Goal: Task Accomplishment & Management: Complete application form

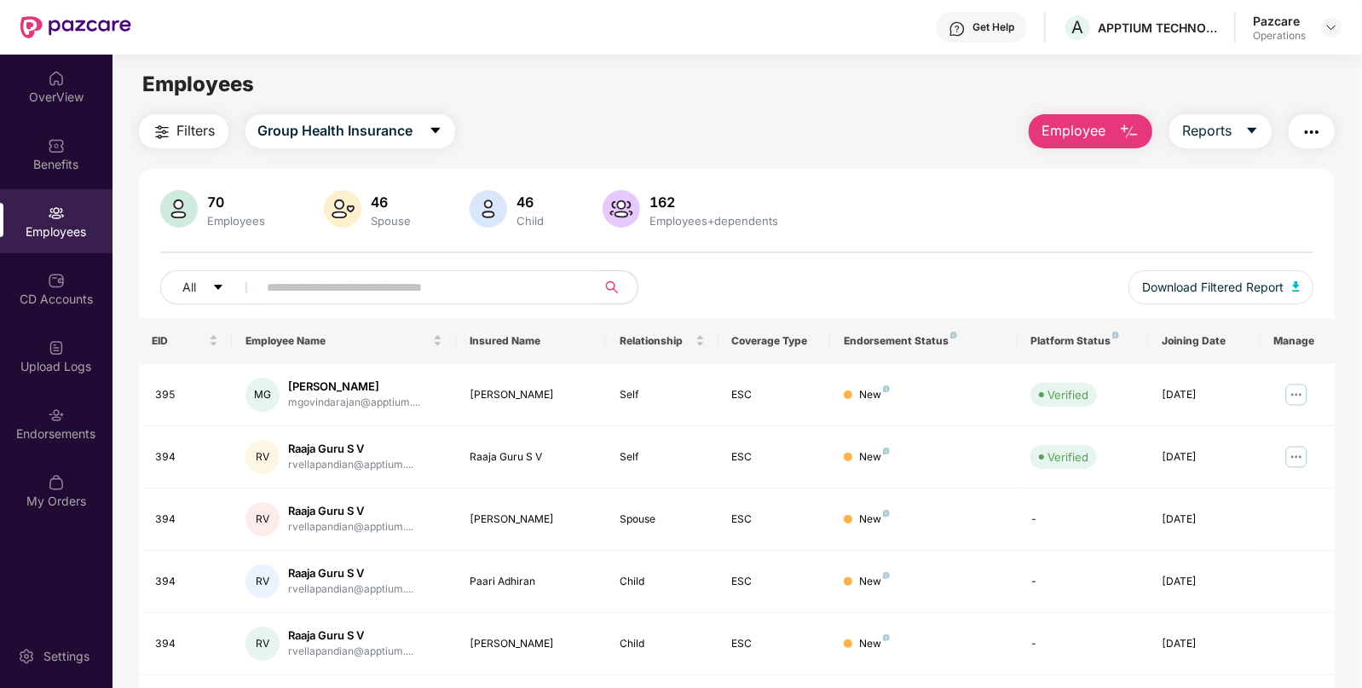
click at [440, 285] on input "text" at bounding box center [421, 288] width 306 height 26
click at [1332, 26] on img at bounding box center [1332, 27] width 14 height 14
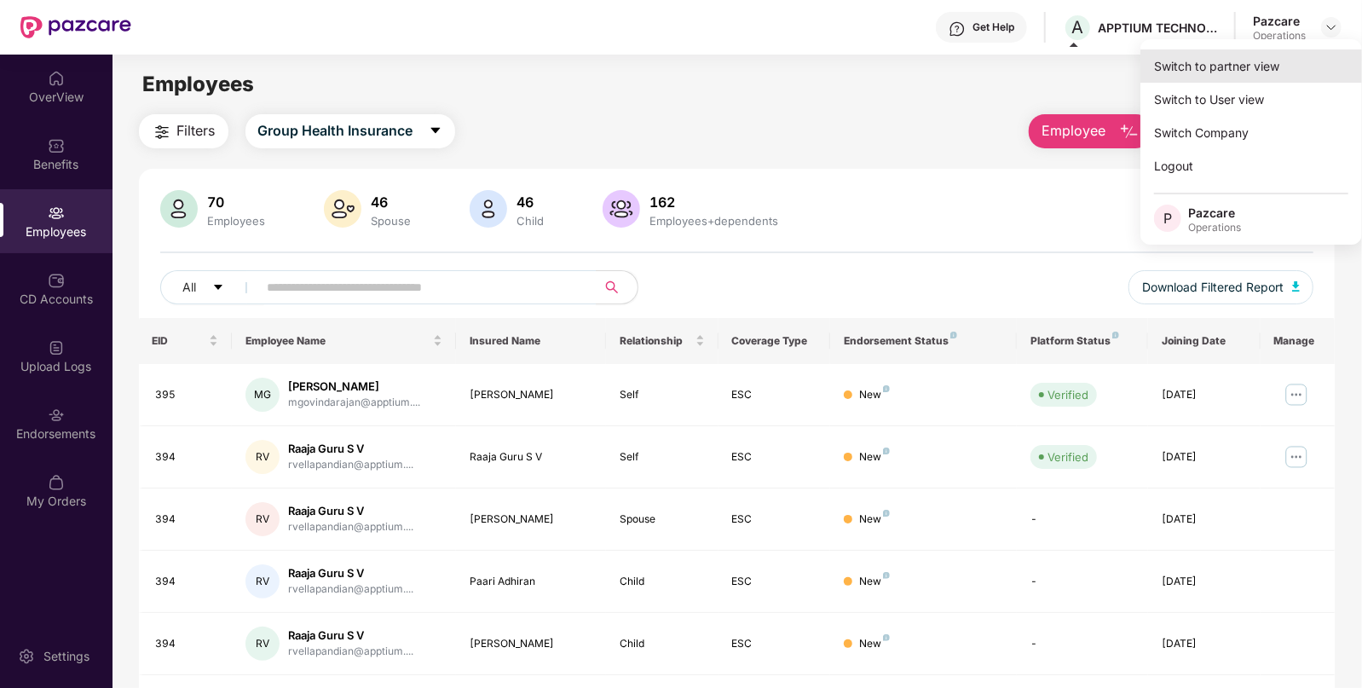
click at [1234, 72] on div "Switch to partner view" at bounding box center [1252, 65] width 222 height 33
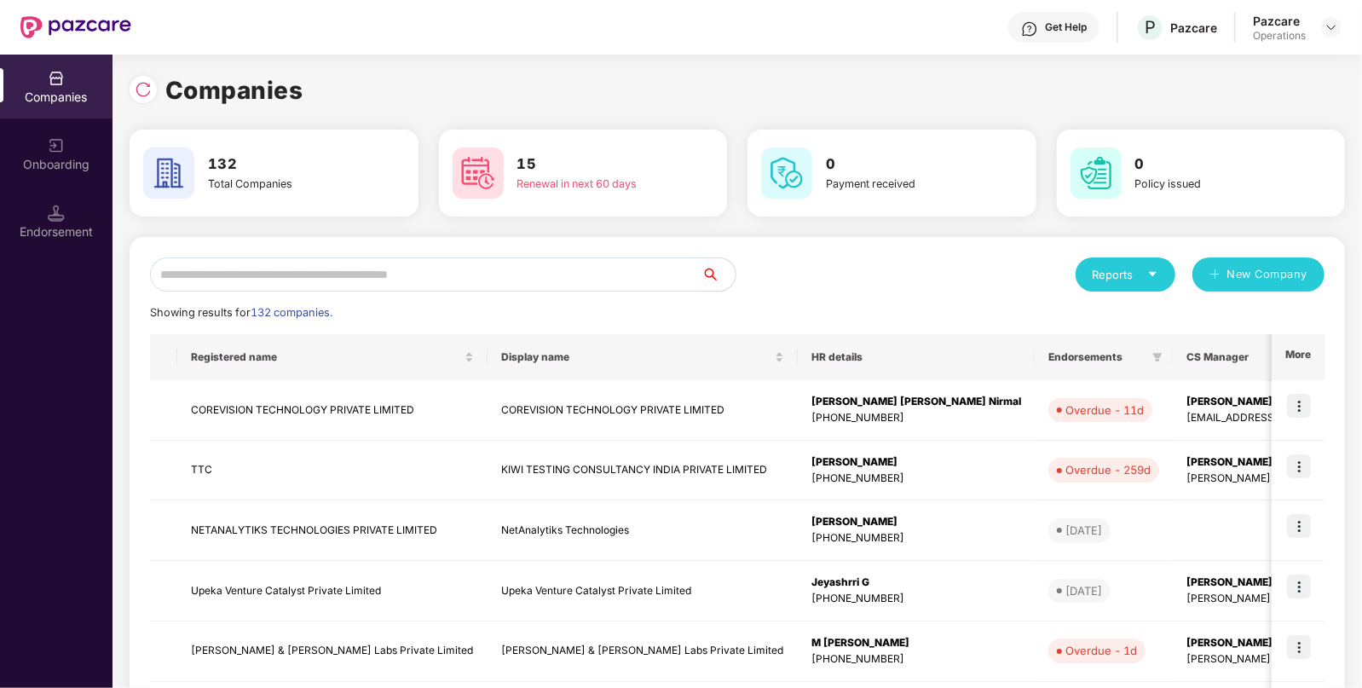
click at [423, 264] on input "text" at bounding box center [426, 274] width 552 height 34
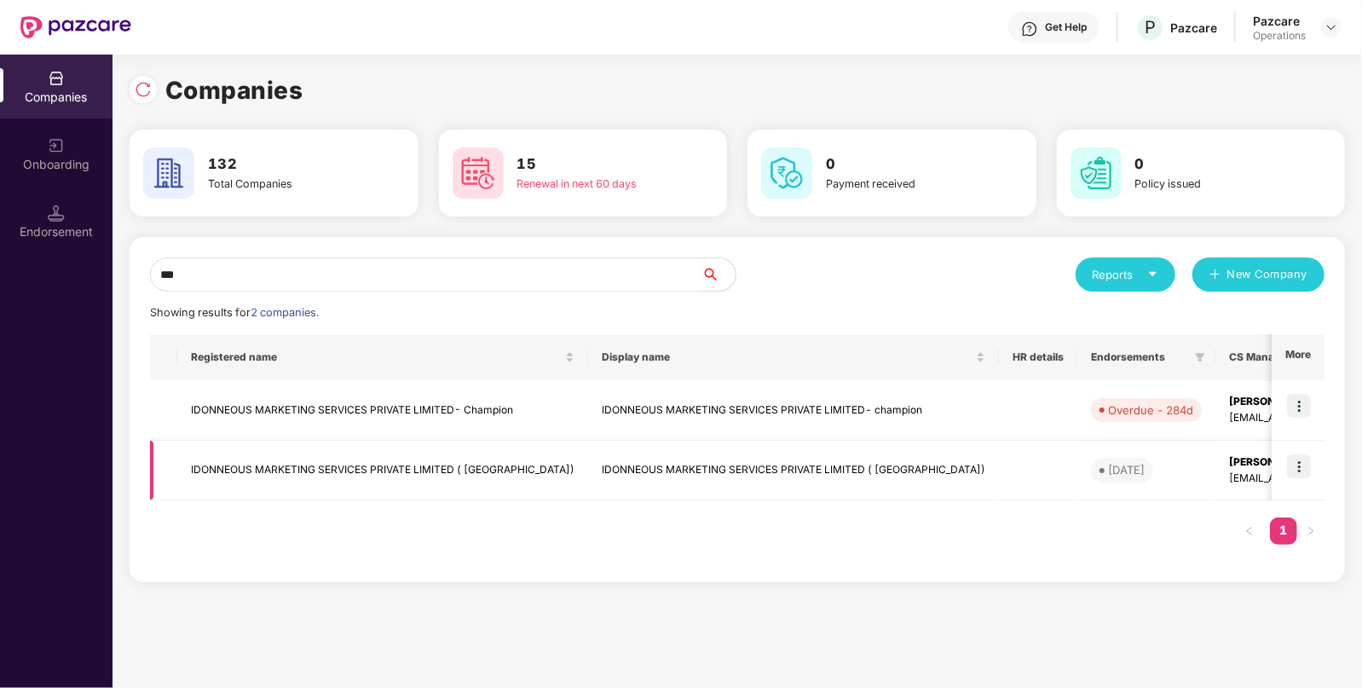
type input "***"
click at [1300, 469] on img at bounding box center [1299, 466] width 24 height 24
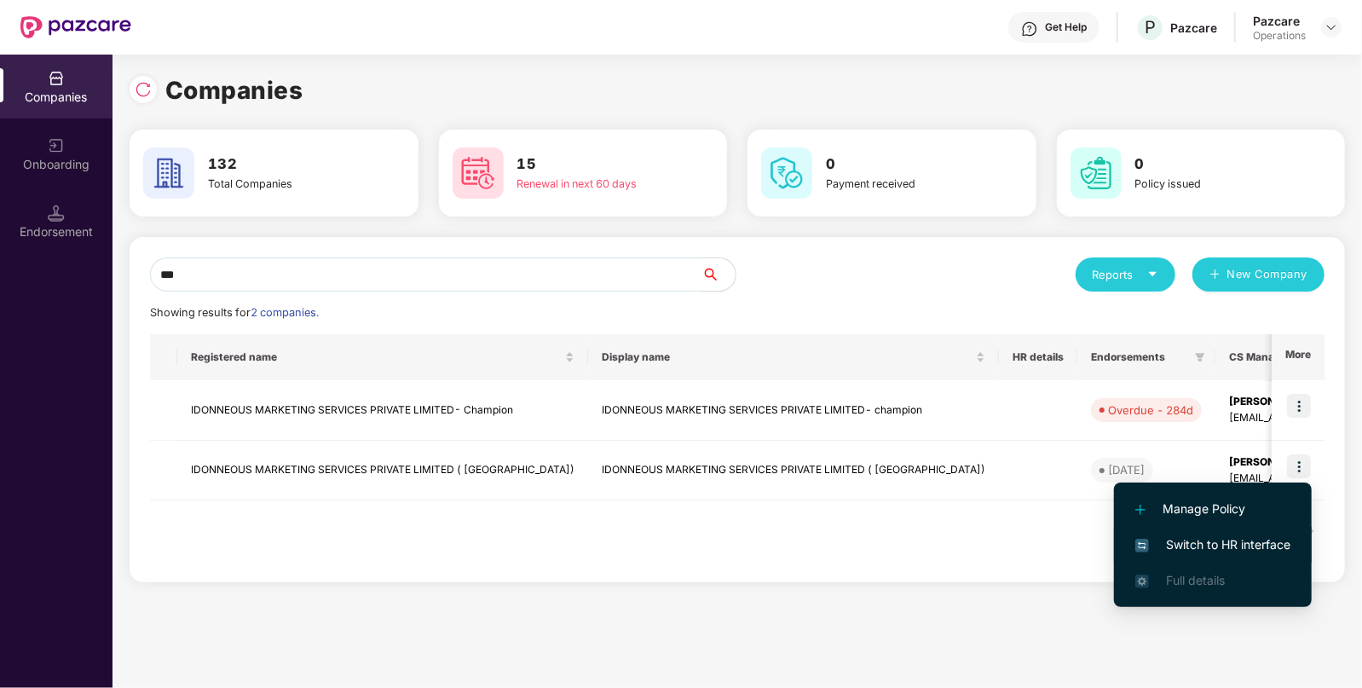
click at [1180, 541] on span "Switch to HR interface" at bounding box center [1213, 544] width 155 height 19
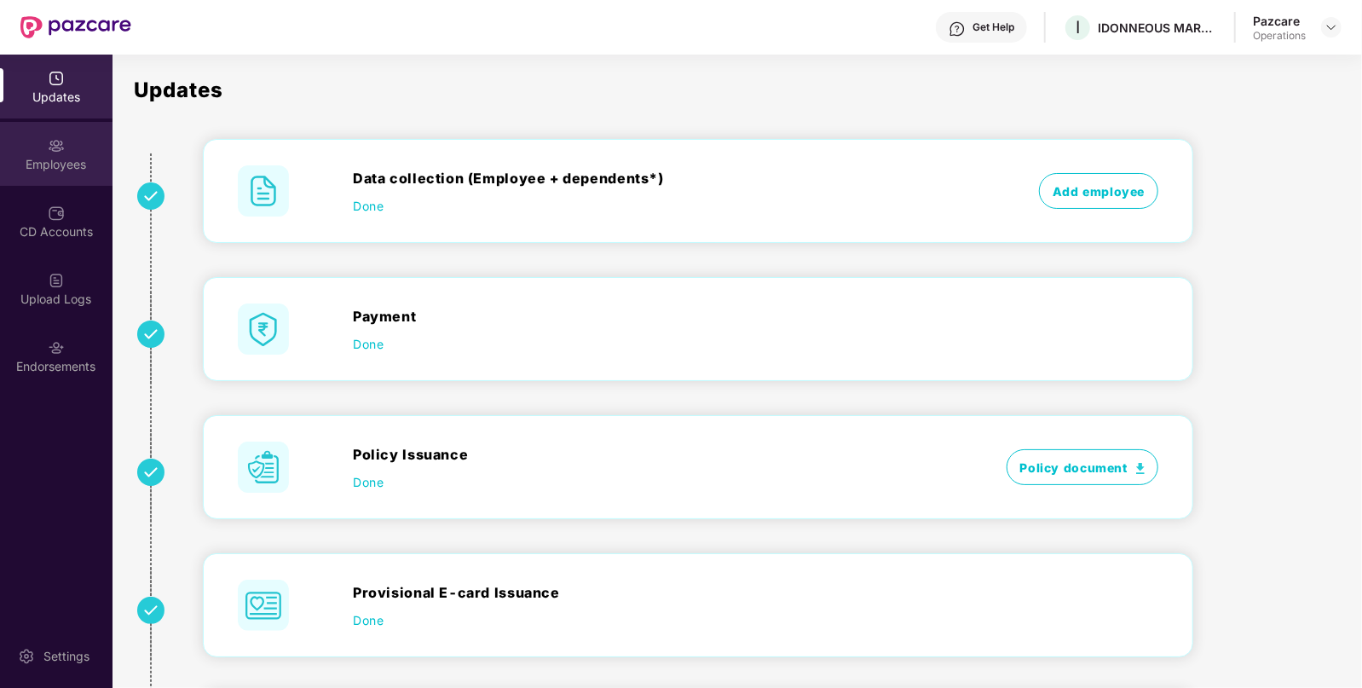
drag, startPoint x: 22, startPoint y: 114, endPoint x: 34, endPoint y: 138, distance: 26.7
click at [34, 138] on div "Updates Employees CD Accounts Upload Logs Endorsements" at bounding box center [56, 223] width 113 height 337
click at [34, 138] on div "Employees" at bounding box center [56, 154] width 113 height 64
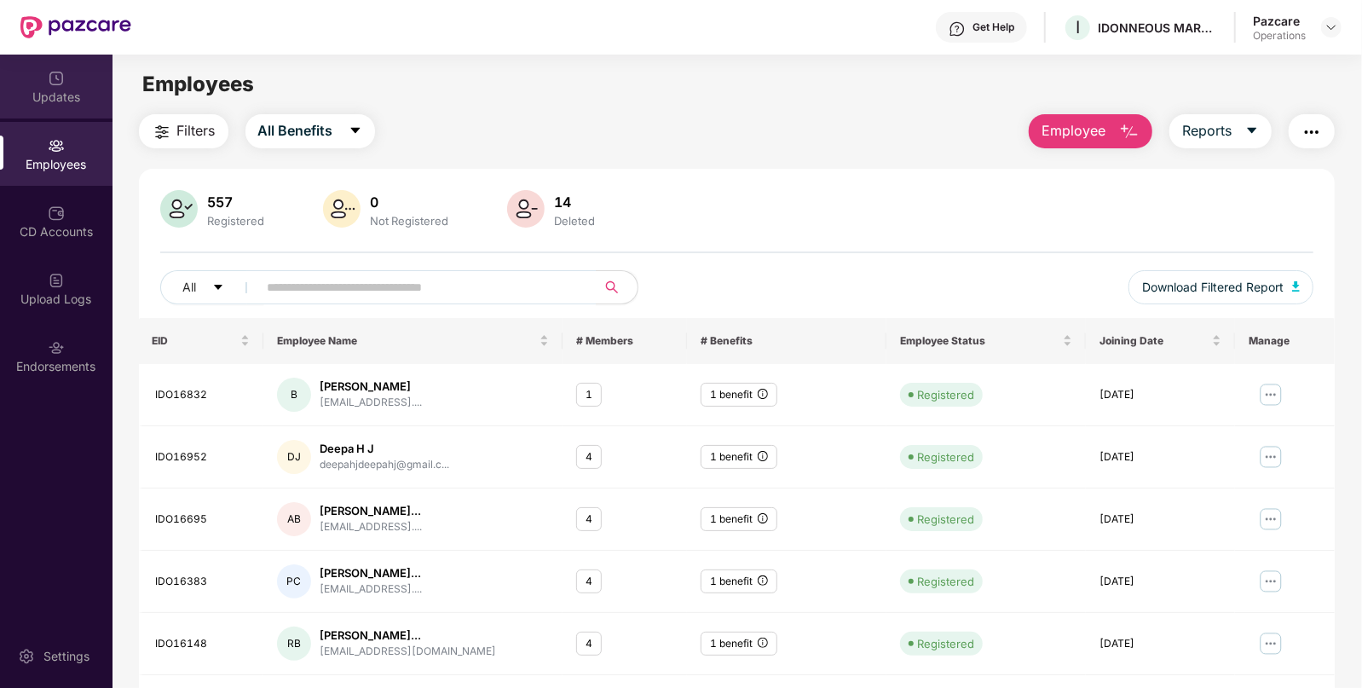
click at [77, 113] on div "Updates" at bounding box center [56, 87] width 113 height 64
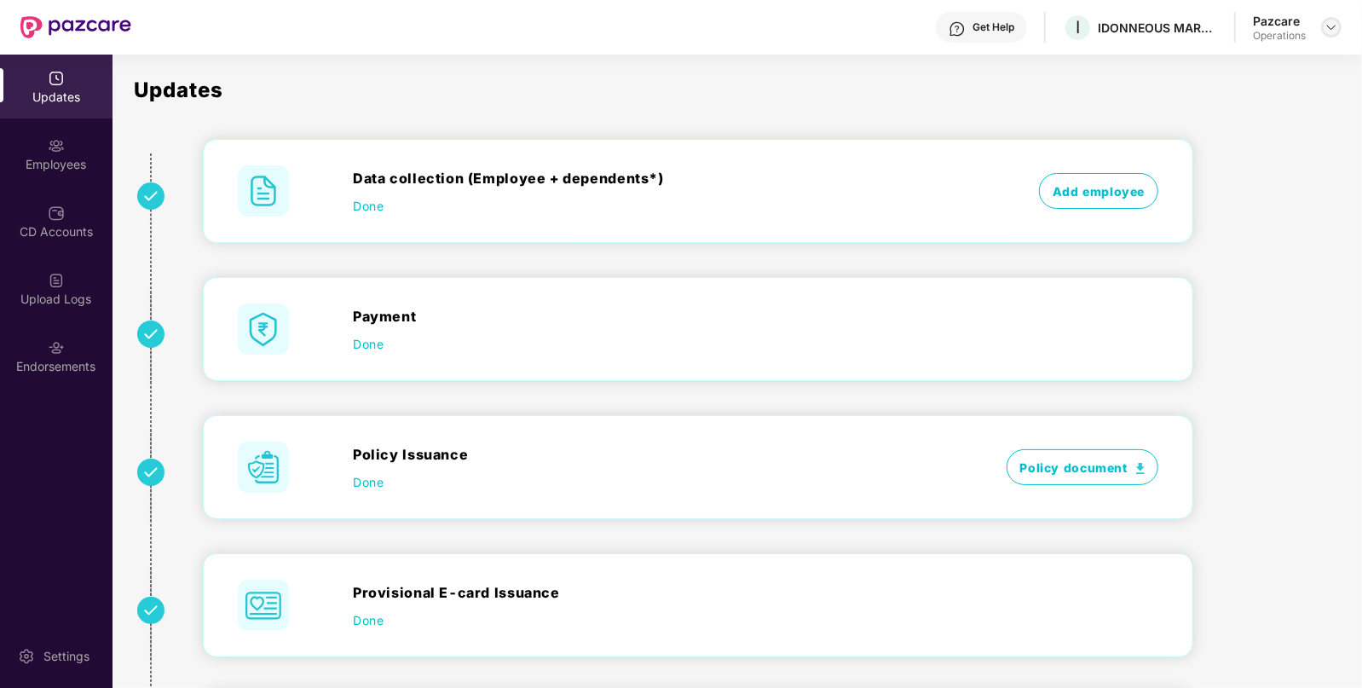
click at [1332, 31] on img at bounding box center [1332, 27] width 14 height 14
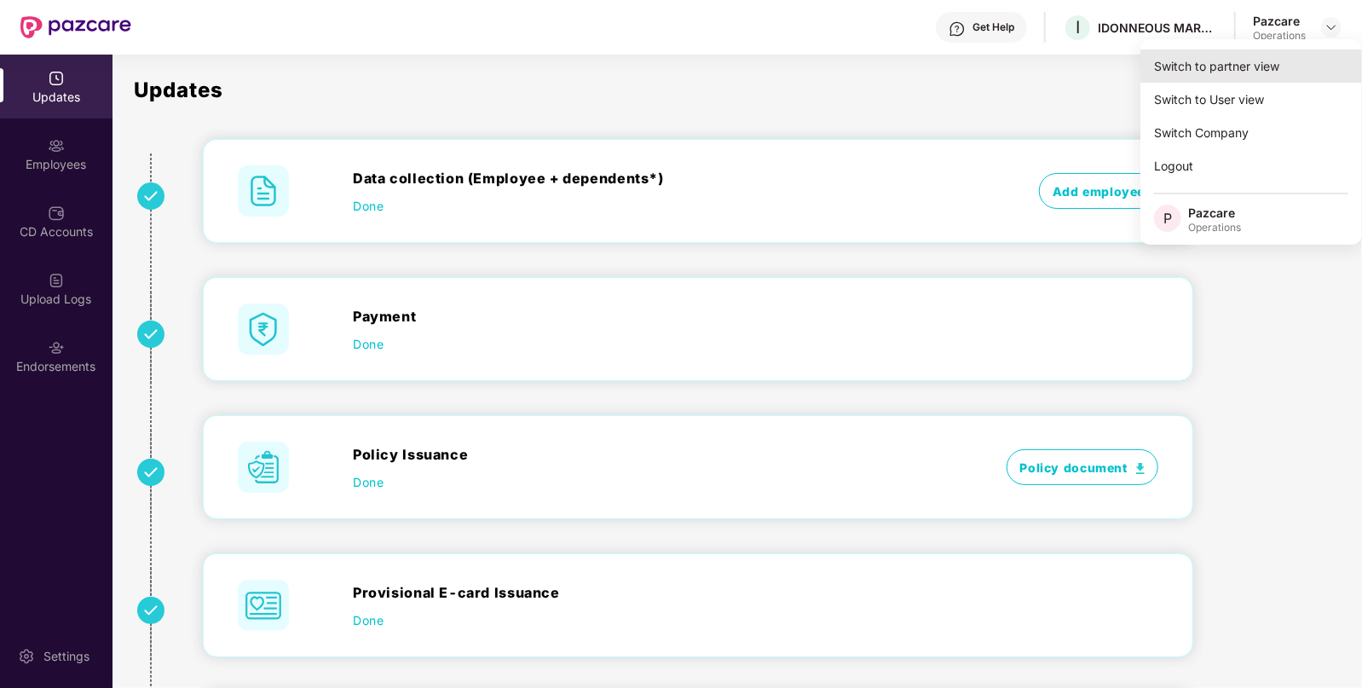
click at [1243, 63] on div "Switch to partner view" at bounding box center [1252, 65] width 222 height 33
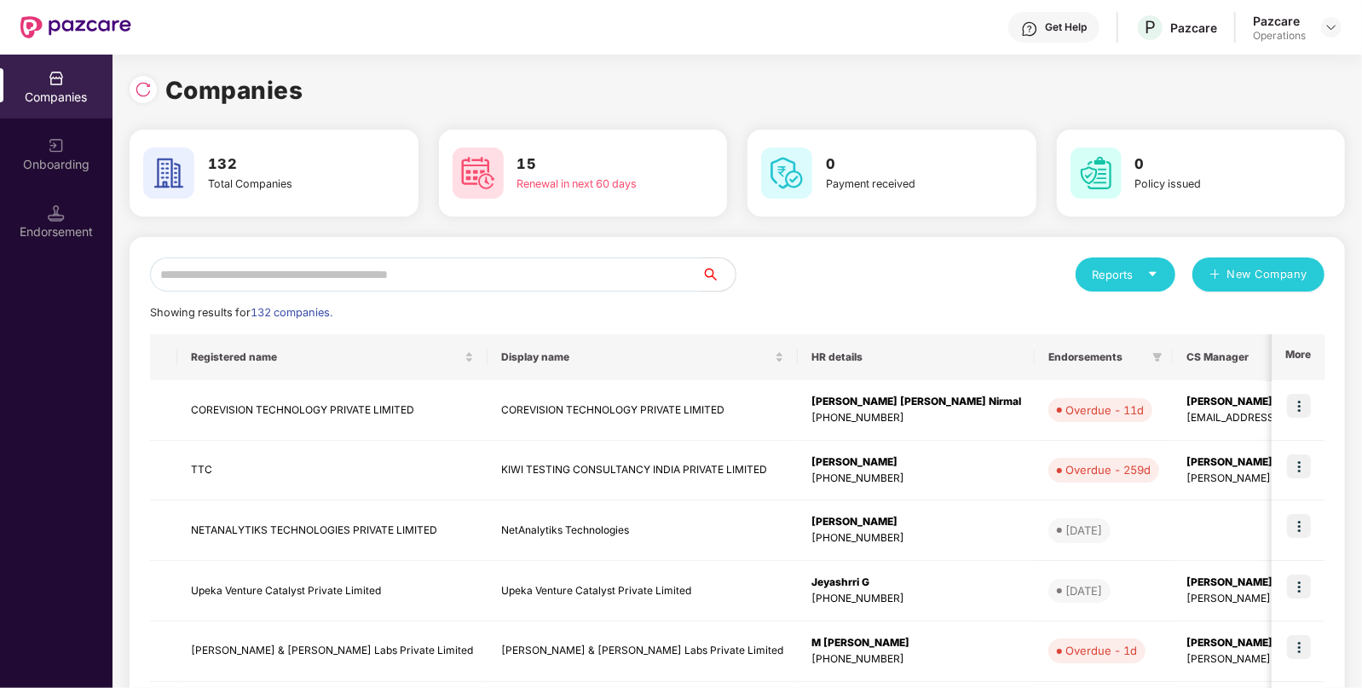
click at [543, 285] on input "text" at bounding box center [426, 274] width 552 height 34
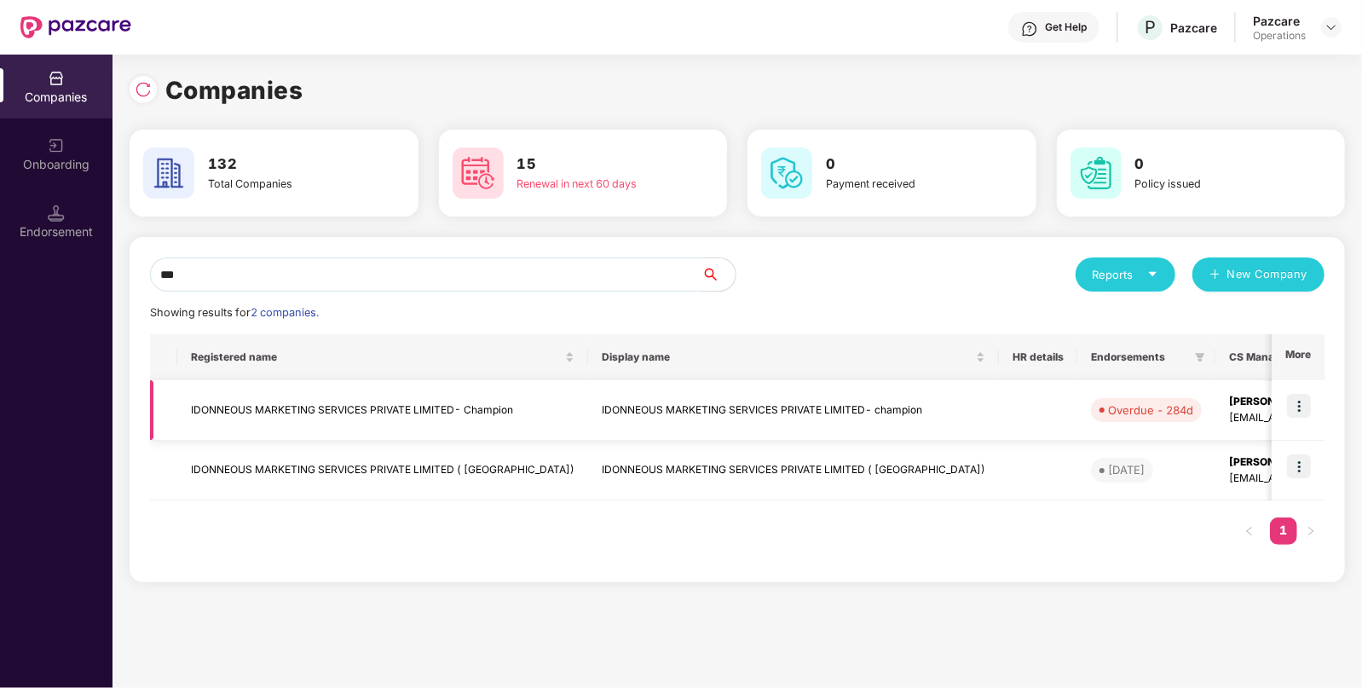
type input "***"
click at [1307, 406] on img at bounding box center [1299, 406] width 24 height 24
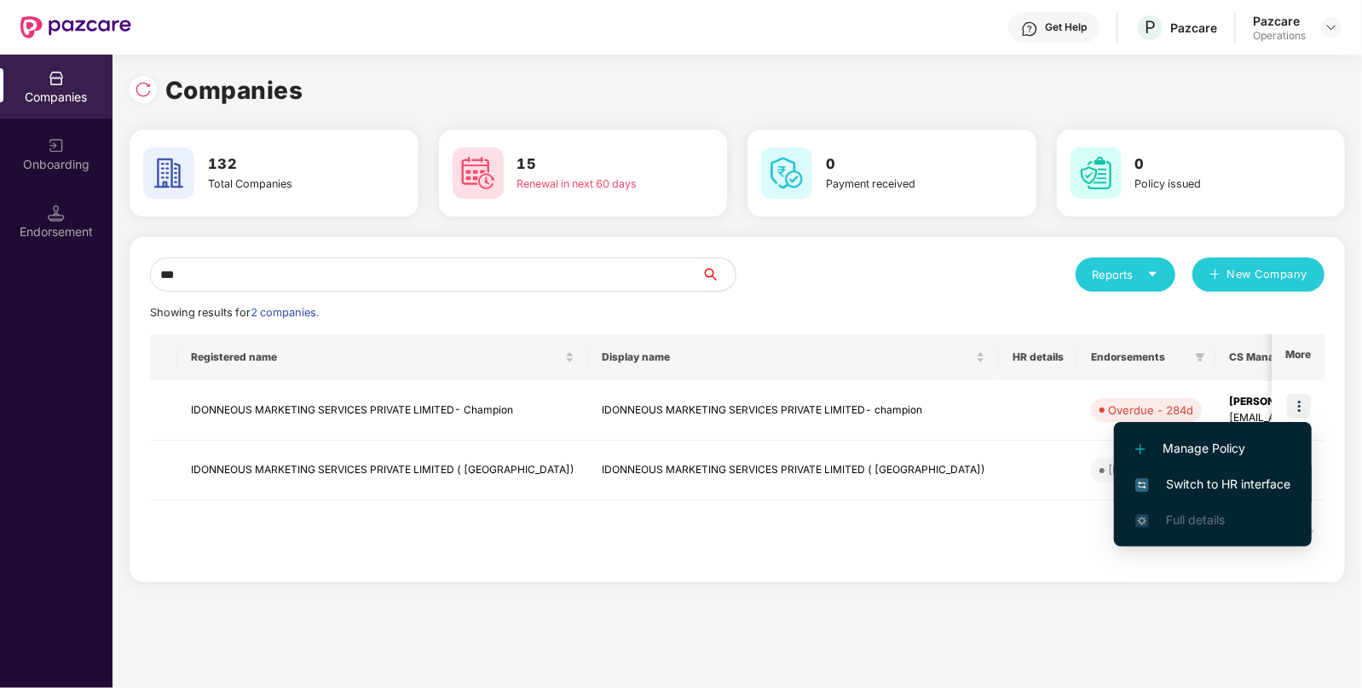
click at [1194, 477] on span "Switch to HR interface" at bounding box center [1213, 484] width 155 height 19
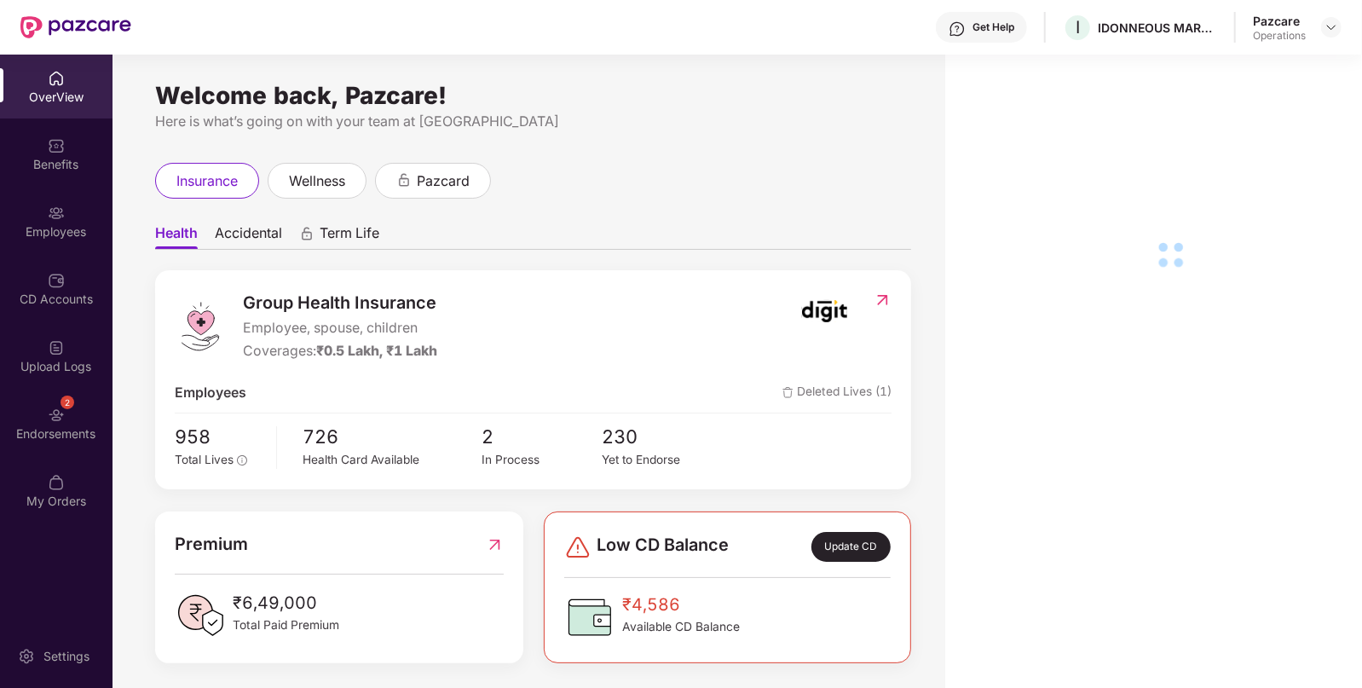
click at [55, 416] on img at bounding box center [56, 415] width 17 height 17
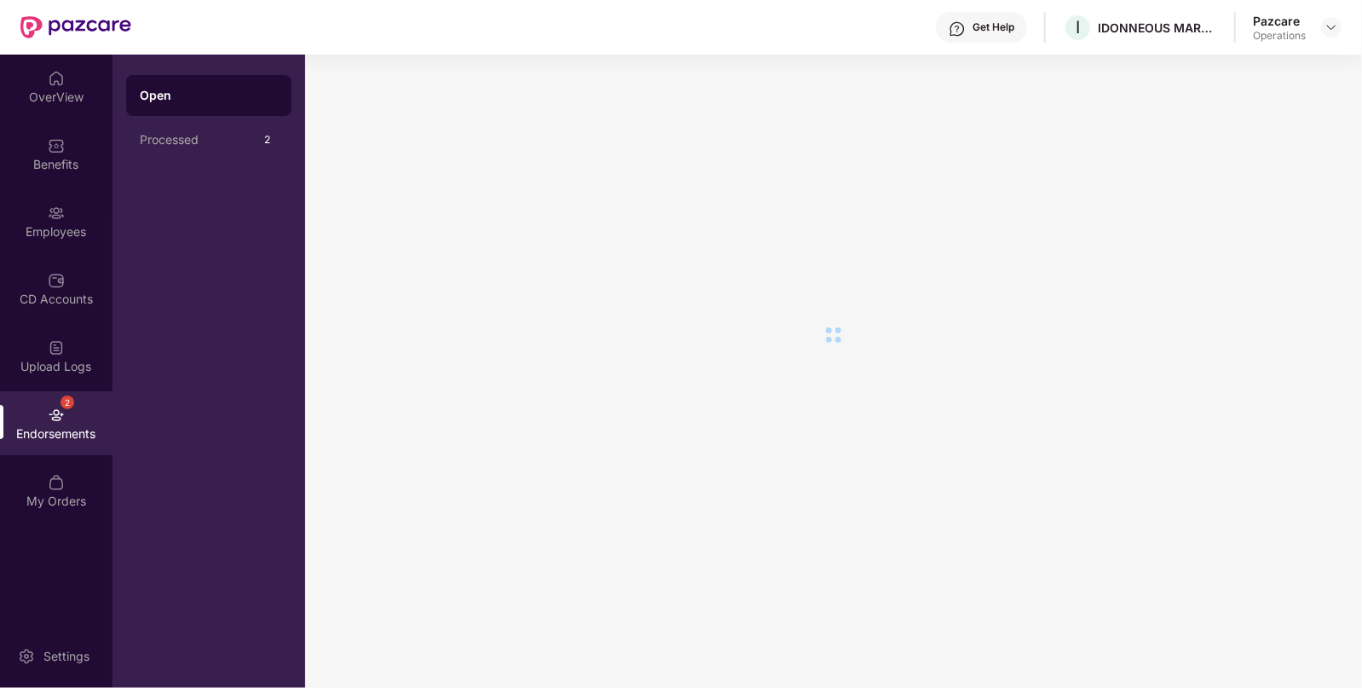
click at [55, 416] on img at bounding box center [56, 415] width 17 height 17
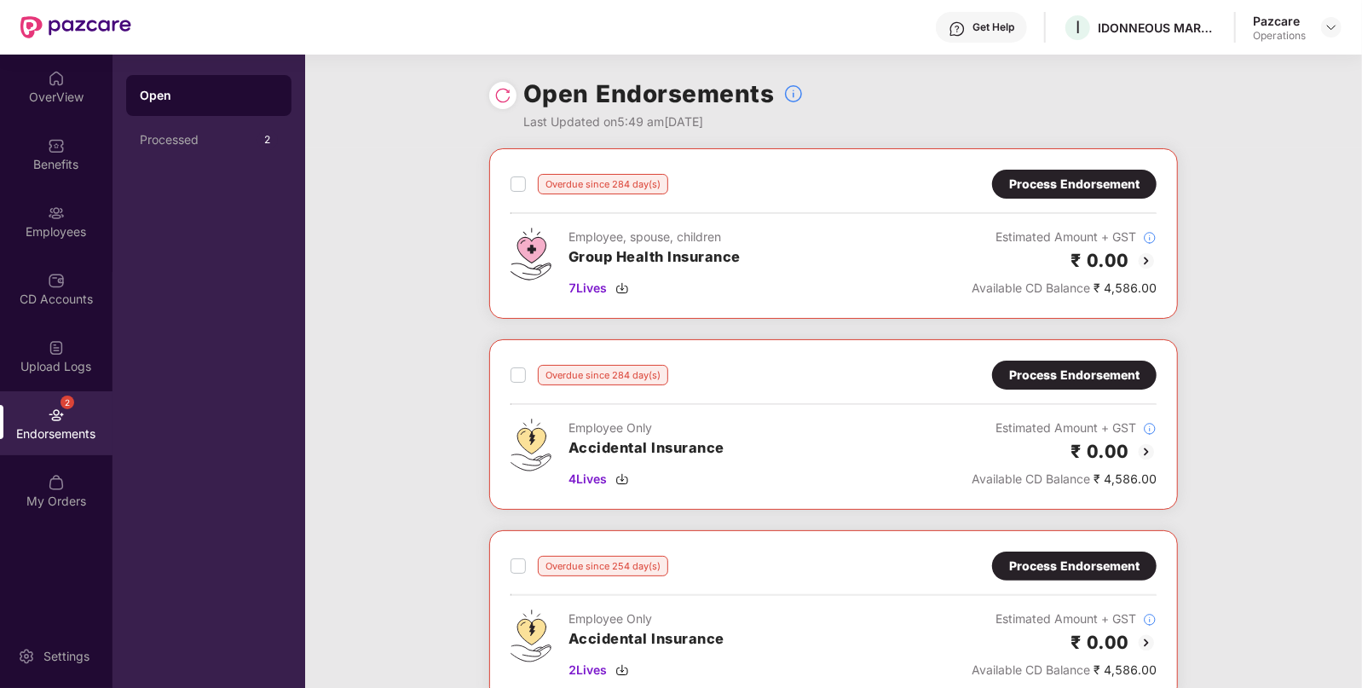
scroll to position [449, 0]
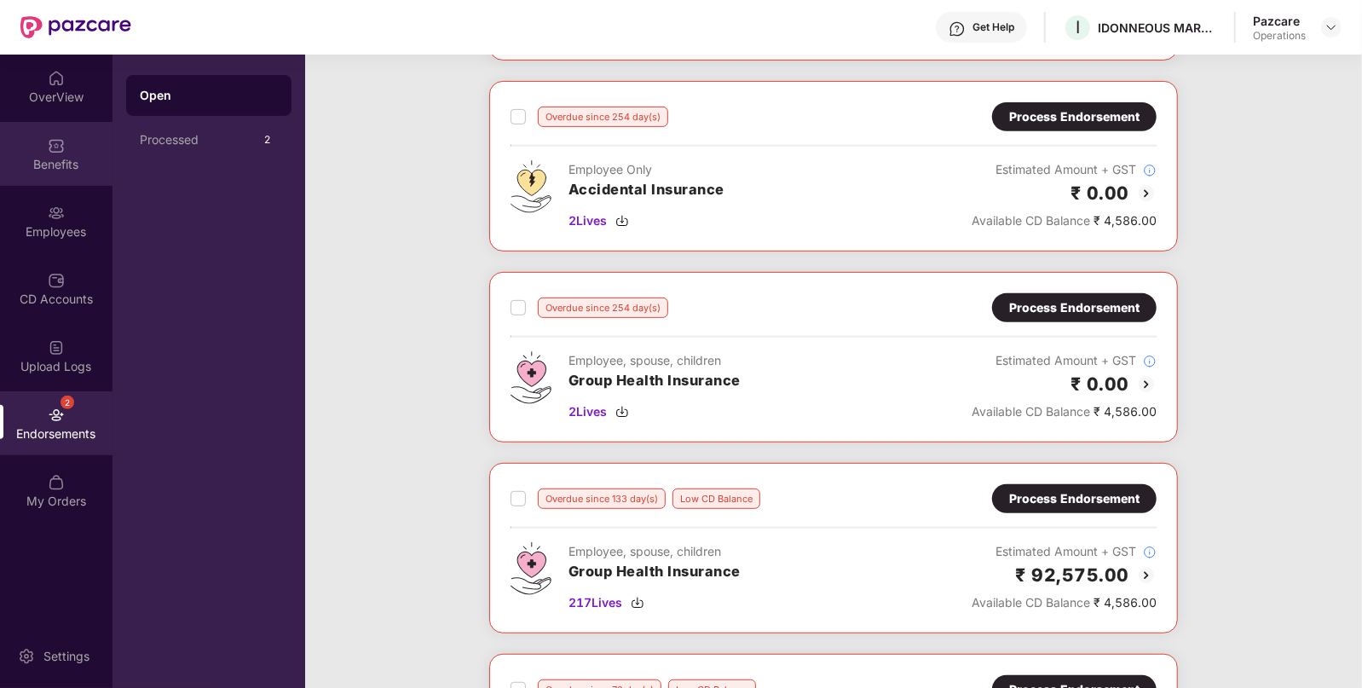
click at [83, 143] on div "Benefits" at bounding box center [56, 154] width 113 height 64
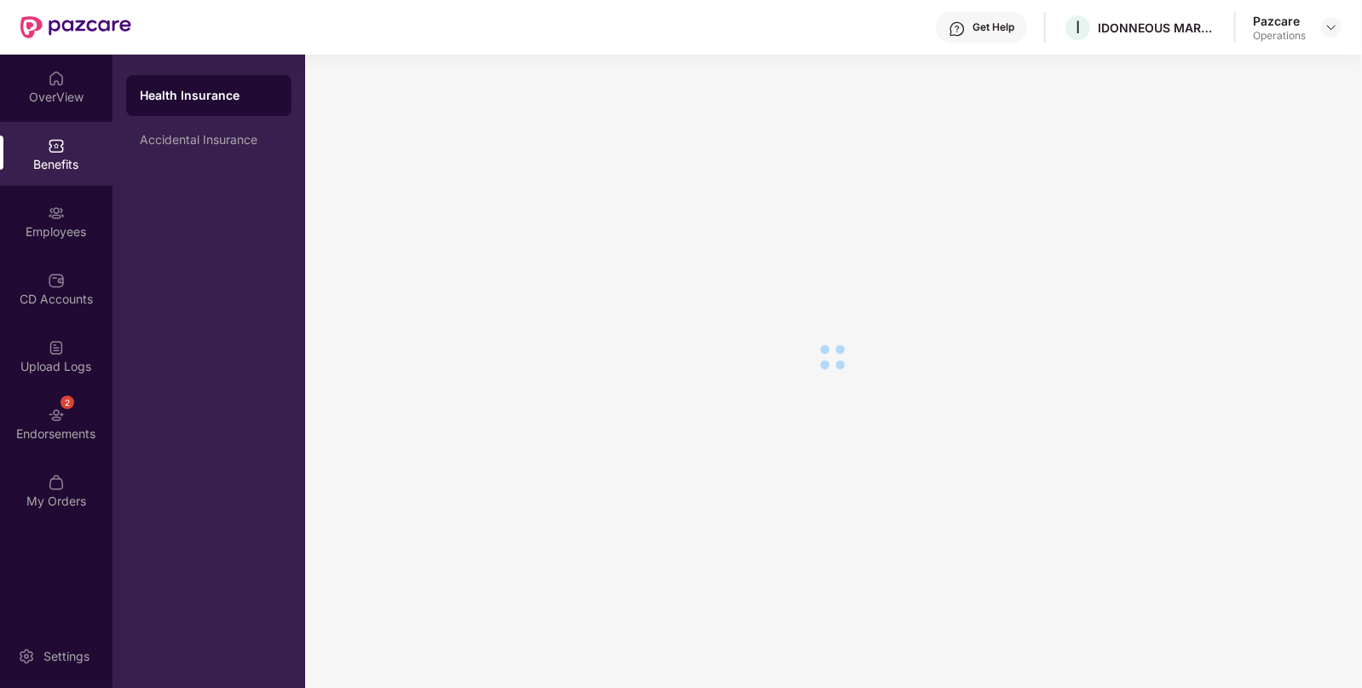
scroll to position [29, 0]
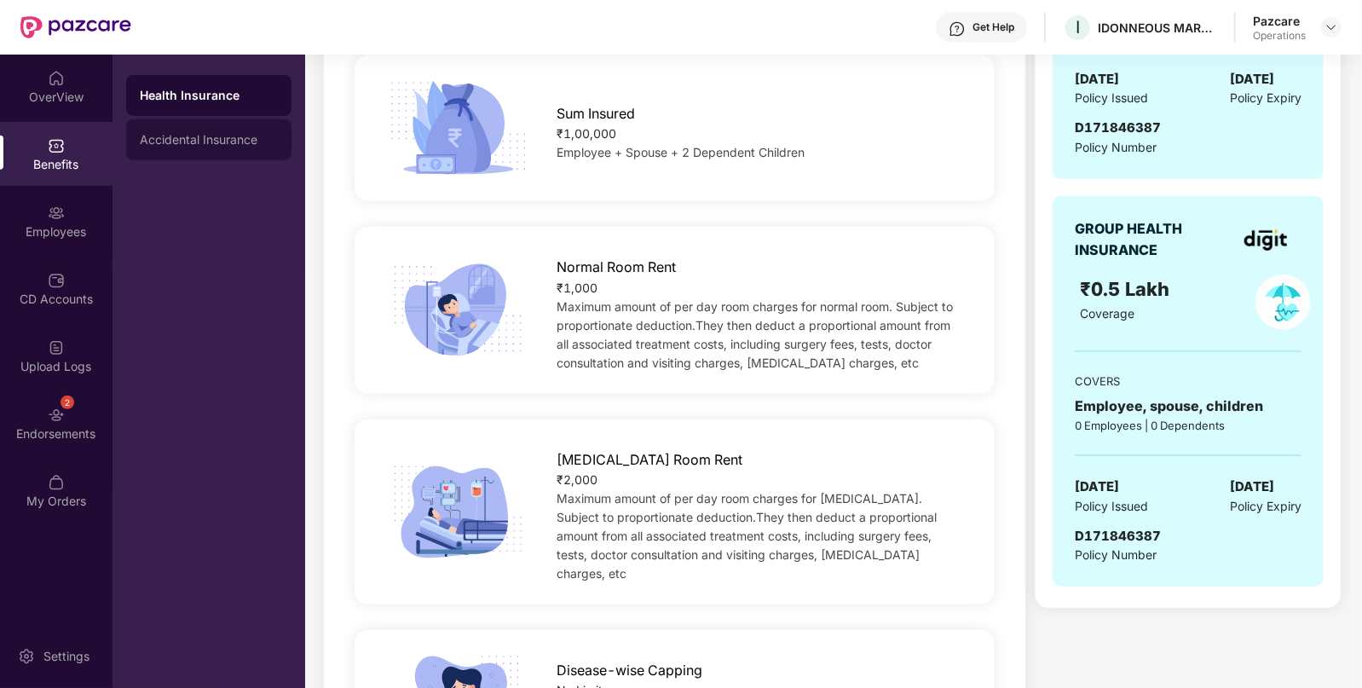
click at [209, 132] on div "Accidental Insurance" at bounding box center [208, 139] width 165 height 41
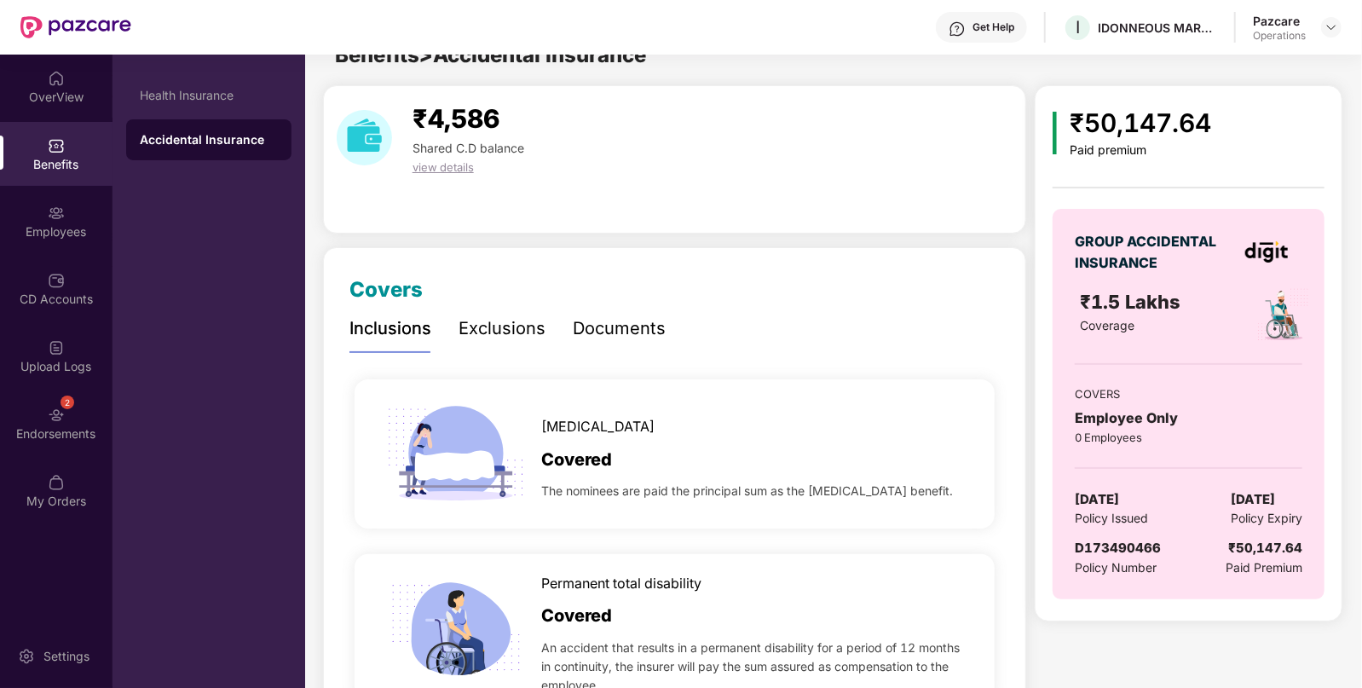
scroll to position [0, 0]
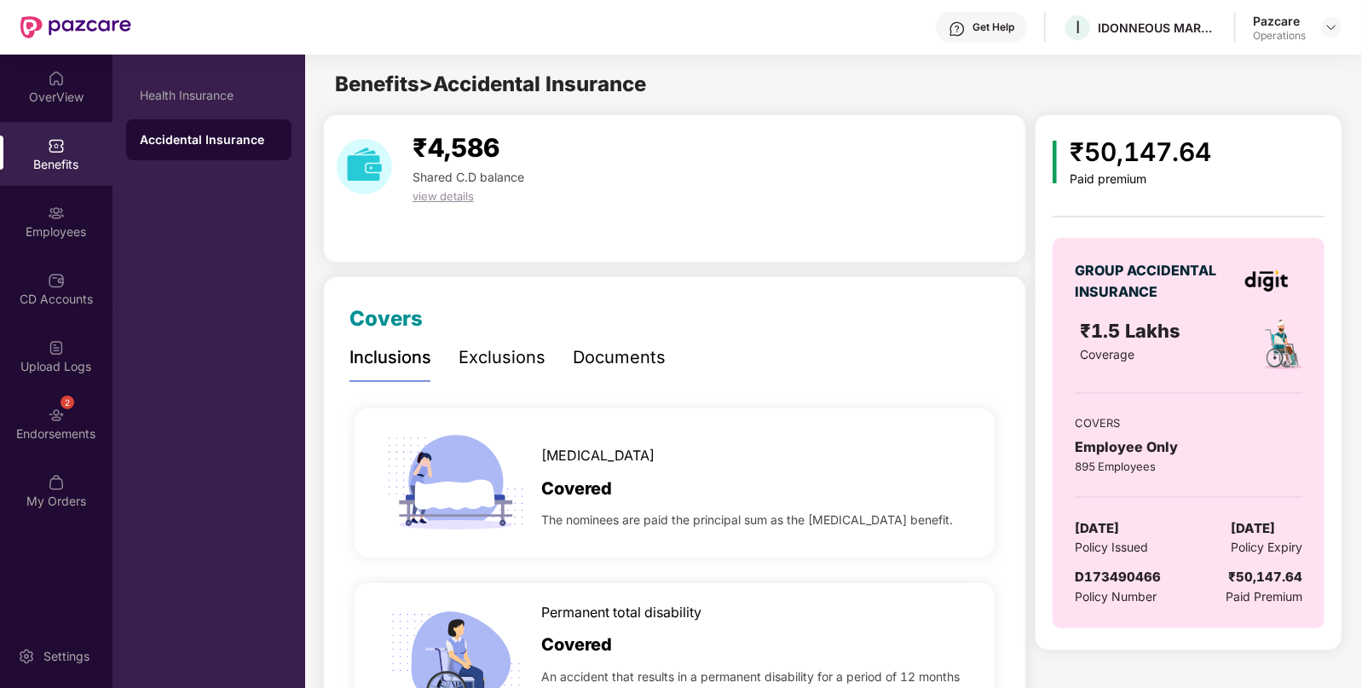
click at [1112, 564] on div "GROUP ACCIDENTAL INSURANCE ₹1.5 Lakhs Coverage COVERS Employee Only 895 Employe…" at bounding box center [1189, 433] width 272 height 390
click at [1117, 527] on span "[DATE]" at bounding box center [1097, 528] width 44 height 20
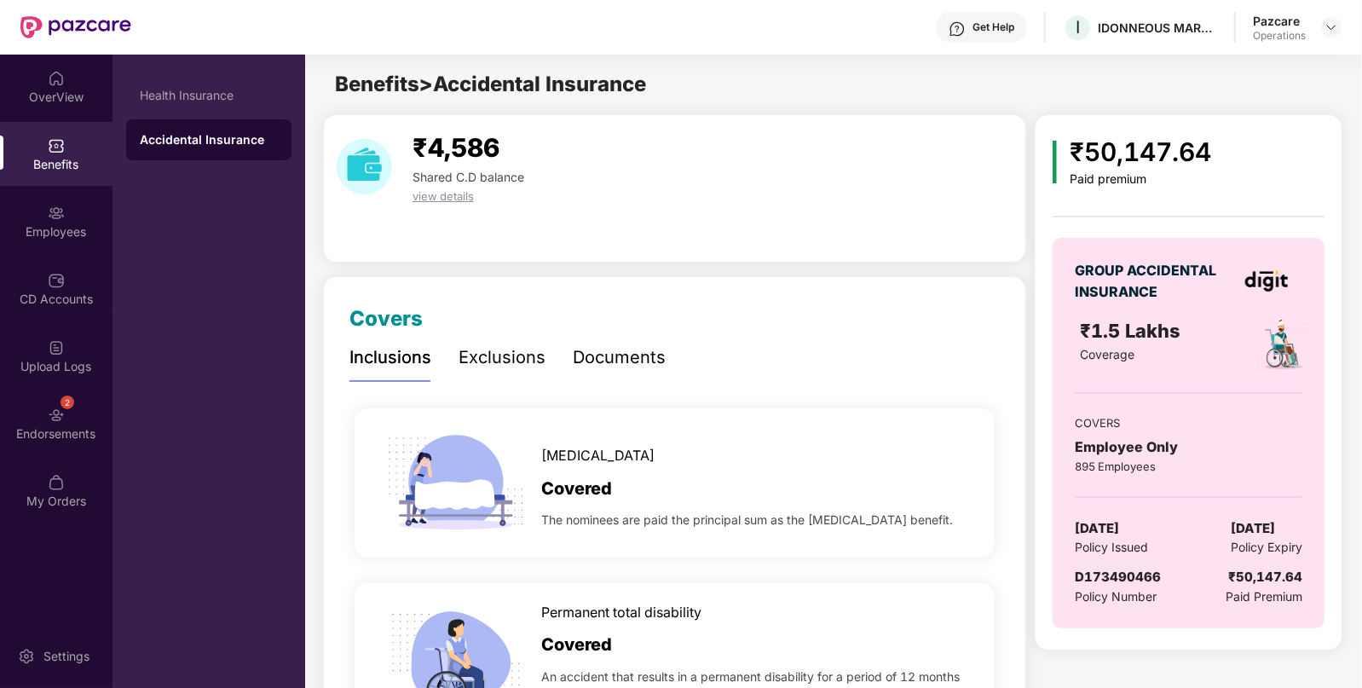
click at [1117, 527] on span "[DATE]" at bounding box center [1097, 528] width 44 height 20
copy span "[DATE]"
click at [1259, 535] on span "[DATE]" at bounding box center [1253, 528] width 44 height 20
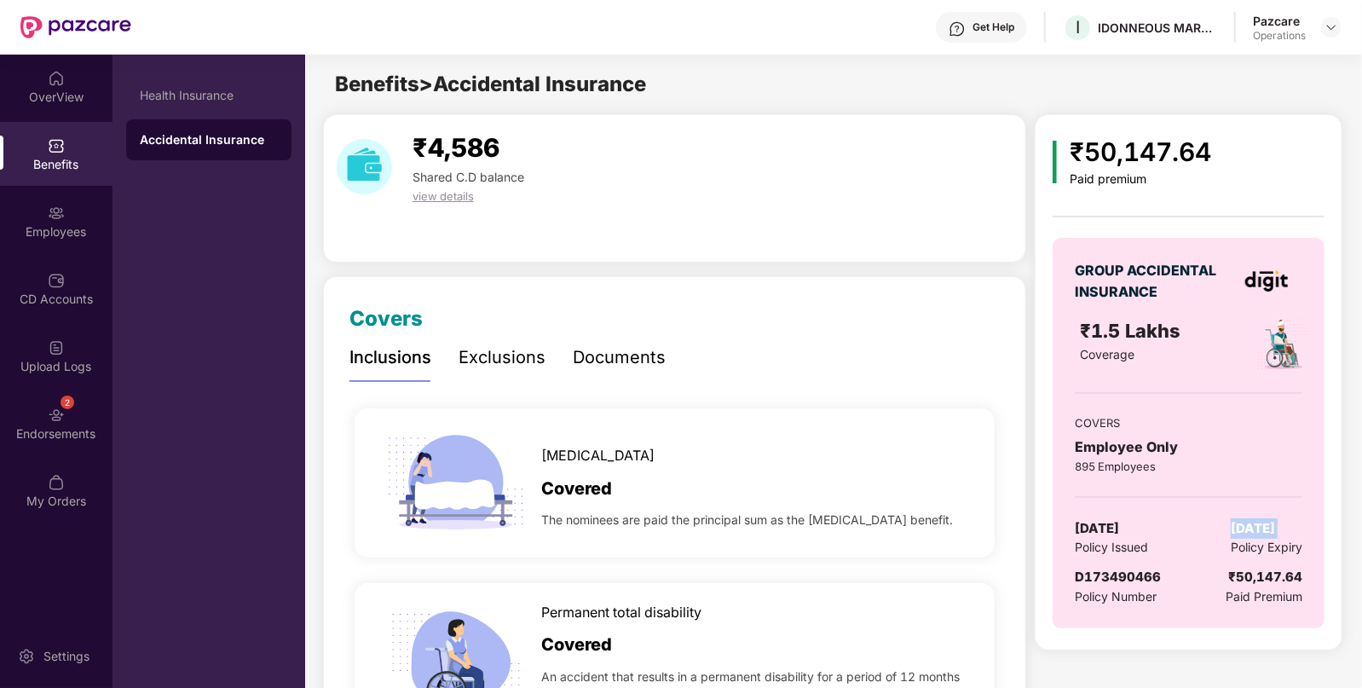
click at [1259, 535] on span "[DATE]" at bounding box center [1253, 528] width 44 height 20
copy span "[DATE]"
click at [1336, 32] on img at bounding box center [1332, 27] width 14 height 14
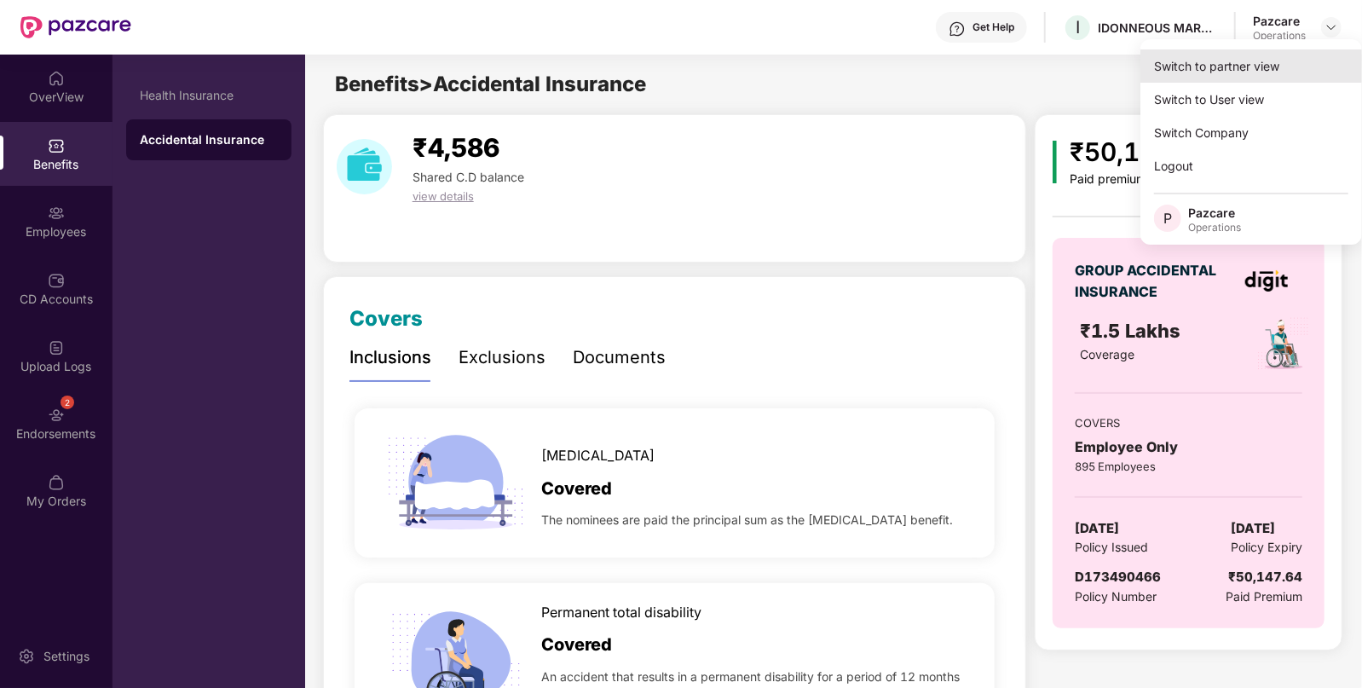
click at [1256, 55] on div "Switch to partner view" at bounding box center [1252, 65] width 222 height 33
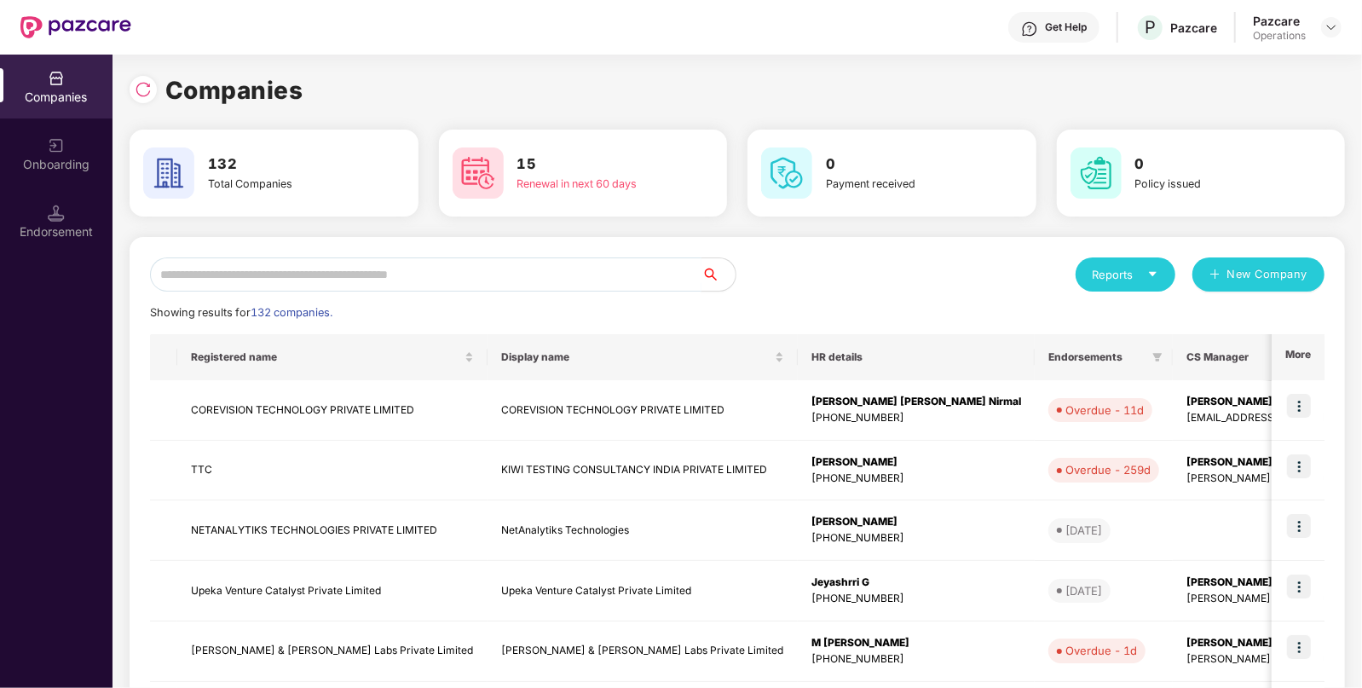
click at [558, 278] on input "text" at bounding box center [426, 274] width 552 height 34
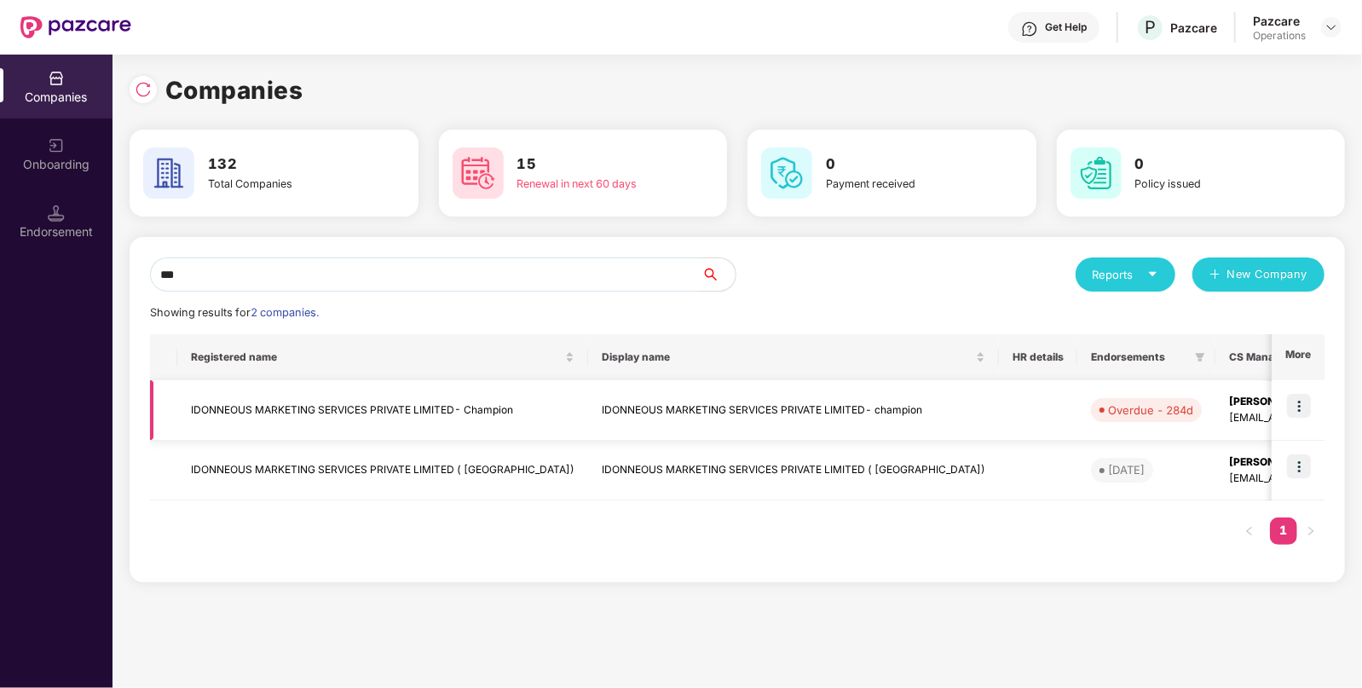
type input "***"
click at [513, 426] on td "IDONNEOUS MARKETING SERVICES PRIVATE LIMITED- Champion" at bounding box center [382, 410] width 411 height 61
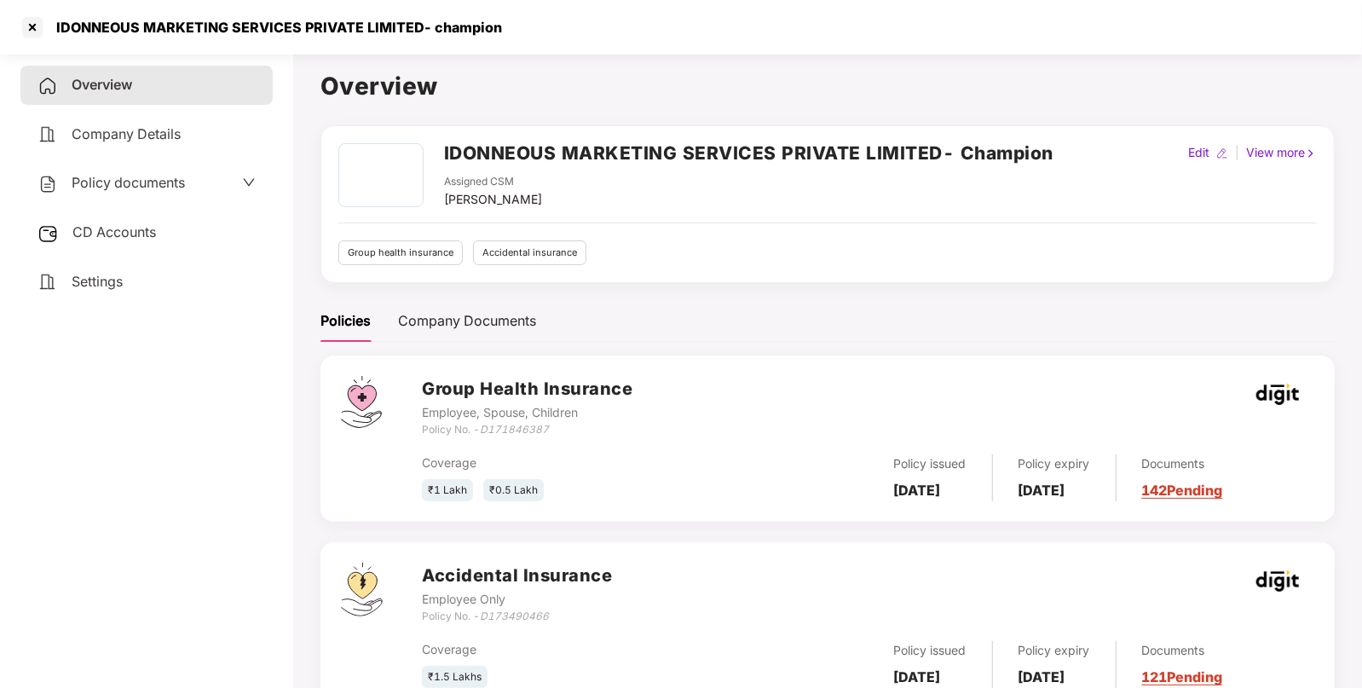
click at [153, 171] on div "Policy documents" at bounding box center [146, 183] width 252 height 39
click at [146, 174] on div "Policy documents" at bounding box center [111, 183] width 147 height 22
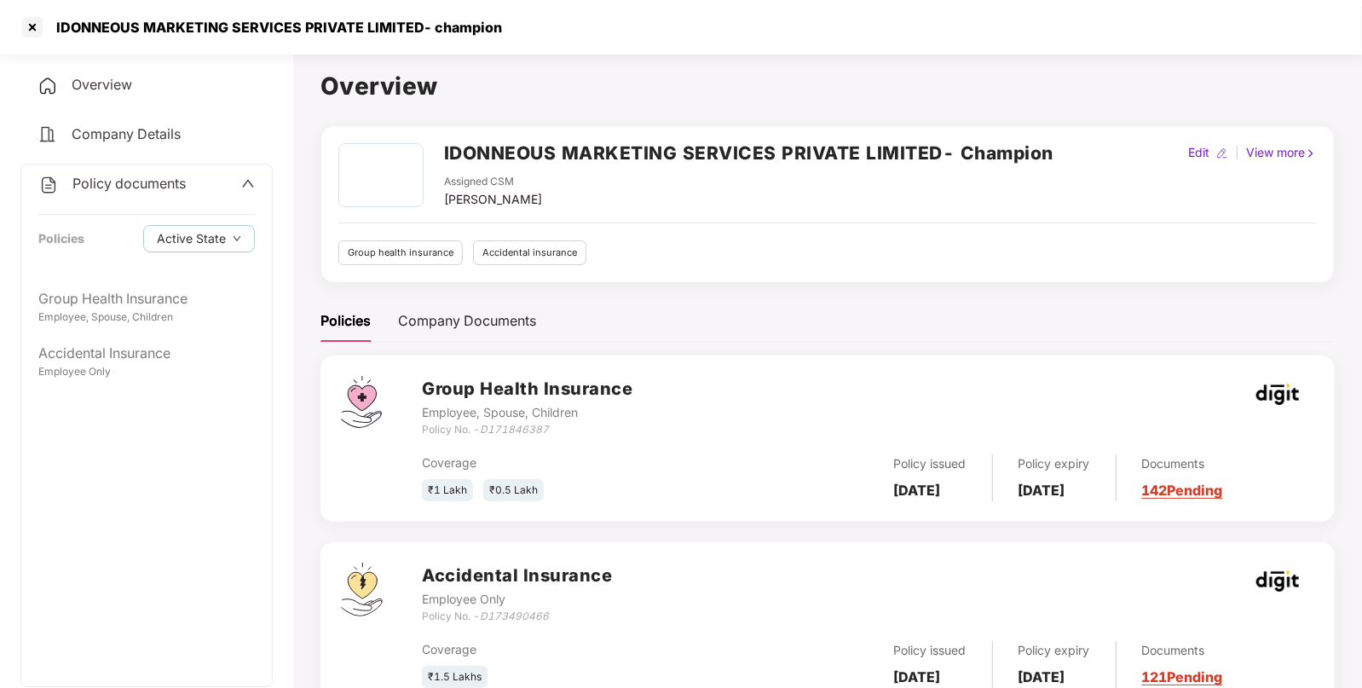
click at [132, 201] on div "Policy documents Policies Active State" at bounding box center [146, 222] width 251 height 115
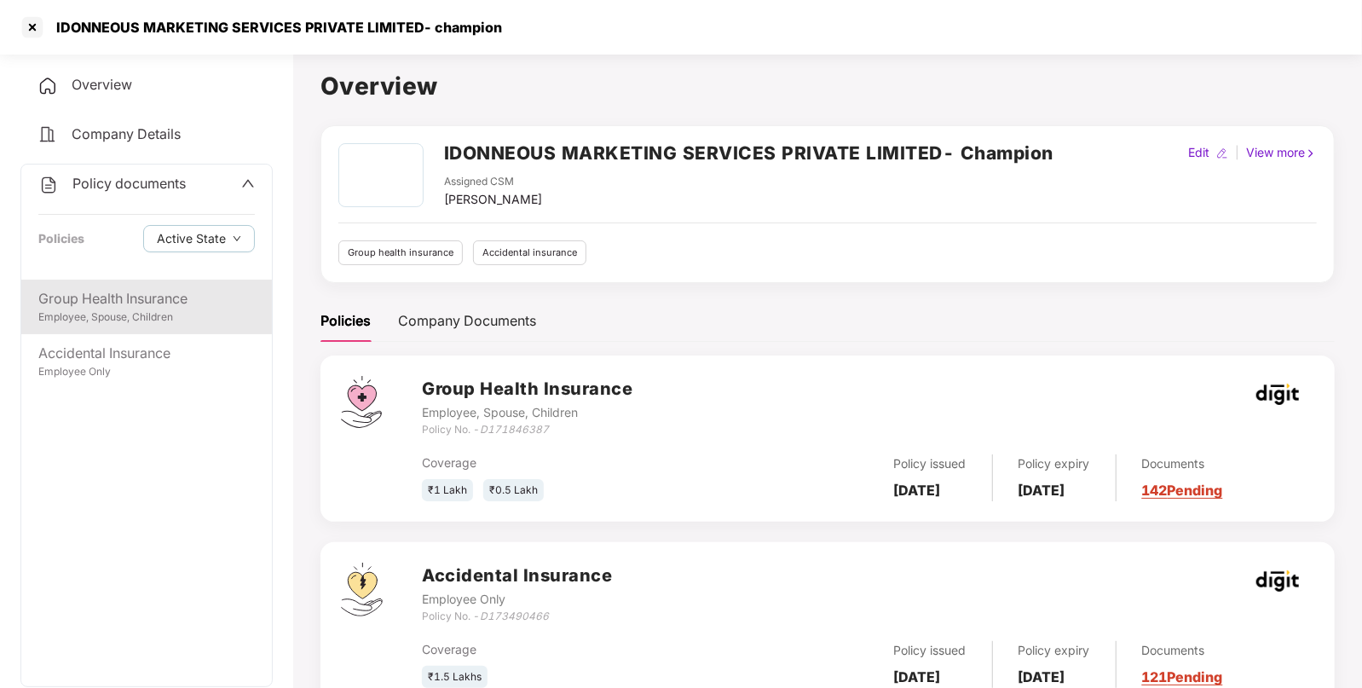
click at [124, 309] on div "Group Health Insurance" at bounding box center [146, 298] width 217 height 21
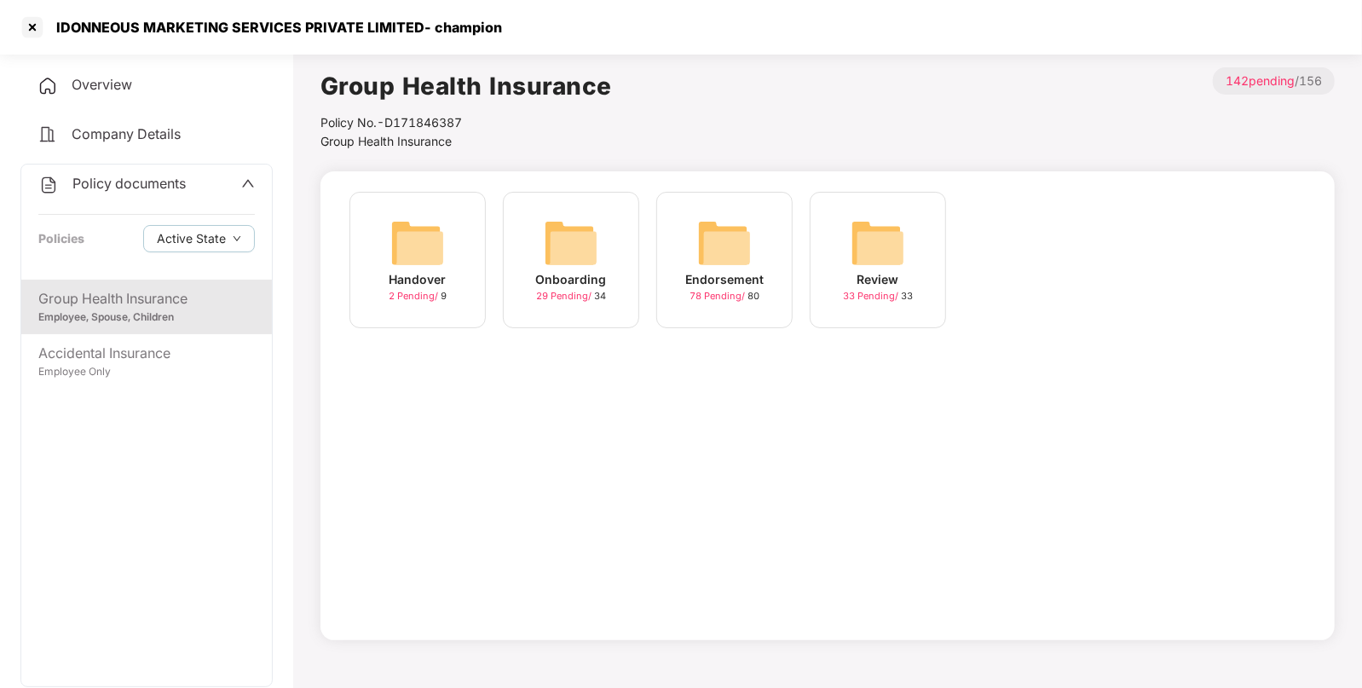
click at [571, 251] on img at bounding box center [571, 243] width 55 height 55
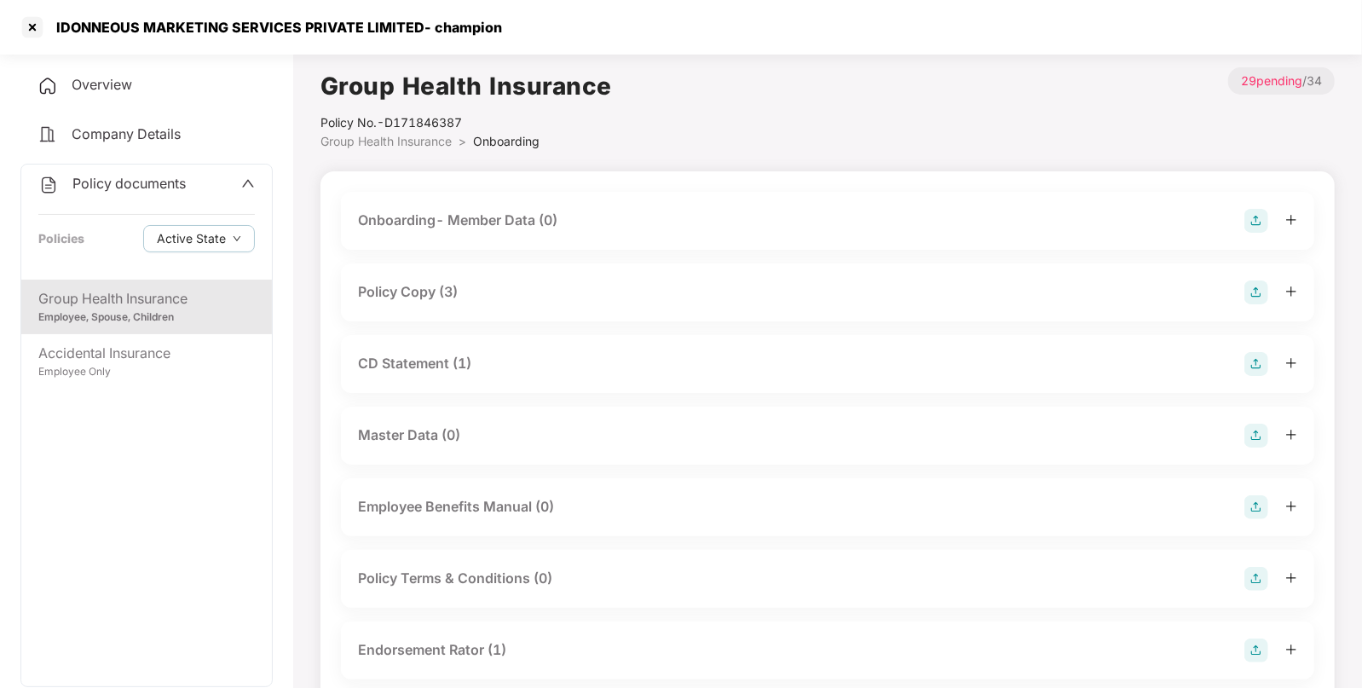
click at [435, 362] on div "CD Statement (1)" at bounding box center [414, 363] width 113 height 21
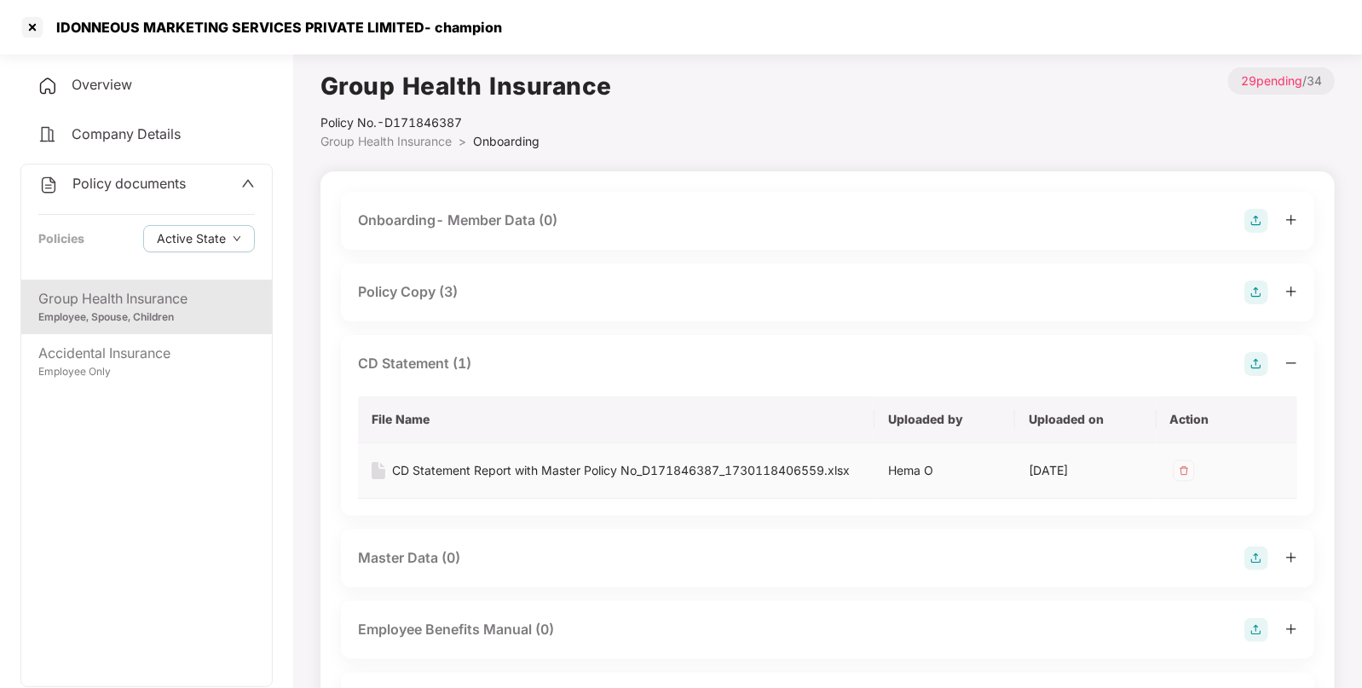
click at [647, 474] on div "CD Statement Report with Master Policy No_D171846387_1730118406559.xlsx" at bounding box center [621, 470] width 458 height 19
click at [24, 40] on div at bounding box center [32, 27] width 27 height 27
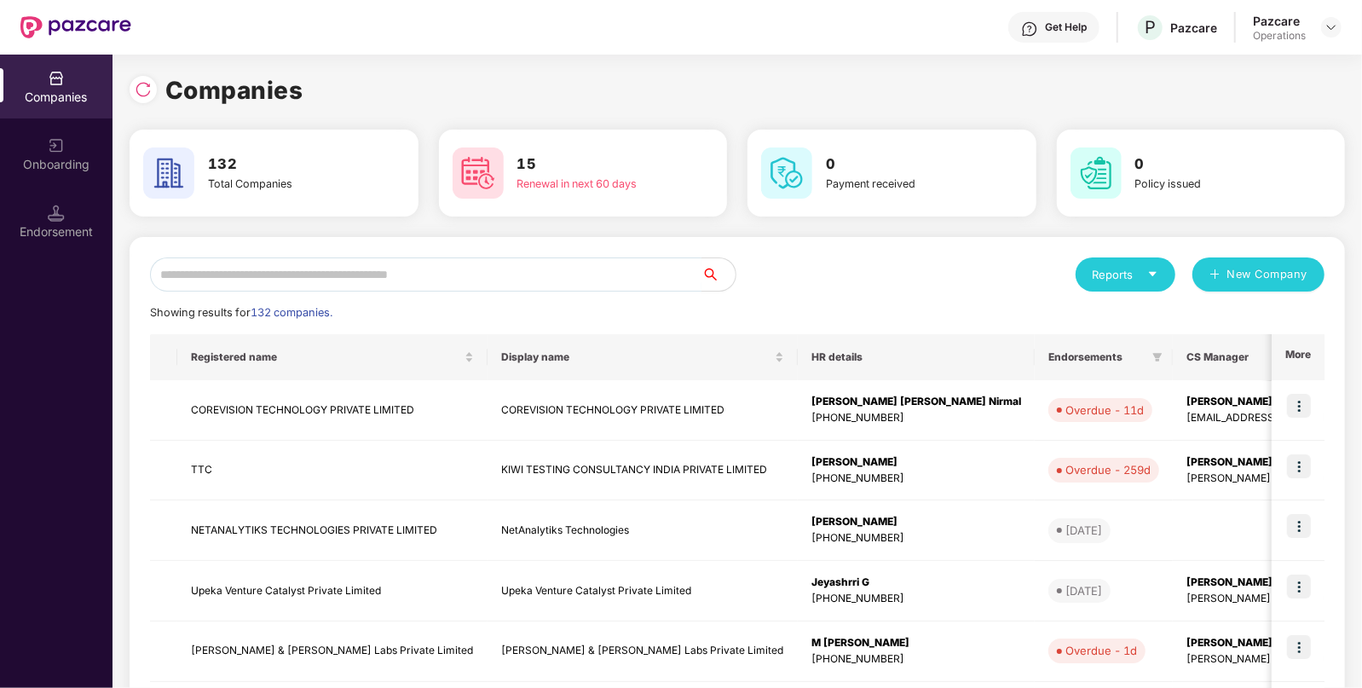
click at [375, 284] on input "text" at bounding box center [426, 274] width 552 height 34
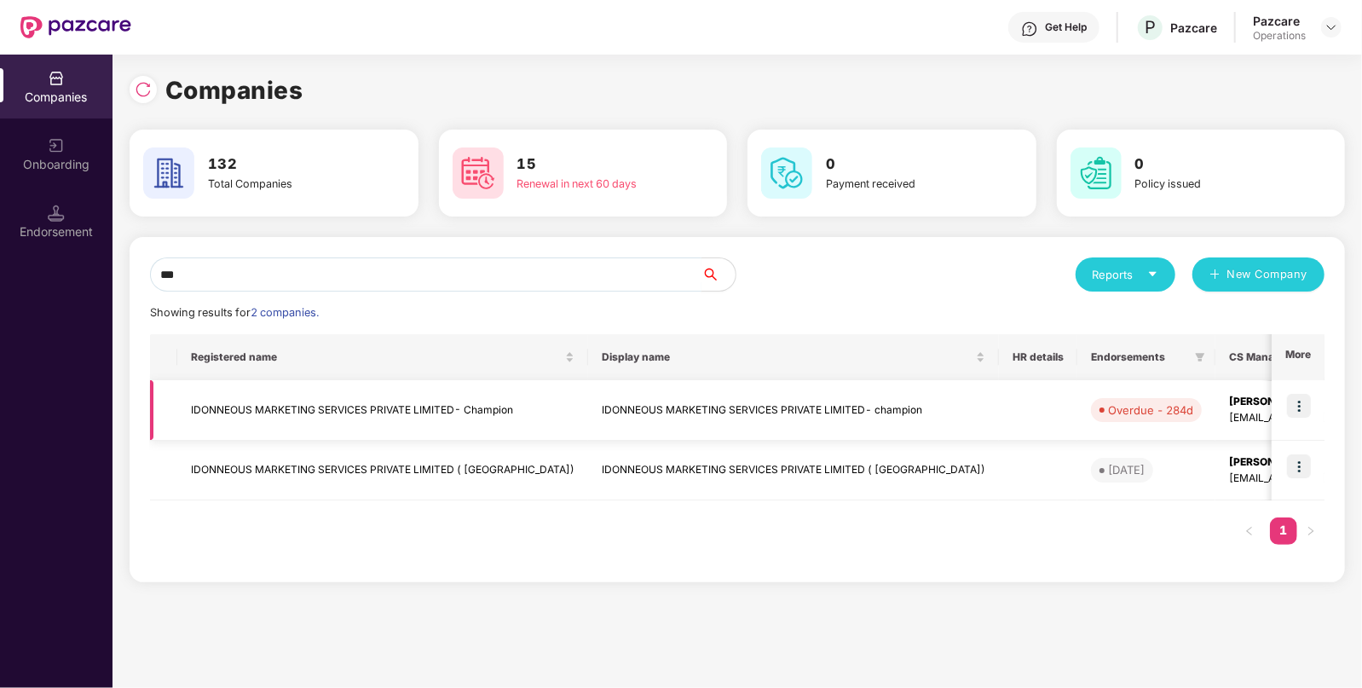
type input "***"
click at [401, 401] on td "IDONNEOUS MARKETING SERVICES PRIVATE LIMITED- Champion" at bounding box center [382, 410] width 411 height 61
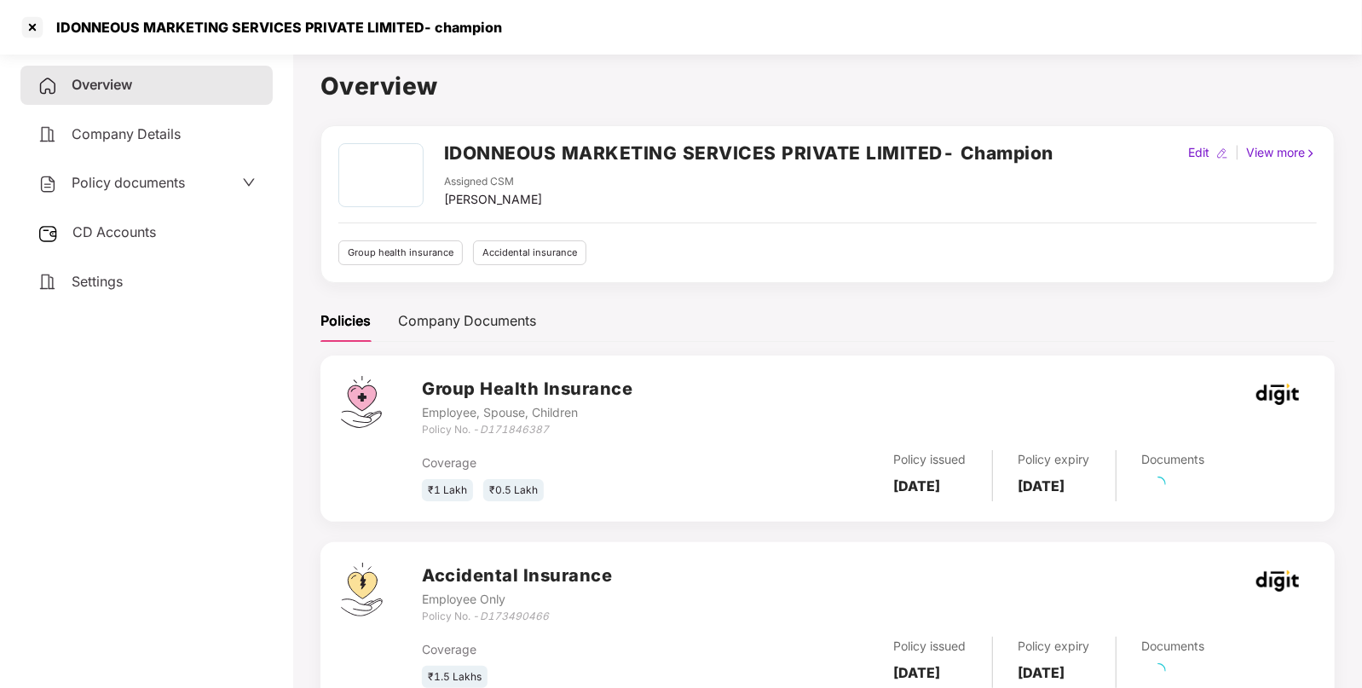
click at [107, 232] on span "CD Accounts" at bounding box center [114, 231] width 84 height 17
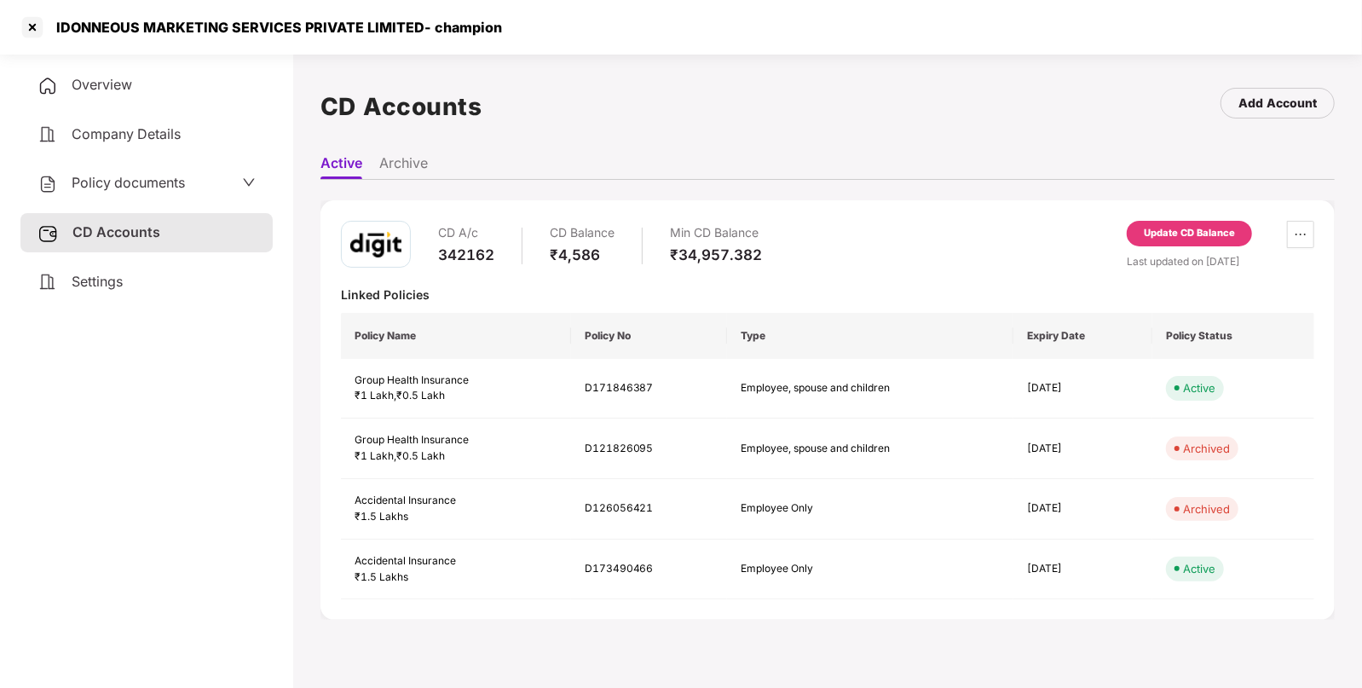
click at [1197, 235] on div "Update CD Balance" at bounding box center [1189, 233] width 91 height 15
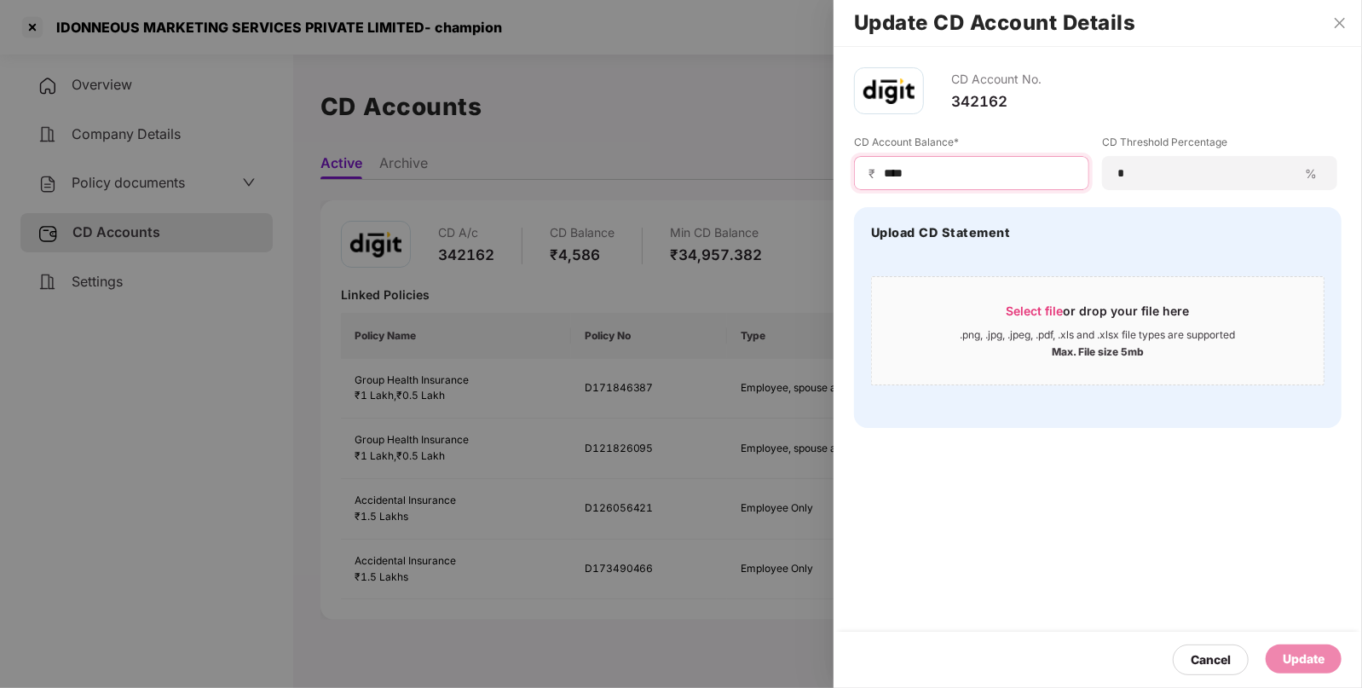
drag, startPoint x: 937, startPoint y: 170, endPoint x: 850, endPoint y: 171, distance: 87.0
click at [850, 171] on div "CD Account No. 342162 CD Account Balance* ₹ **** CD Threshold Percentage * % Up…" at bounding box center [1098, 248] width 529 height 402
type input "****"
click at [1279, 672] on div "Update" at bounding box center [1304, 659] width 76 height 29
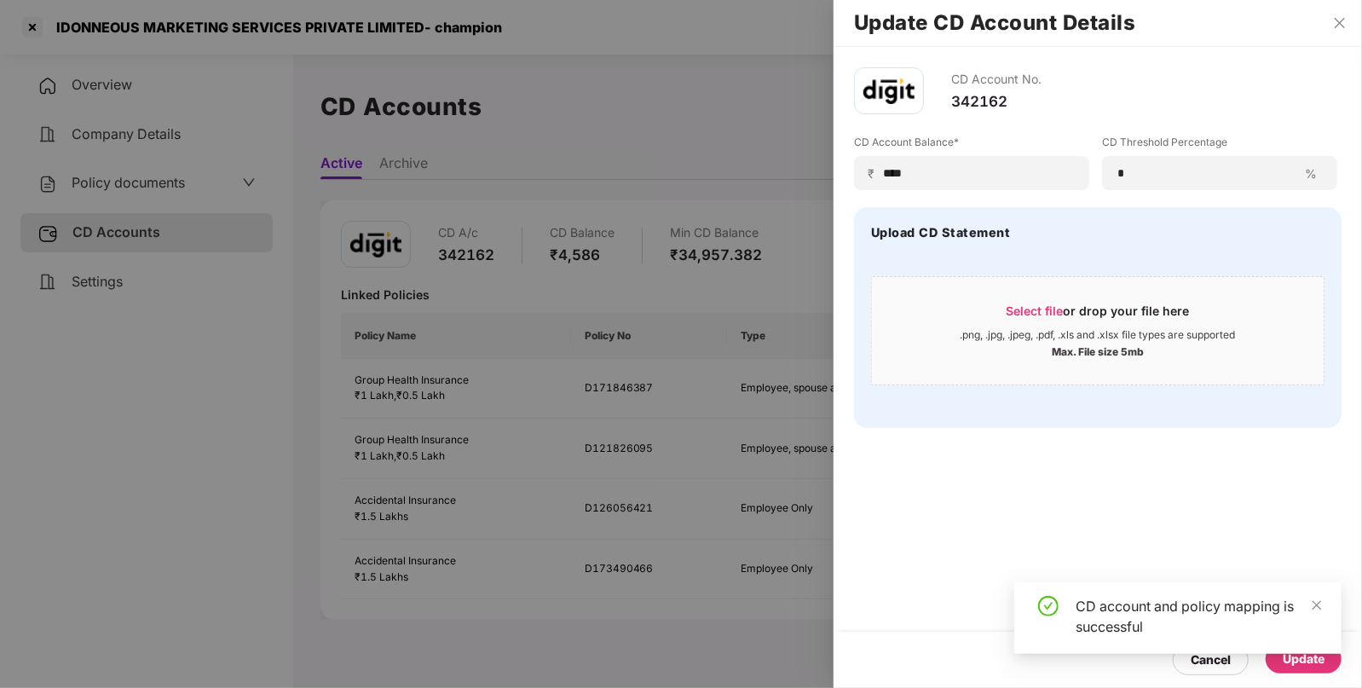
click at [78, 26] on div at bounding box center [681, 344] width 1362 height 688
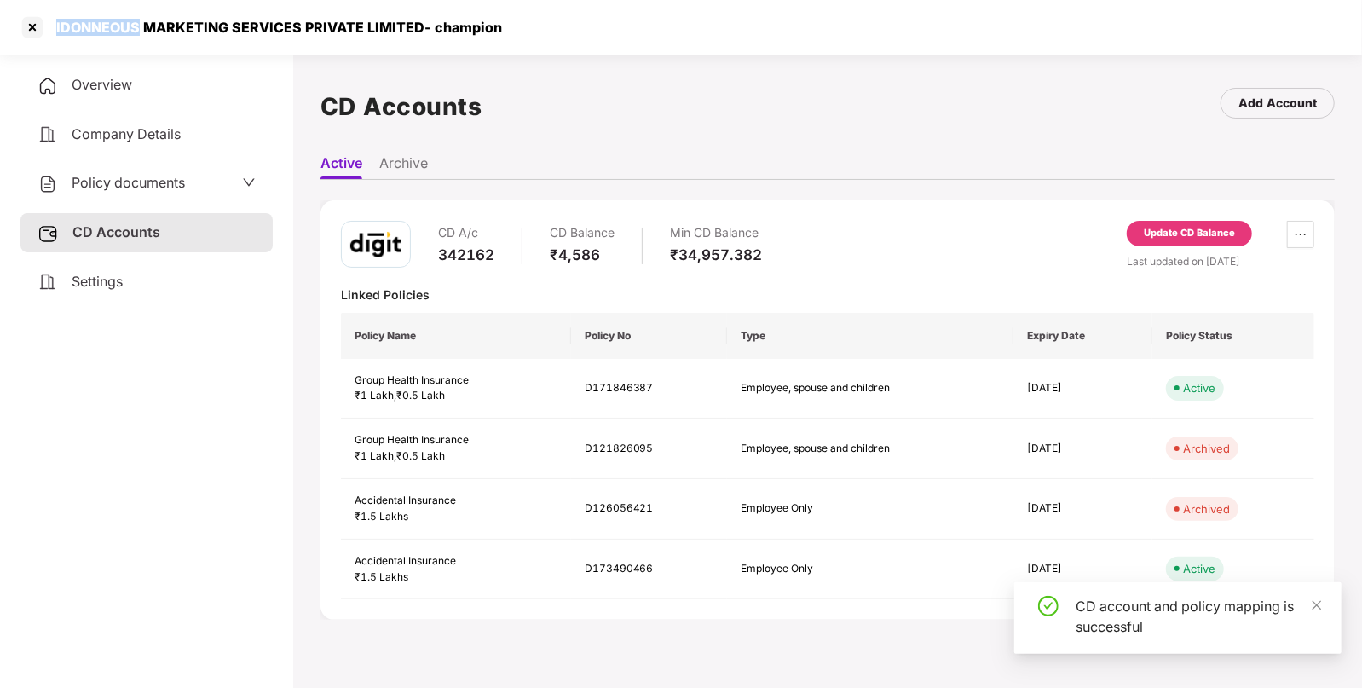
click at [78, 26] on div "IDONNEOUS MARKETING SERVICES PRIVATE LIMITED- champion" at bounding box center [274, 27] width 456 height 17
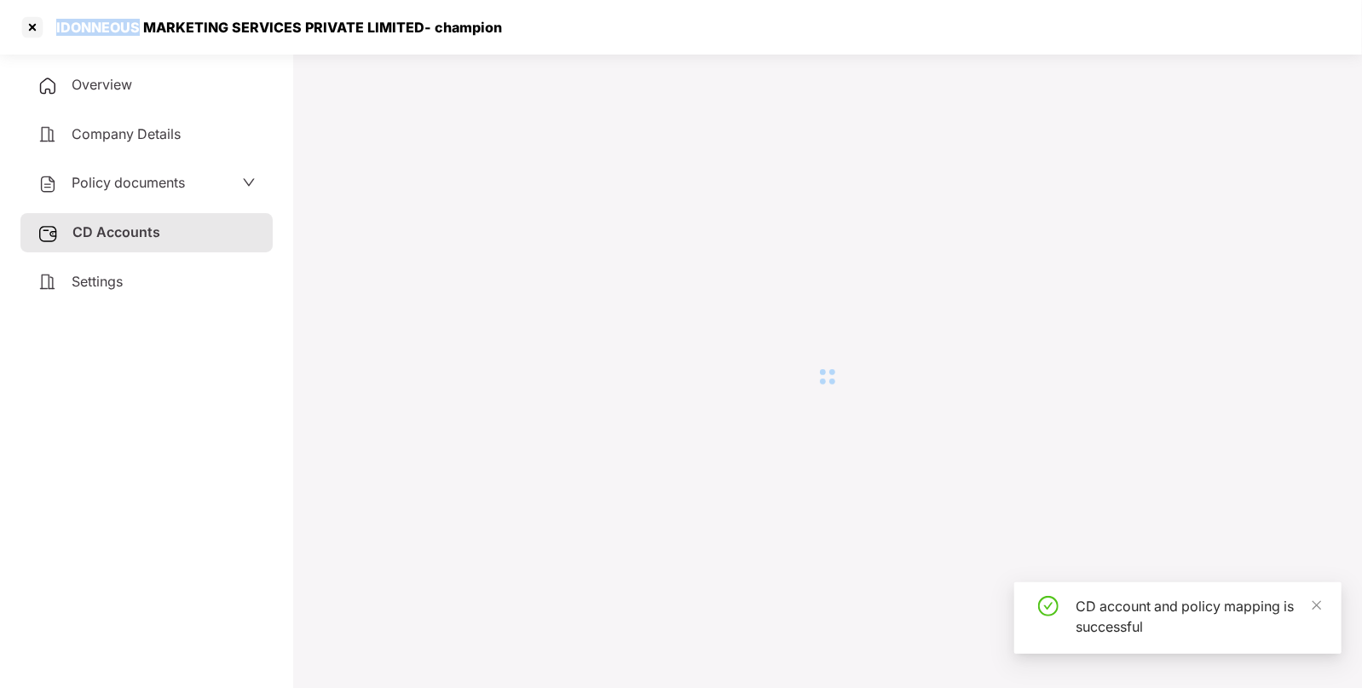
copy div "IDONNEOUS"
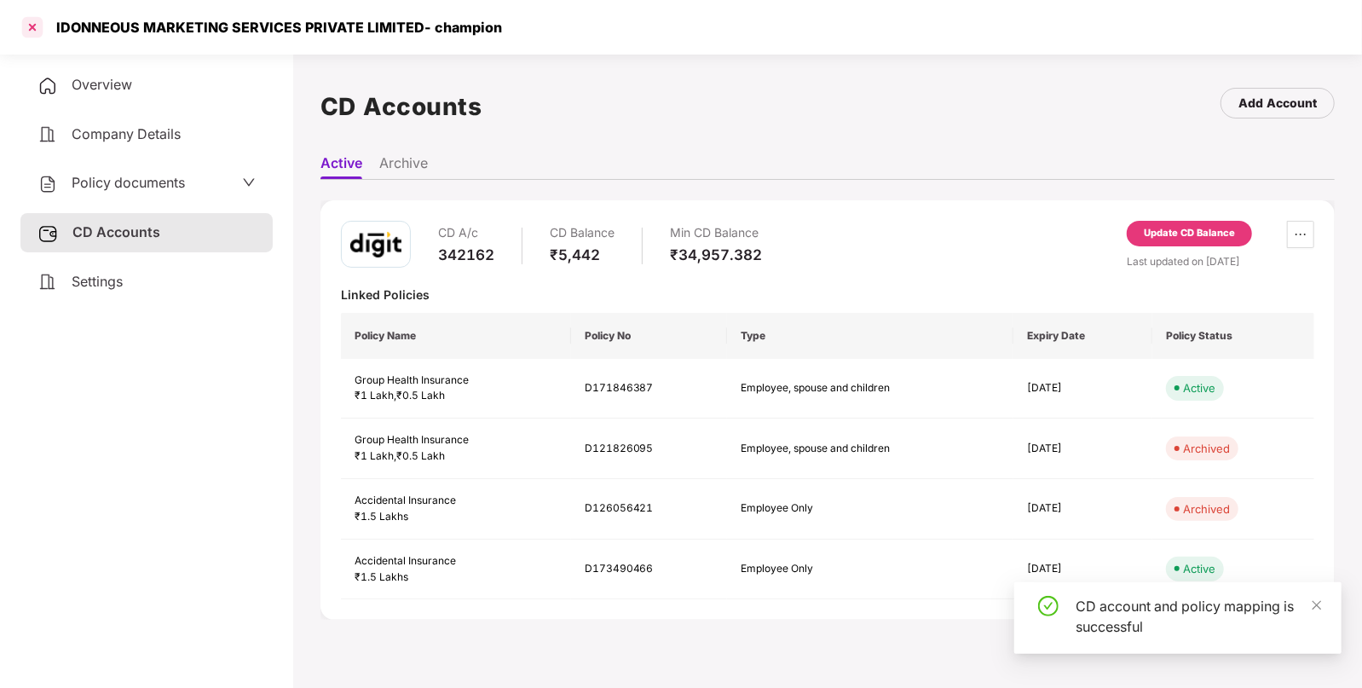
click at [20, 34] on div at bounding box center [32, 27] width 27 height 27
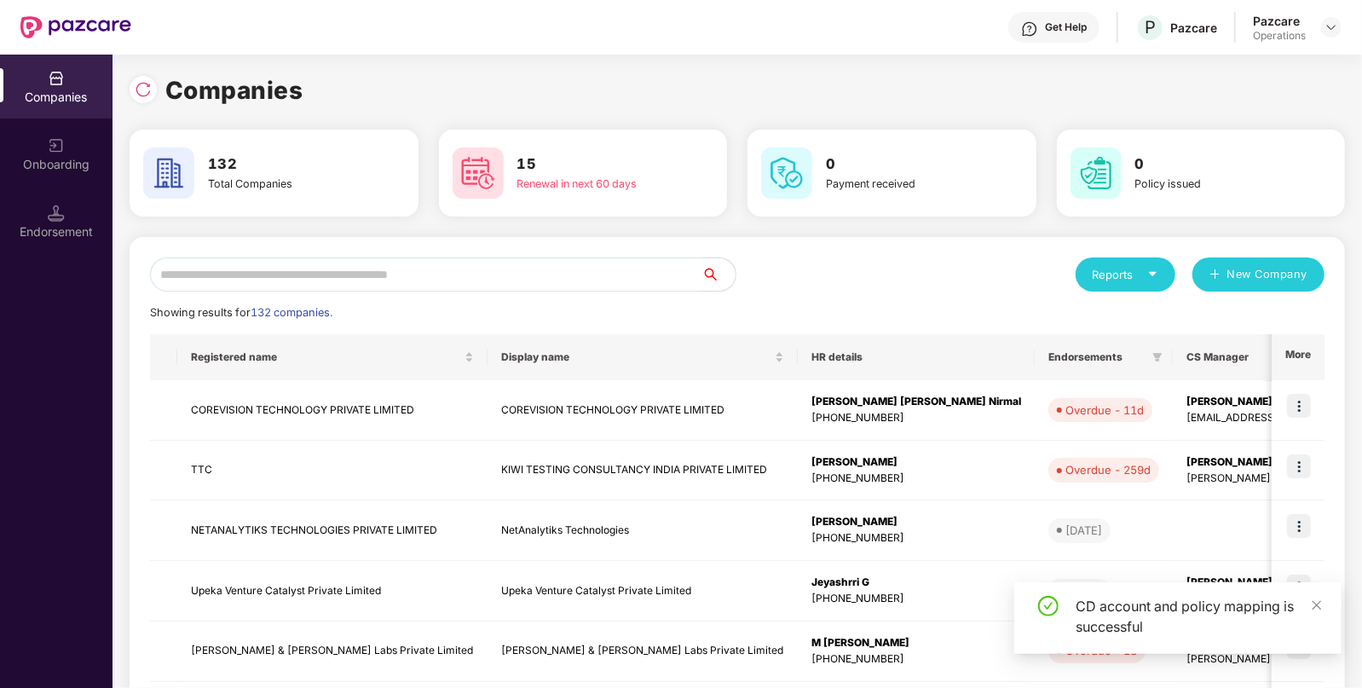
paste input "*********"
click at [261, 264] on input "text" at bounding box center [426, 274] width 552 height 34
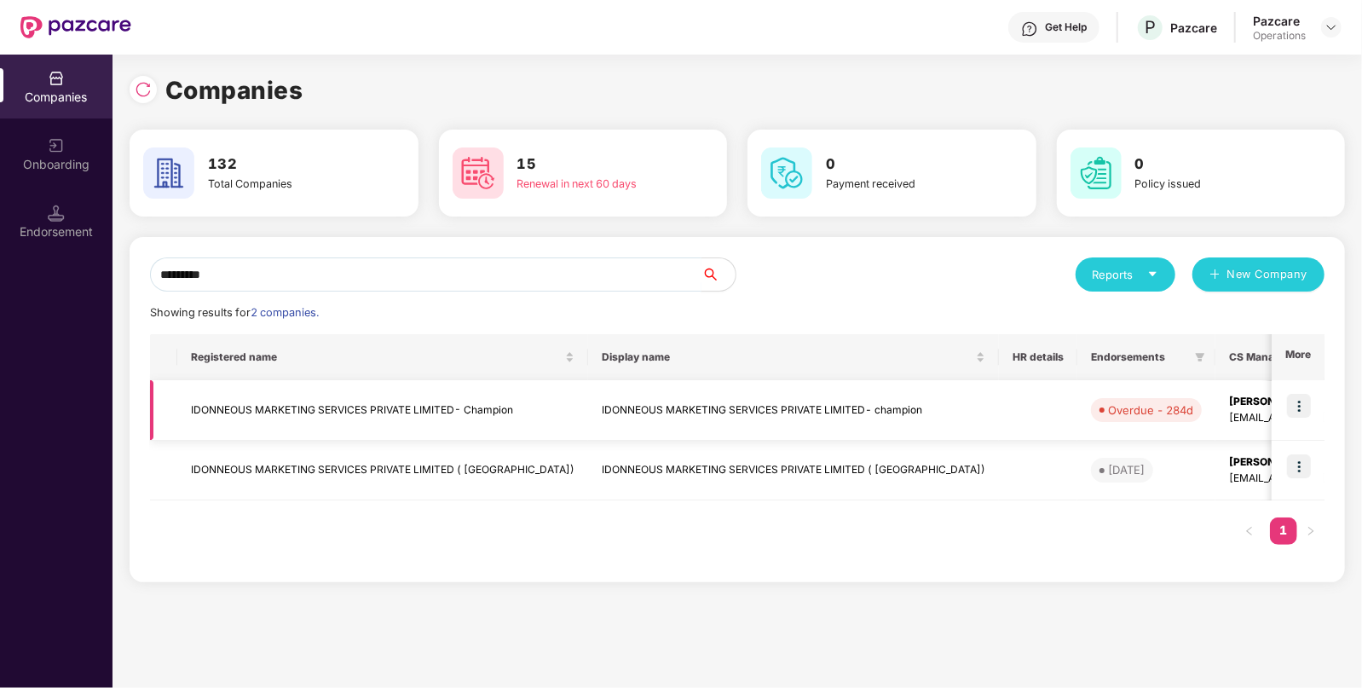
type input "*********"
click at [1298, 405] on img at bounding box center [1299, 406] width 24 height 24
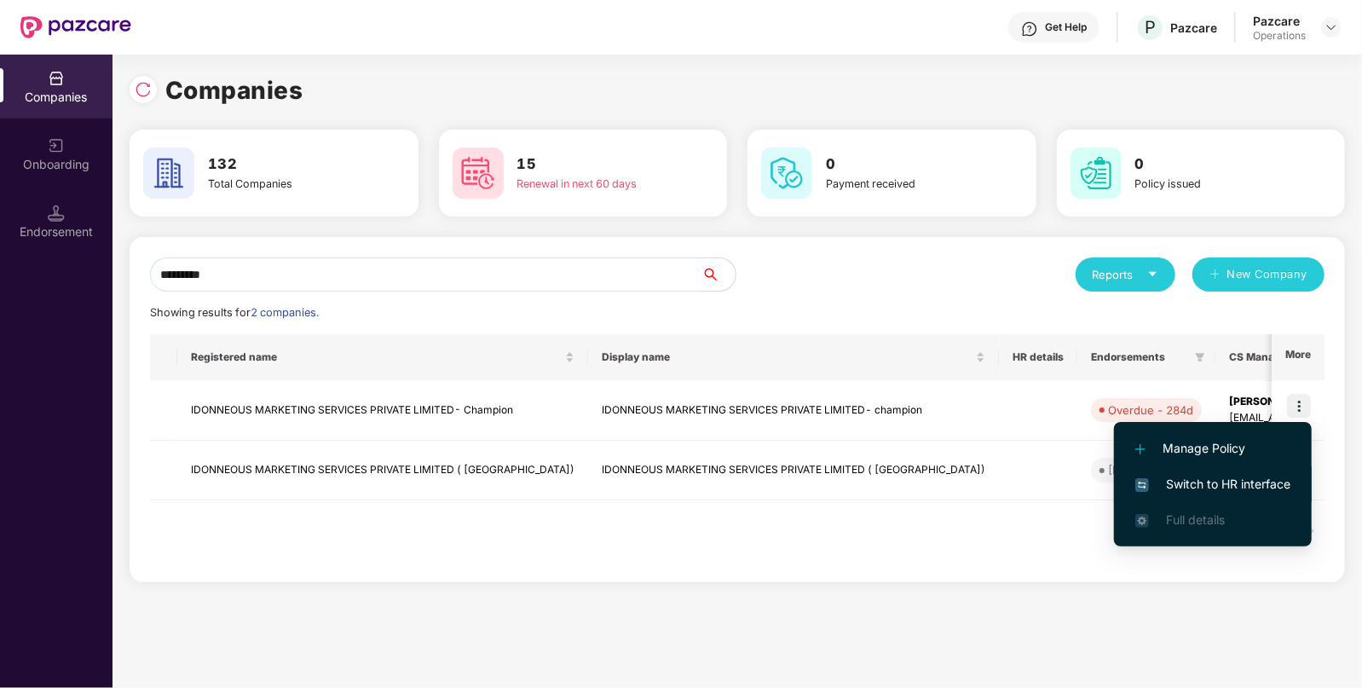
click at [1211, 471] on li "Switch to HR interface" at bounding box center [1213, 484] width 198 height 36
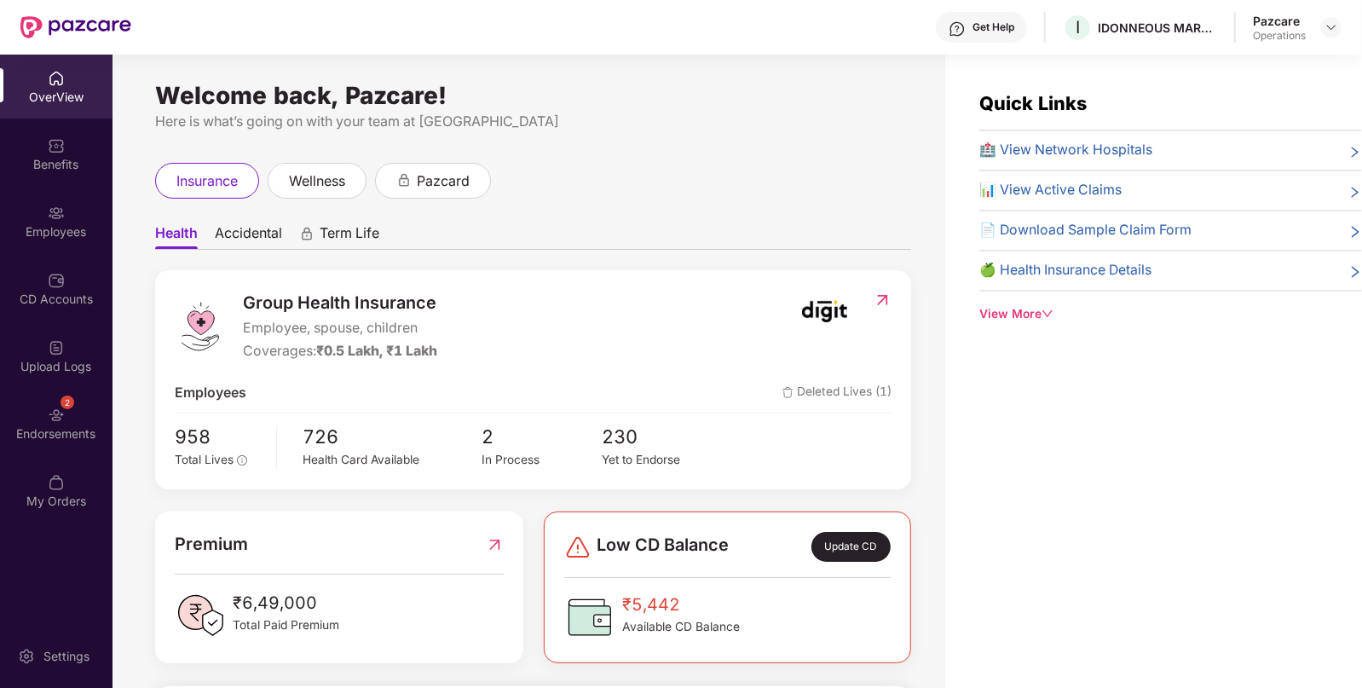
click at [128, 250] on div "Welcome back, Pazcare! Here is what’s going on with your team at Pazcare insura…" at bounding box center [529, 382] width 833 height 654
click at [95, 241] on div "Employees" at bounding box center [56, 221] width 113 height 64
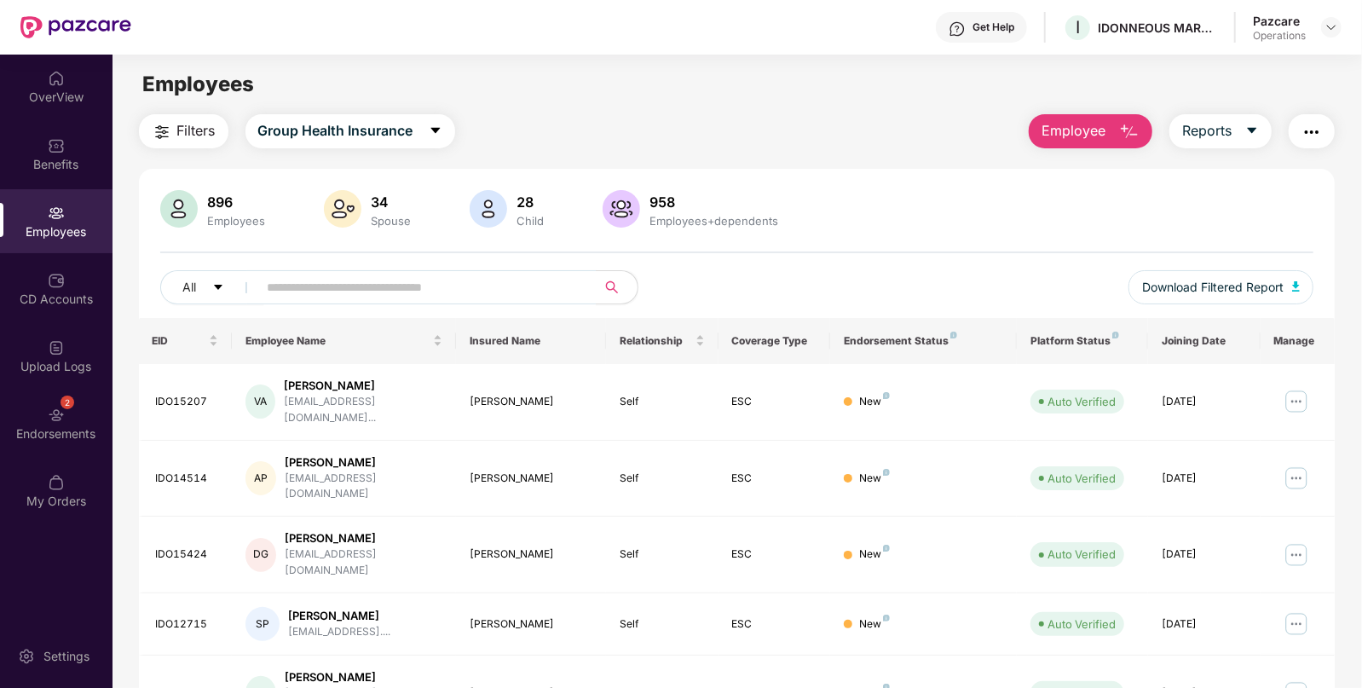
click at [188, 128] on span "Filters" at bounding box center [196, 130] width 38 height 21
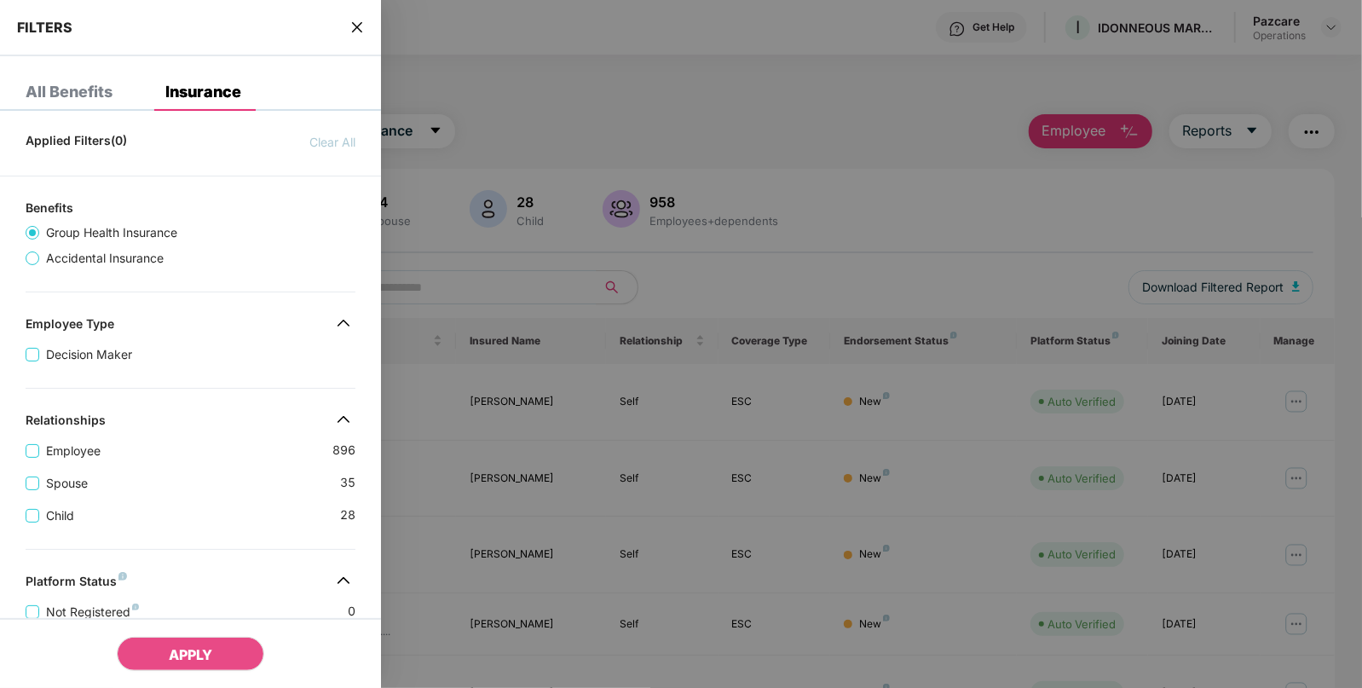
click at [353, 37] on div "FILTERS" at bounding box center [190, 28] width 381 height 56
click at [354, 16] on div "FILTERS" at bounding box center [190, 28] width 381 height 56
click at [358, 32] on icon "close" at bounding box center [357, 27] width 14 height 14
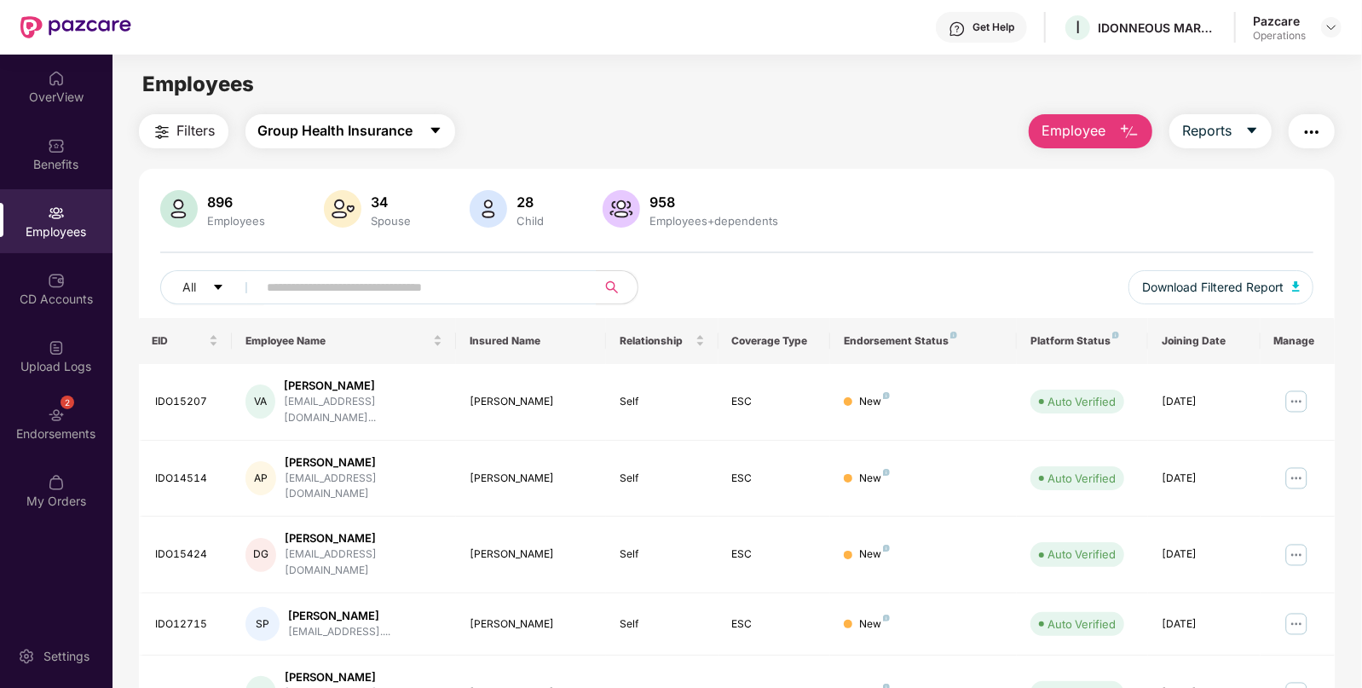
click at [287, 128] on span "Group Health Insurance" at bounding box center [335, 130] width 155 height 21
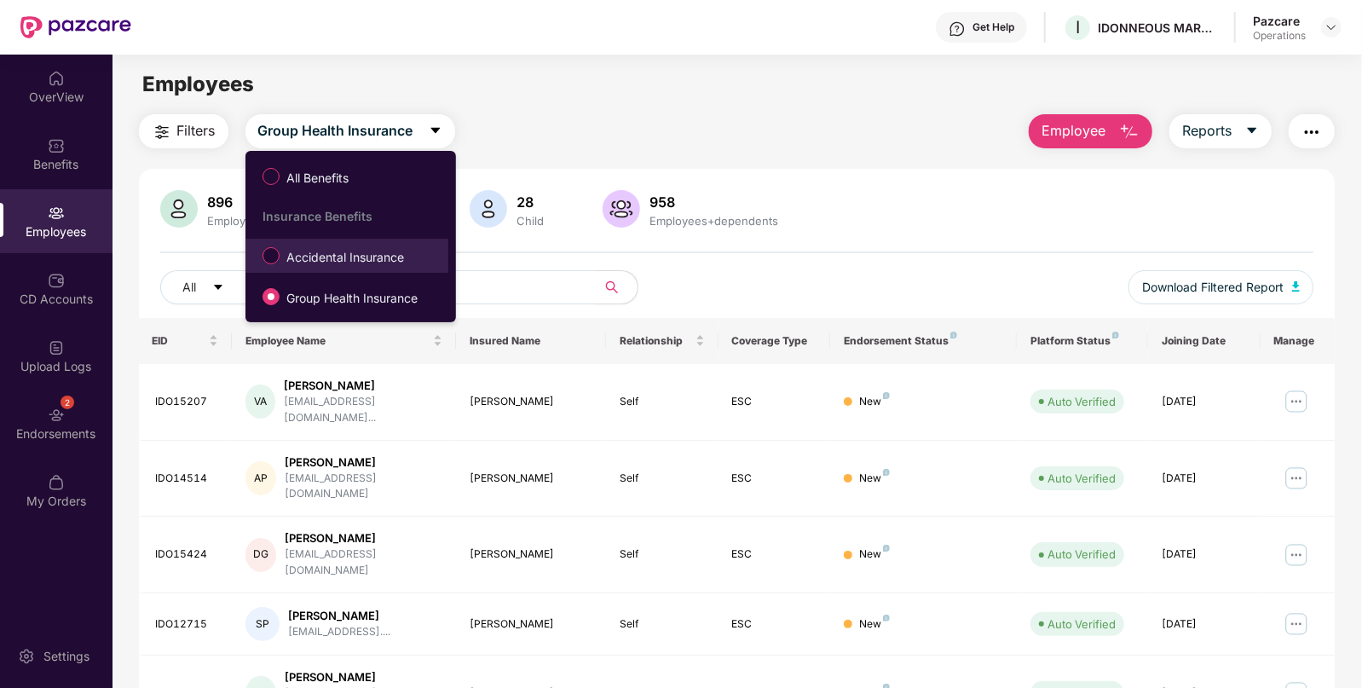
click at [332, 265] on span "Accidental Insurance" at bounding box center [345, 257] width 131 height 19
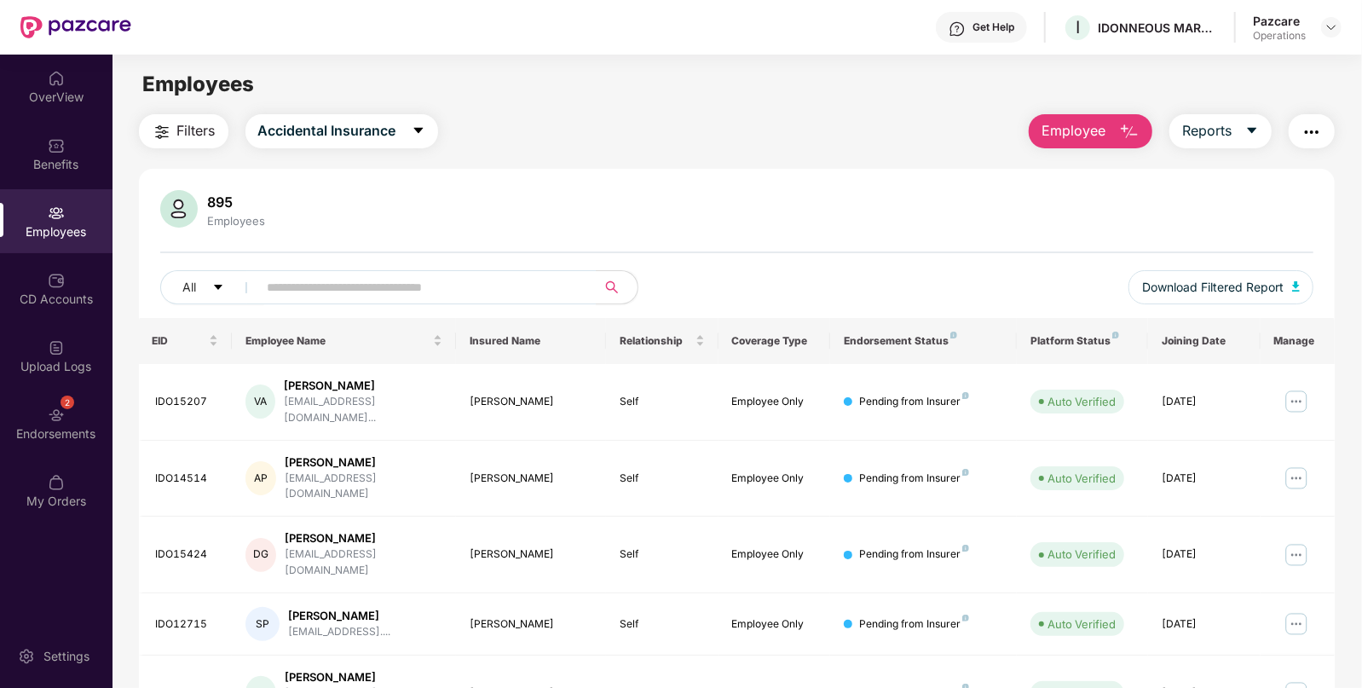
click at [183, 132] on span "Filters" at bounding box center [196, 130] width 38 height 21
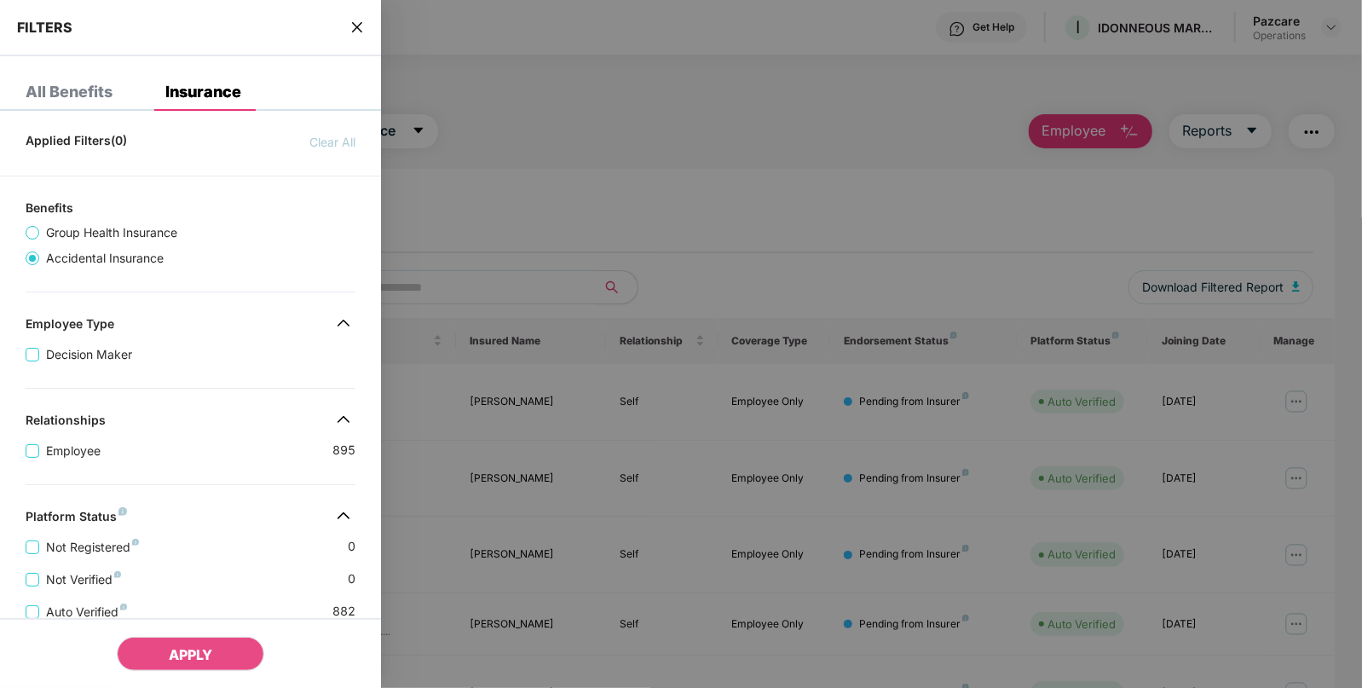
click at [352, 28] on icon "close" at bounding box center [357, 27] width 14 height 14
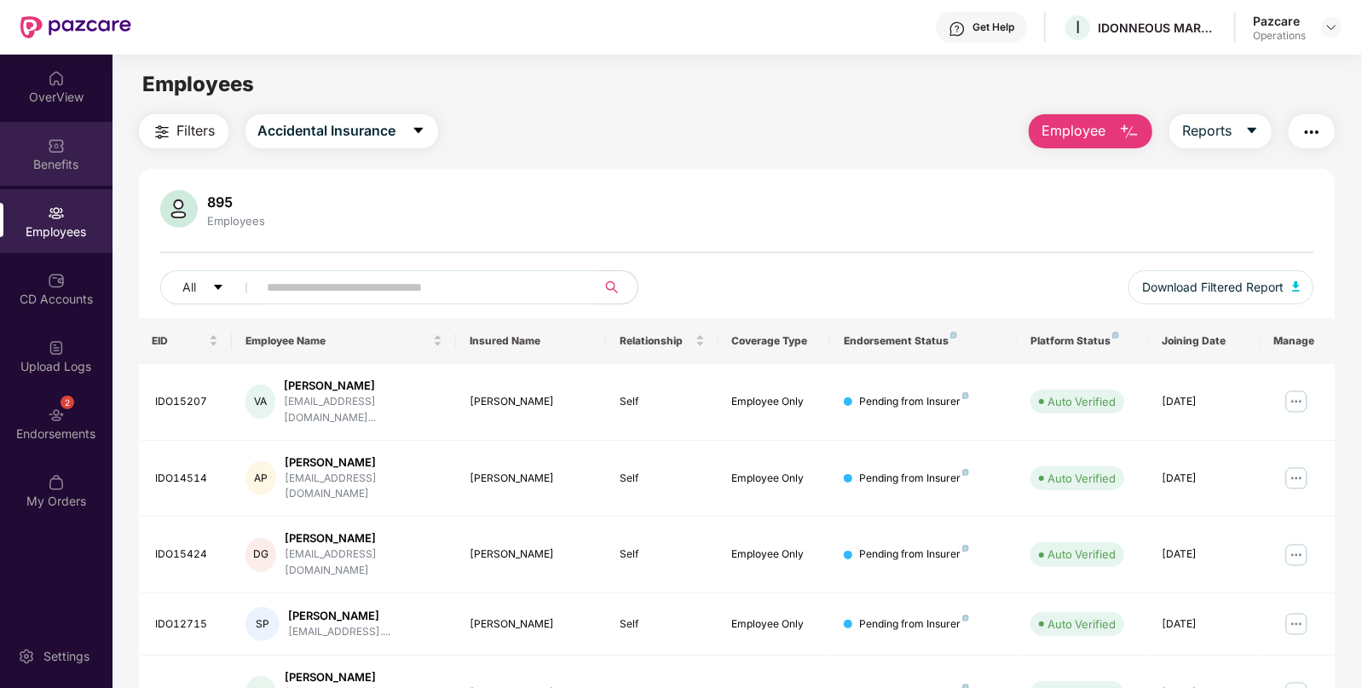
click at [59, 166] on div "Benefits" at bounding box center [56, 164] width 113 height 17
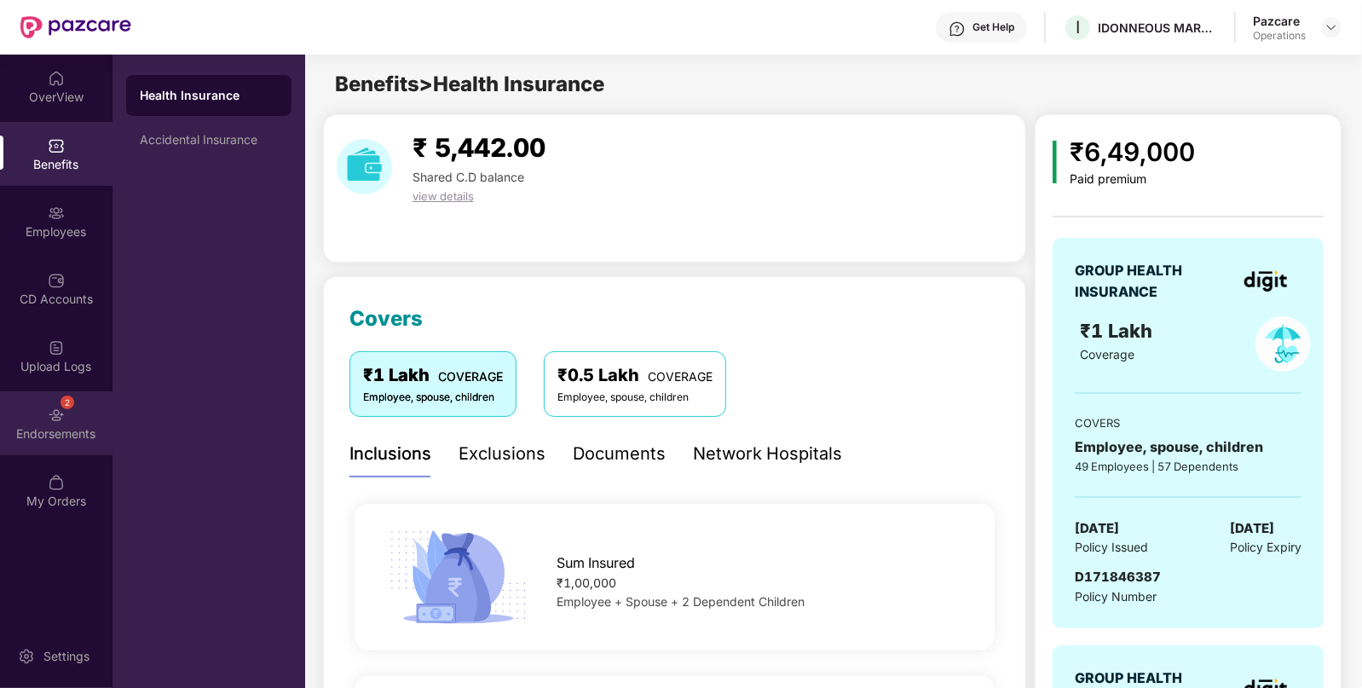
click at [77, 419] on div "2 Endorsements" at bounding box center [56, 423] width 113 height 64
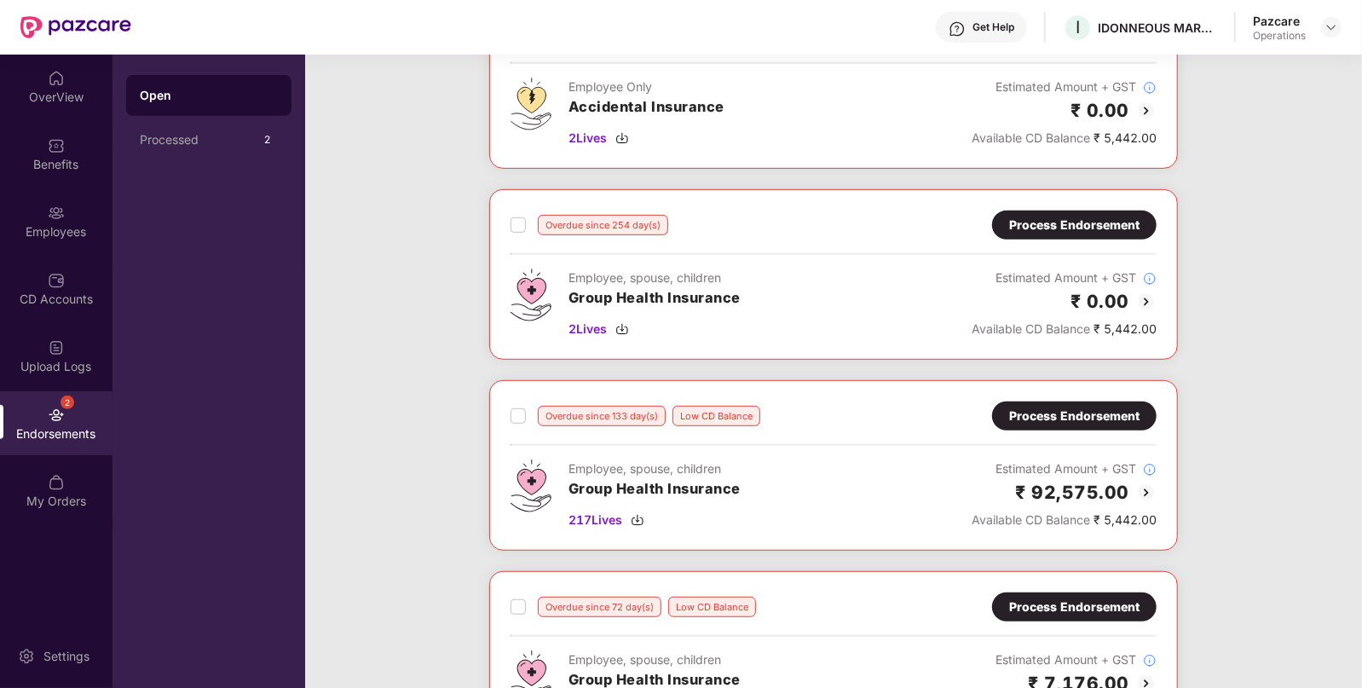
scroll to position [772, 0]
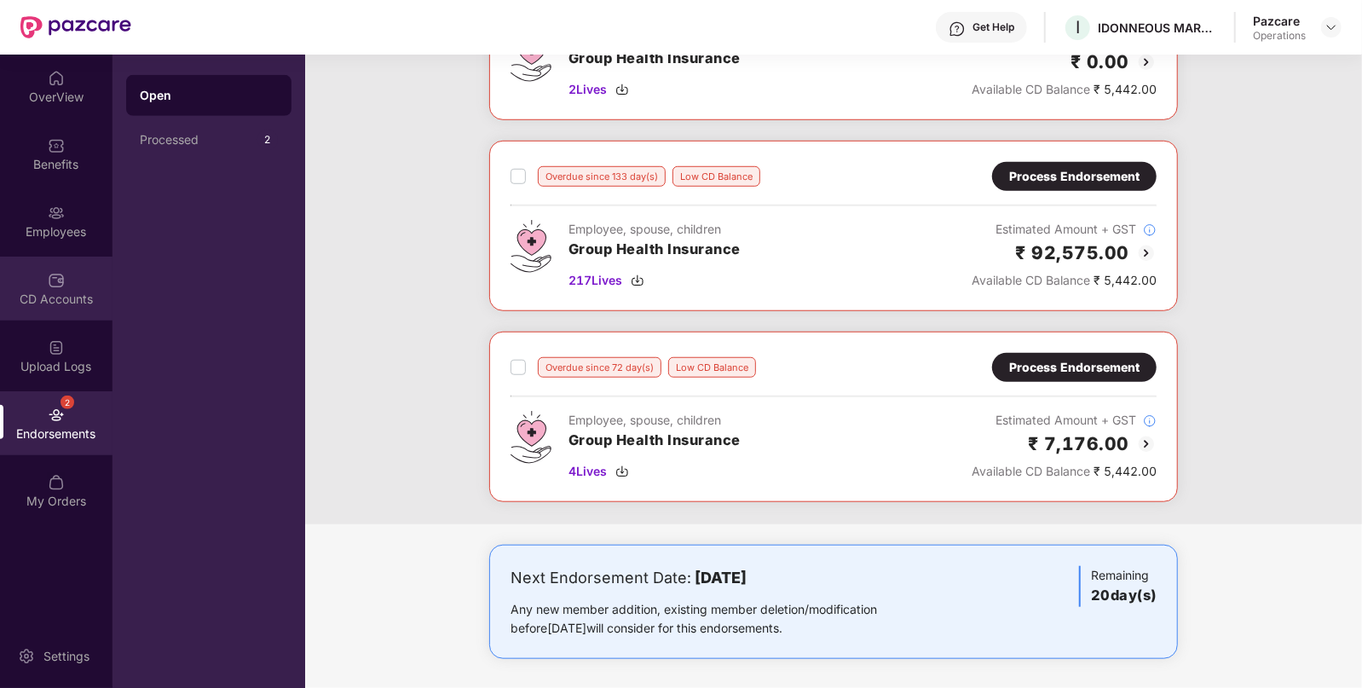
click at [38, 315] on div "CD Accounts" at bounding box center [56, 289] width 113 height 64
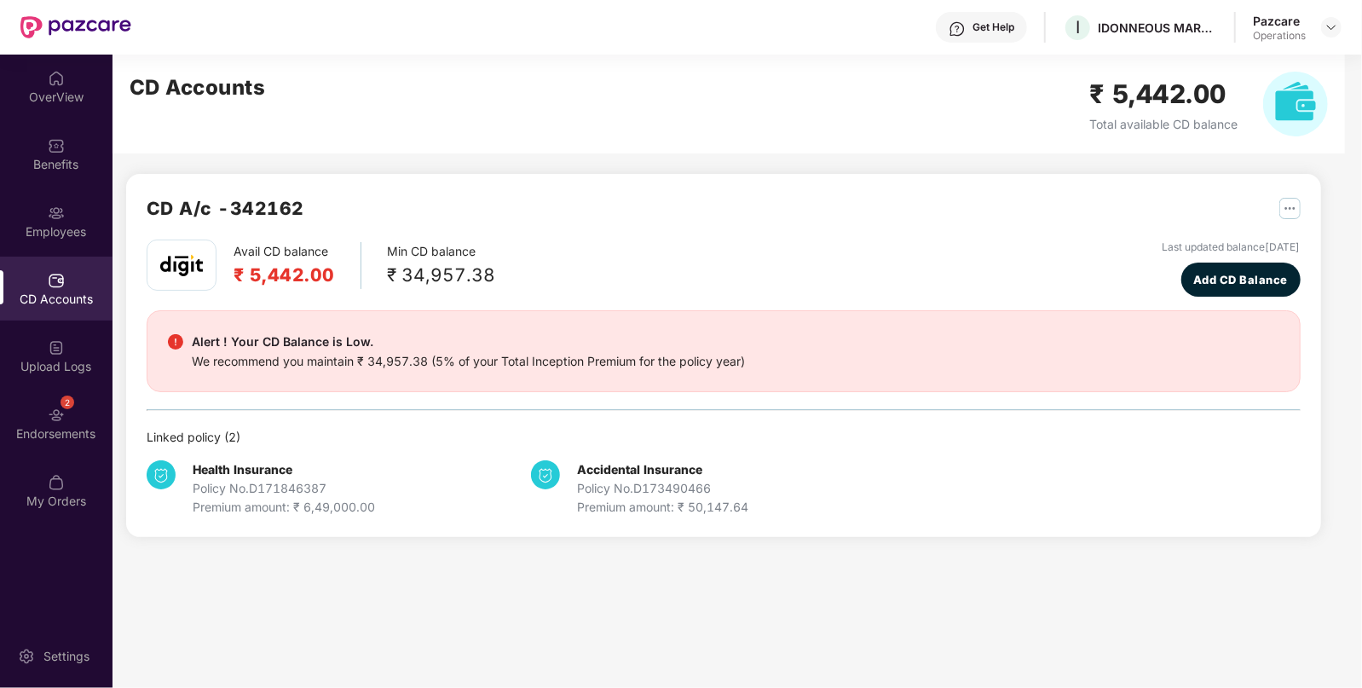
scroll to position [0, 0]
click at [1334, 31] on img at bounding box center [1332, 27] width 14 height 14
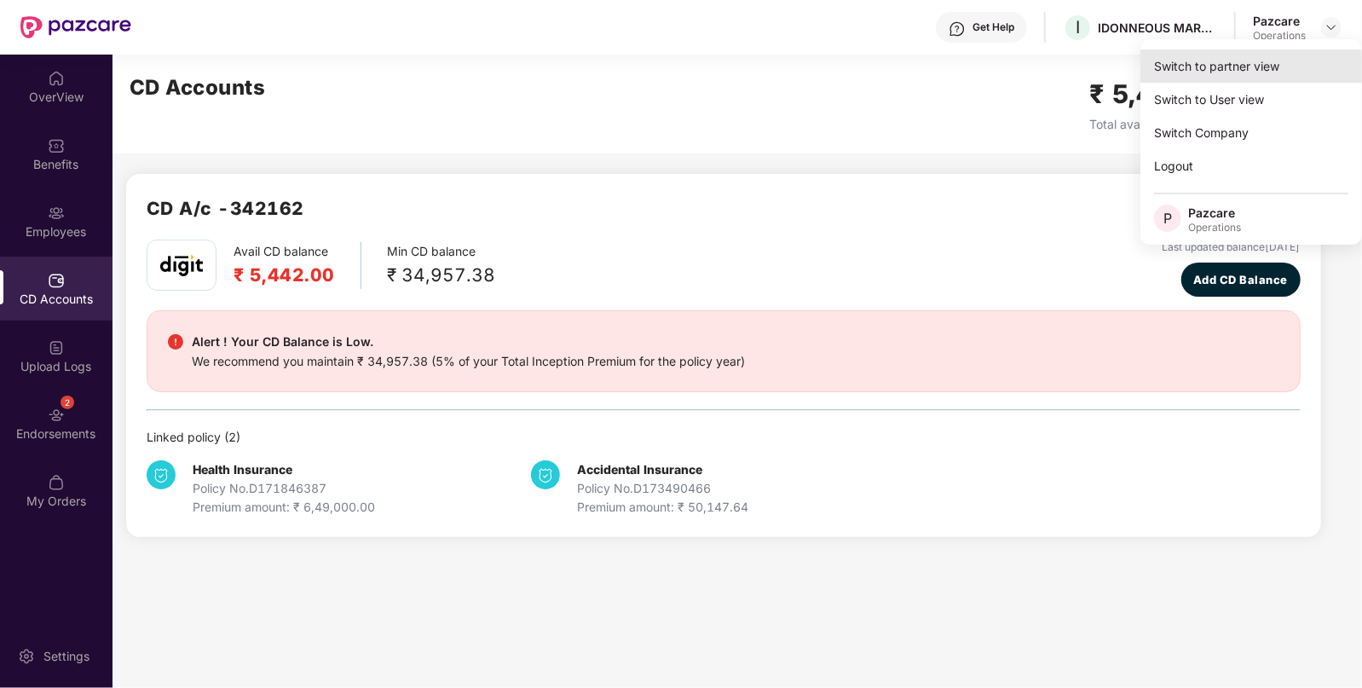
click at [1212, 51] on div "Switch to partner view" at bounding box center [1252, 65] width 222 height 33
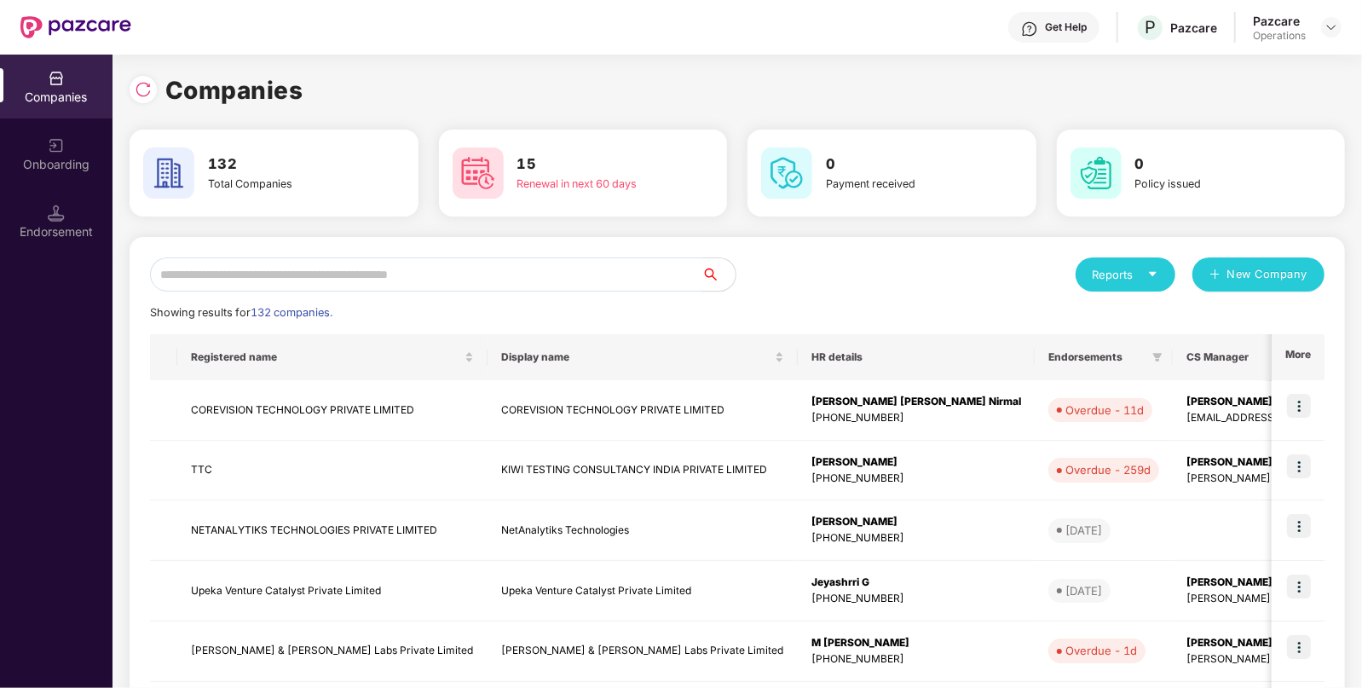
click at [522, 271] on input "text" at bounding box center [426, 274] width 552 height 34
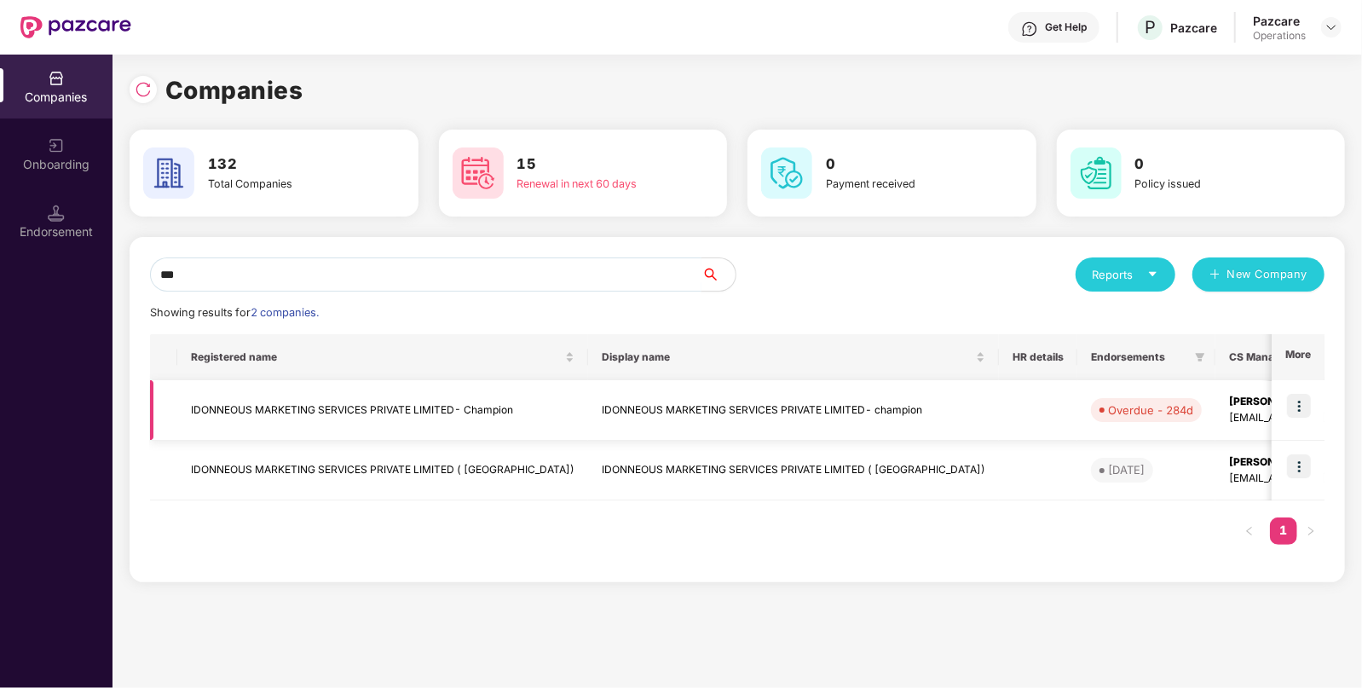
type input "***"
click at [588, 408] on td "IDONNEOUS MARKETING SERVICES PRIVATE LIMITED- champion" at bounding box center [793, 410] width 411 height 61
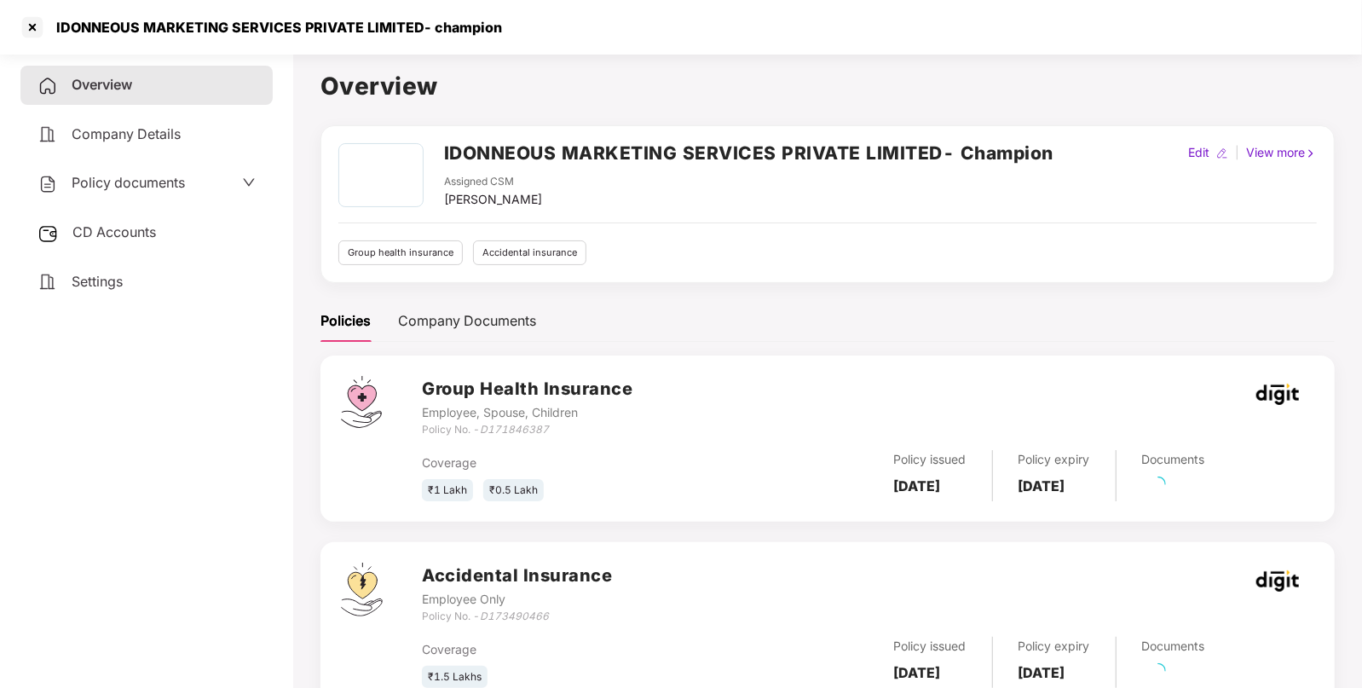
click at [95, 234] on span "CD Accounts" at bounding box center [114, 231] width 84 height 17
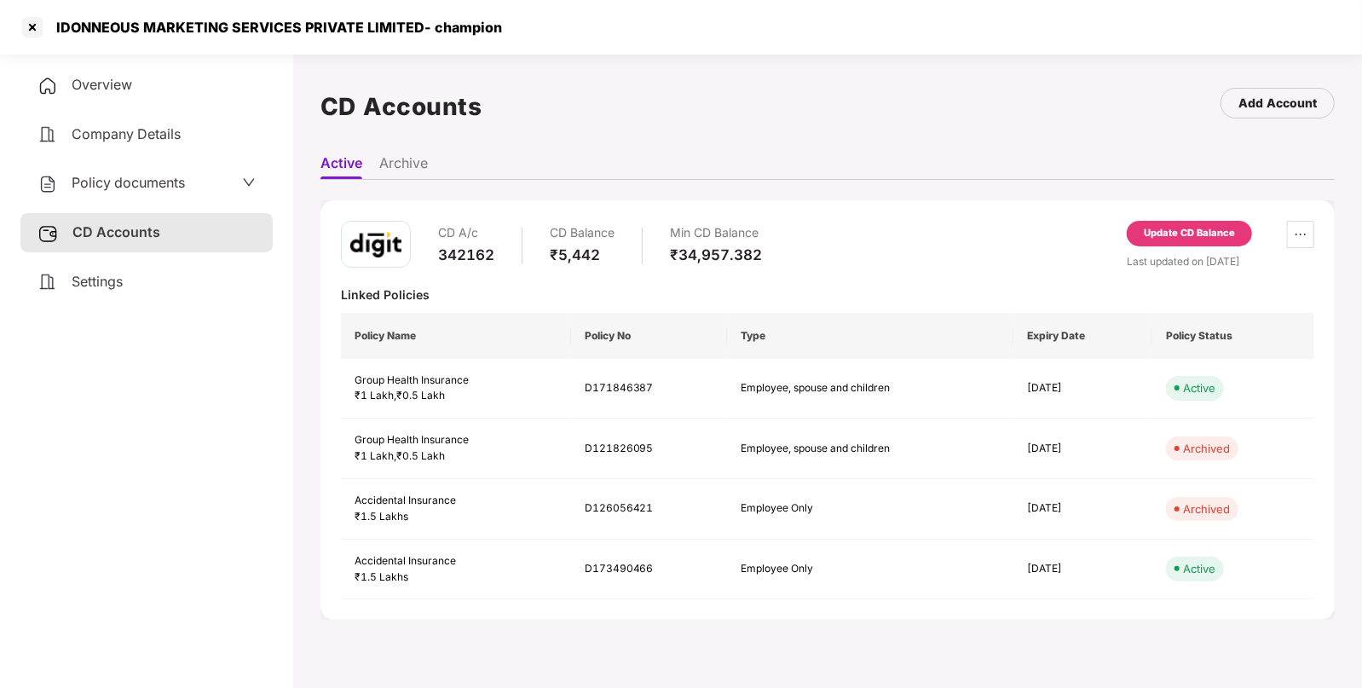
click at [1194, 228] on div "Update CD Balance" at bounding box center [1189, 233] width 91 height 15
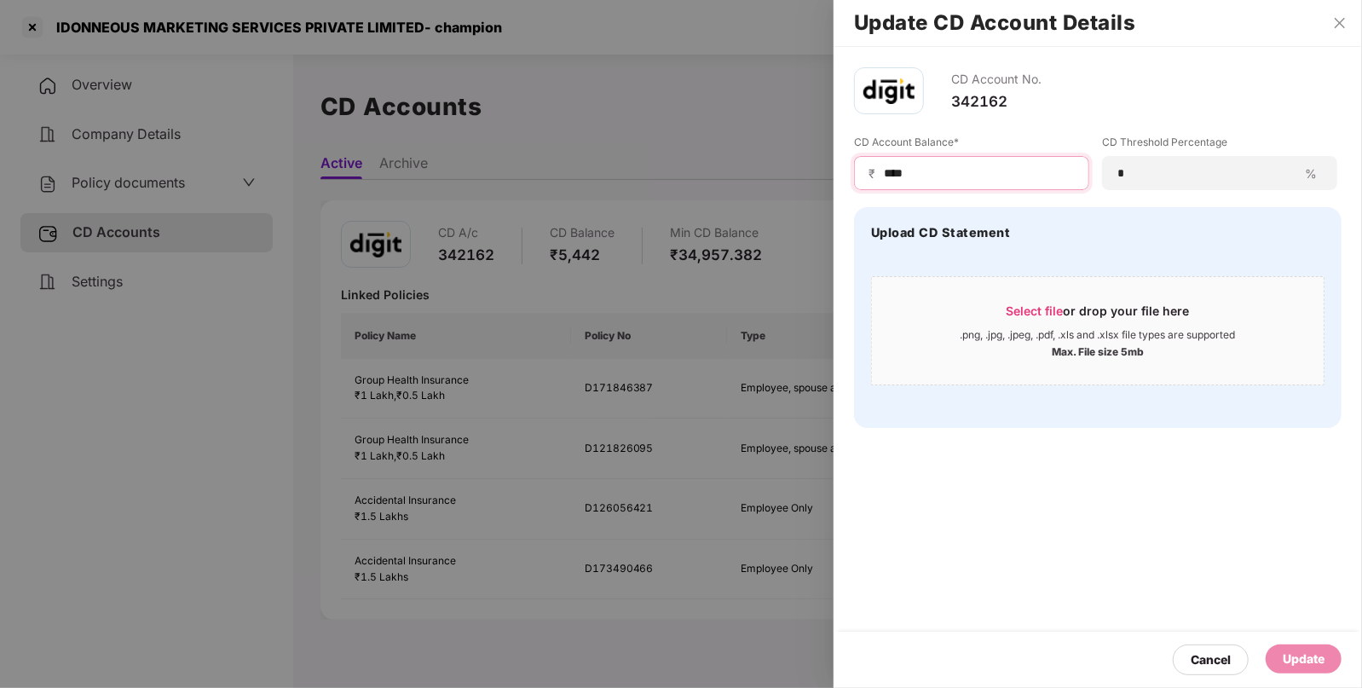
drag, startPoint x: 985, startPoint y: 180, endPoint x: 688, endPoint y: 198, distance: 297.2
click at [688, 198] on div "Update CD Account Details CD Account No. 342162 CD Account Balance* ₹ **** CD T…" at bounding box center [681, 344] width 1362 height 688
type input "****"
click at [1296, 652] on div "Update" at bounding box center [1304, 659] width 42 height 19
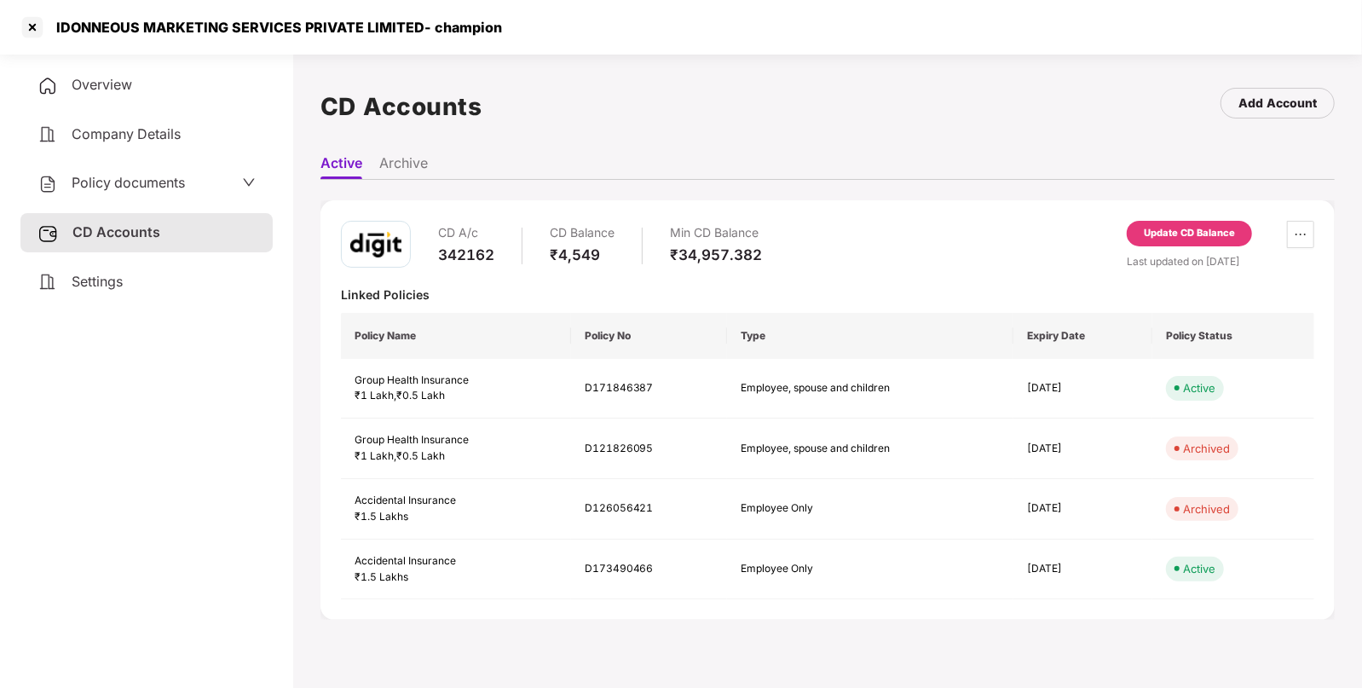
click at [89, 25] on div "IDONNEOUS MARKETING SERVICES PRIVATE LIMITED- champion" at bounding box center [274, 27] width 456 height 17
copy div "IDONNEOUS"
click at [35, 34] on div at bounding box center [32, 27] width 27 height 27
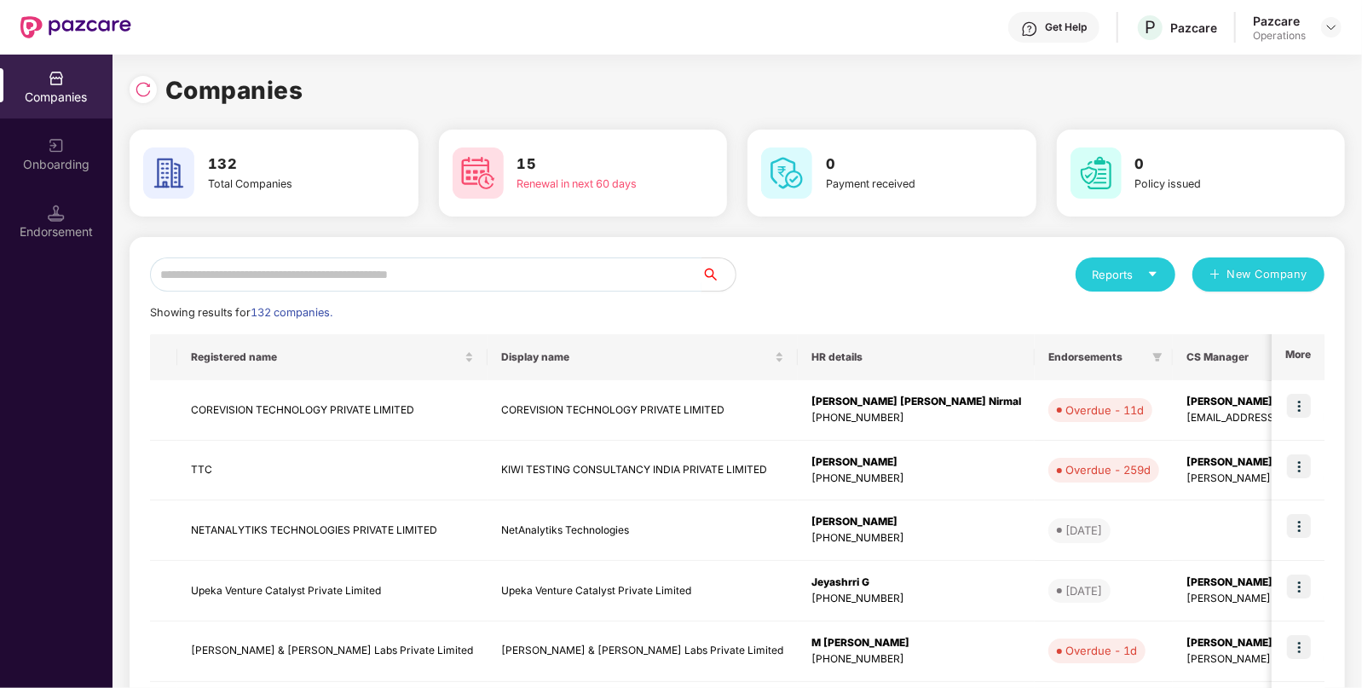
click at [403, 269] on input "text" at bounding box center [426, 274] width 552 height 34
paste input "*********"
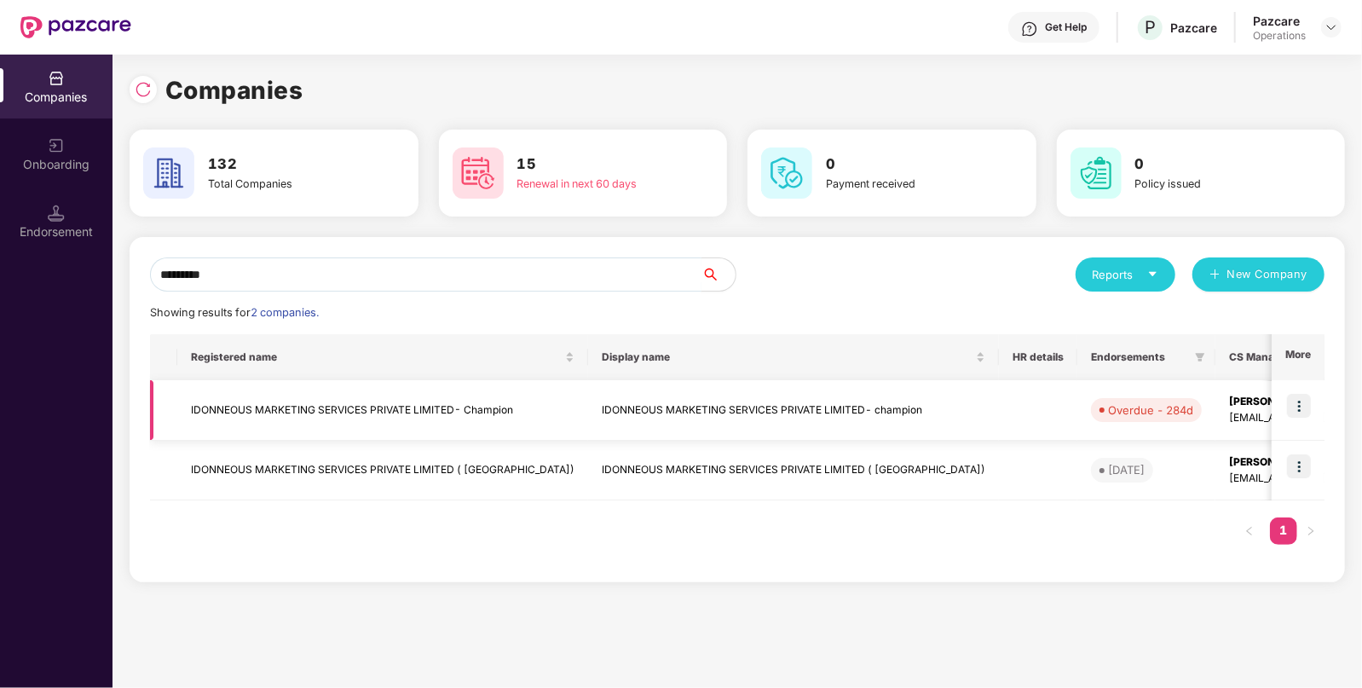
type input "*********"
click at [1308, 396] on img at bounding box center [1299, 406] width 24 height 24
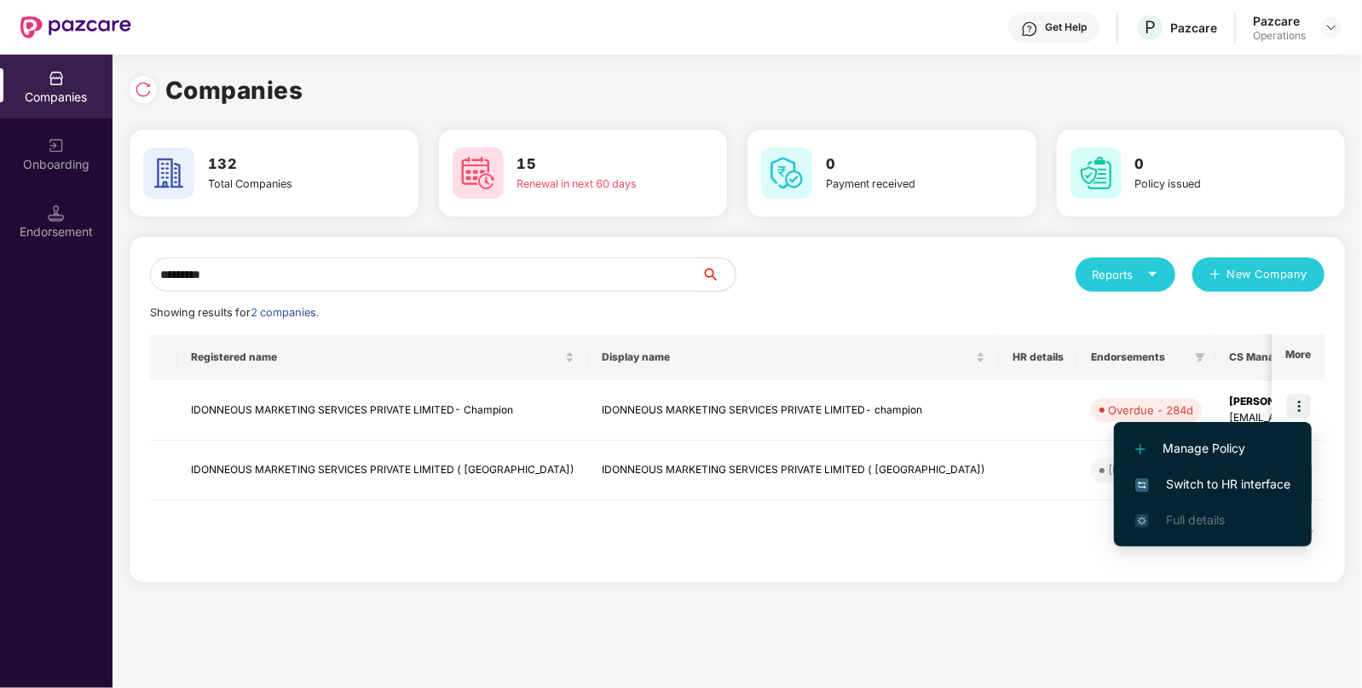
click at [1182, 483] on span "Switch to HR interface" at bounding box center [1213, 484] width 155 height 19
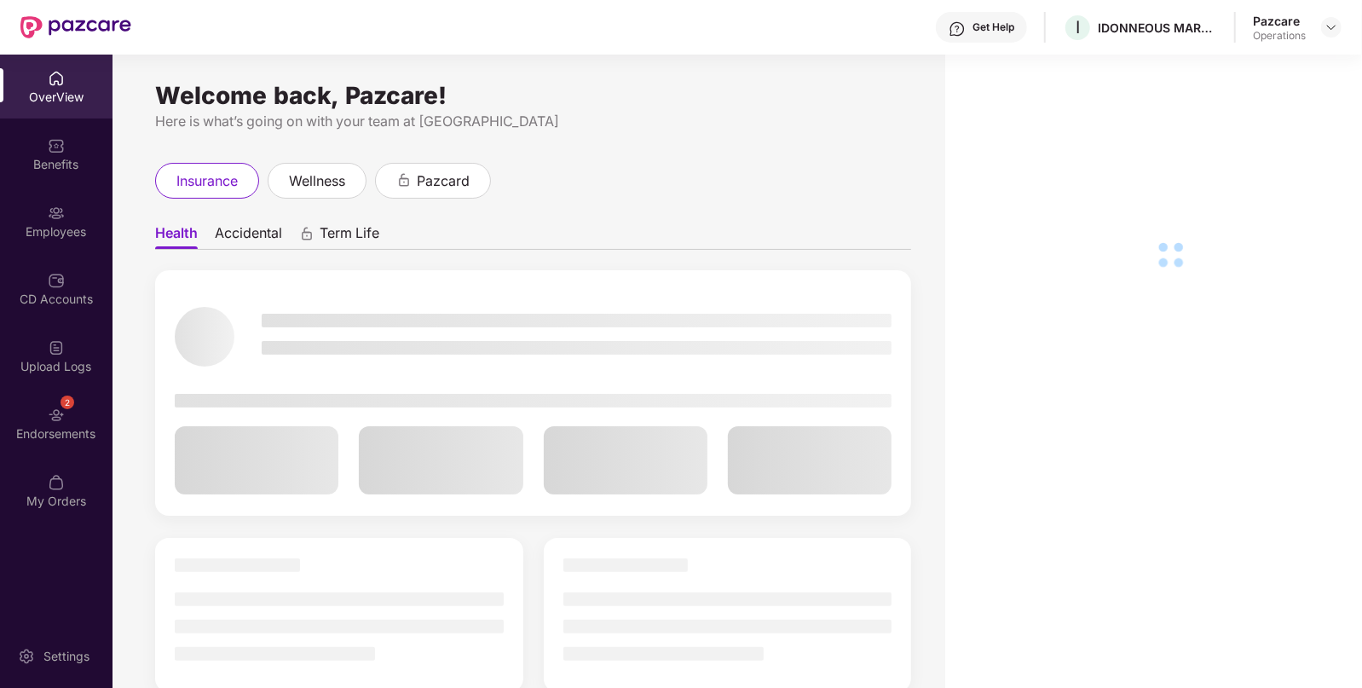
click at [51, 234] on div "Employees" at bounding box center [56, 231] width 113 height 17
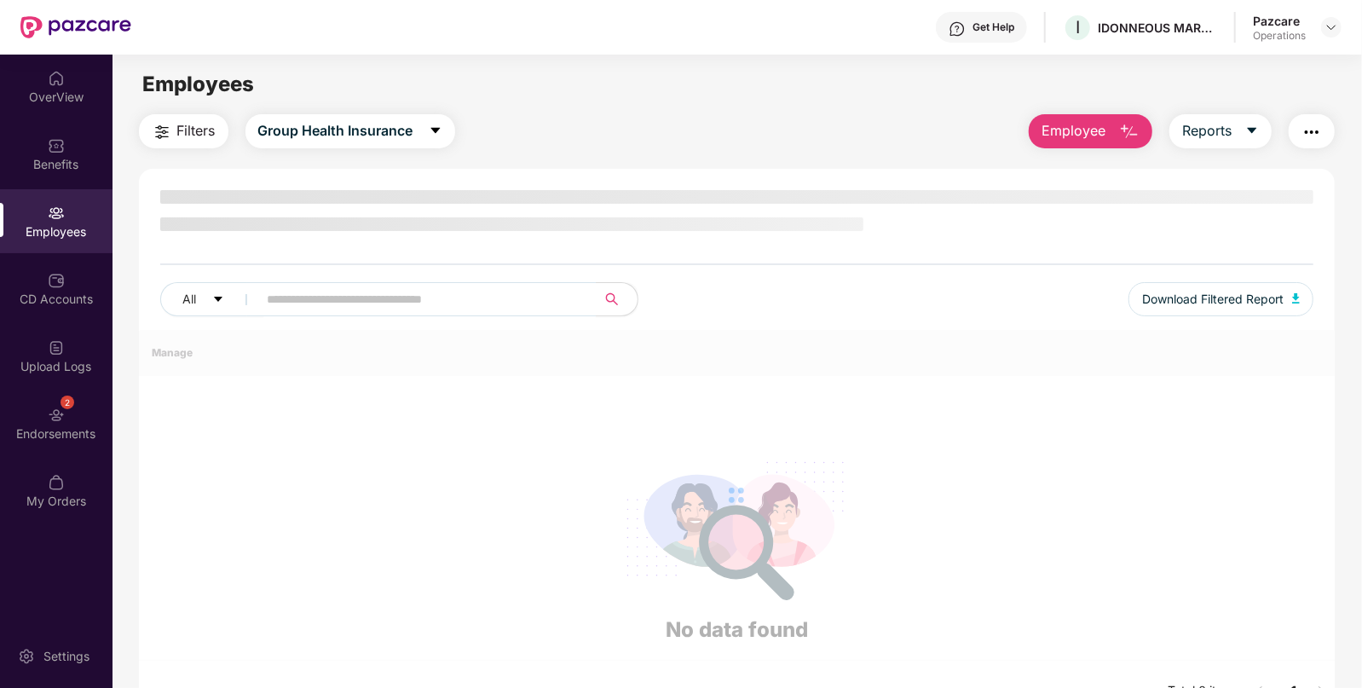
click at [51, 234] on div "Employees" at bounding box center [56, 231] width 113 height 17
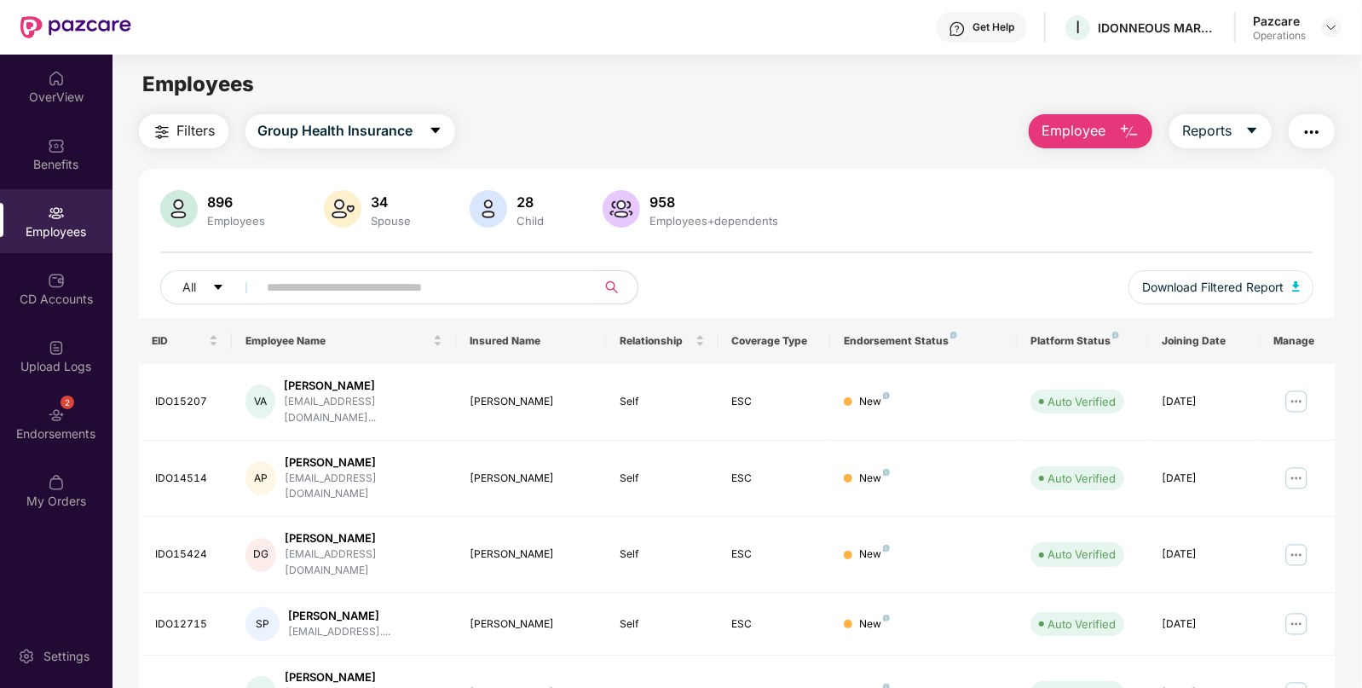
click at [191, 130] on span "Filters" at bounding box center [196, 130] width 38 height 21
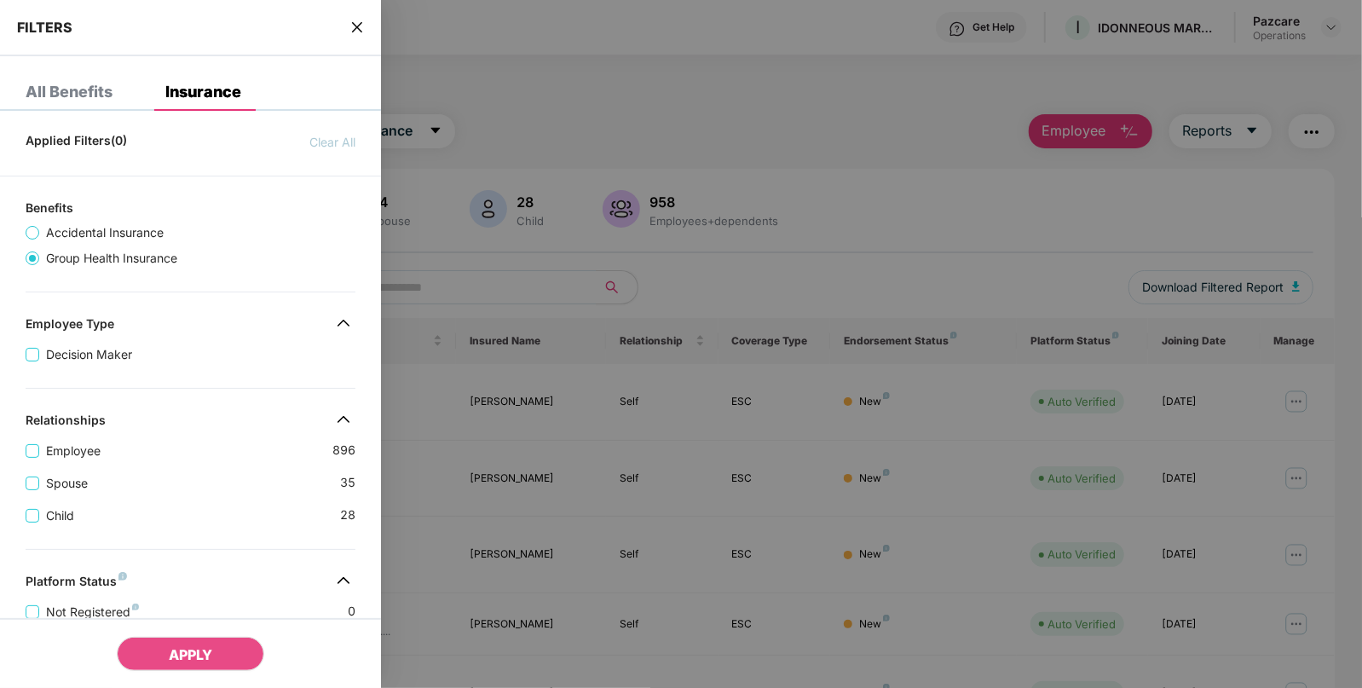
scroll to position [417, 0]
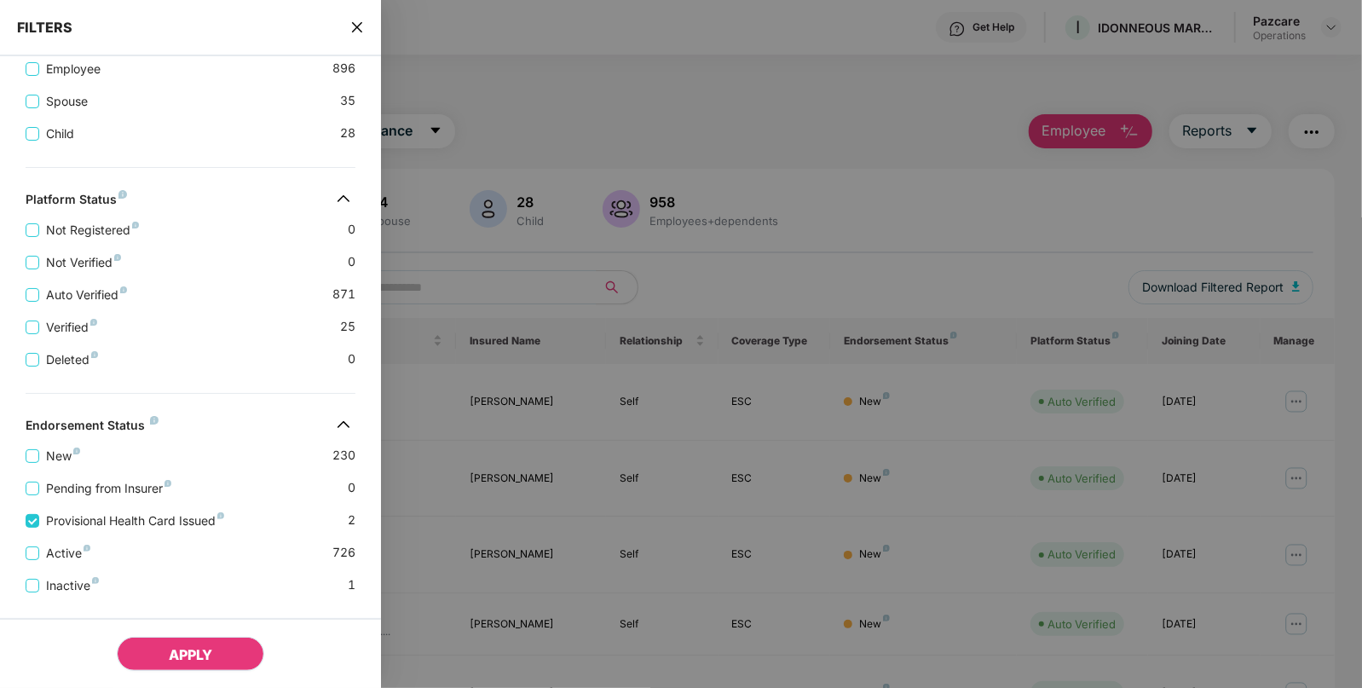
click at [221, 656] on button "APPLY" at bounding box center [190, 654] width 147 height 34
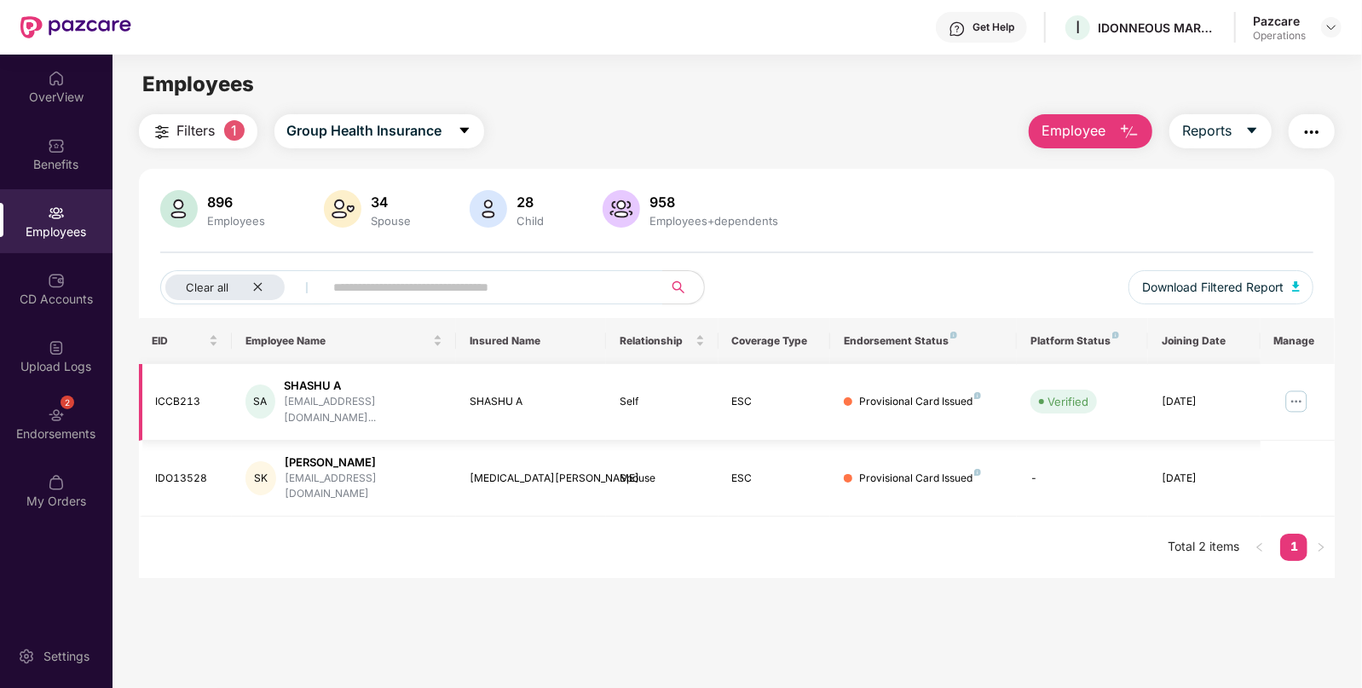
click at [192, 395] on div "ICCB213" at bounding box center [187, 402] width 63 height 16
copy div "ICCB213"
click at [186, 471] on div "IDO13528" at bounding box center [187, 479] width 63 height 16
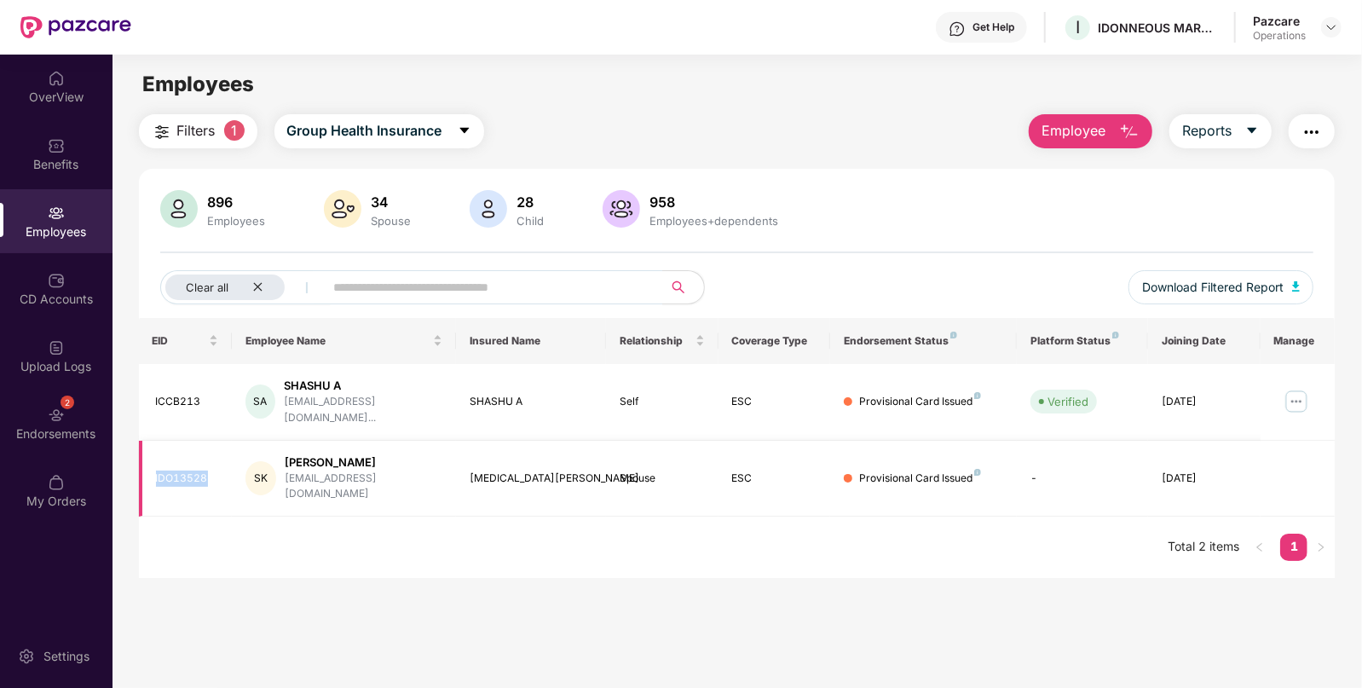
copy div "IDO13528"
click at [188, 471] on div "IDO13528" at bounding box center [187, 479] width 63 height 16
copy div "IDO13528"
click at [252, 284] on icon "close" at bounding box center [257, 286] width 11 height 11
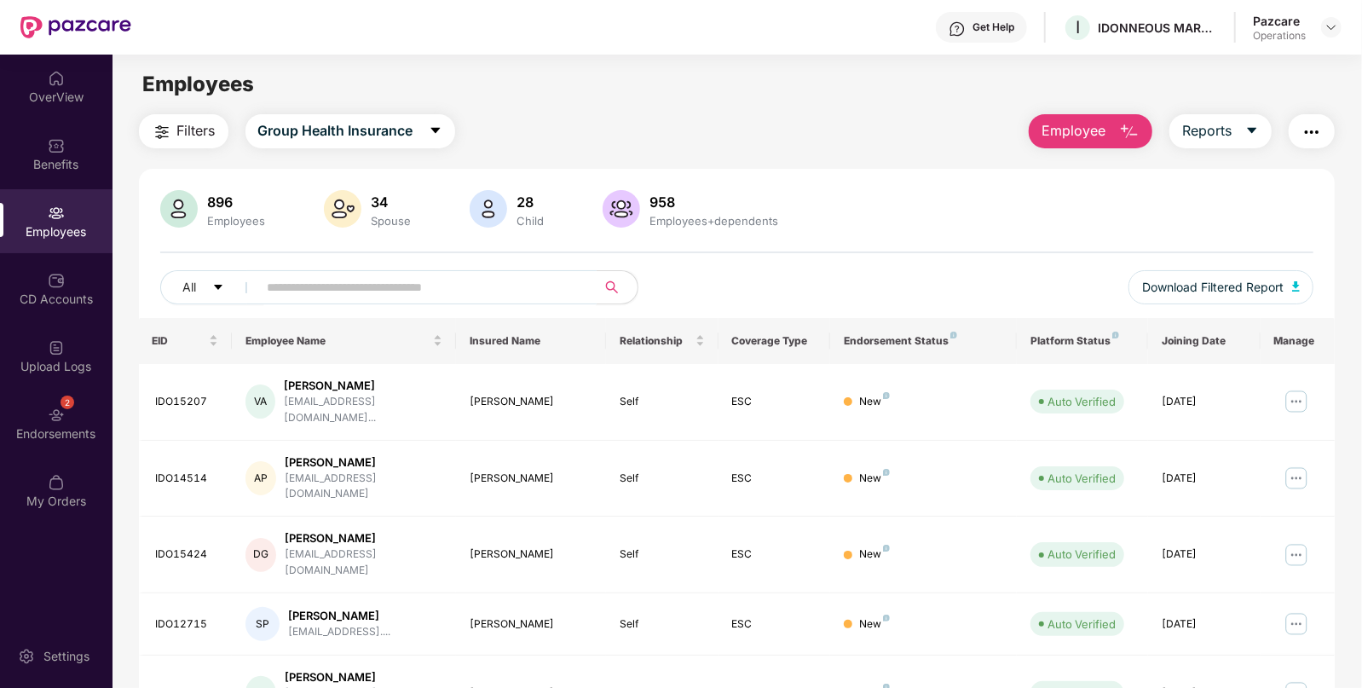
click at [360, 277] on input "text" at bounding box center [421, 288] width 306 height 26
paste input "********"
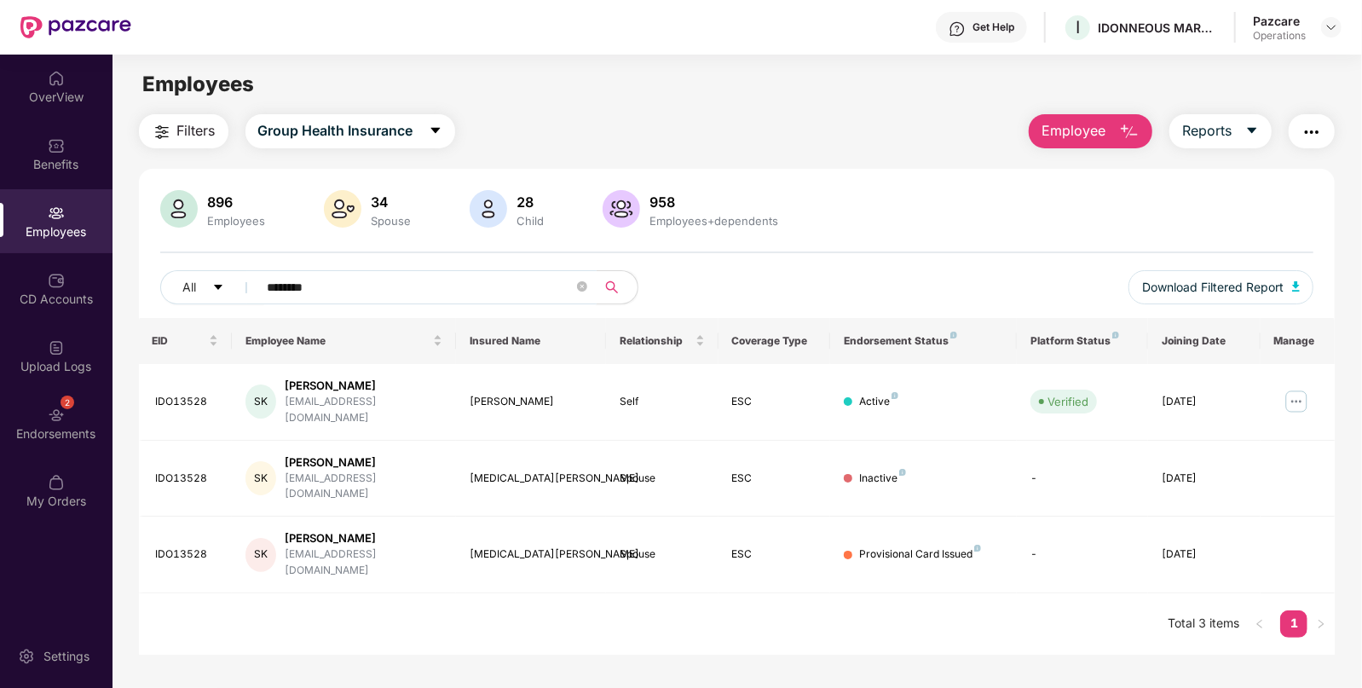
type input "********"
click at [182, 546] on div "IDO13528" at bounding box center [187, 554] width 63 height 16
copy div "IDO13528"
click at [77, 442] on div "Endorsements" at bounding box center [56, 433] width 113 height 17
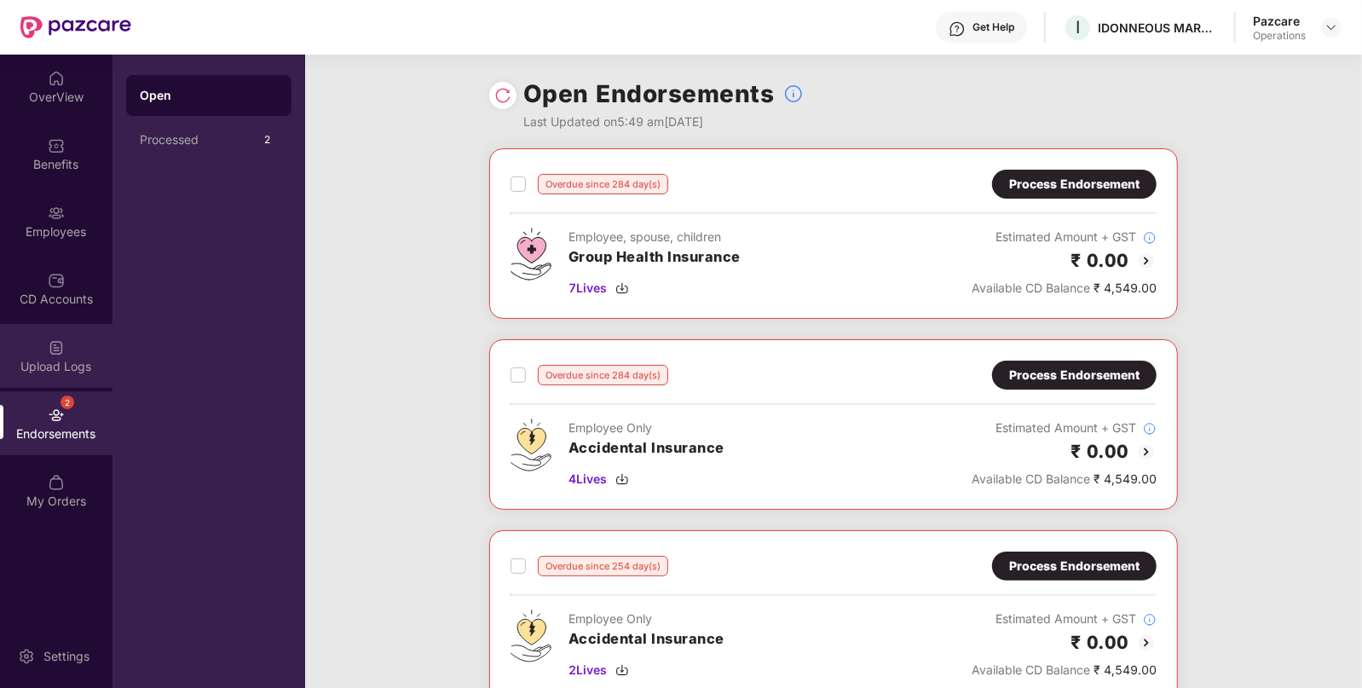
click at [68, 350] on div "Upload Logs" at bounding box center [56, 356] width 113 height 64
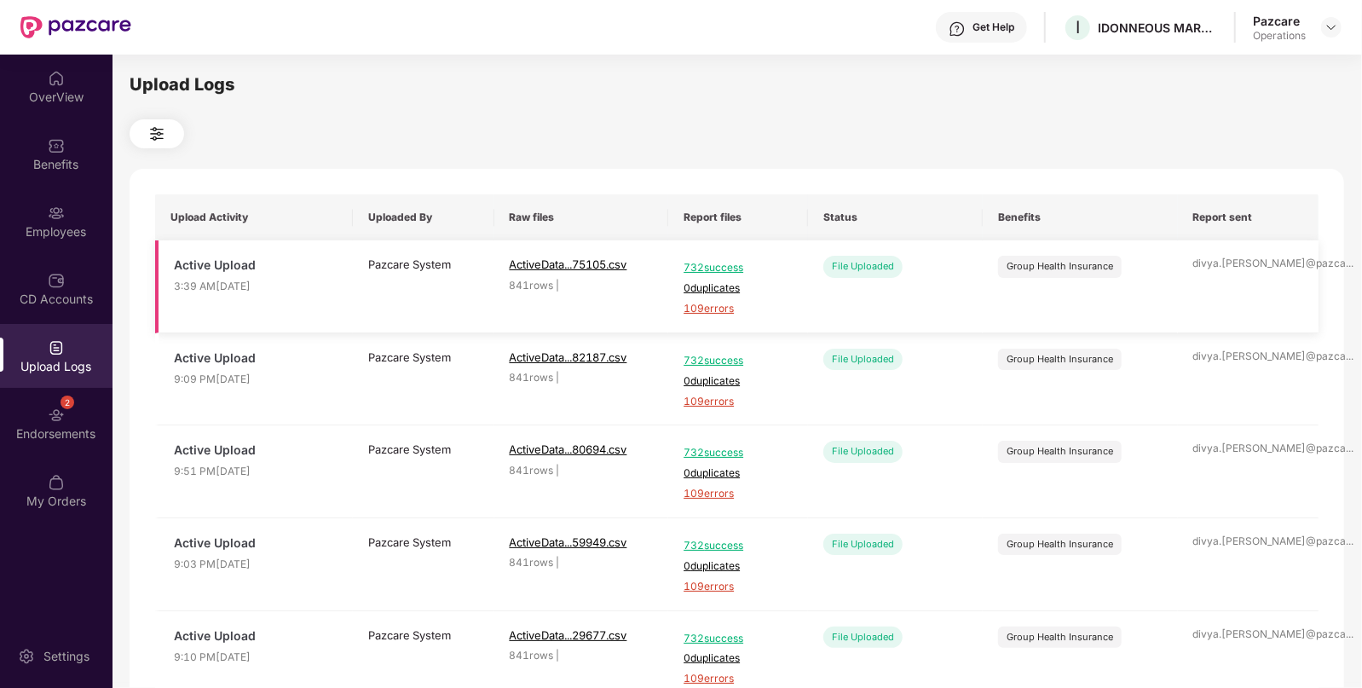
click at [709, 311] on span "109 errors" at bounding box center [738, 309] width 109 height 16
click at [716, 268] on span "732 success" at bounding box center [738, 268] width 109 height 16
click at [50, 139] on img at bounding box center [56, 145] width 17 height 17
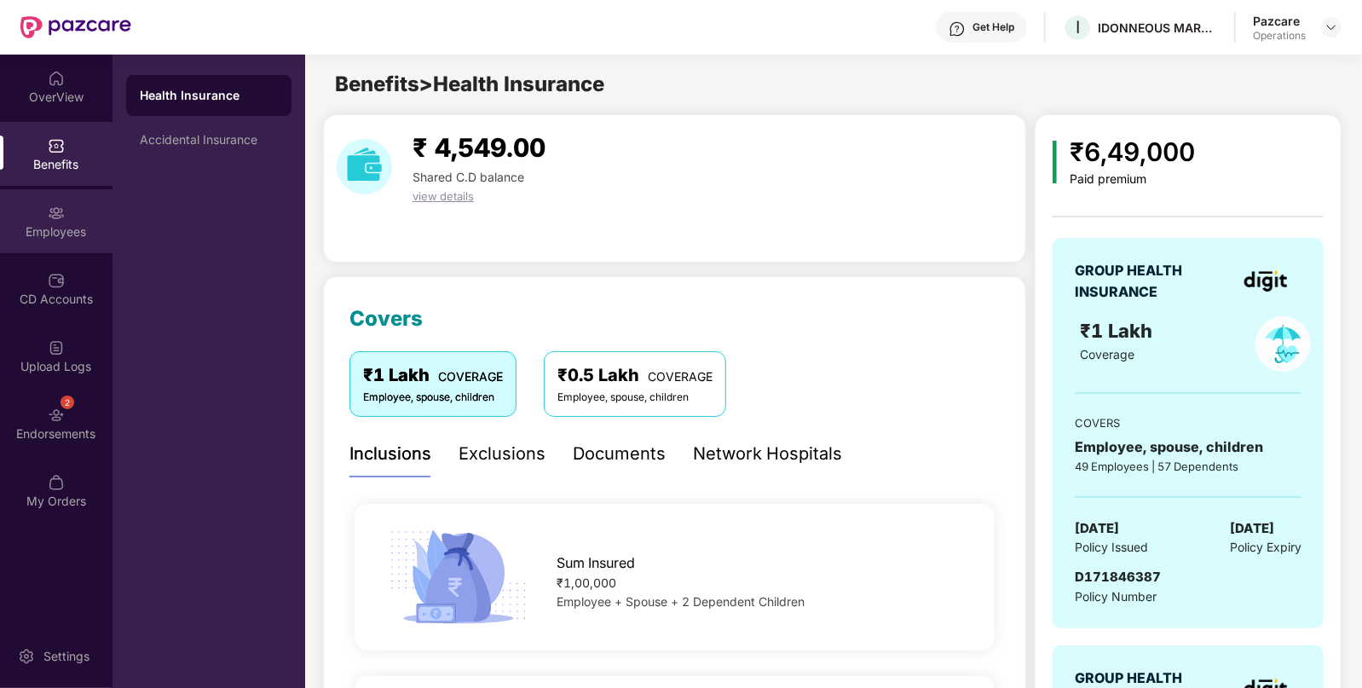
click at [55, 223] on div "Employees" at bounding box center [56, 231] width 113 height 17
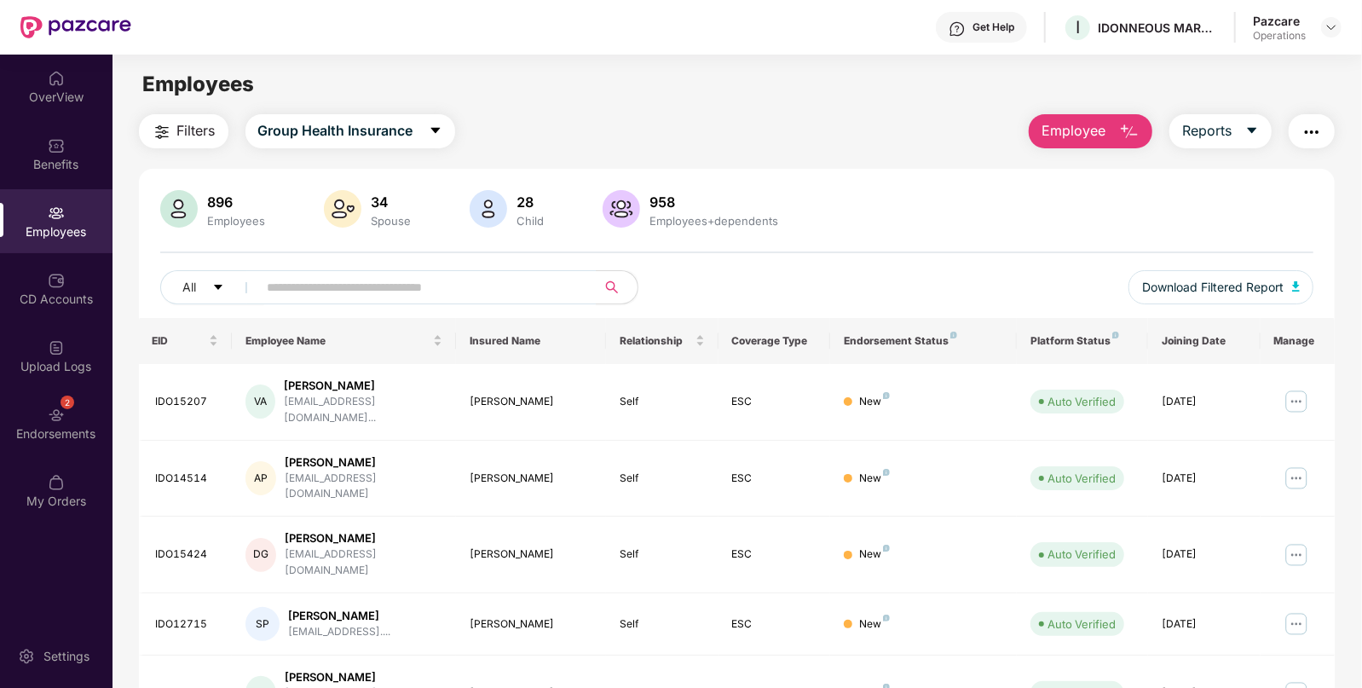
click at [181, 117] on button "Filters" at bounding box center [184, 131] width 90 height 34
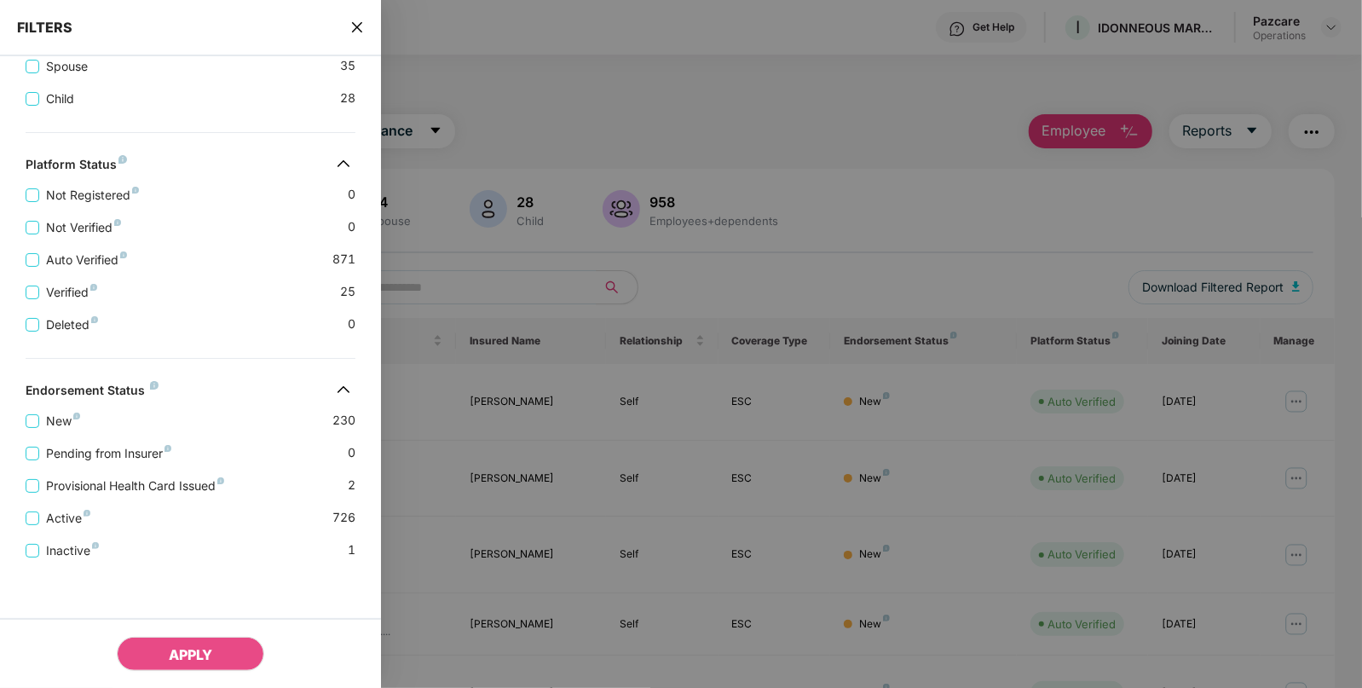
click at [352, 30] on icon "close" at bounding box center [357, 27] width 14 height 14
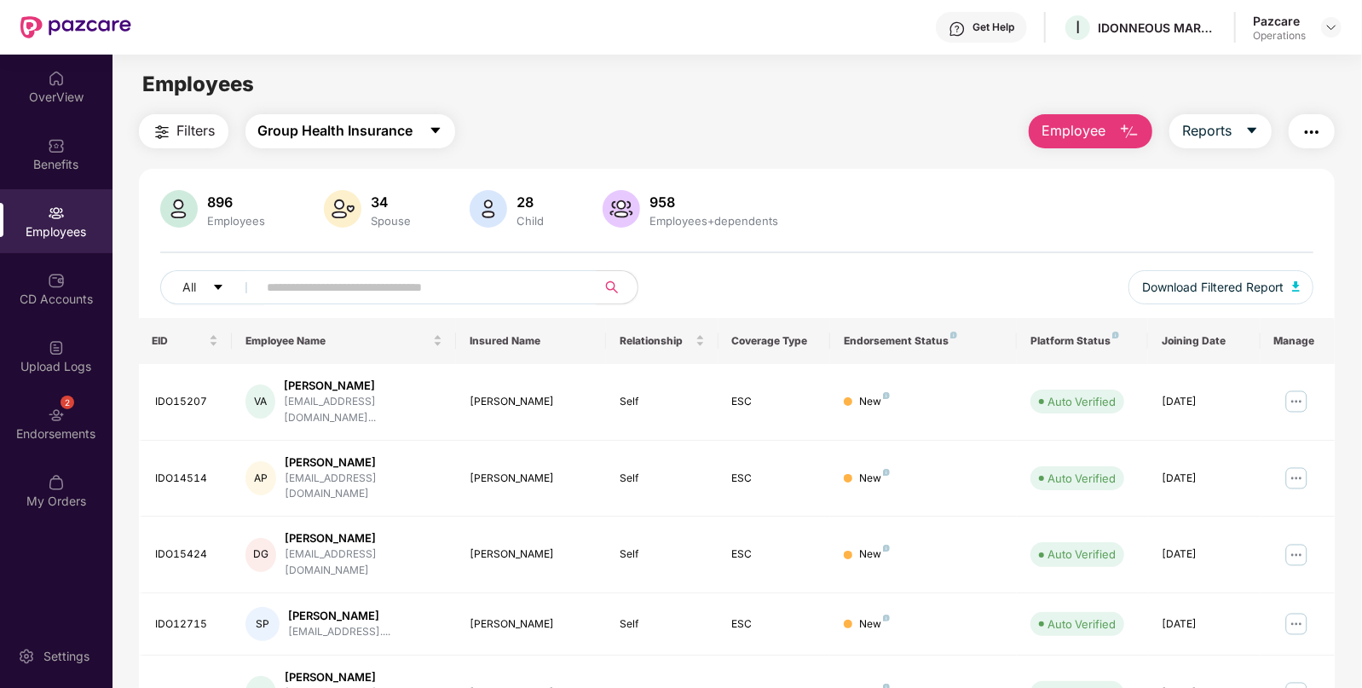
click at [322, 132] on span "Group Health Insurance" at bounding box center [335, 130] width 155 height 21
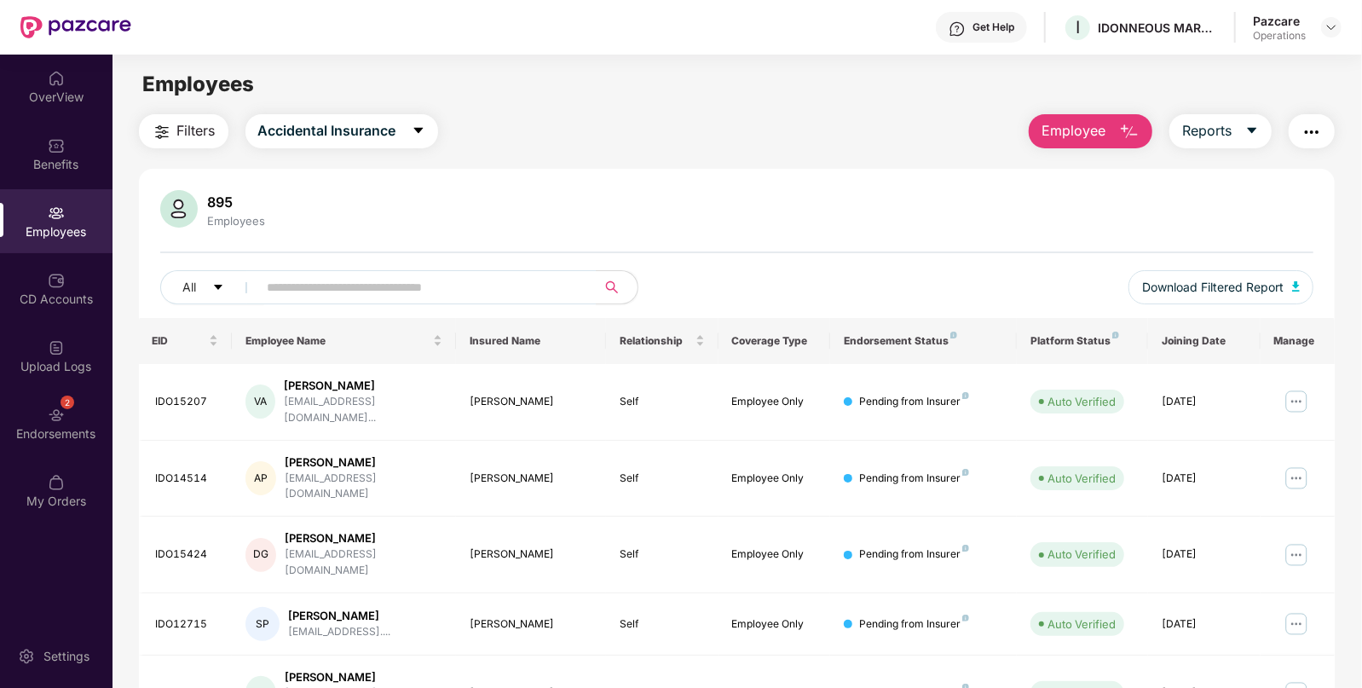
click at [179, 136] on span "Filters" at bounding box center [196, 130] width 38 height 21
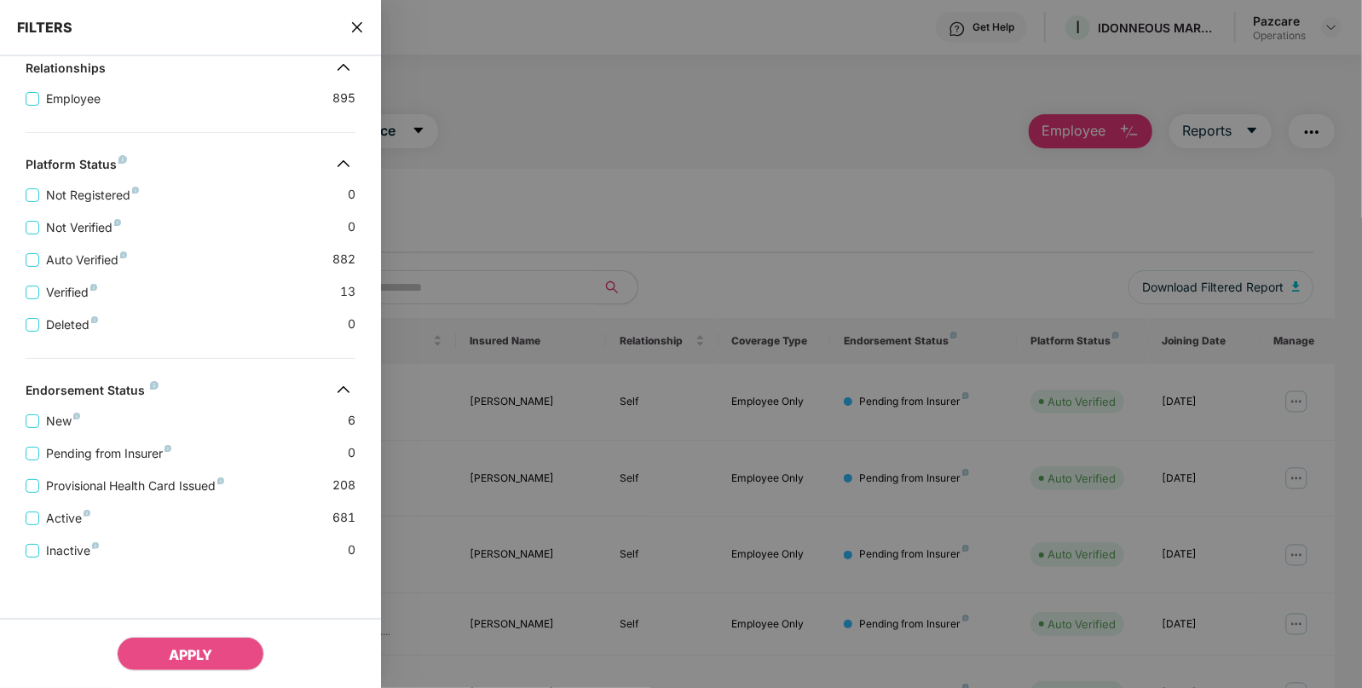
scroll to position [352, 0]
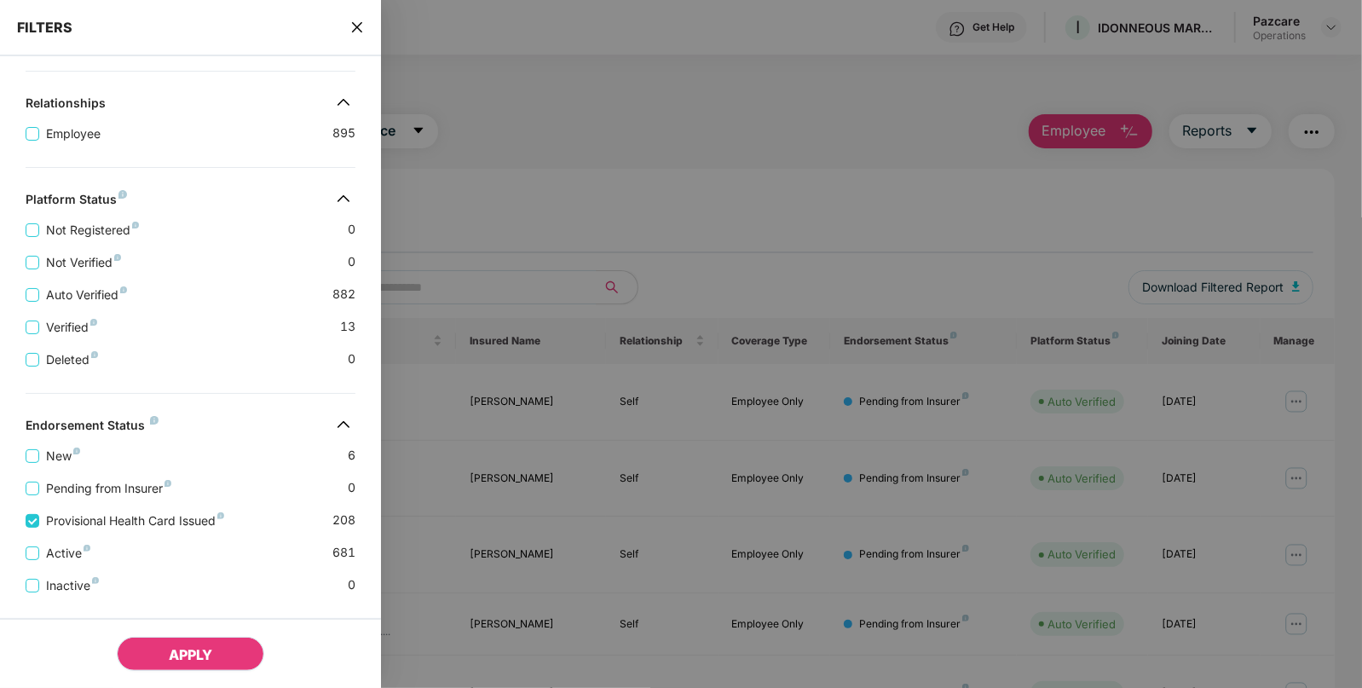
click at [175, 651] on span "APPLY" at bounding box center [190, 654] width 43 height 17
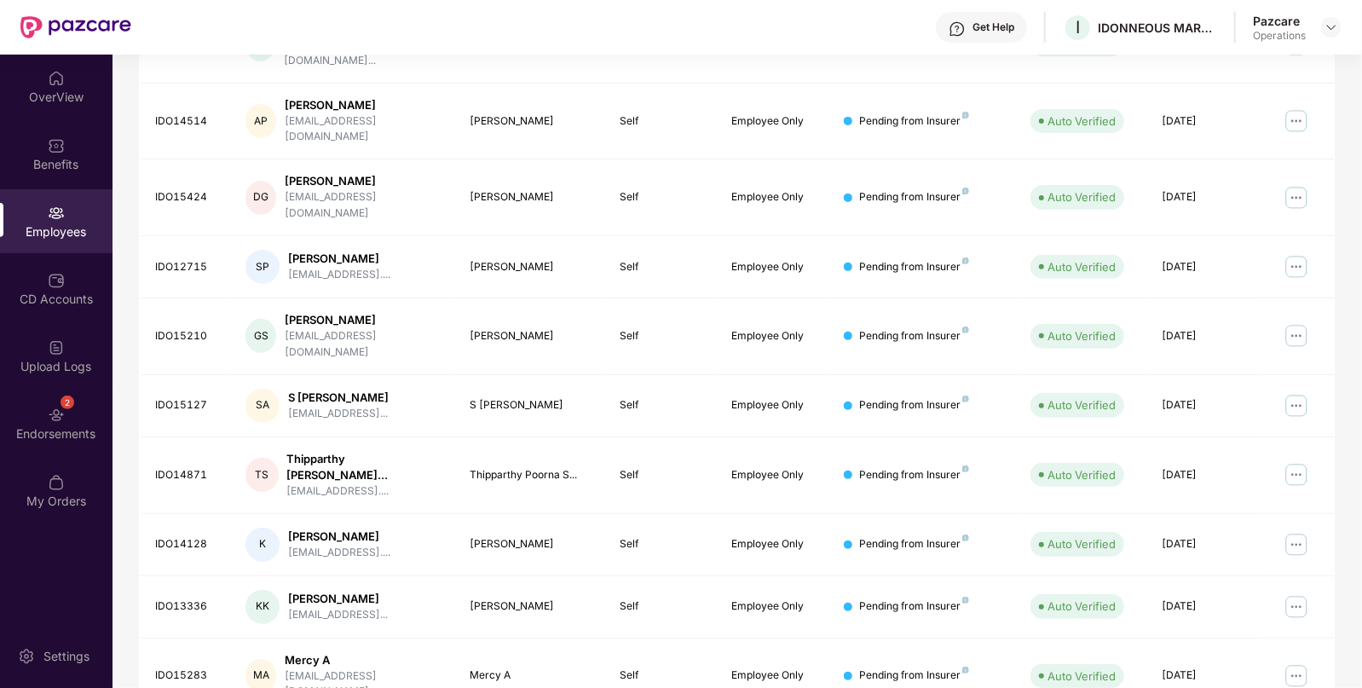
scroll to position [0, 0]
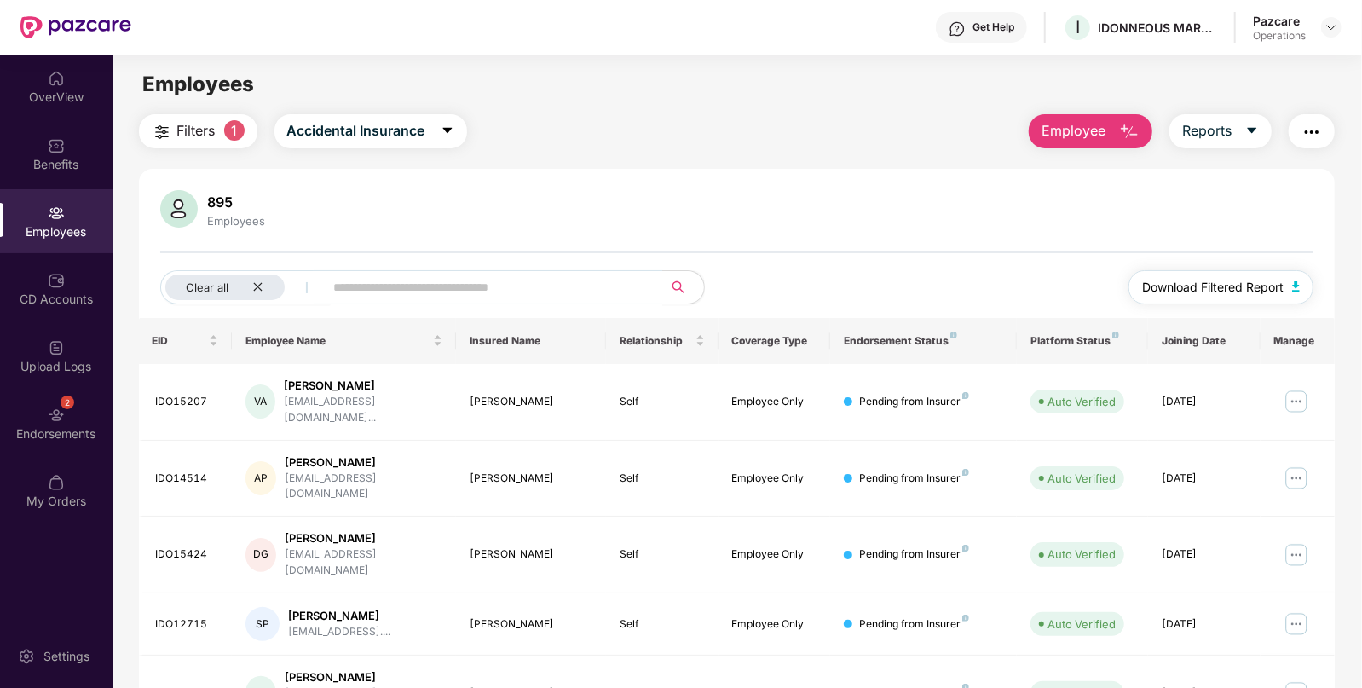
click at [1297, 285] on img "button" at bounding box center [1296, 286] width 9 height 10
click at [1292, 286] on img "button" at bounding box center [1296, 286] width 9 height 10
click at [255, 286] on icon "close" at bounding box center [257, 286] width 11 height 11
click at [1294, 289] on img "button" at bounding box center [1296, 286] width 9 height 10
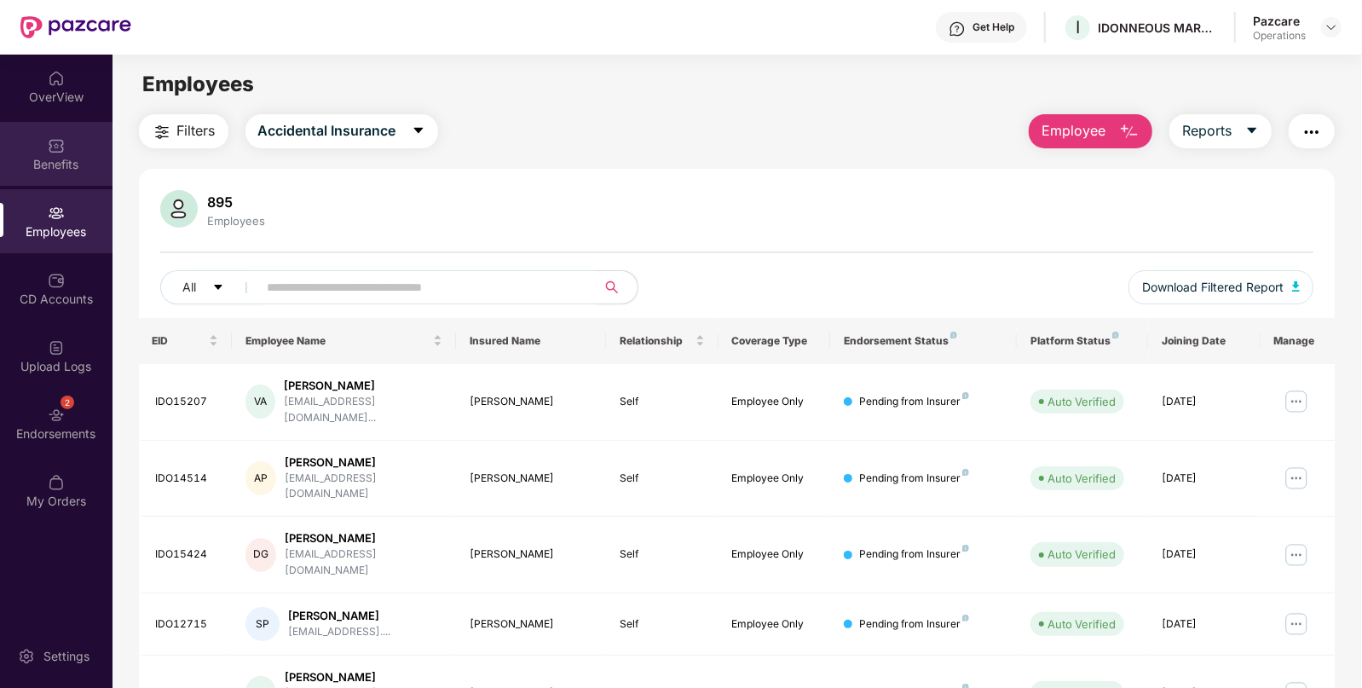
click at [61, 156] on div "Benefits" at bounding box center [56, 164] width 113 height 17
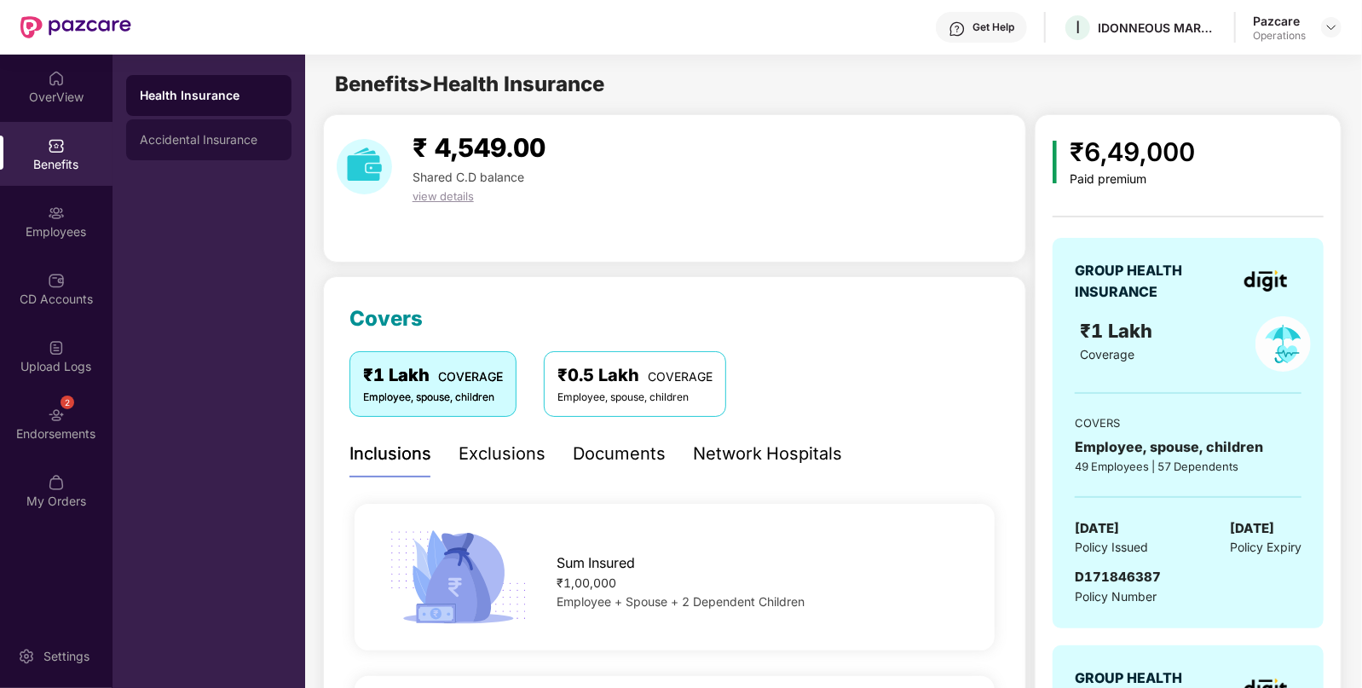
click at [181, 123] on div "Accidental Insurance" at bounding box center [208, 139] width 165 height 41
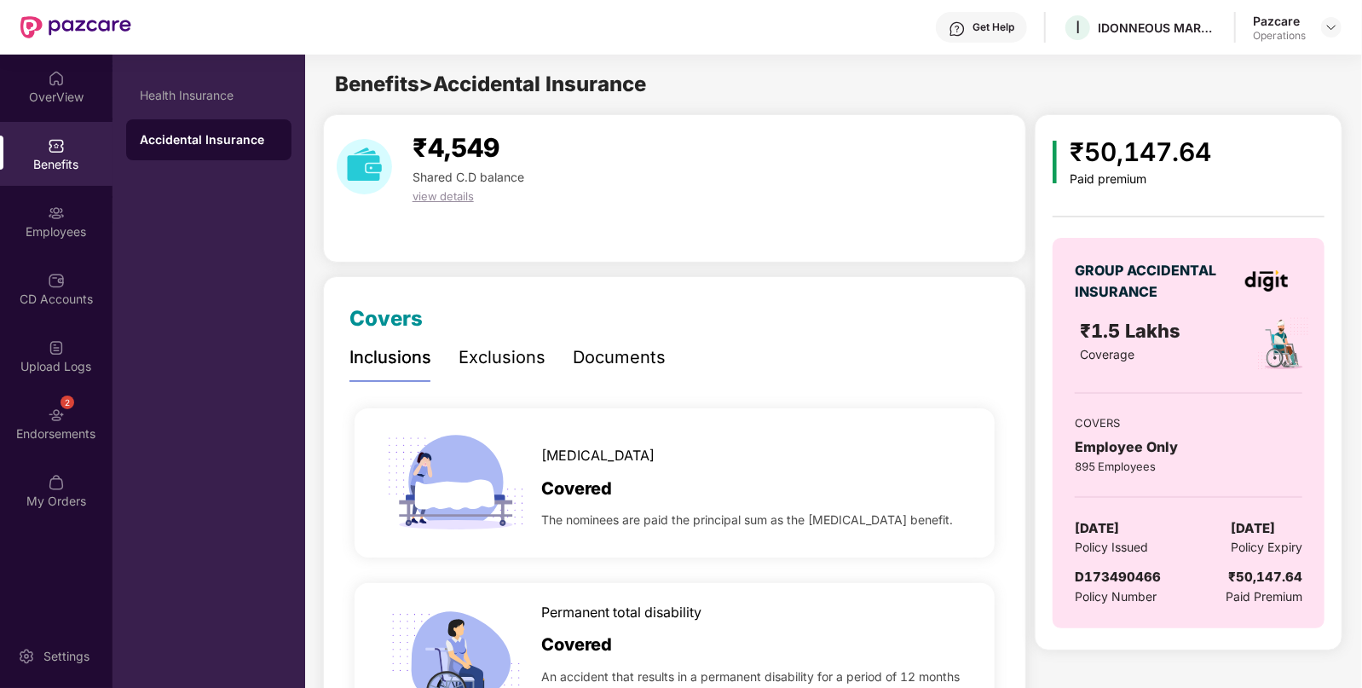
click at [1101, 514] on div "GROUP ACCIDENTAL INSURANCE ₹1.5 Lakhs Coverage COVERS Employee Only 895 Employe…" at bounding box center [1189, 433] width 272 height 390
copy span "[DATE]"
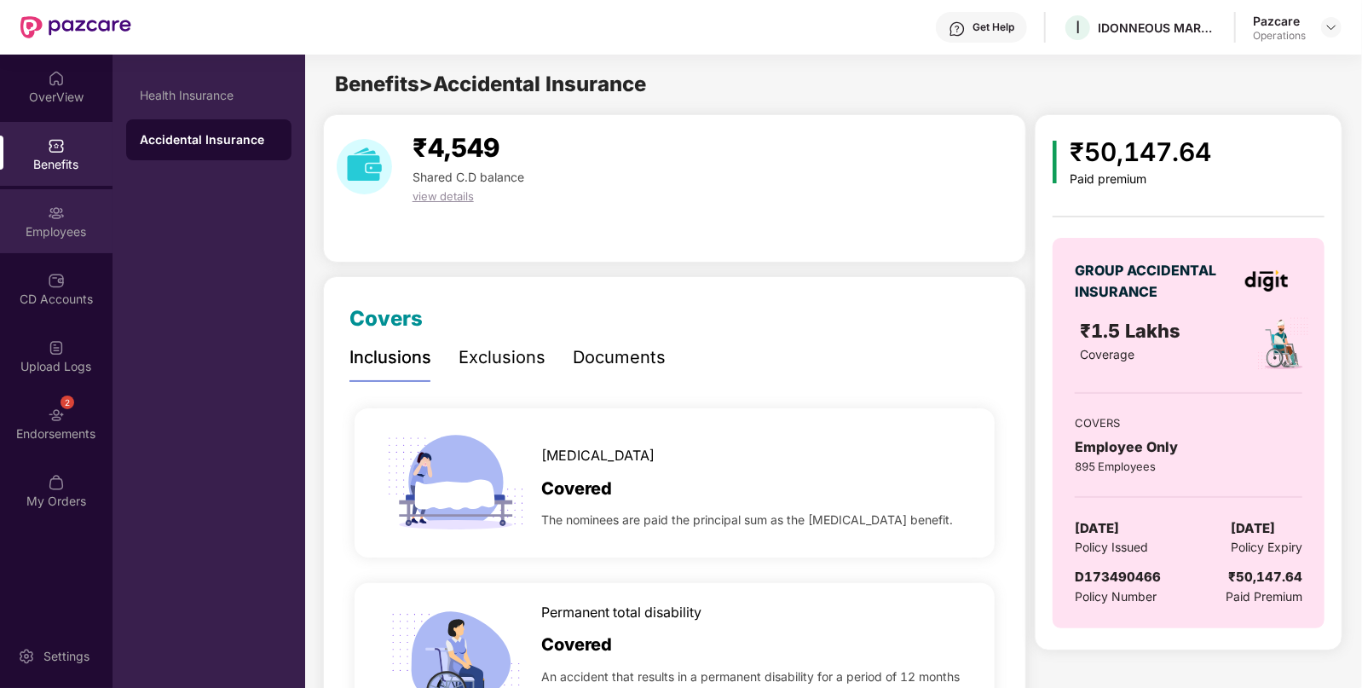
click at [41, 214] on div "Employees" at bounding box center [56, 221] width 113 height 64
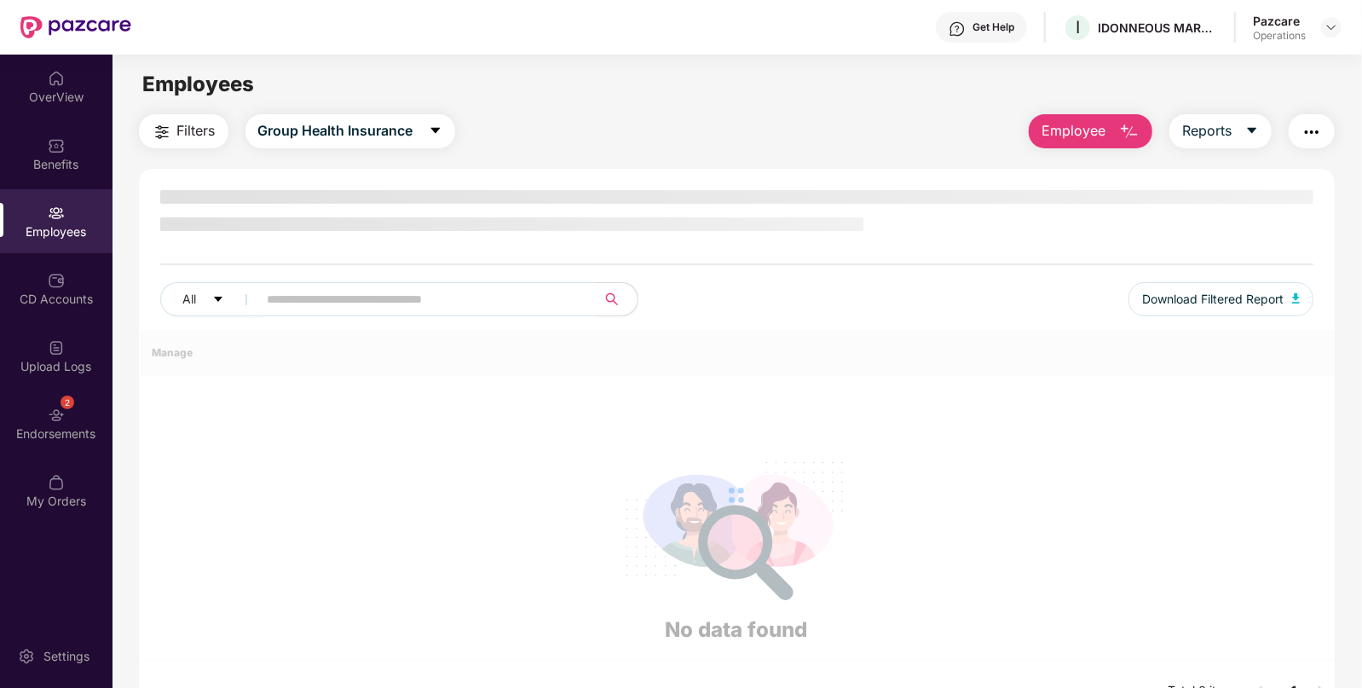
click at [1304, 136] on img "button" at bounding box center [1312, 132] width 20 height 20
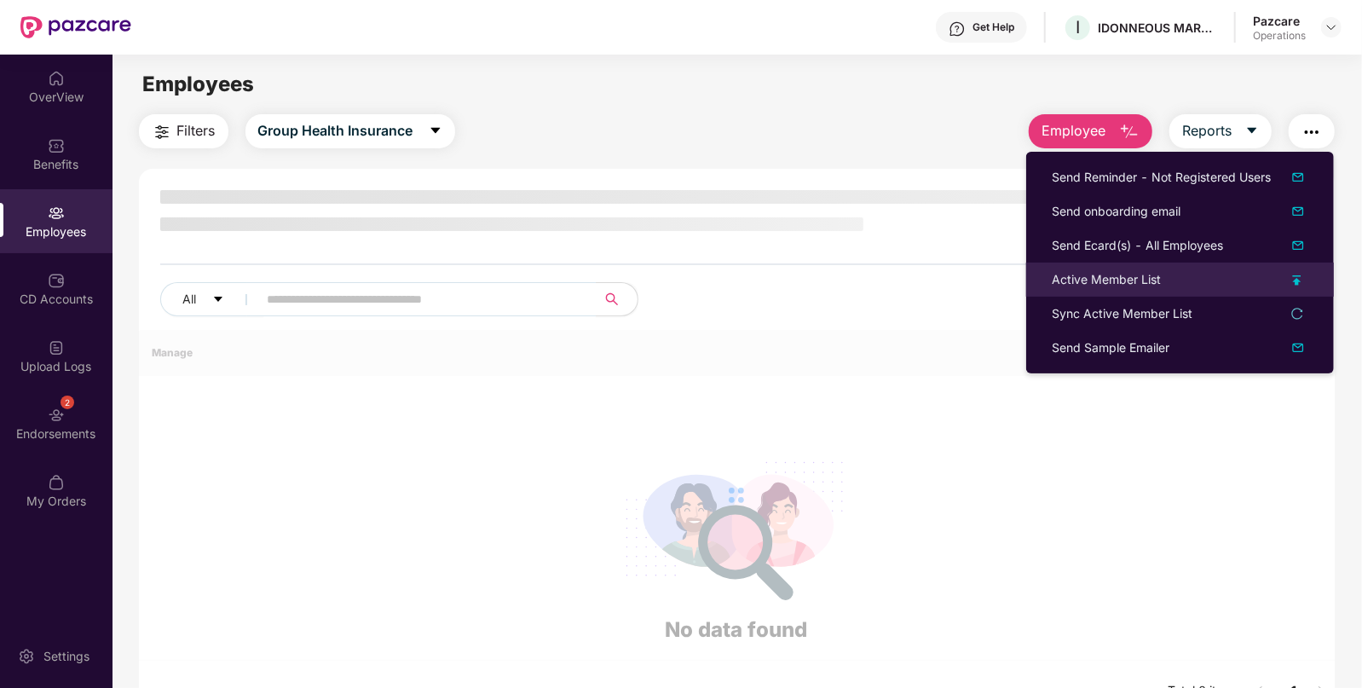
click at [1110, 286] on div "Active Member List" at bounding box center [1106, 279] width 109 height 19
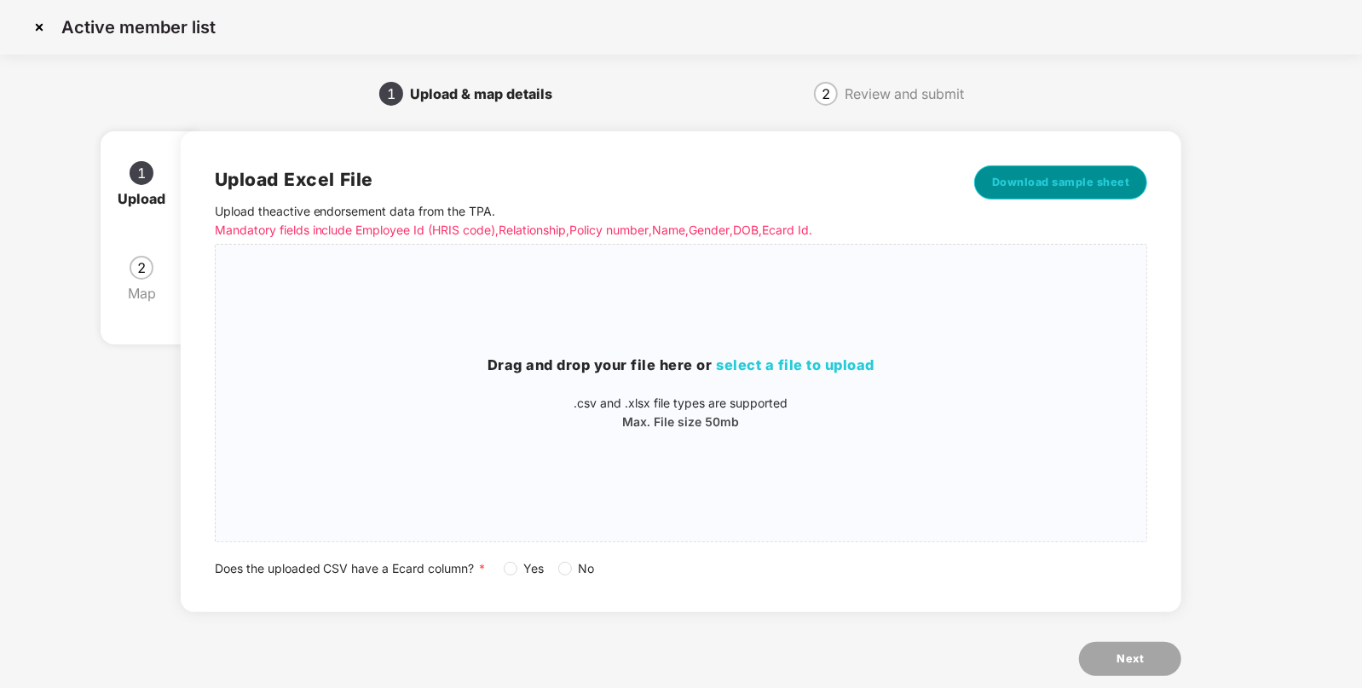
click at [1072, 188] on span "Download sample sheet" at bounding box center [1061, 182] width 138 height 17
click at [803, 379] on div "Drag and drop your file here or select a file to upload .csv and .xlsx file typ…" at bounding box center [682, 393] width 932 height 77
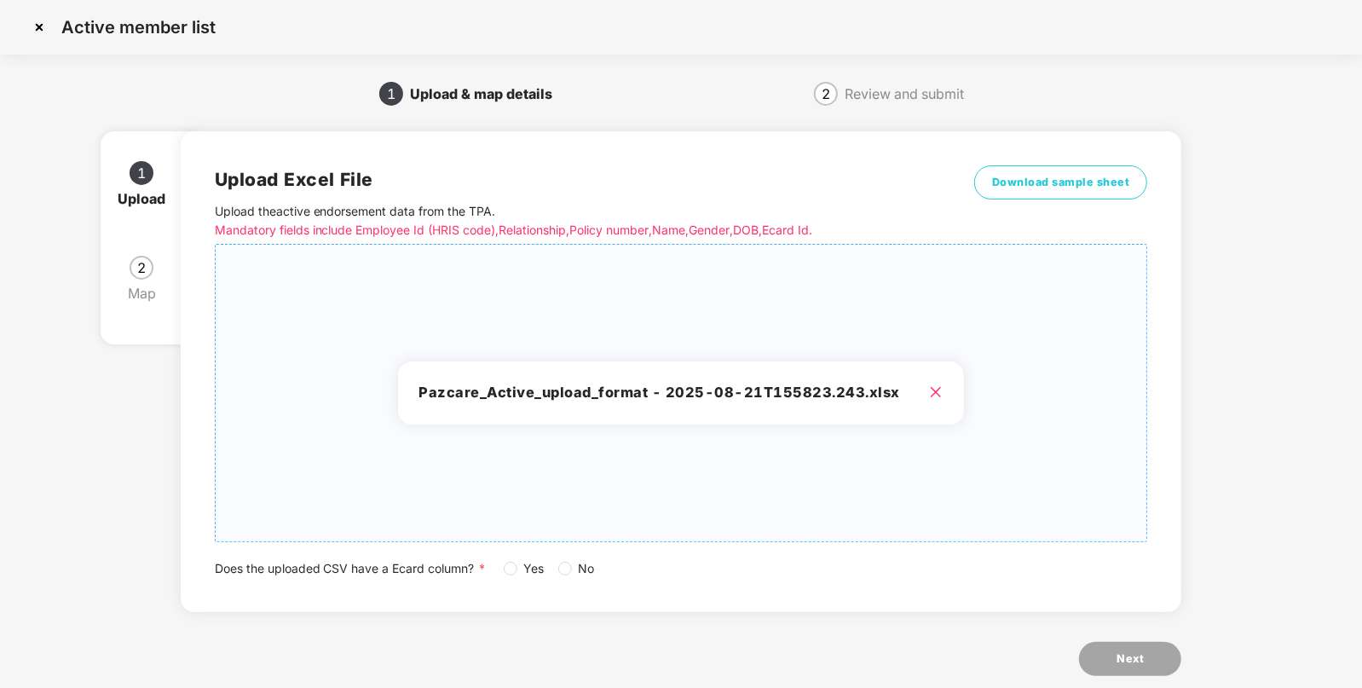
click at [574, 568] on span "No" at bounding box center [587, 568] width 30 height 19
click at [1133, 654] on span "Next" at bounding box center [1130, 658] width 27 height 17
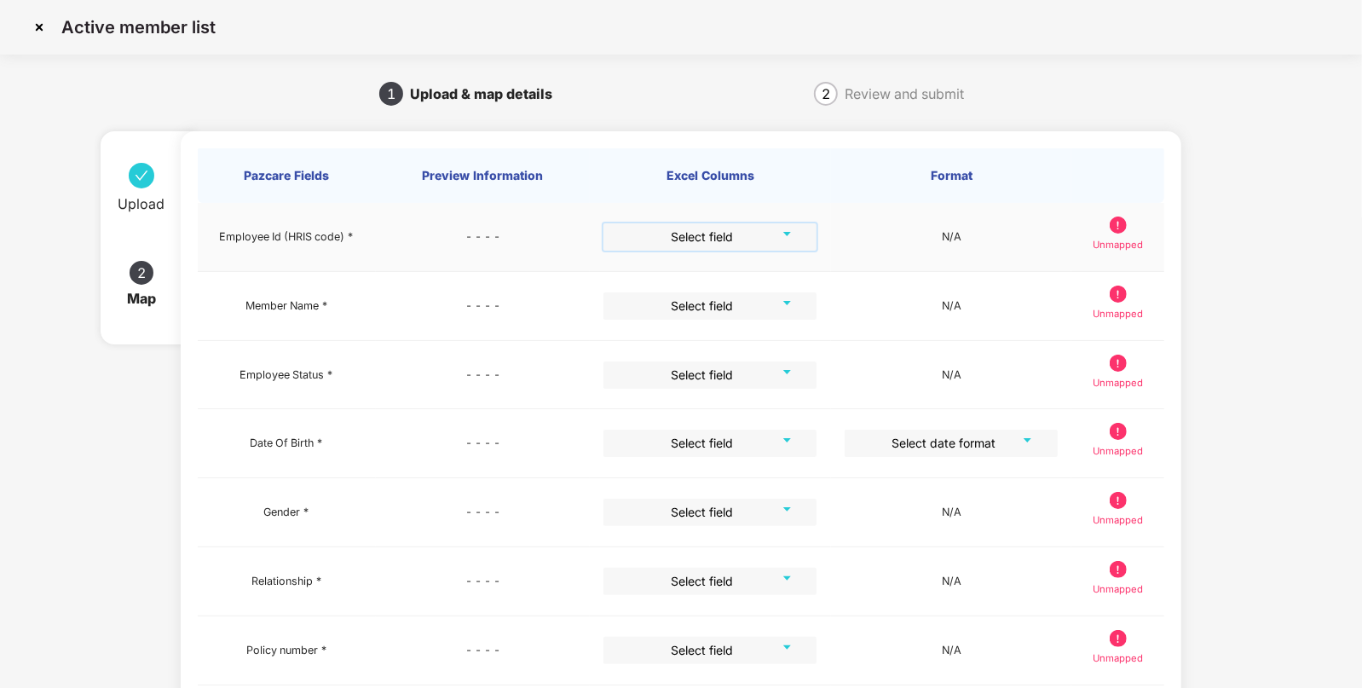
click at [718, 226] on input "search" at bounding box center [704, 236] width 182 height 26
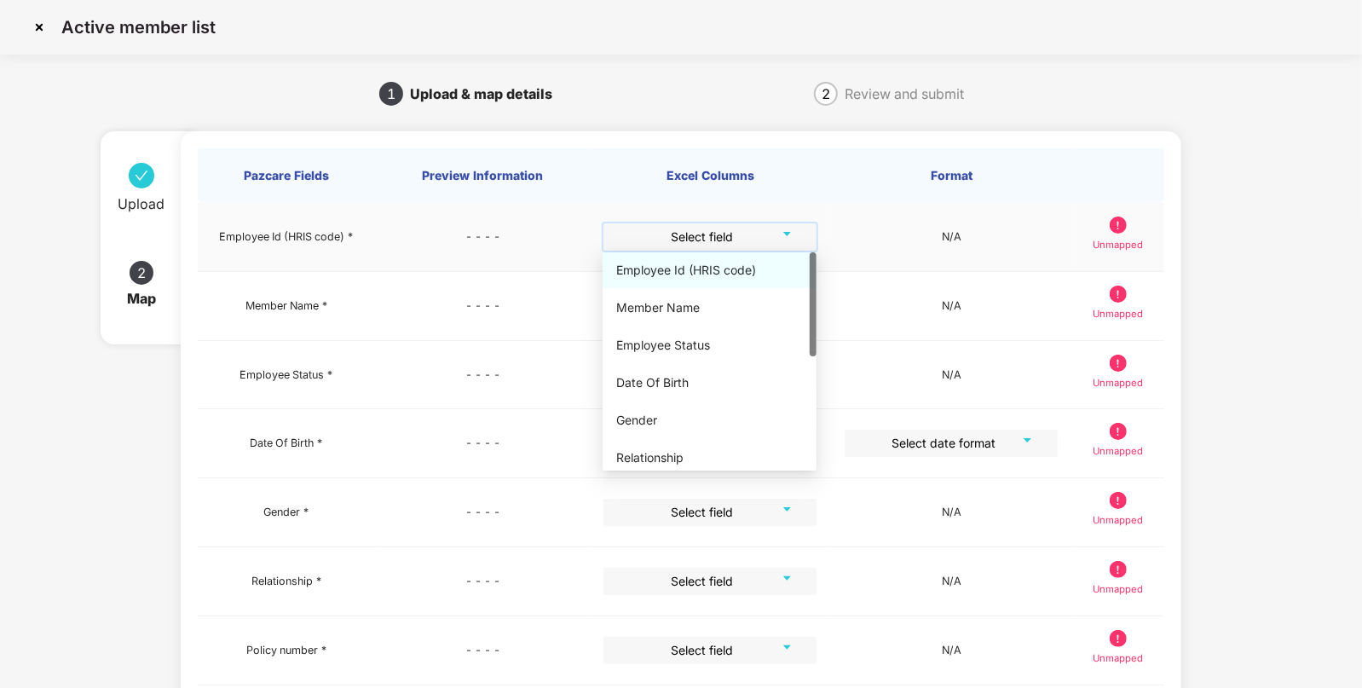
click at [673, 286] on div "Employee Id (HRIS code)" at bounding box center [710, 270] width 214 height 36
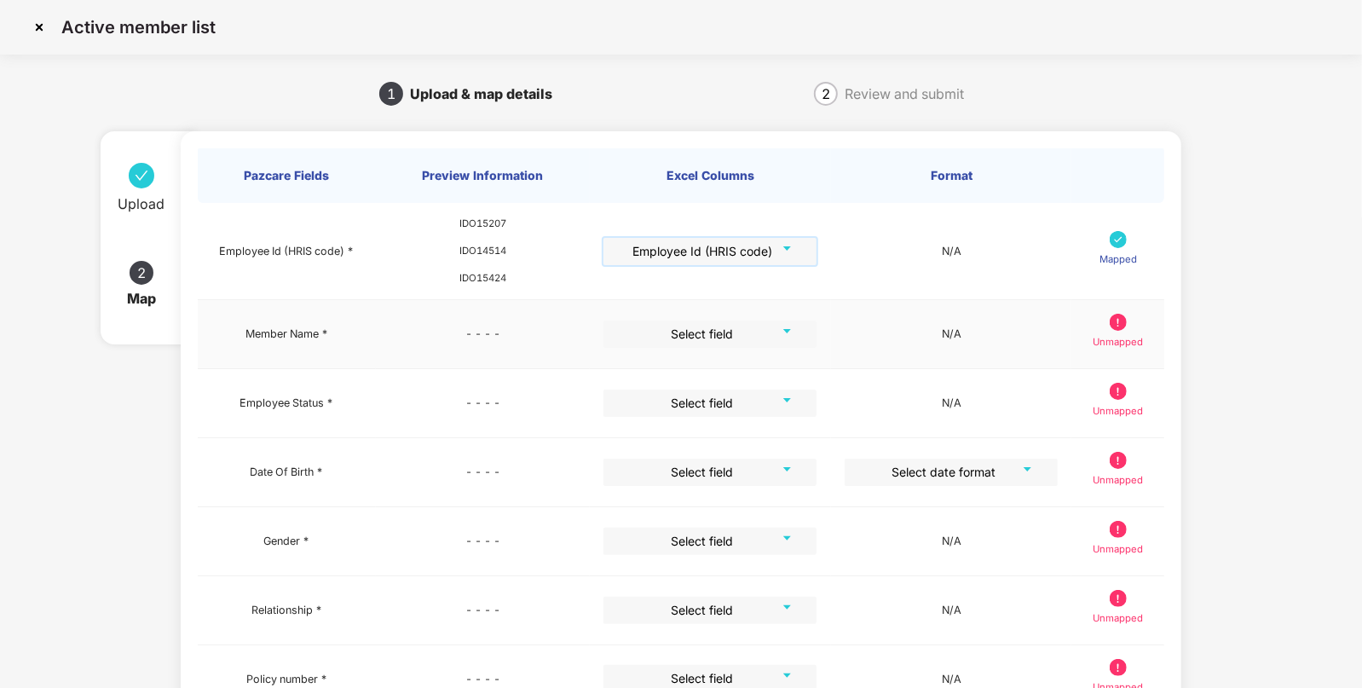
click at [683, 337] on input "search" at bounding box center [704, 334] width 182 height 26
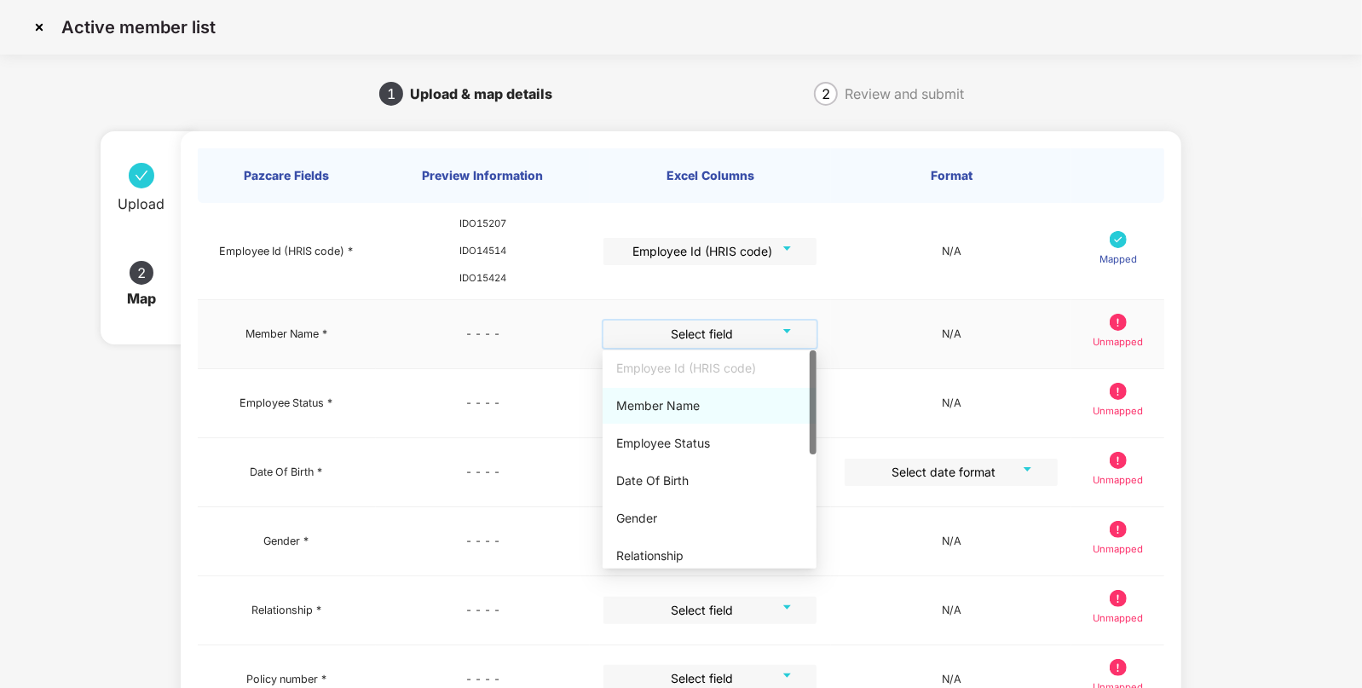
click at [659, 405] on div "Member Name" at bounding box center [709, 405] width 187 height 19
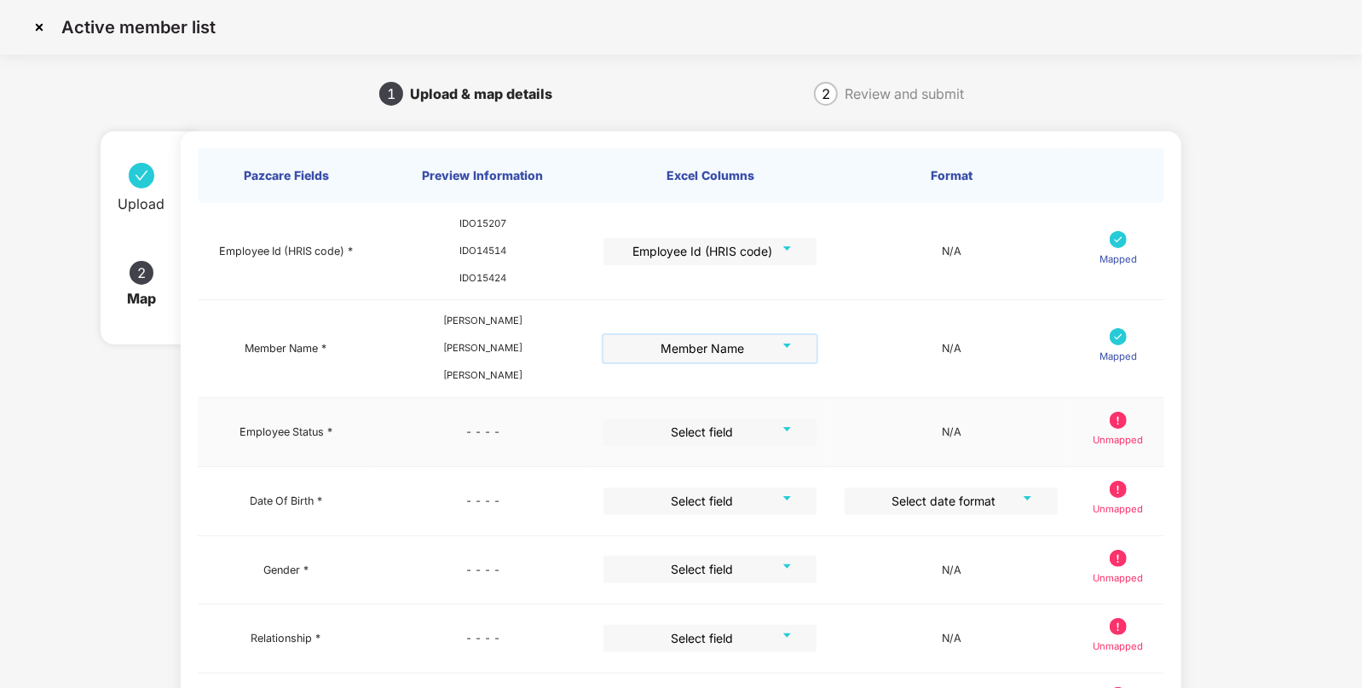
scroll to position [100, 0]
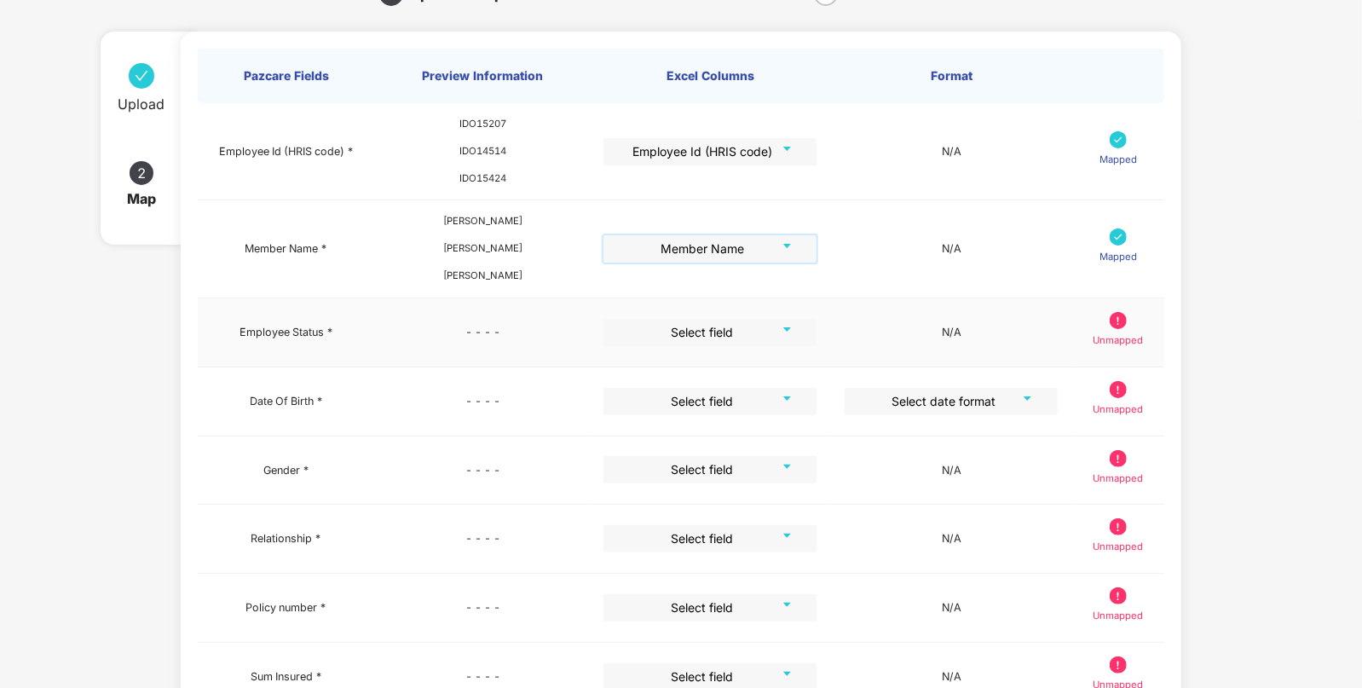
click at [702, 328] on input "search" at bounding box center [704, 332] width 182 height 26
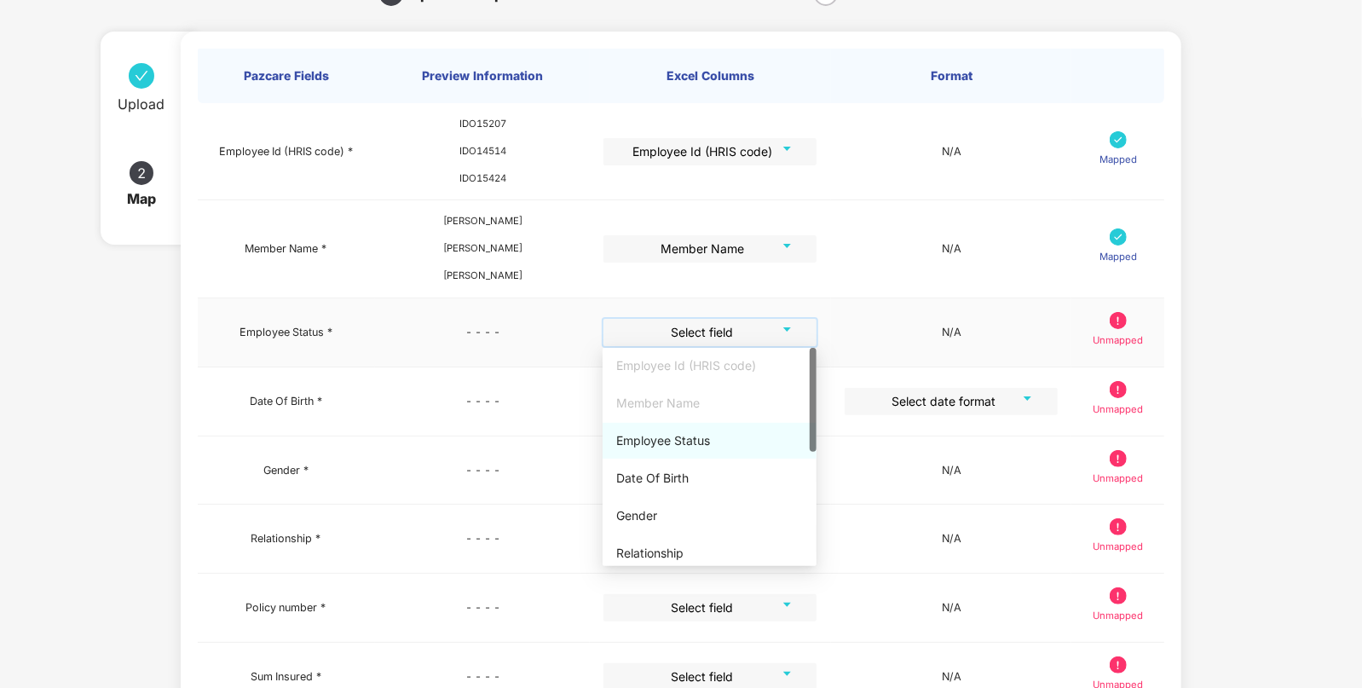
click at [635, 454] on div "Employee Status" at bounding box center [710, 441] width 214 height 36
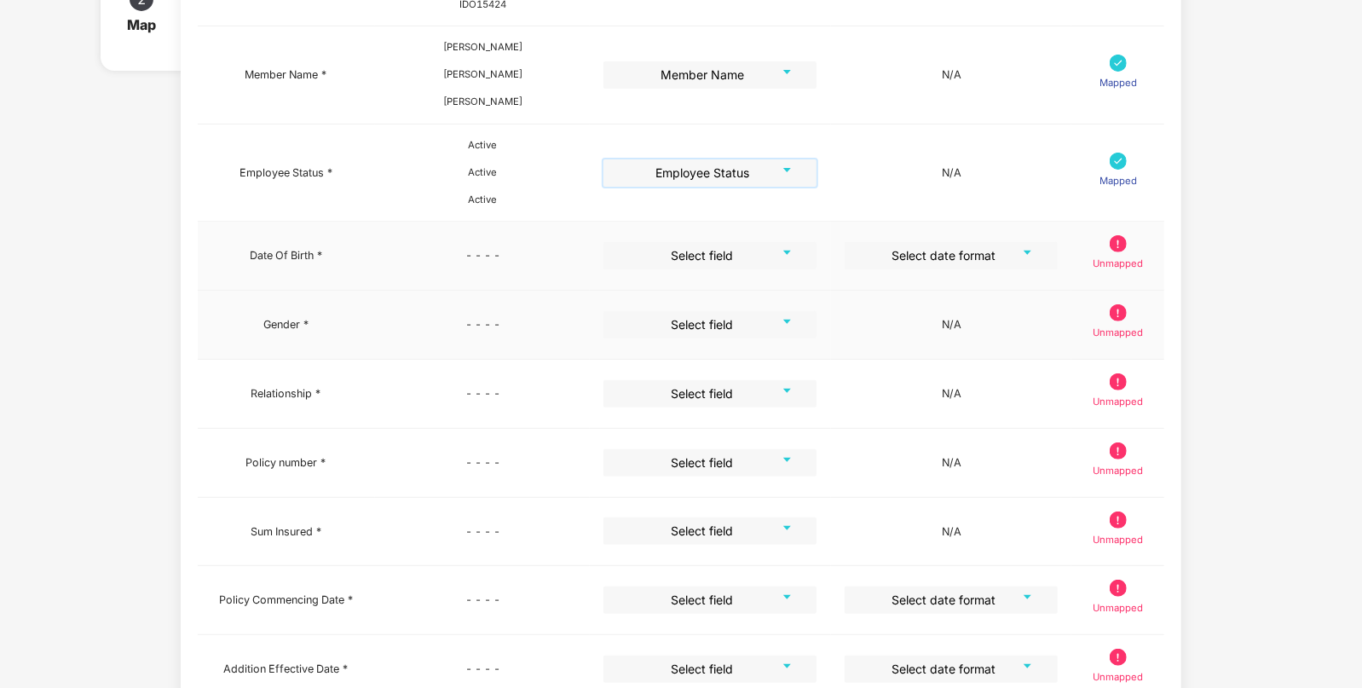
scroll to position [278, 0]
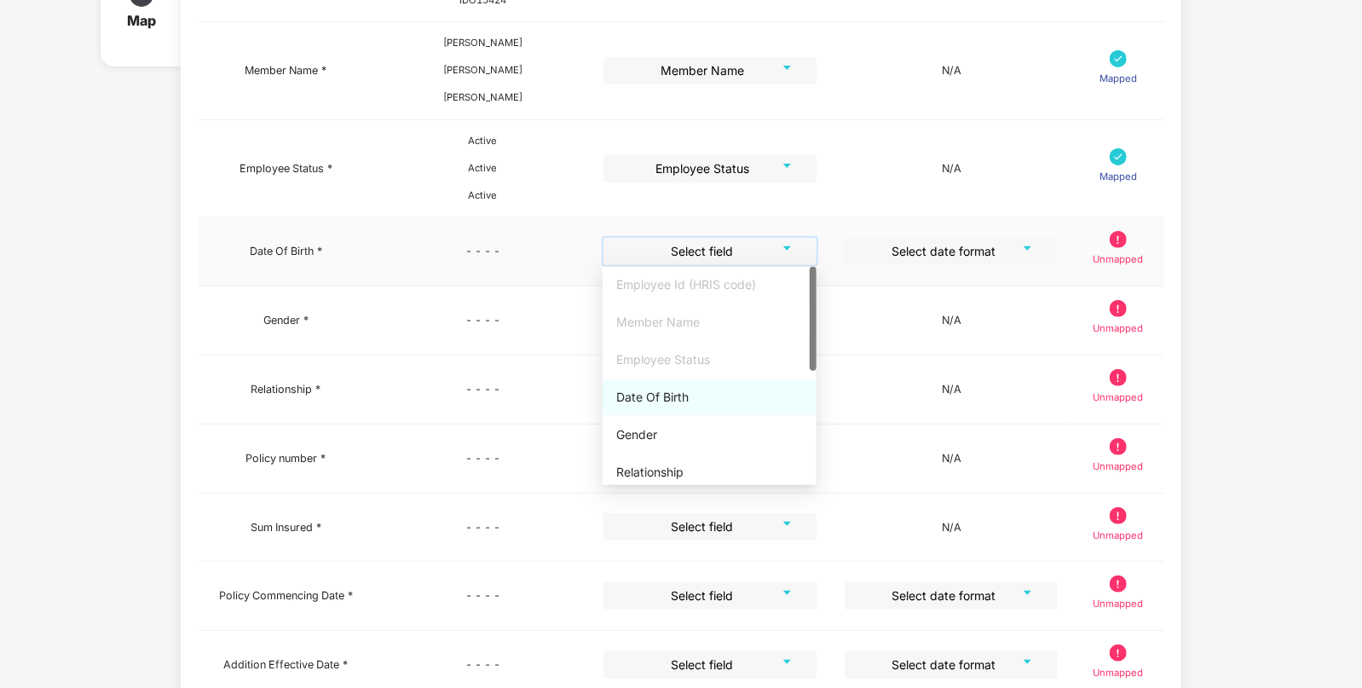
click at [691, 247] on input "search" at bounding box center [704, 251] width 182 height 26
click at [621, 392] on div "Date Of Birth" at bounding box center [709, 397] width 187 height 19
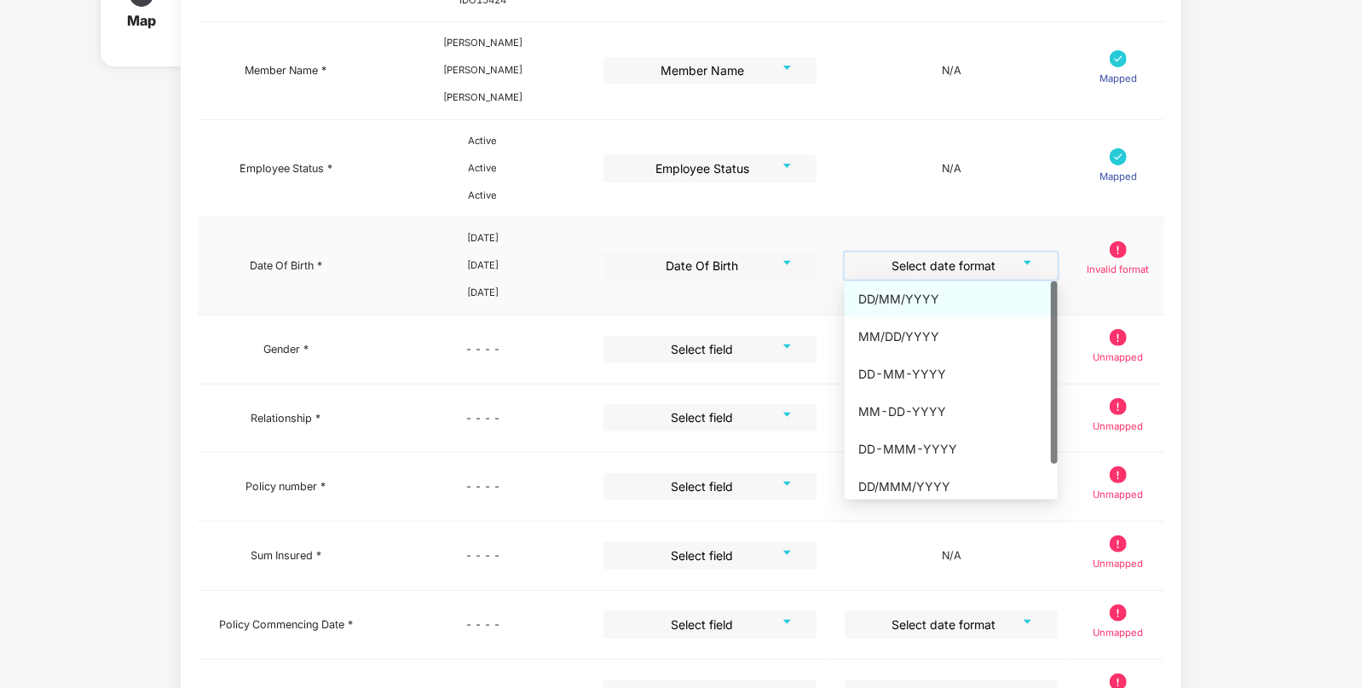
click at [905, 265] on input "search" at bounding box center [945, 265] width 182 height 26
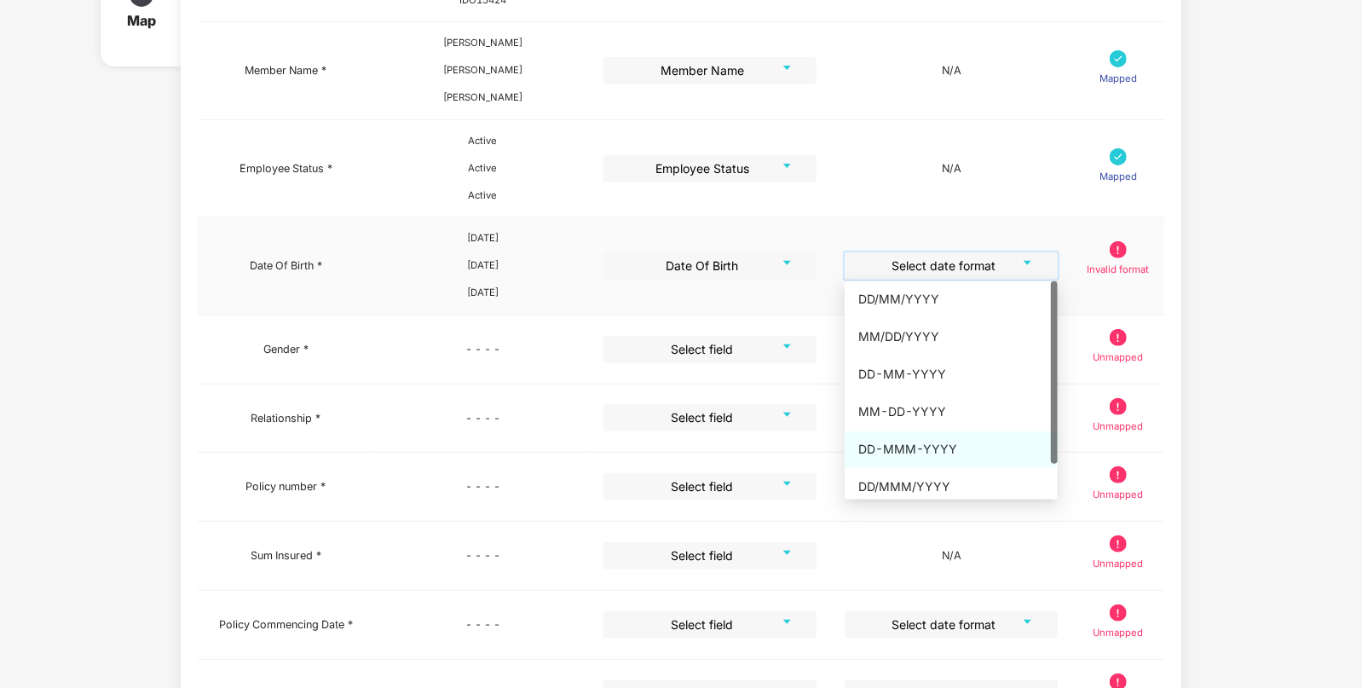
click at [923, 446] on div "DD-MMM-YYYY" at bounding box center [951, 449] width 186 height 19
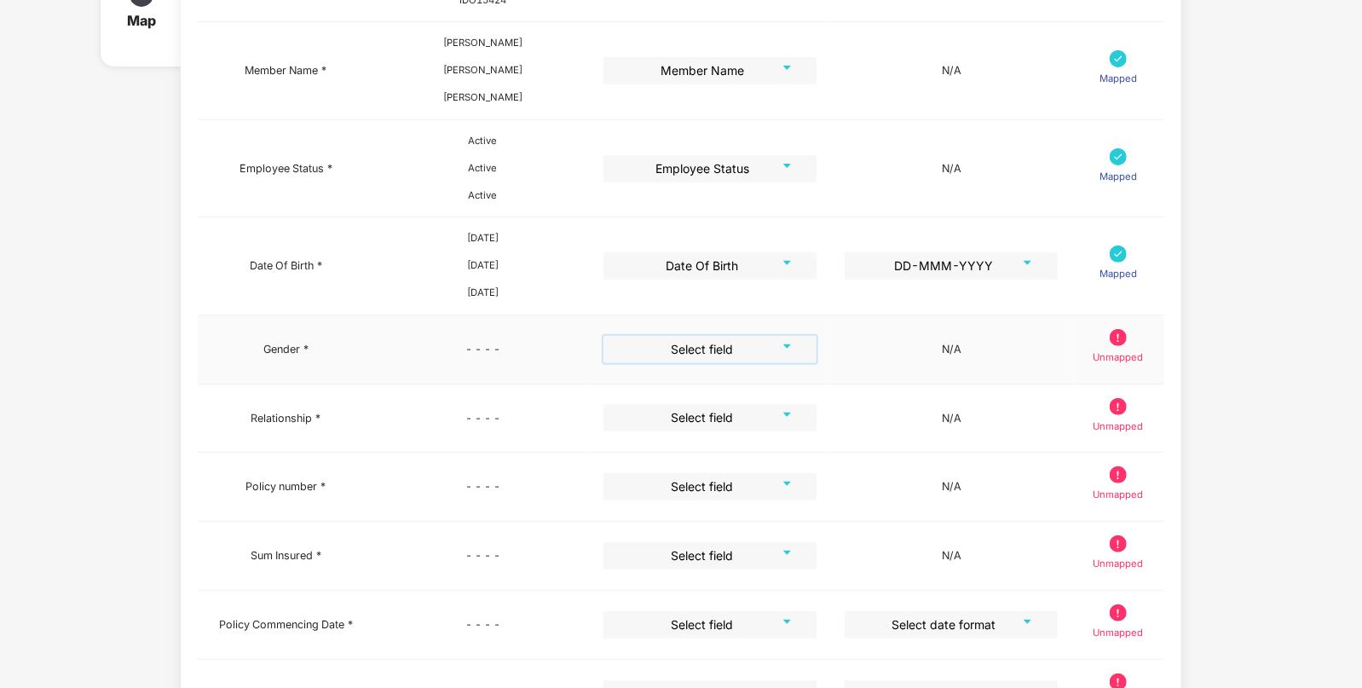
click at [743, 337] on input "search" at bounding box center [704, 349] width 182 height 26
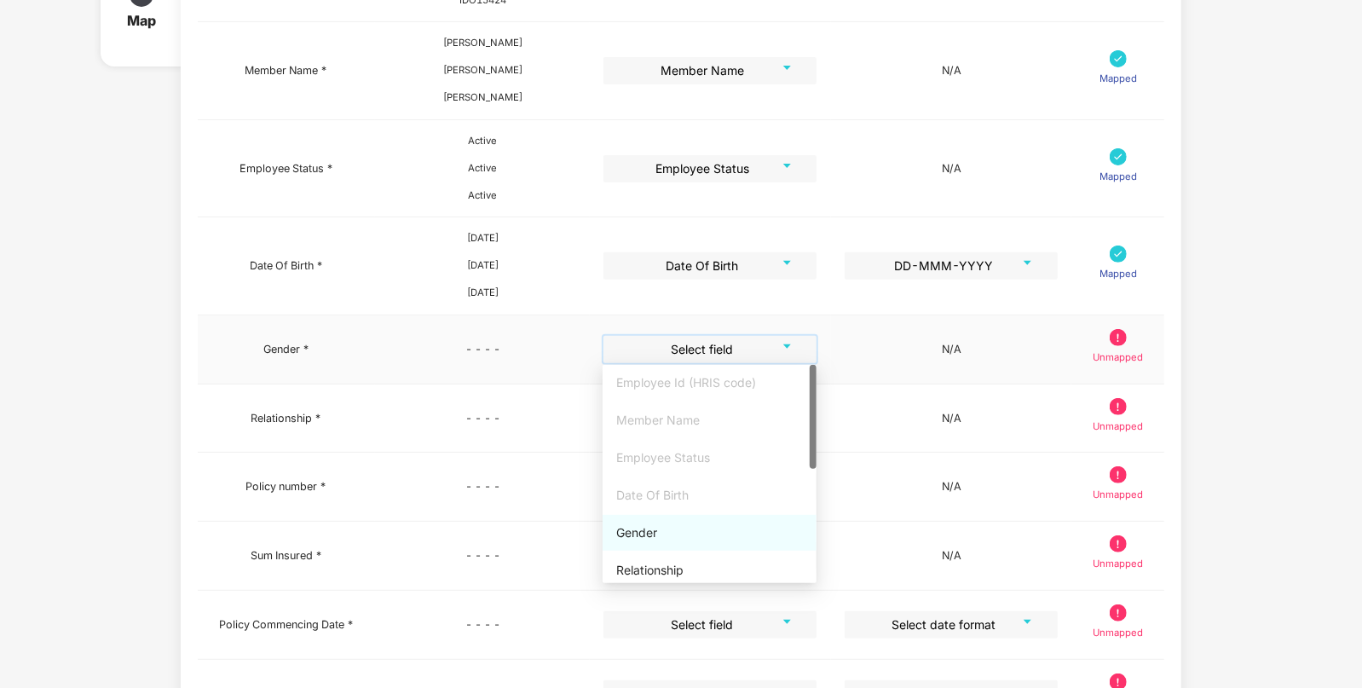
click at [635, 527] on div "Gender" at bounding box center [709, 532] width 187 height 19
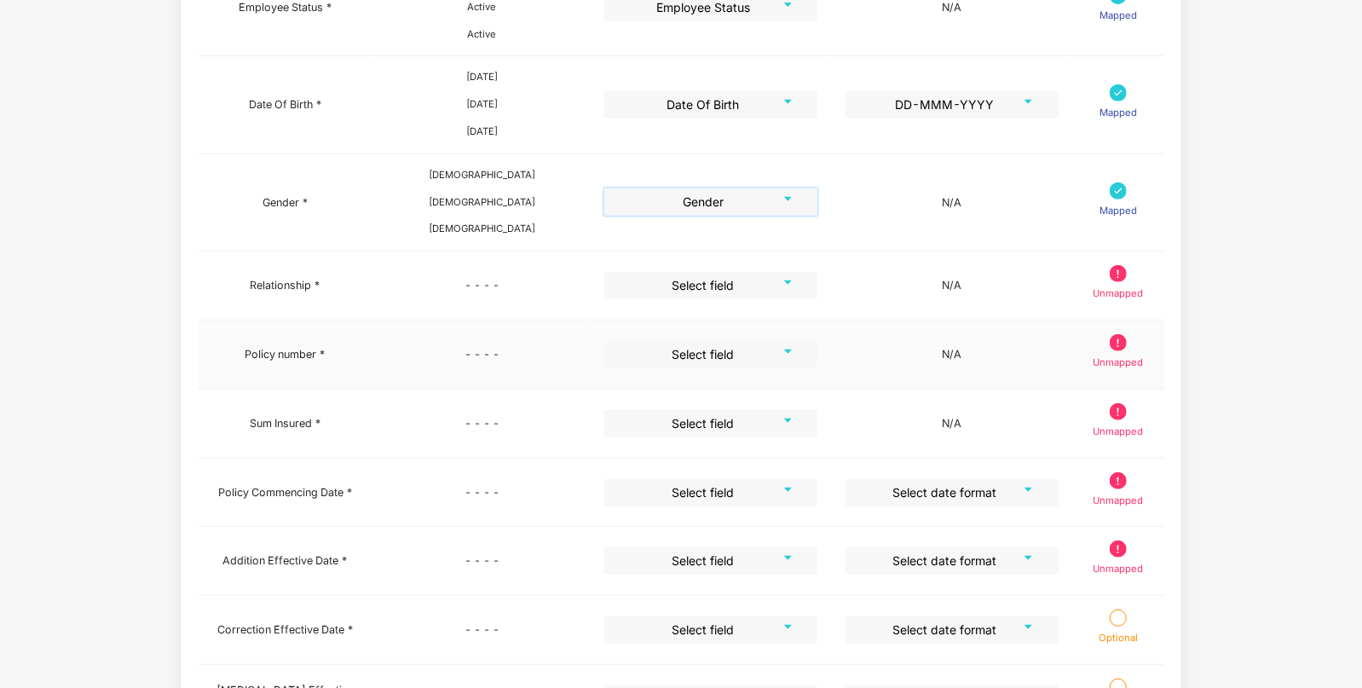
scroll to position [440, 0]
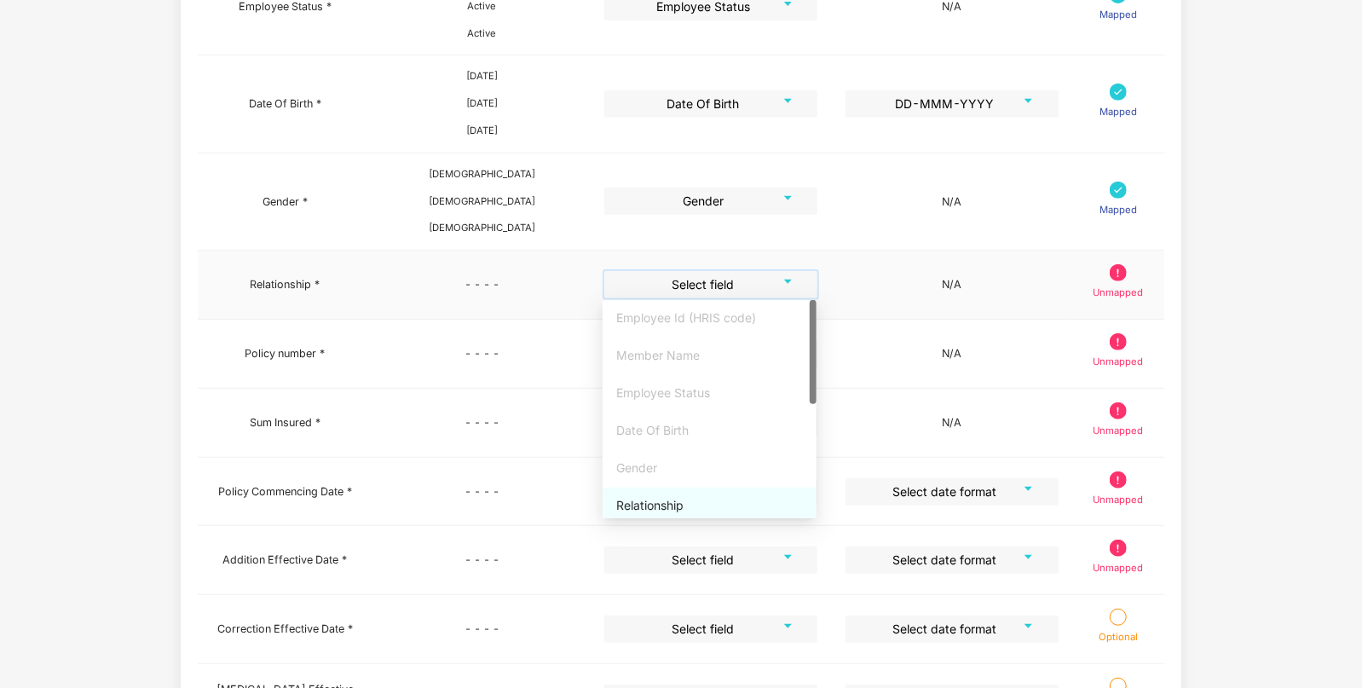
click at [673, 285] on input "search" at bounding box center [705, 284] width 182 height 26
click at [658, 507] on div "Relationship" at bounding box center [709, 505] width 187 height 19
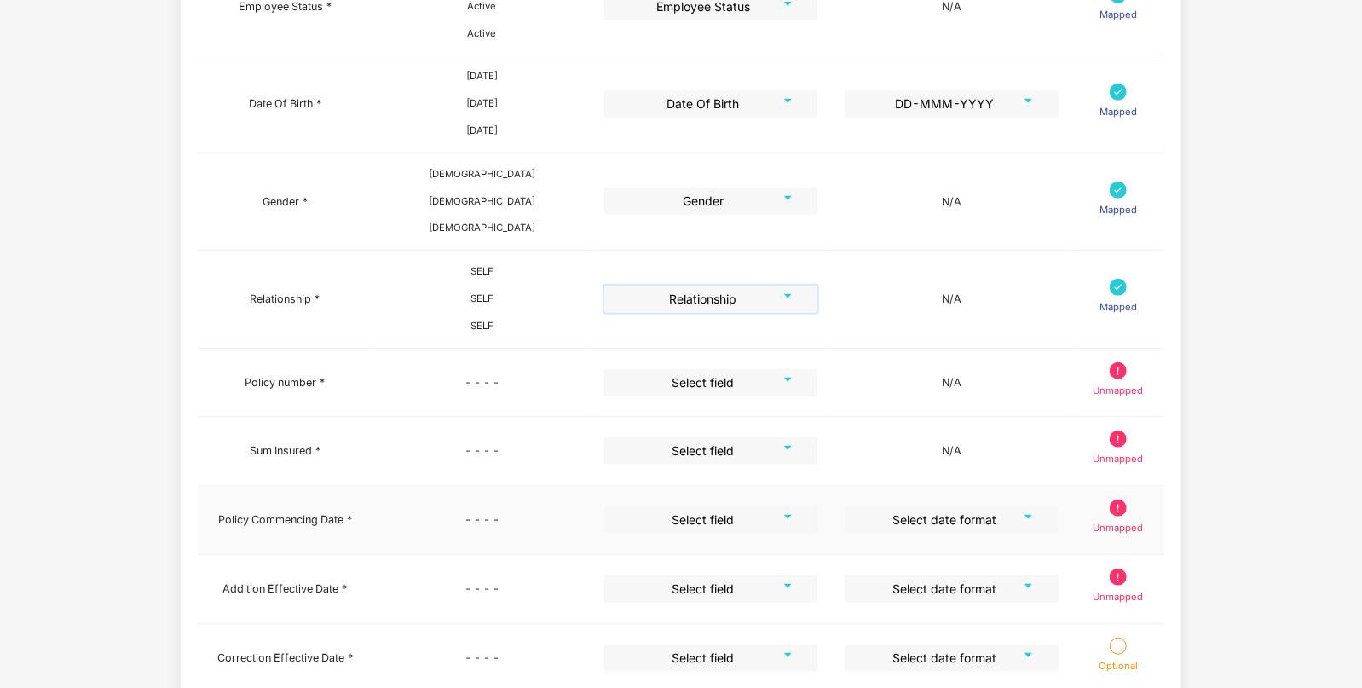
scroll to position [513, 0]
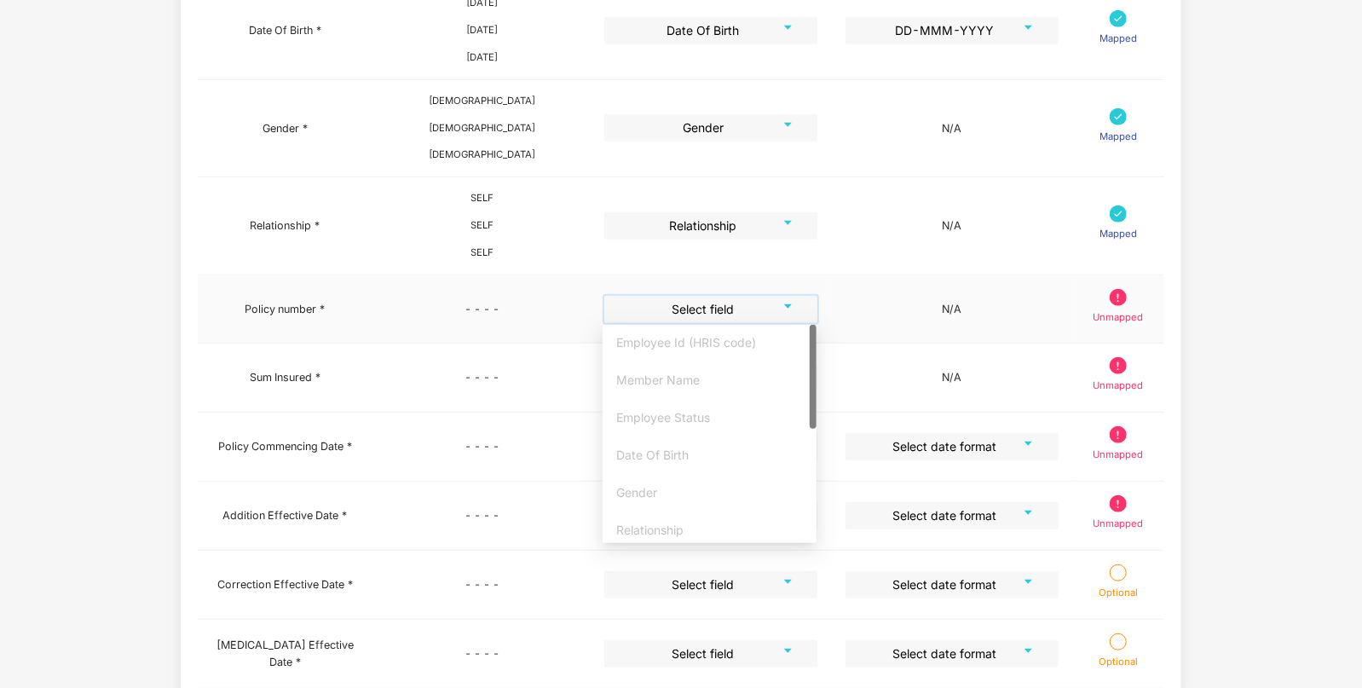
click at [736, 310] on input "search" at bounding box center [705, 309] width 182 height 26
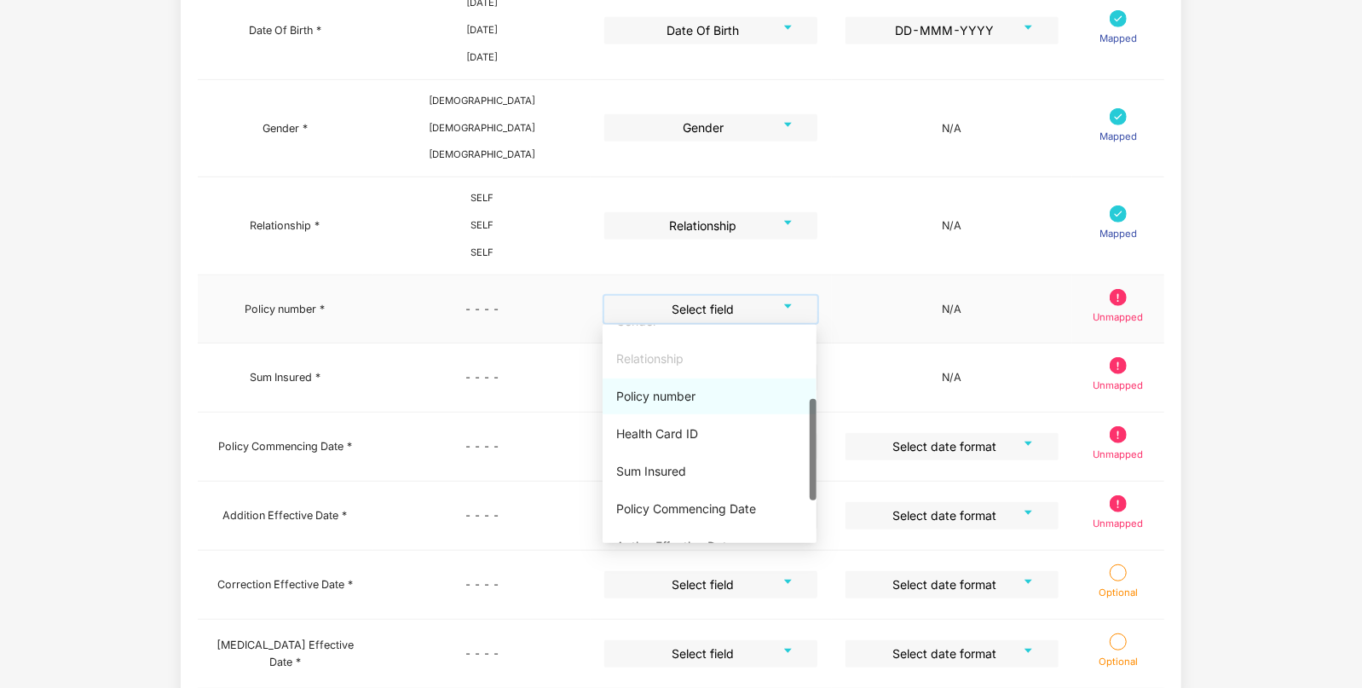
scroll to position [165, 0]
click at [644, 401] on div "Policy number" at bounding box center [709, 395] width 187 height 19
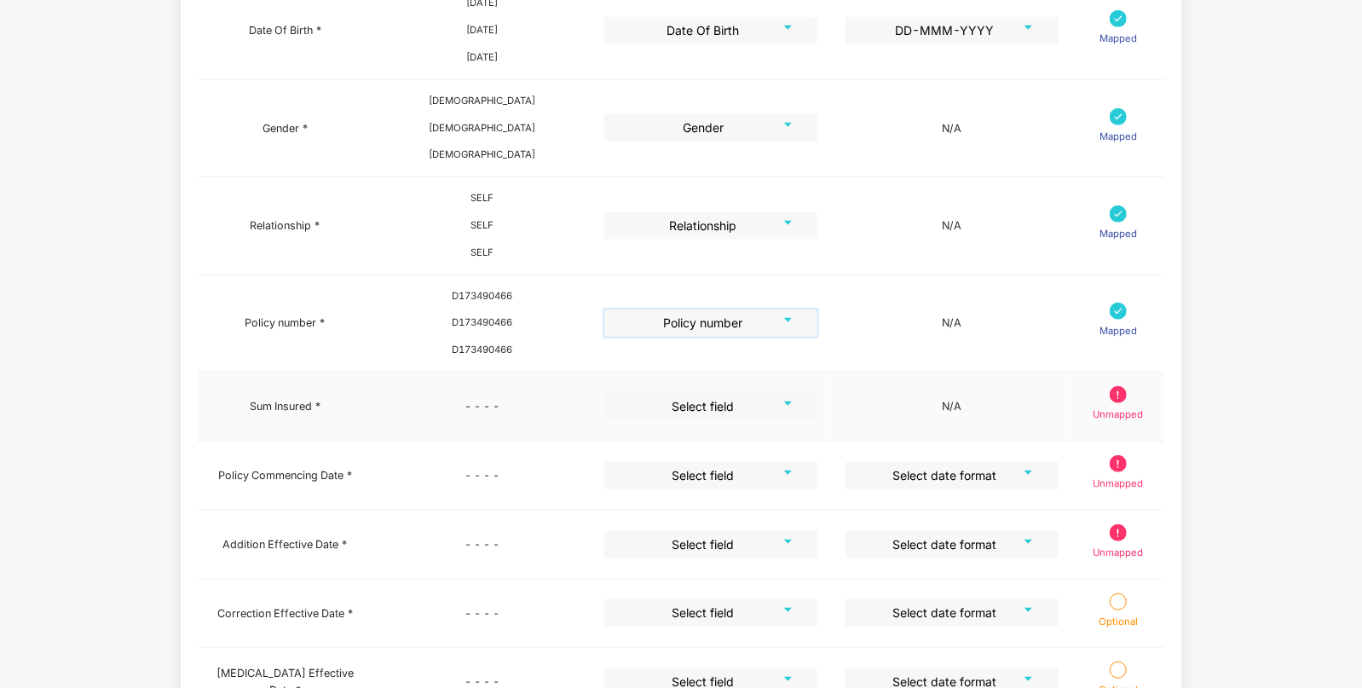
click at [698, 393] on input "search" at bounding box center [705, 406] width 182 height 26
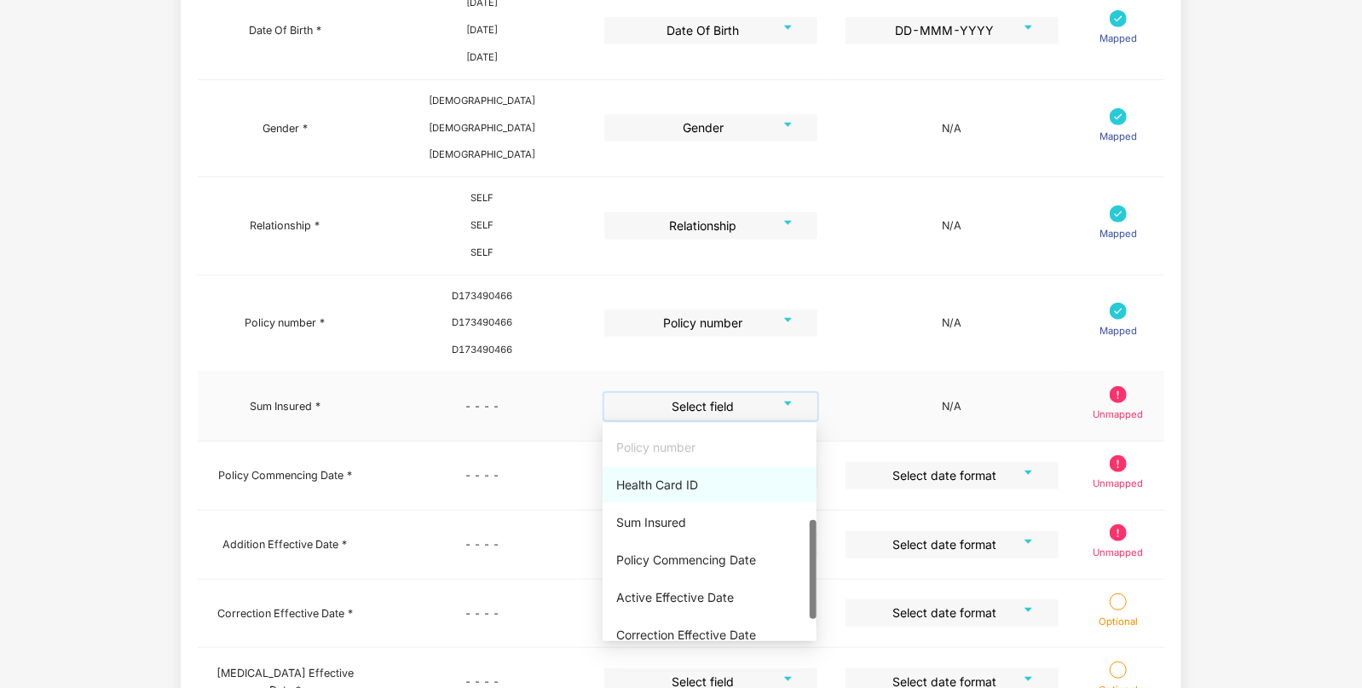
scroll to position [212, 0]
click at [635, 522] on div "Sum Insured" at bounding box center [709, 521] width 187 height 19
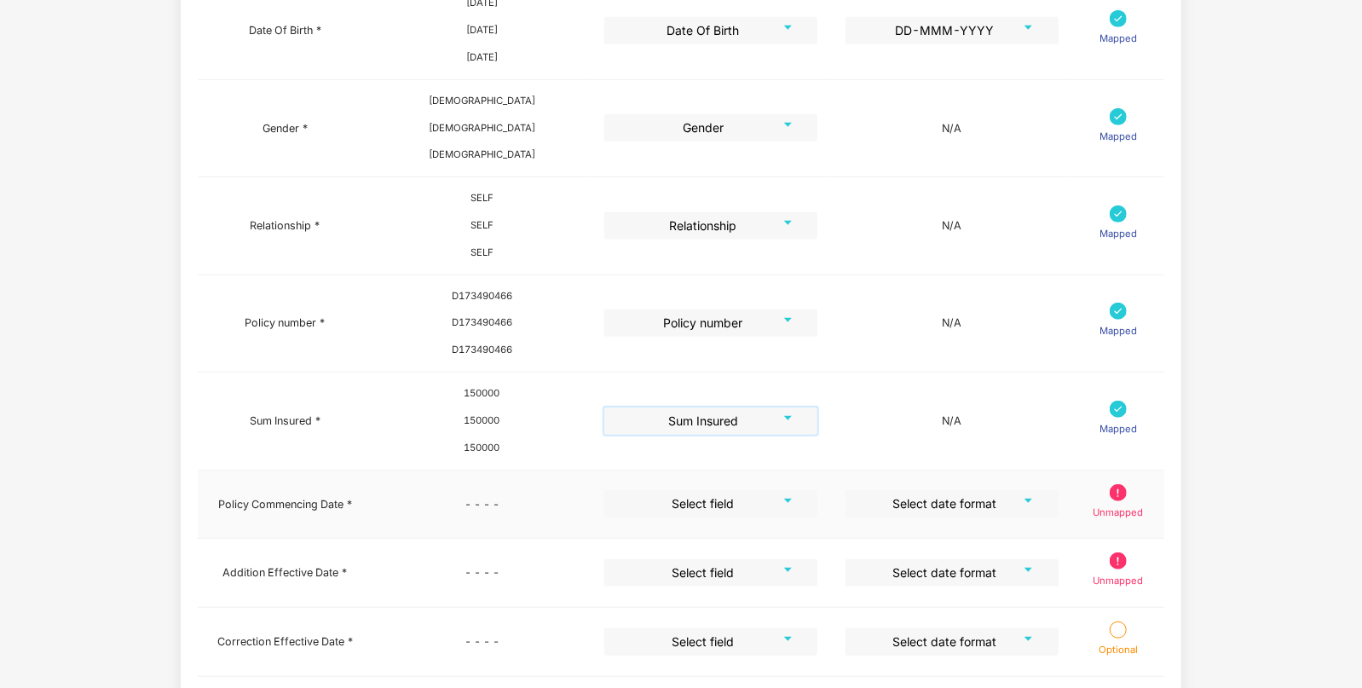
click at [741, 490] on input "search" at bounding box center [705, 503] width 182 height 26
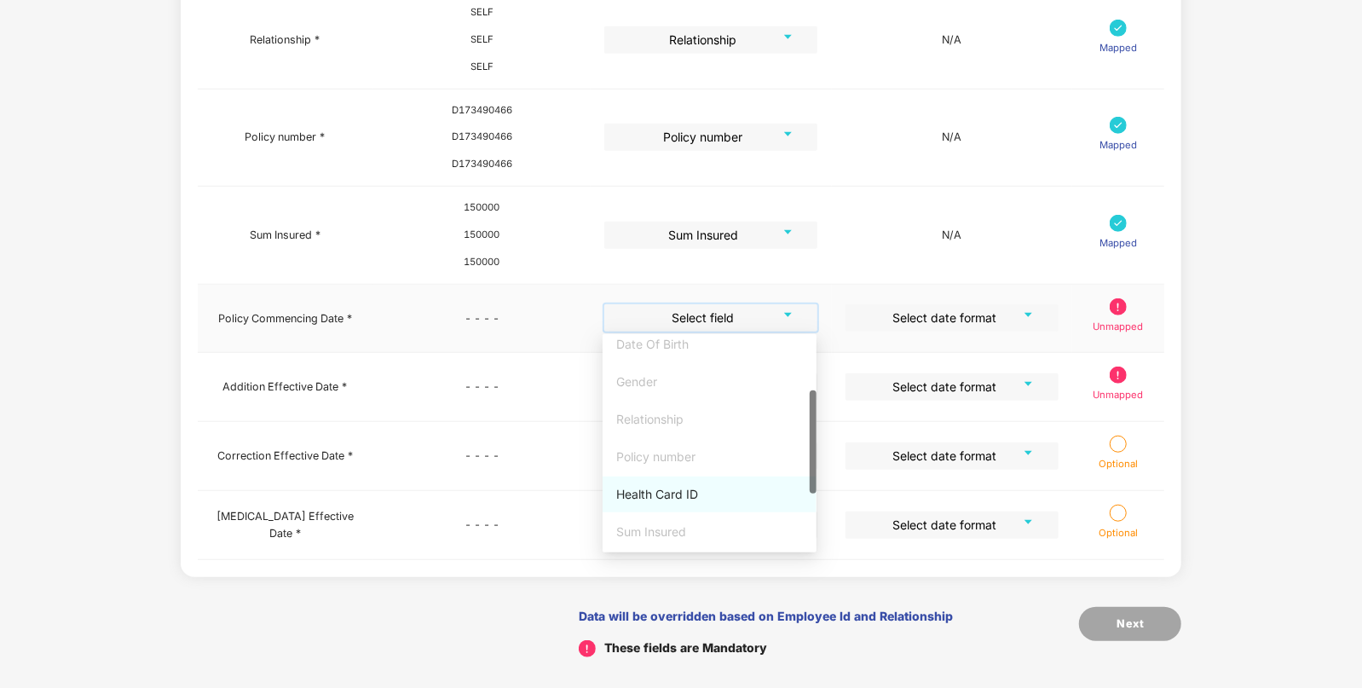
scroll to position [121, 0]
click at [669, 486] on div "Health Card ID" at bounding box center [709, 488] width 187 height 19
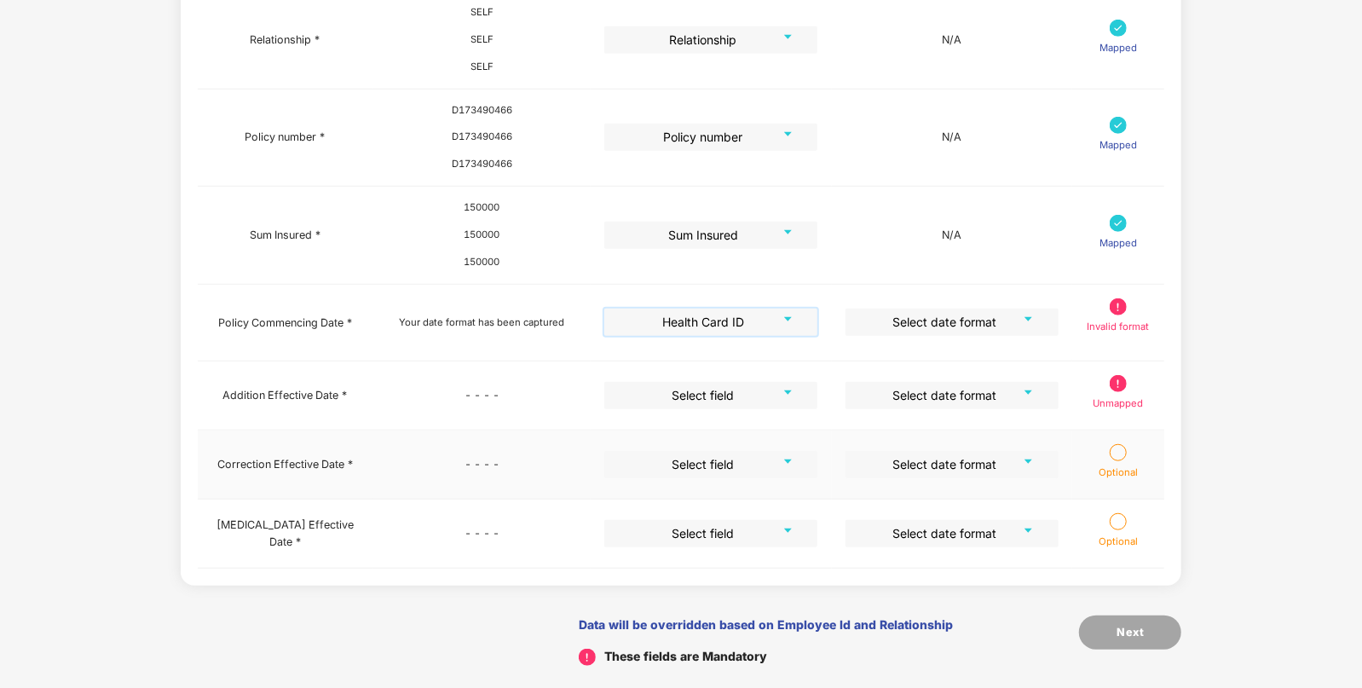
scroll to position [708, 0]
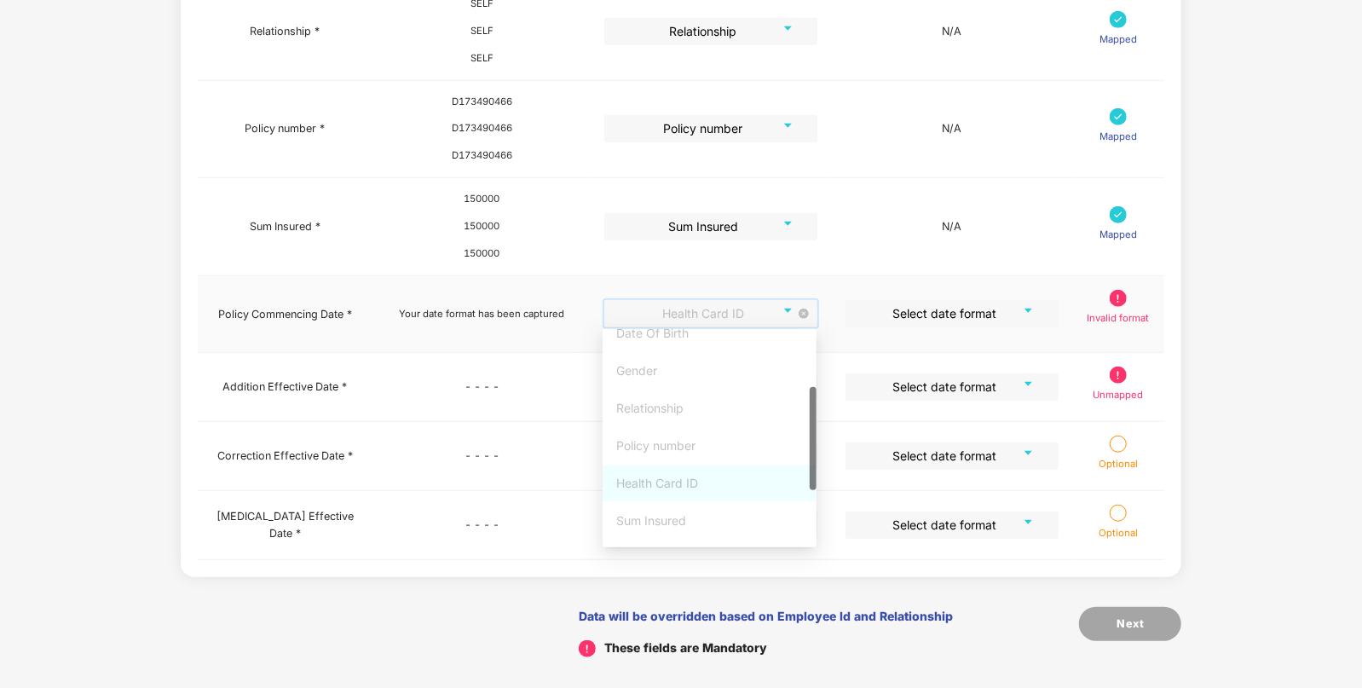
click at [754, 316] on span "Health Card ID" at bounding box center [711, 314] width 194 height 26
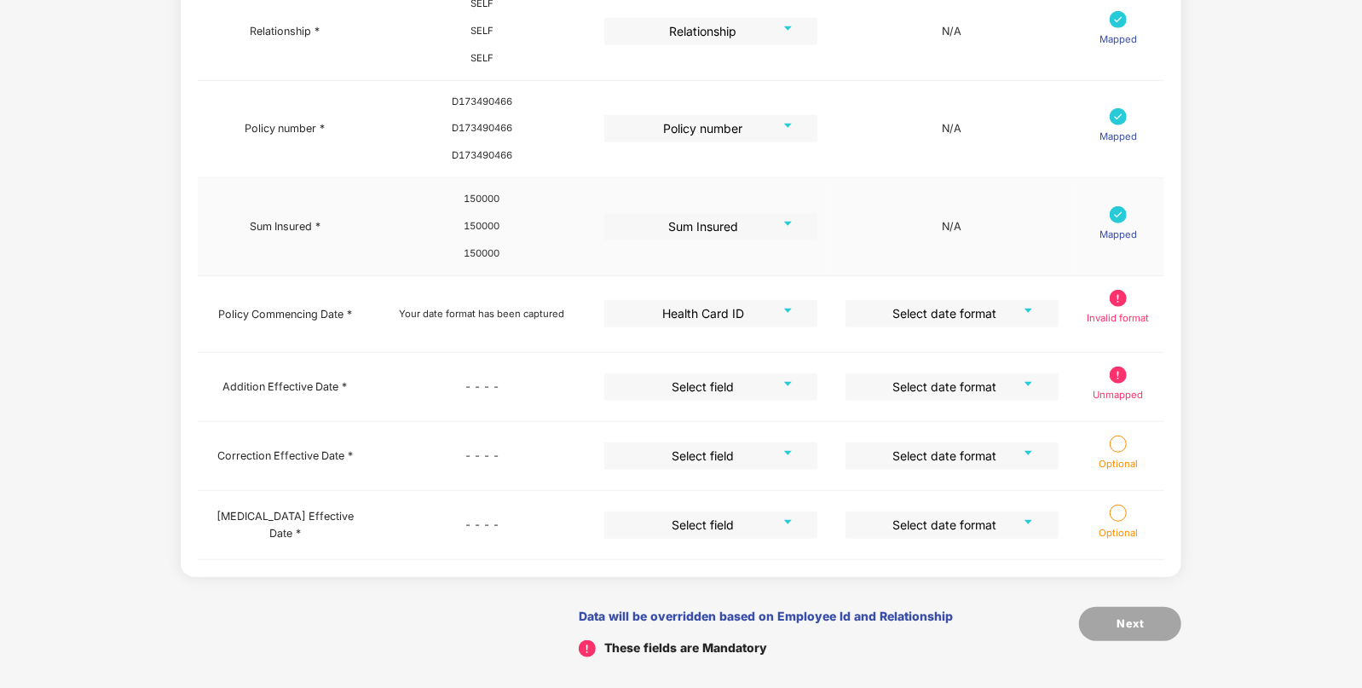
click at [947, 234] on td "N/A" at bounding box center [952, 226] width 240 height 97
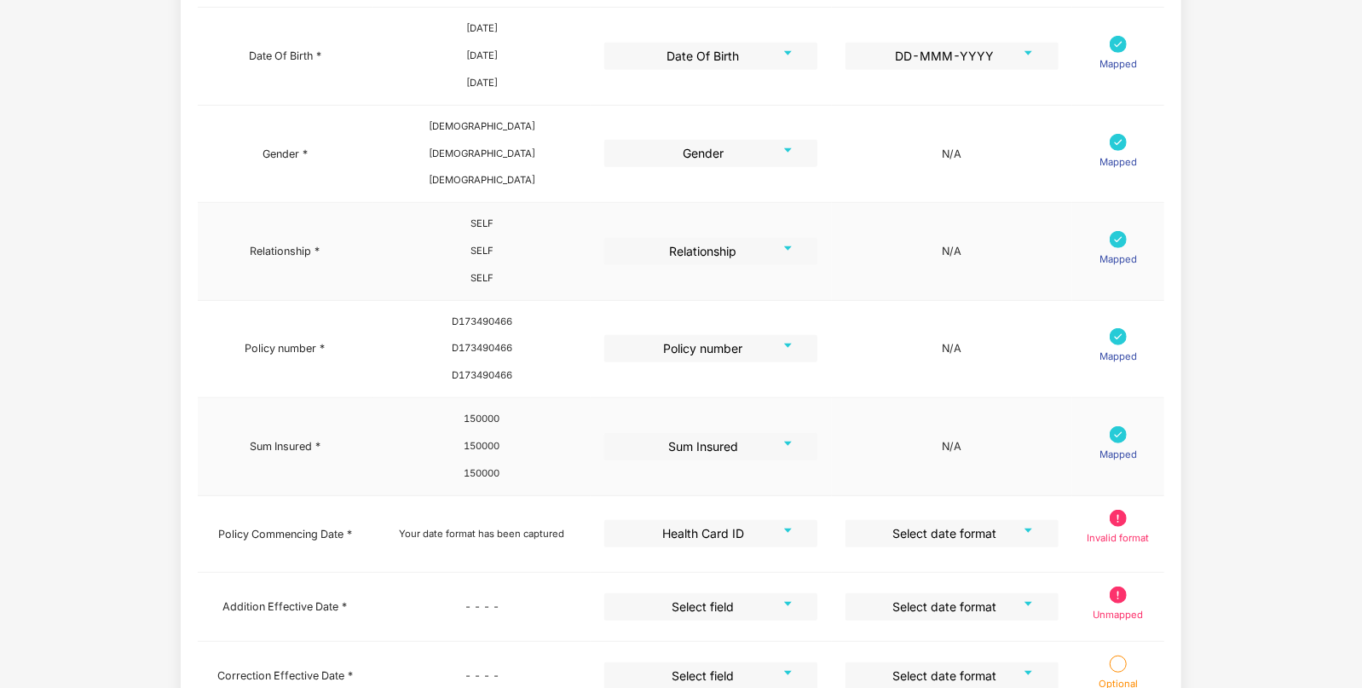
scroll to position [708, 0]
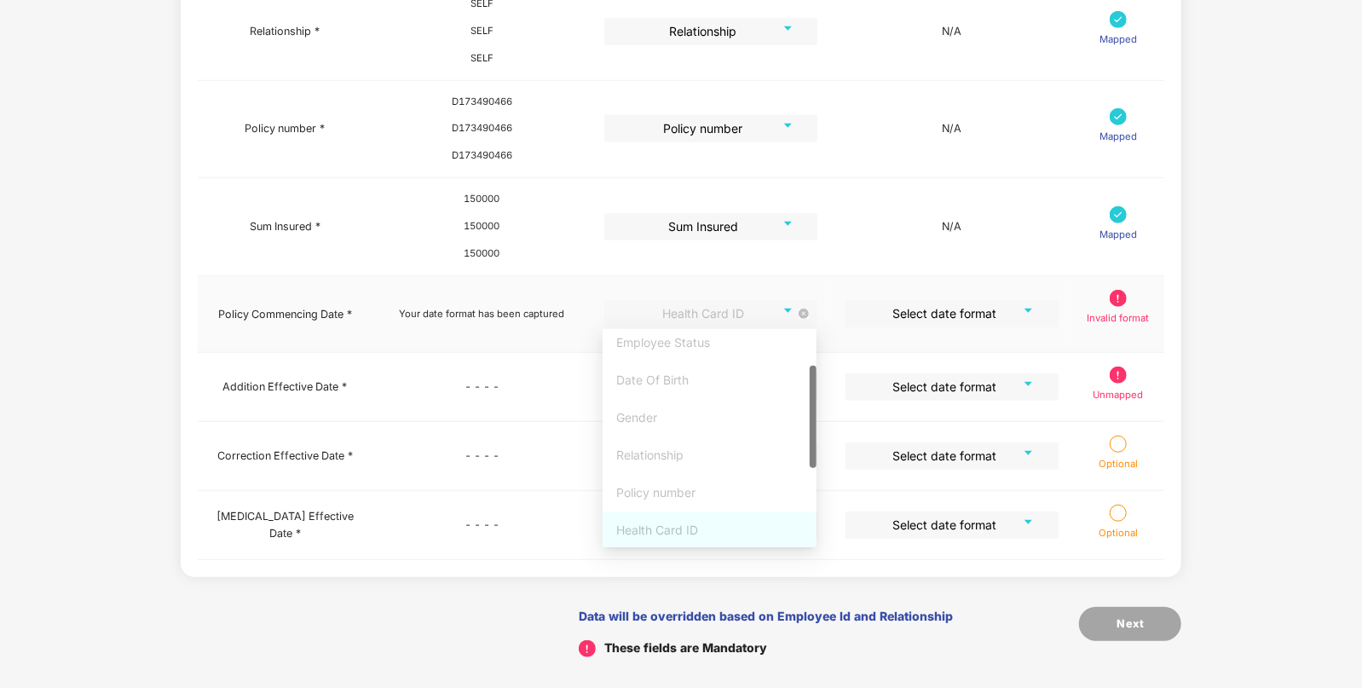
click at [775, 323] on span "Health Card ID" at bounding box center [711, 314] width 194 height 26
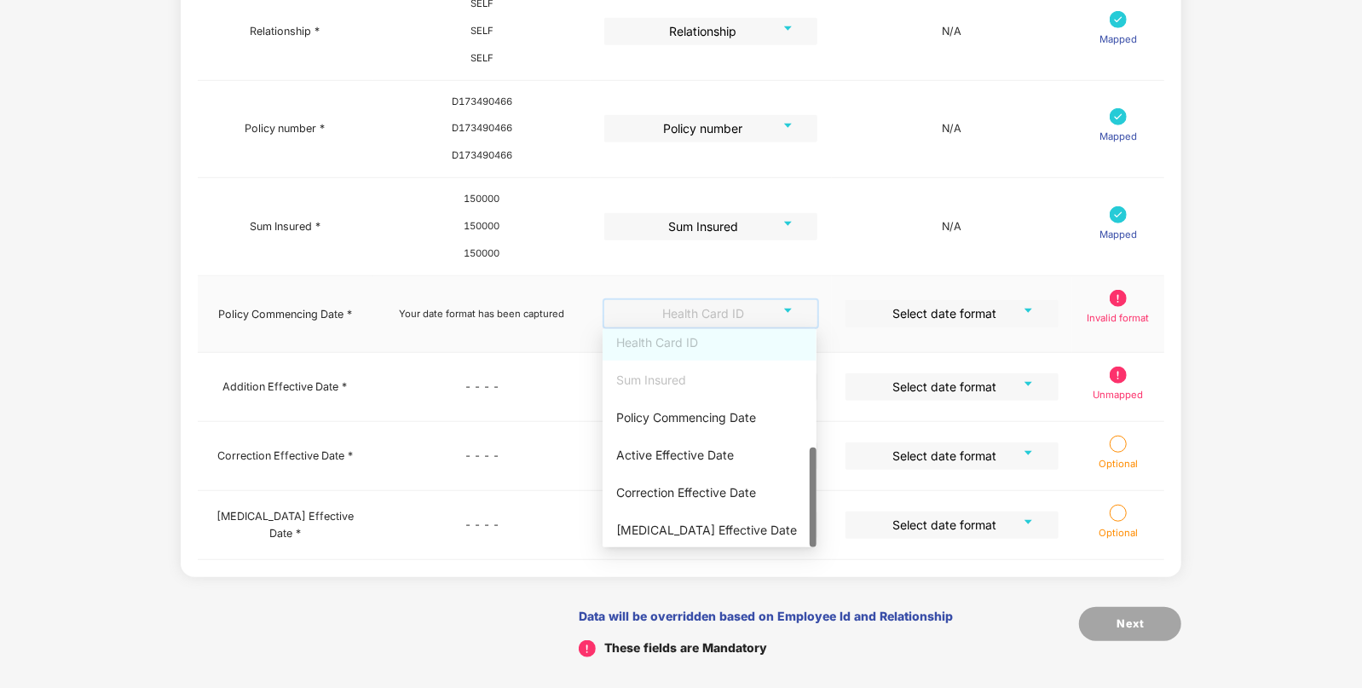
scroll to position [257, 0]
click at [696, 424] on div "Policy Commencing Date" at bounding box center [709, 417] width 187 height 19
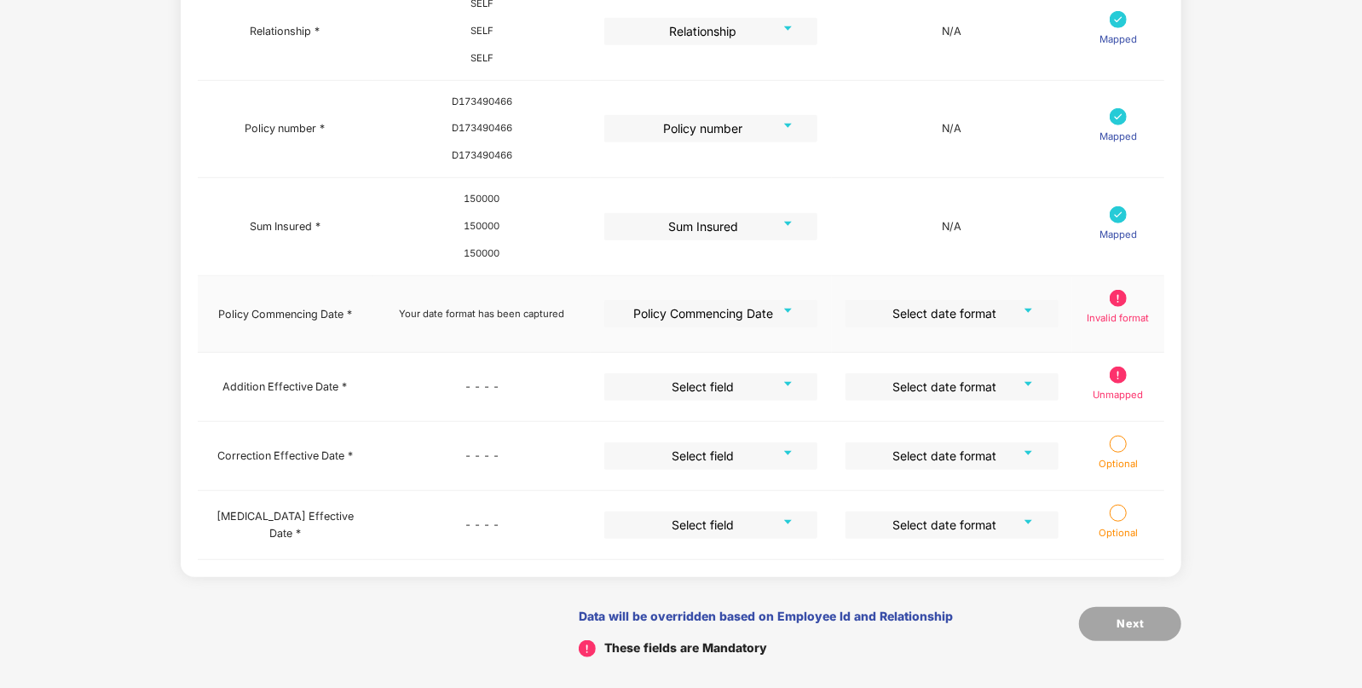
click at [944, 294] on td "Select date format" at bounding box center [952, 315] width 240 height 78
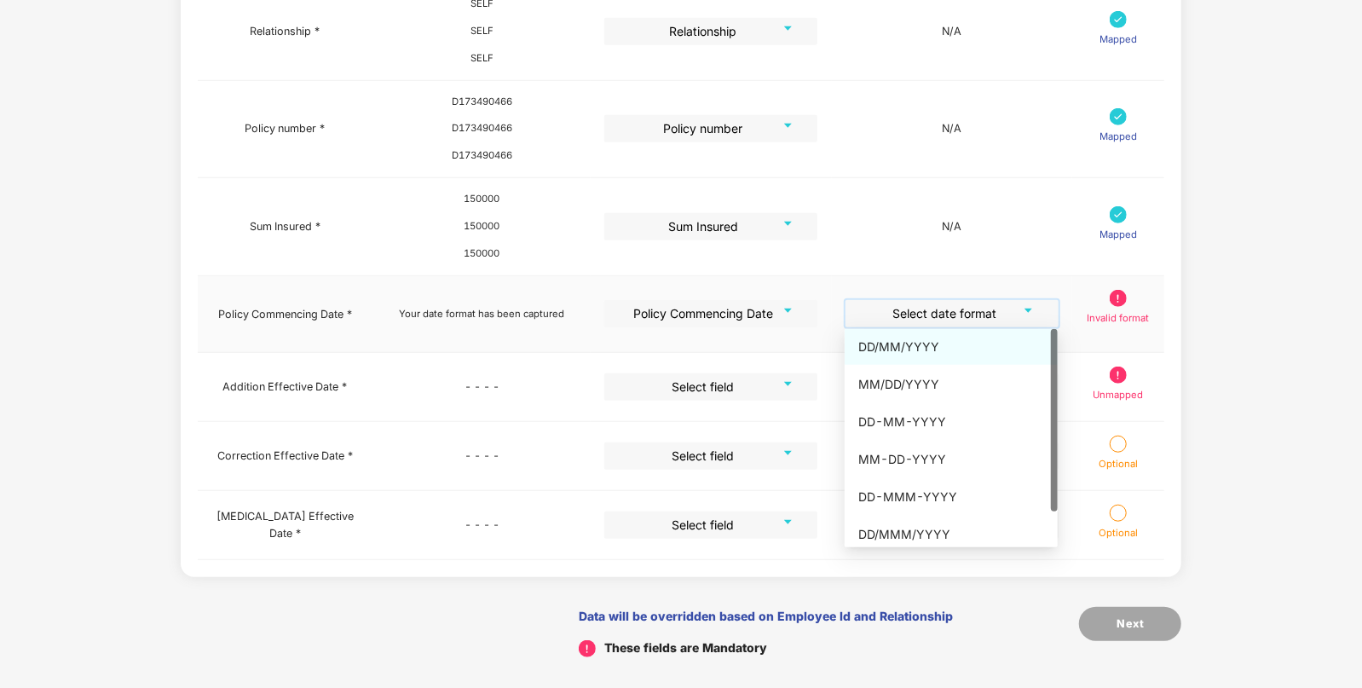
click at [934, 320] on input "search" at bounding box center [946, 313] width 182 height 26
click at [921, 490] on div "DD-MMM-YYYY" at bounding box center [951, 497] width 186 height 19
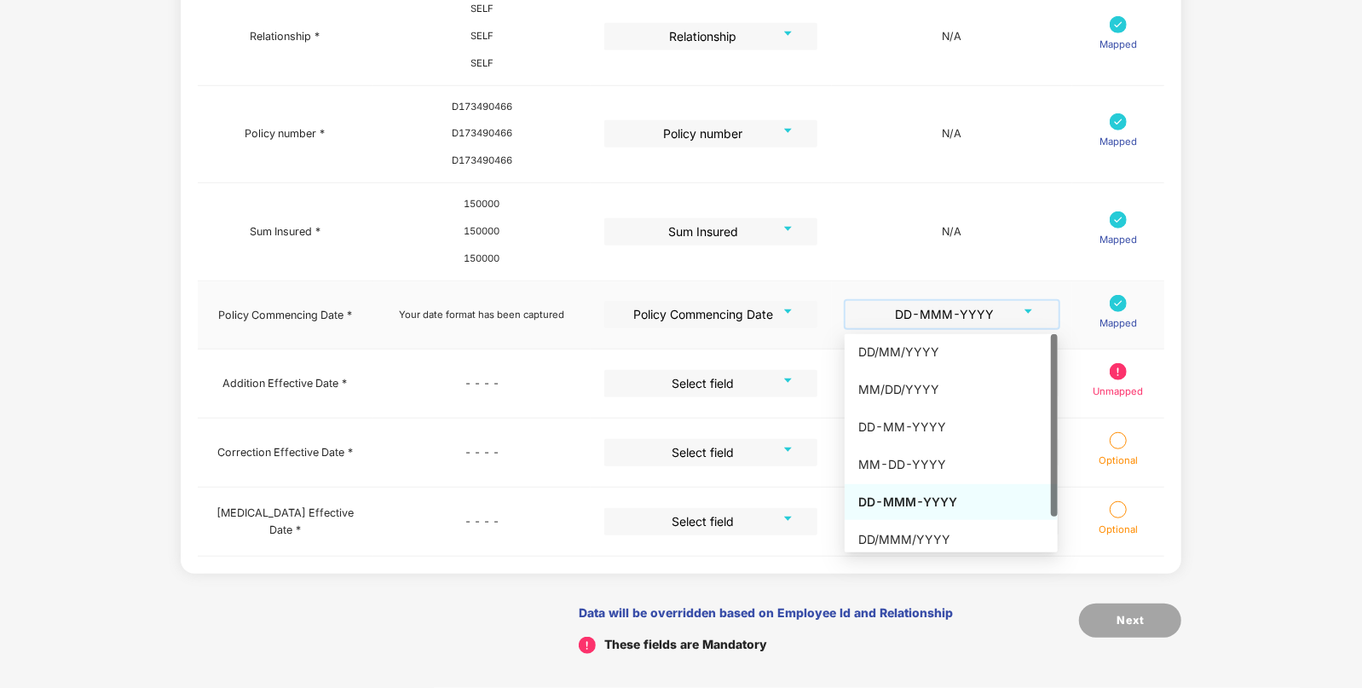
scroll to position [699, 0]
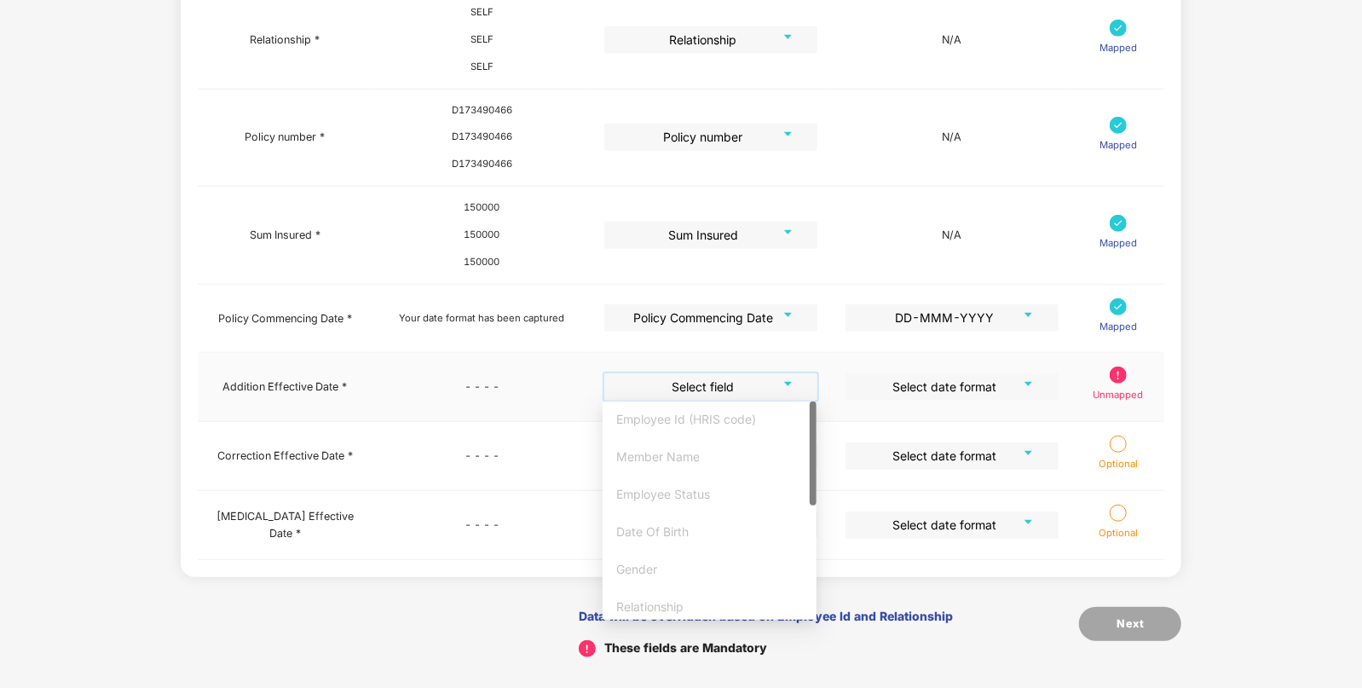
click at [696, 390] on input "search" at bounding box center [705, 386] width 182 height 26
click at [669, 588] on div "Active Effective Date" at bounding box center [709, 596] width 187 height 19
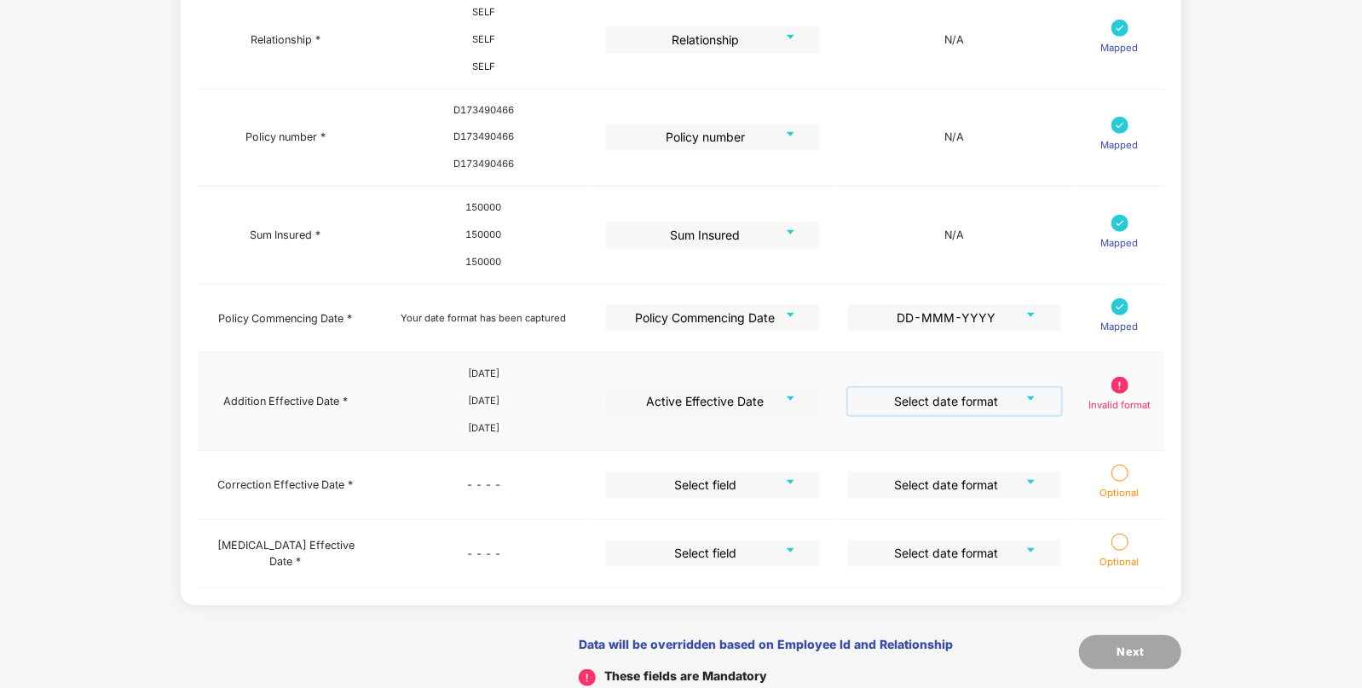
click at [932, 403] on input "search" at bounding box center [949, 401] width 182 height 26
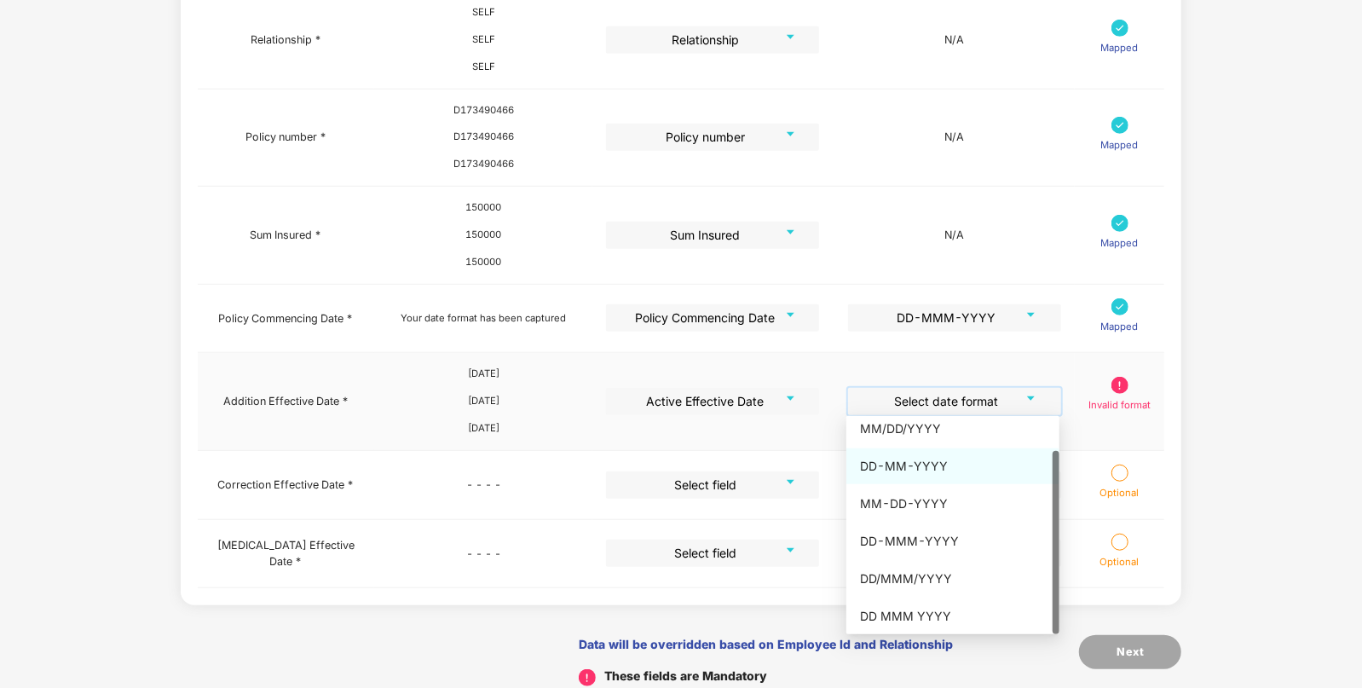
scroll to position [701, 0]
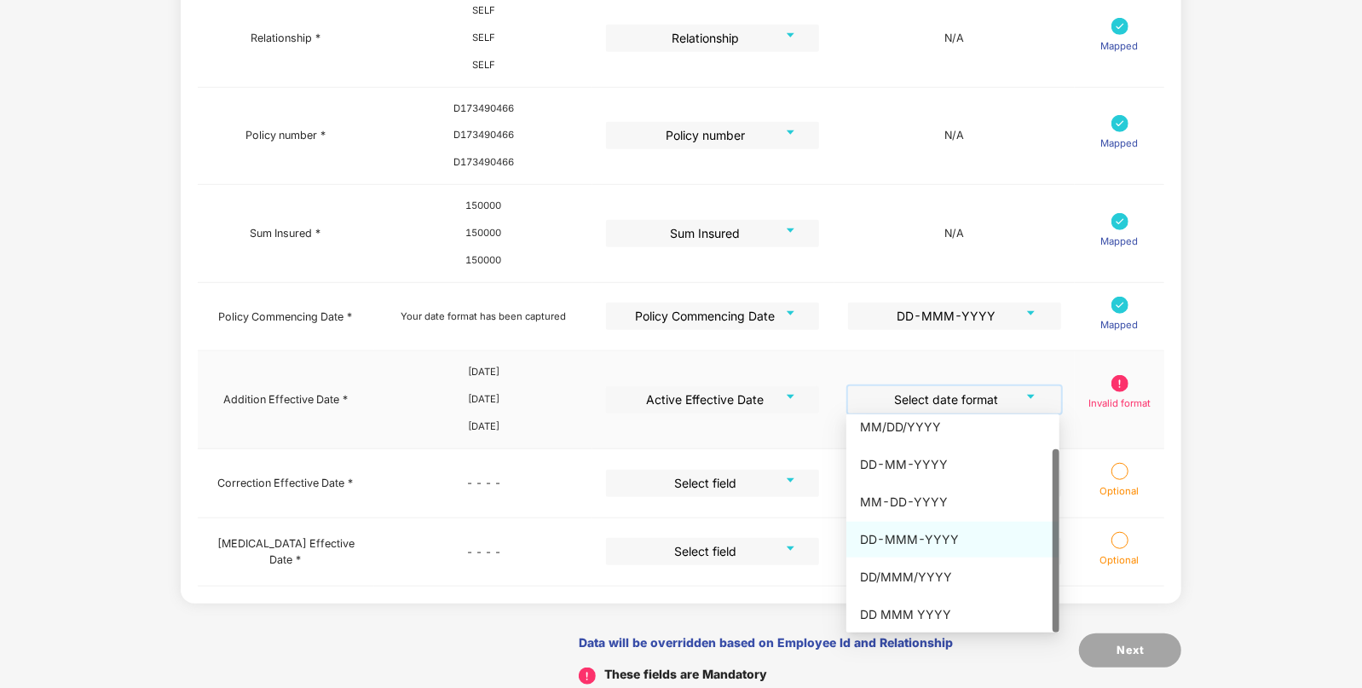
click at [904, 549] on div "DD-MMM-YYYY" at bounding box center [953, 540] width 213 height 36
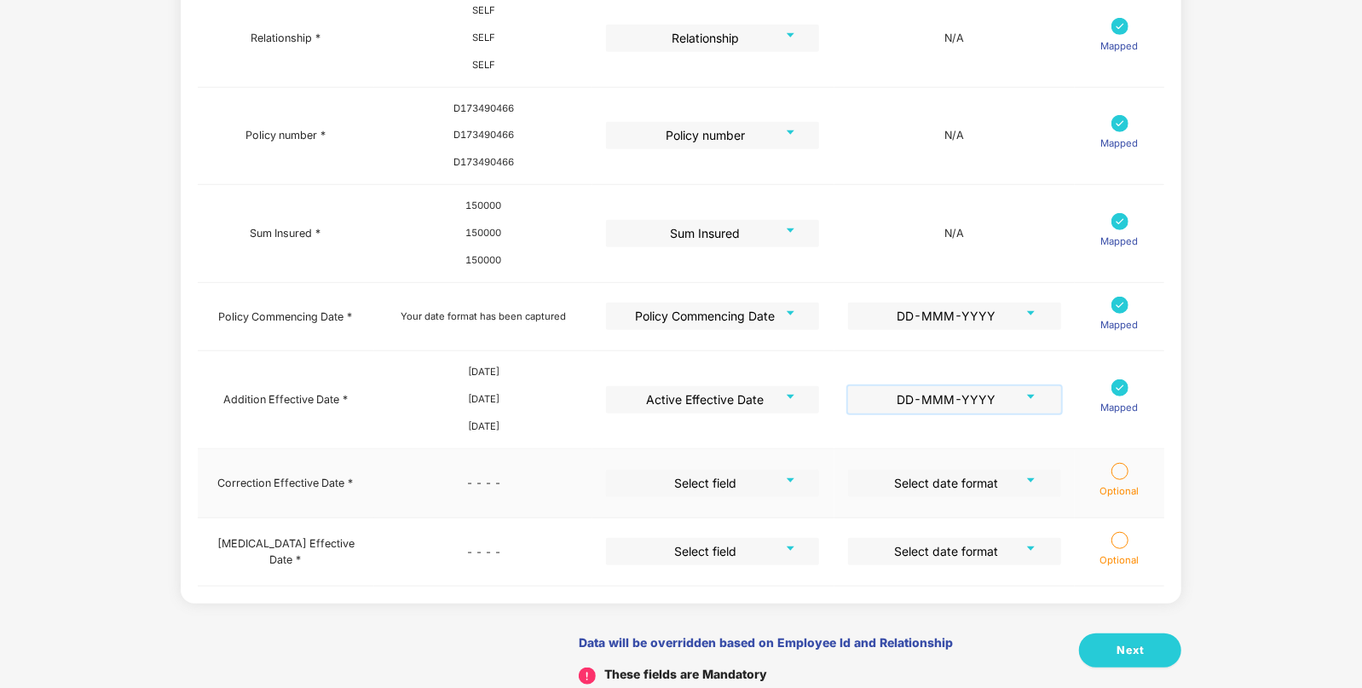
click at [716, 485] on input "search" at bounding box center [707, 483] width 182 height 26
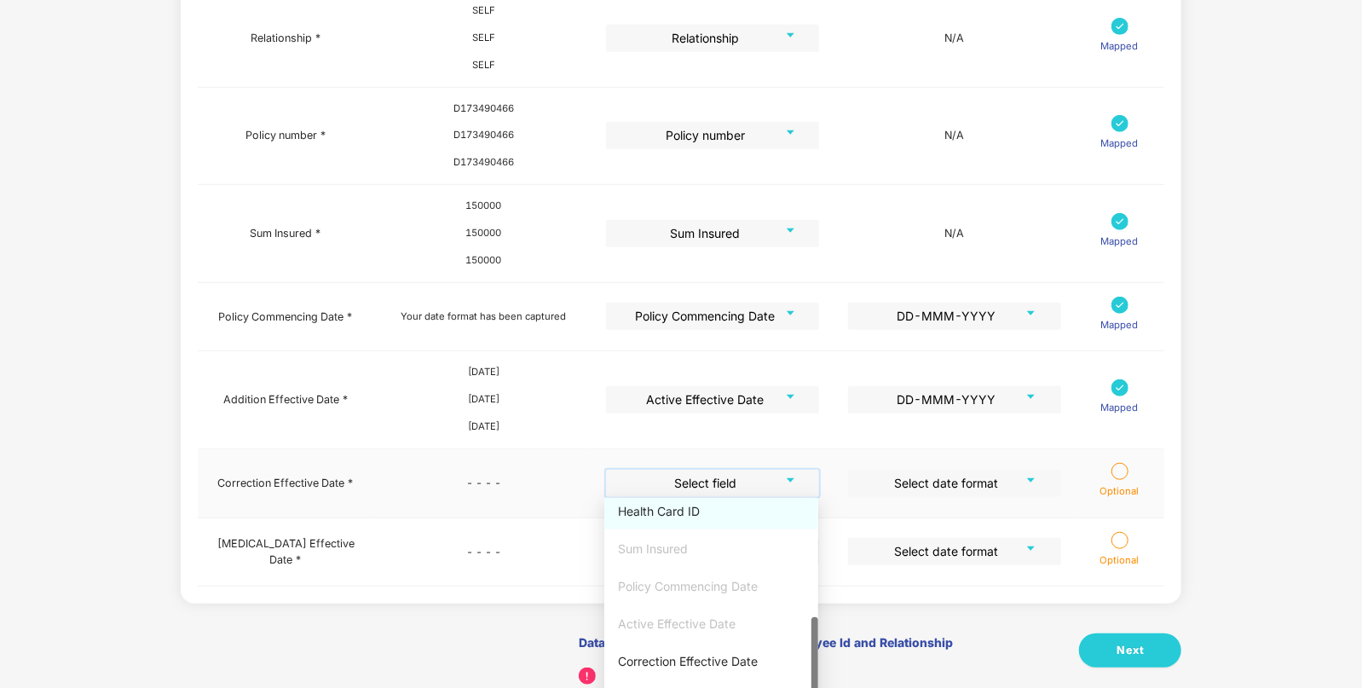
scroll to position [702, 0]
click at [673, 652] on div "Correction Effective Date" at bounding box center [711, 660] width 187 height 19
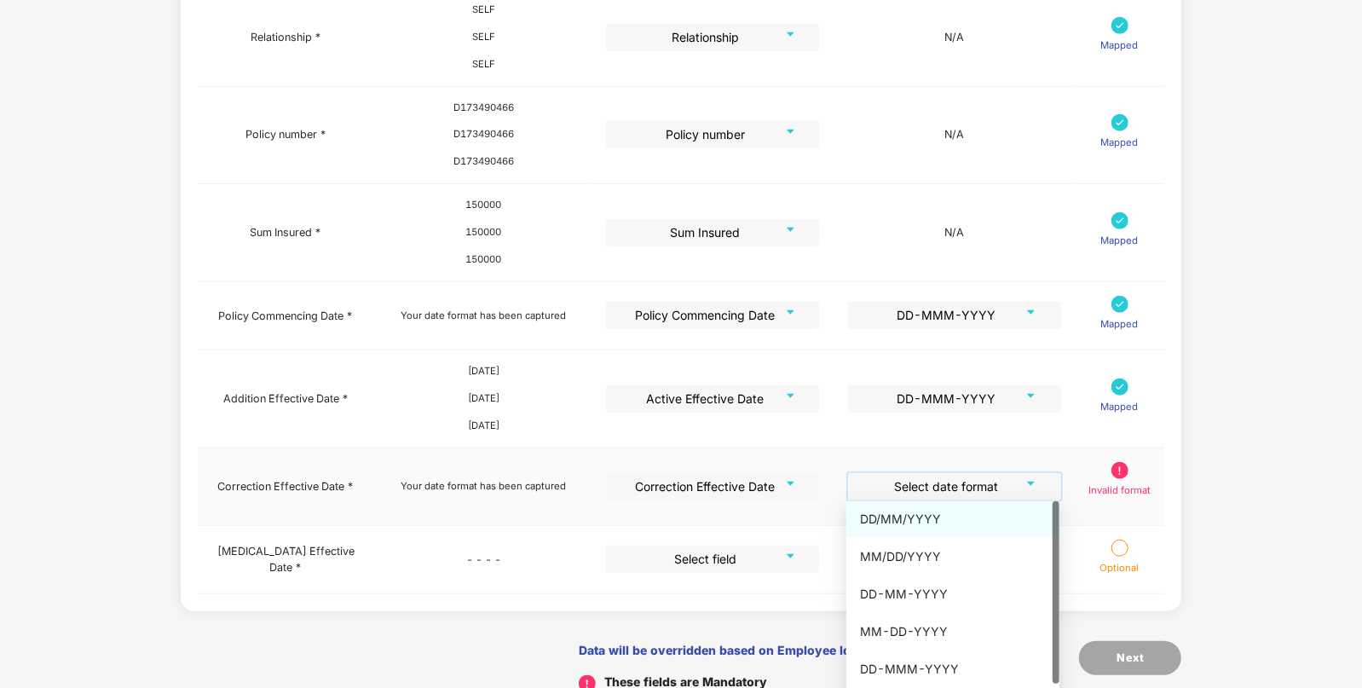
drag, startPoint x: 982, startPoint y: 477, endPoint x: 957, endPoint y: 525, distance: 54.2
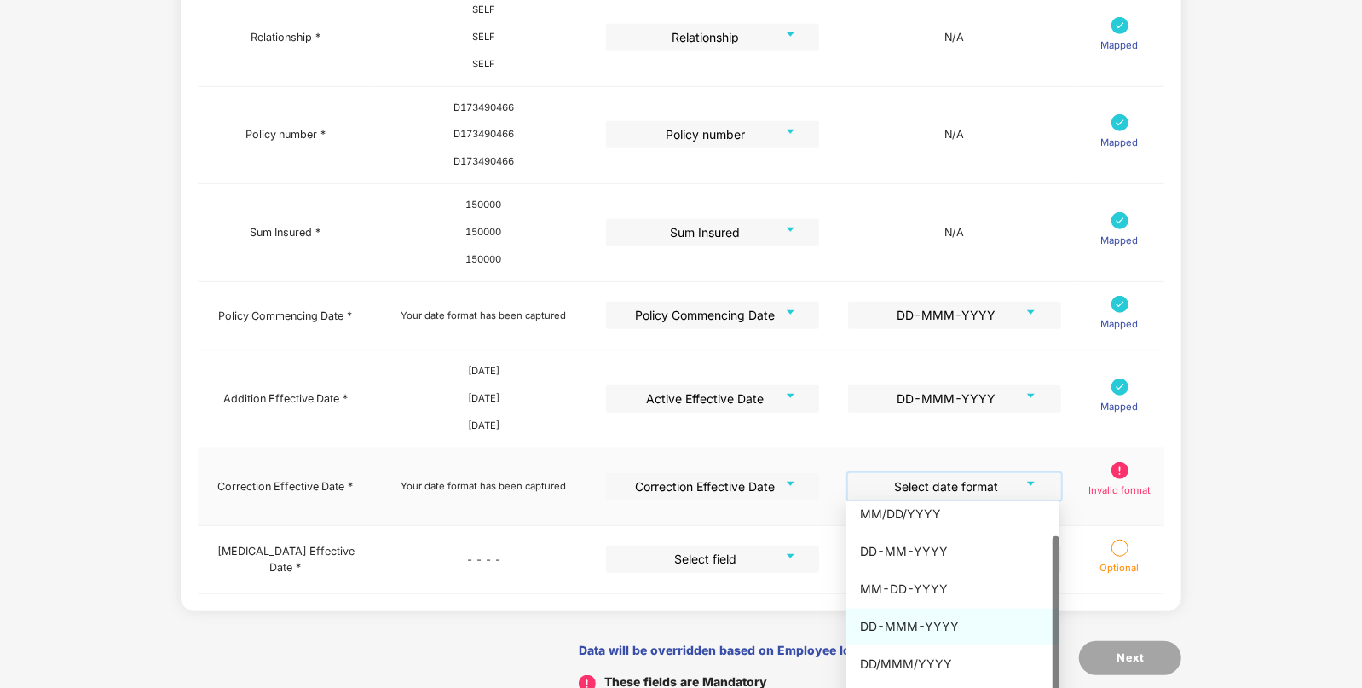
click at [902, 634] on div "DD-MMM-YYYY" at bounding box center [953, 626] width 186 height 19
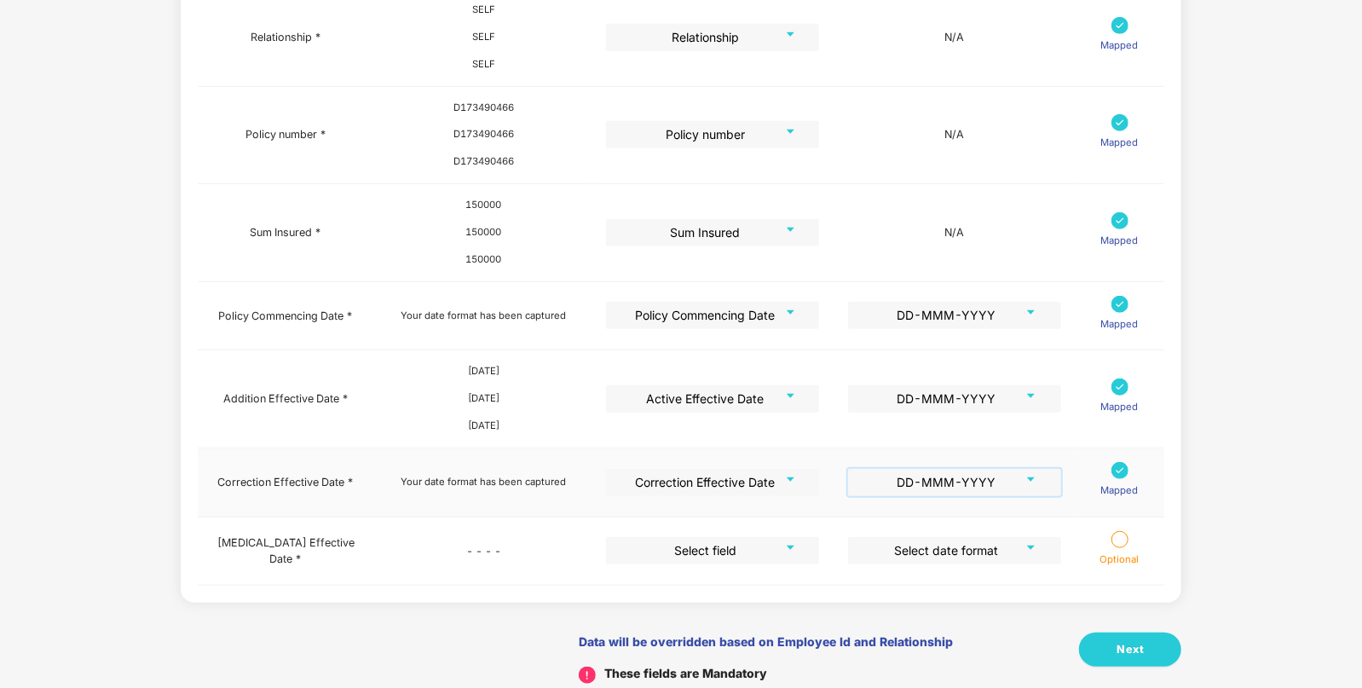
scroll to position [728, 0]
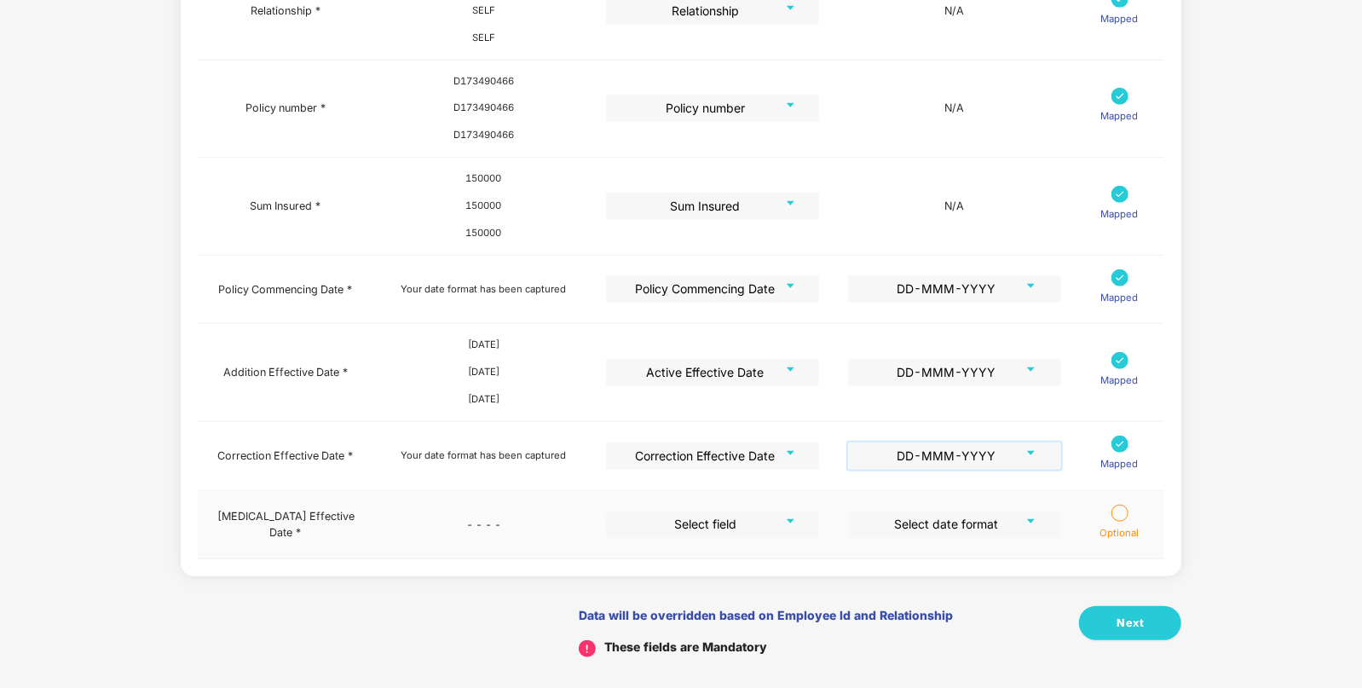
click at [701, 518] on input "search" at bounding box center [707, 524] width 182 height 26
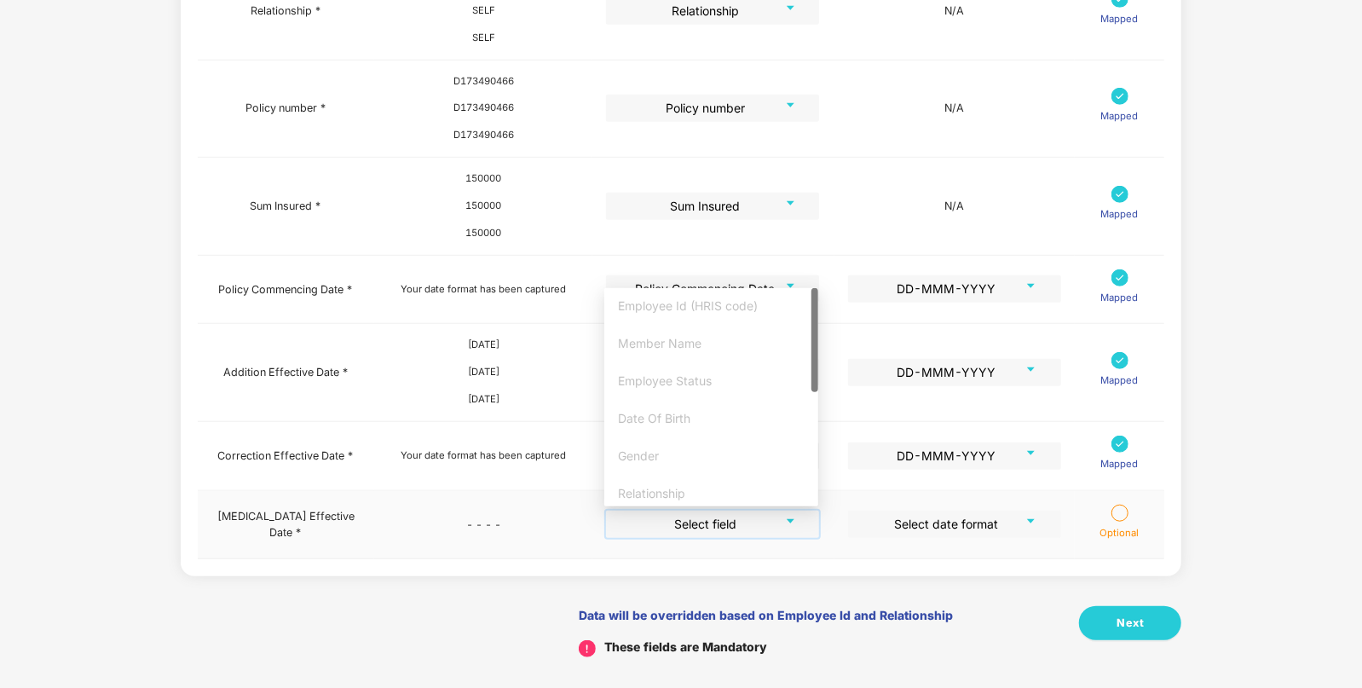
scroll to position [263, 0]
click at [662, 487] on div "[MEDICAL_DATA] Effective Date" at bounding box center [711, 488] width 187 height 19
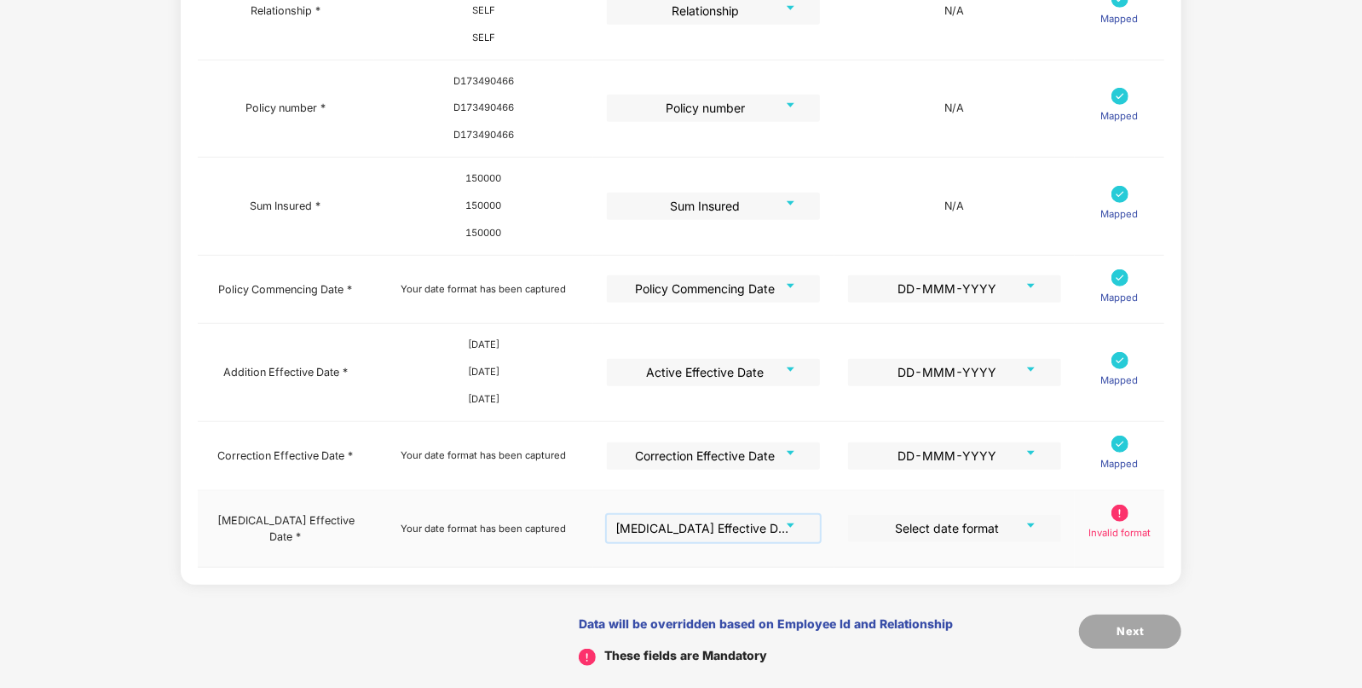
click at [928, 520] on input "search" at bounding box center [949, 528] width 182 height 26
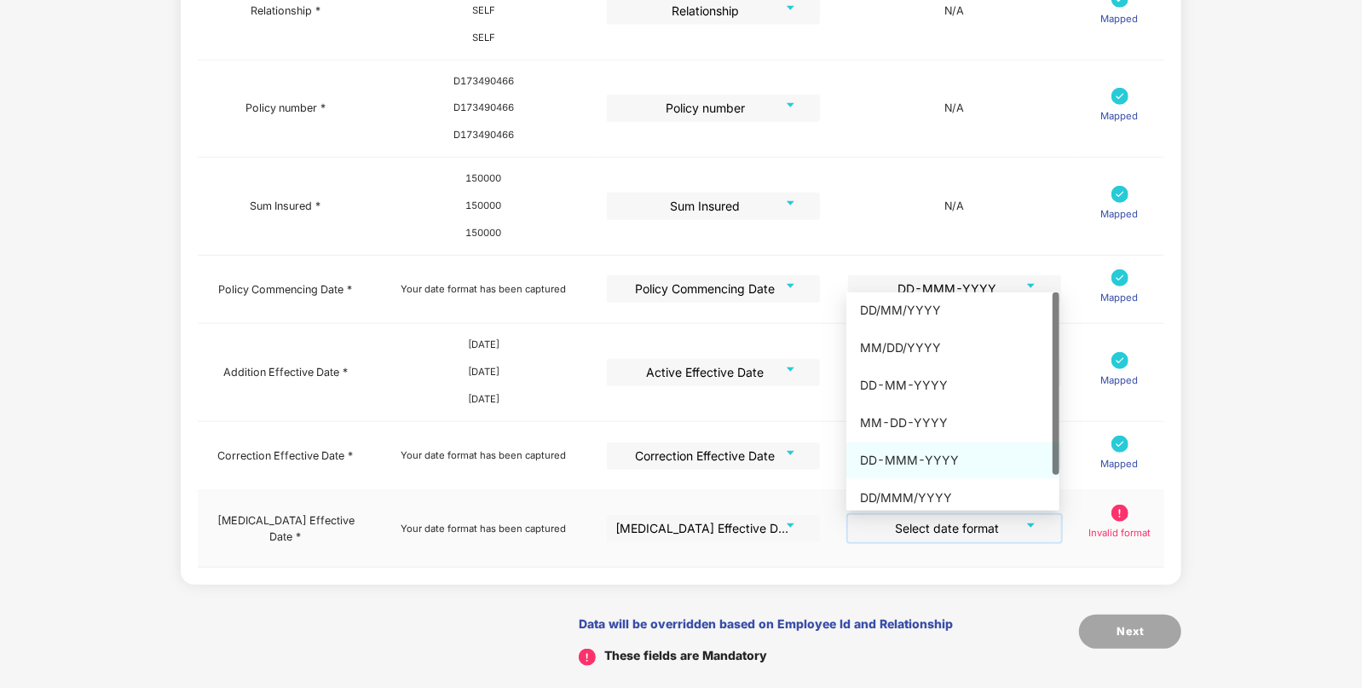
click at [925, 465] on div "DD-MMM-YYYY" at bounding box center [953, 460] width 186 height 19
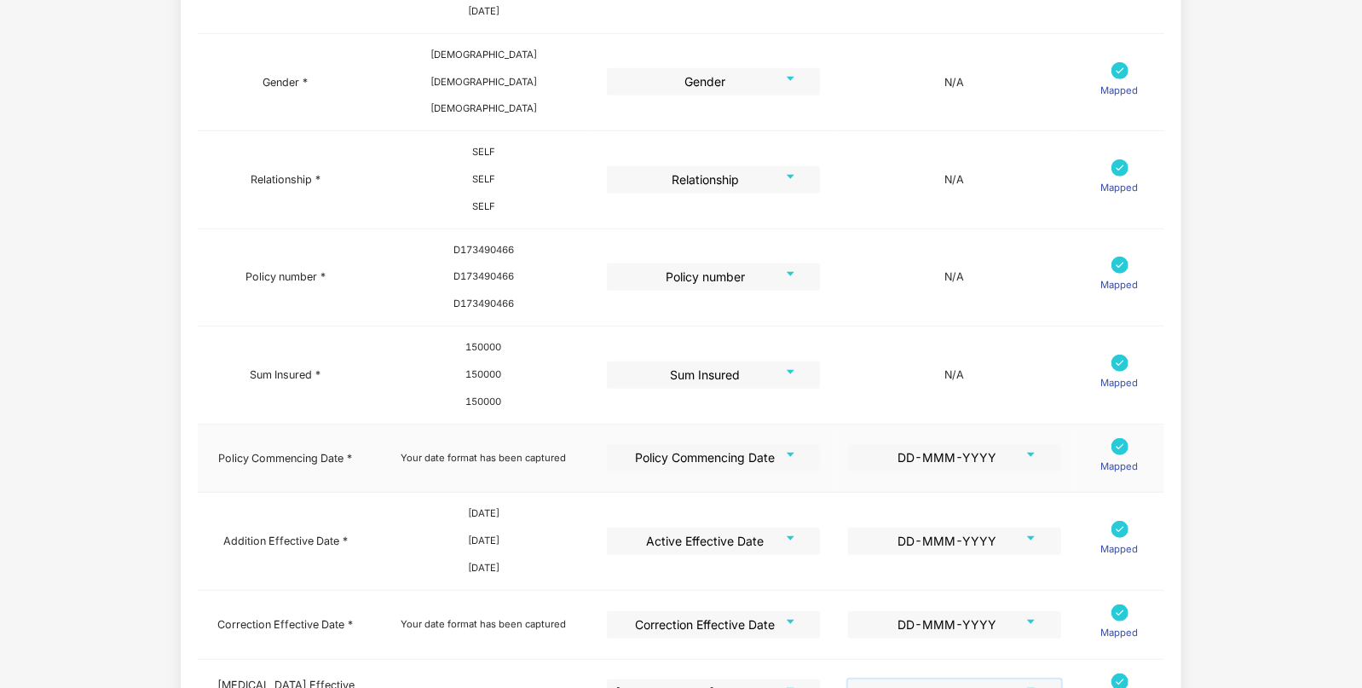
scroll to position [728, 0]
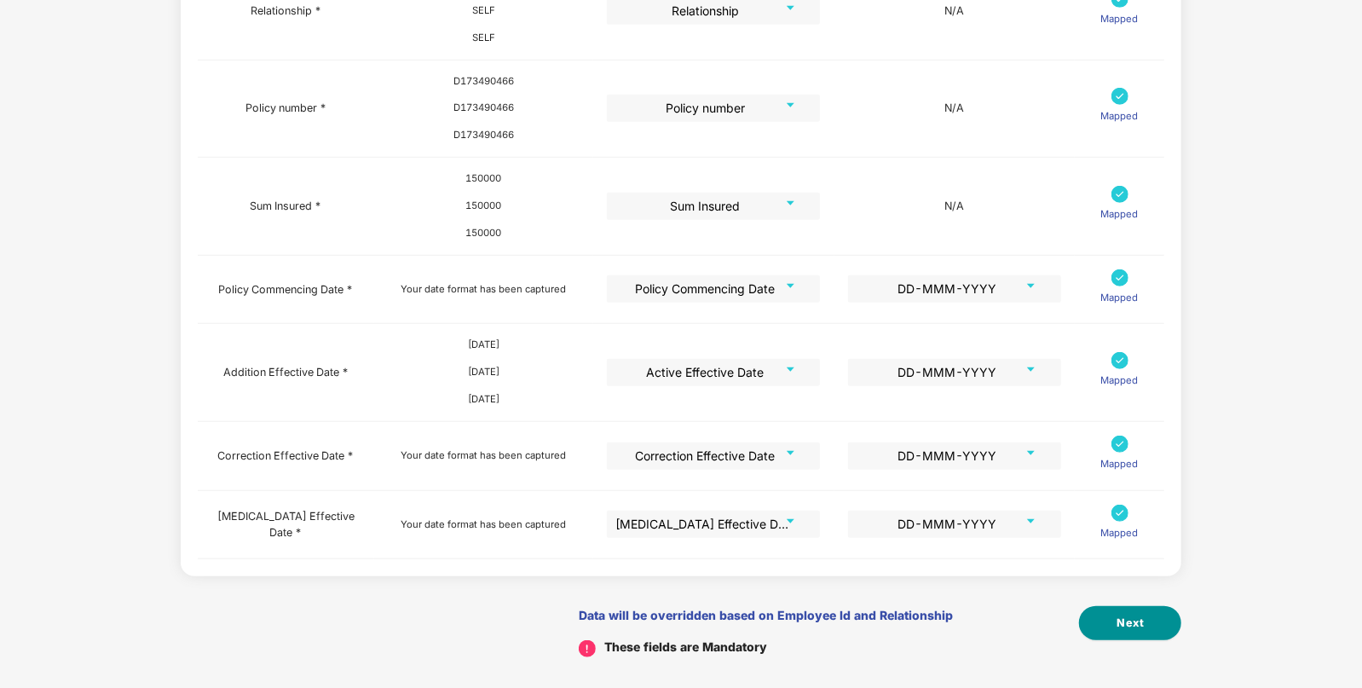
click at [1151, 621] on button "Next" at bounding box center [1130, 623] width 102 height 34
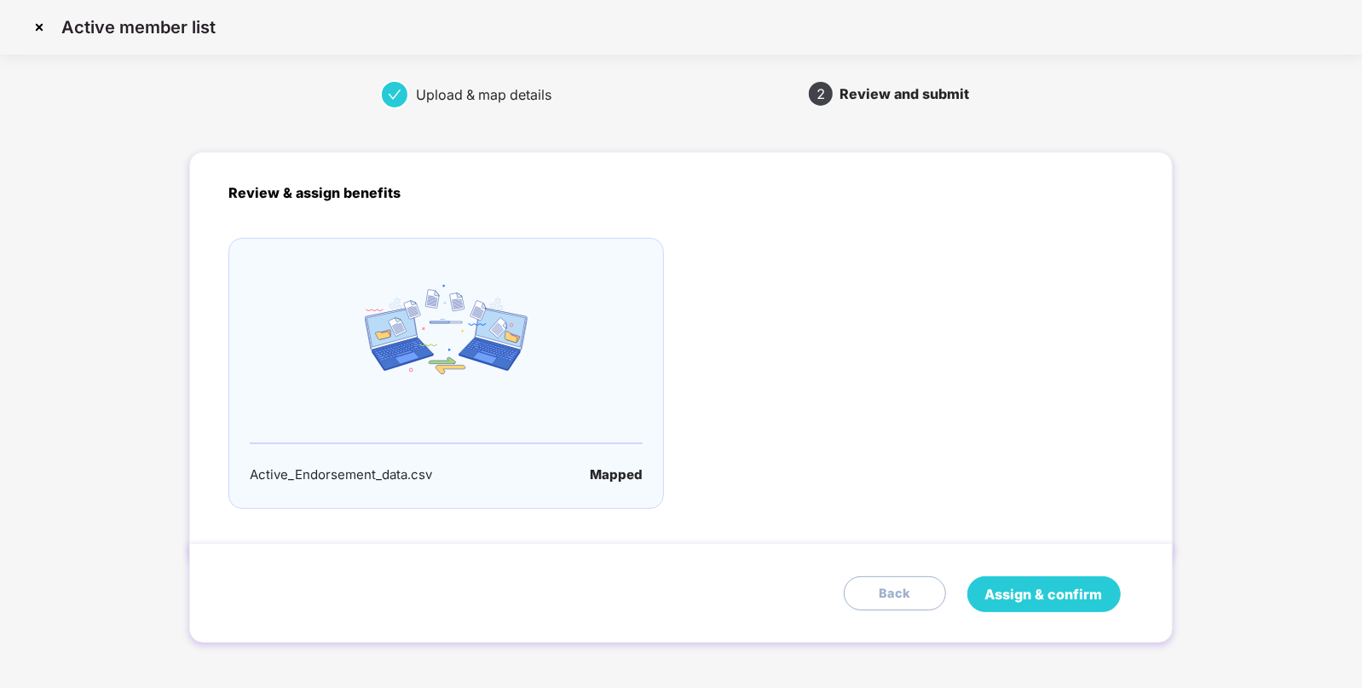
click at [1043, 584] on span "Assign & confirm" at bounding box center [1045, 594] width 118 height 21
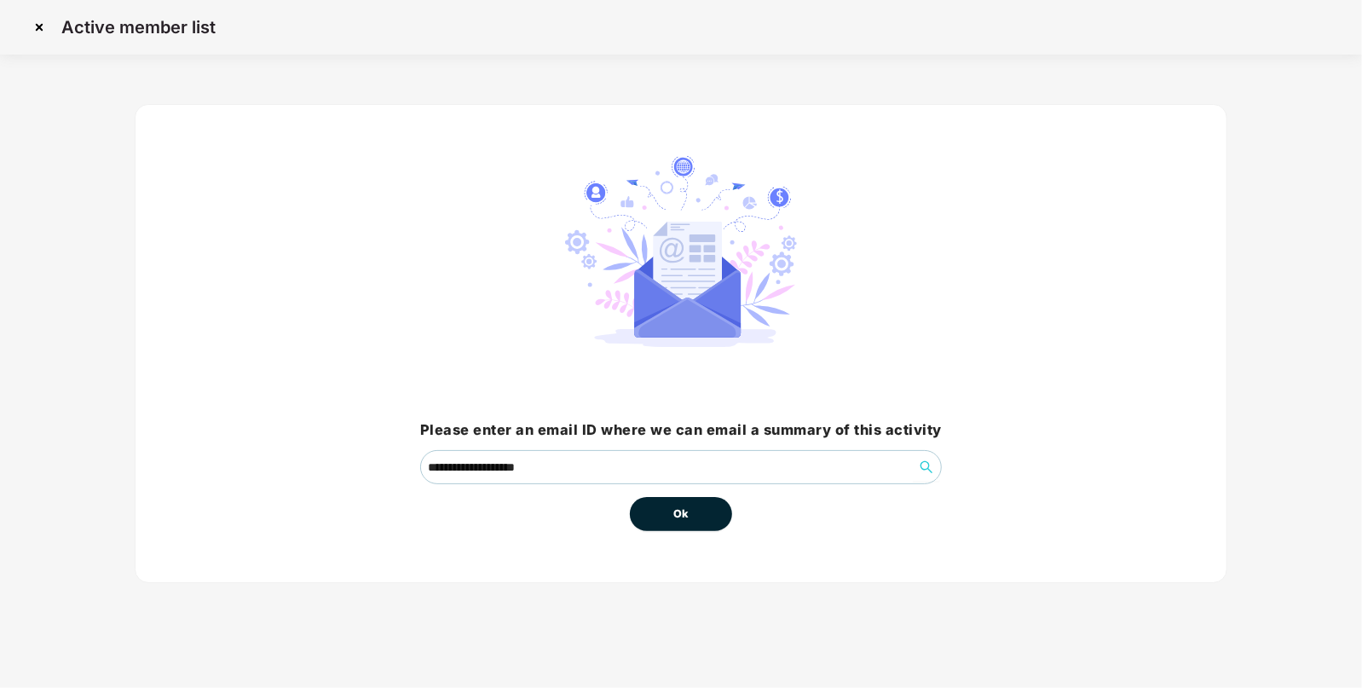
click at [693, 505] on button "Ok" at bounding box center [681, 514] width 102 height 34
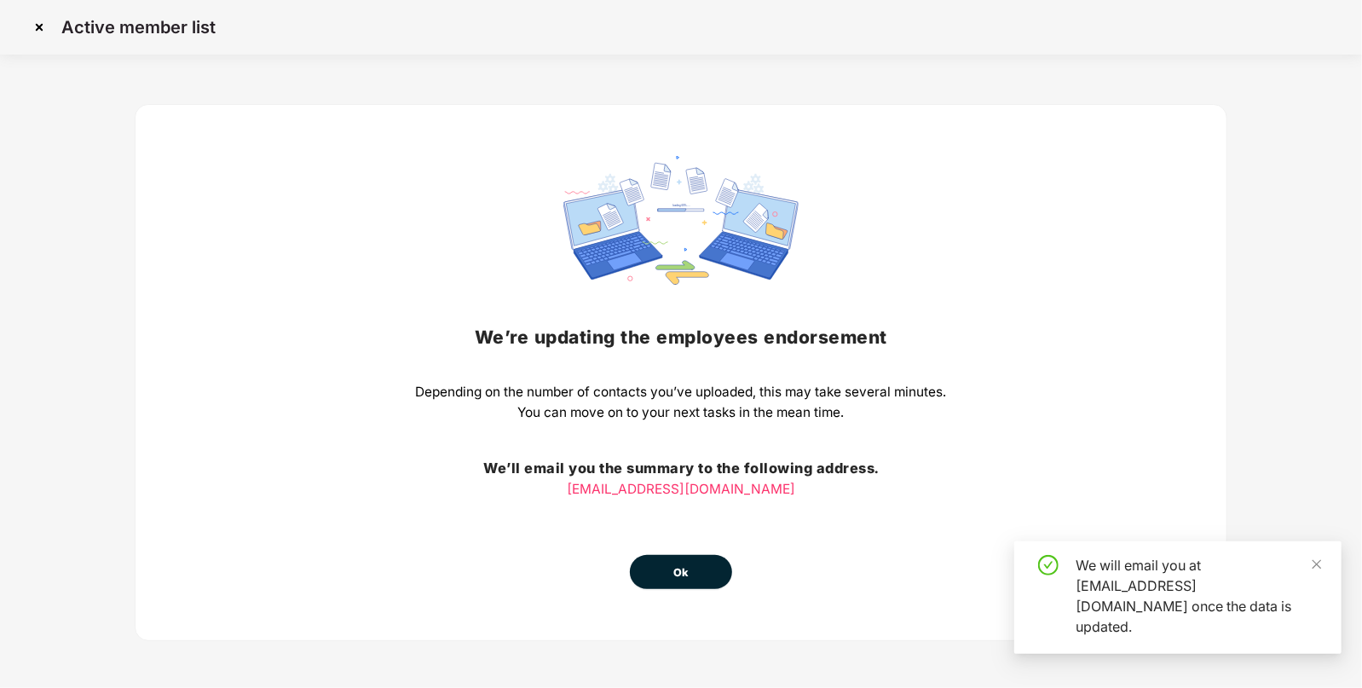
click at [686, 558] on button "Ok" at bounding box center [681, 572] width 102 height 34
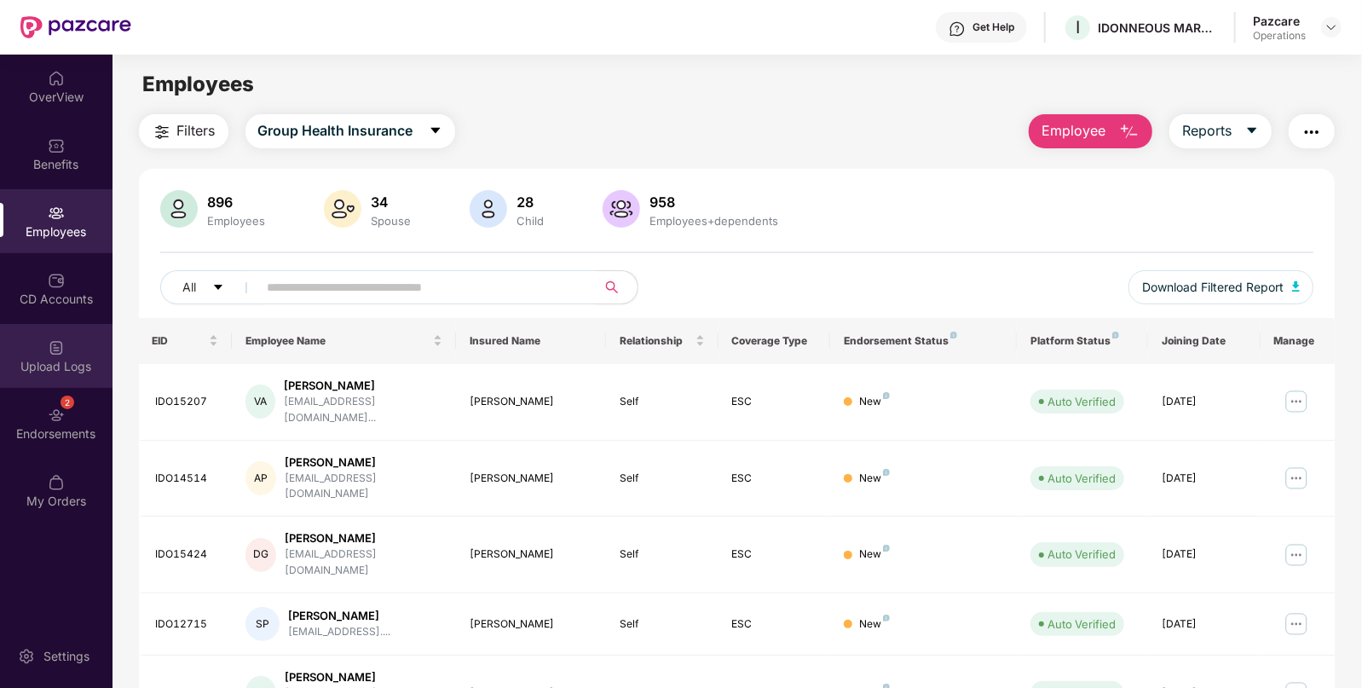
click at [51, 387] on div "Upload Logs" at bounding box center [56, 356] width 113 height 64
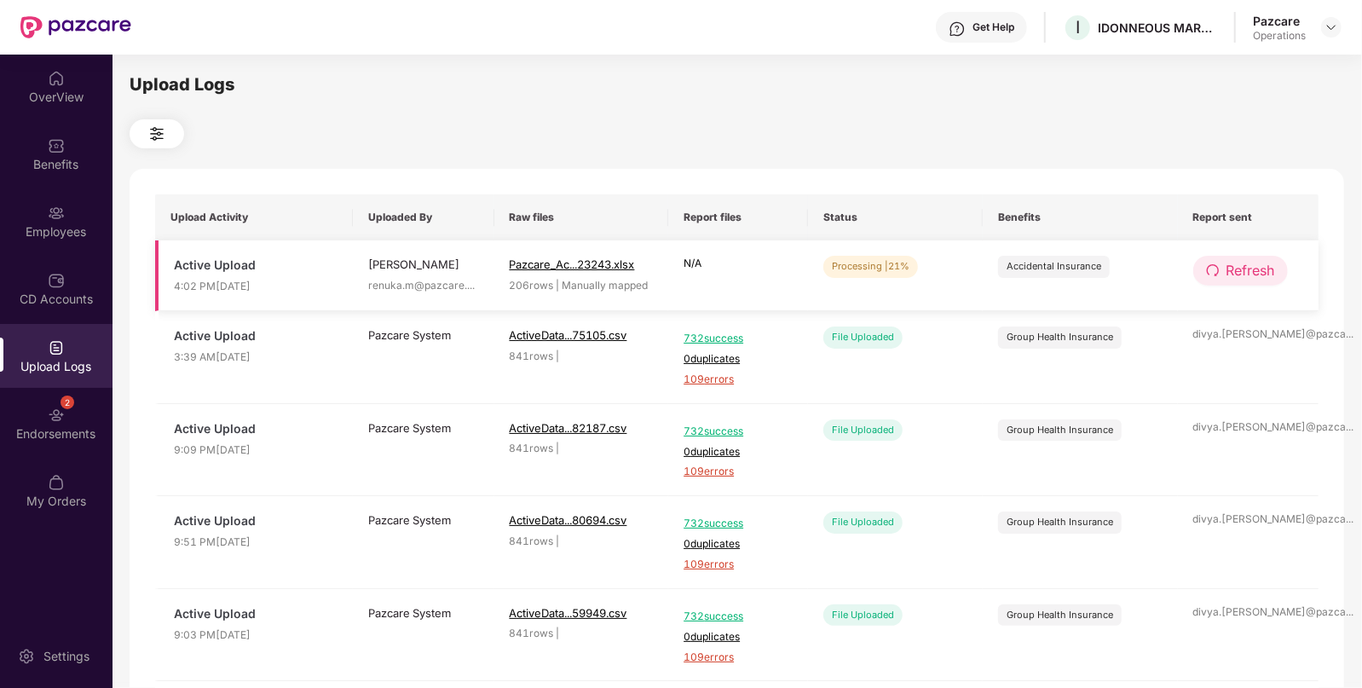
click at [1262, 275] on span "Refresh" at bounding box center [1251, 270] width 49 height 21
click at [1262, 275] on span "Refresh" at bounding box center [1252, 270] width 49 height 21
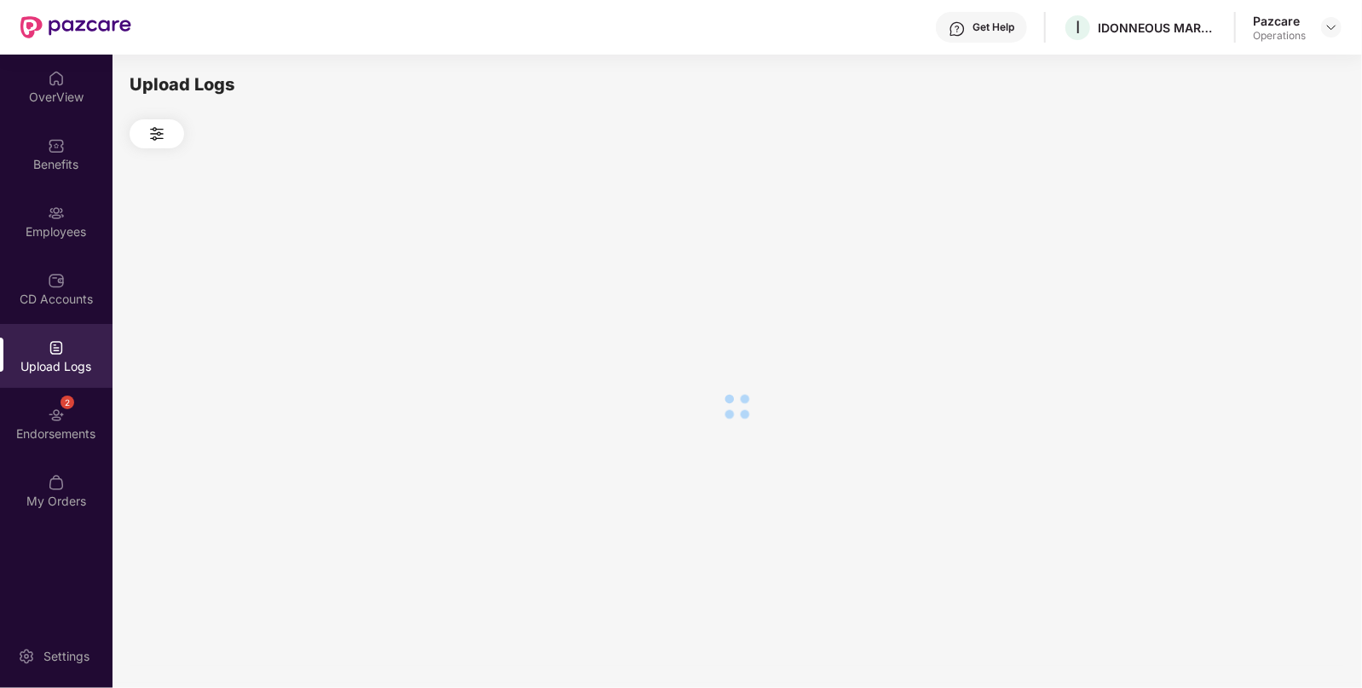
click at [1262, 275] on div at bounding box center [737, 406] width 1215 height 516
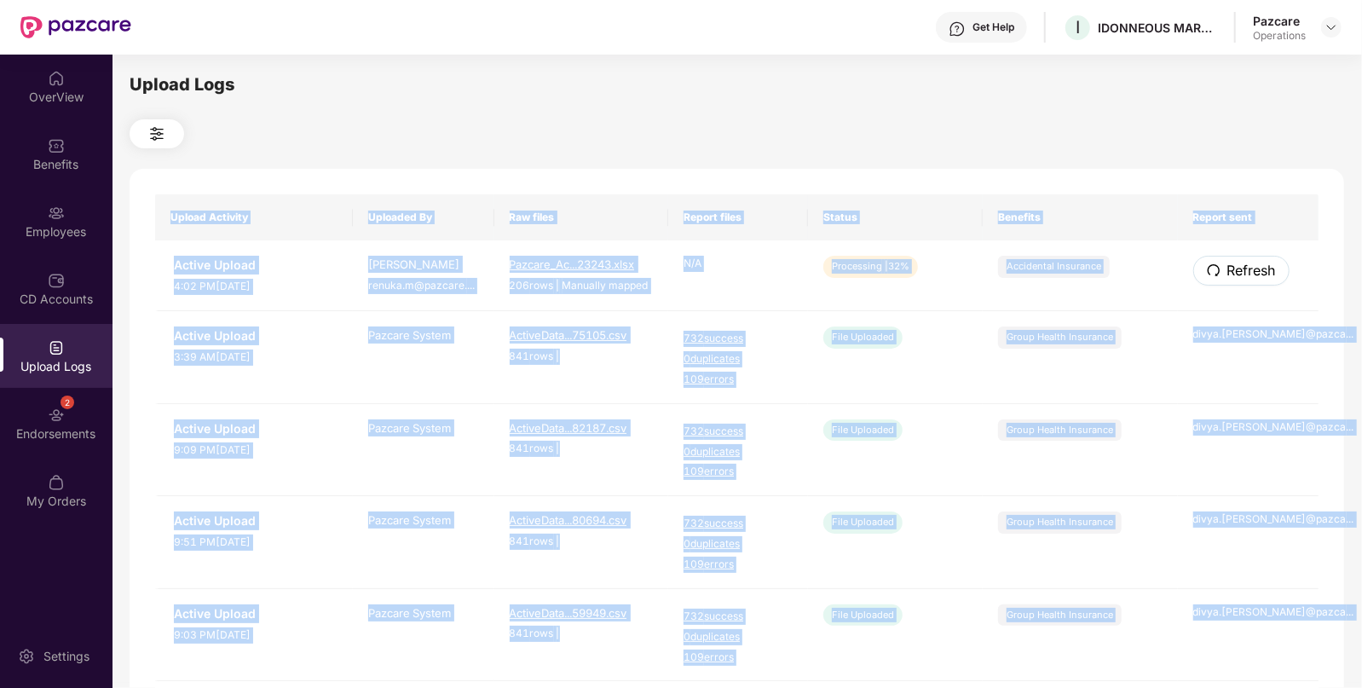
click at [1262, 275] on span "Refresh" at bounding box center [1252, 270] width 49 height 21
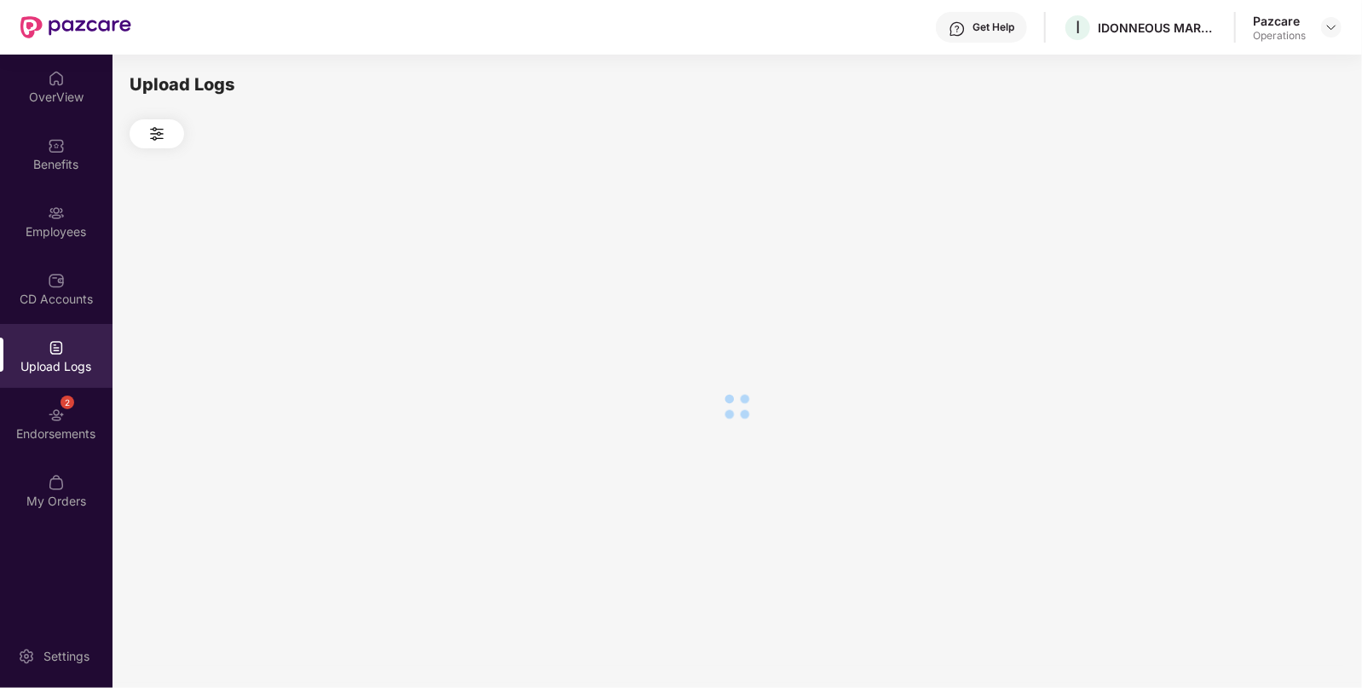
click at [1262, 275] on div at bounding box center [737, 406] width 1215 height 516
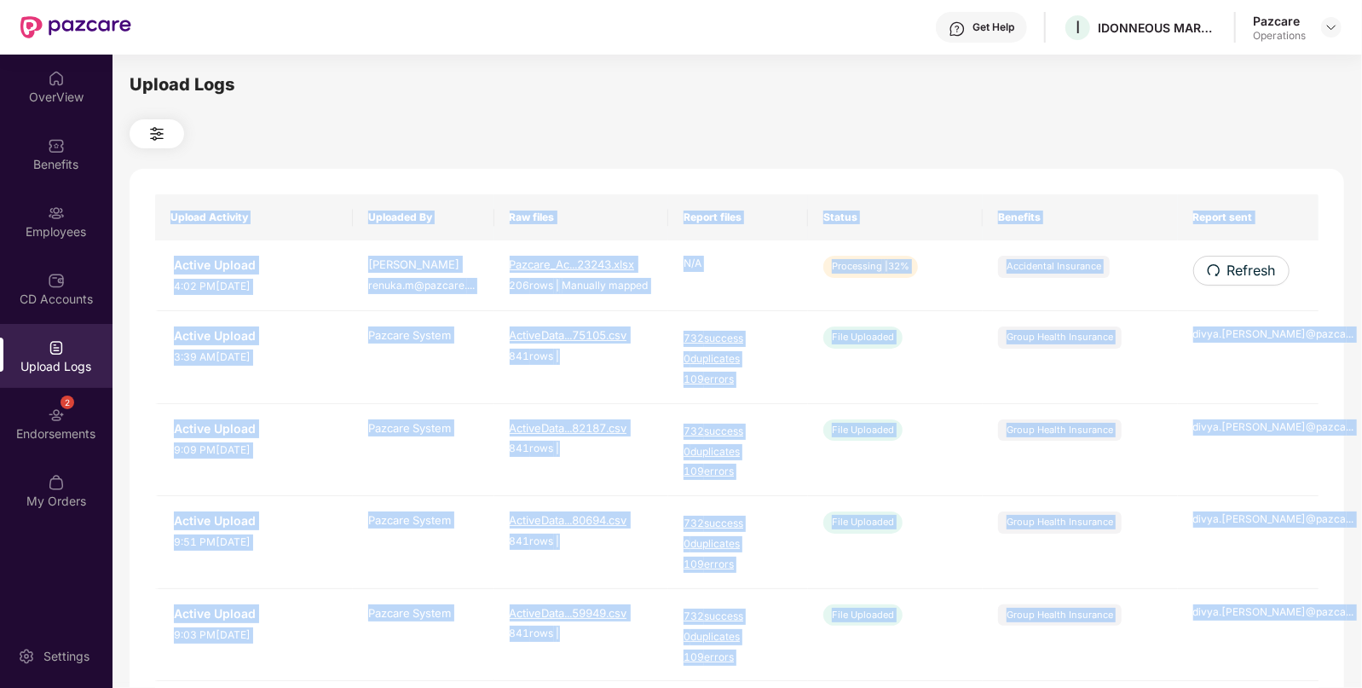
click at [1262, 275] on span "Refresh" at bounding box center [1252, 270] width 49 height 21
click at [1262, 275] on div "Upload Activity Uploaded By Raw files Report files Status Benefits Report sent …" at bounding box center [737, 691] width 1215 height 1045
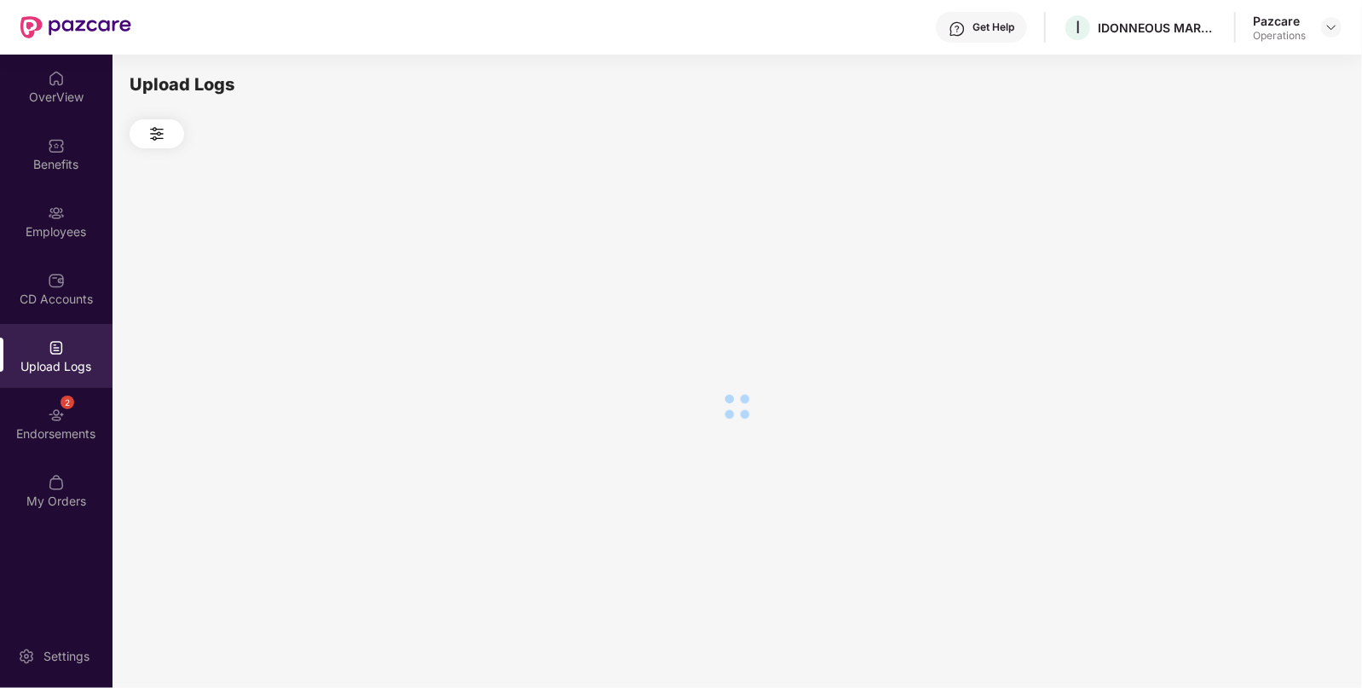
click at [1262, 275] on div at bounding box center [737, 406] width 1215 height 516
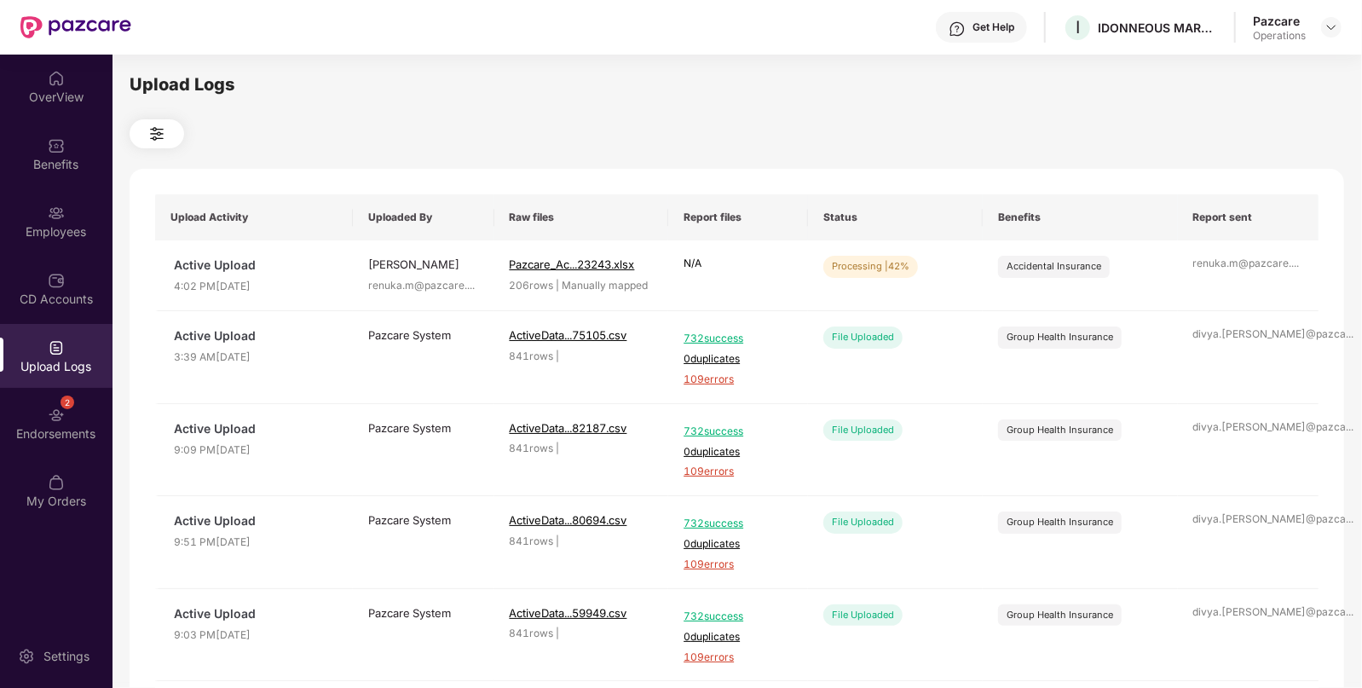
click at [844, 121] on div at bounding box center [737, 133] width 1215 height 29
click at [1260, 272] on span "Refresh" at bounding box center [1251, 270] width 49 height 21
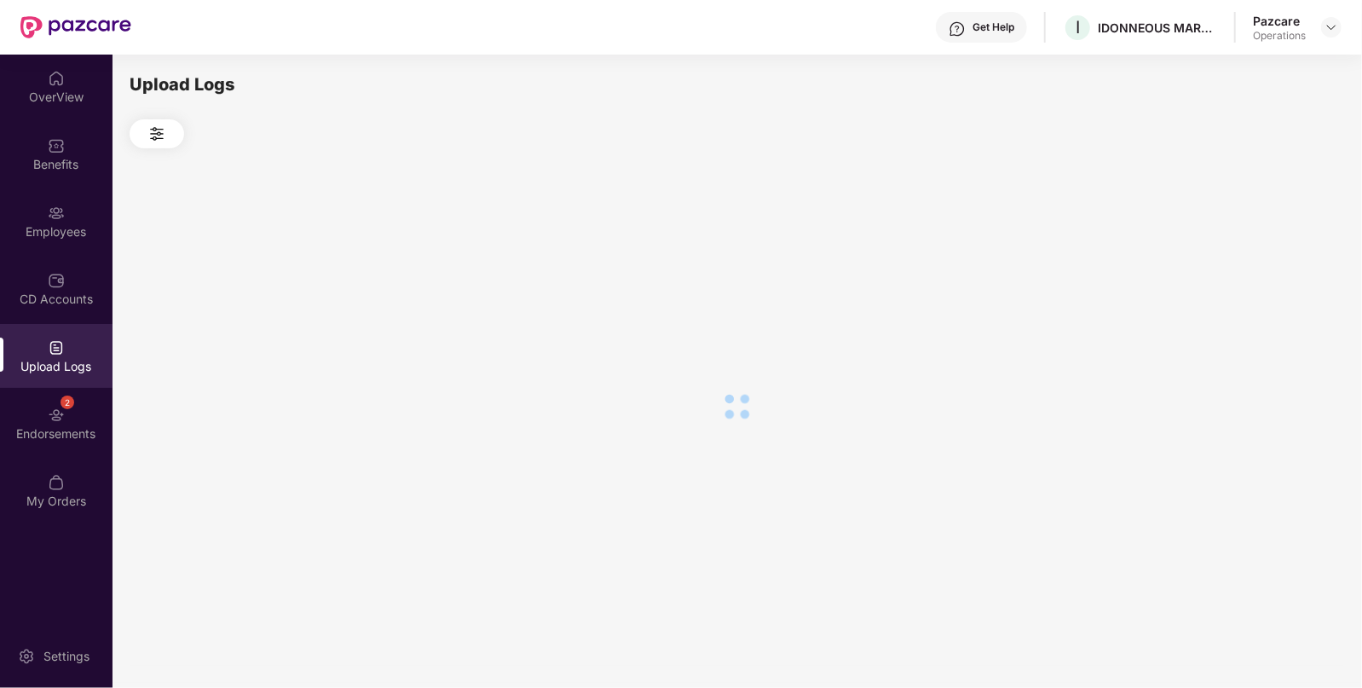
click at [1260, 272] on div at bounding box center [737, 406] width 1215 height 516
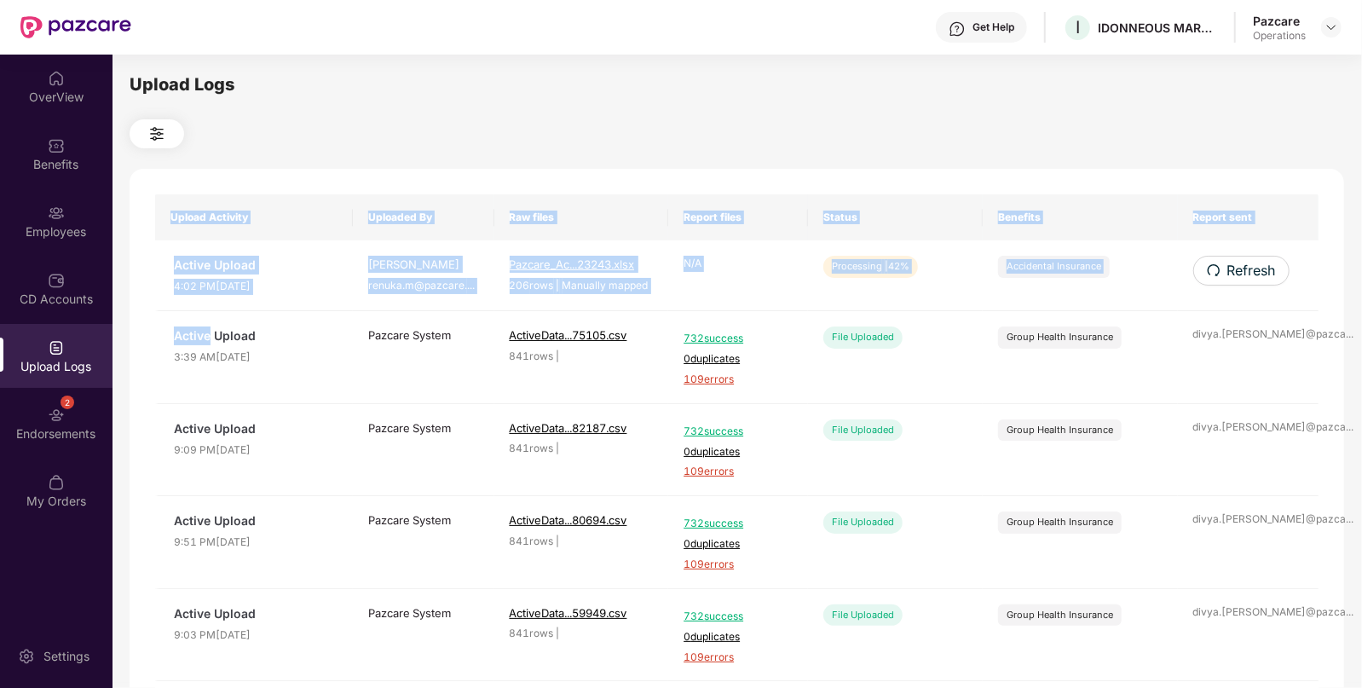
click at [1260, 272] on span "Refresh" at bounding box center [1252, 270] width 49 height 21
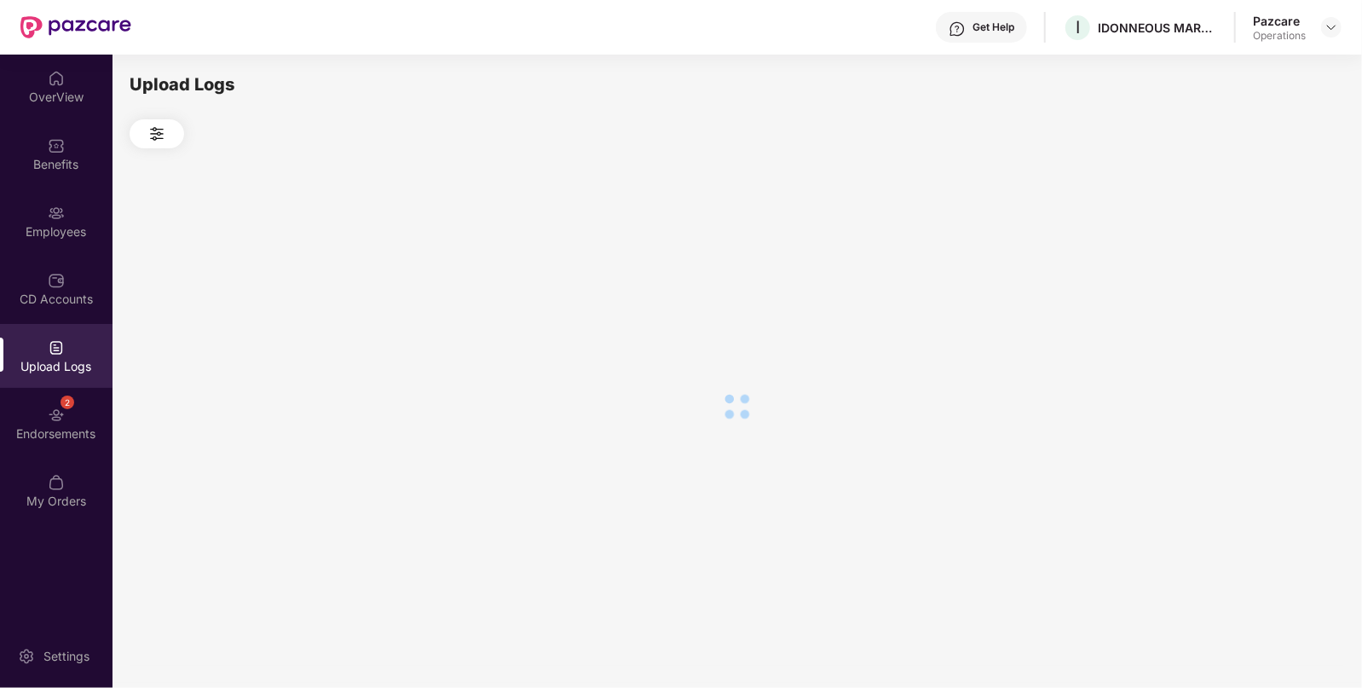
click at [1260, 272] on div at bounding box center [737, 406] width 1215 height 516
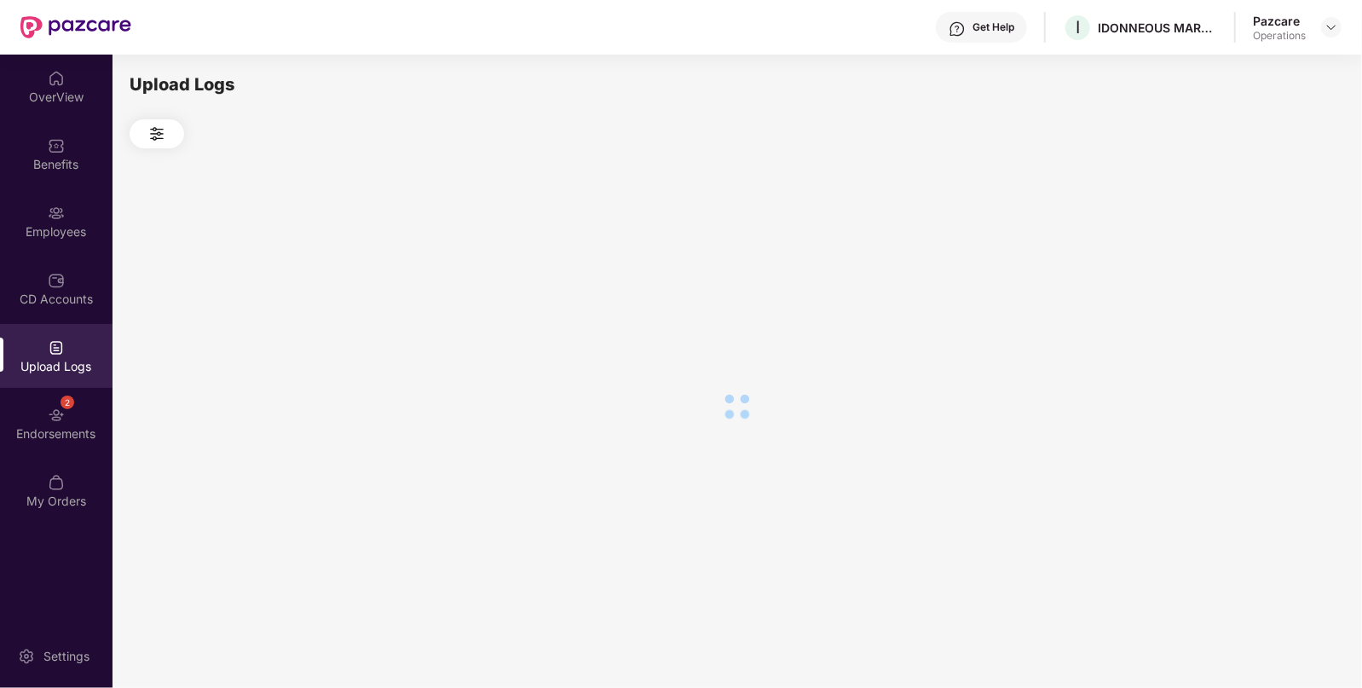
click at [1260, 272] on div at bounding box center [737, 406] width 1215 height 516
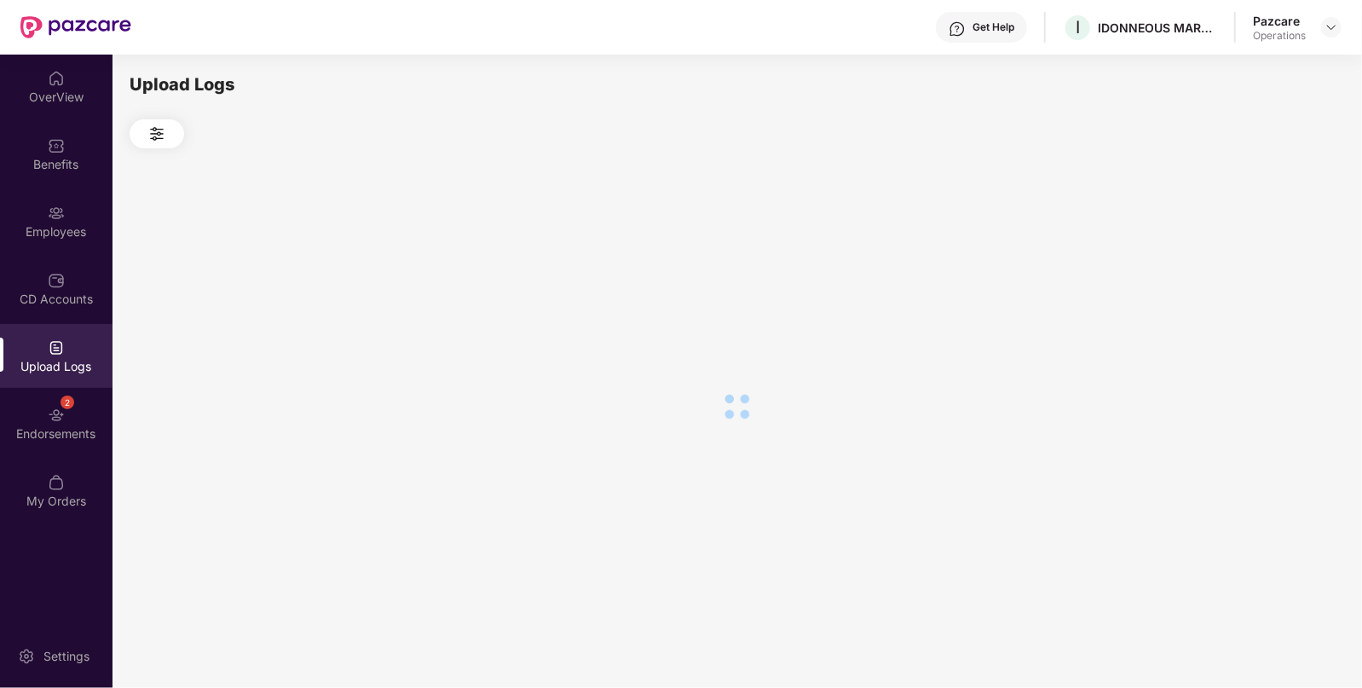
click at [1260, 272] on div at bounding box center [737, 406] width 1215 height 516
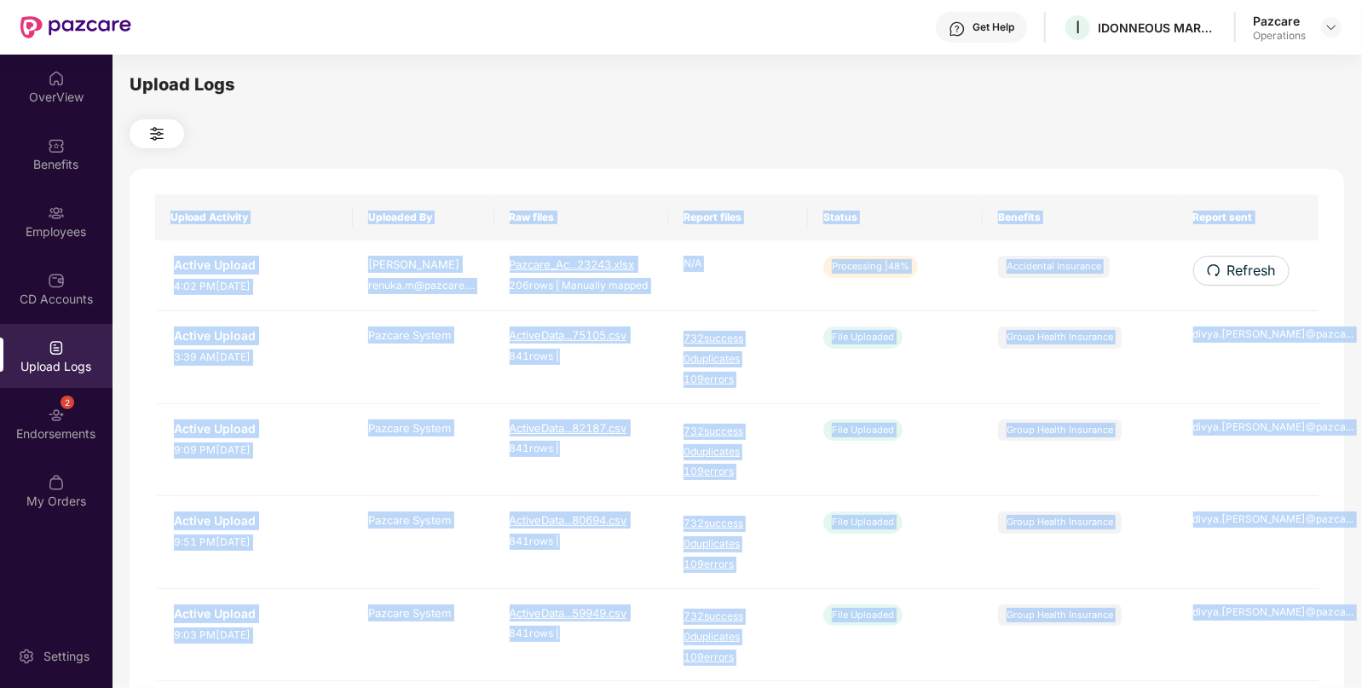
click at [1260, 272] on div "Upload Activity Uploaded By Raw files Report files Status Benefits Report sent …" at bounding box center [737, 691] width 1215 height 1045
click at [1125, 209] on th "Benefits" at bounding box center [1080, 217] width 195 height 46
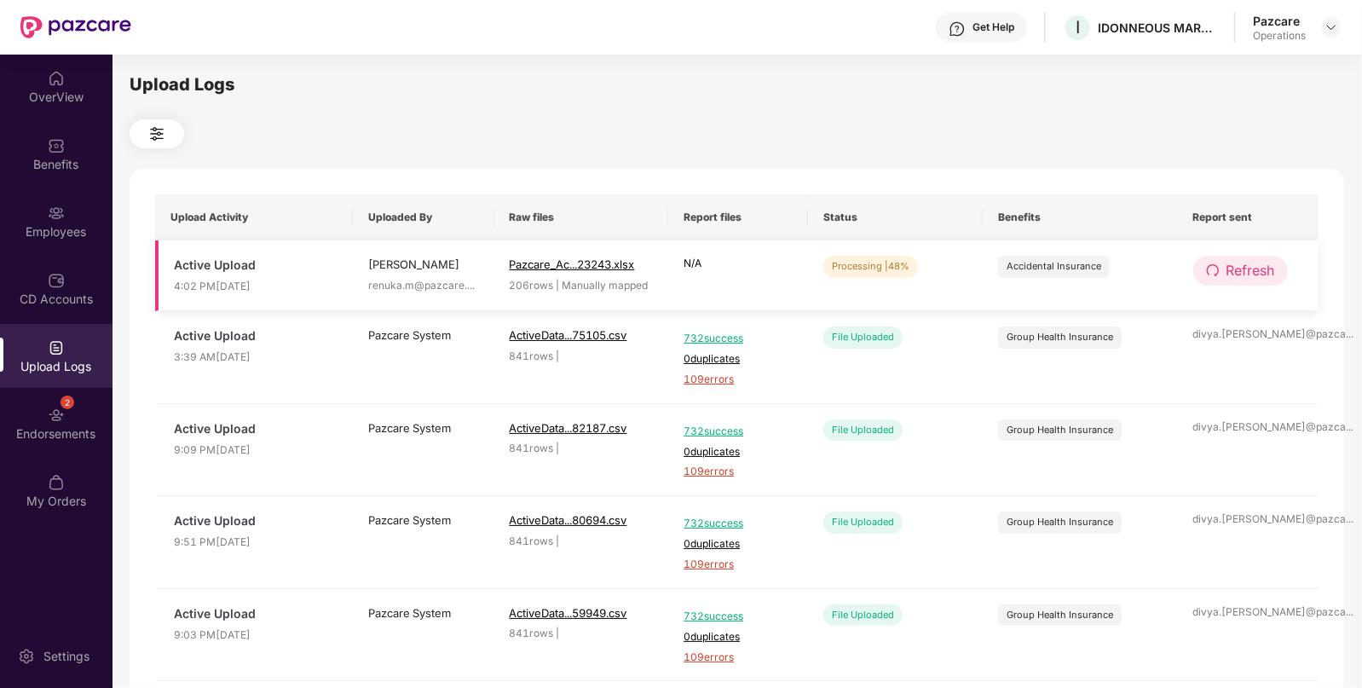
click at [1271, 284] on button "Refresh" at bounding box center [1241, 271] width 95 height 30
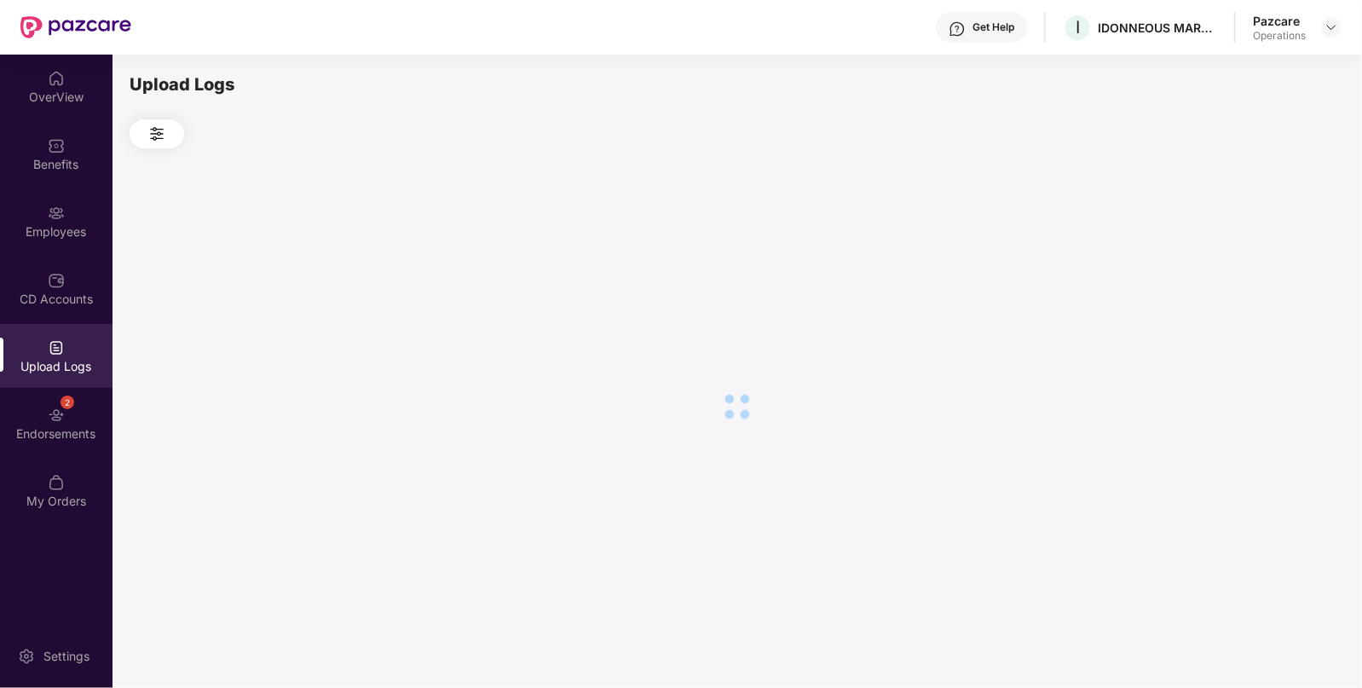
click at [1271, 284] on div at bounding box center [737, 406] width 1215 height 516
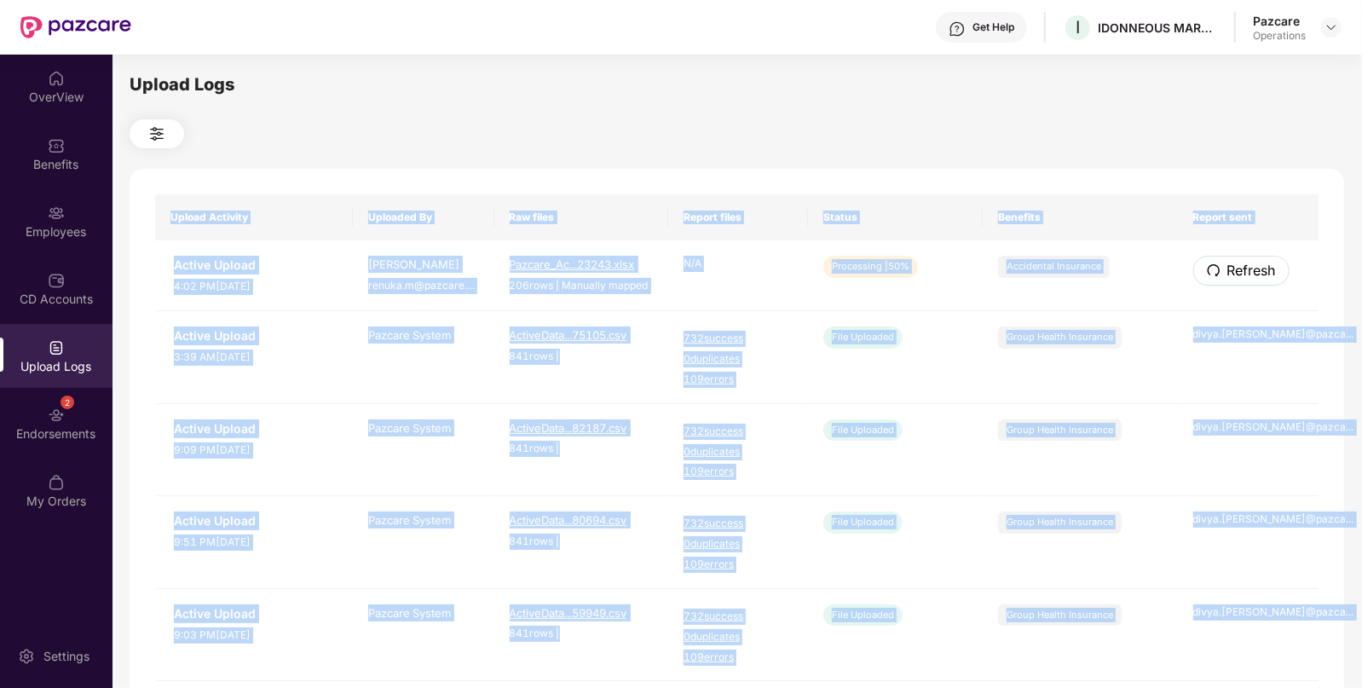
click at [1271, 284] on button "Refresh" at bounding box center [1242, 271] width 96 height 30
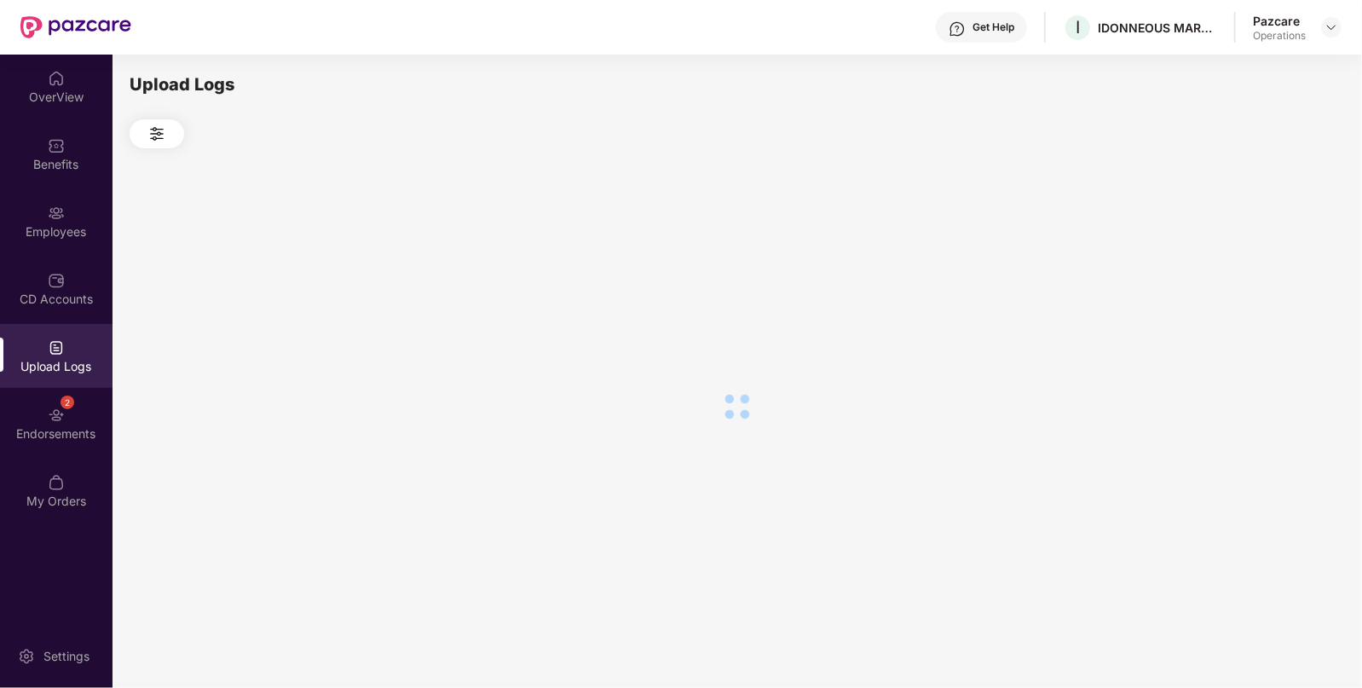
click at [1271, 284] on div at bounding box center [737, 406] width 1215 height 516
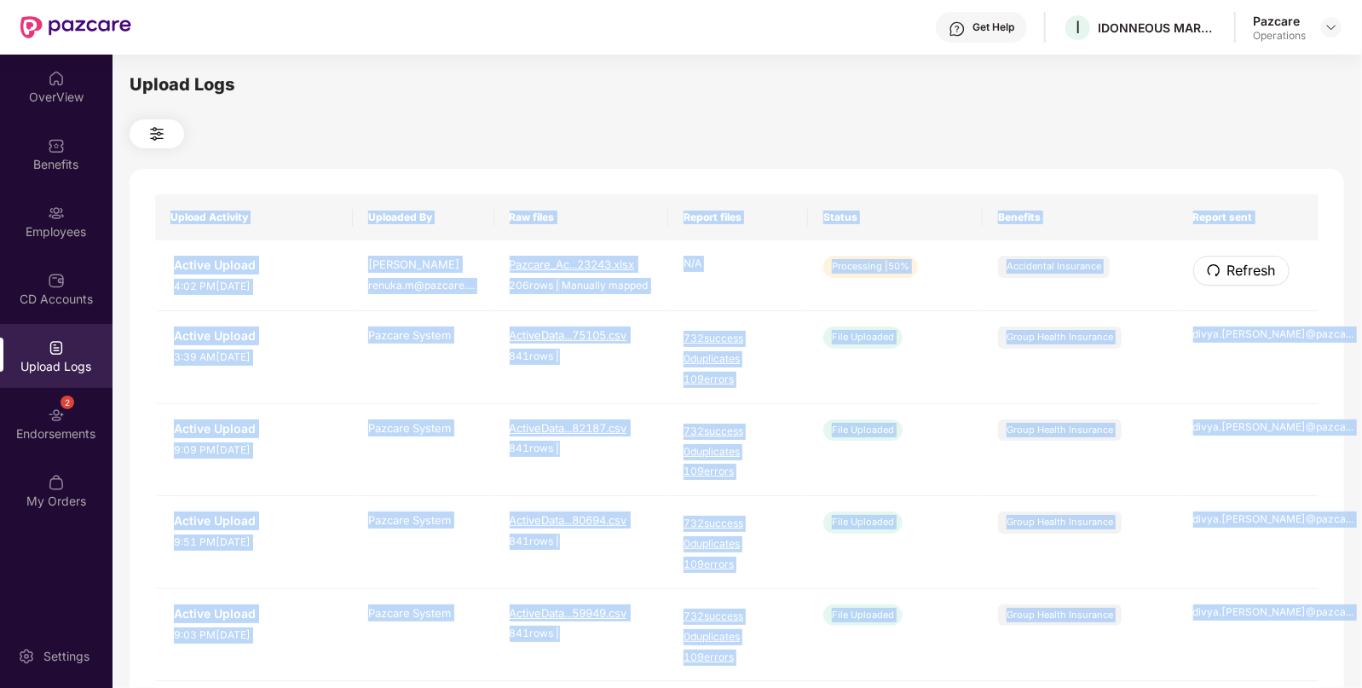
click at [1271, 284] on button "Refresh" at bounding box center [1242, 271] width 96 height 30
click at [1271, 284] on div "Upload Activity Uploaded By Raw files Report files Status Benefits Report sent …" at bounding box center [737, 691] width 1215 height 1045
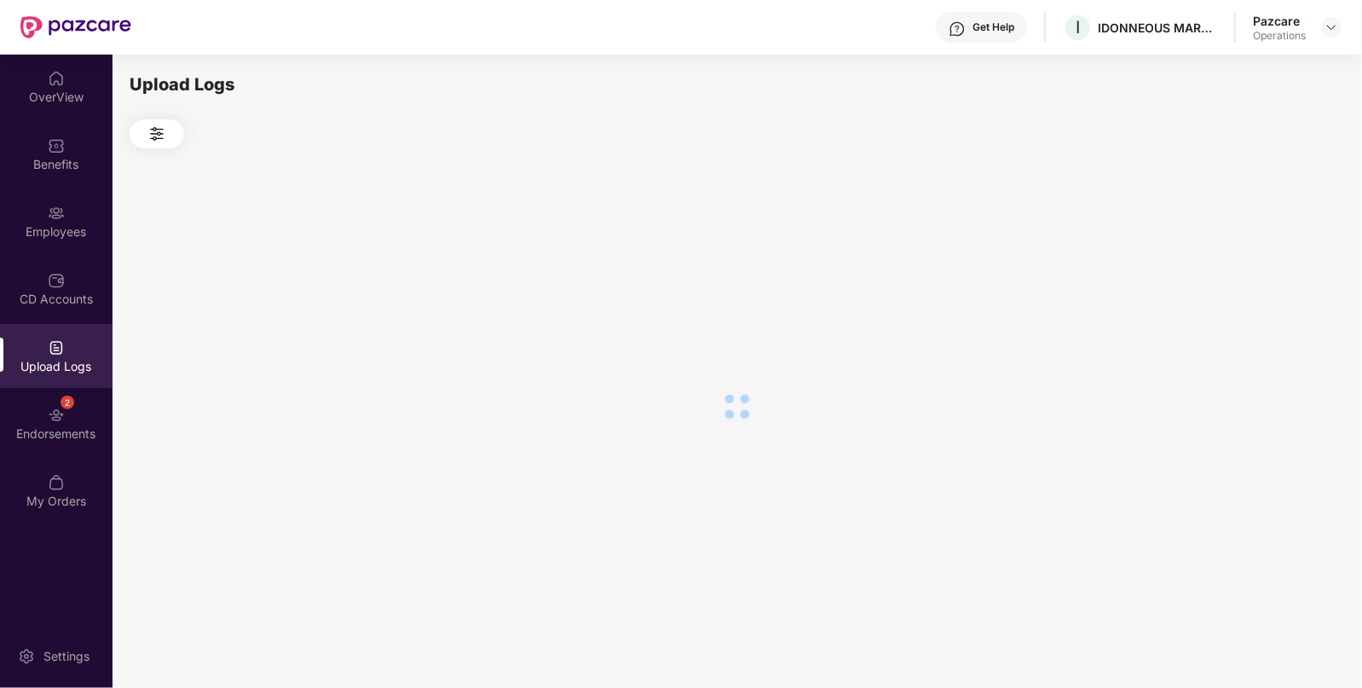
click at [1271, 284] on div at bounding box center [737, 406] width 1215 height 516
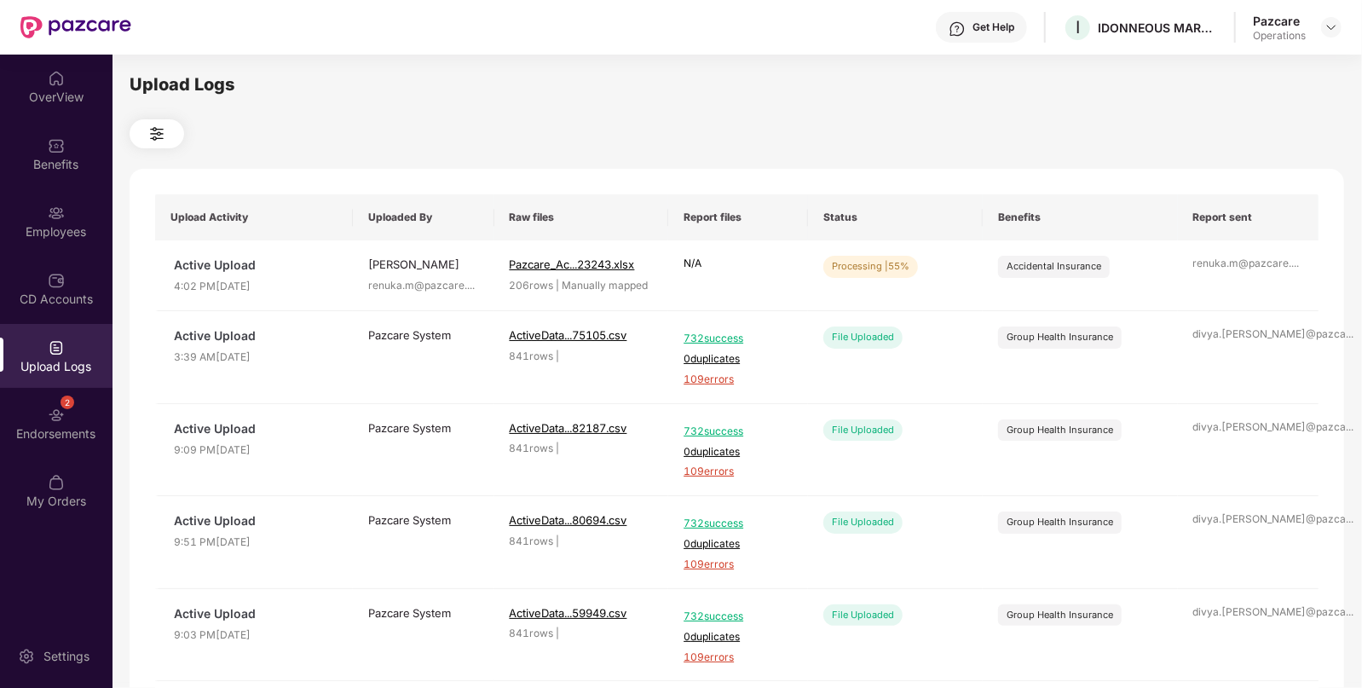
click at [879, 124] on div at bounding box center [737, 133] width 1215 height 29
click at [1240, 263] on span "Refresh" at bounding box center [1251, 270] width 49 height 21
click at [1240, 263] on span "Refresh" at bounding box center [1252, 270] width 49 height 21
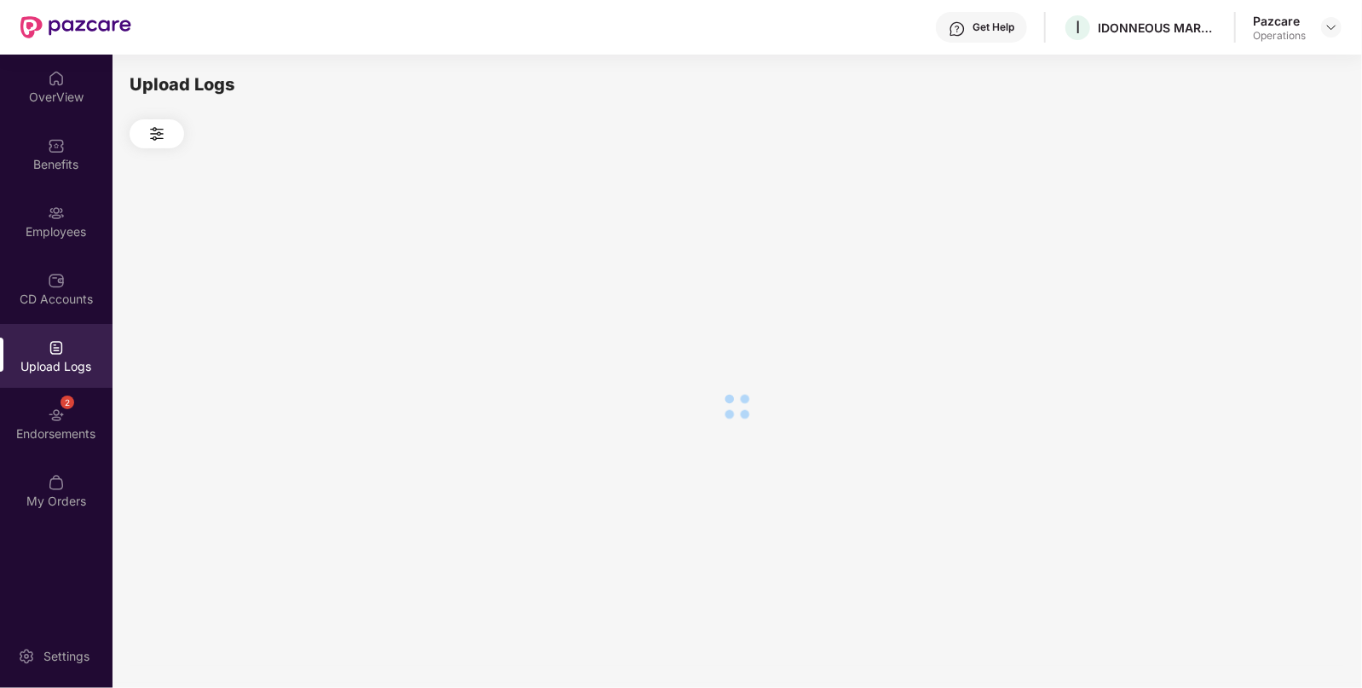
click at [1240, 263] on div at bounding box center [737, 406] width 1215 height 516
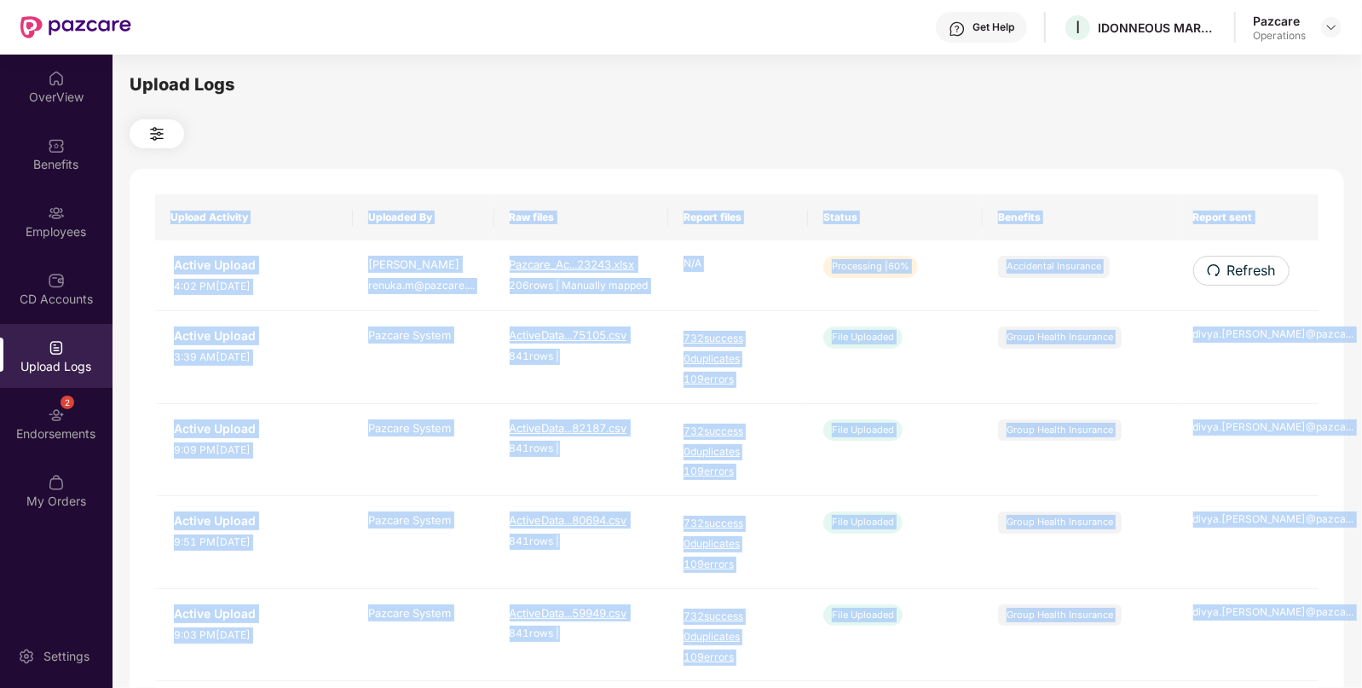
click at [1240, 263] on span "Refresh" at bounding box center [1252, 270] width 49 height 21
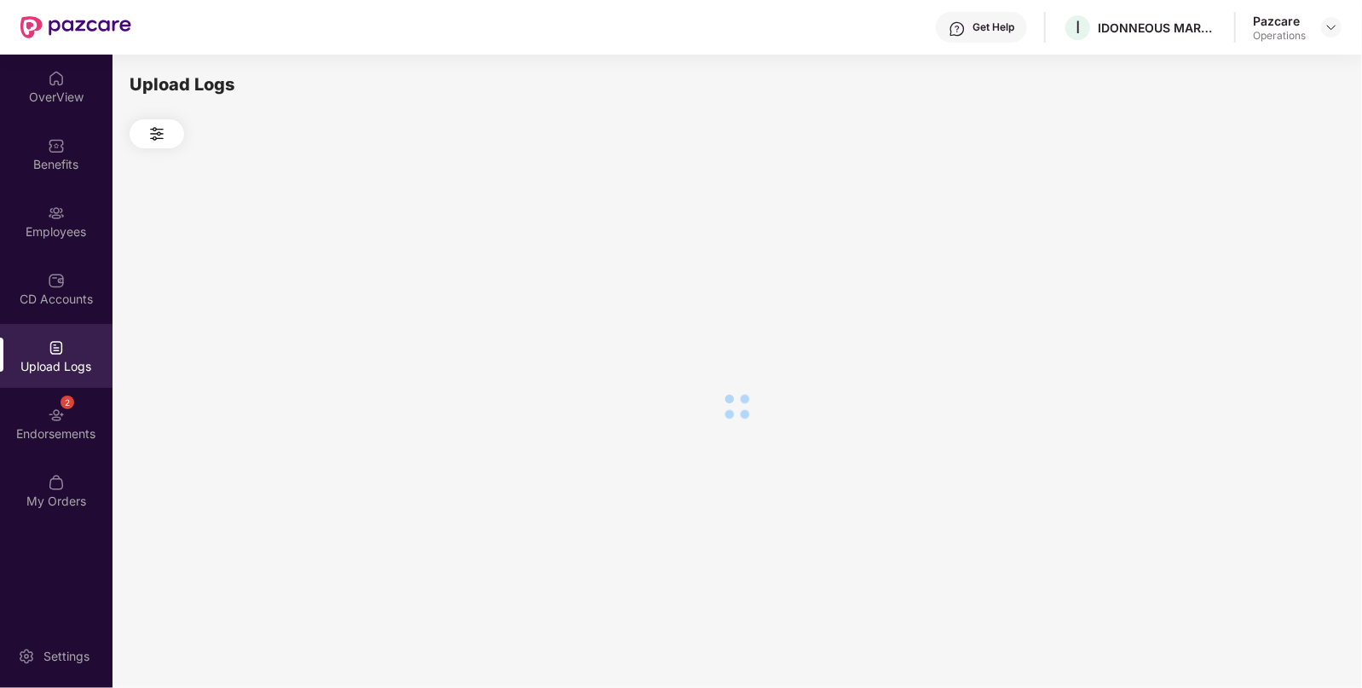
click at [1240, 263] on div at bounding box center [737, 406] width 1215 height 516
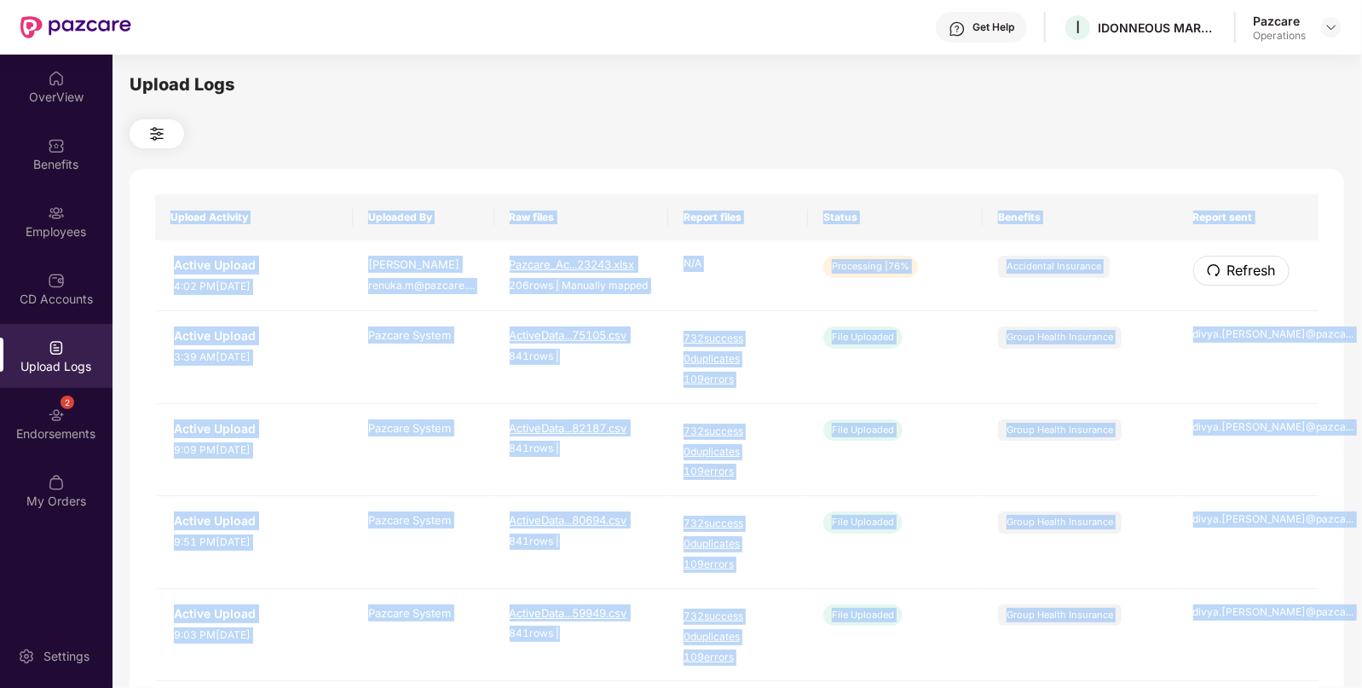
click at [1240, 263] on span "Refresh" at bounding box center [1252, 270] width 49 height 21
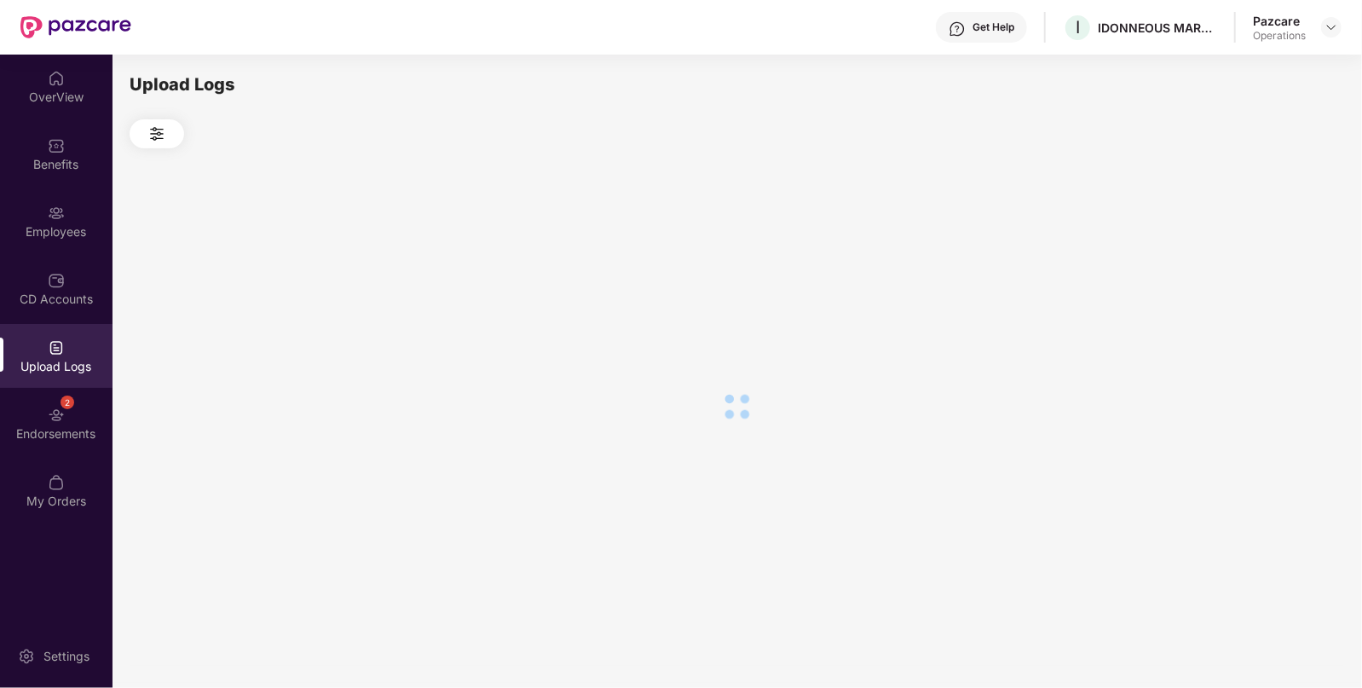
click at [1240, 263] on div at bounding box center [737, 406] width 1215 height 516
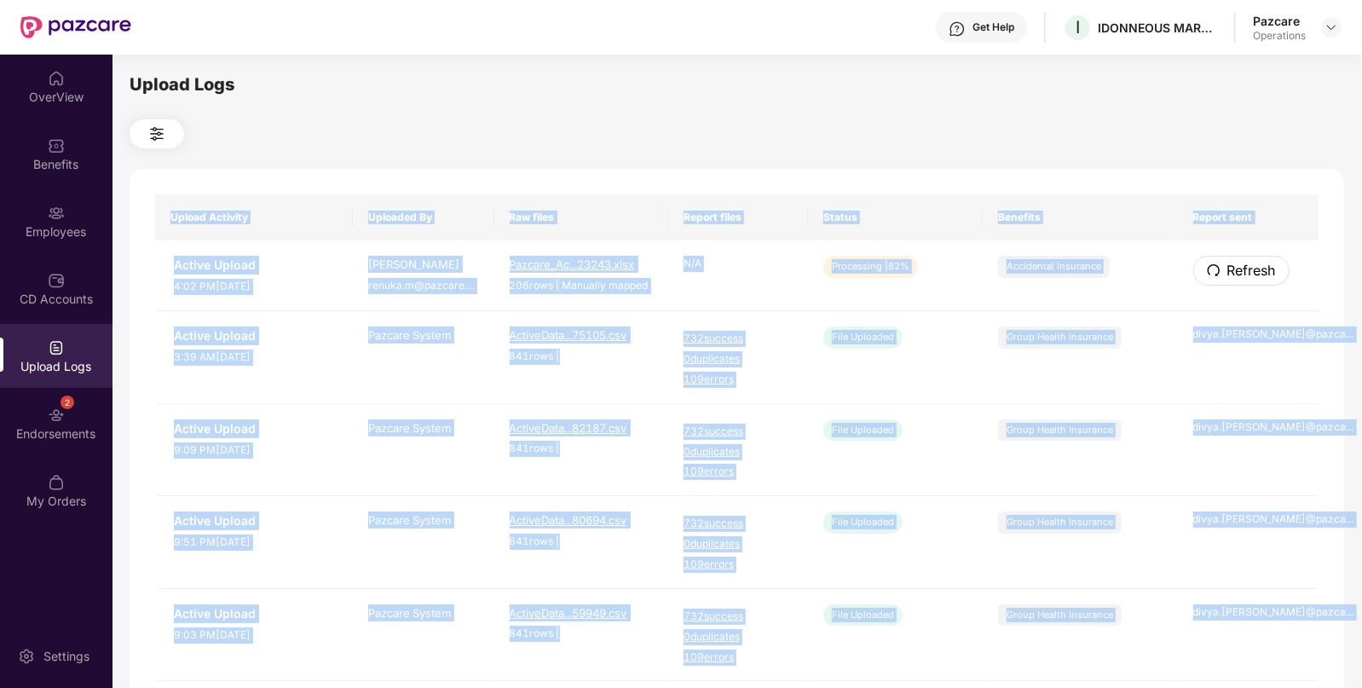
click at [1240, 263] on span "Refresh" at bounding box center [1252, 270] width 49 height 21
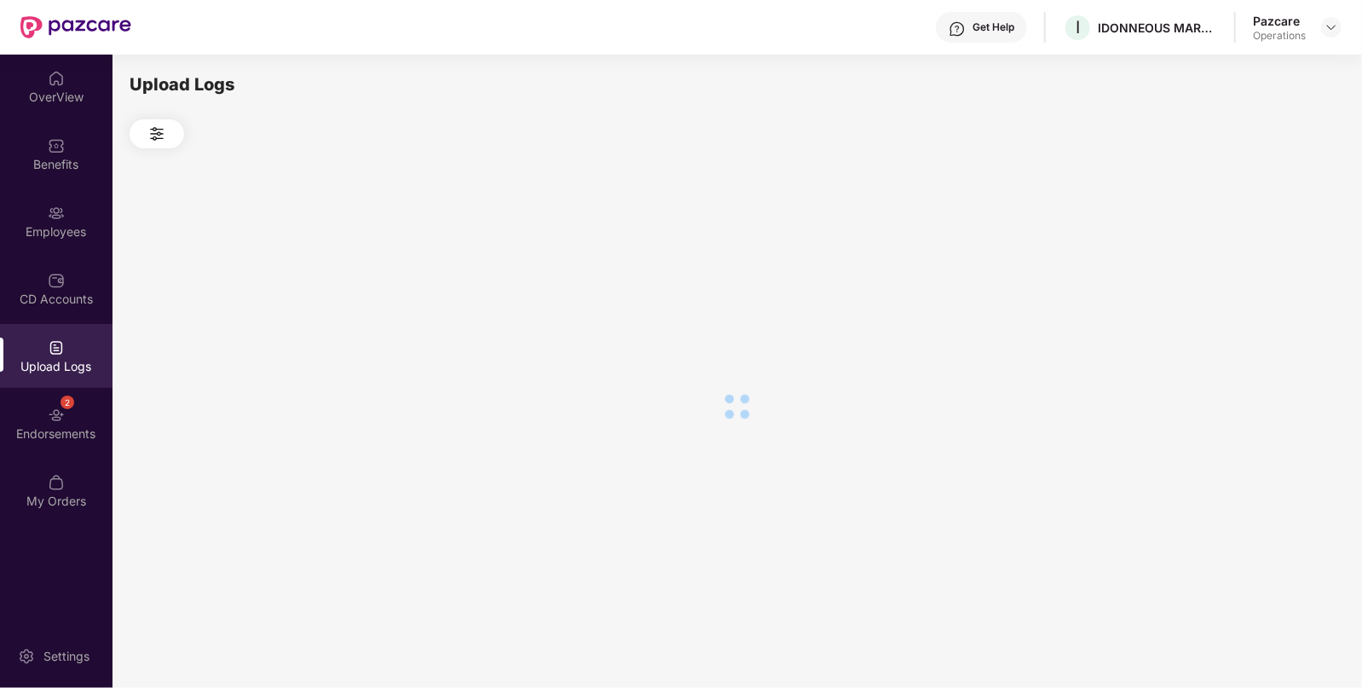
click at [1240, 263] on div at bounding box center [737, 406] width 1215 height 516
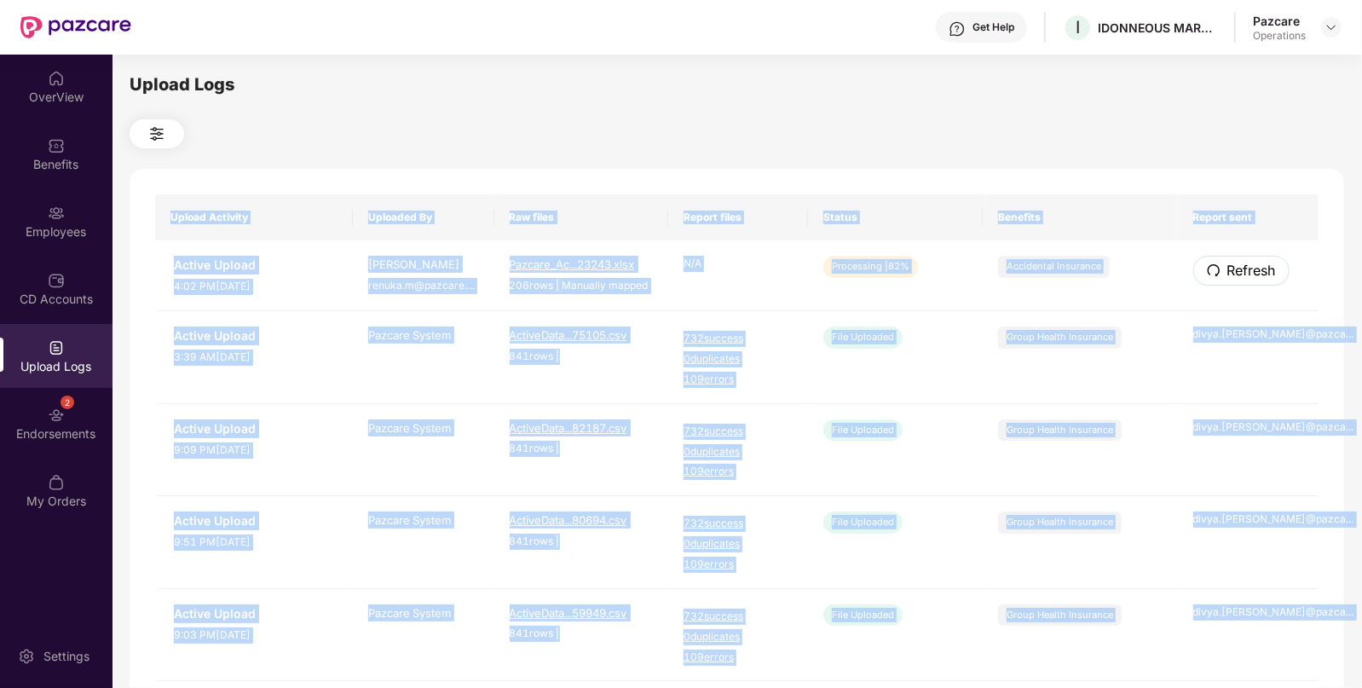
click at [1240, 263] on span "Refresh" at bounding box center [1252, 270] width 49 height 21
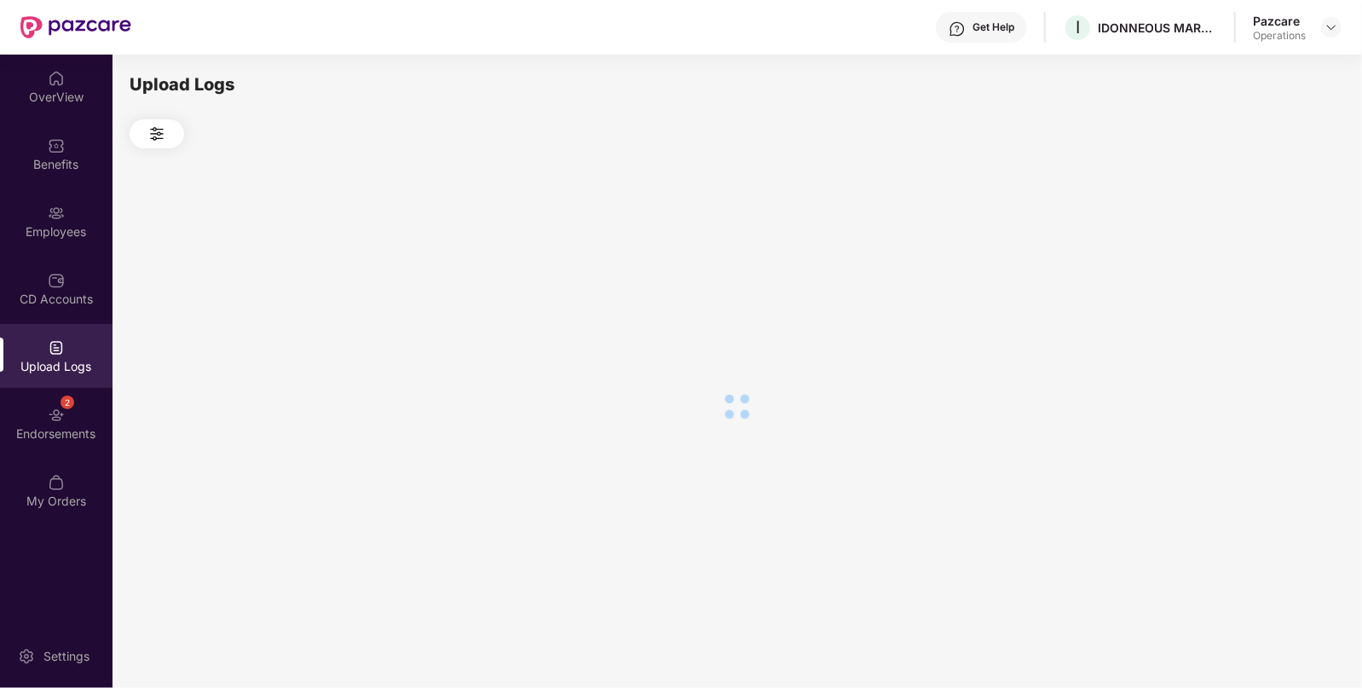
click at [1240, 263] on div at bounding box center [737, 406] width 1215 height 516
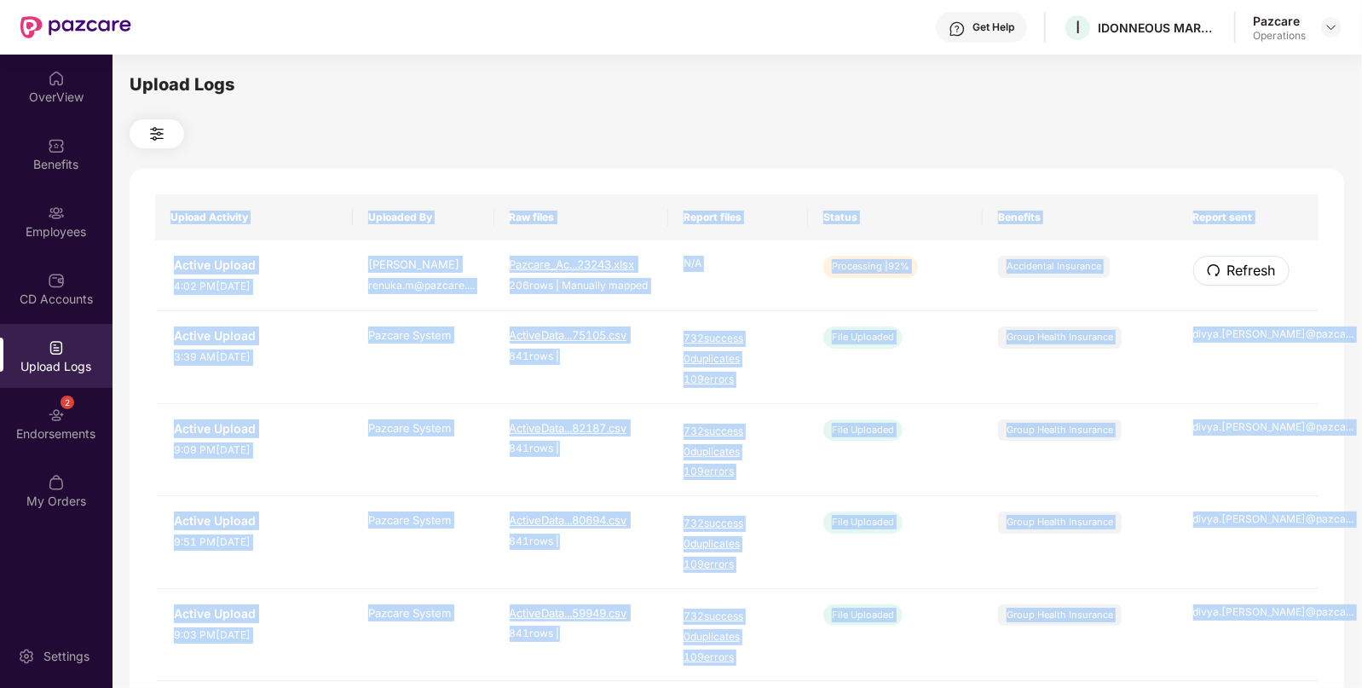
click at [1240, 263] on span "Refresh" at bounding box center [1252, 270] width 49 height 21
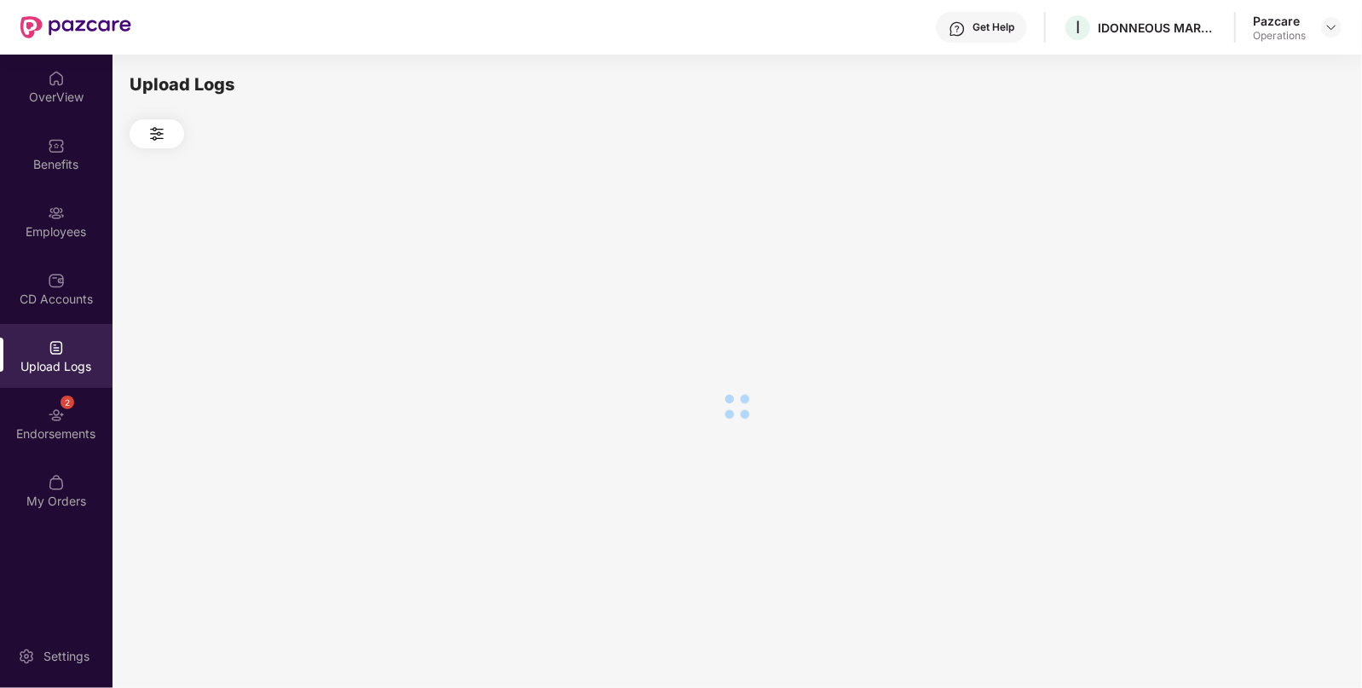
click at [1240, 263] on div at bounding box center [737, 406] width 1215 height 516
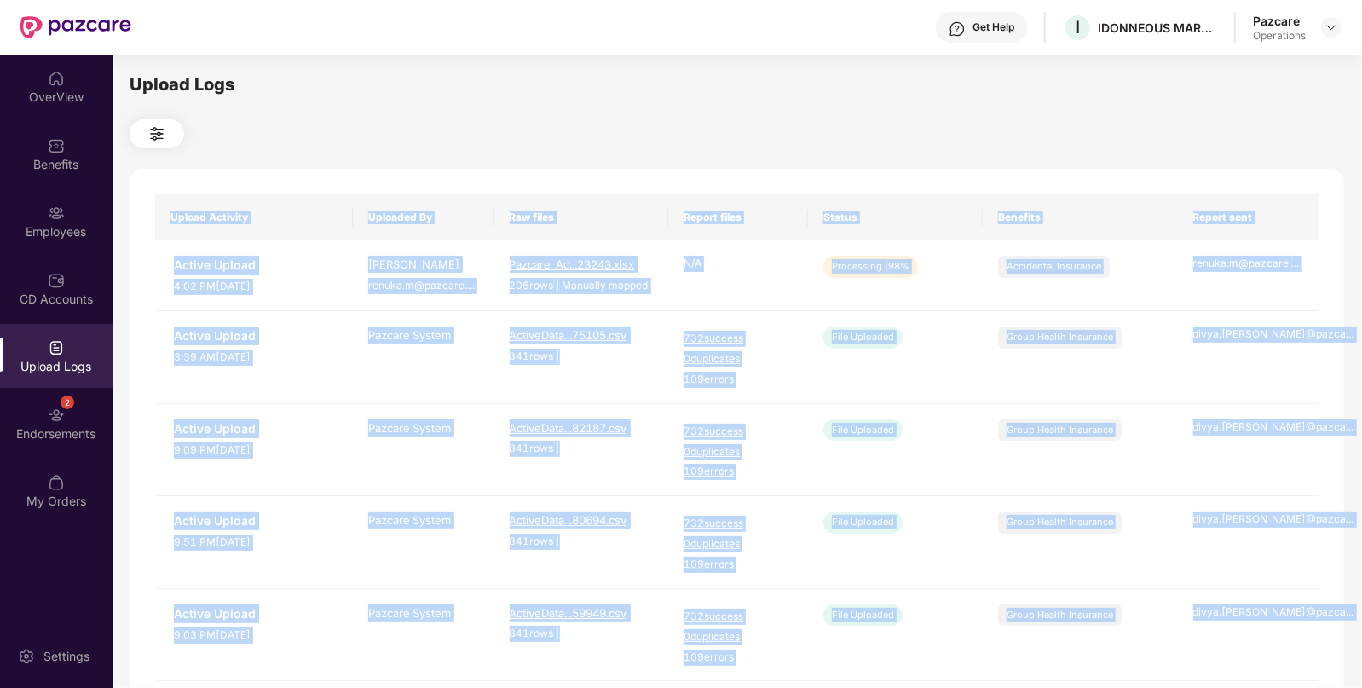
click at [747, 203] on th "Report files" at bounding box center [738, 217] width 140 height 46
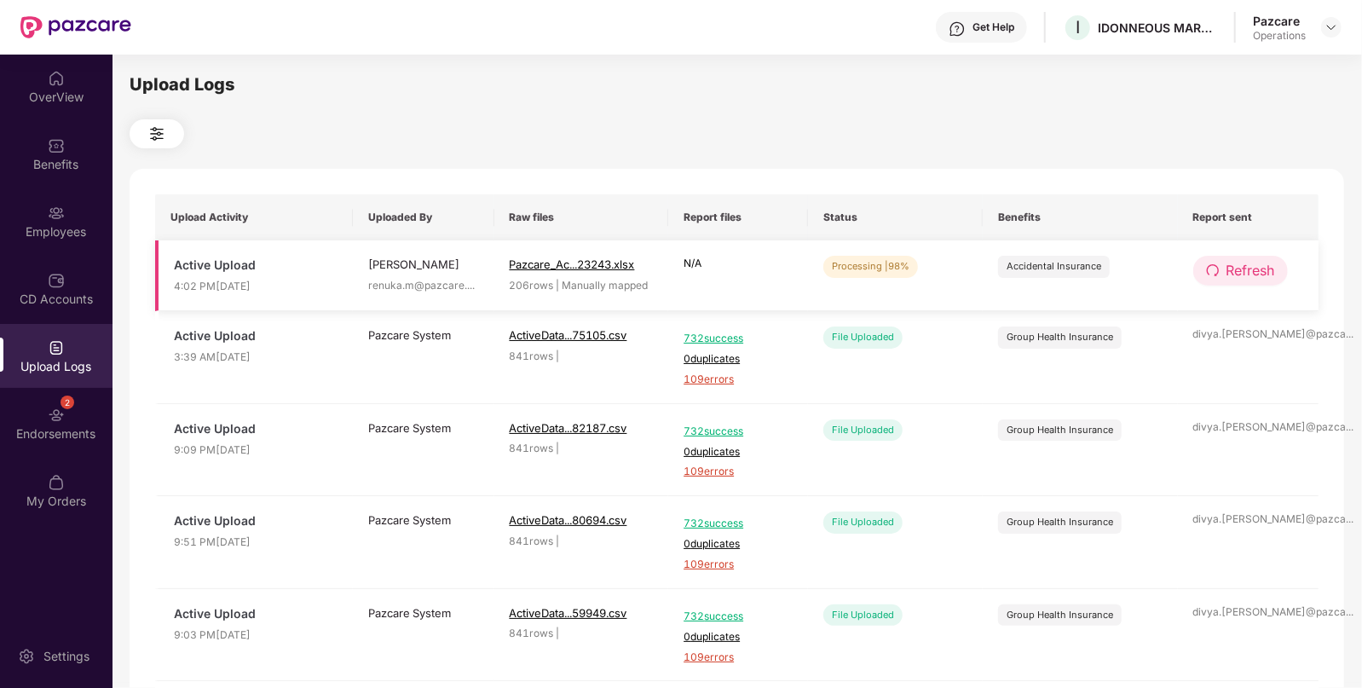
click at [1244, 268] on span "Refresh" at bounding box center [1251, 270] width 49 height 21
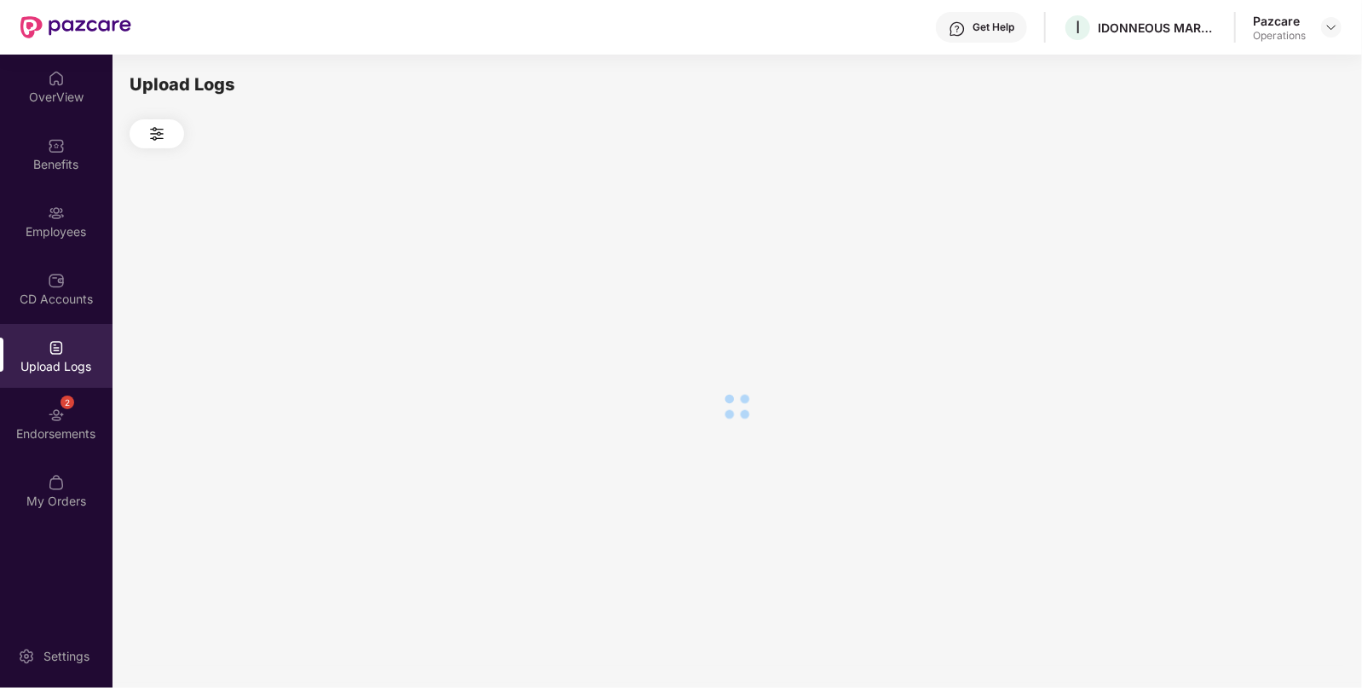
click at [1244, 268] on div at bounding box center [737, 406] width 1215 height 516
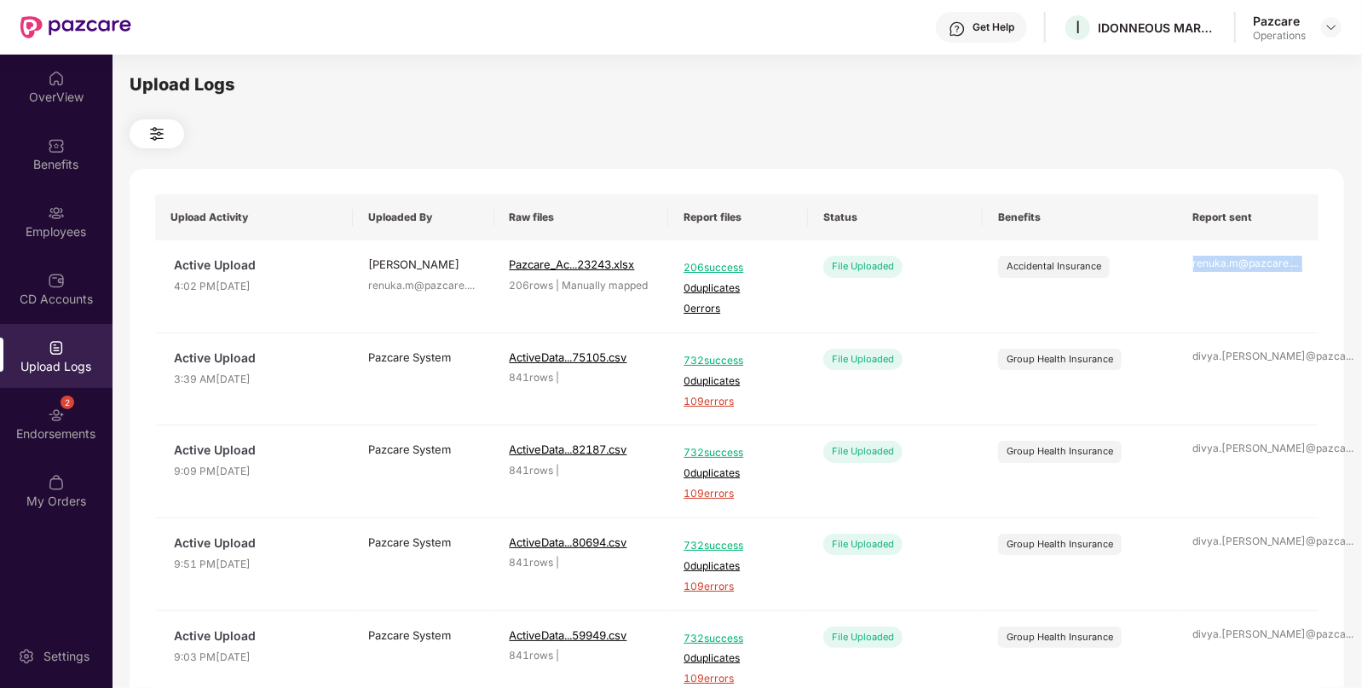
click at [1244, 268] on div "renuka.m@pazcare. ..." at bounding box center [1249, 264] width 111 height 16
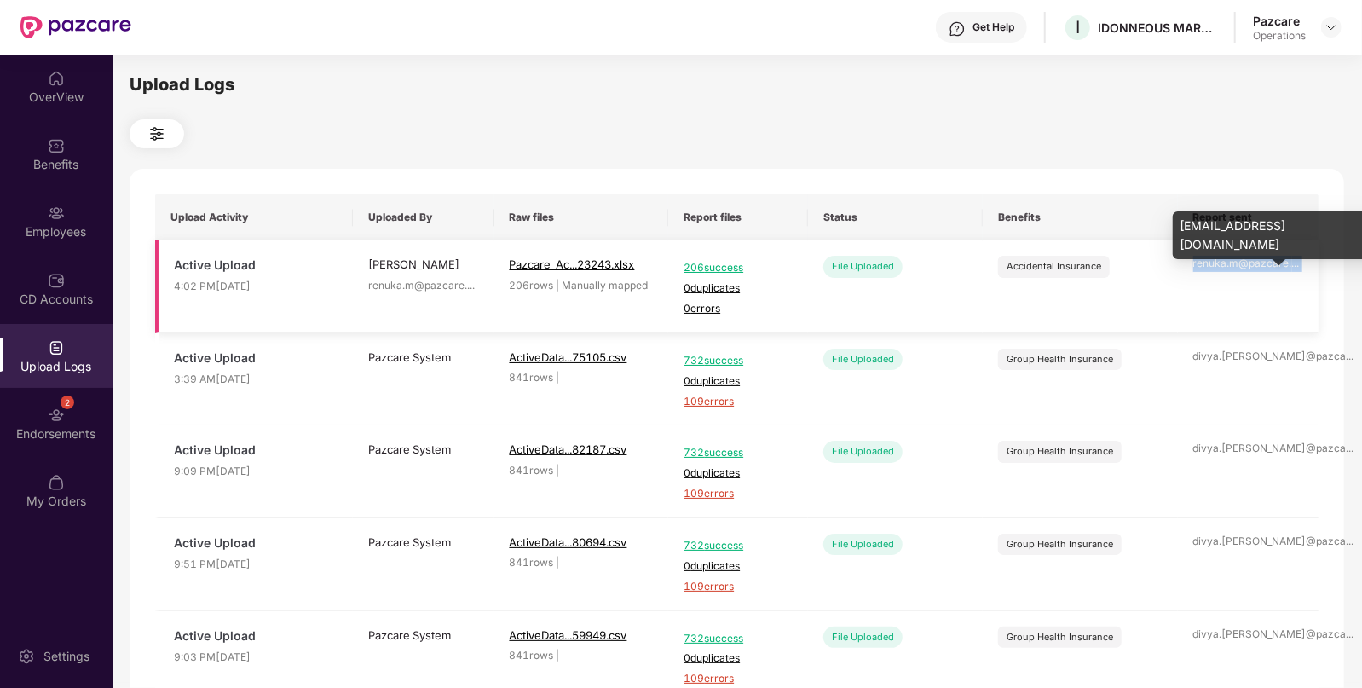
click at [1244, 268] on div "renuka.m@pazcare. ..." at bounding box center [1249, 264] width 111 height 16
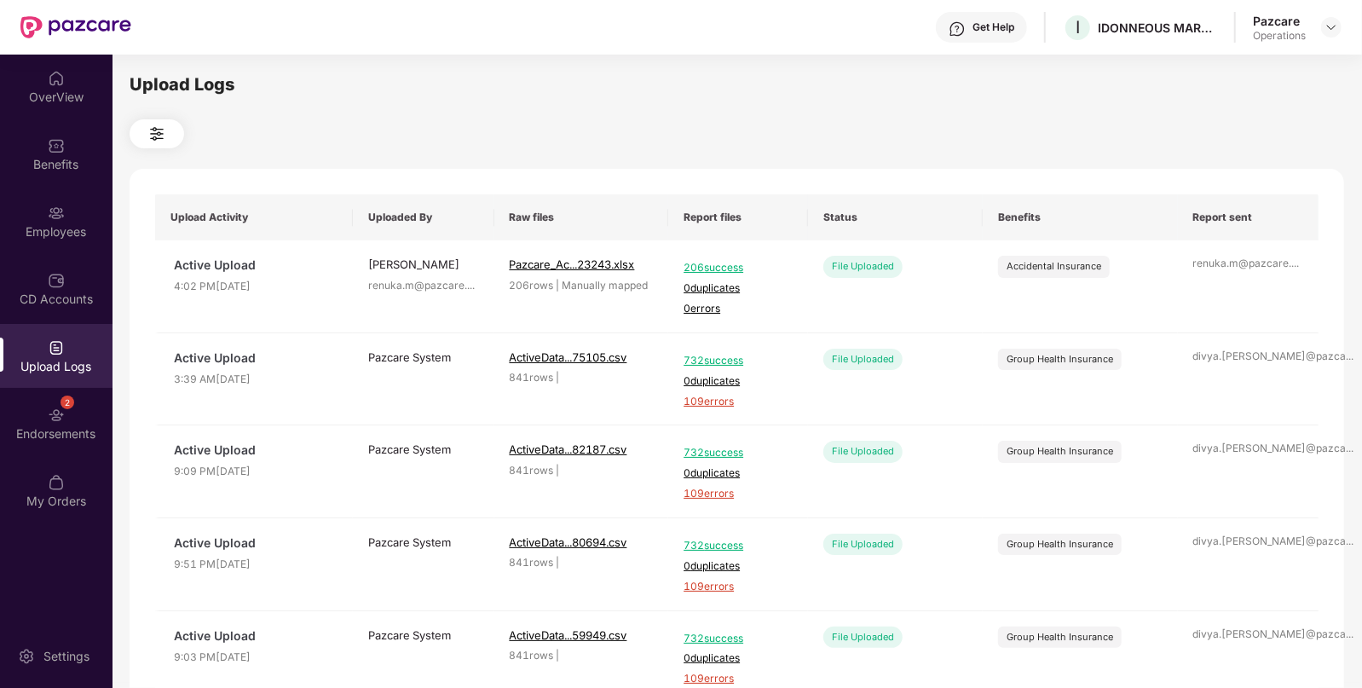
click at [1329, 26] on img at bounding box center [1332, 27] width 14 height 14
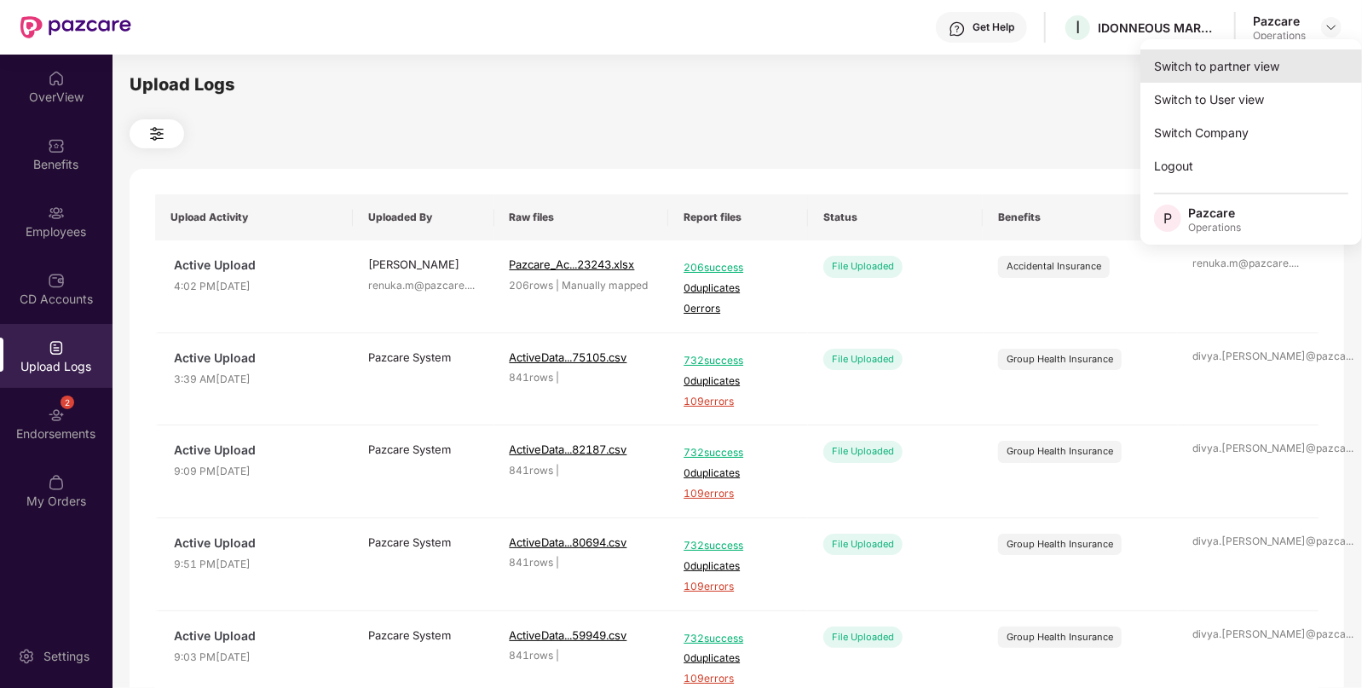
click at [1215, 72] on div "Switch to partner view" at bounding box center [1252, 65] width 222 height 33
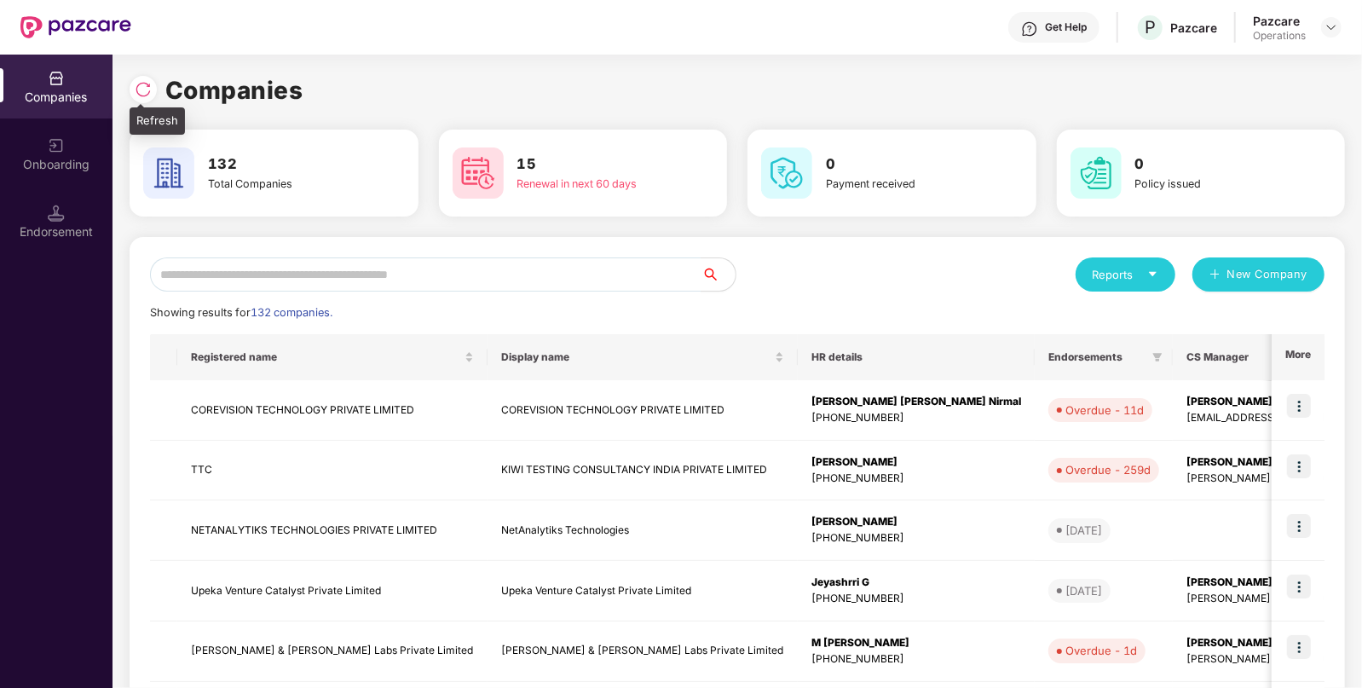
click at [149, 95] on img at bounding box center [143, 89] width 17 height 17
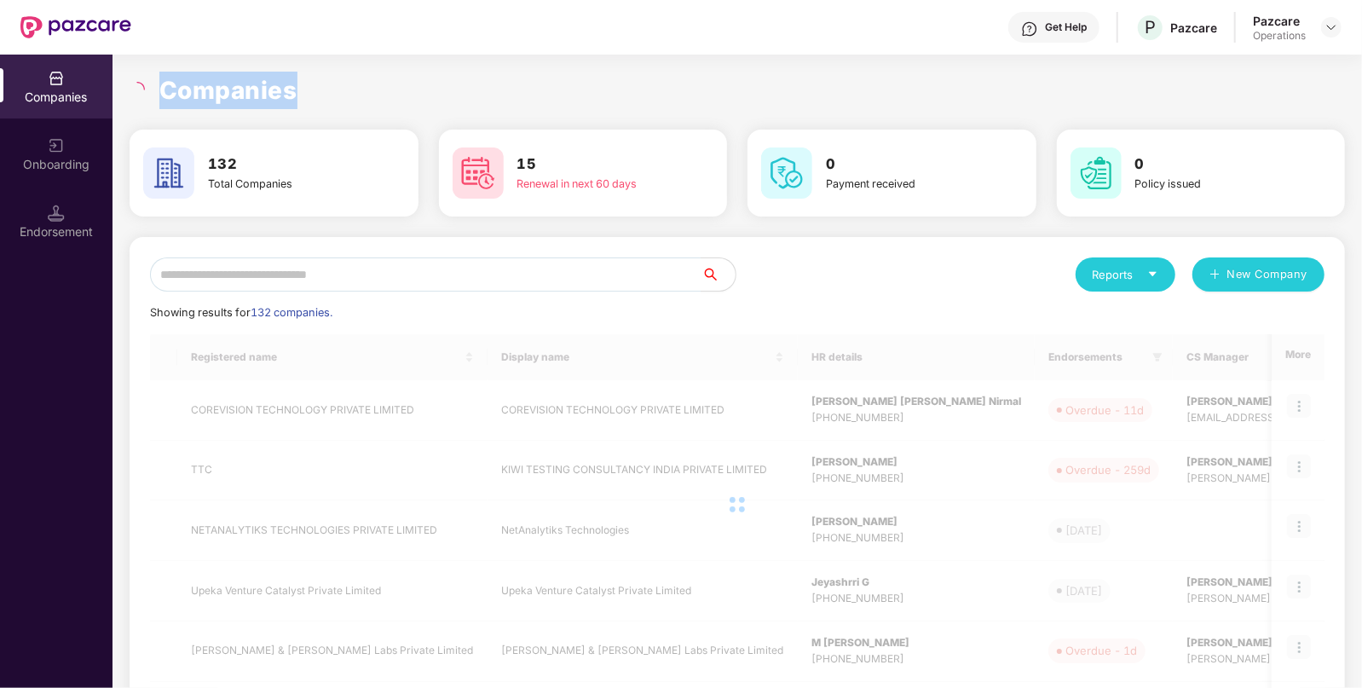
click at [149, 95] on div "Companies" at bounding box center [738, 91] width 1216 height 38
click at [321, 296] on div "Reports New Company Showing results for 132 companies. Registered name Display …" at bounding box center [737, 650] width 1175 height 787
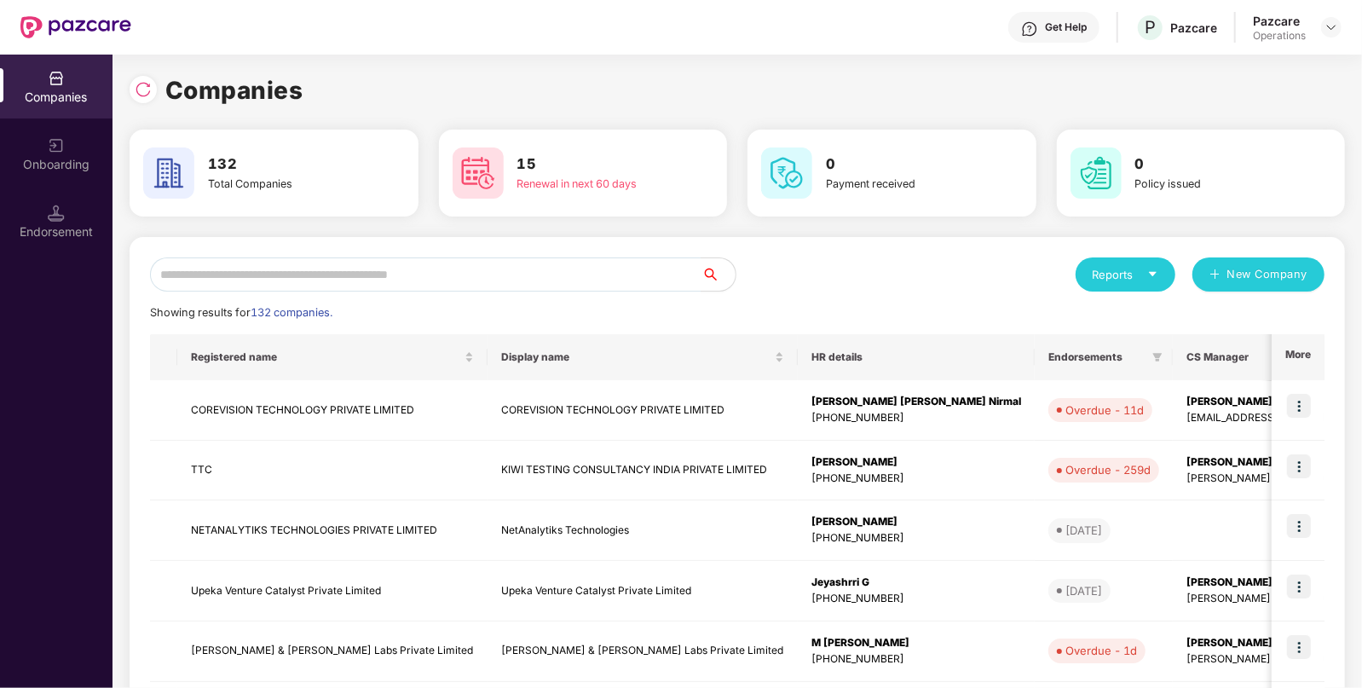
click at [401, 245] on div "Reports New Company Showing results for 132 companies. Registered name Display …" at bounding box center [738, 651] width 1216 height 828
click at [336, 291] on input "text" at bounding box center [426, 274] width 552 height 34
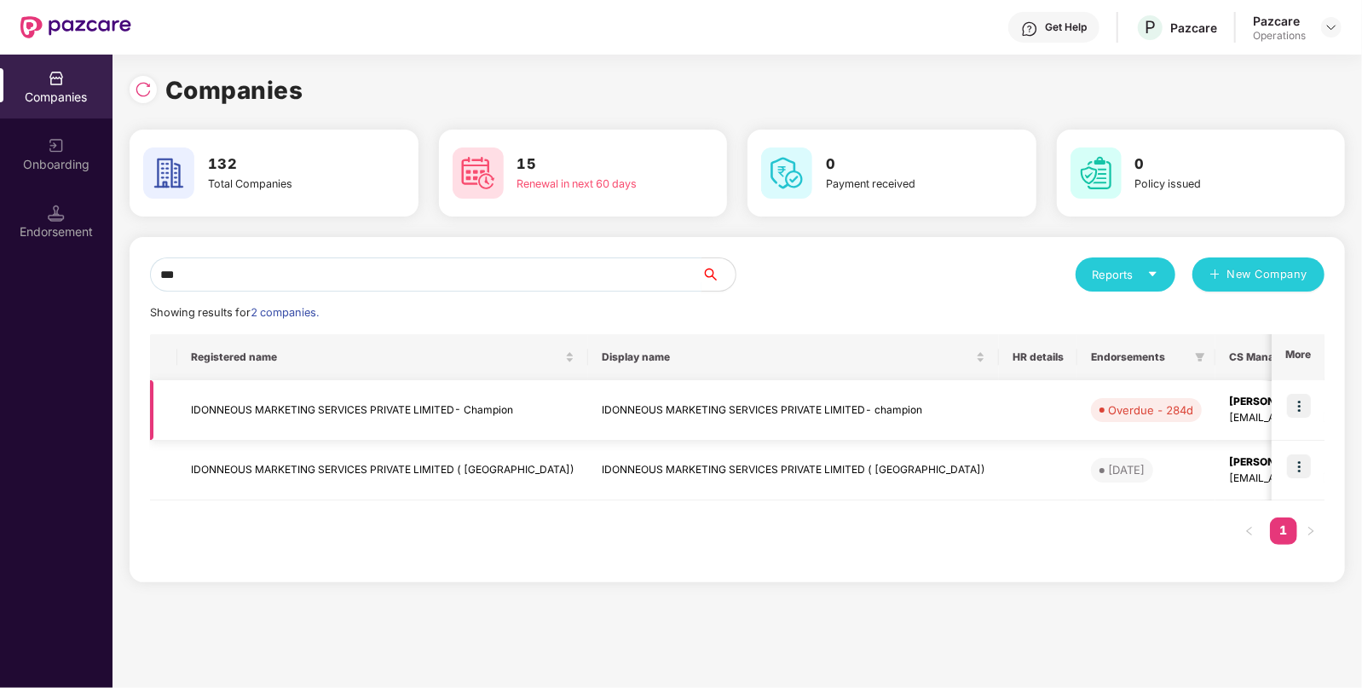
type input "***"
click at [1300, 411] on img at bounding box center [1299, 406] width 24 height 24
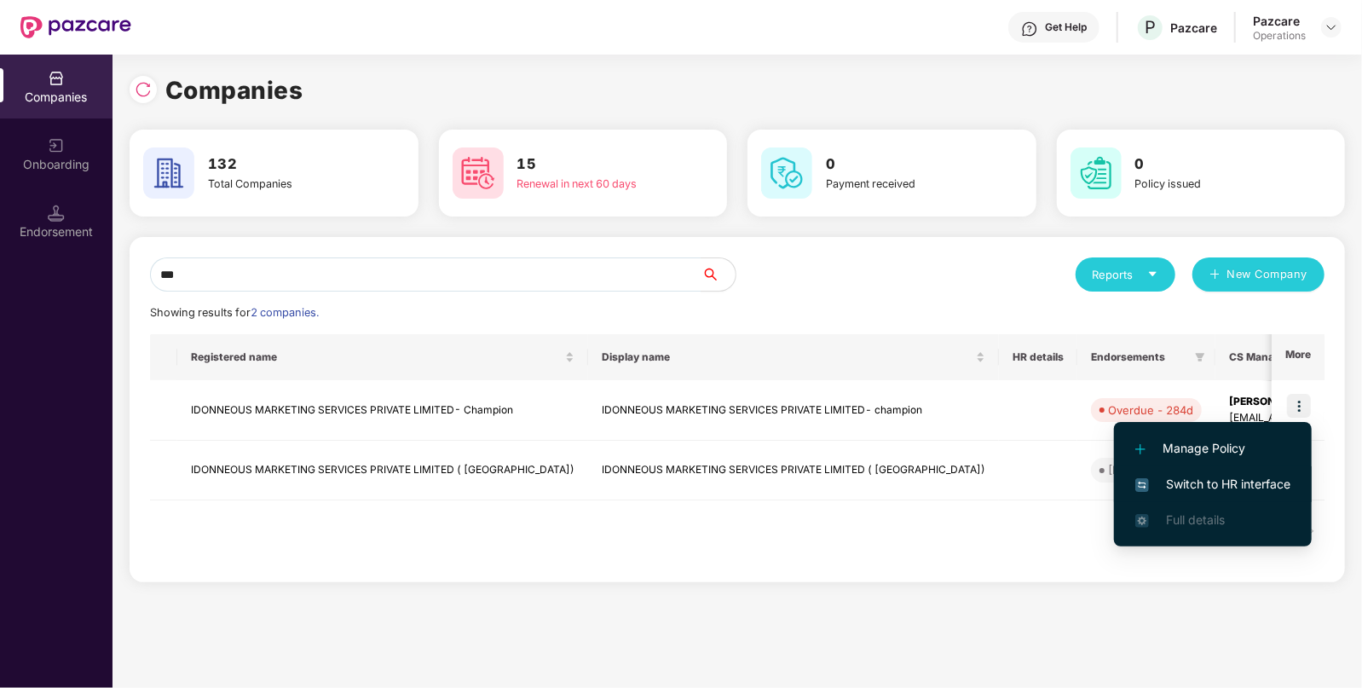
click at [1206, 493] on span "Switch to HR interface" at bounding box center [1213, 484] width 155 height 19
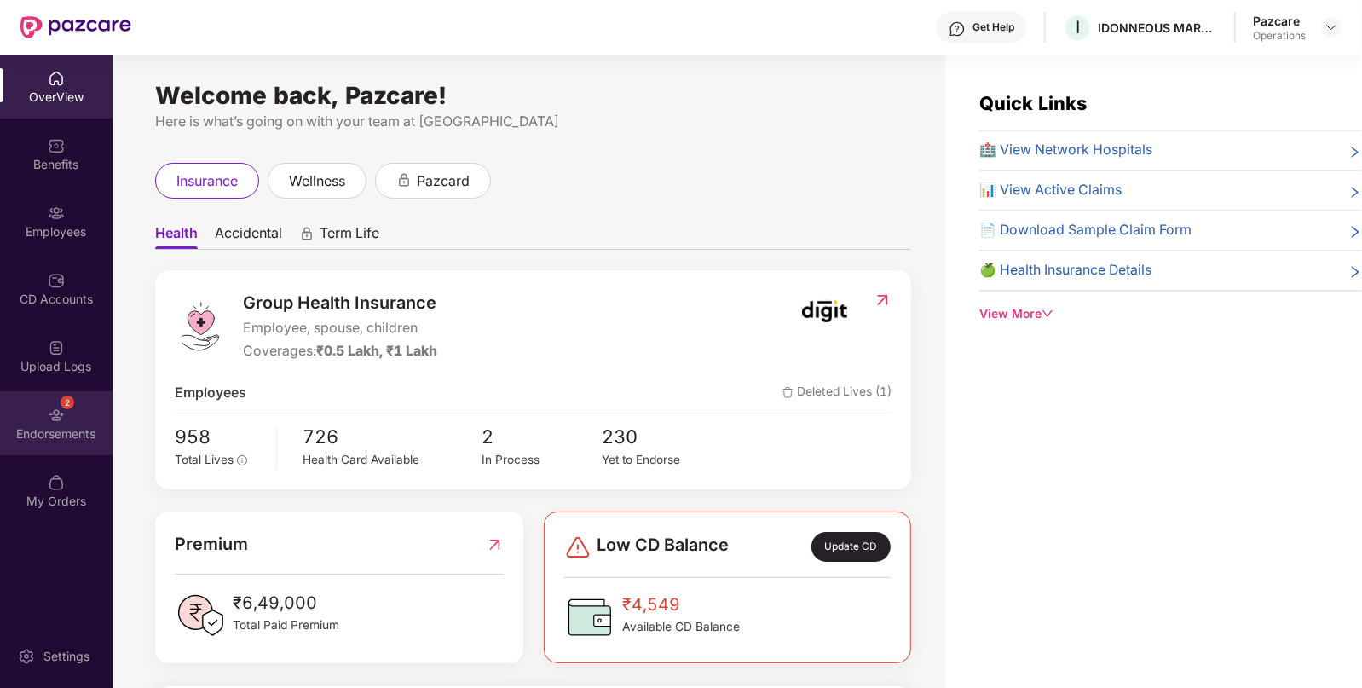
click at [105, 401] on div "2 Endorsements" at bounding box center [56, 423] width 113 height 64
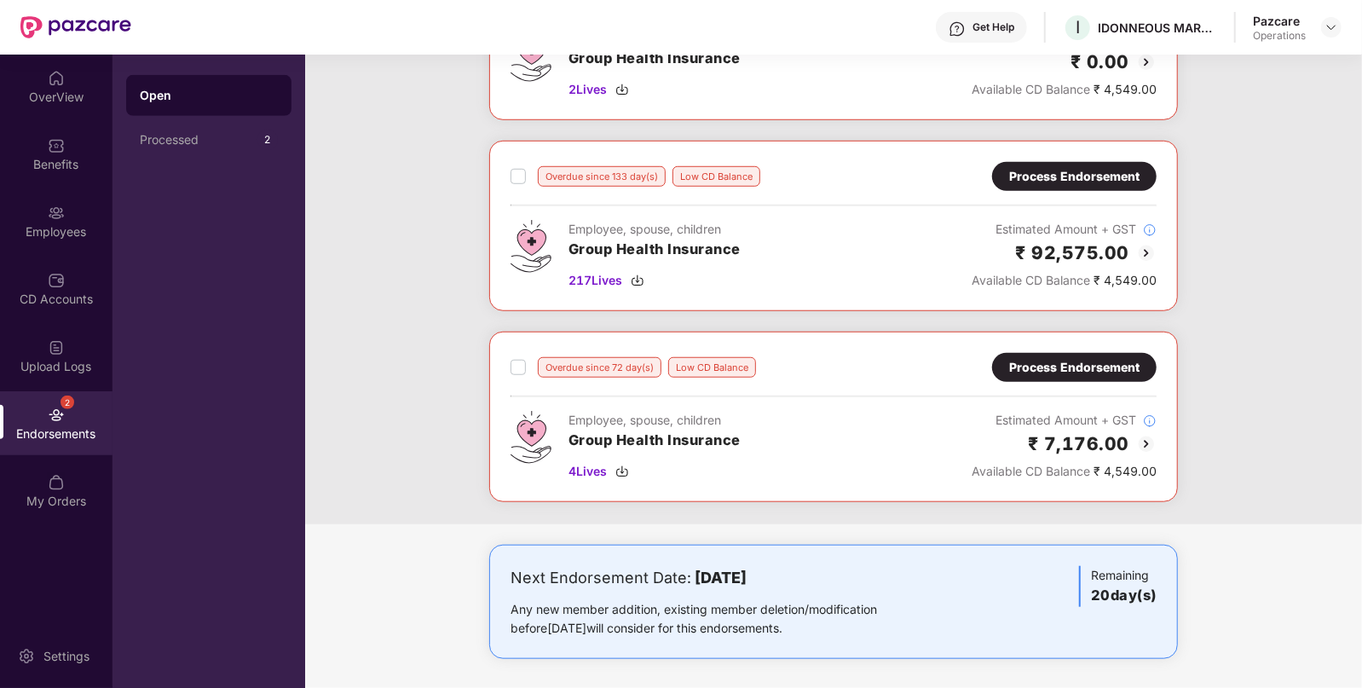
scroll to position [507, 0]
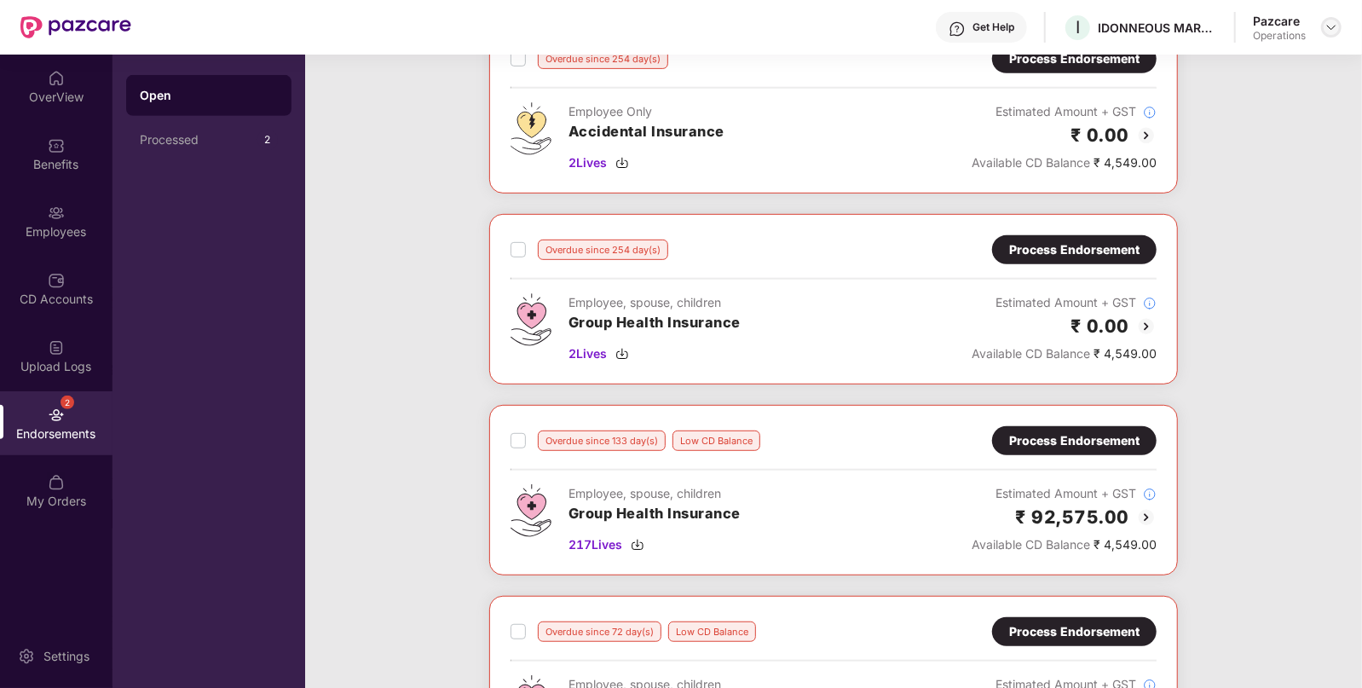
click at [1332, 24] on img at bounding box center [1332, 27] width 14 height 14
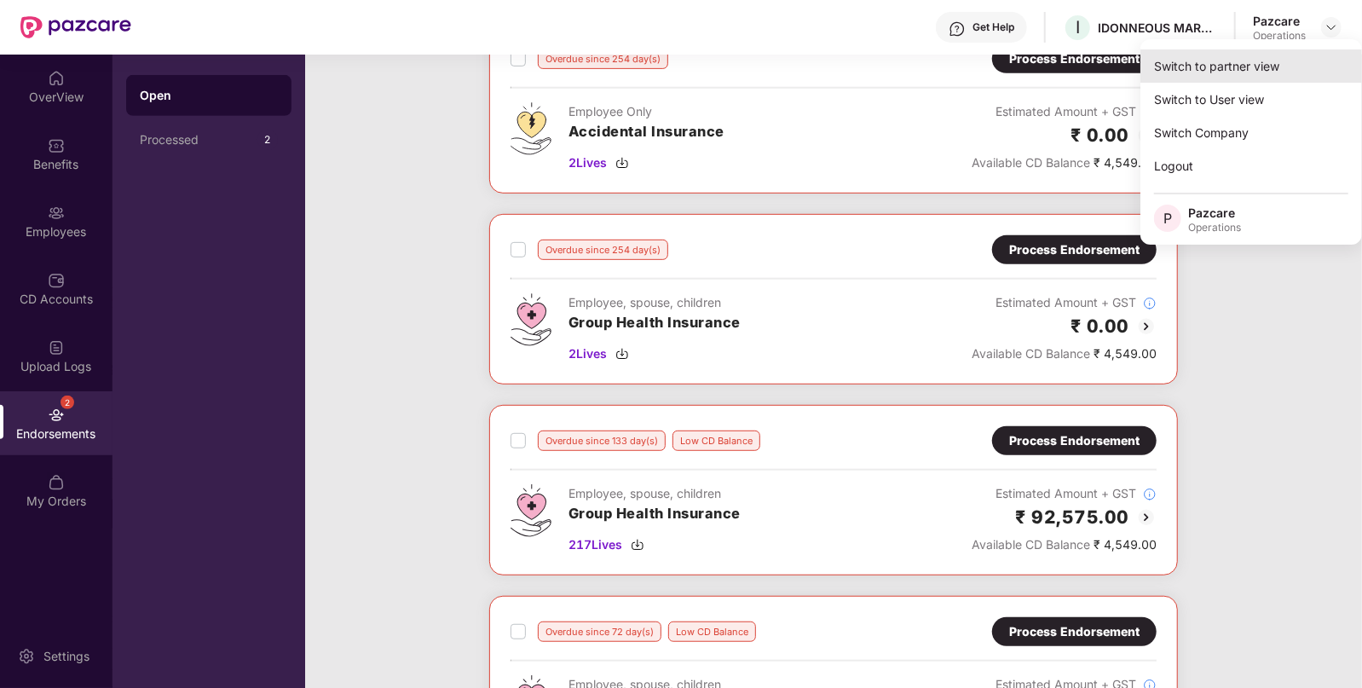
click at [1240, 65] on div "Switch to partner view" at bounding box center [1252, 65] width 222 height 33
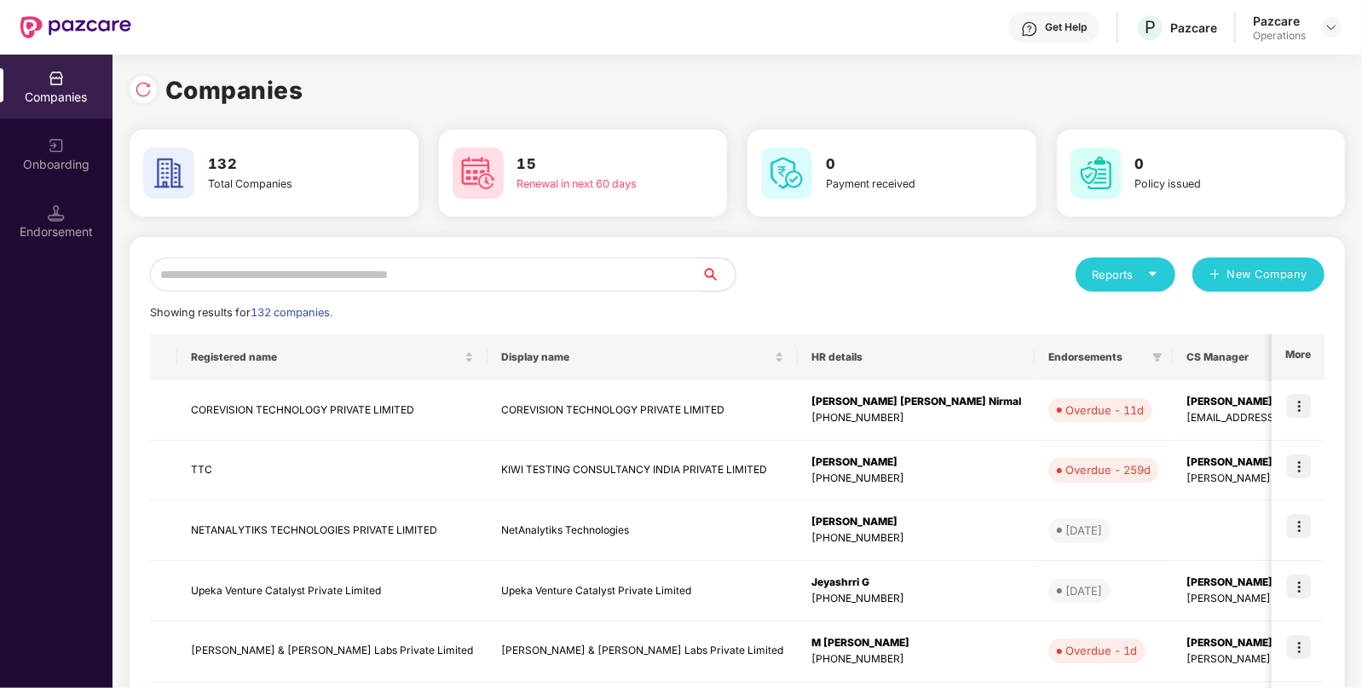
click at [478, 281] on input "text" at bounding box center [426, 274] width 552 height 34
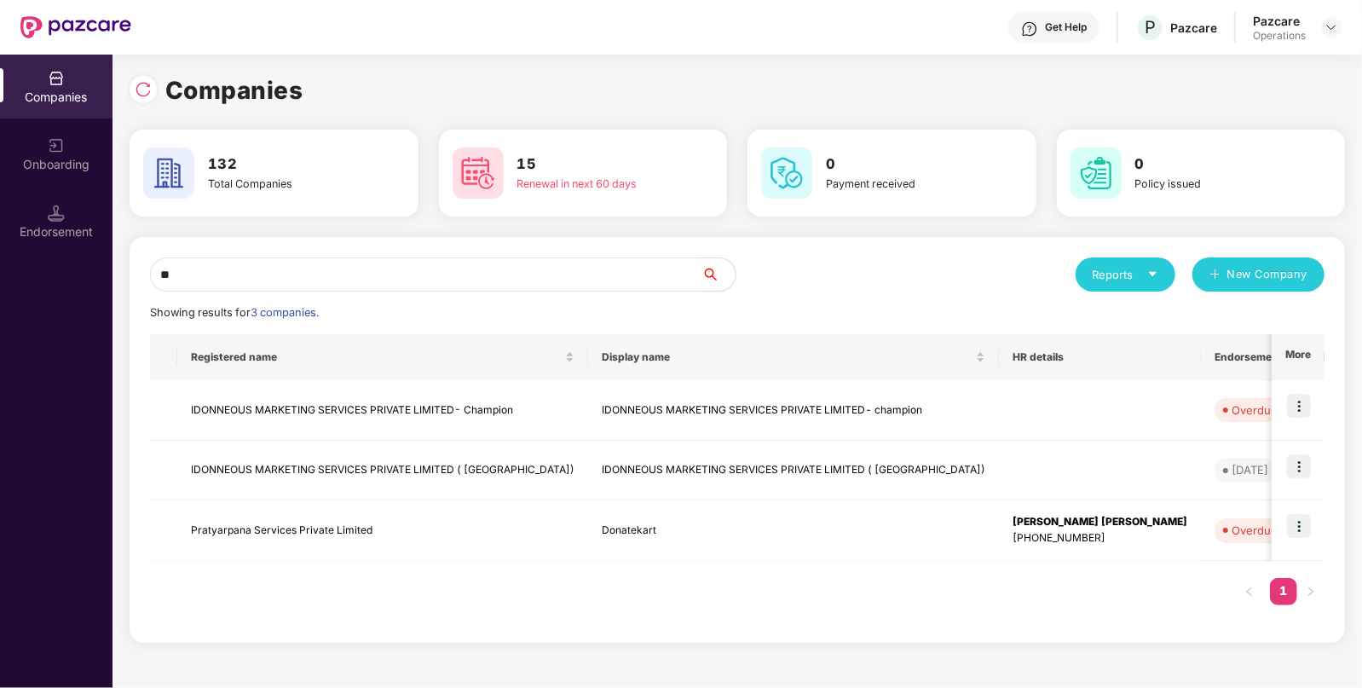
type input "**"
click at [489, 417] on td "IDONNEOUS MARKETING SERVICES PRIVATE LIMITED- Champion" at bounding box center [382, 410] width 411 height 61
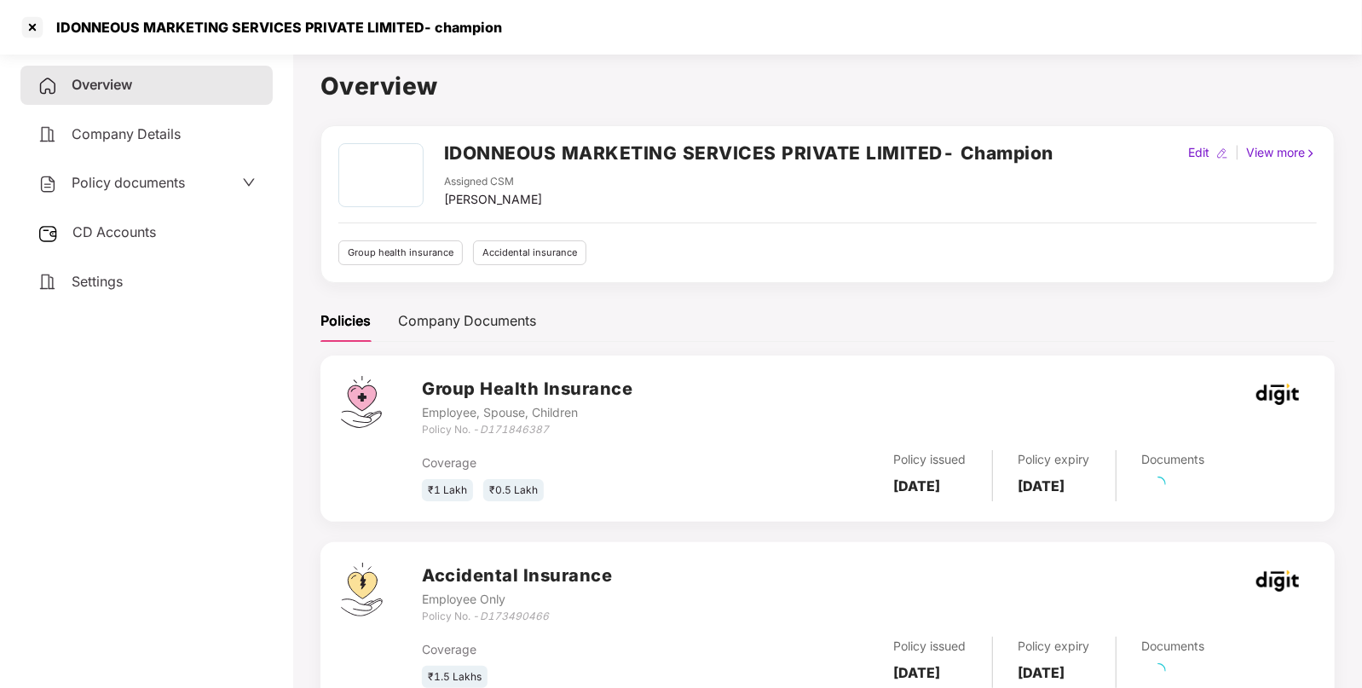
click at [124, 226] on span "CD Accounts" at bounding box center [114, 231] width 84 height 17
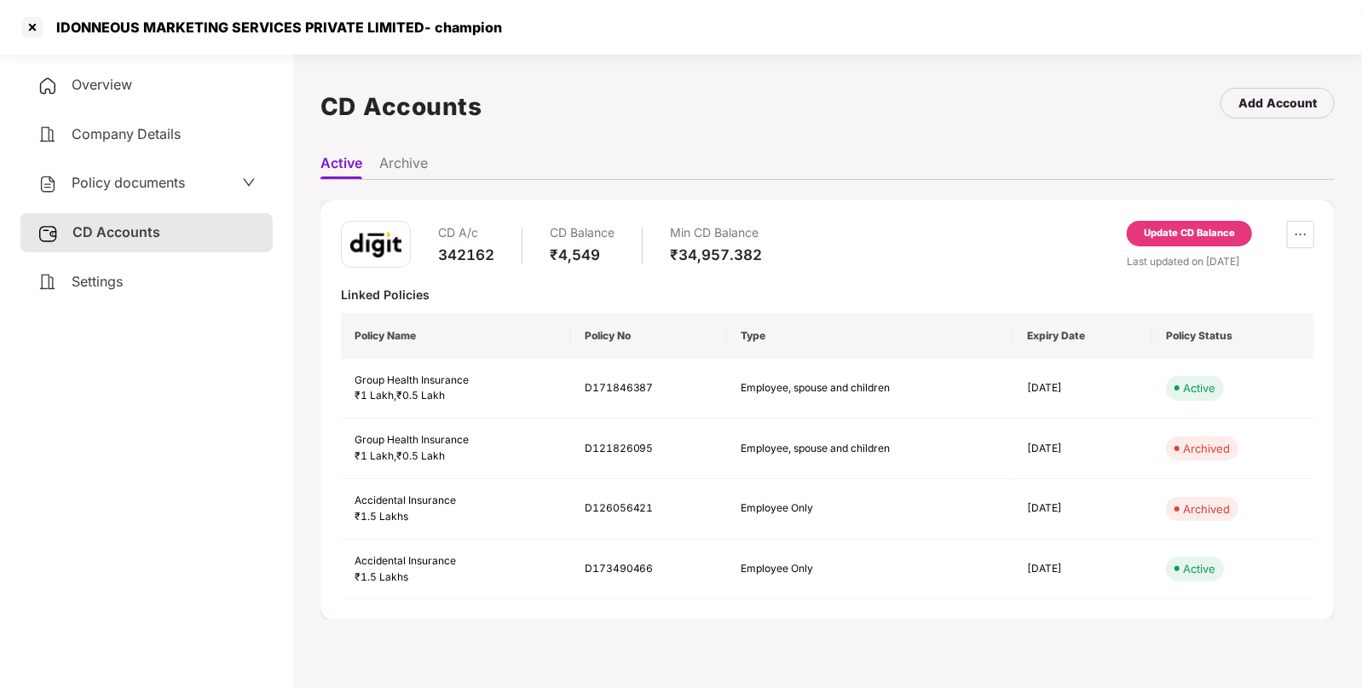
click at [157, 176] on span "Policy documents" at bounding box center [128, 182] width 113 height 17
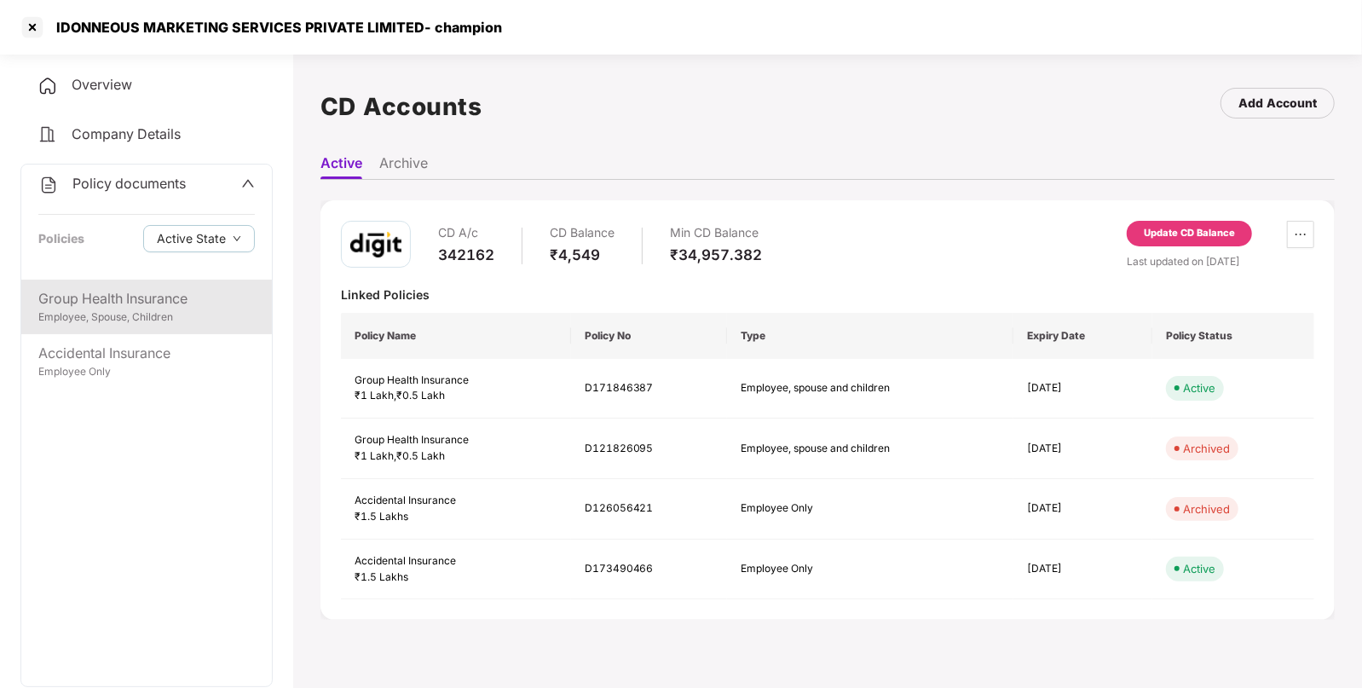
click at [132, 300] on div "Group Health Insurance" at bounding box center [146, 298] width 217 height 21
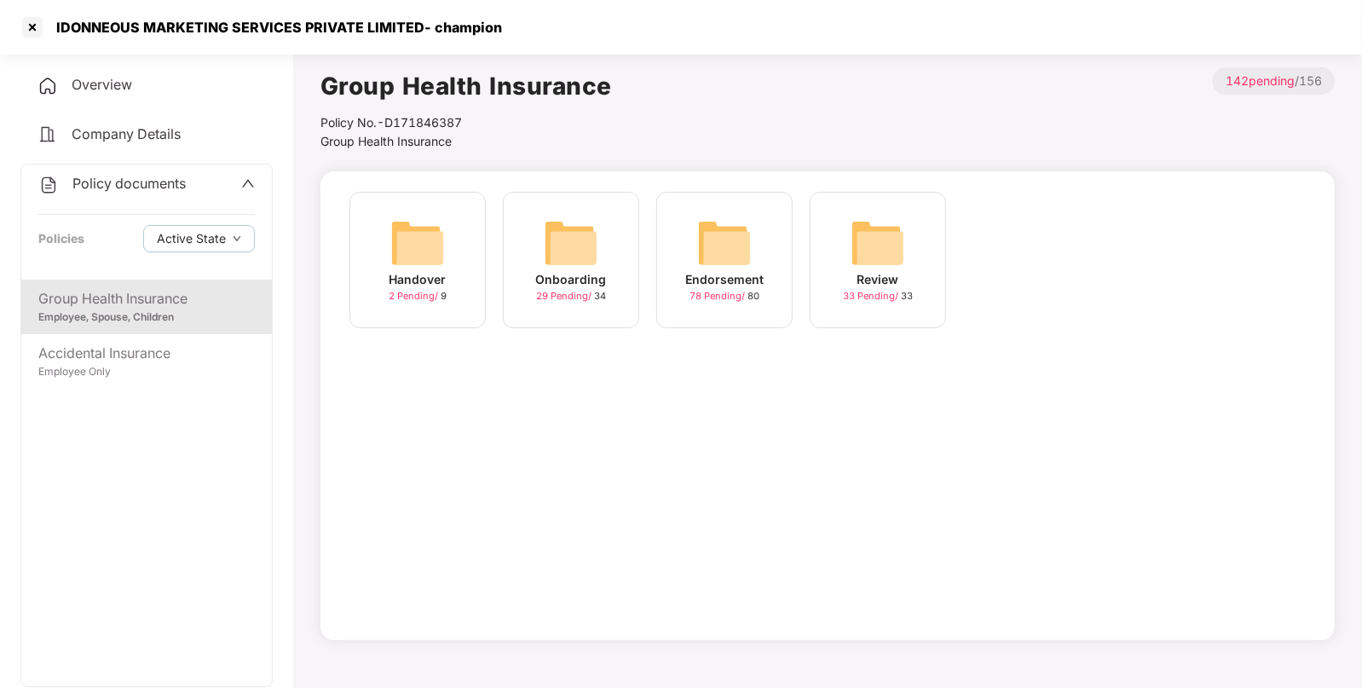
click at [708, 248] on img at bounding box center [724, 243] width 55 height 55
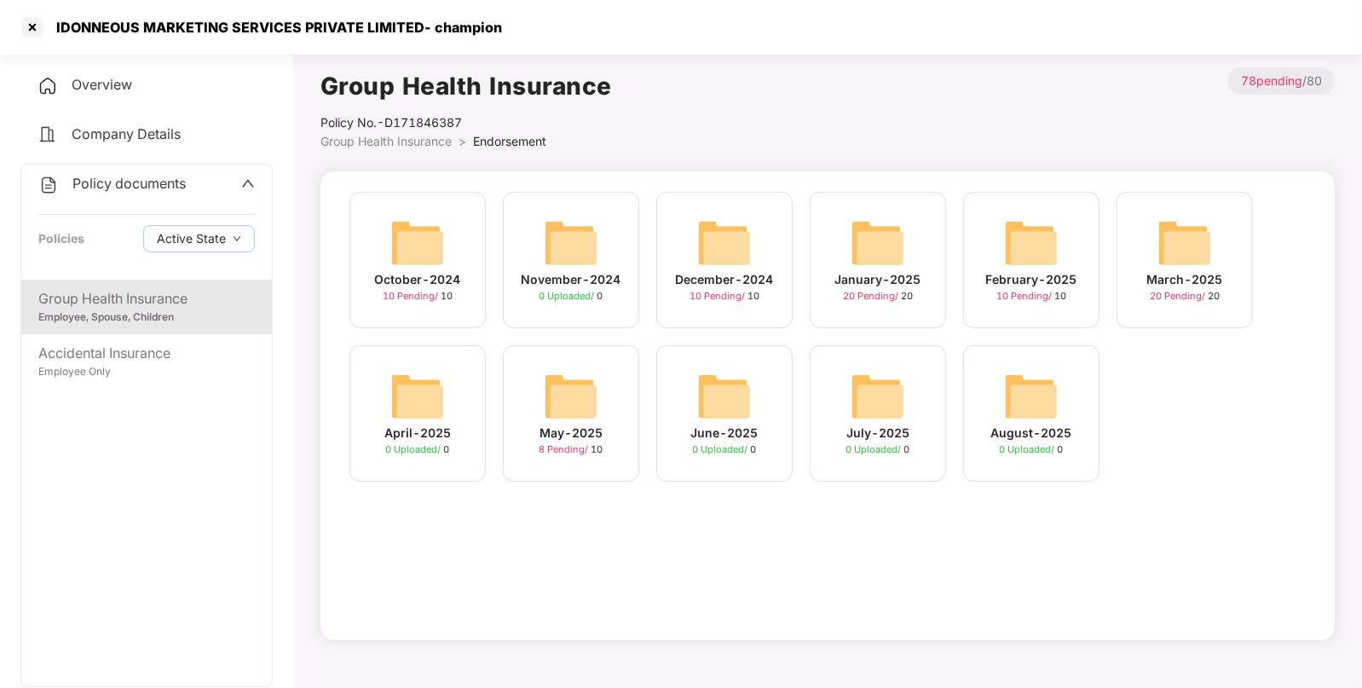
click at [124, 87] on span "Overview" at bounding box center [102, 84] width 61 height 17
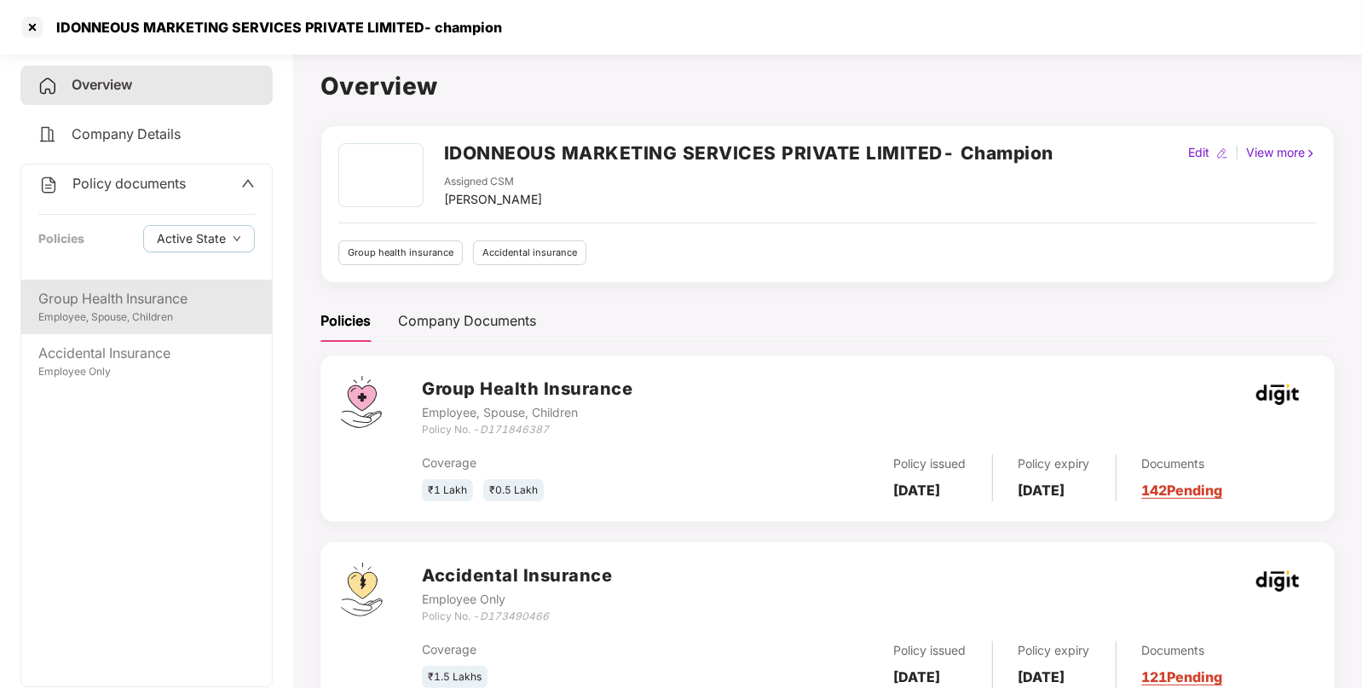
click at [190, 303] on div "Group Health Insurance" at bounding box center [146, 298] width 217 height 21
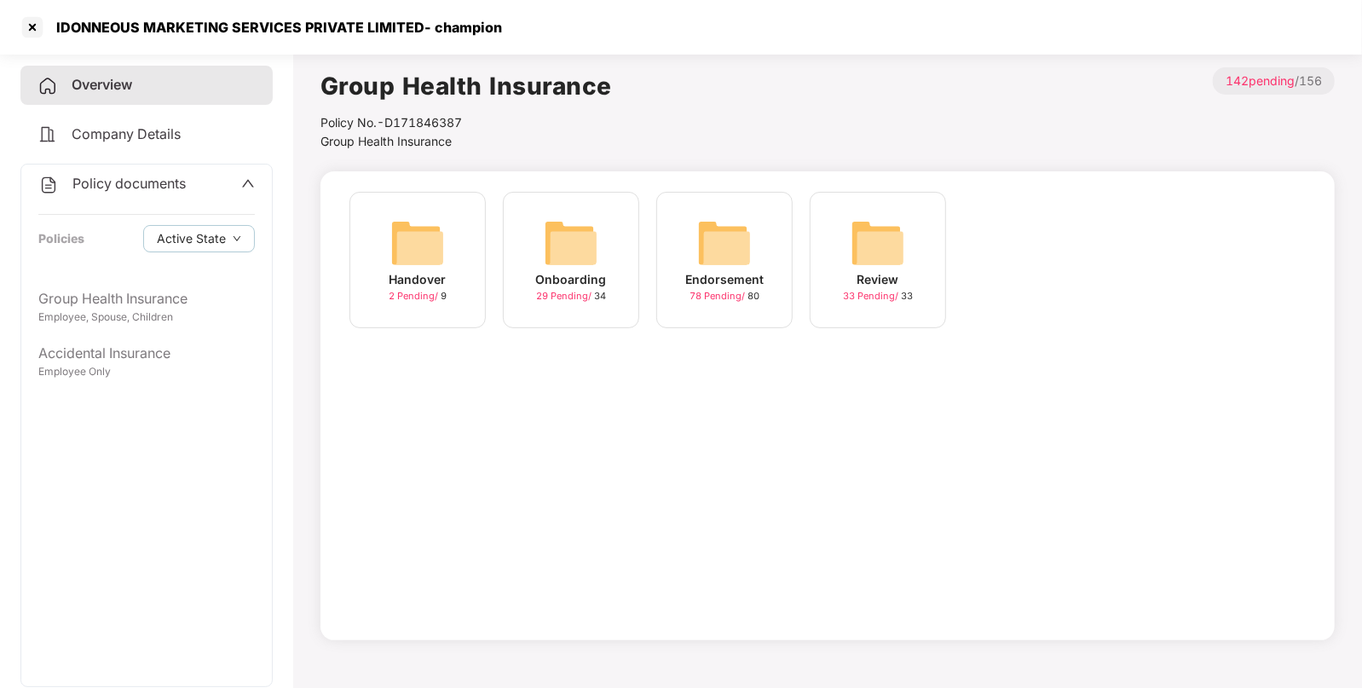
click at [716, 241] on img at bounding box center [724, 243] width 55 height 55
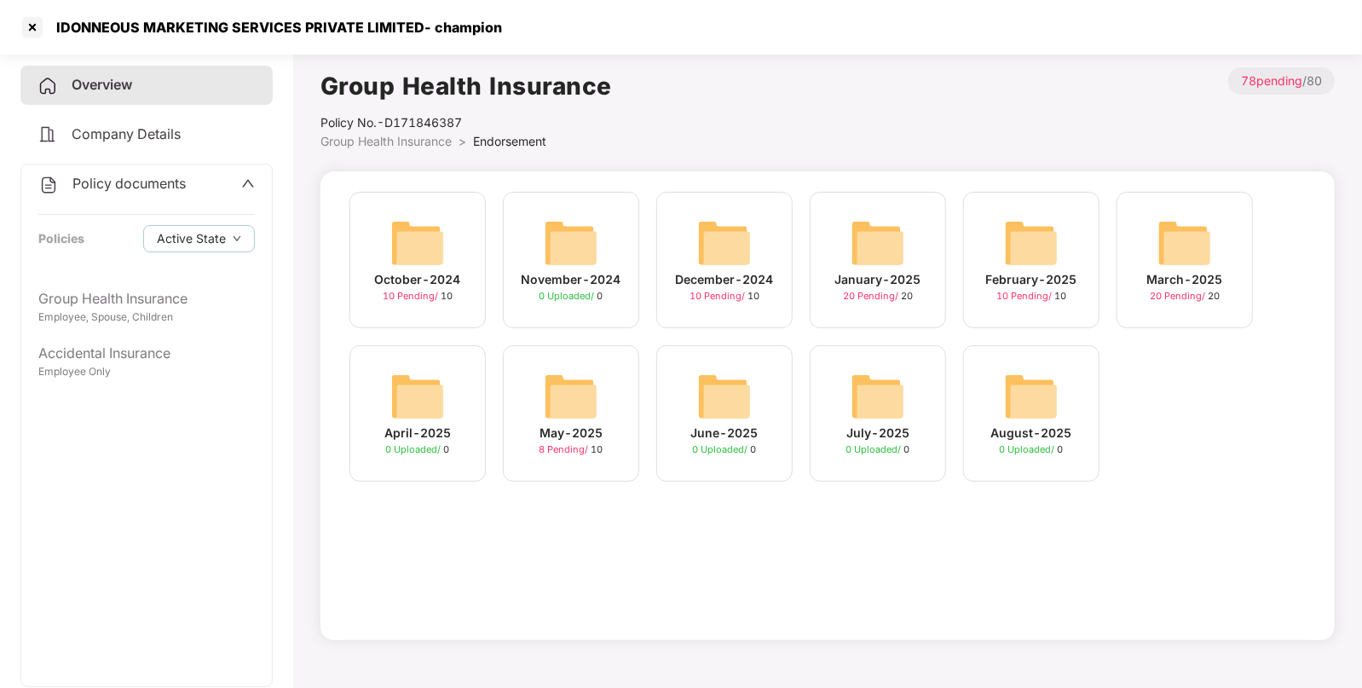
click at [1190, 246] on img at bounding box center [1185, 243] width 55 height 55
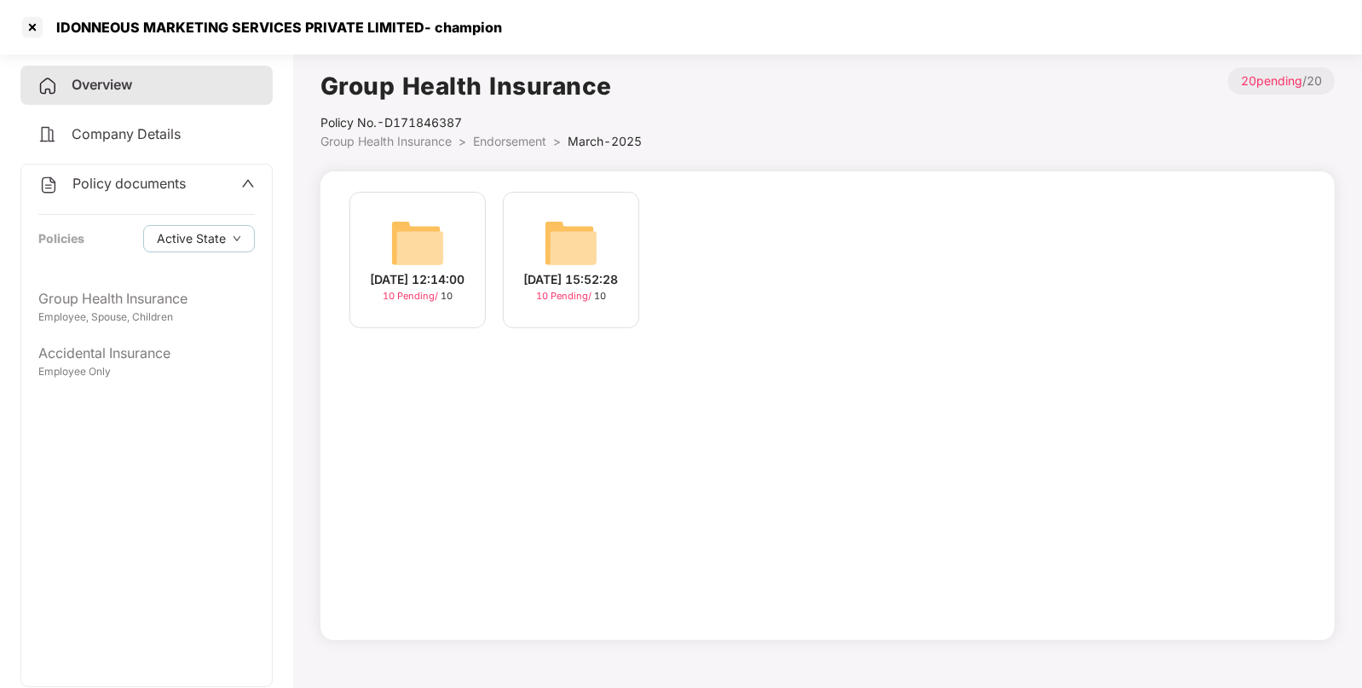
click at [584, 216] on img at bounding box center [571, 243] width 55 height 55
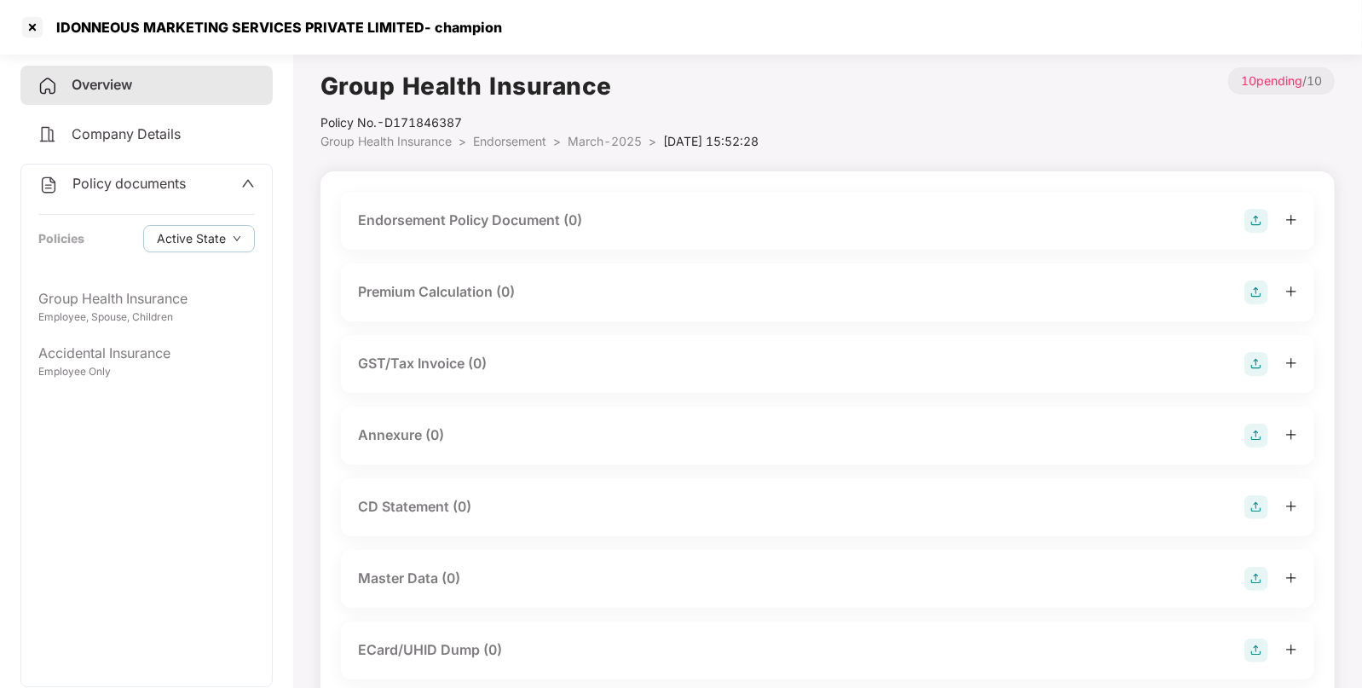
scroll to position [108, 0]
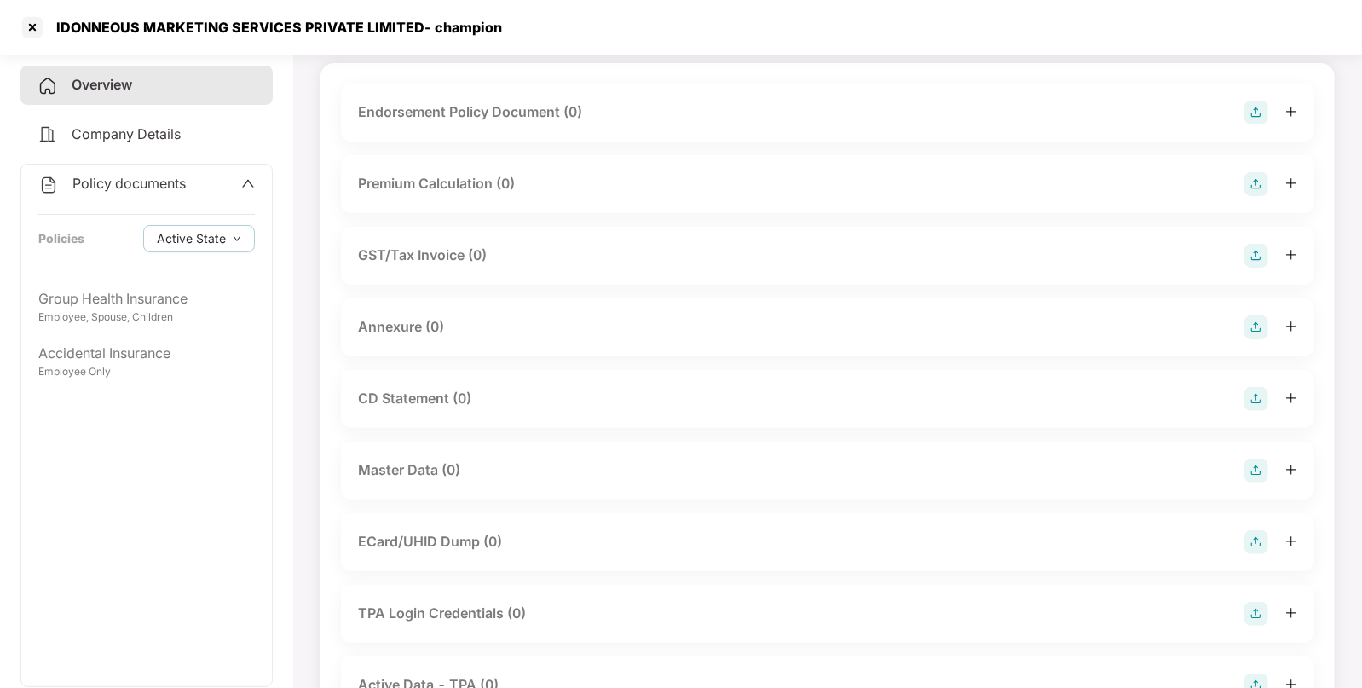
click at [1245, 472] on img at bounding box center [1257, 471] width 24 height 24
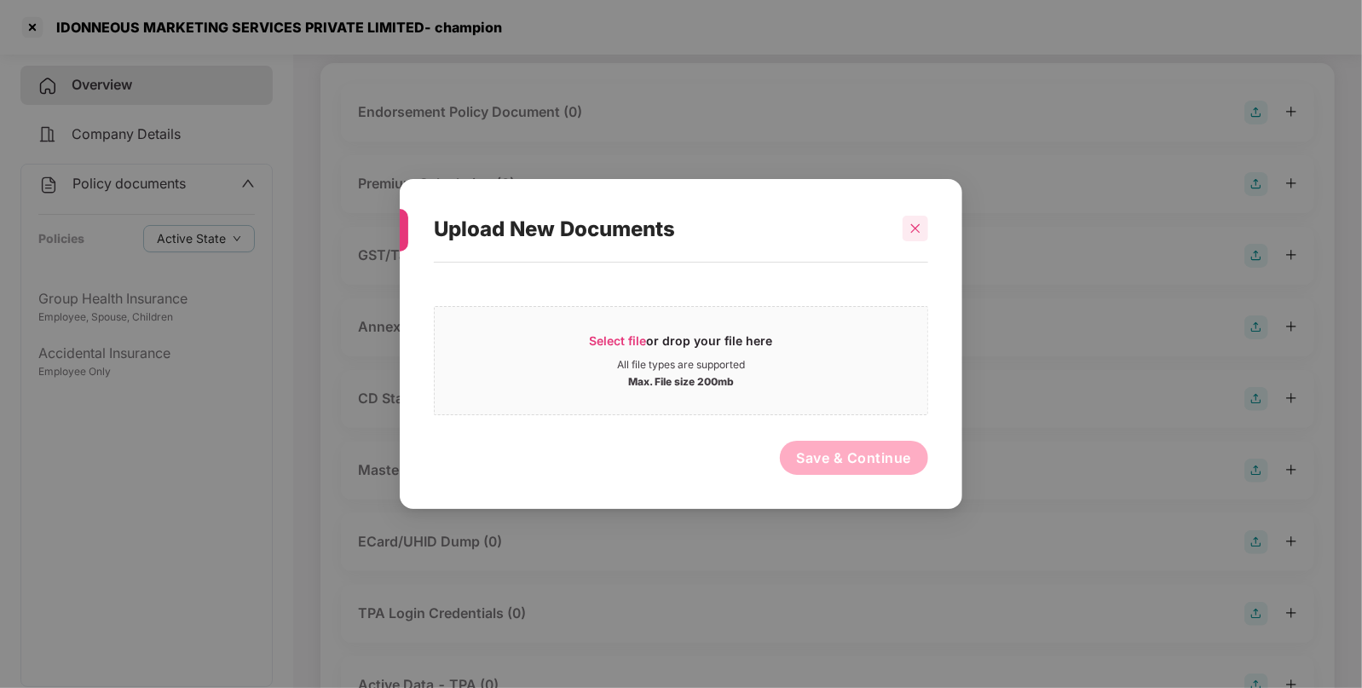
click at [923, 217] on div at bounding box center [916, 229] width 26 height 26
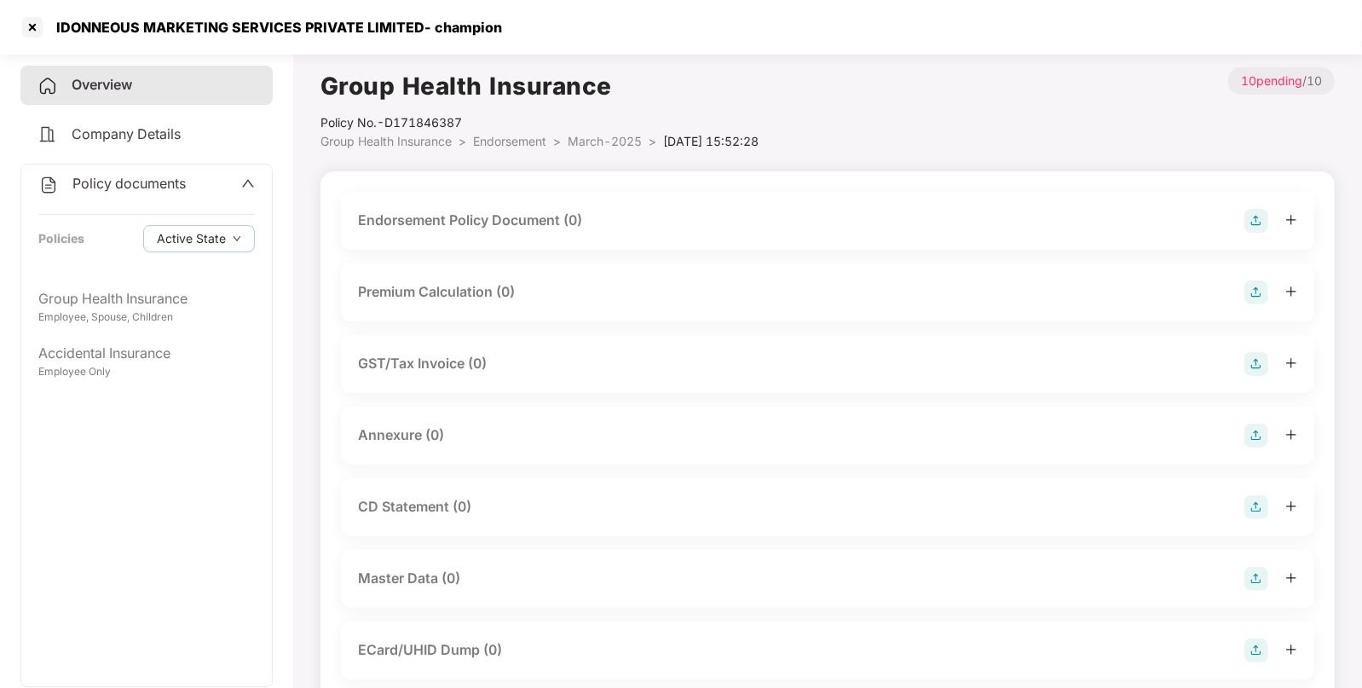
scroll to position [229, 0]
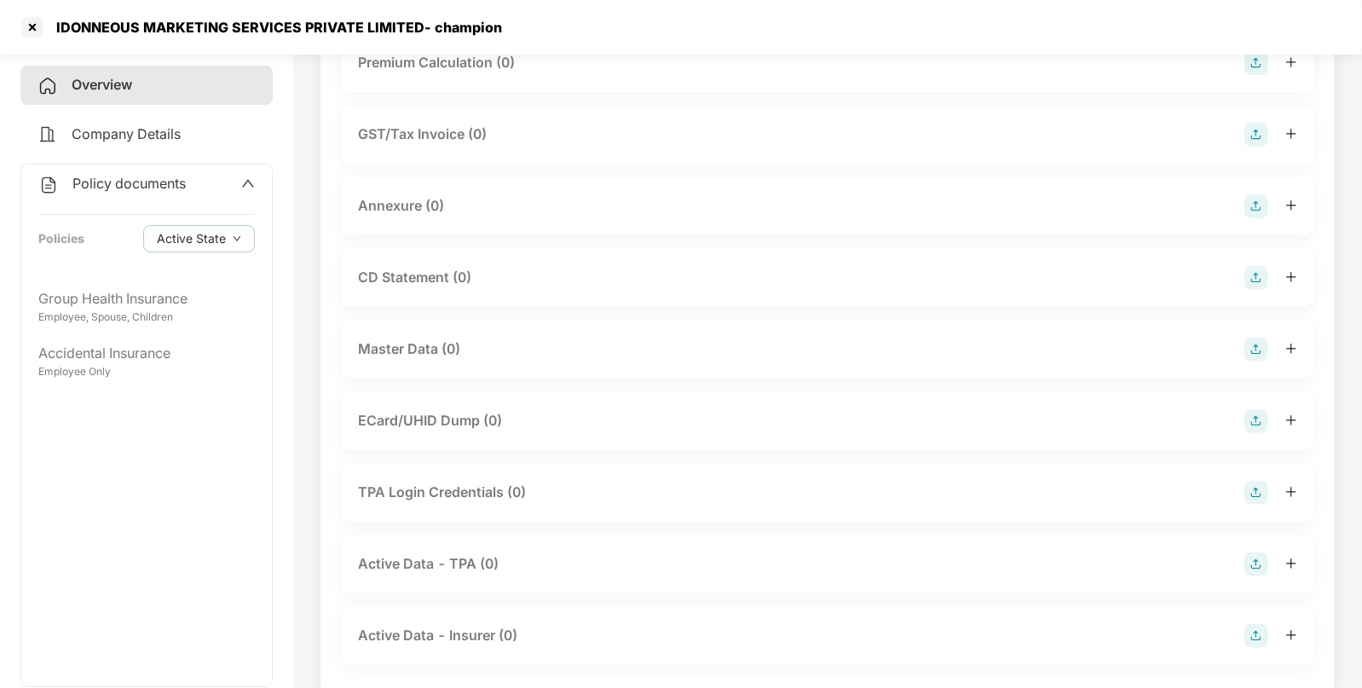
click at [1253, 349] on img at bounding box center [1257, 350] width 24 height 24
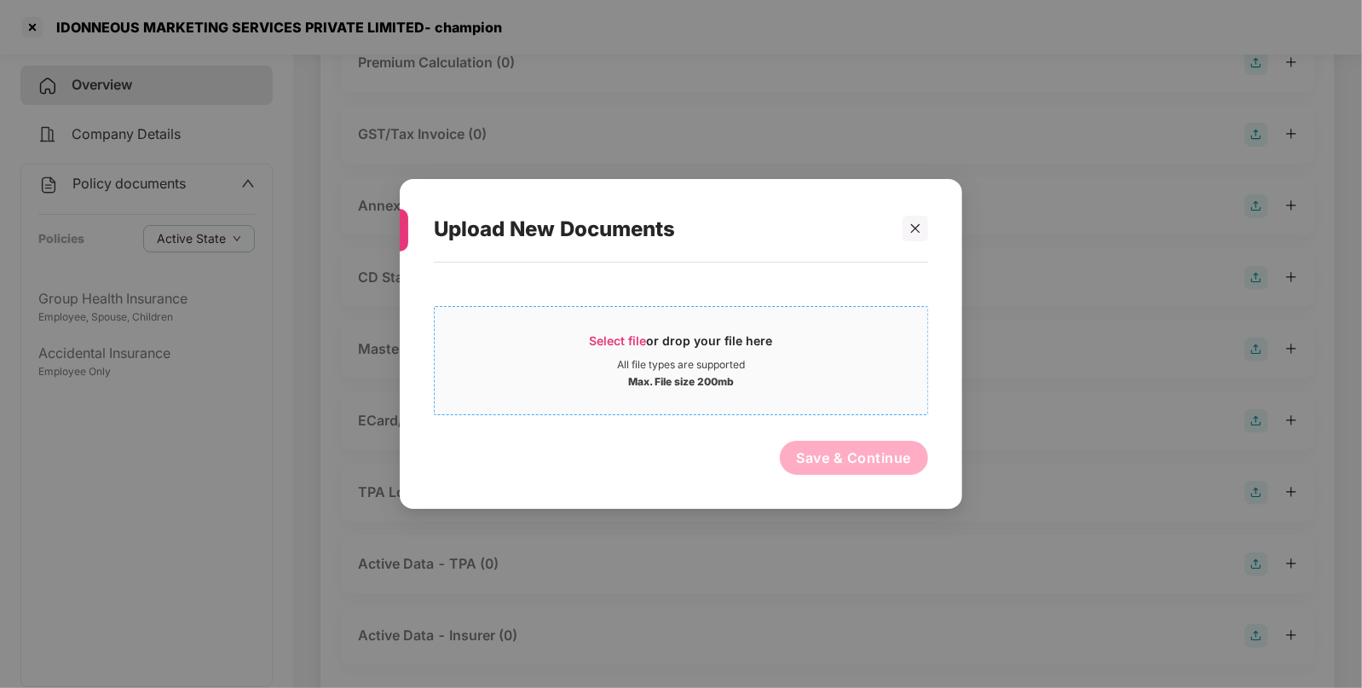
click at [636, 341] on span "Select file" at bounding box center [618, 340] width 57 height 14
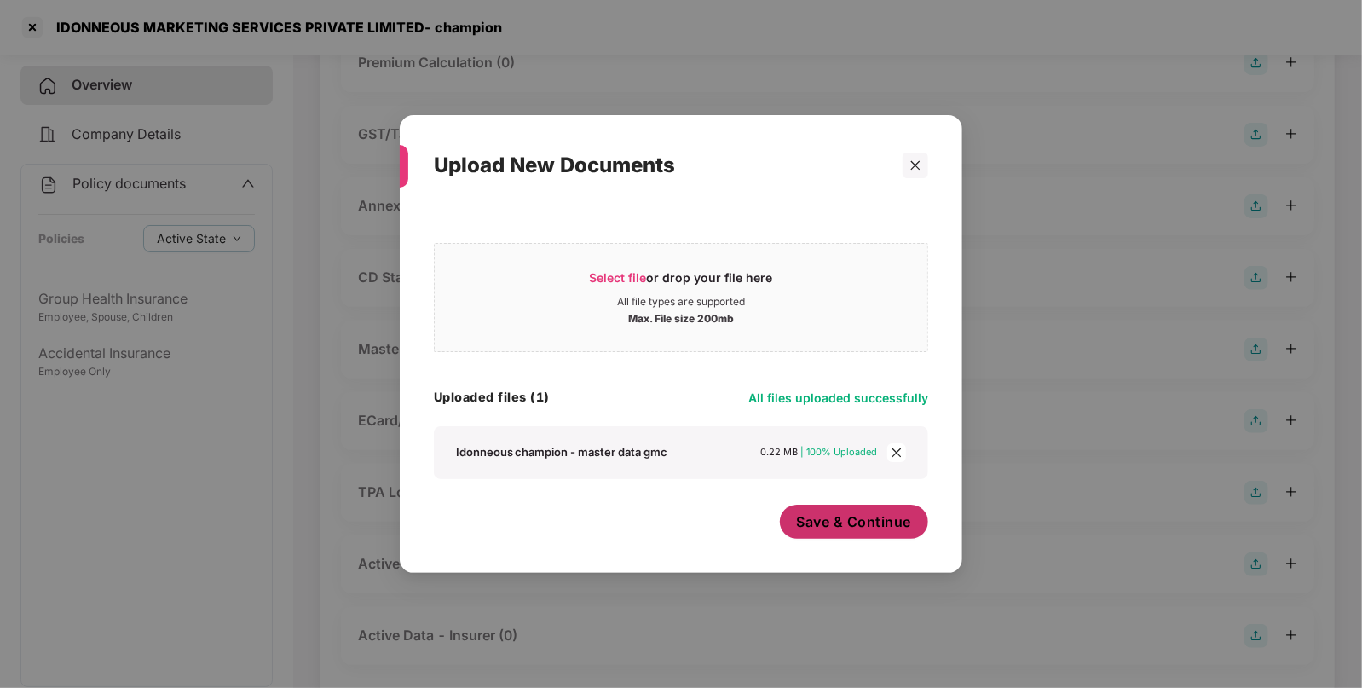
click at [867, 523] on span "Save & Continue" at bounding box center [854, 521] width 115 height 19
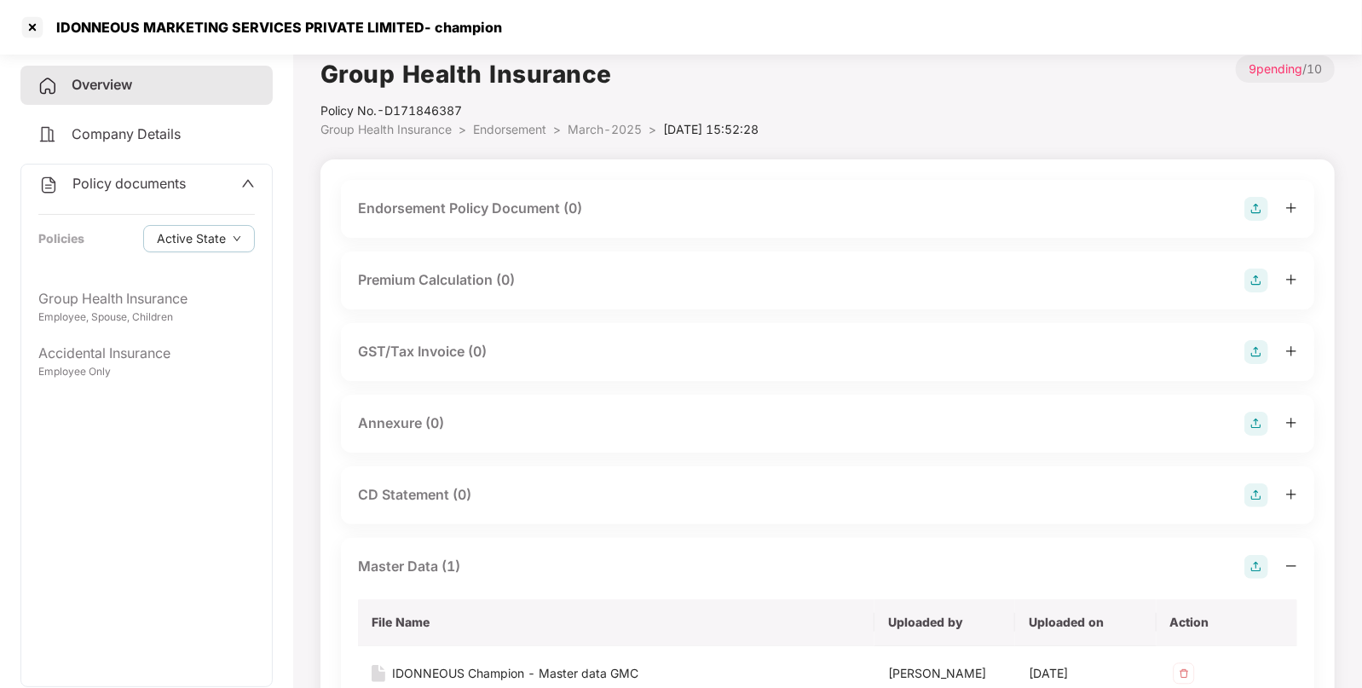
scroll to position [0, 0]
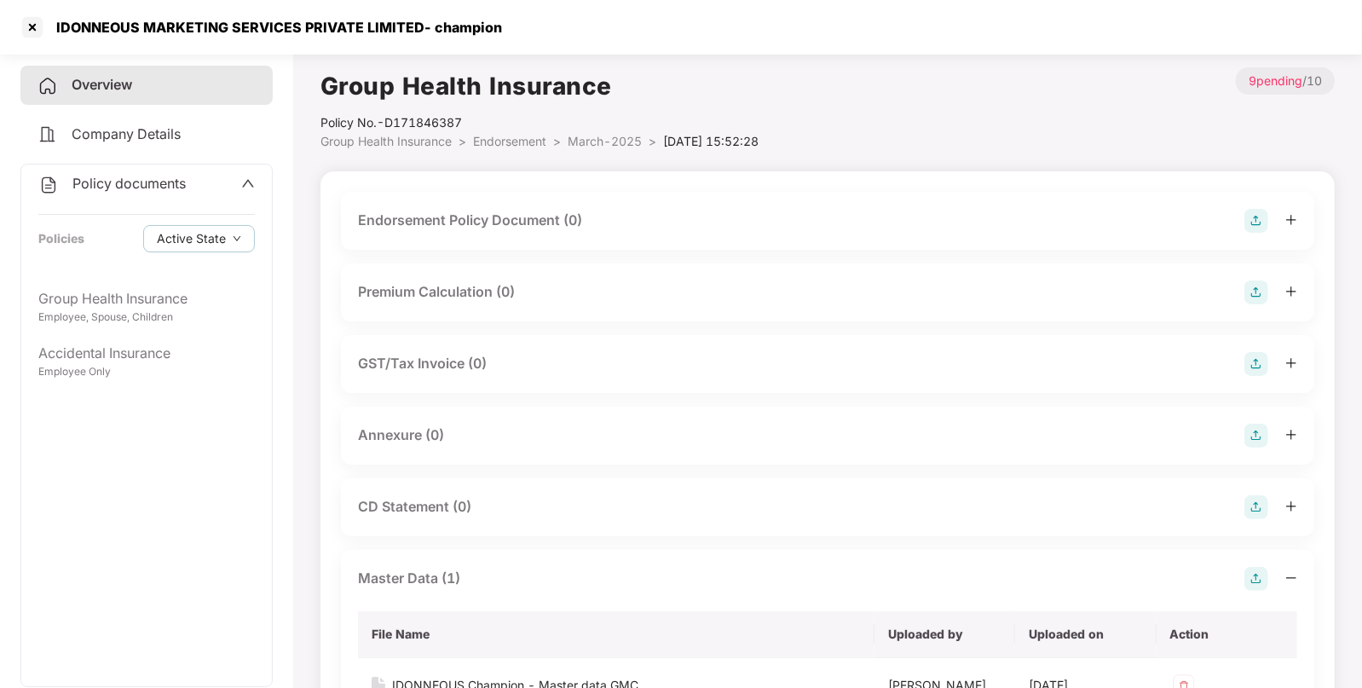
click at [1257, 217] on img at bounding box center [1257, 221] width 24 height 24
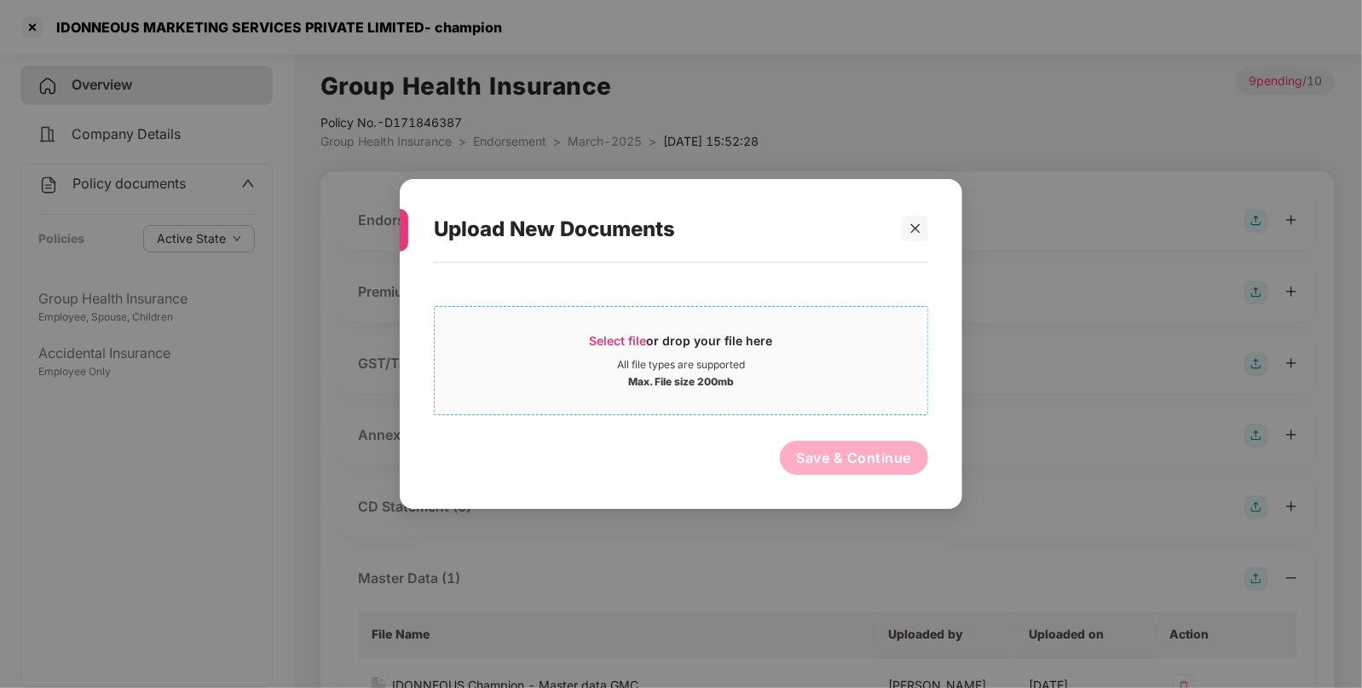
click at [607, 339] on span "Select file" at bounding box center [618, 340] width 57 height 14
click at [912, 217] on div at bounding box center [916, 229] width 26 height 26
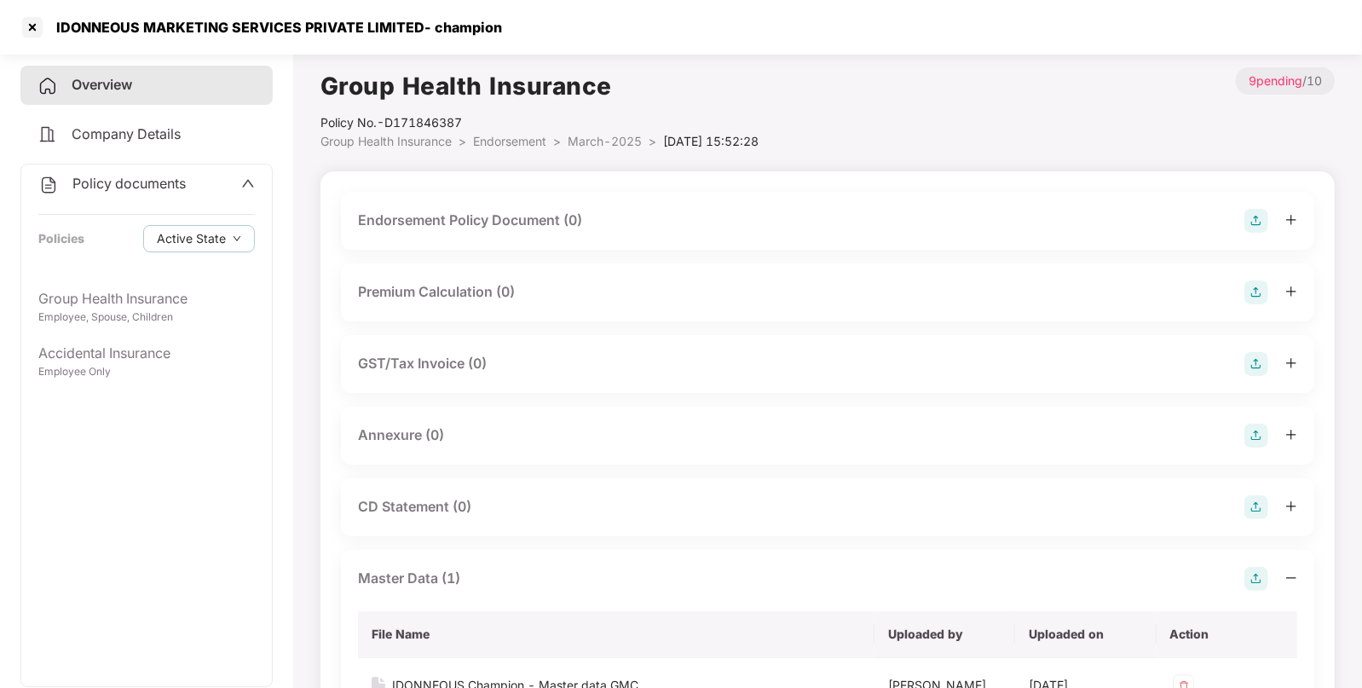
click at [1264, 230] on img at bounding box center [1257, 221] width 24 height 24
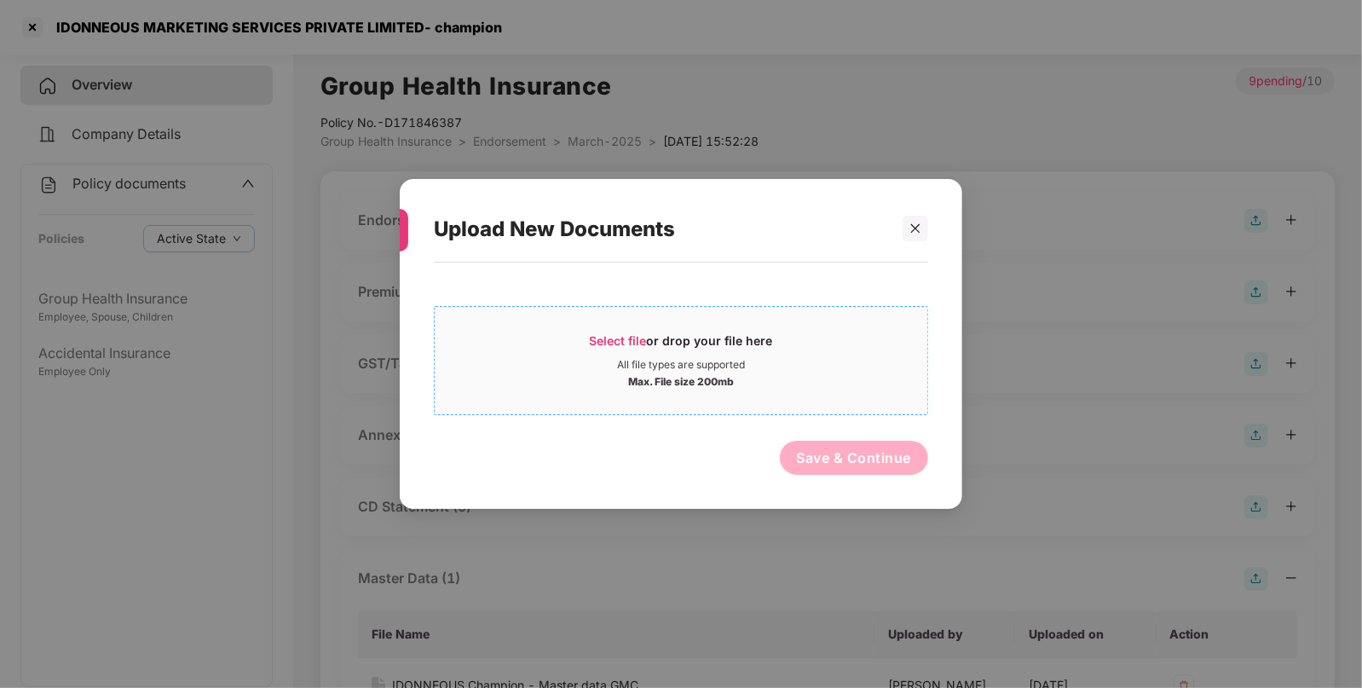
click at [621, 328] on span "Select file or drop your file here All file types are supported Max. File size …" at bounding box center [681, 361] width 493 height 82
click at [605, 343] on span "Select file" at bounding box center [618, 340] width 57 height 14
click at [634, 315] on div "Select file or drop your file here All file types are supported Max. File size …" at bounding box center [681, 360] width 494 height 109
click at [618, 327] on span "Select file or drop your file here All file types are supported Max. File size …" at bounding box center [681, 361] width 493 height 82
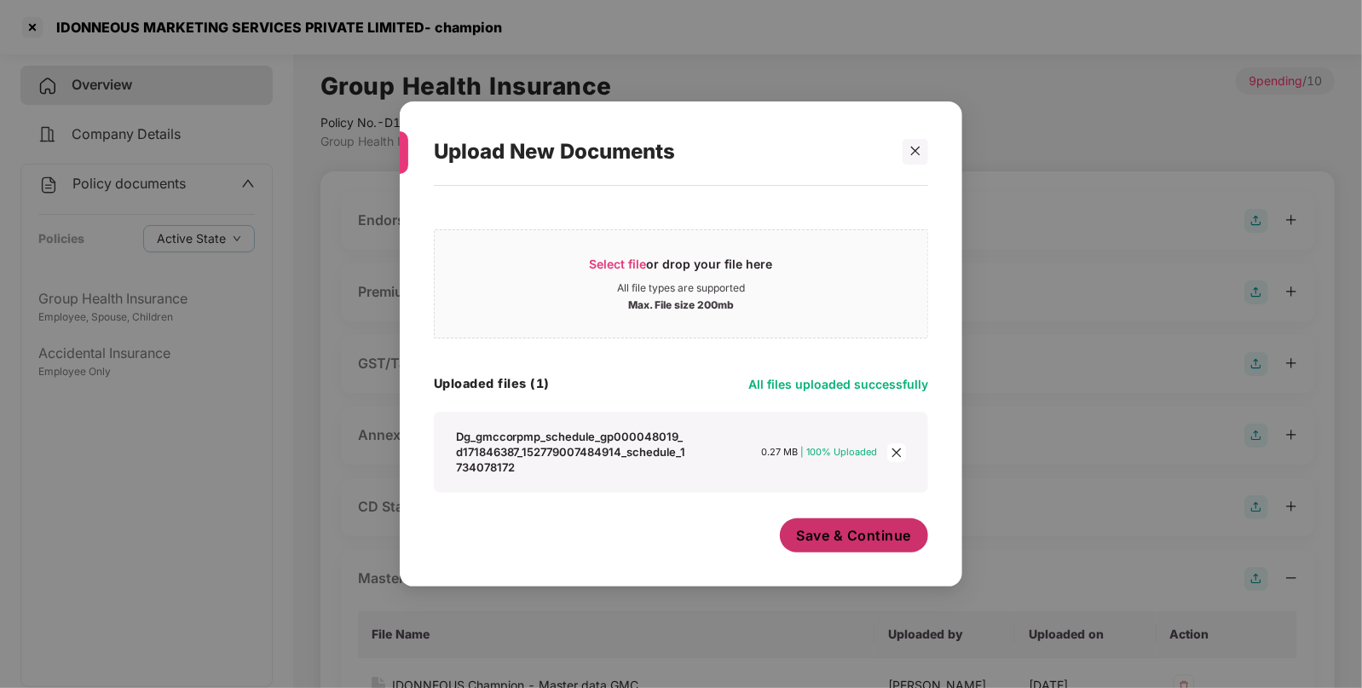
click at [835, 531] on span "Save & Continue" at bounding box center [854, 535] width 115 height 19
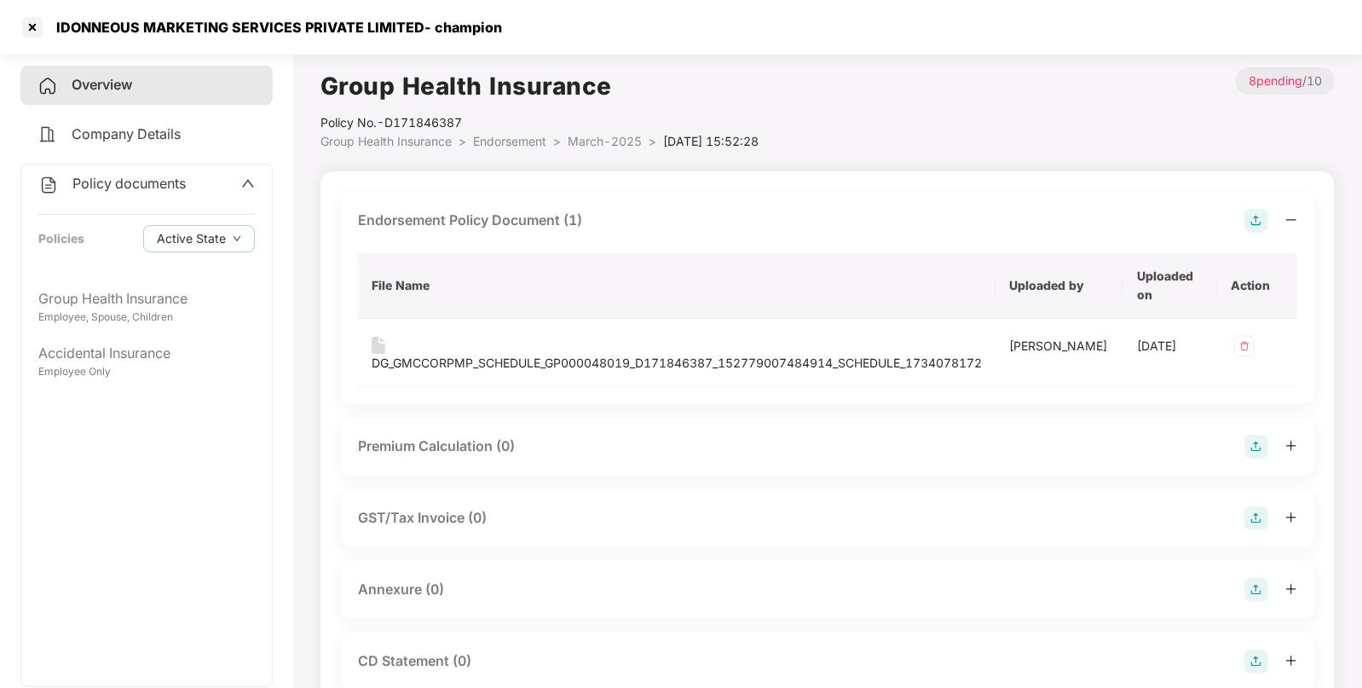
click at [622, 147] on span "March-2025" at bounding box center [605, 141] width 74 height 14
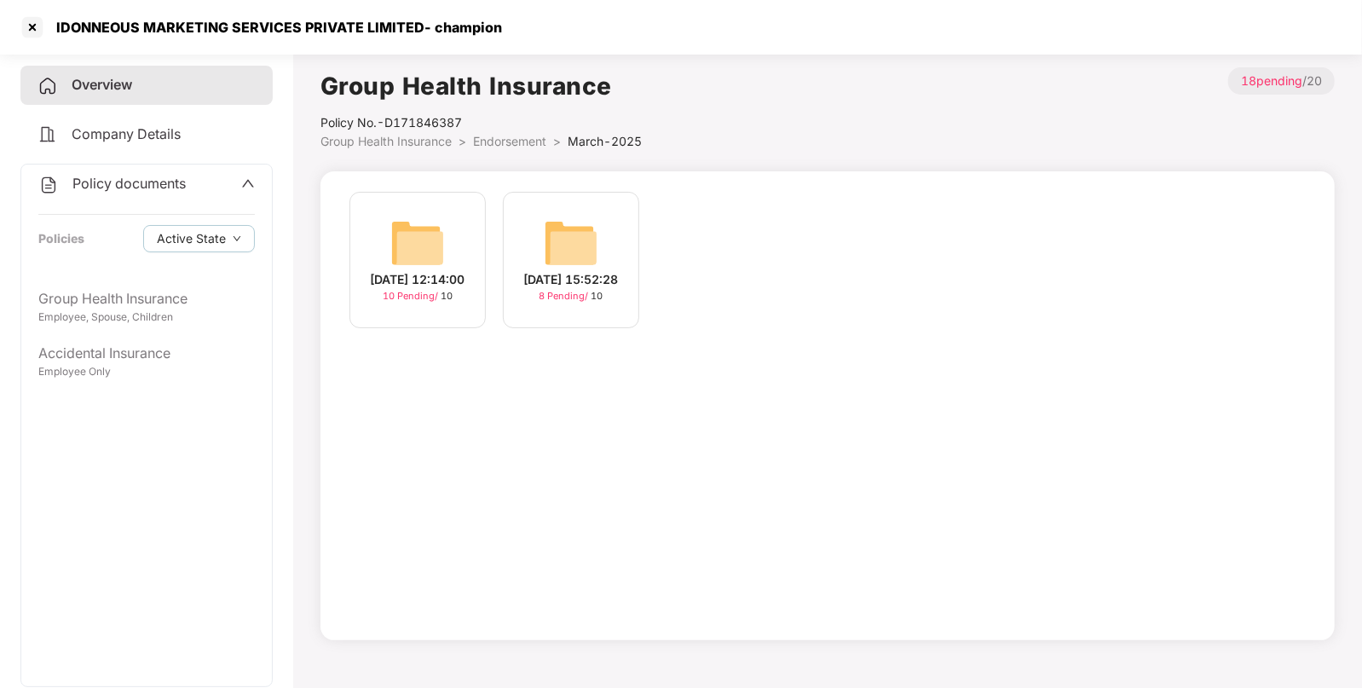
click at [435, 230] on img at bounding box center [417, 243] width 55 height 55
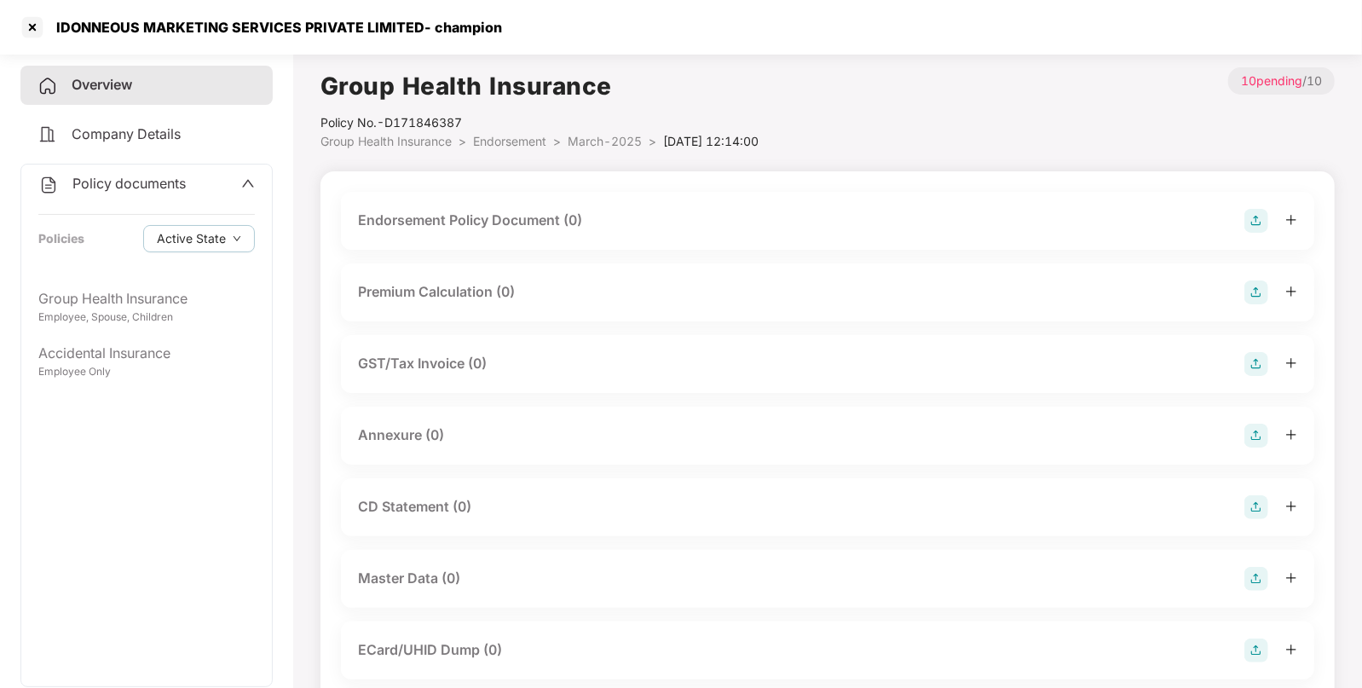
click at [1247, 228] on img at bounding box center [1257, 221] width 24 height 24
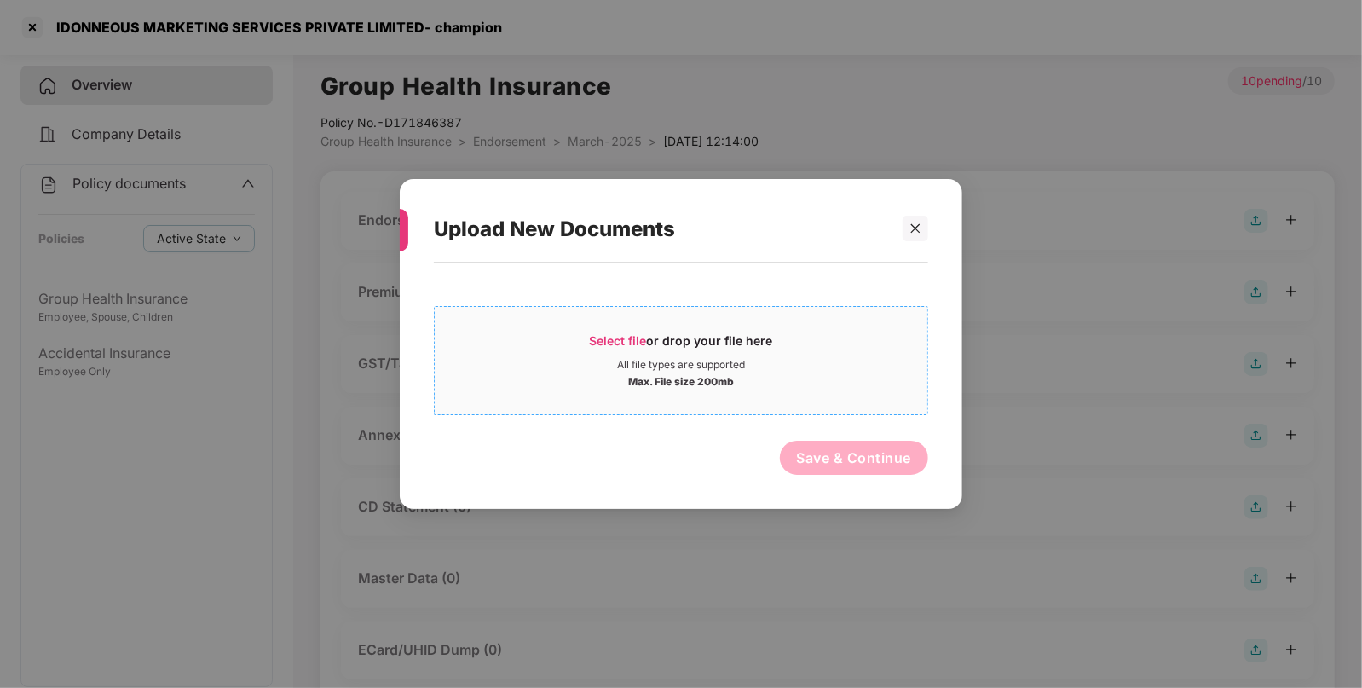
click at [622, 321] on span "Select file or drop your file here All file types are supported Max. File size …" at bounding box center [681, 361] width 493 height 82
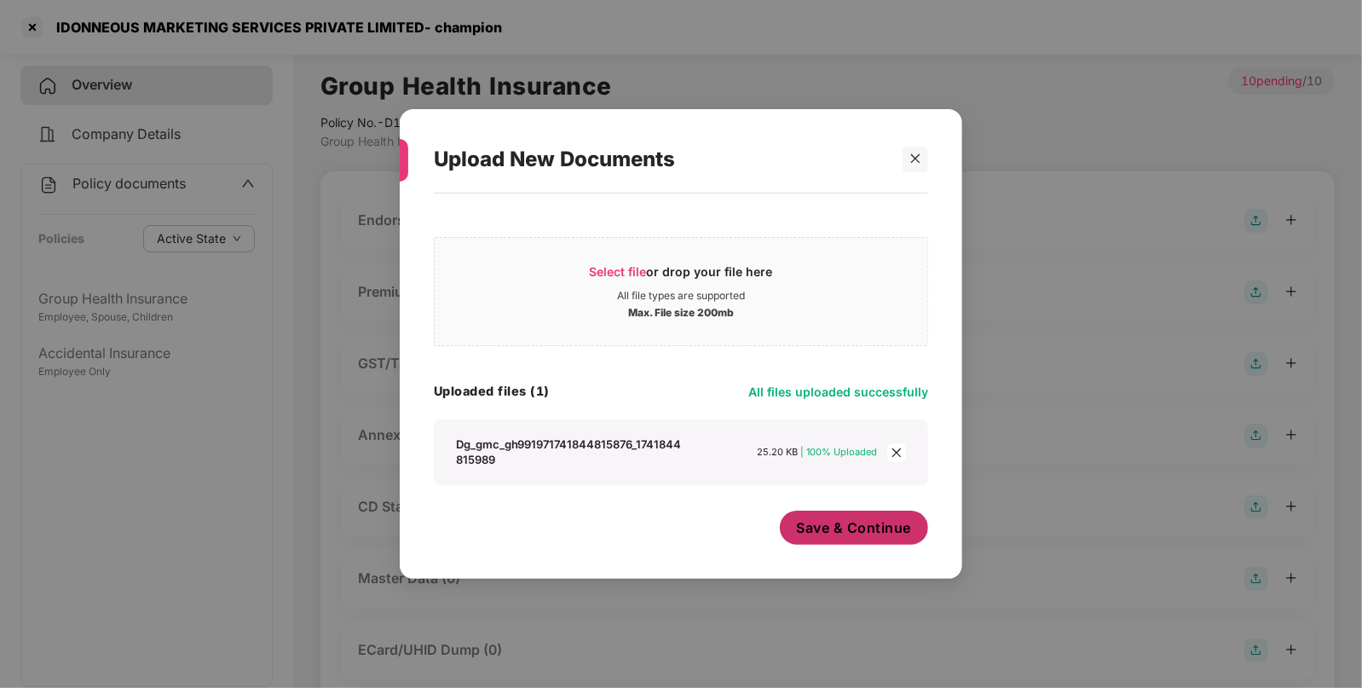
click at [847, 543] on button "Save & Continue" at bounding box center [854, 528] width 149 height 34
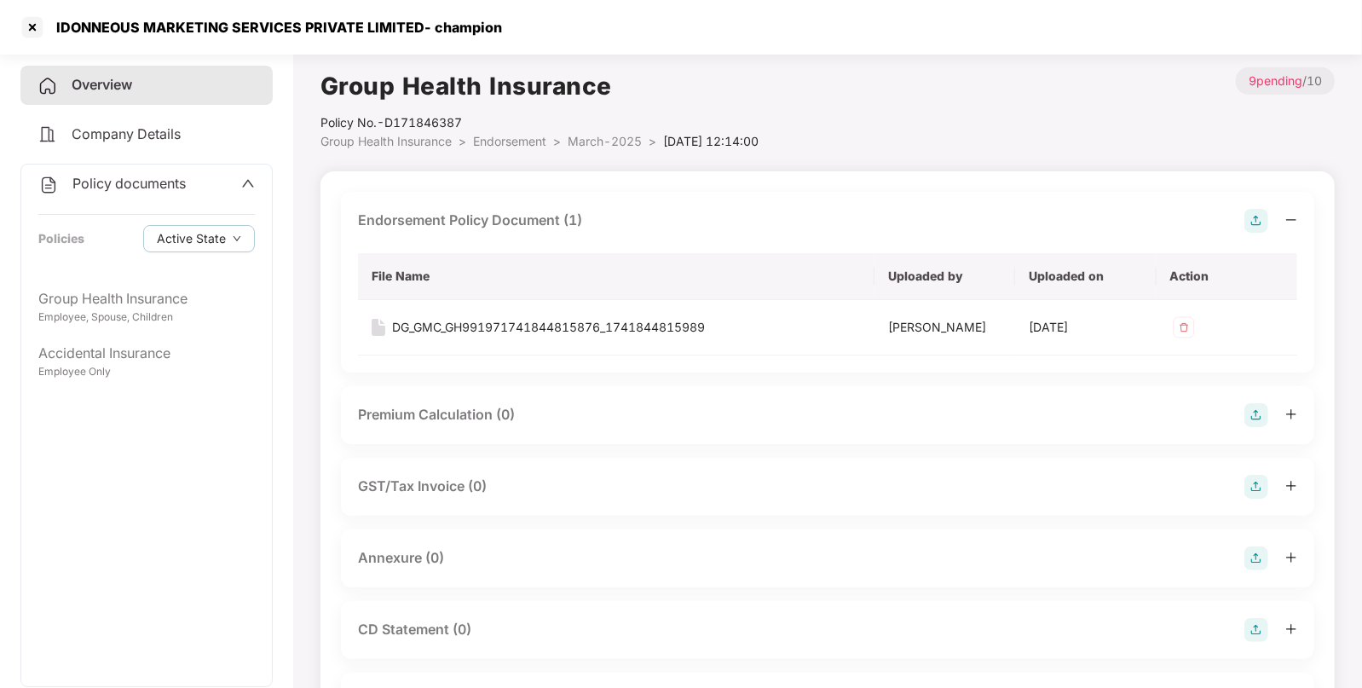
click at [516, 141] on span "Endorsement" at bounding box center [509, 141] width 73 height 14
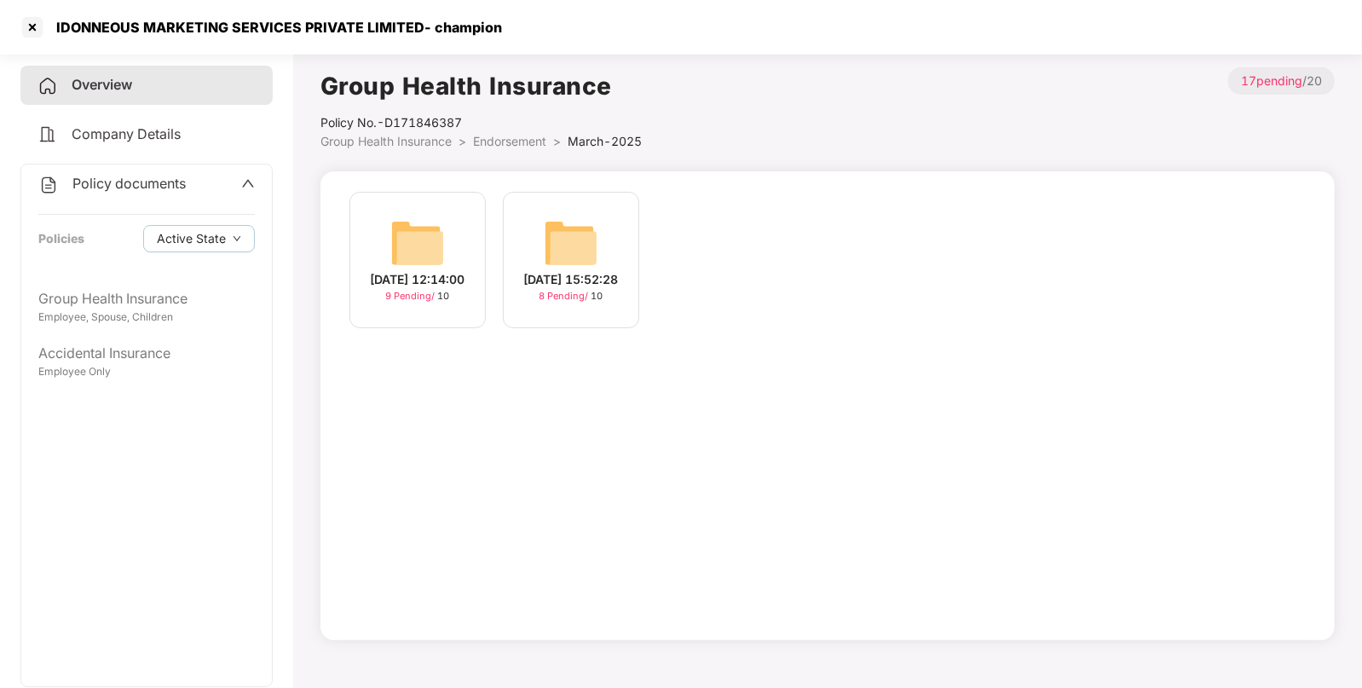
click at [441, 246] on img at bounding box center [417, 243] width 55 height 55
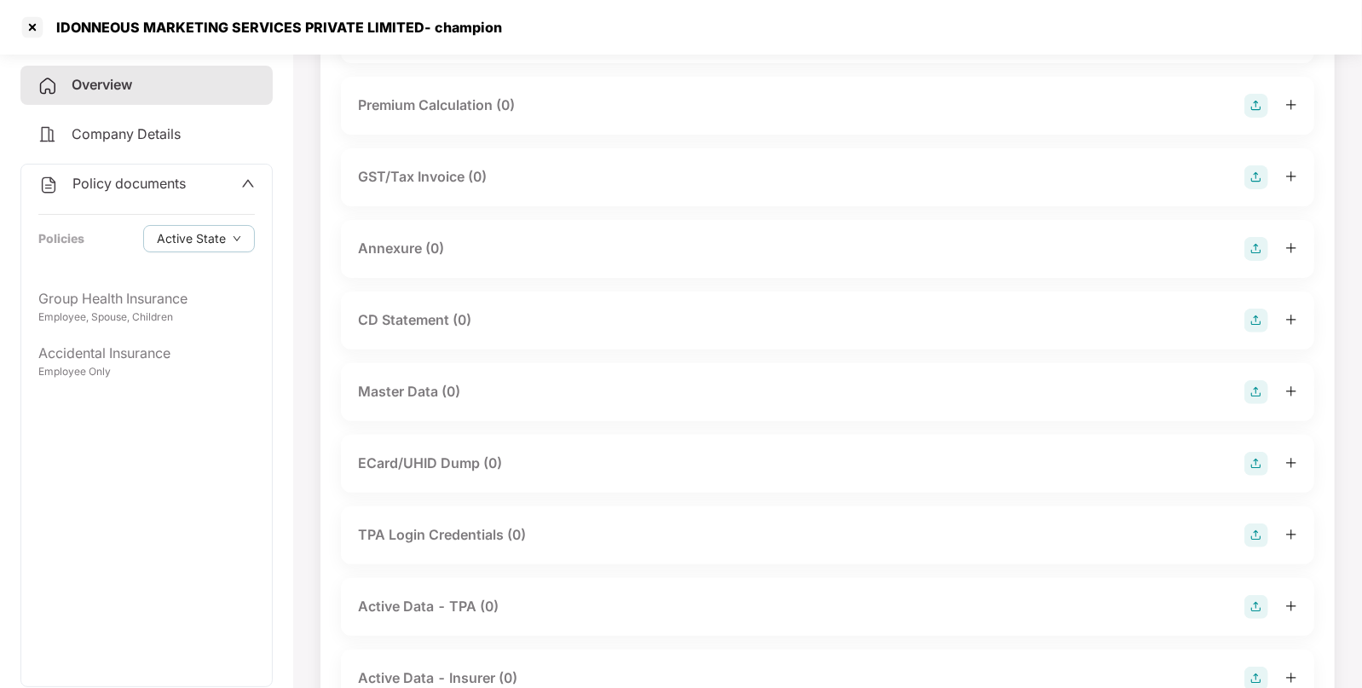
scroll to position [187, 0]
click at [1271, 382] on div at bounding box center [1271, 392] width 53 height 24
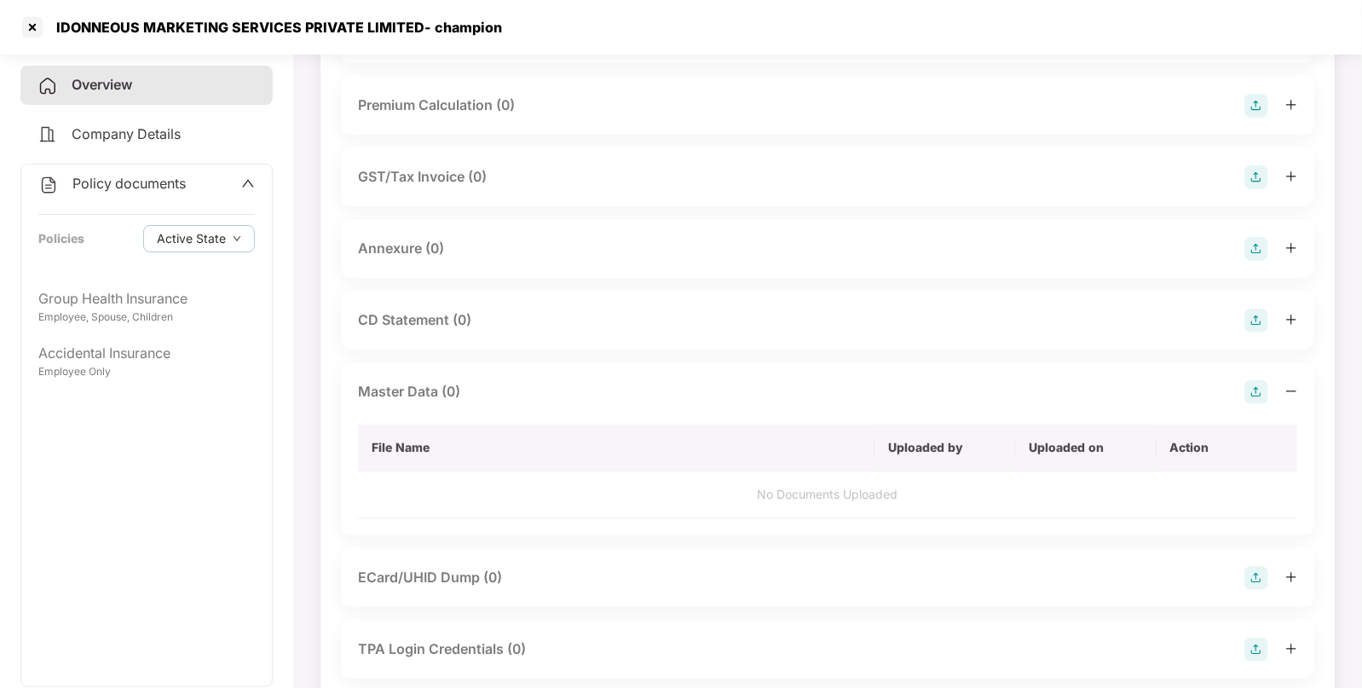
click at [1248, 396] on img at bounding box center [1257, 392] width 24 height 24
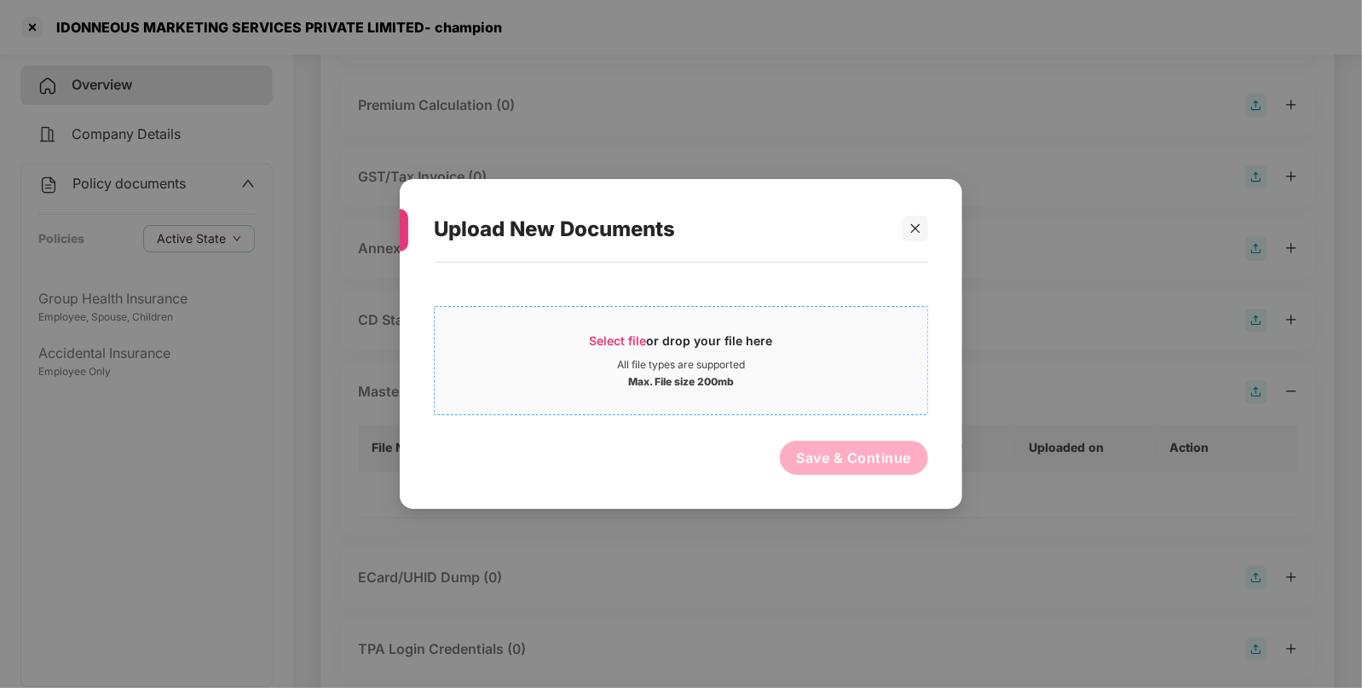
click at [611, 344] on span "Select file" at bounding box center [618, 340] width 57 height 14
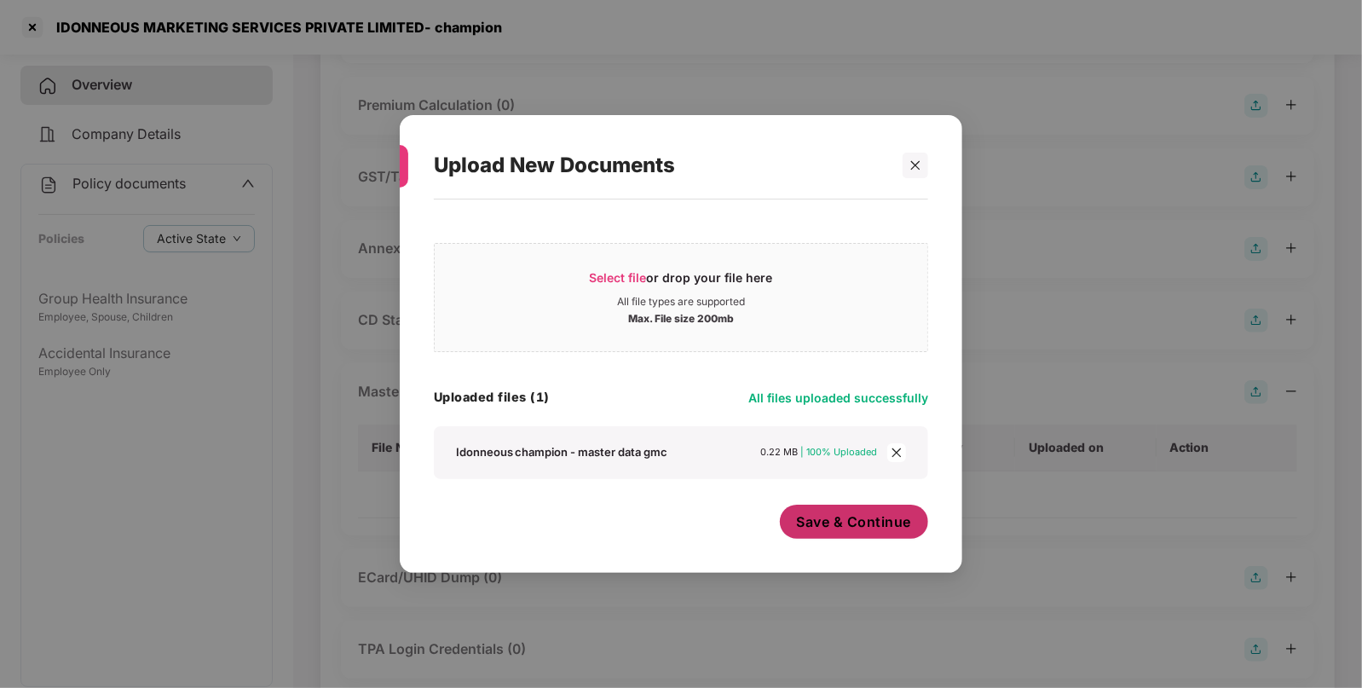
click at [865, 535] on button "Save & Continue" at bounding box center [854, 522] width 149 height 34
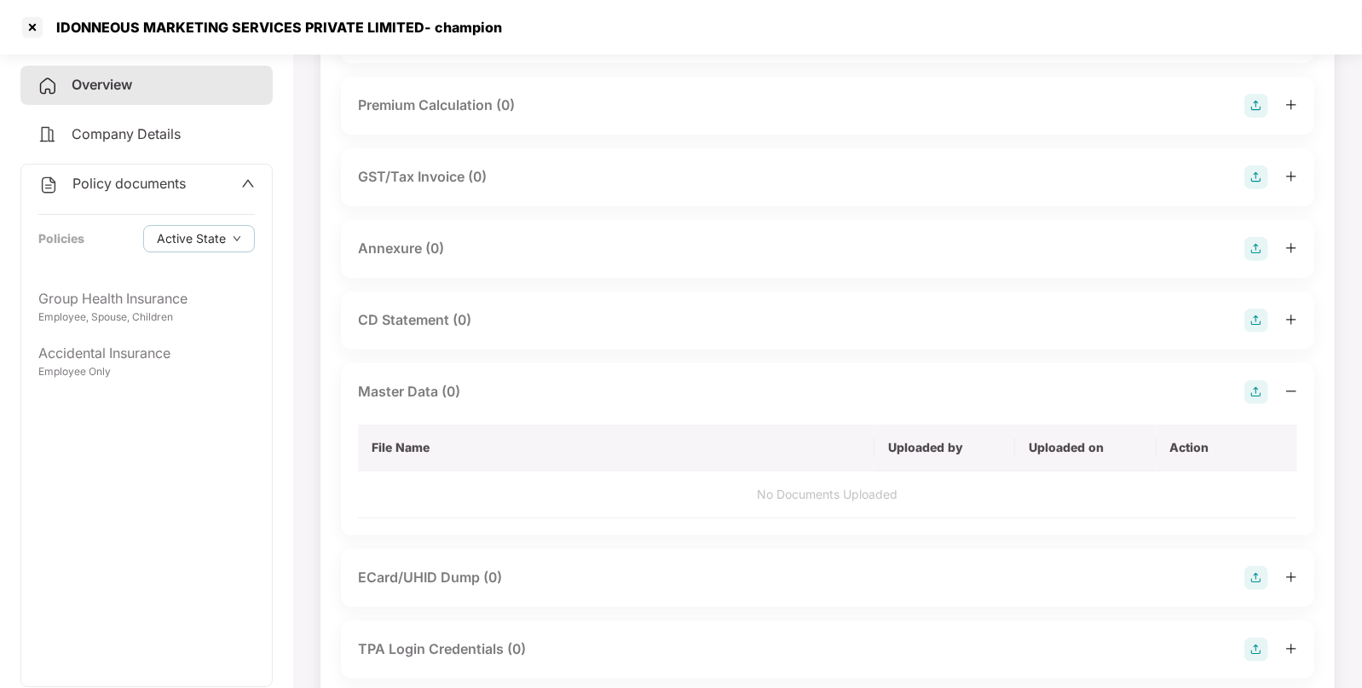
scroll to position [0, 0]
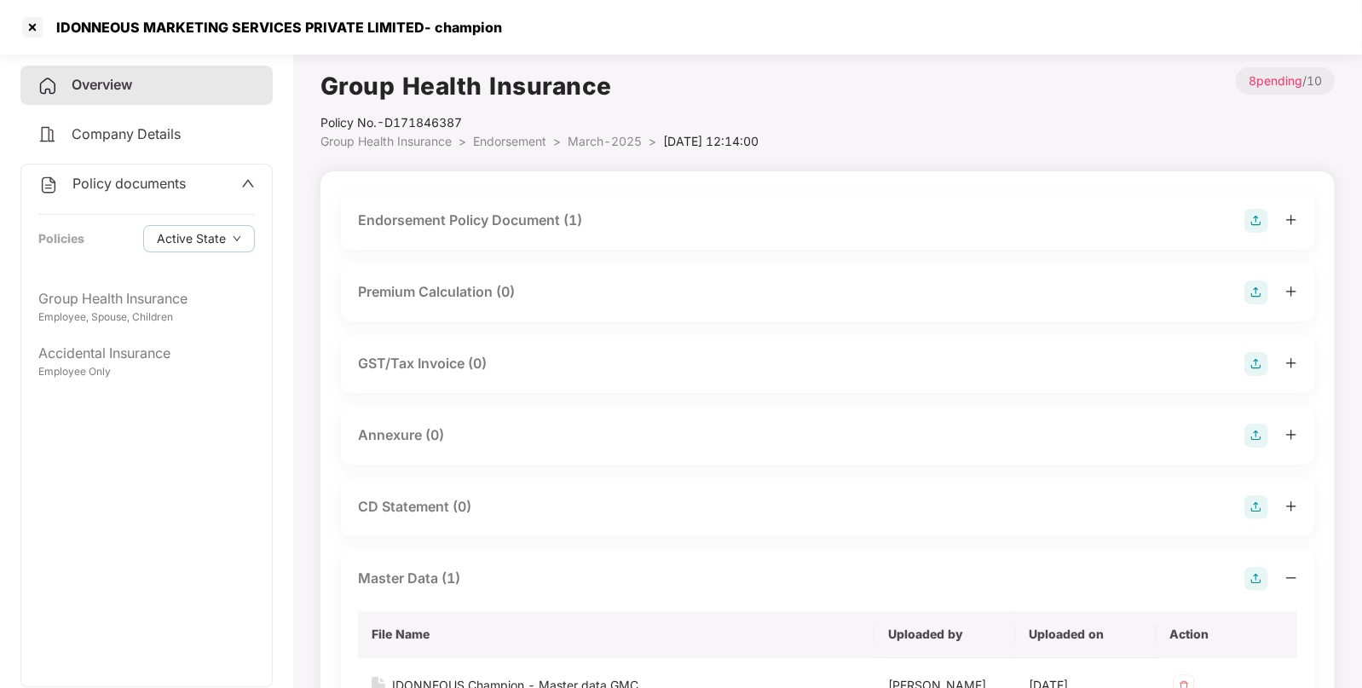
click at [537, 145] on span "Endorsement" at bounding box center [509, 141] width 73 height 14
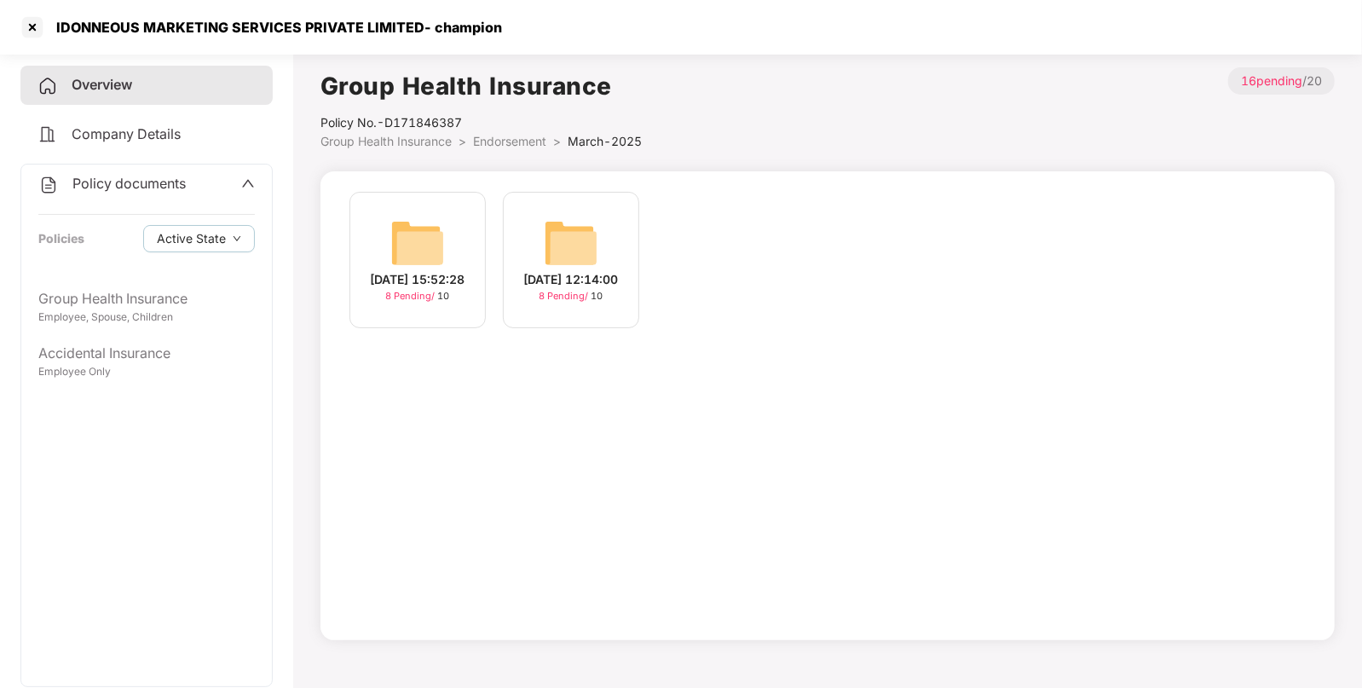
click at [523, 141] on span "Endorsement" at bounding box center [509, 141] width 73 height 14
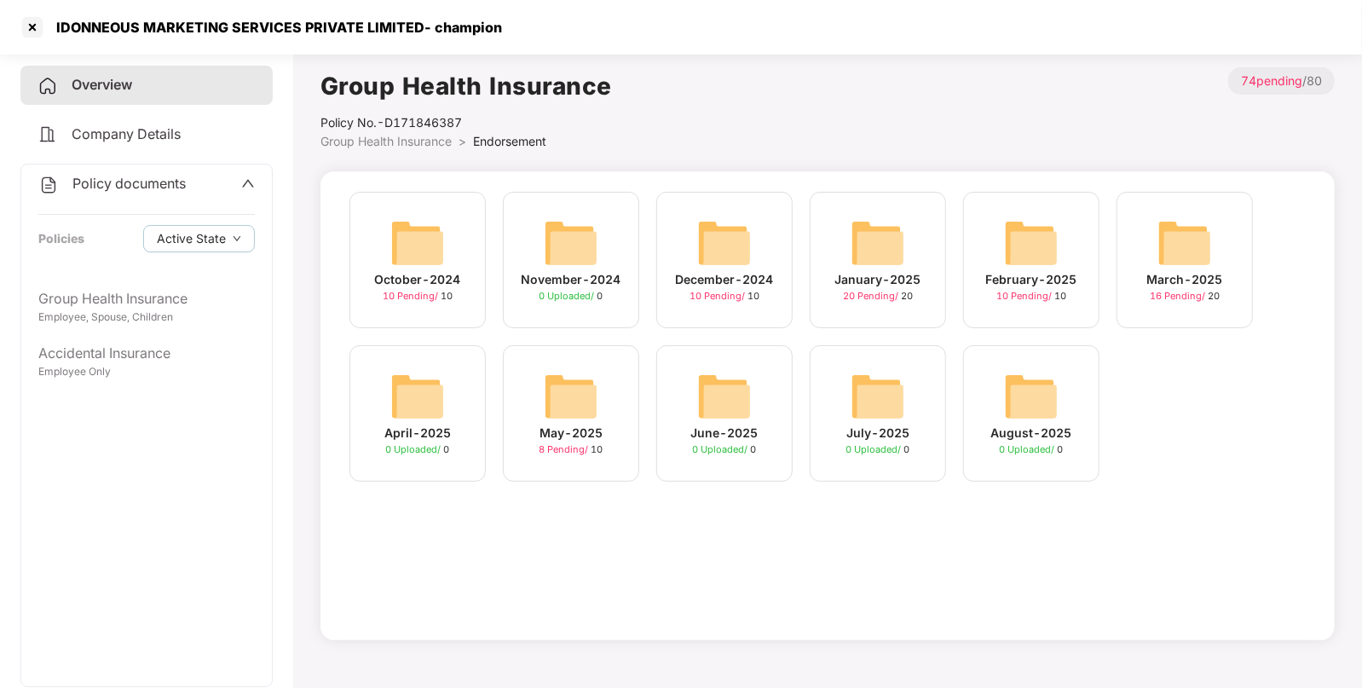
click at [1194, 239] on img at bounding box center [1185, 243] width 55 height 55
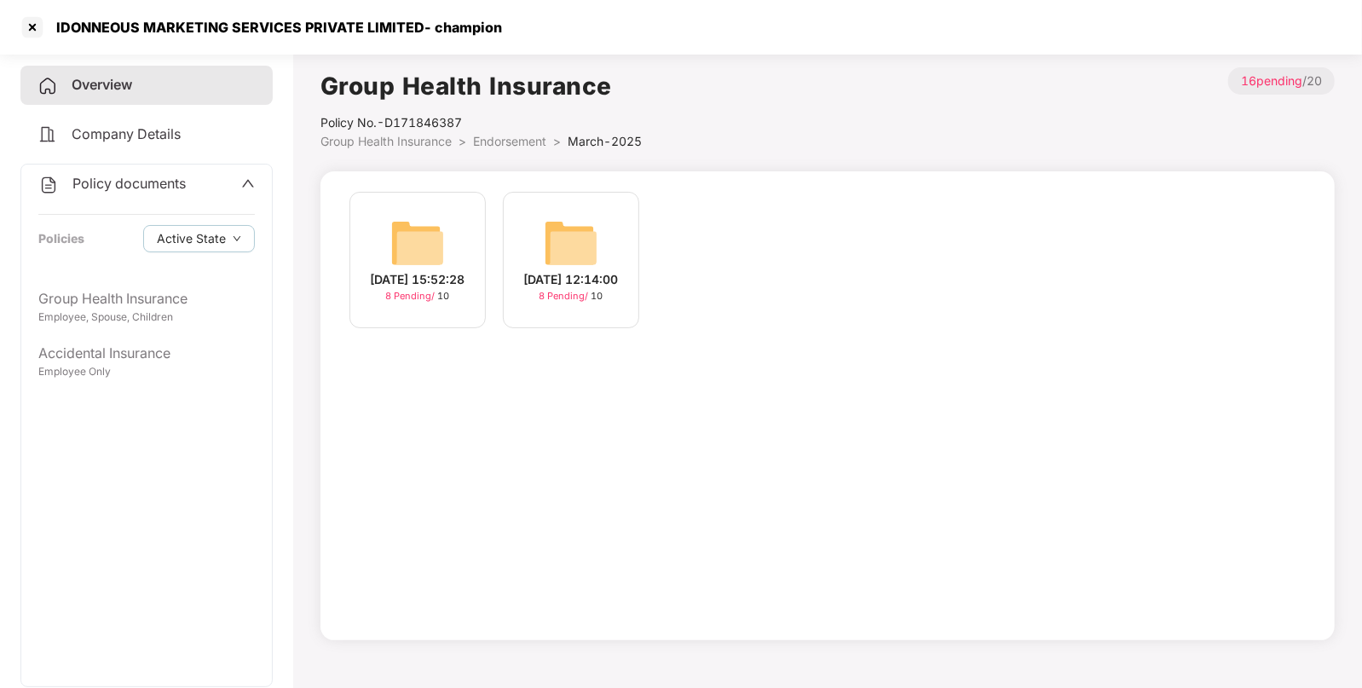
click at [533, 139] on span "Endorsement" at bounding box center [509, 141] width 73 height 14
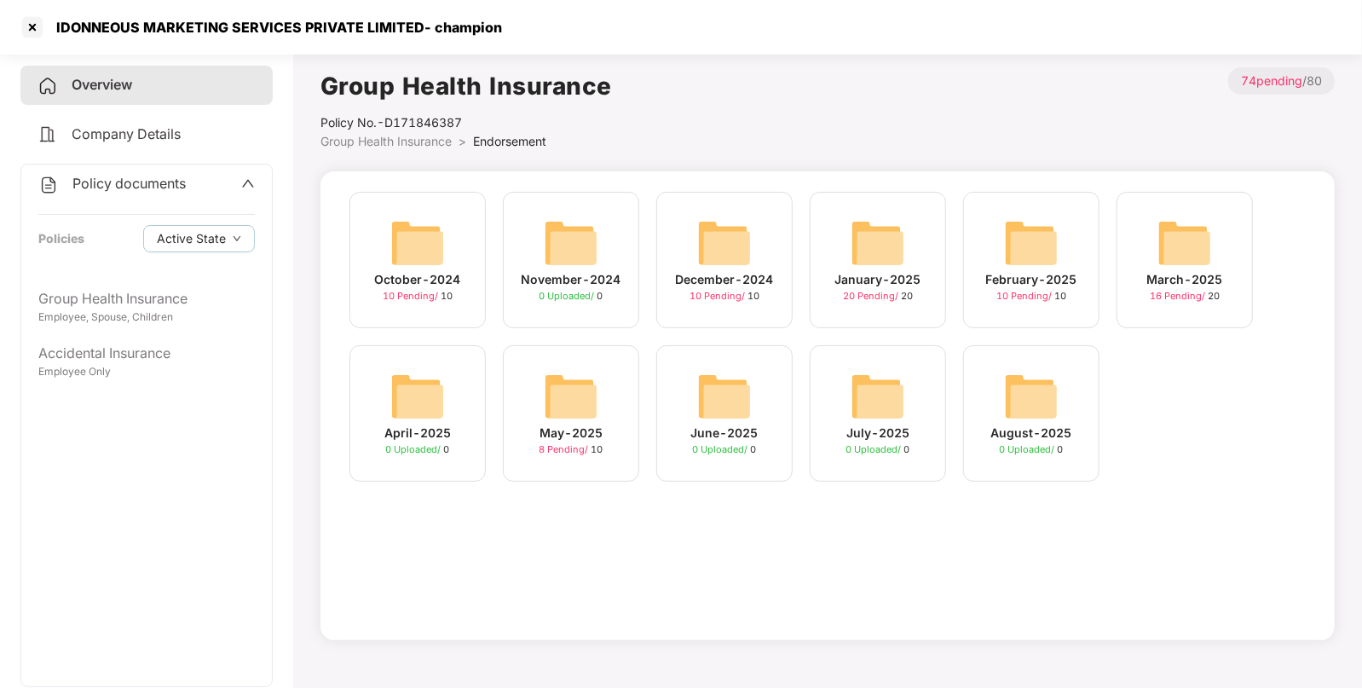
click at [1047, 252] on img at bounding box center [1031, 243] width 55 height 55
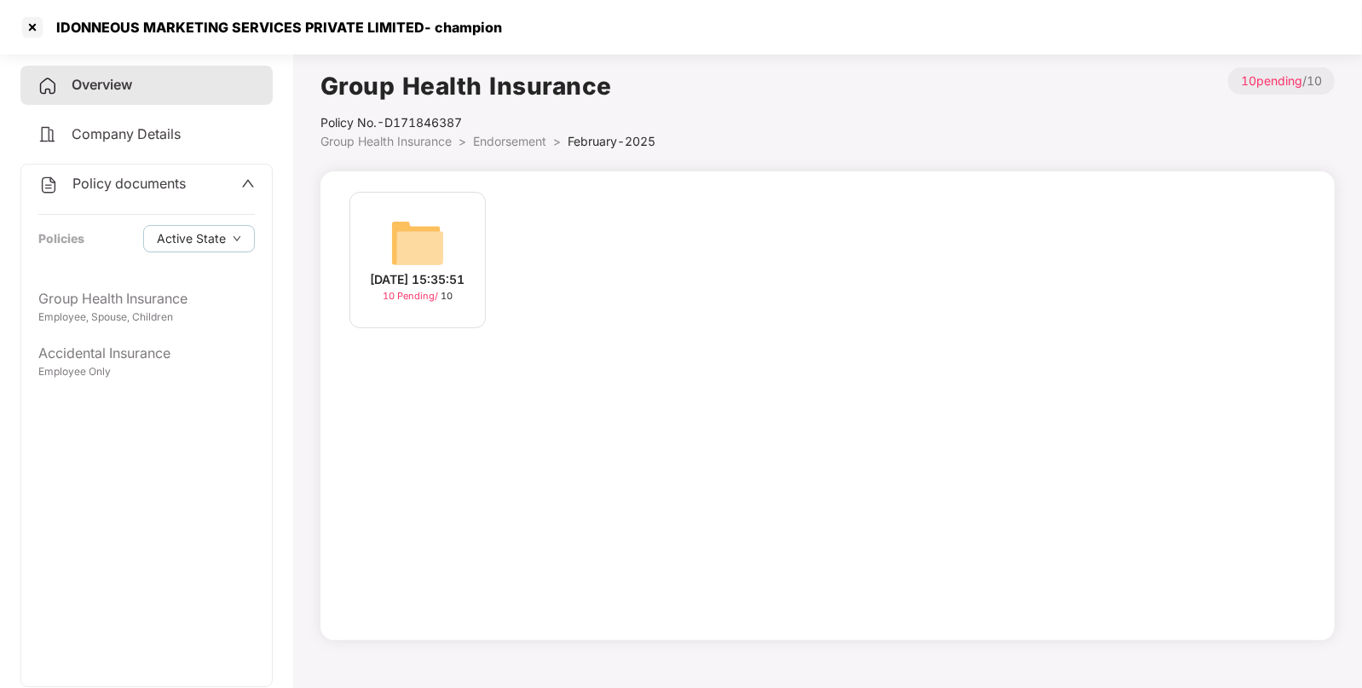
click at [428, 254] on img at bounding box center [417, 243] width 55 height 55
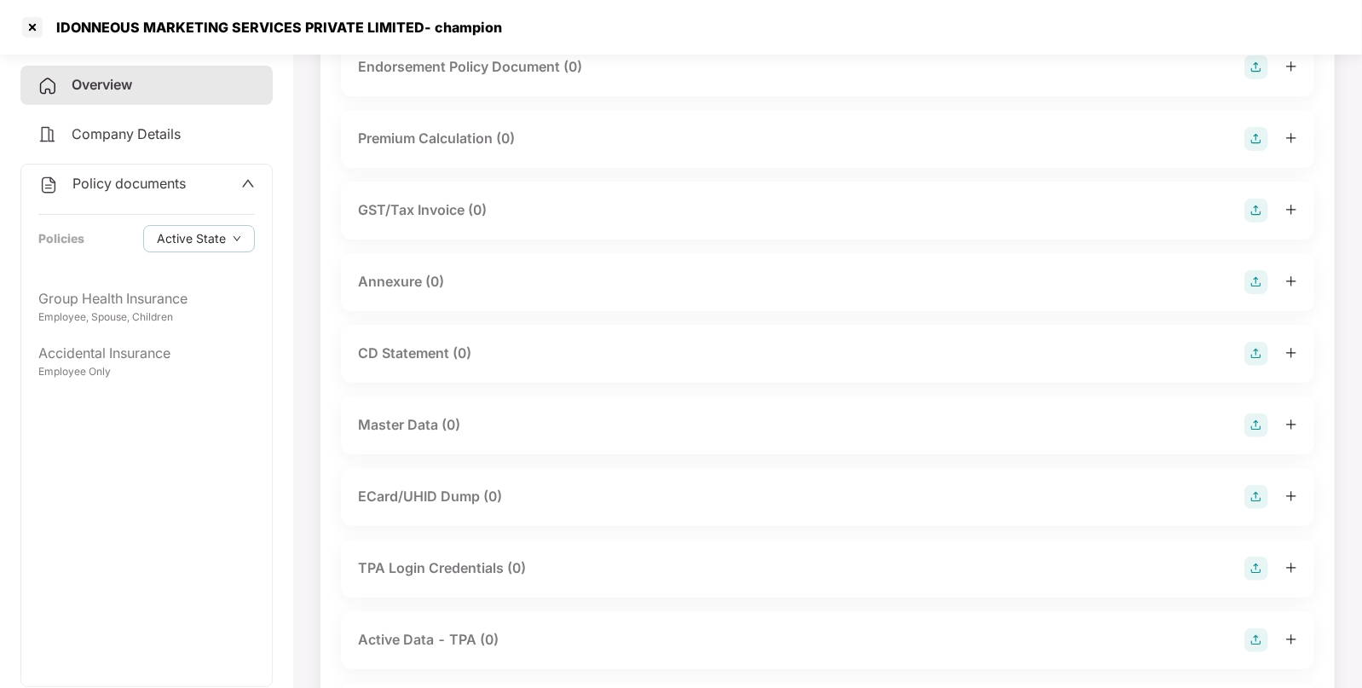
scroll to position [154, 0]
click at [1249, 427] on img at bounding box center [1257, 425] width 24 height 24
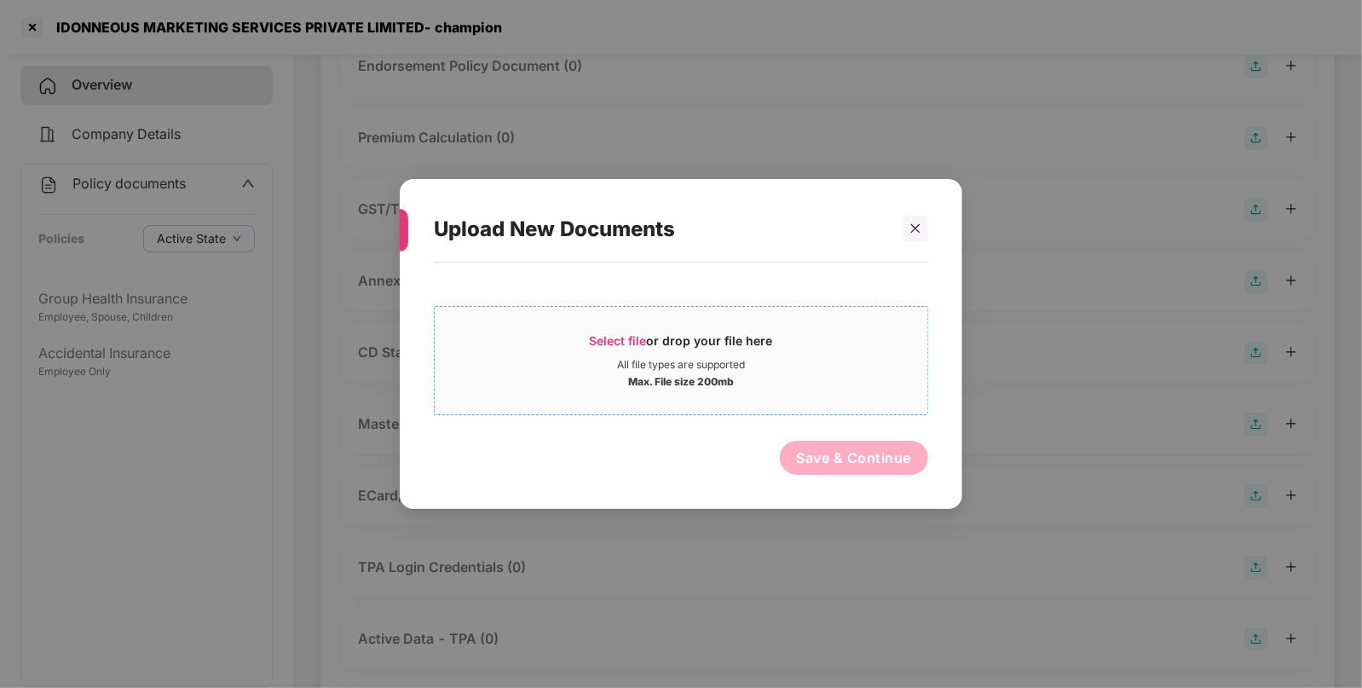
click at [593, 339] on span "Select file" at bounding box center [618, 340] width 57 height 14
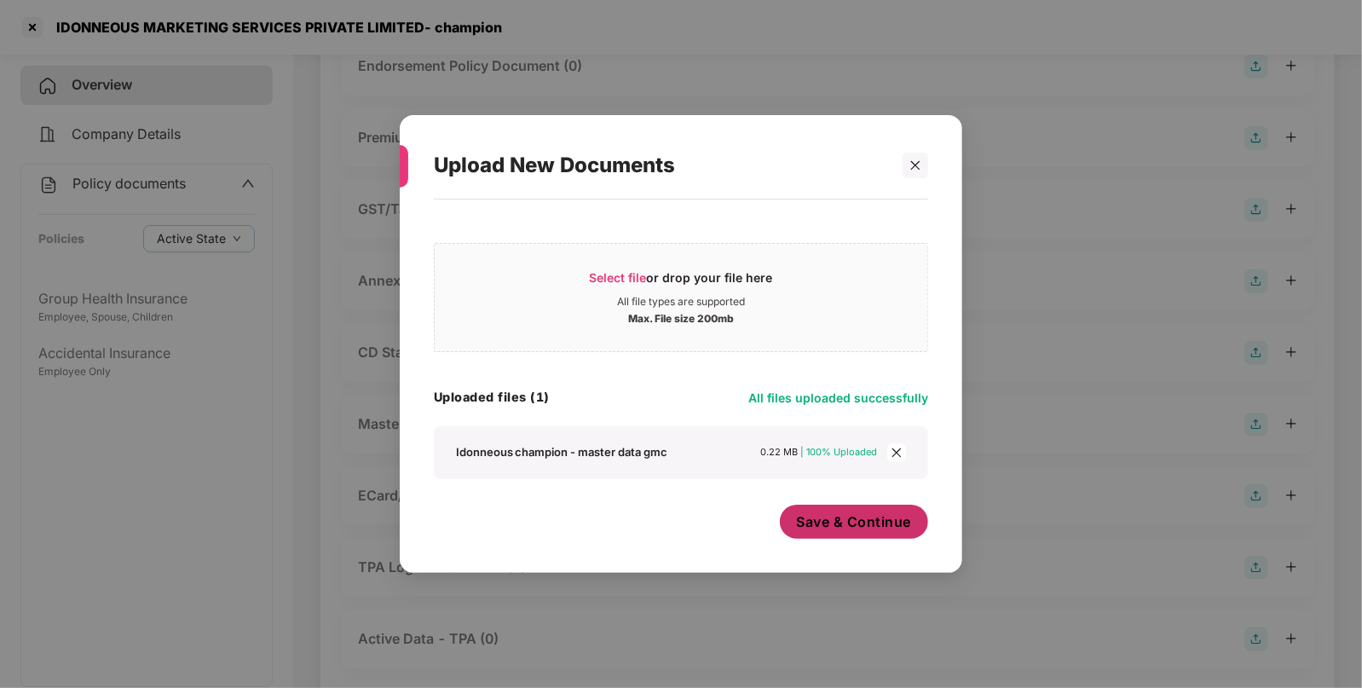
click at [844, 520] on span "Save & Continue" at bounding box center [854, 521] width 115 height 19
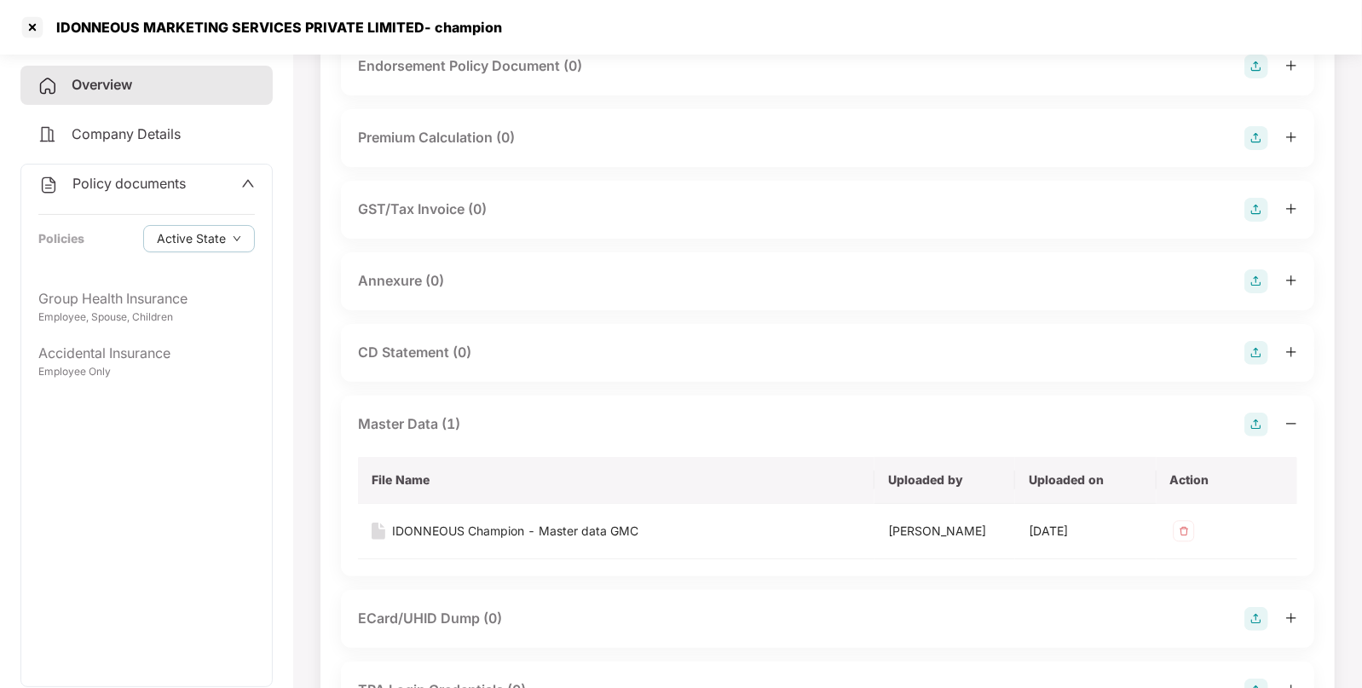
scroll to position [0, 0]
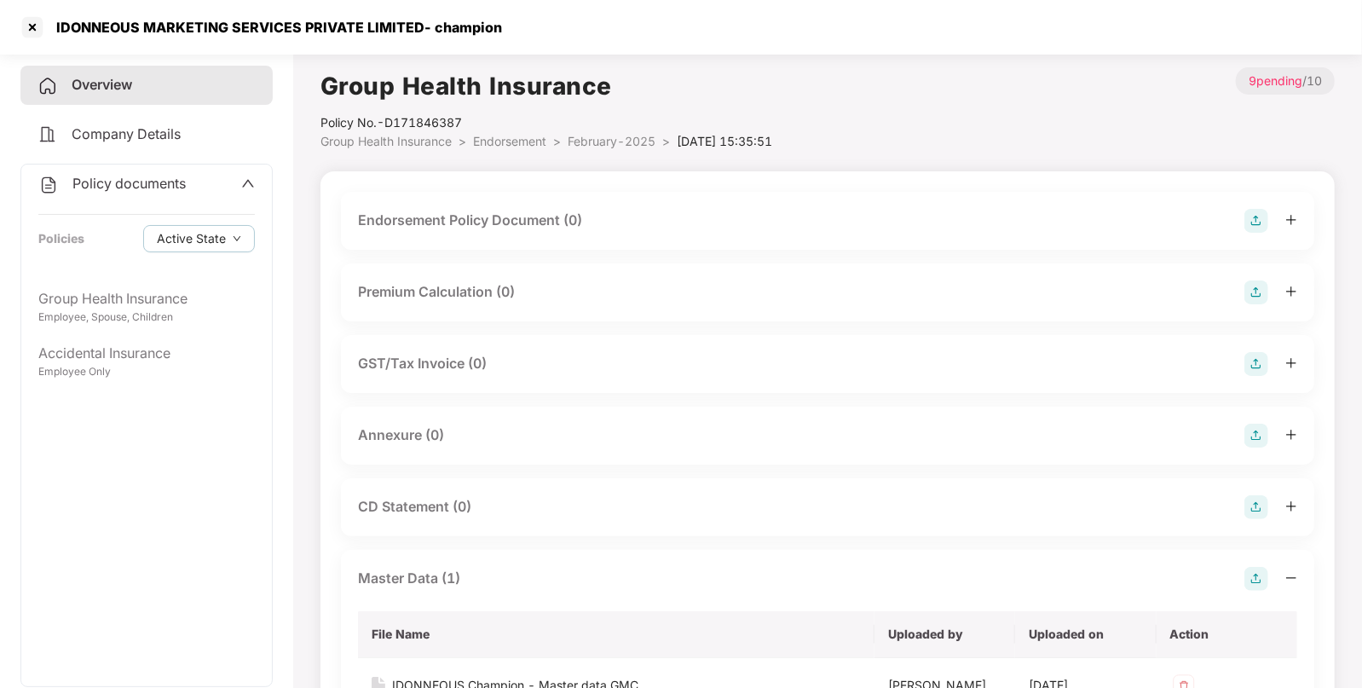
click at [1266, 220] on img at bounding box center [1257, 221] width 24 height 24
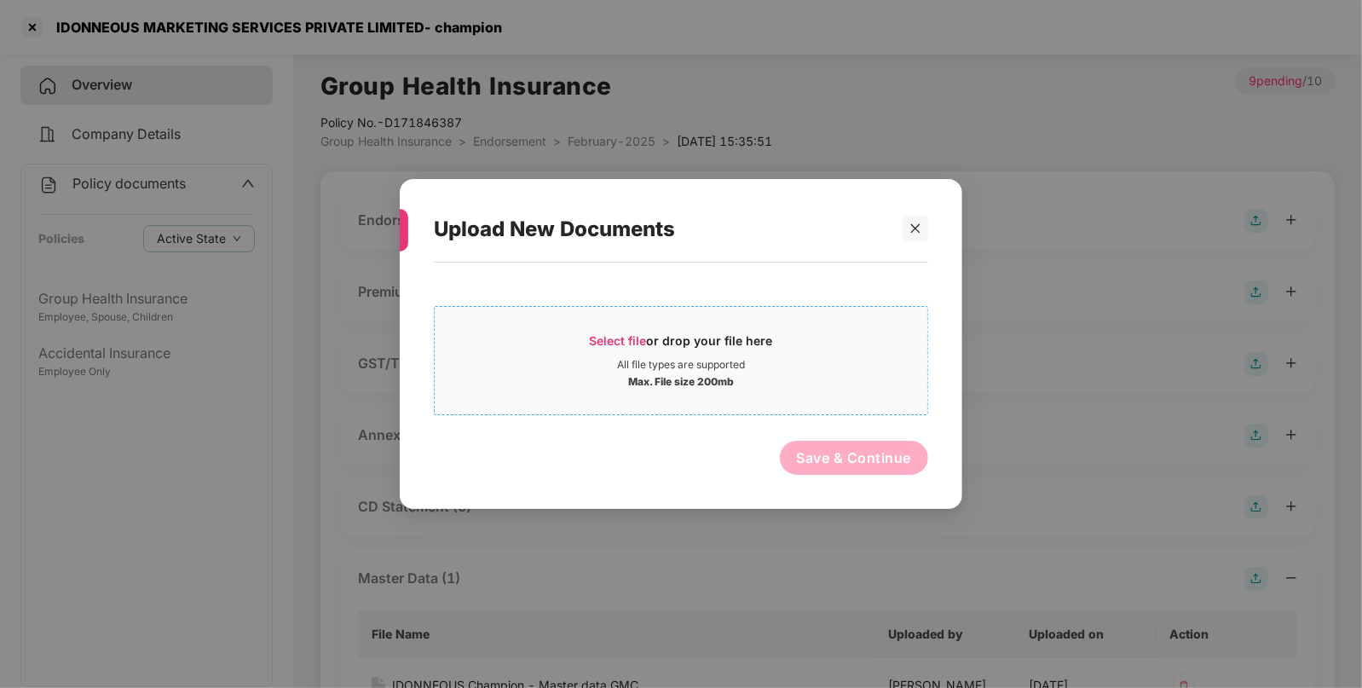
click at [750, 315] on div "Select file or drop your file here All file types are supported Max. File size …" at bounding box center [681, 360] width 494 height 109
click at [621, 361] on div "All file types are supported" at bounding box center [681, 365] width 128 height 14
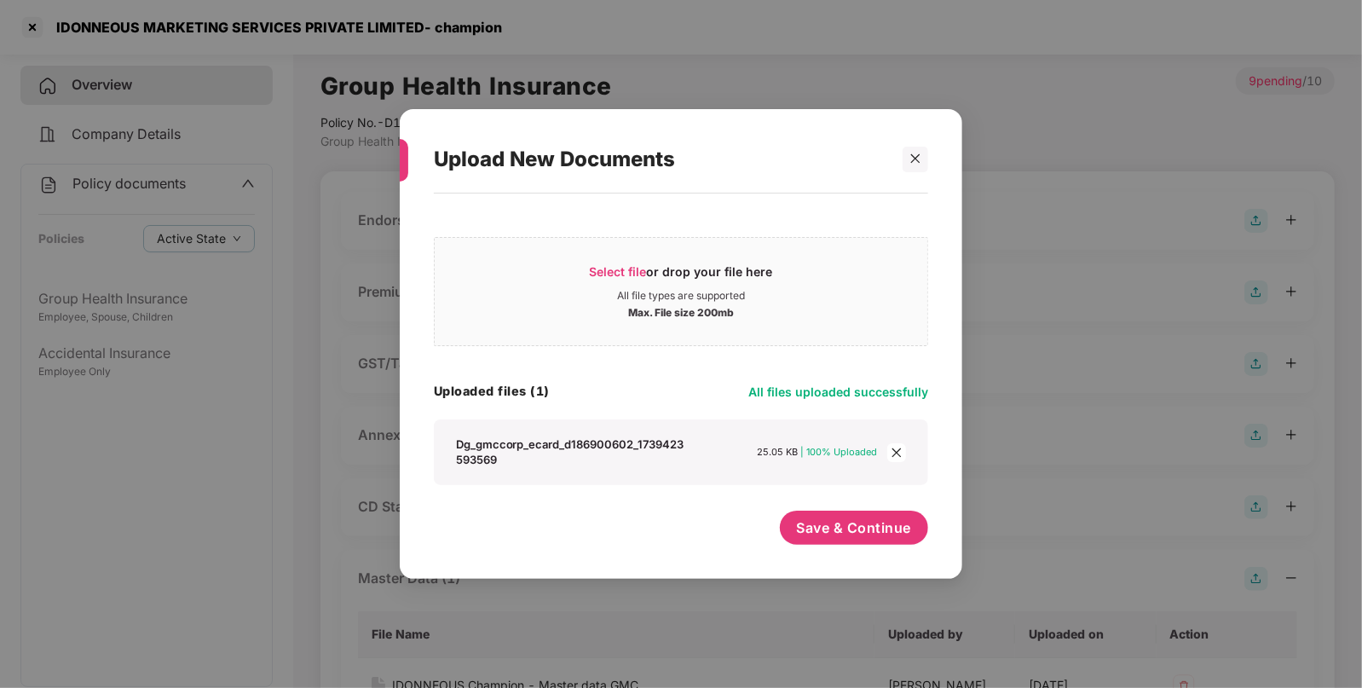
click at [847, 506] on div "Select file or drop your file here All file types are supported Max. File size …" at bounding box center [681, 378] width 494 height 352
click at [836, 535] on span "Save & Continue" at bounding box center [854, 527] width 115 height 19
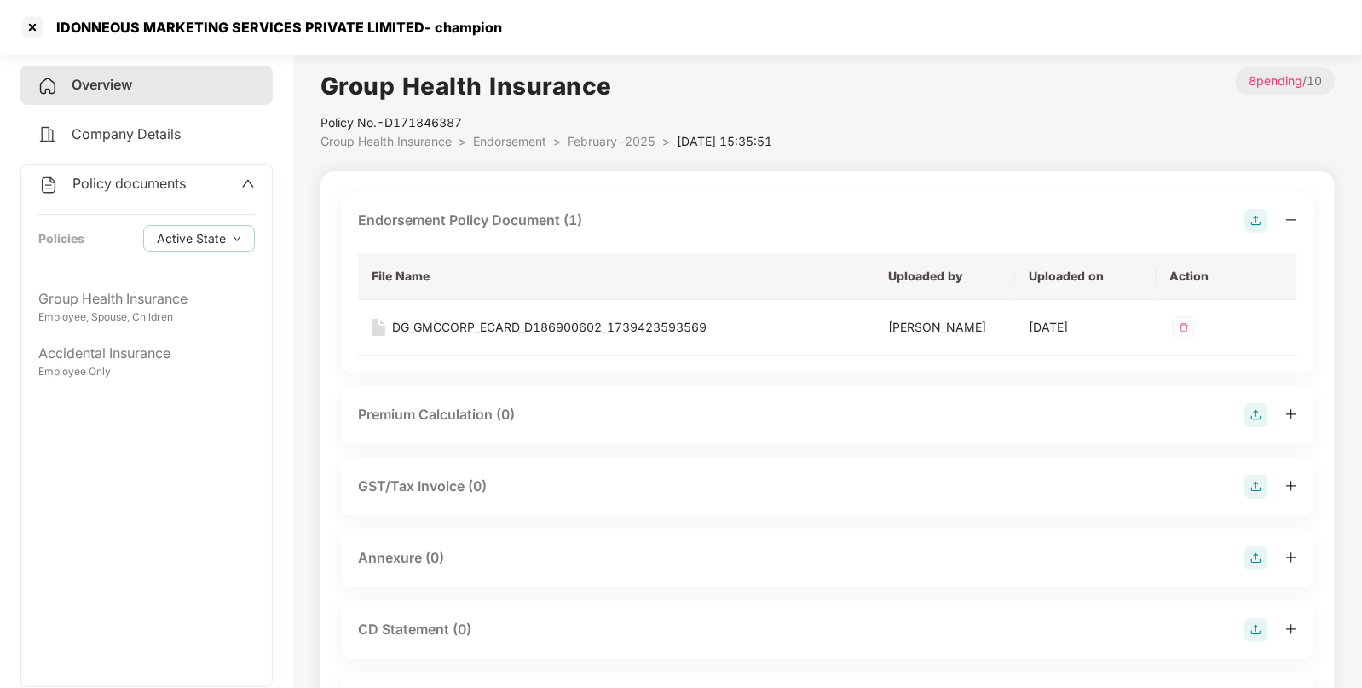
click at [537, 142] on span "Endorsement" at bounding box center [509, 141] width 73 height 14
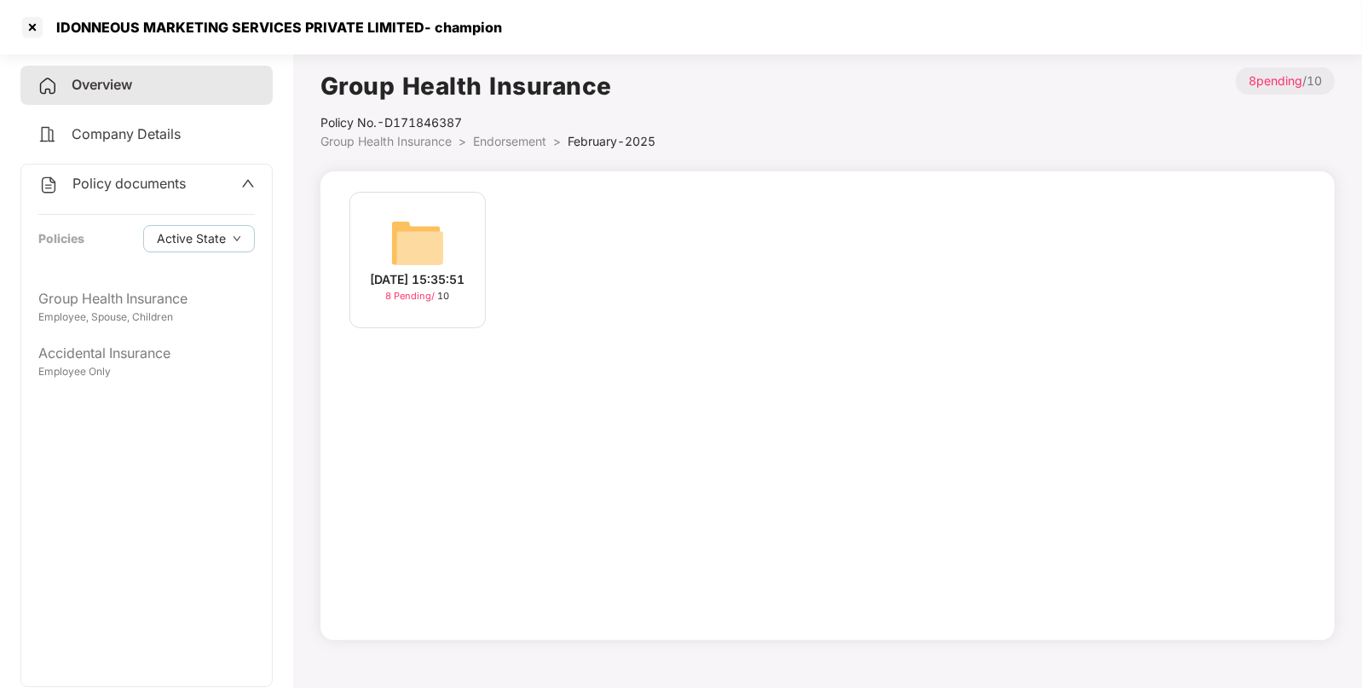
click at [491, 141] on span "Endorsement" at bounding box center [509, 141] width 73 height 14
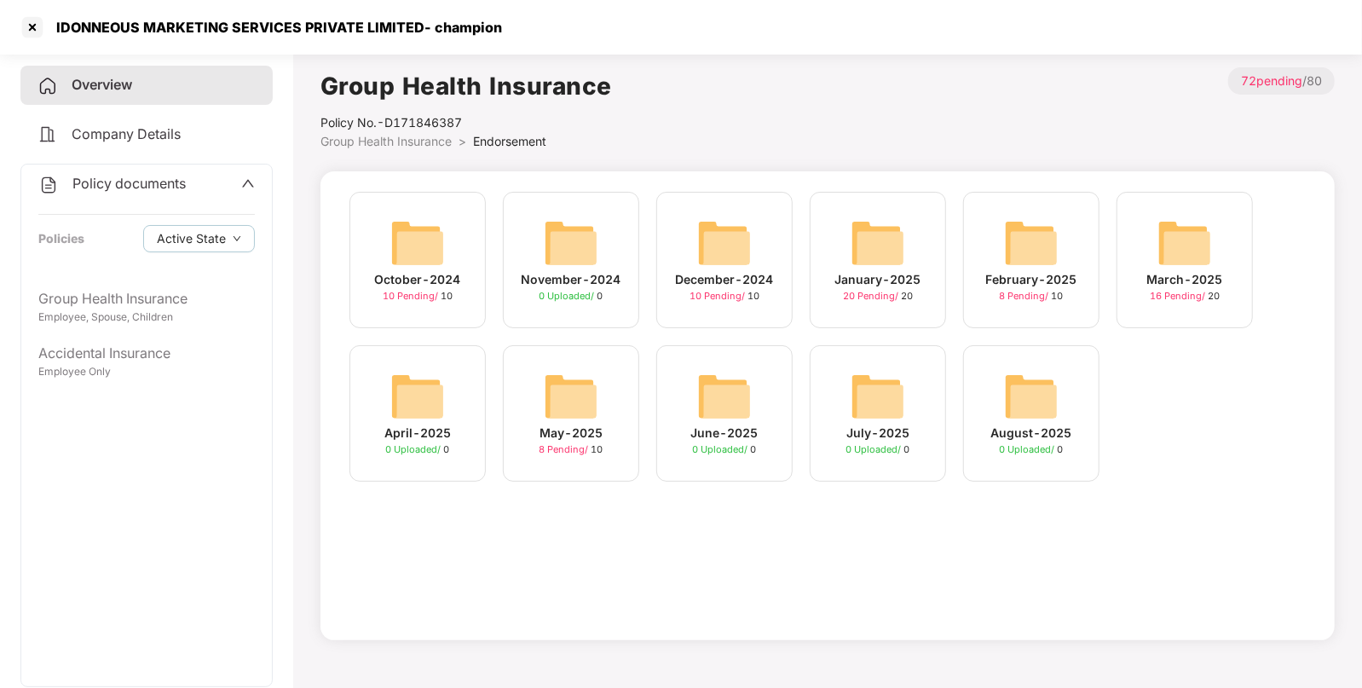
click at [896, 257] on img at bounding box center [878, 243] width 55 height 55
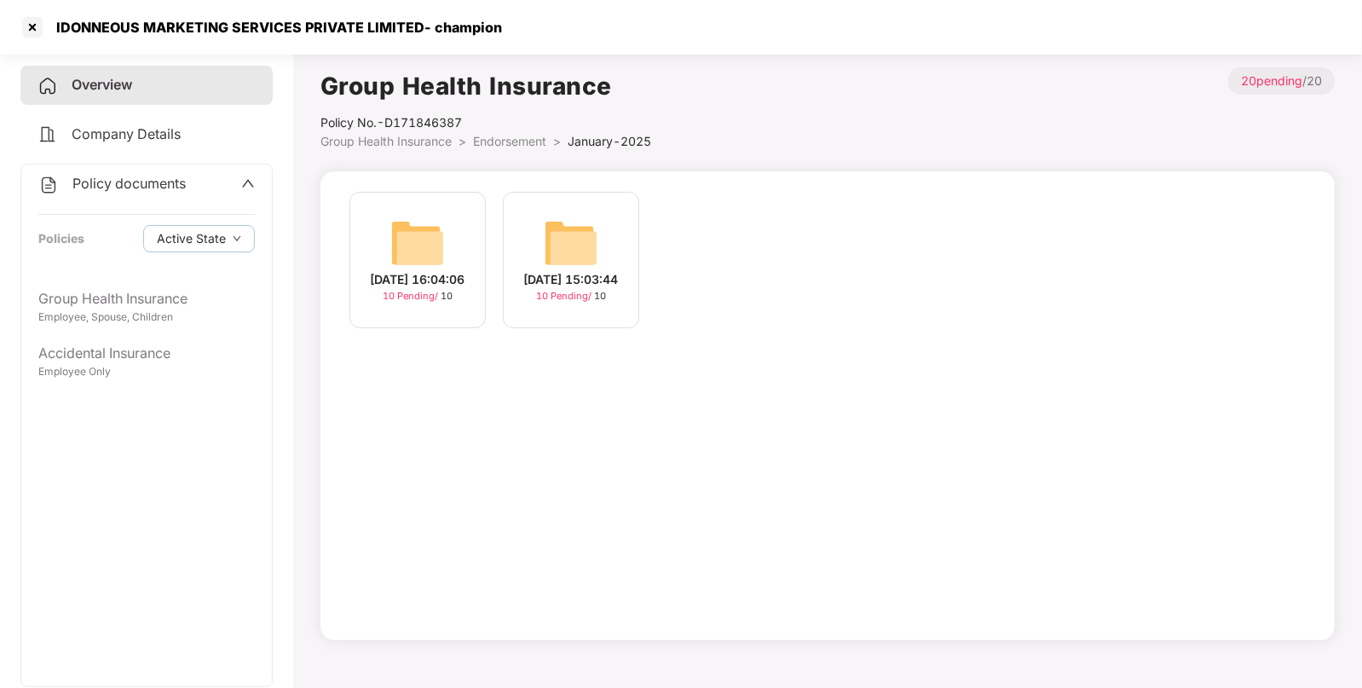
click at [550, 216] on img at bounding box center [571, 243] width 55 height 55
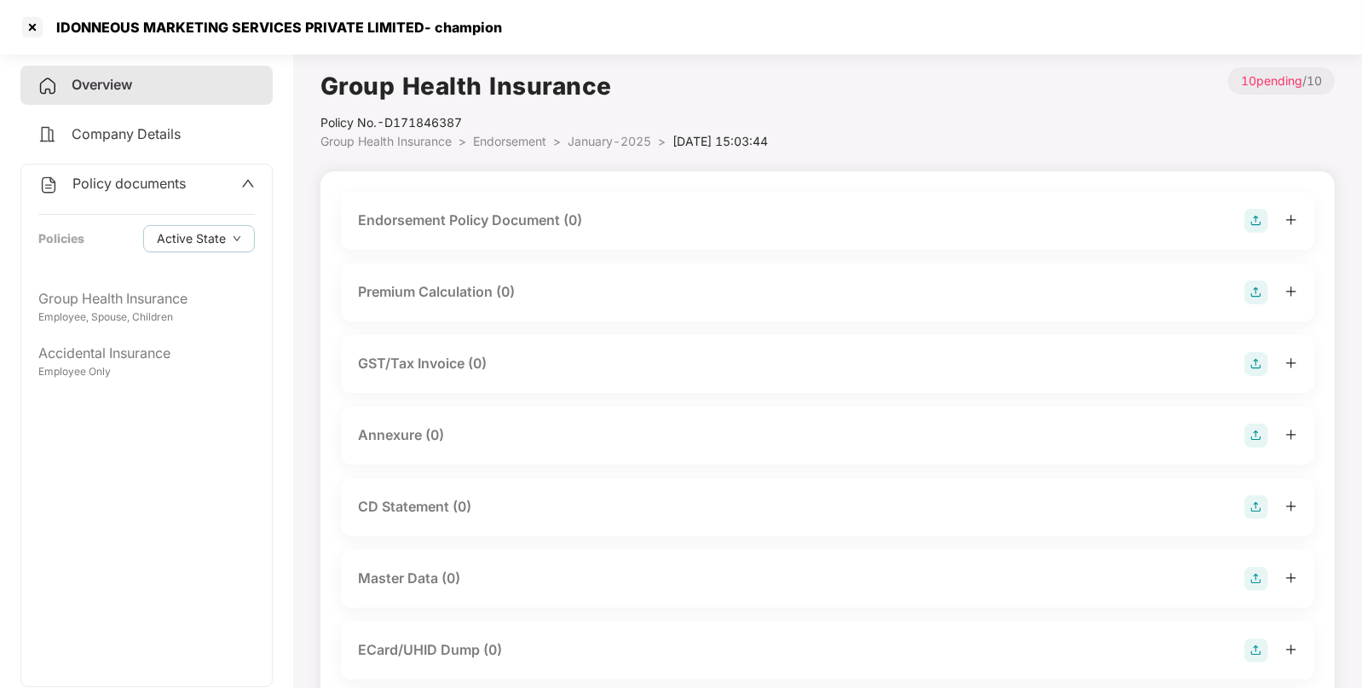
click at [1263, 215] on img at bounding box center [1257, 221] width 24 height 24
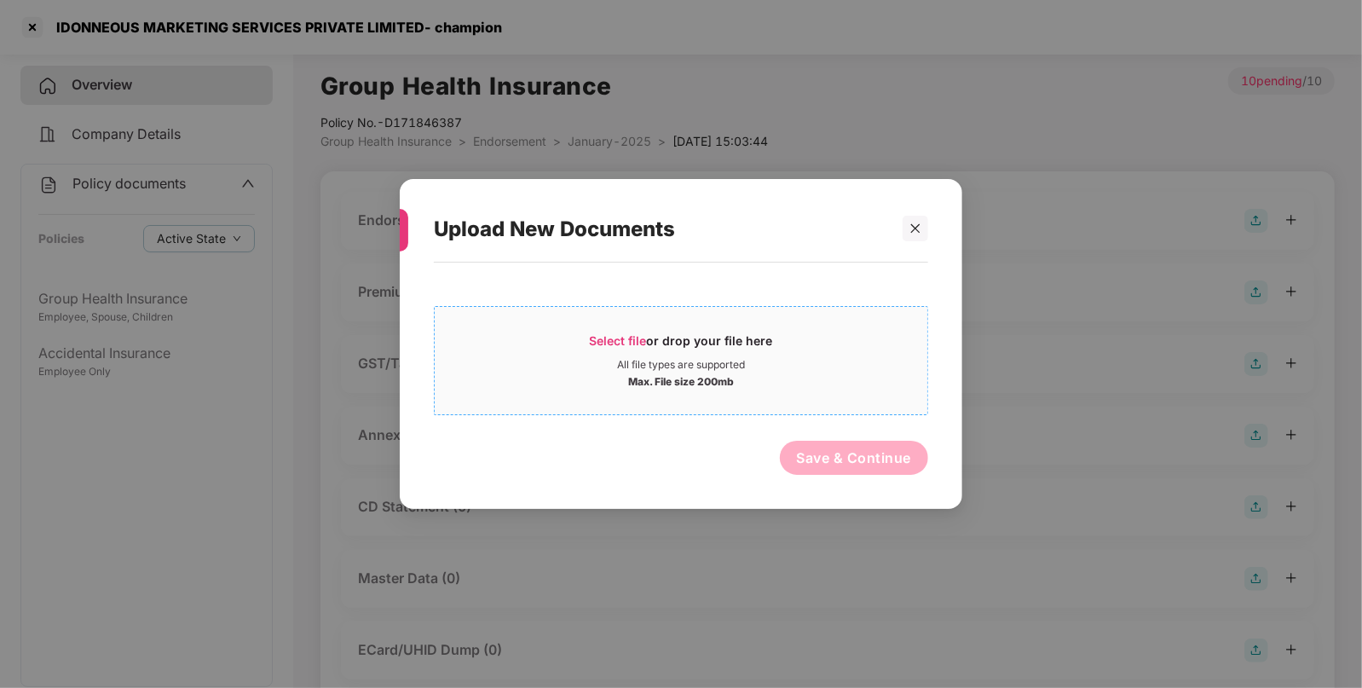
click at [612, 333] on span "Select file" at bounding box center [618, 340] width 57 height 14
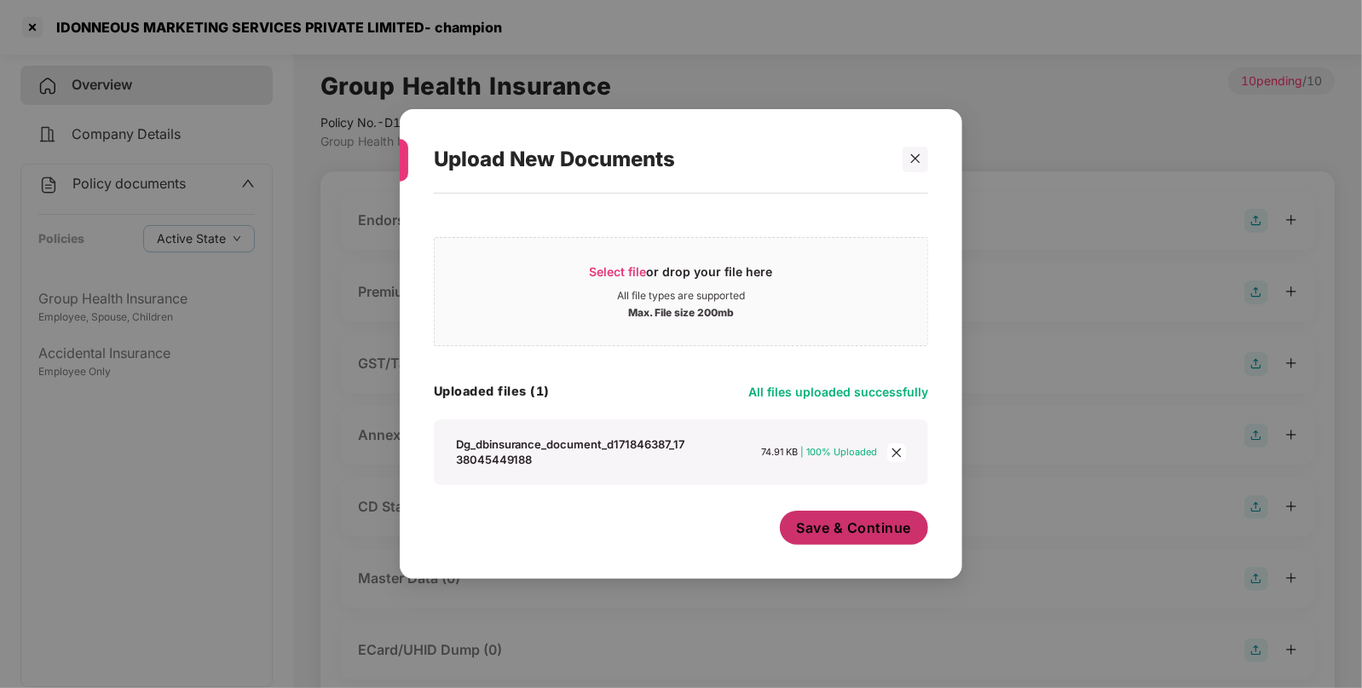
click at [865, 529] on span "Save & Continue" at bounding box center [854, 527] width 115 height 19
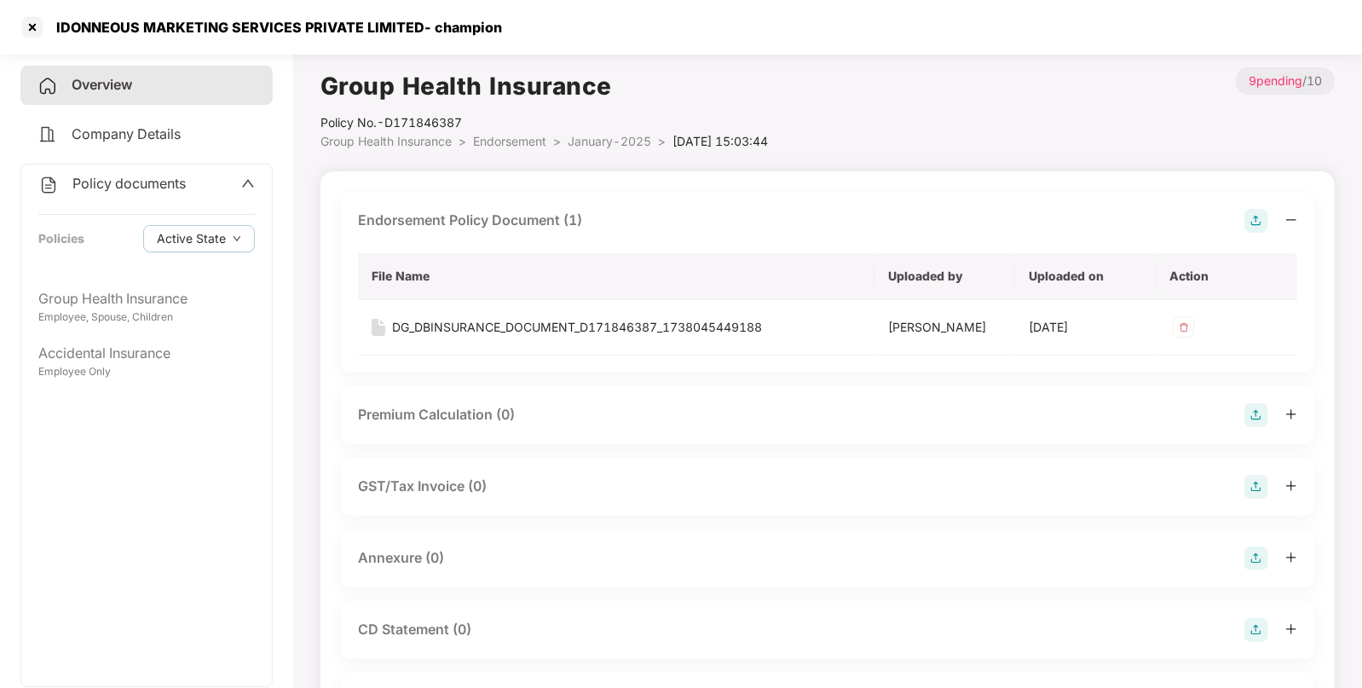
scroll to position [253, 0]
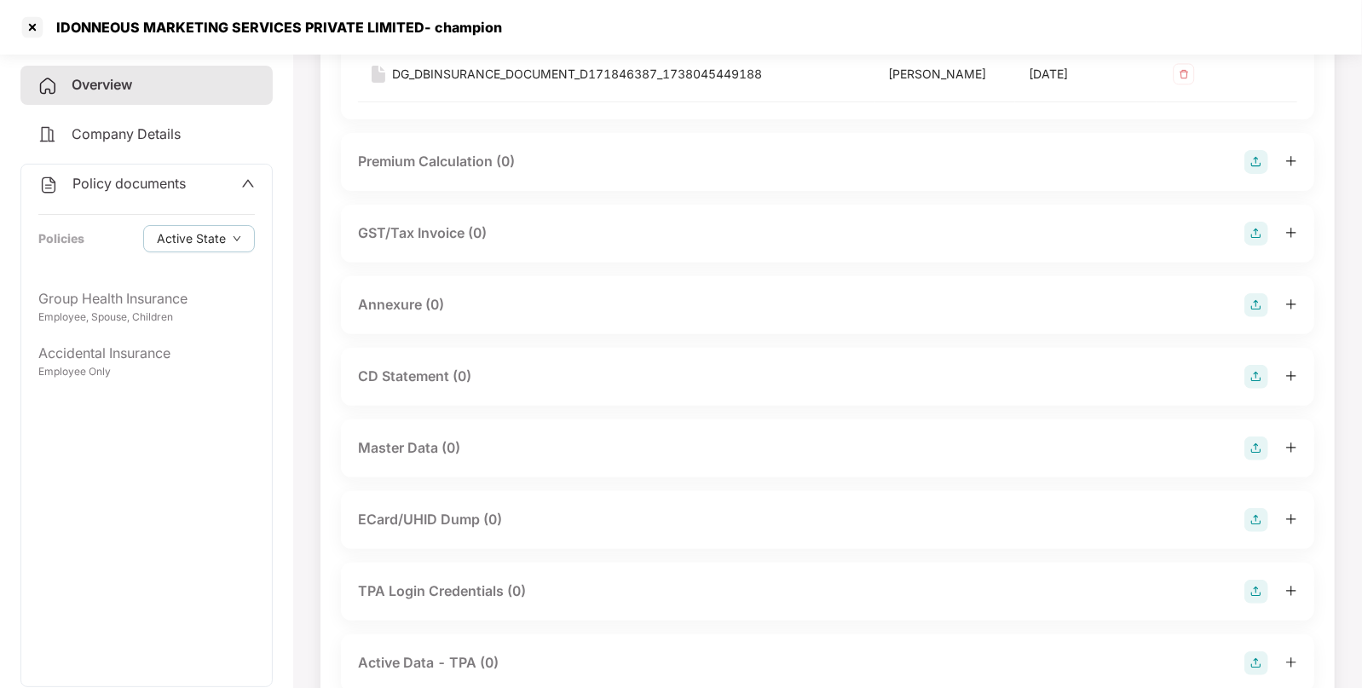
click at [1257, 441] on img at bounding box center [1257, 448] width 24 height 24
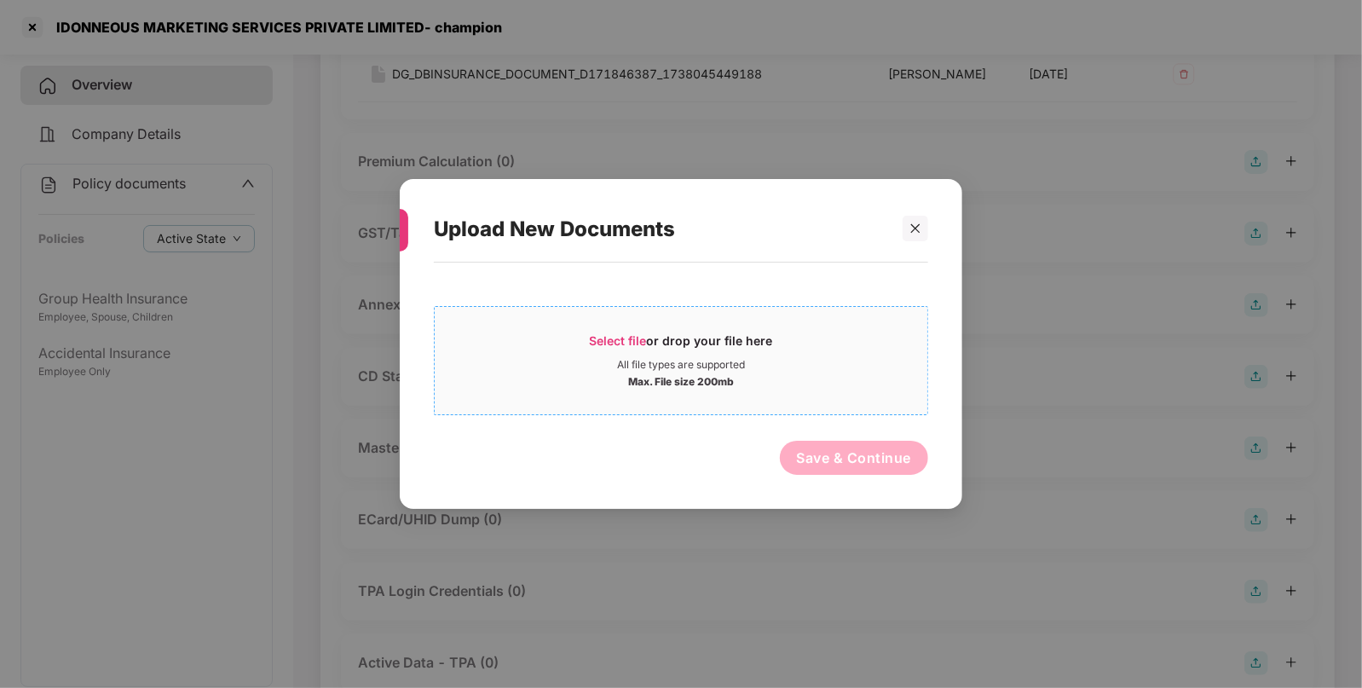
click at [630, 338] on span "Select file" at bounding box center [618, 340] width 57 height 14
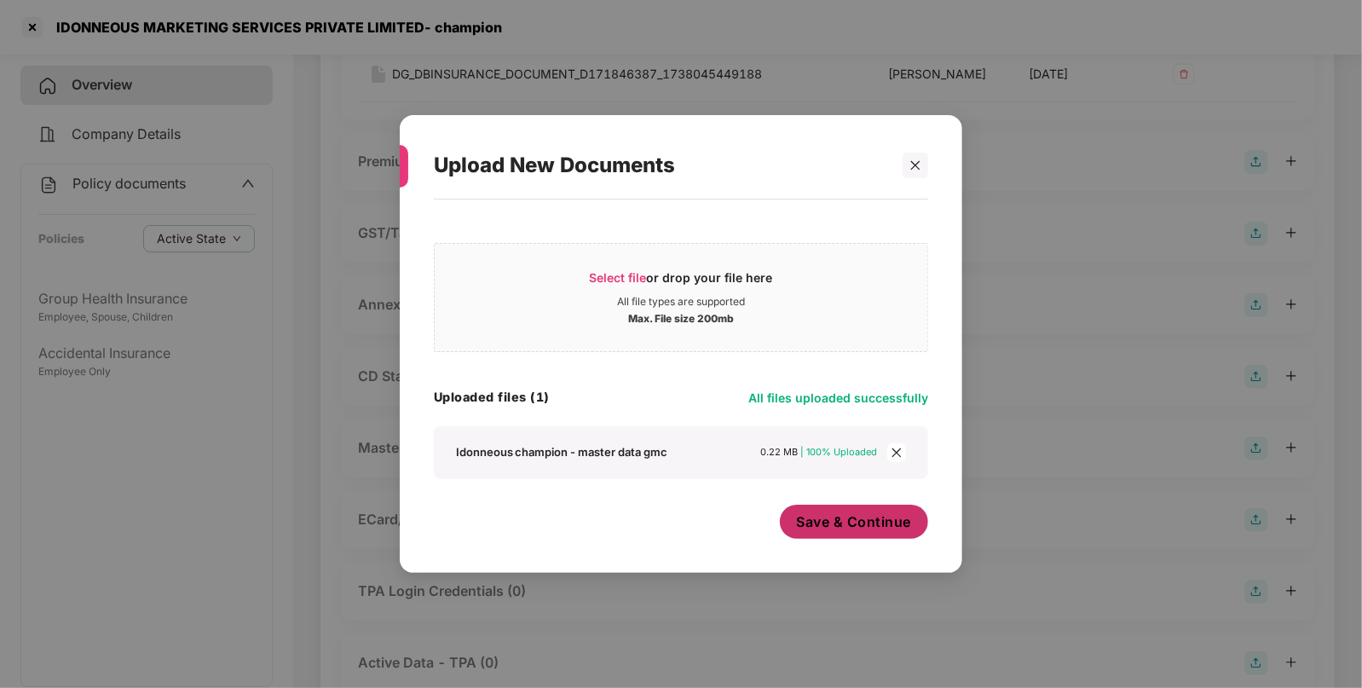
click at [865, 520] on span "Save & Continue" at bounding box center [854, 521] width 115 height 19
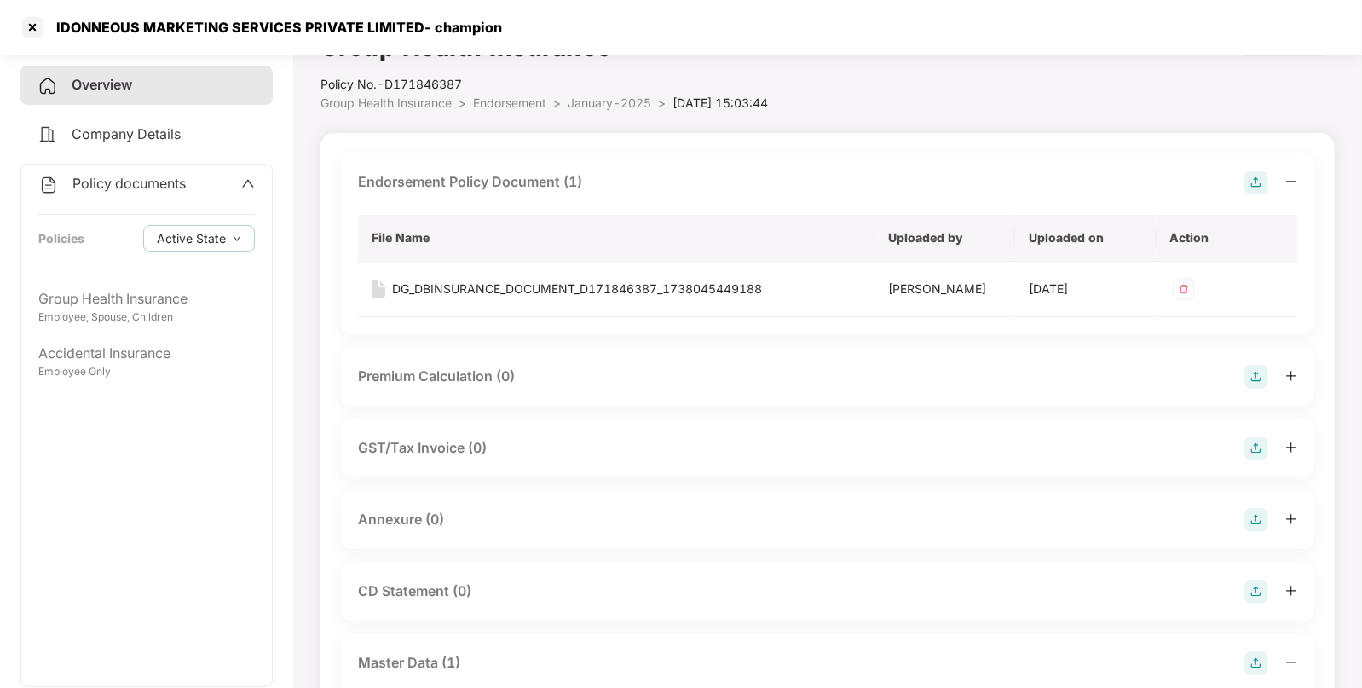
scroll to position [0, 0]
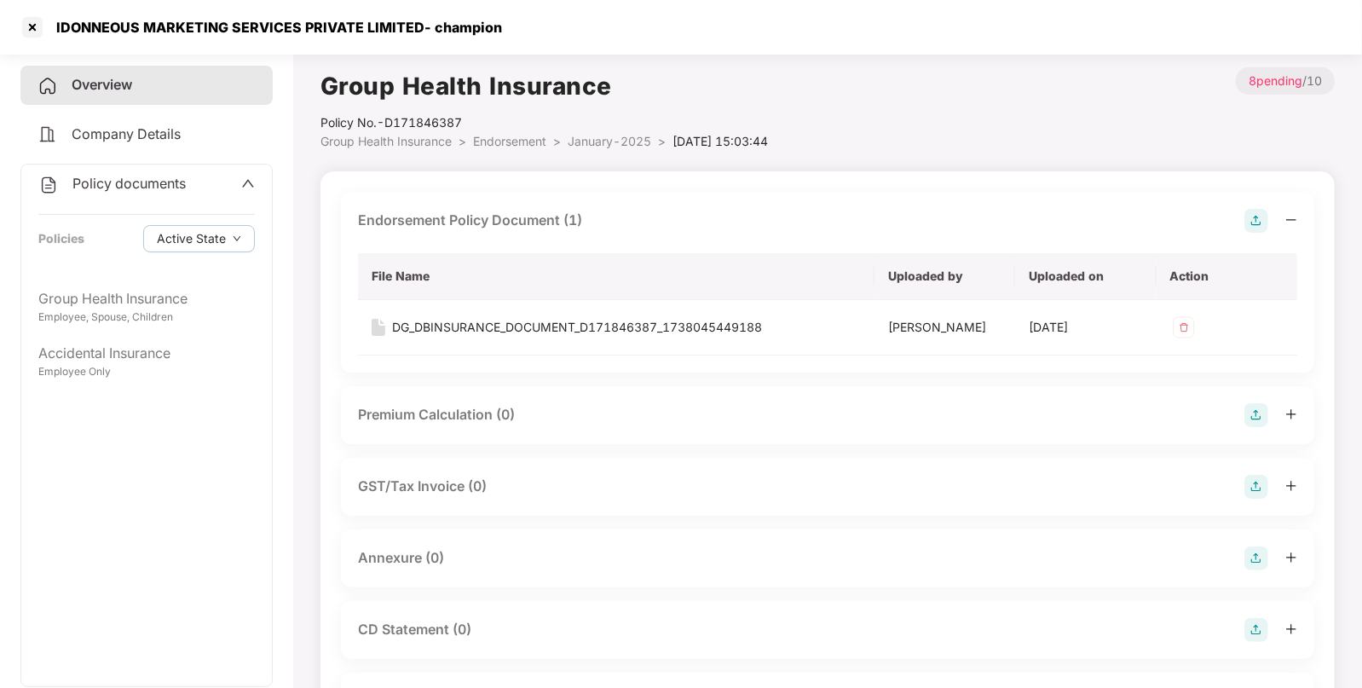
click at [533, 142] on span "Endorsement" at bounding box center [509, 141] width 73 height 14
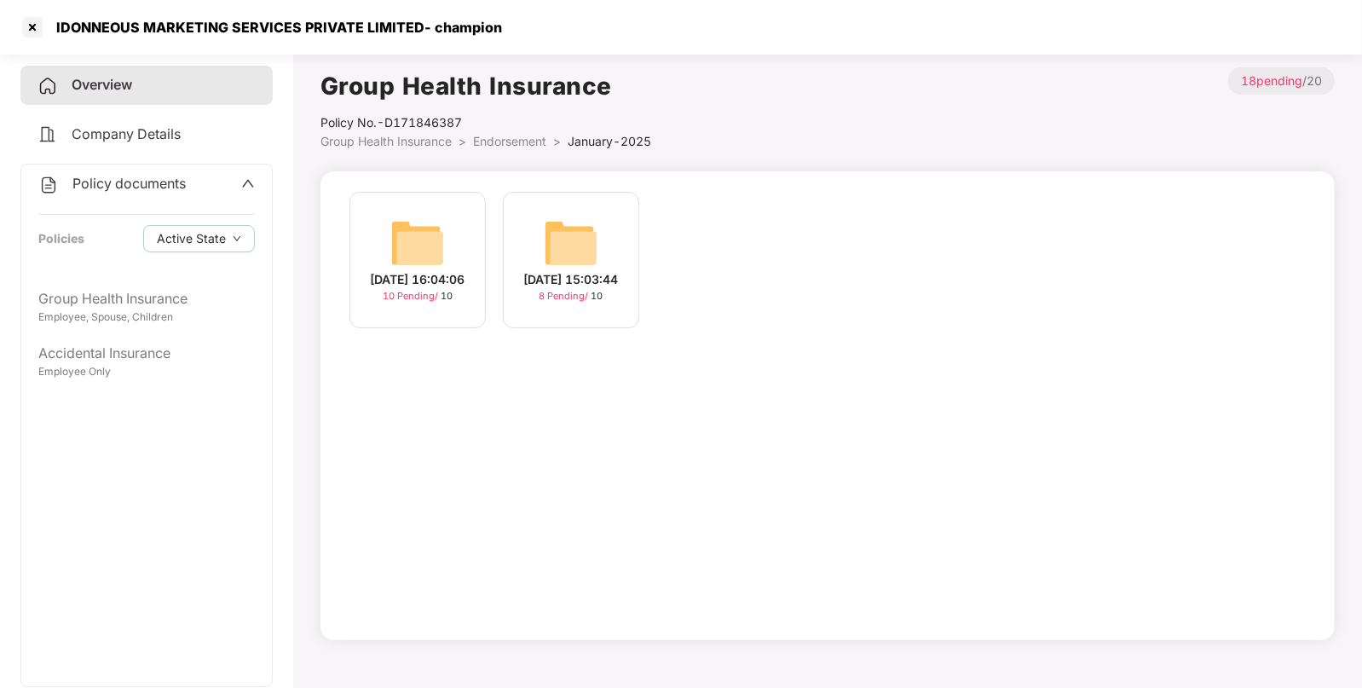
click at [433, 204] on div "[DATE] 16:04:06 10 Pending / 10" at bounding box center [418, 260] width 136 height 136
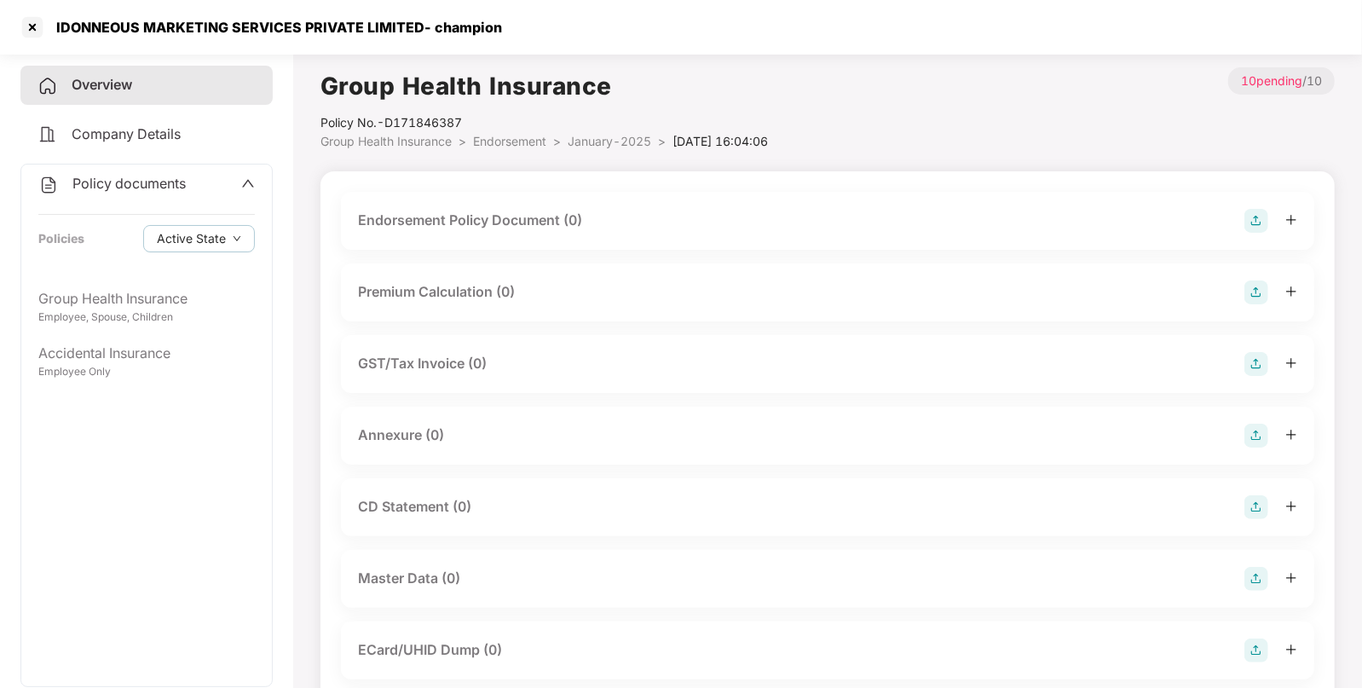
click at [1242, 223] on div "Endorsement Policy Document (0)" at bounding box center [827, 221] width 939 height 24
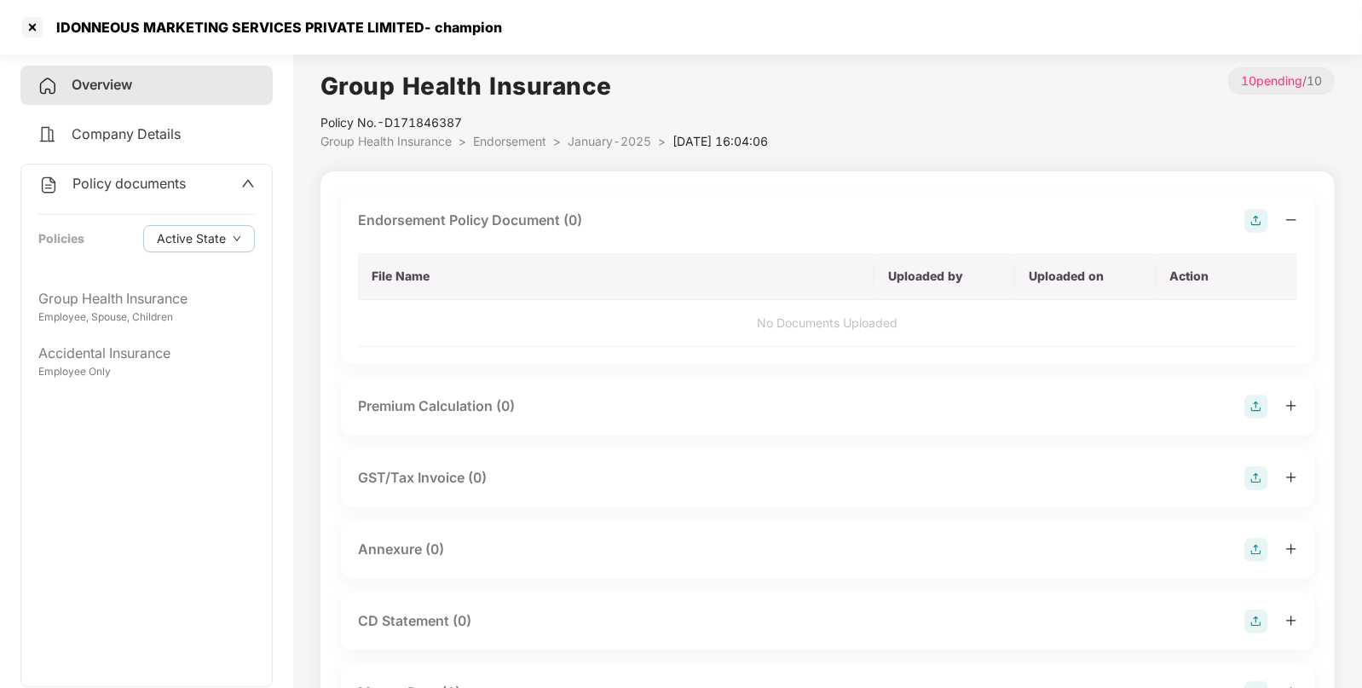
click at [1262, 222] on img at bounding box center [1257, 221] width 24 height 24
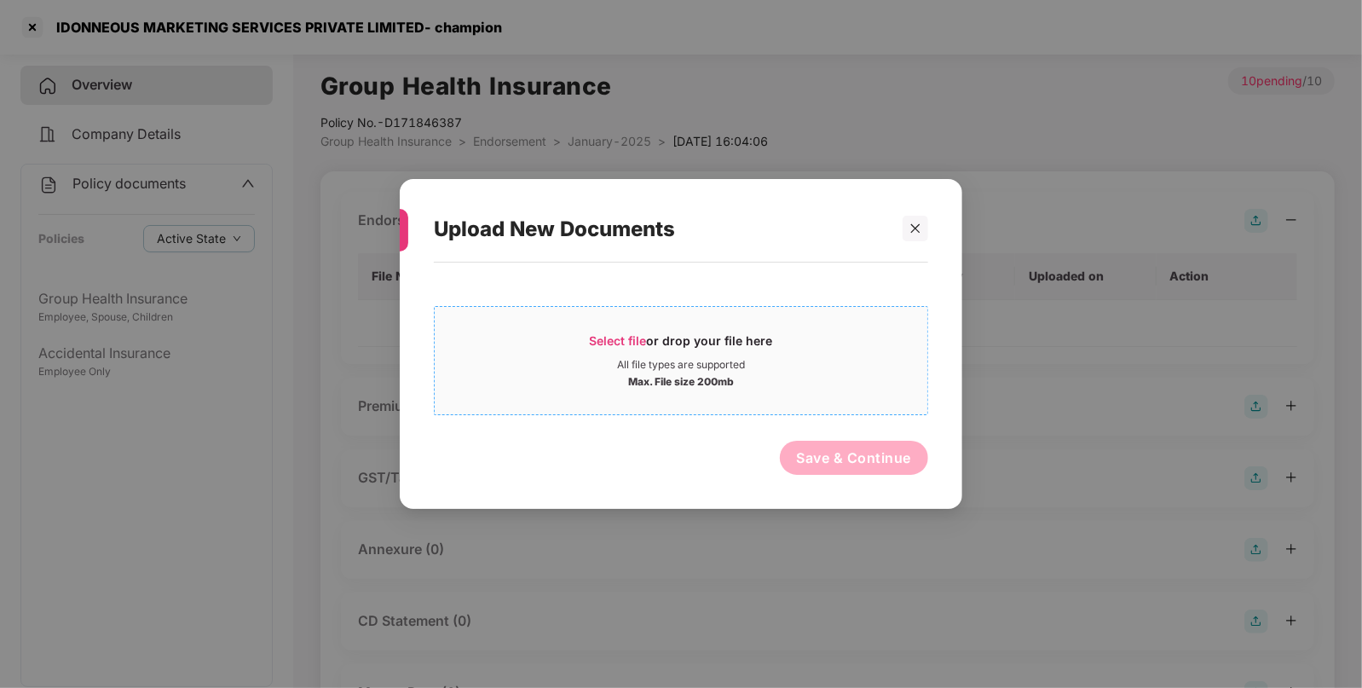
click at [609, 345] on span "Select file" at bounding box center [618, 340] width 57 height 14
click at [627, 328] on span "Select file or drop your file here All file types are supported Max. File size …" at bounding box center [681, 361] width 493 height 82
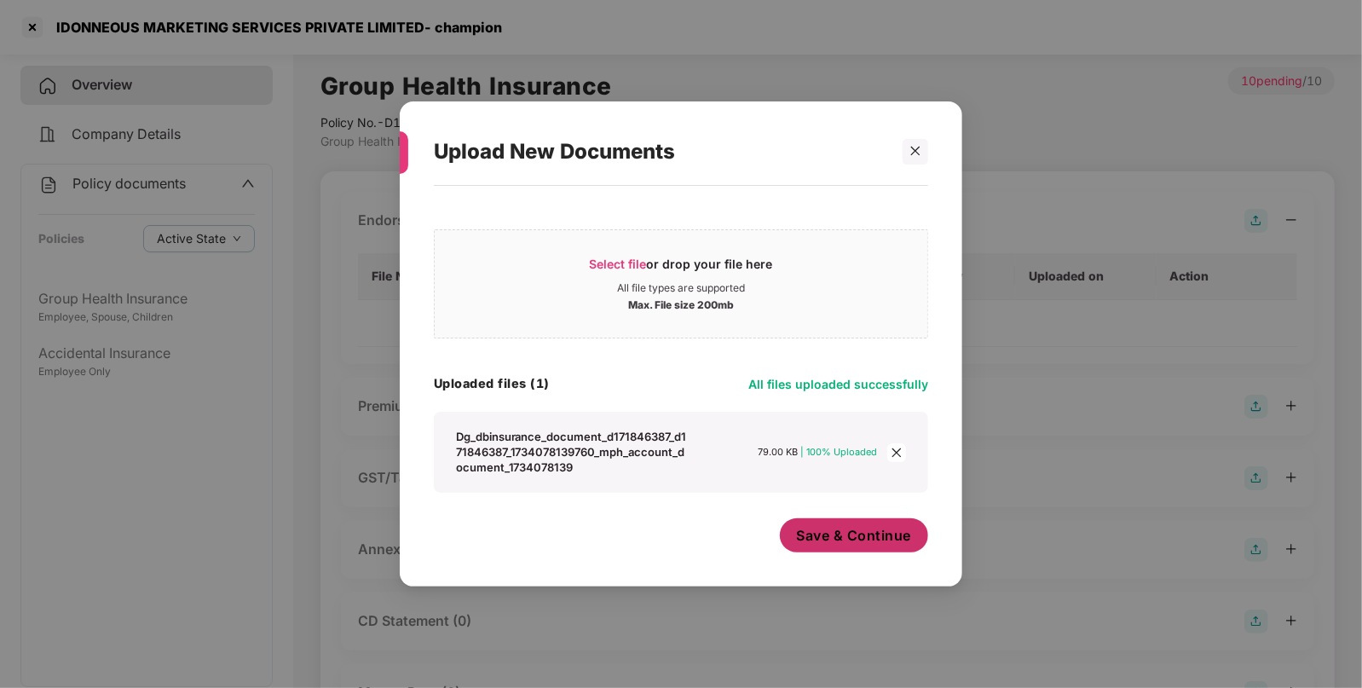
click at [822, 552] on button "Save & Continue" at bounding box center [854, 535] width 149 height 34
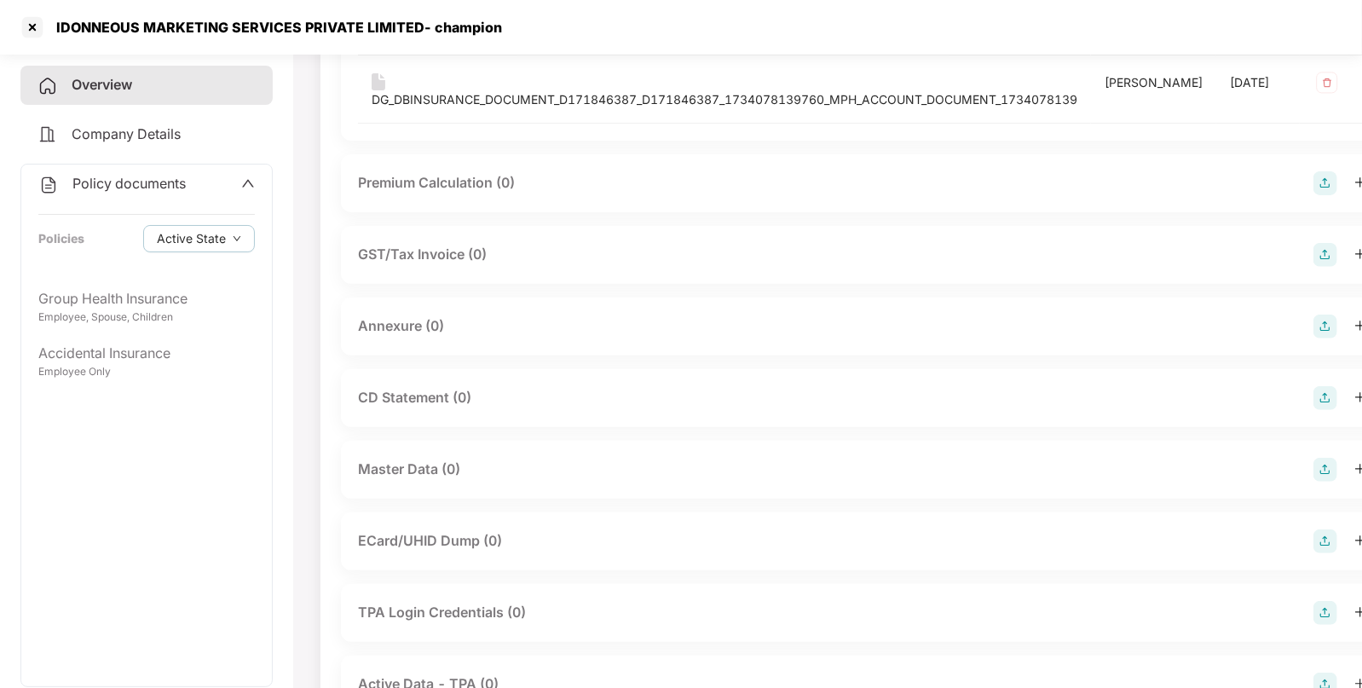
scroll to position [264, 0]
click at [1314, 396] on img at bounding box center [1326, 397] width 24 height 24
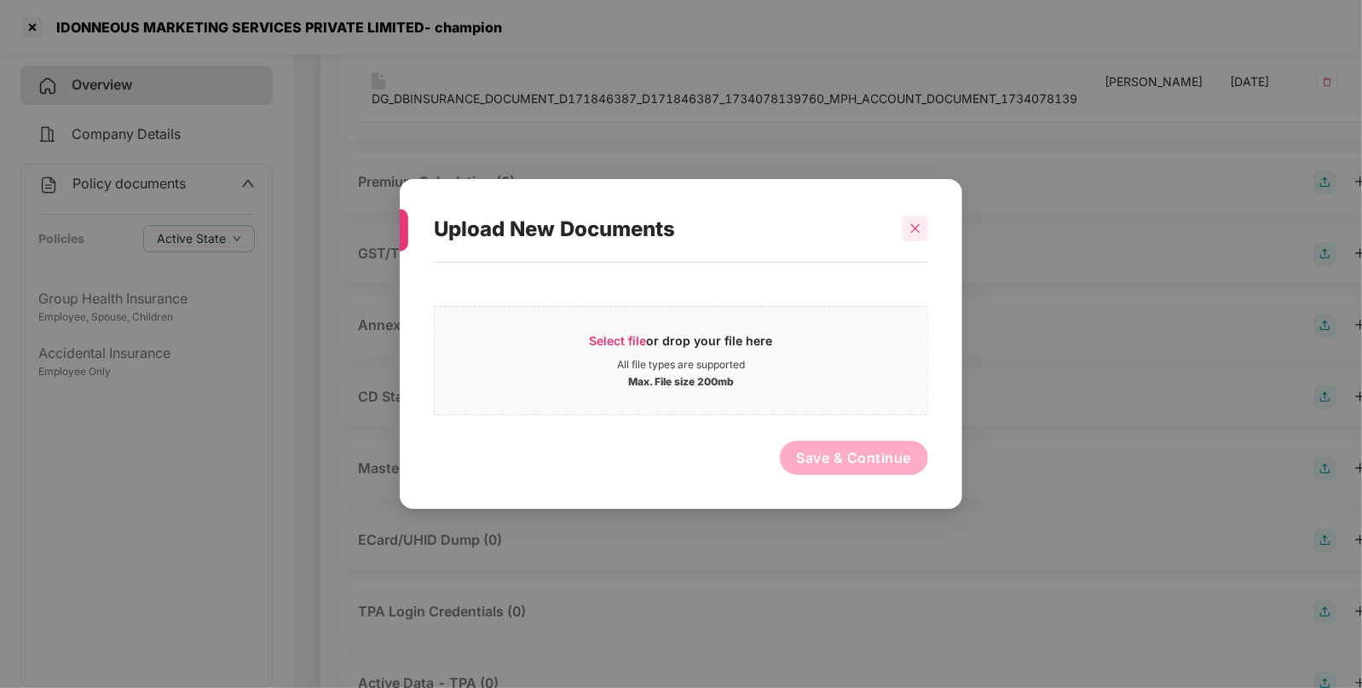
click at [921, 228] on icon "close" at bounding box center [916, 229] width 12 height 12
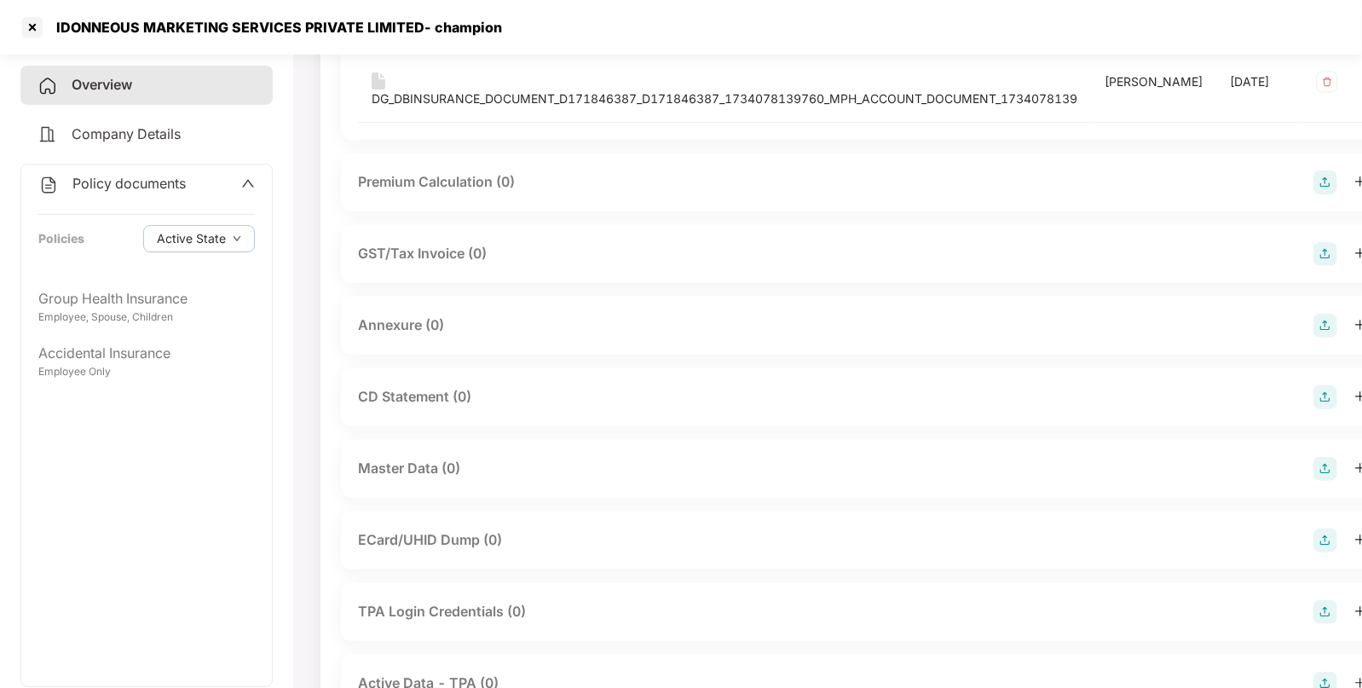
click at [1286, 483] on div "Master Data (0)" at bounding box center [862, 469] width 1043 height 58
click at [1314, 464] on img at bounding box center [1326, 469] width 24 height 24
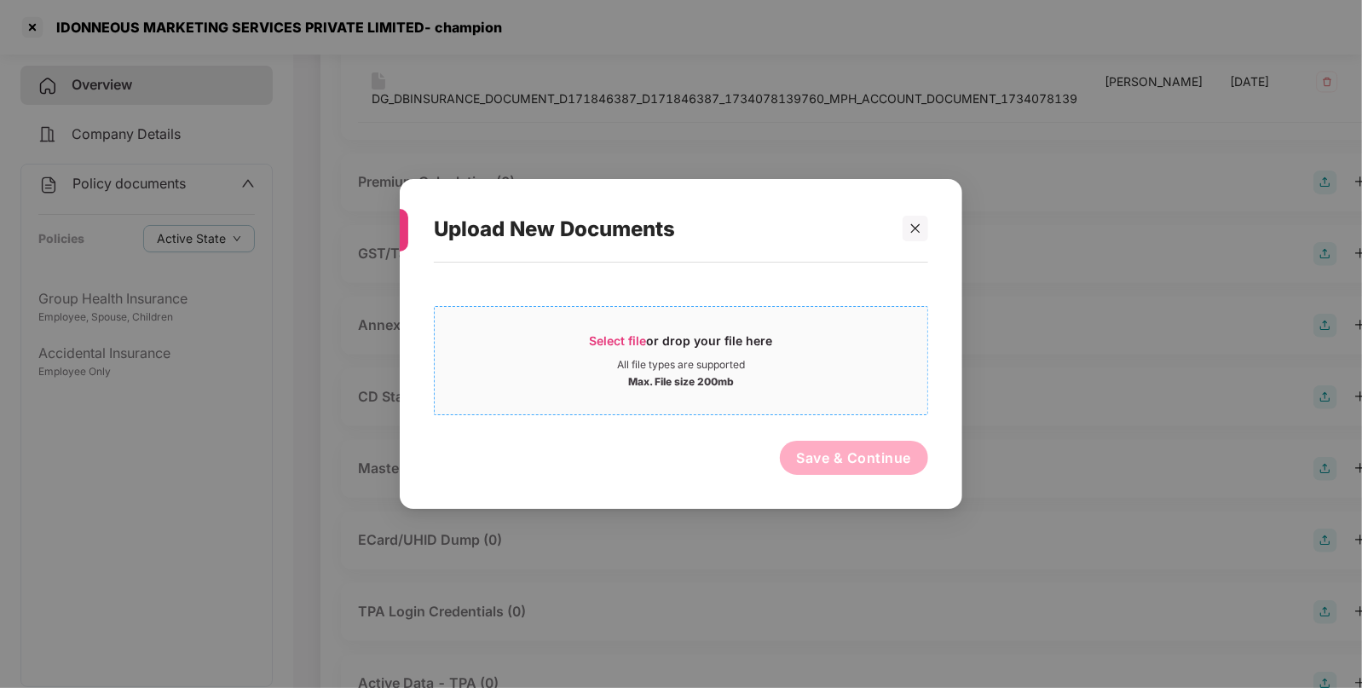
click at [659, 336] on div "Select file or drop your file here" at bounding box center [681, 345] width 183 height 26
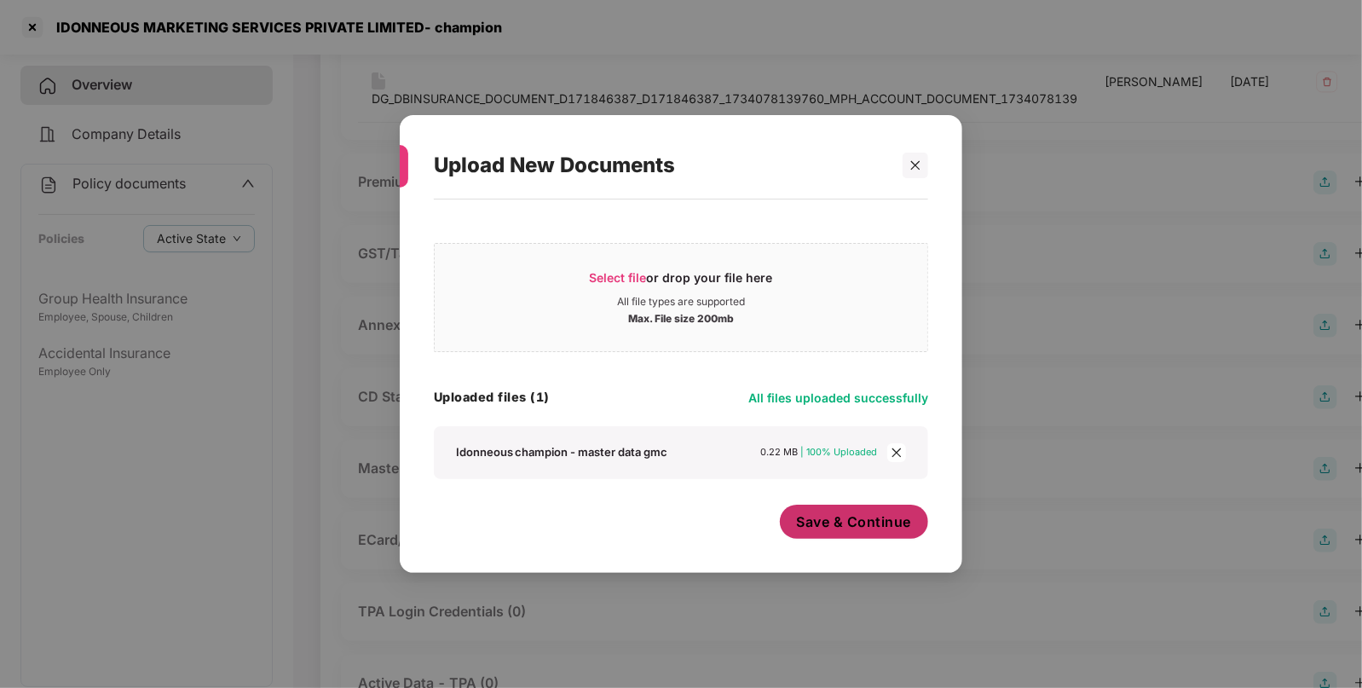
click at [893, 520] on span "Save & Continue" at bounding box center [854, 521] width 115 height 19
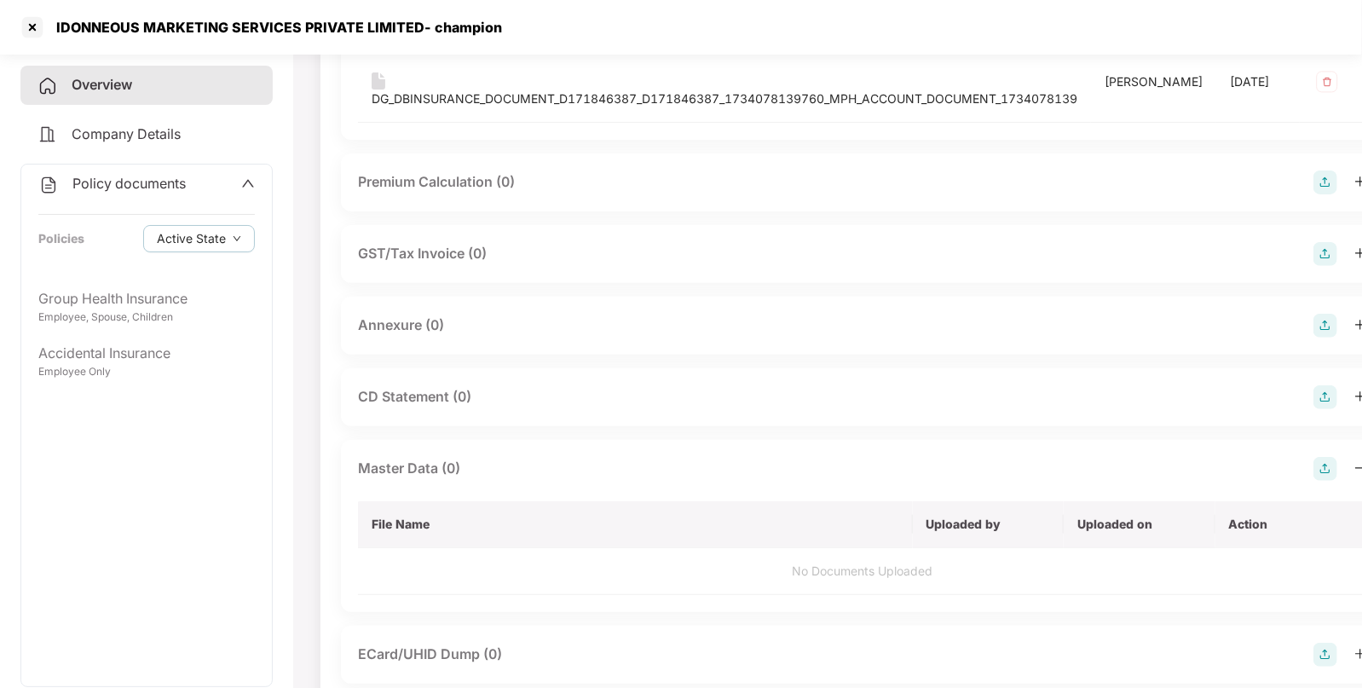
scroll to position [0, 0]
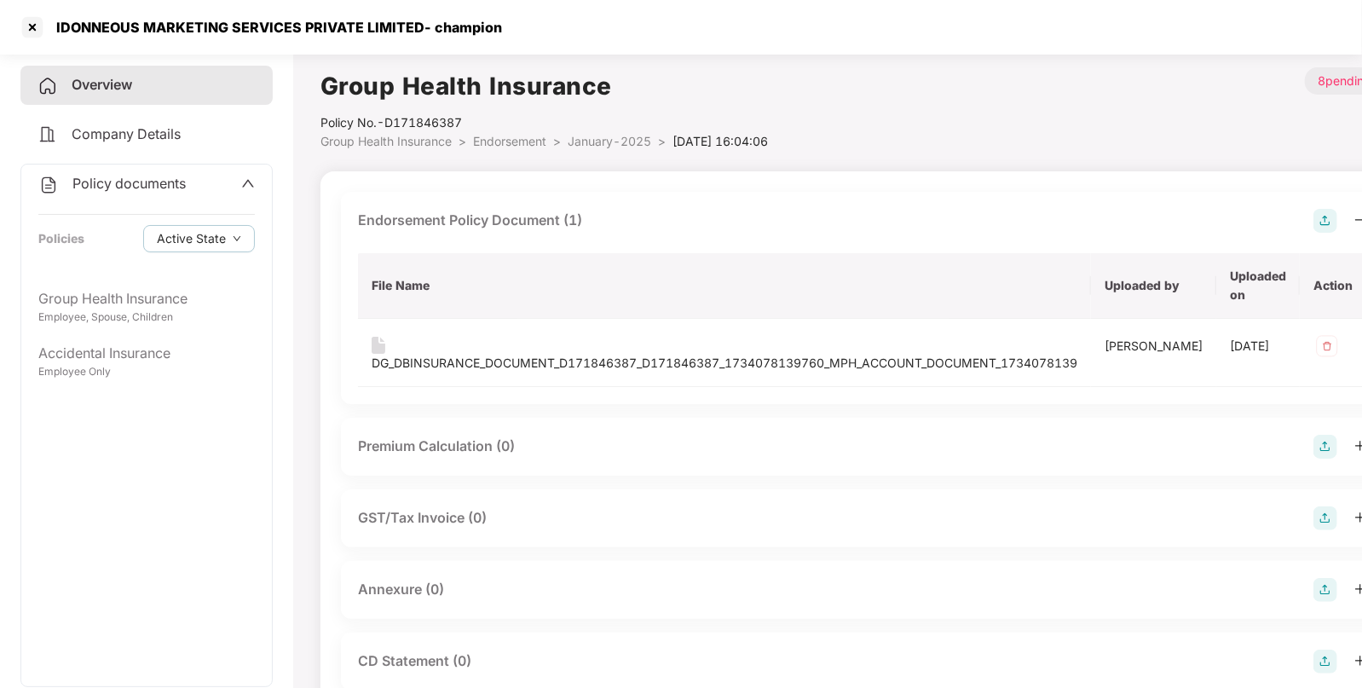
click at [537, 143] on span "Endorsement" at bounding box center [509, 141] width 73 height 14
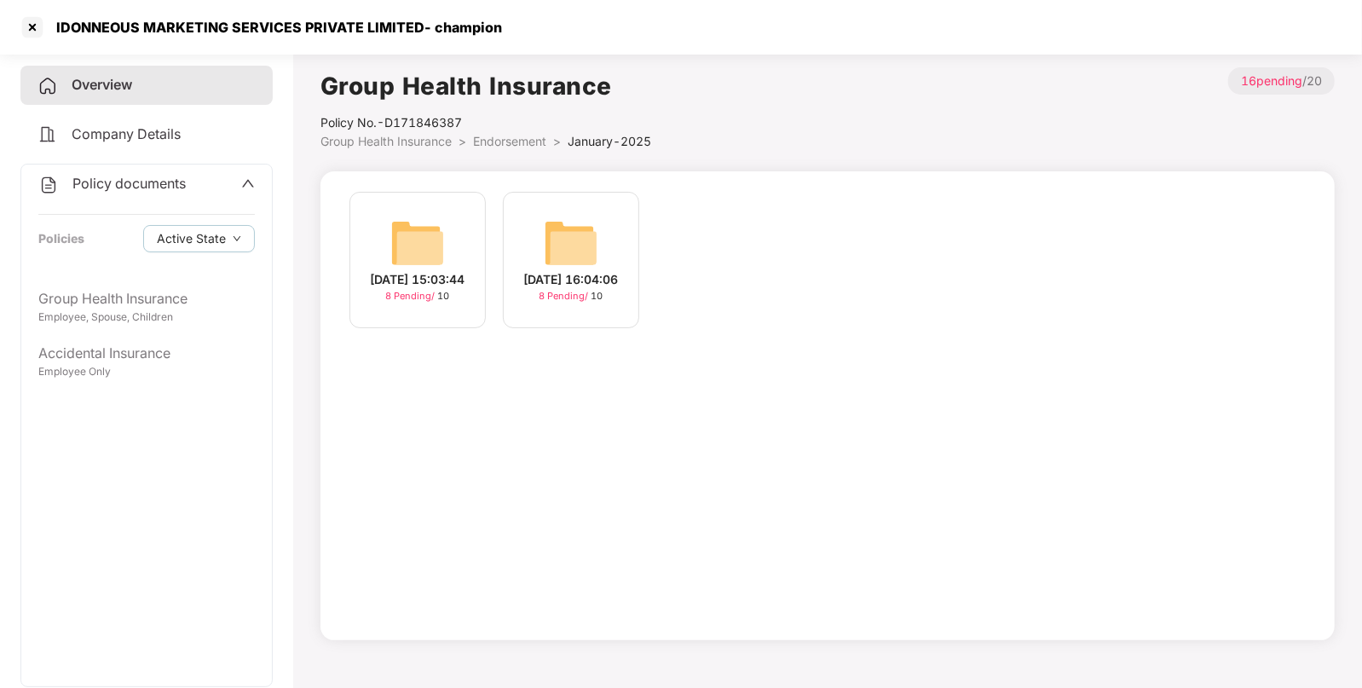
click at [439, 142] on span "Group Health Insurance" at bounding box center [386, 141] width 131 height 14
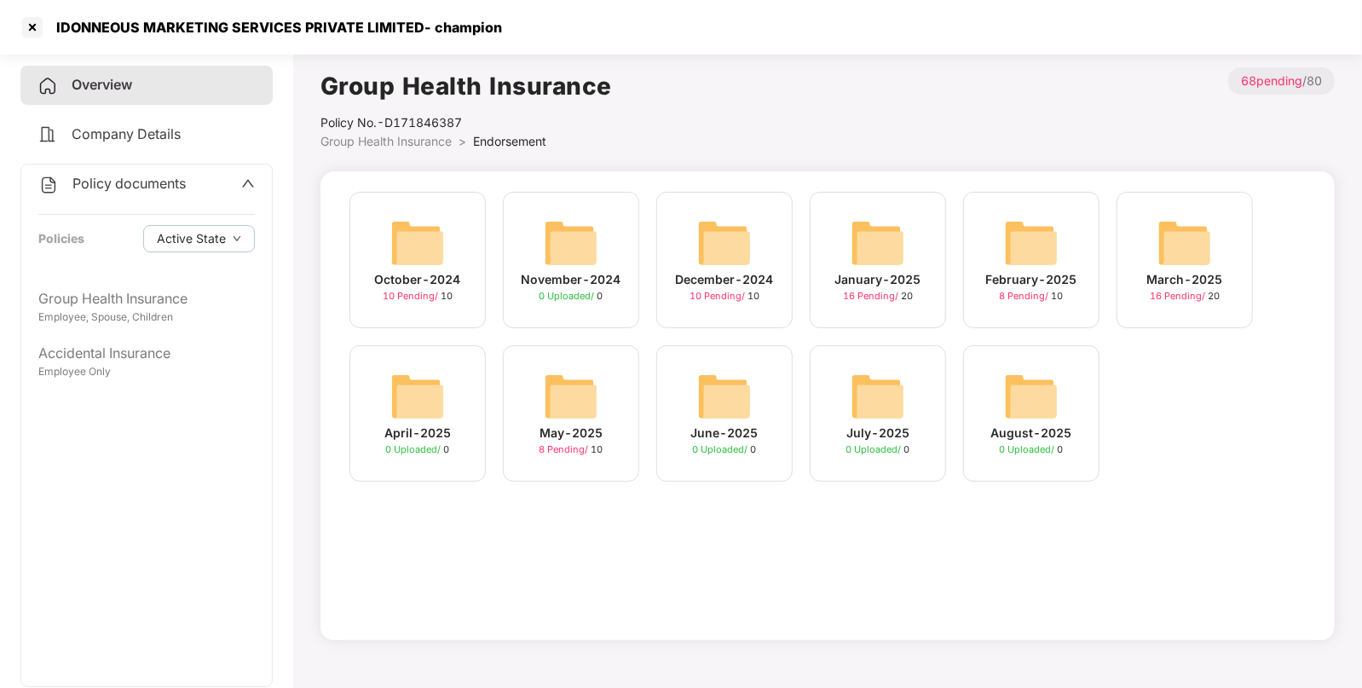
click at [869, 229] on img at bounding box center [878, 243] width 55 height 55
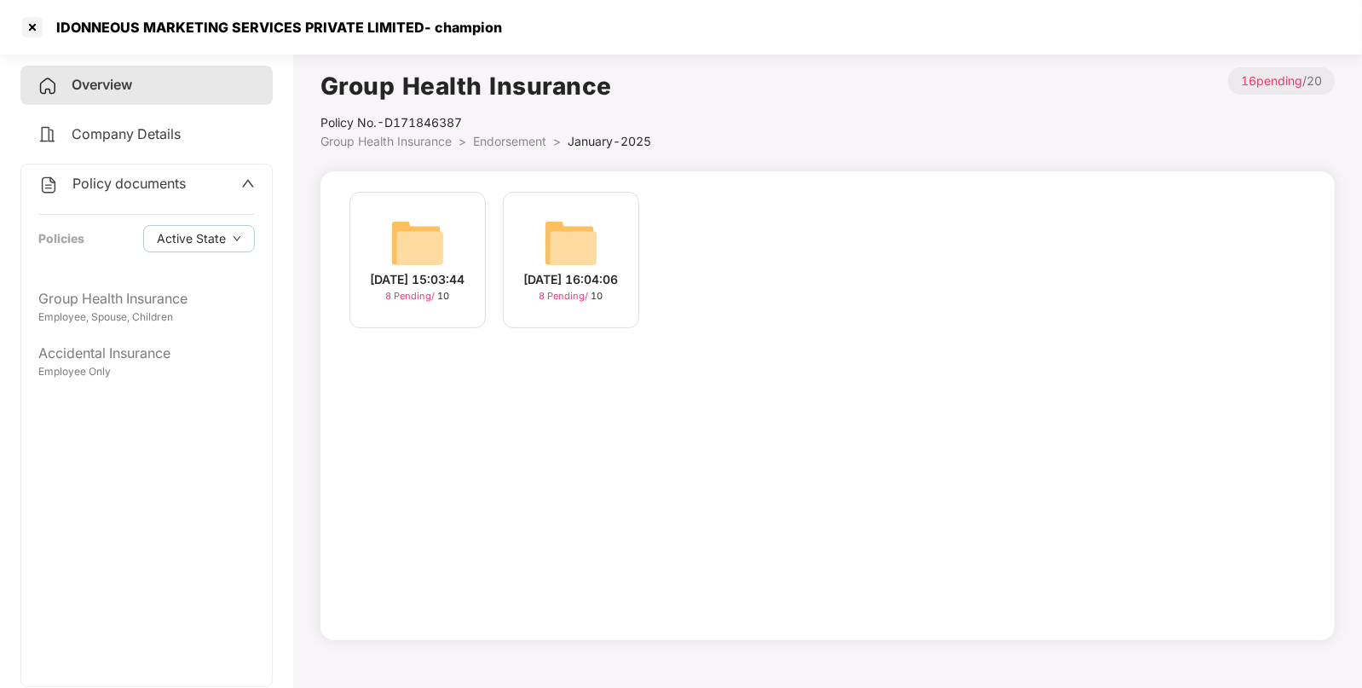
click at [512, 158] on div "Group Health Insurance Policy No.- D171846387 Group Health Insurance > Endorsem…" at bounding box center [828, 353] width 1015 height 573
click at [517, 153] on div "Group Health Insurance Policy No.- D171846387 Group Health Insurance > Endorsem…" at bounding box center [828, 353] width 1015 height 573
click at [519, 141] on span "Endorsement" at bounding box center [509, 141] width 73 height 14
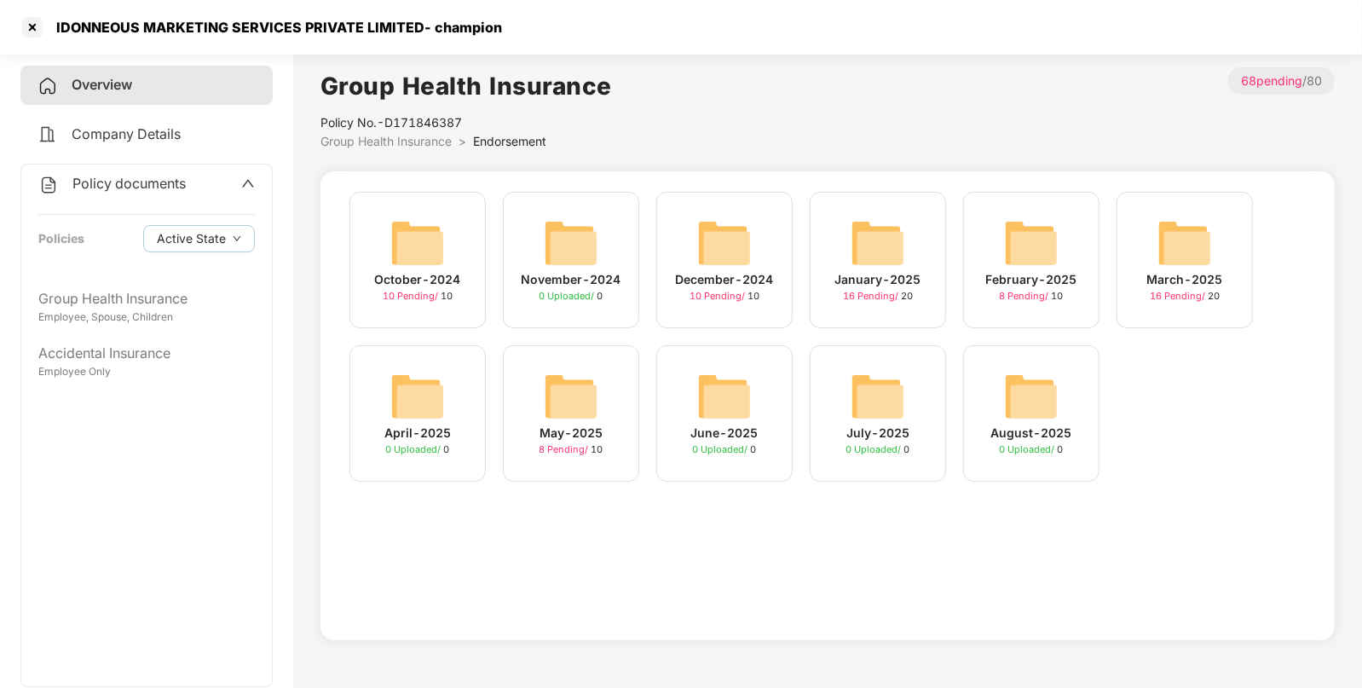
click at [717, 246] on img at bounding box center [724, 243] width 55 height 55
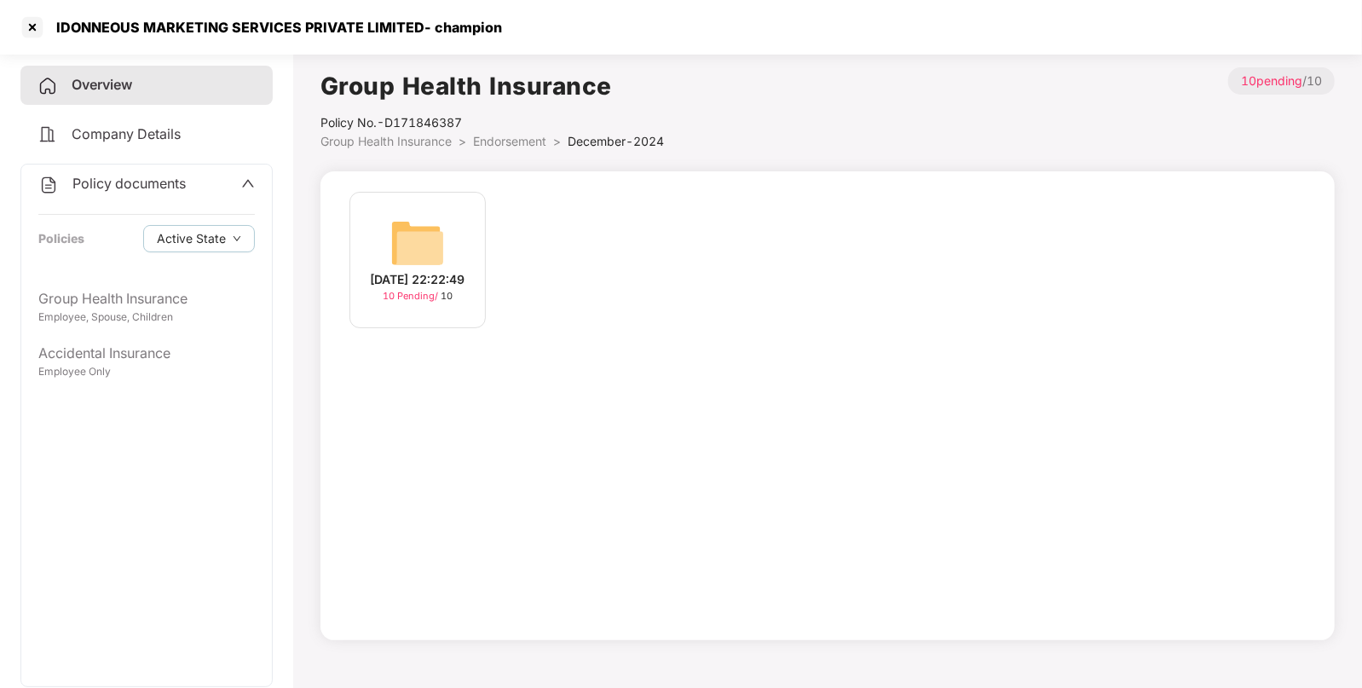
click at [431, 255] on img at bounding box center [417, 243] width 55 height 55
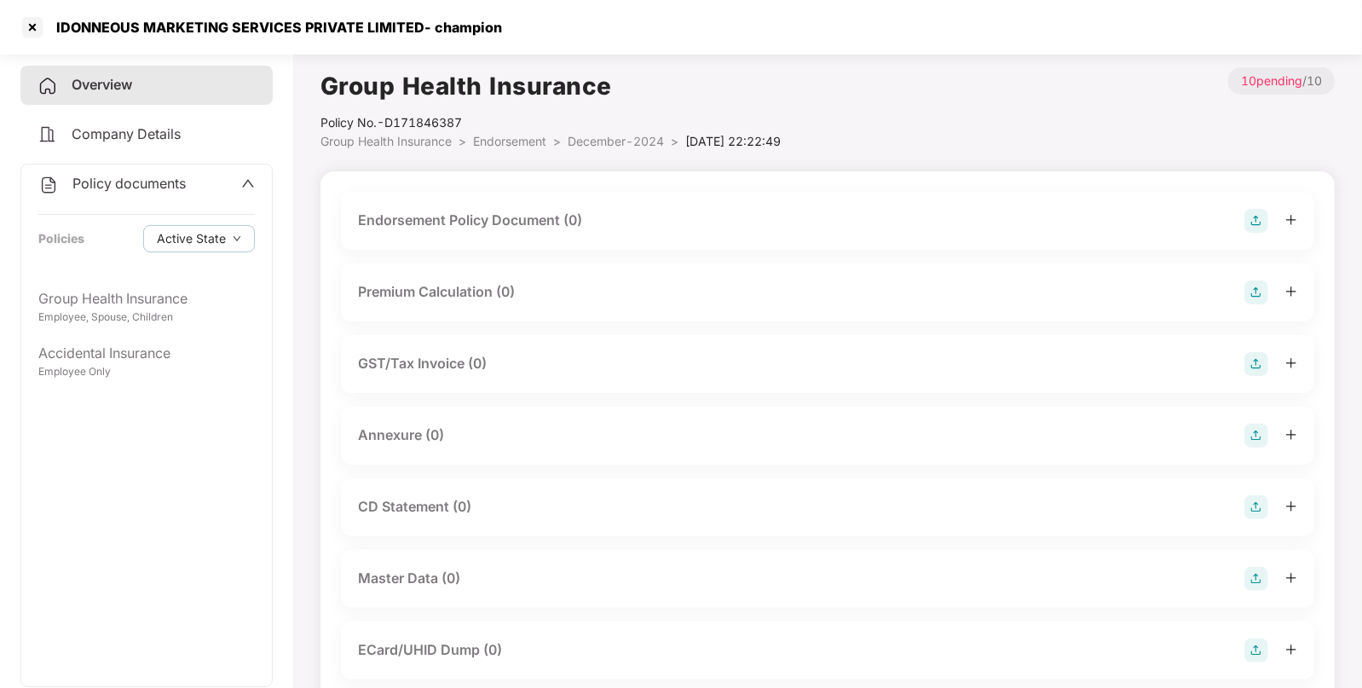
click at [1253, 223] on img at bounding box center [1257, 221] width 24 height 24
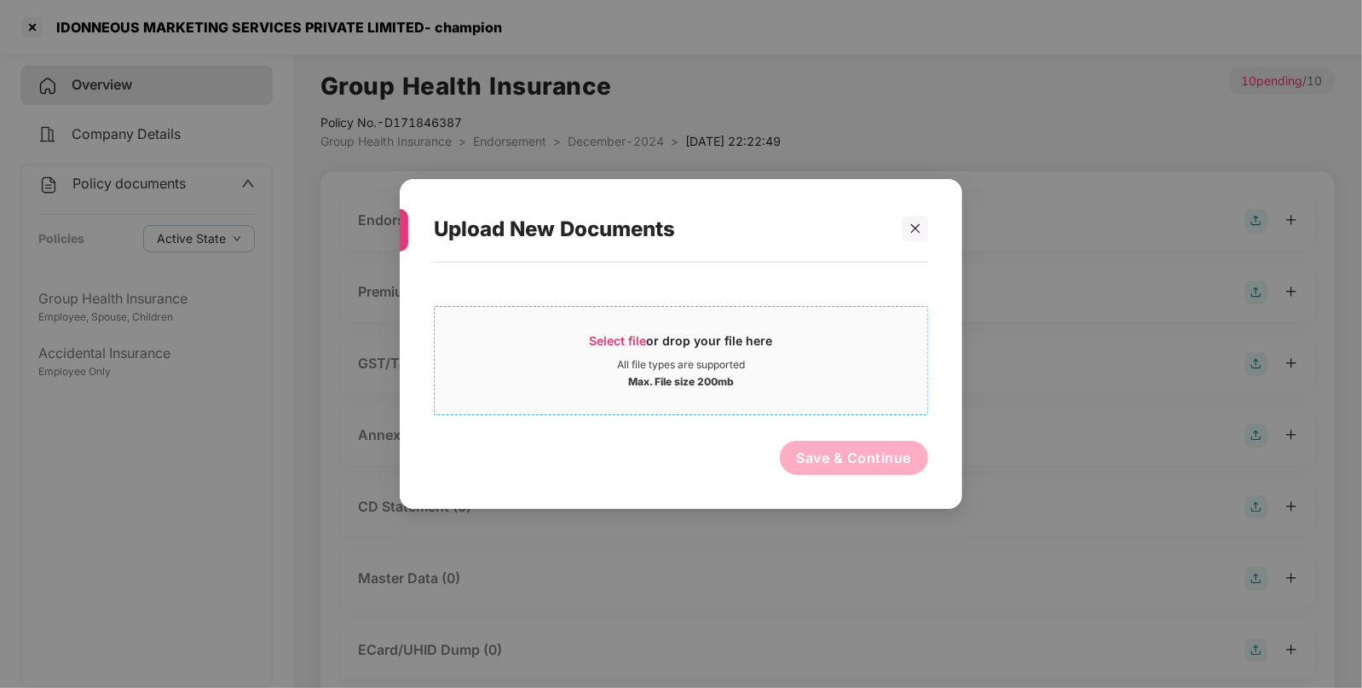
click at [609, 341] on span "Select file" at bounding box center [618, 340] width 57 height 14
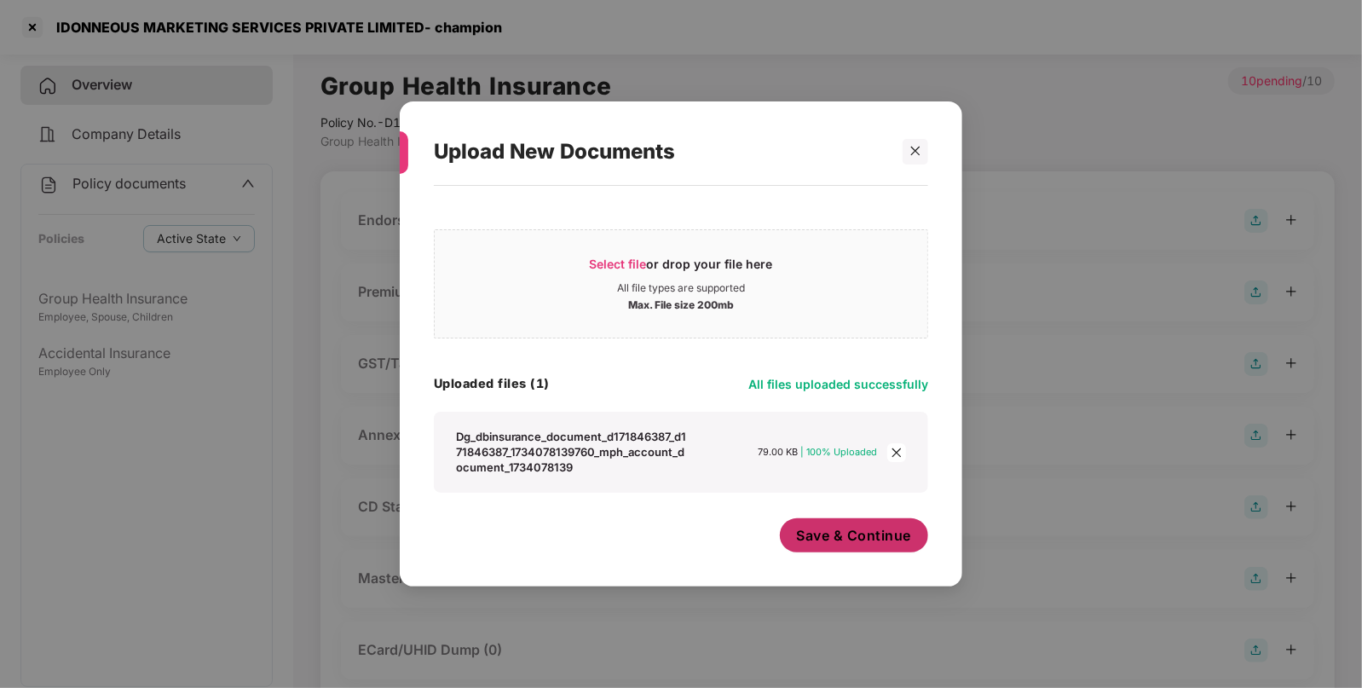
click at [876, 535] on span "Save & Continue" at bounding box center [854, 535] width 115 height 19
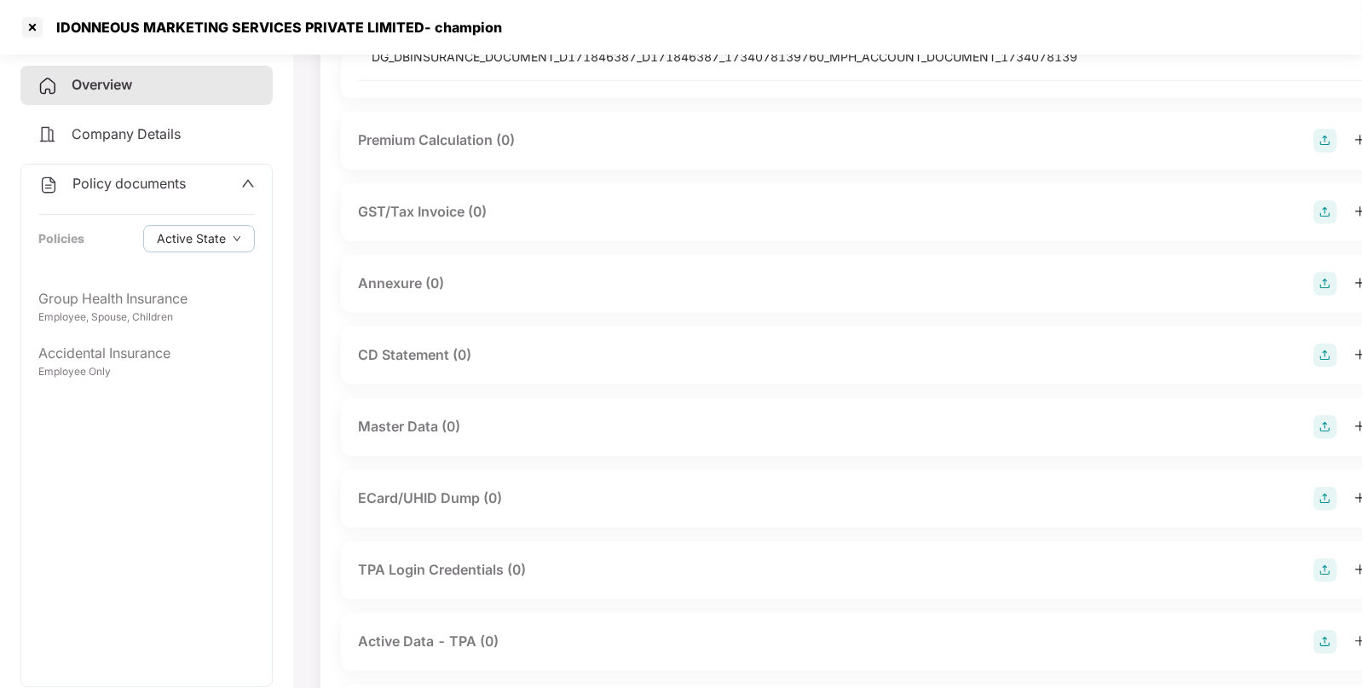
scroll to position [307, 0]
click at [1314, 363] on img at bounding box center [1326, 355] width 24 height 24
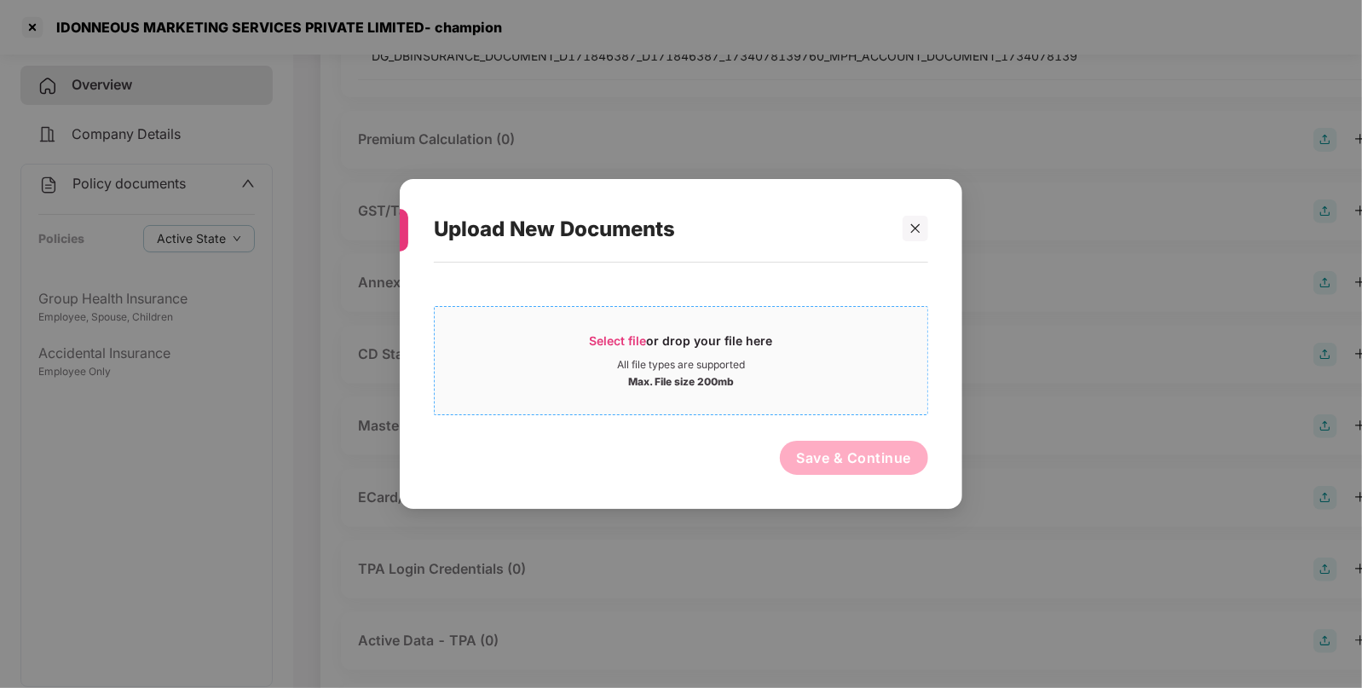
click at [578, 355] on div "Select file or drop your file here" at bounding box center [681, 345] width 493 height 26
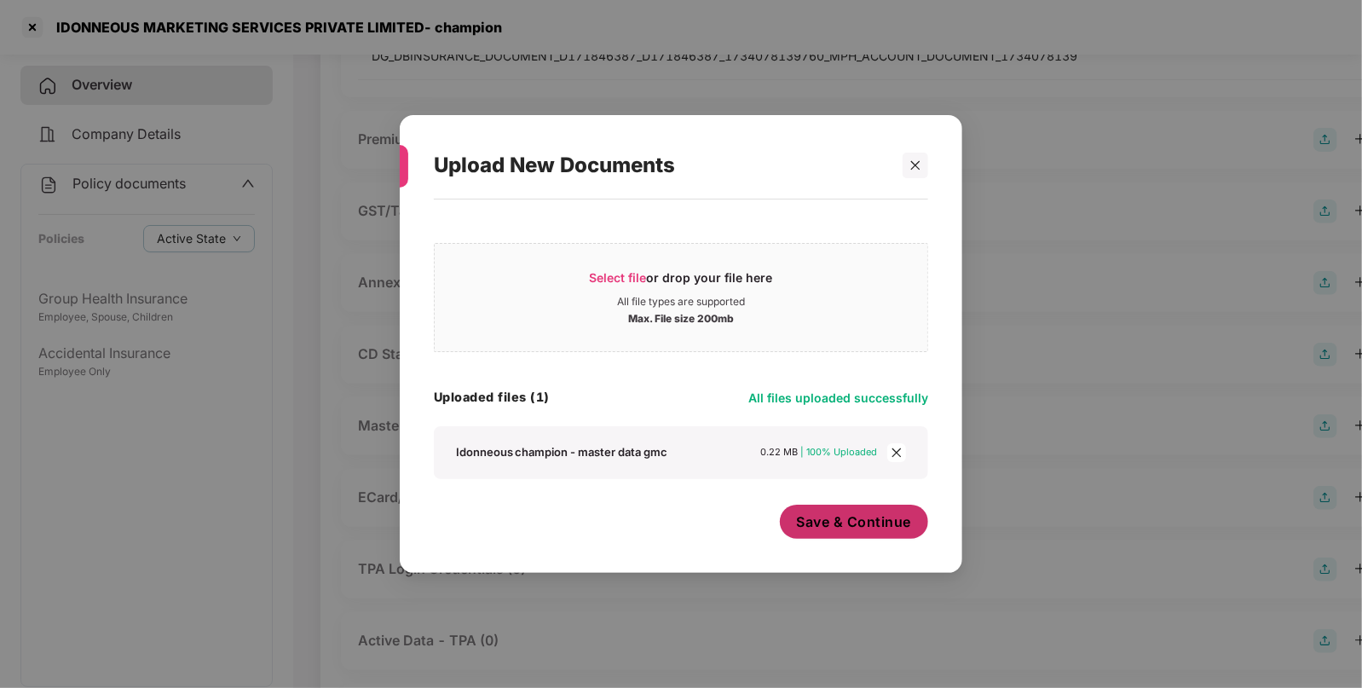
click at [851, 530] on span "Save & Continue" at bounding box center [854, 521] width 115 height 19
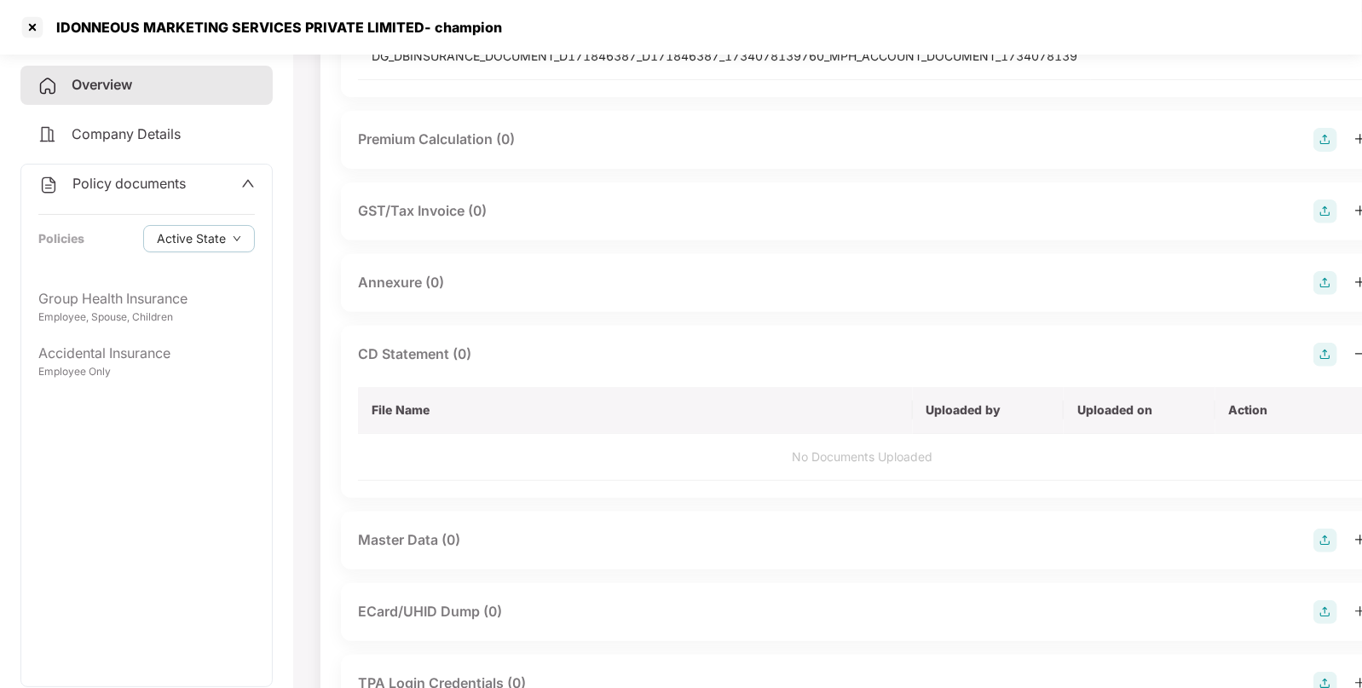
scroll to position [0, 0]
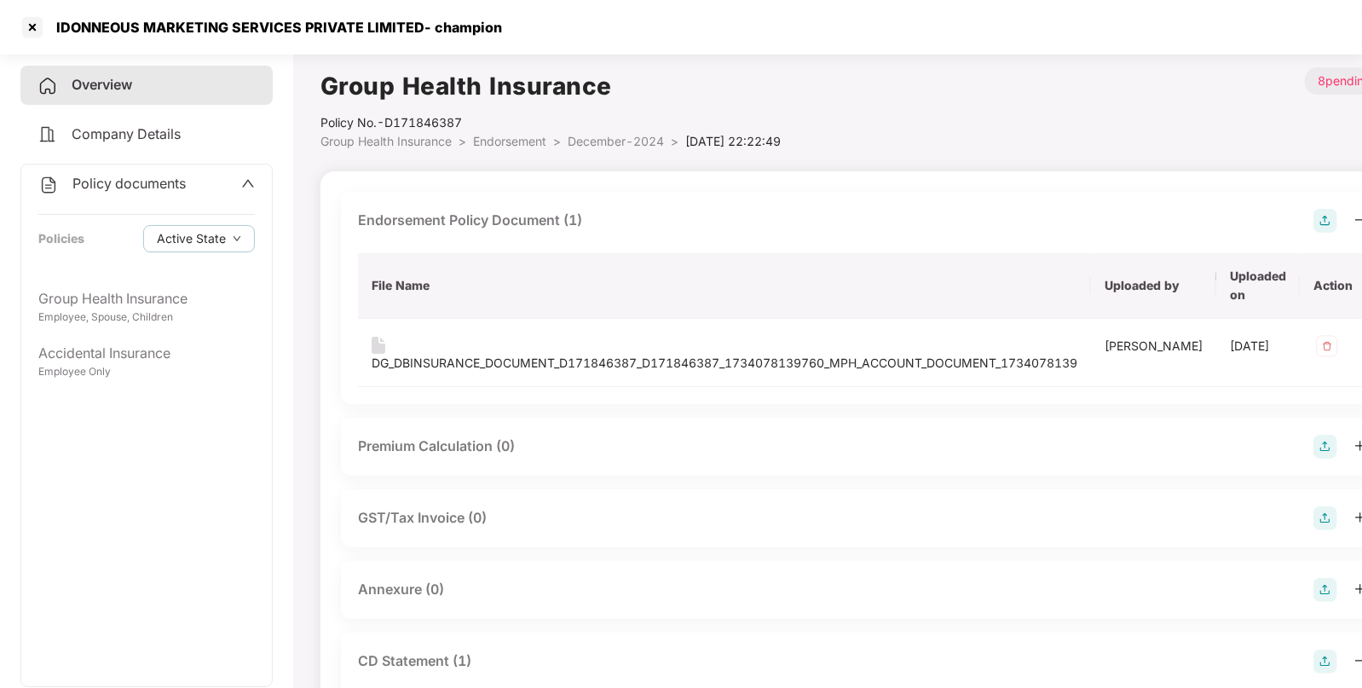
click at [521, 146] on span "Endorsement" at bounding box center [509, 141] width 73 height 14
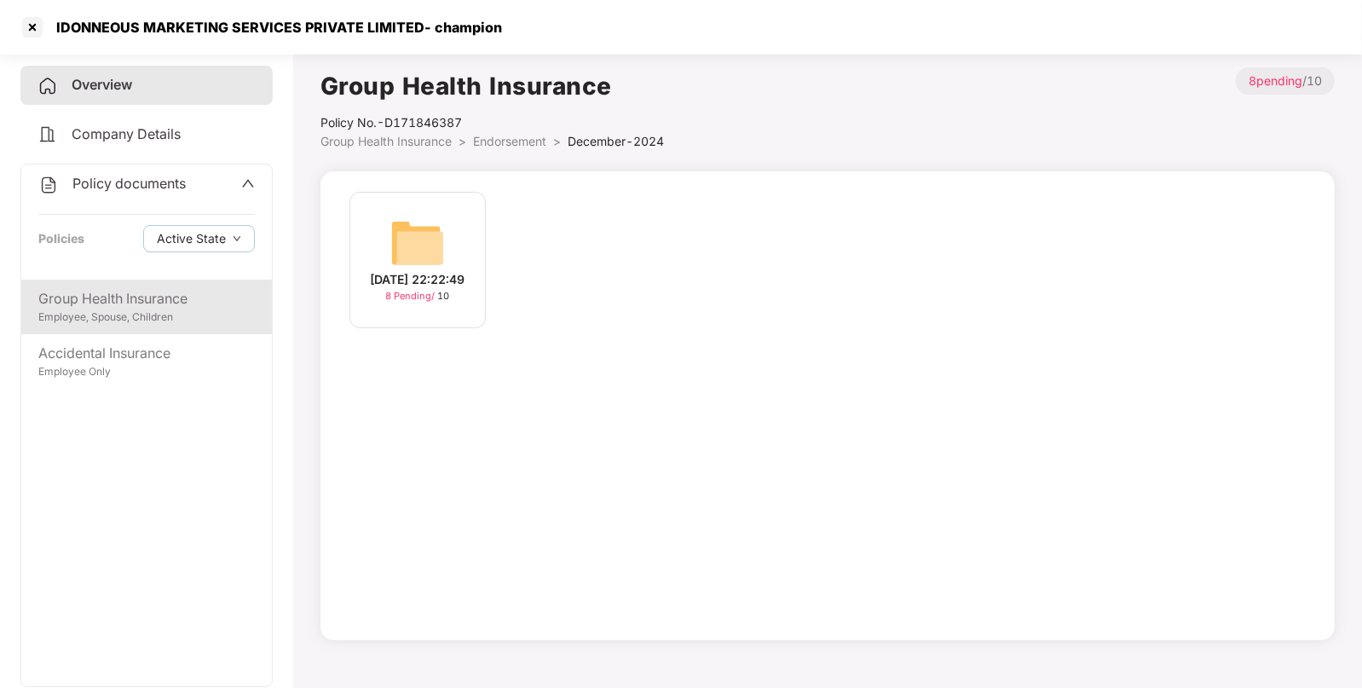
click at [144, 324] on div "Employee, Spouse, Children" at bounding box center [146, 317] width 217 height 16
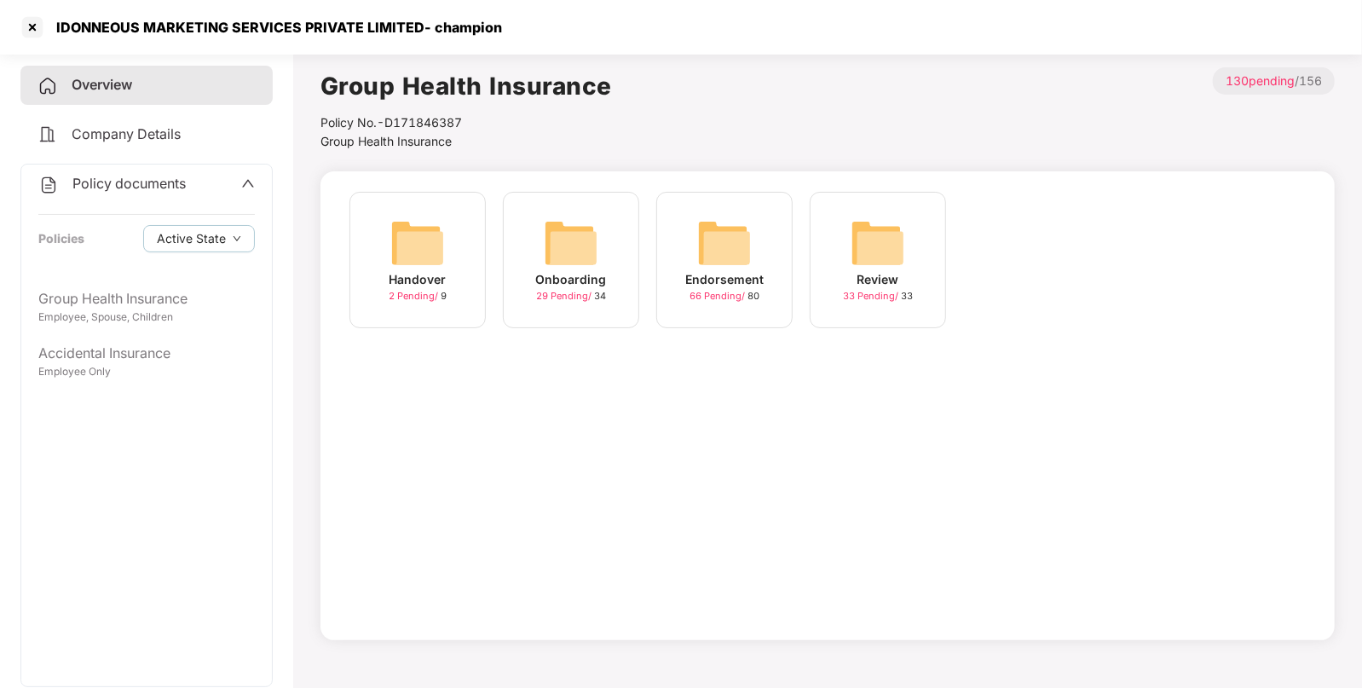
click at [741, 249] on img at bounding box center [724, 243] width 55 height 55
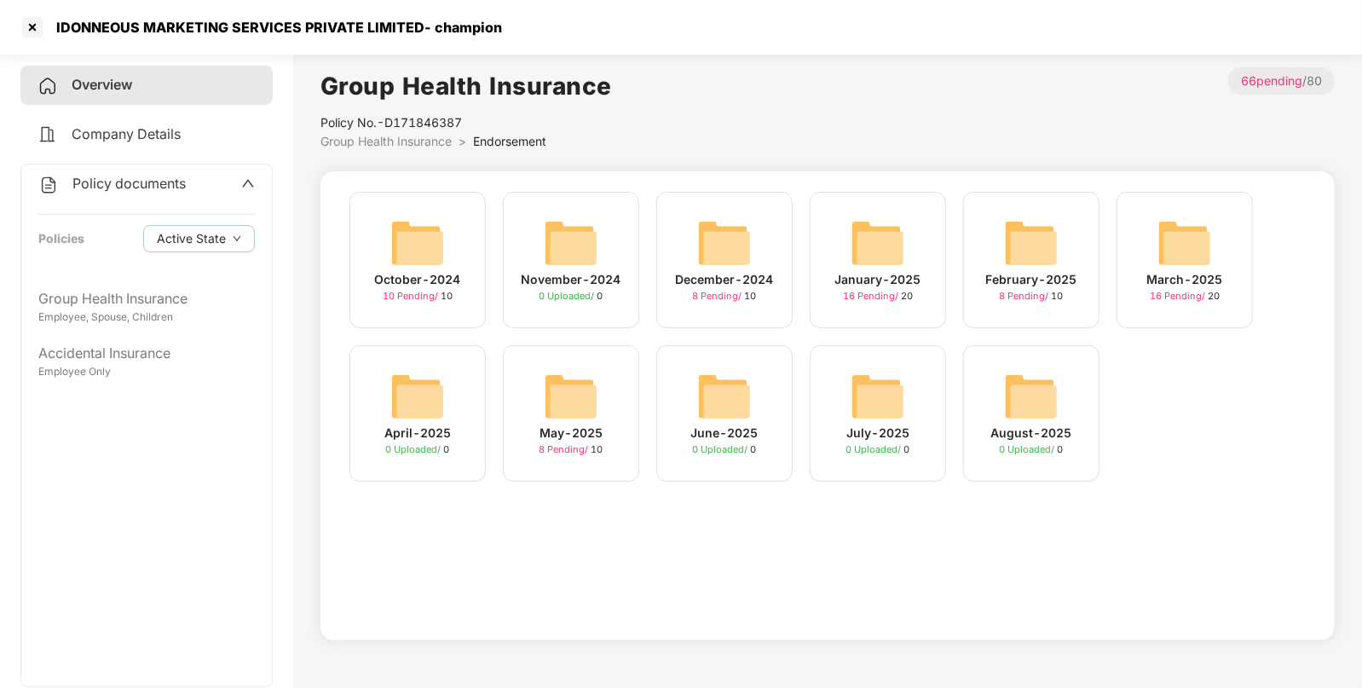
click at [916, 246] on div "January-2025 16 Pending / 20" at bounding box center [878, 260] width 136 height 136
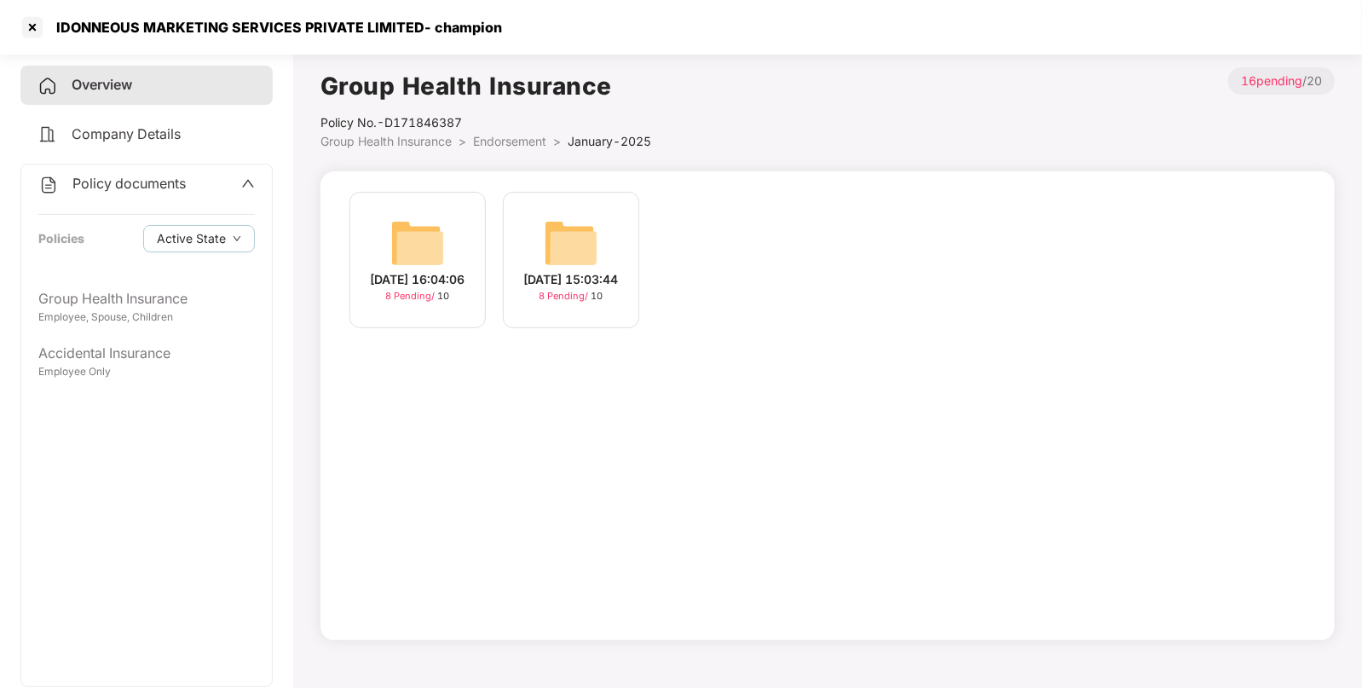
click at [494, 136] on span "Endorsement" at bounding box center [509, 141] width 73 height 14
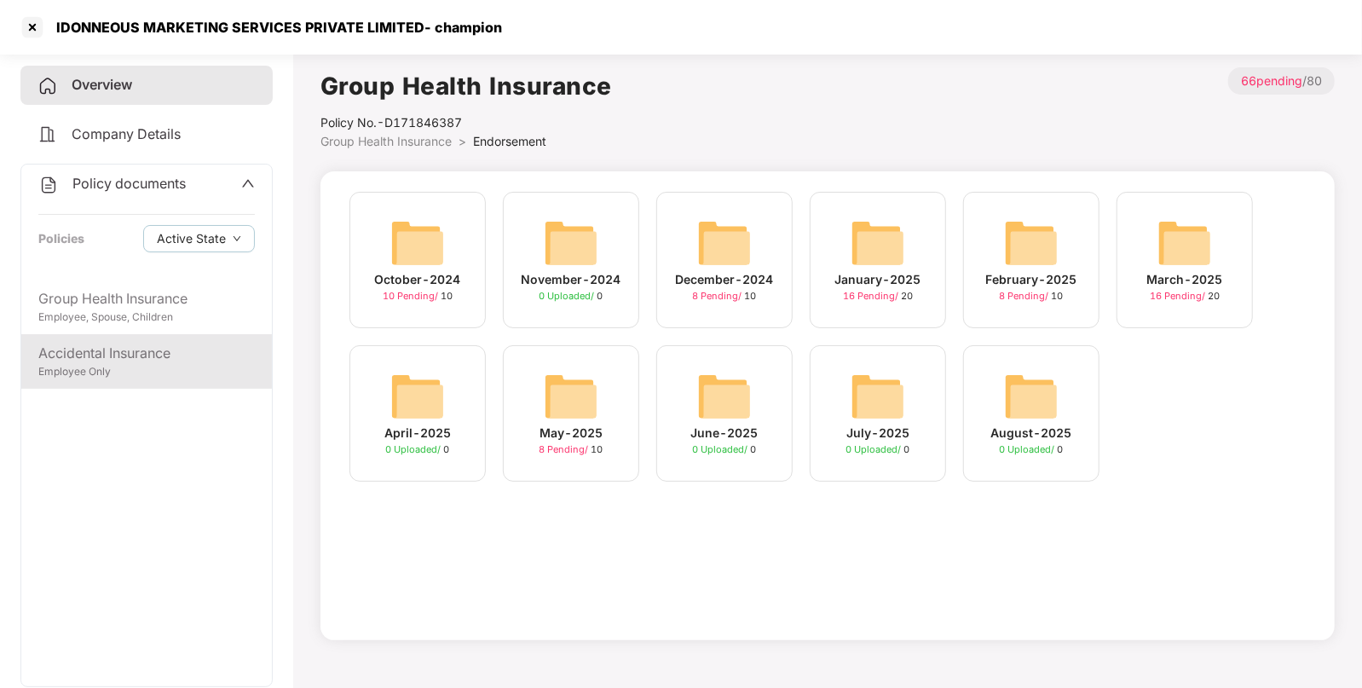
click at [131, 356] on div "Accidental Insurance" at bounding box center [146, 353] width 217 height 21
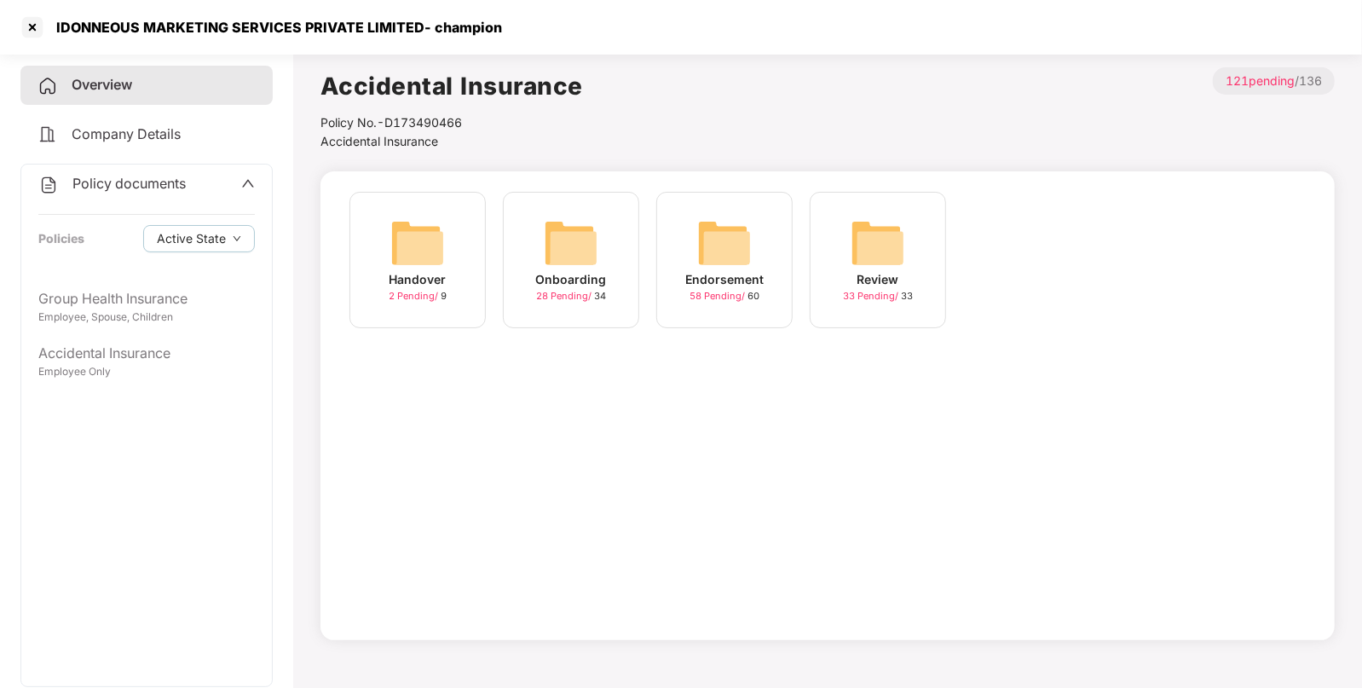
click at [734, 251] on img at bounding box center [724, 243] width 55 height 55
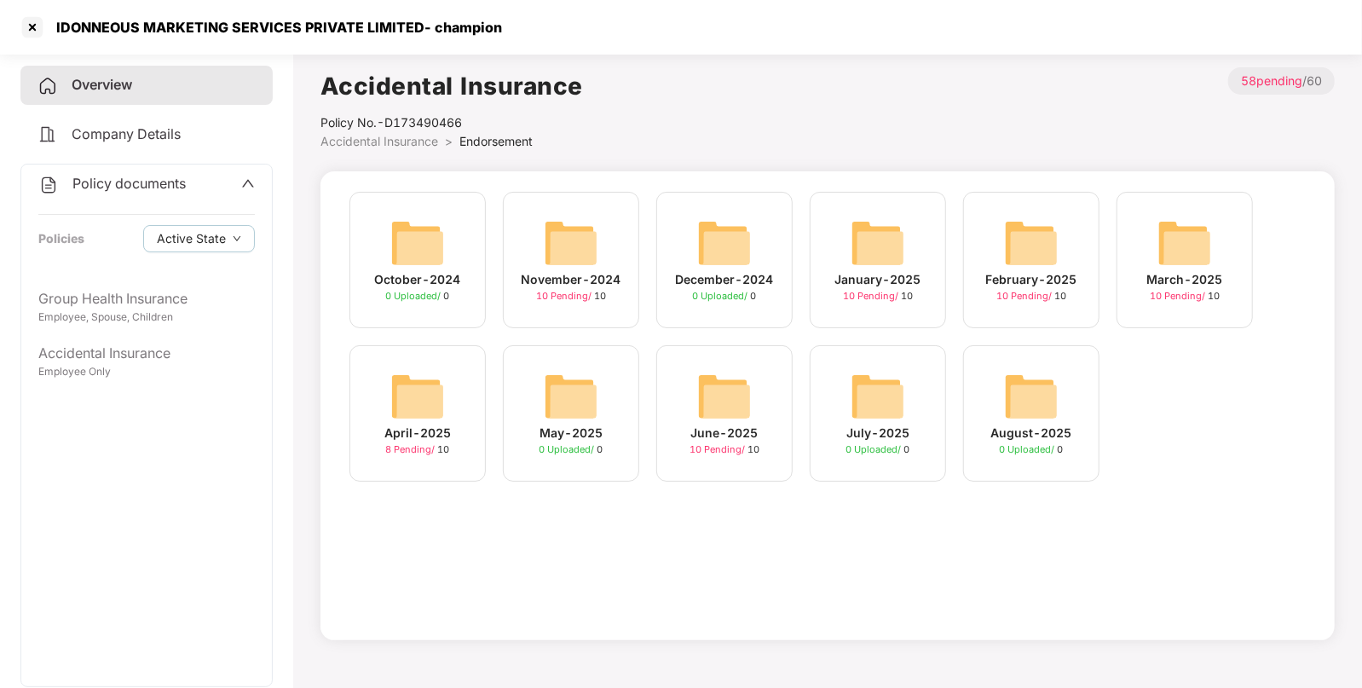
click at [776, 381] on div "June-2025 10 Pending / 10" at bounding box center [724, 413] width 136 height 136
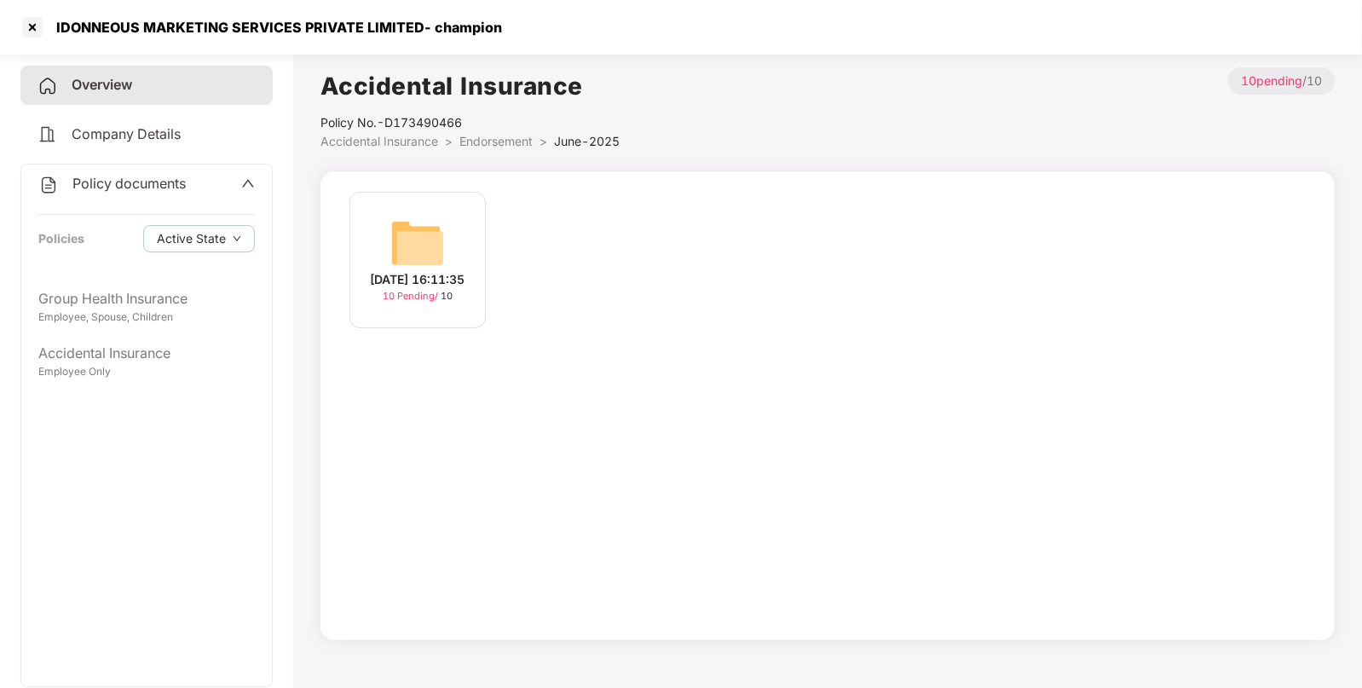
click at [438, 243] on img at bounding box center [417, 243] width 55 height 55
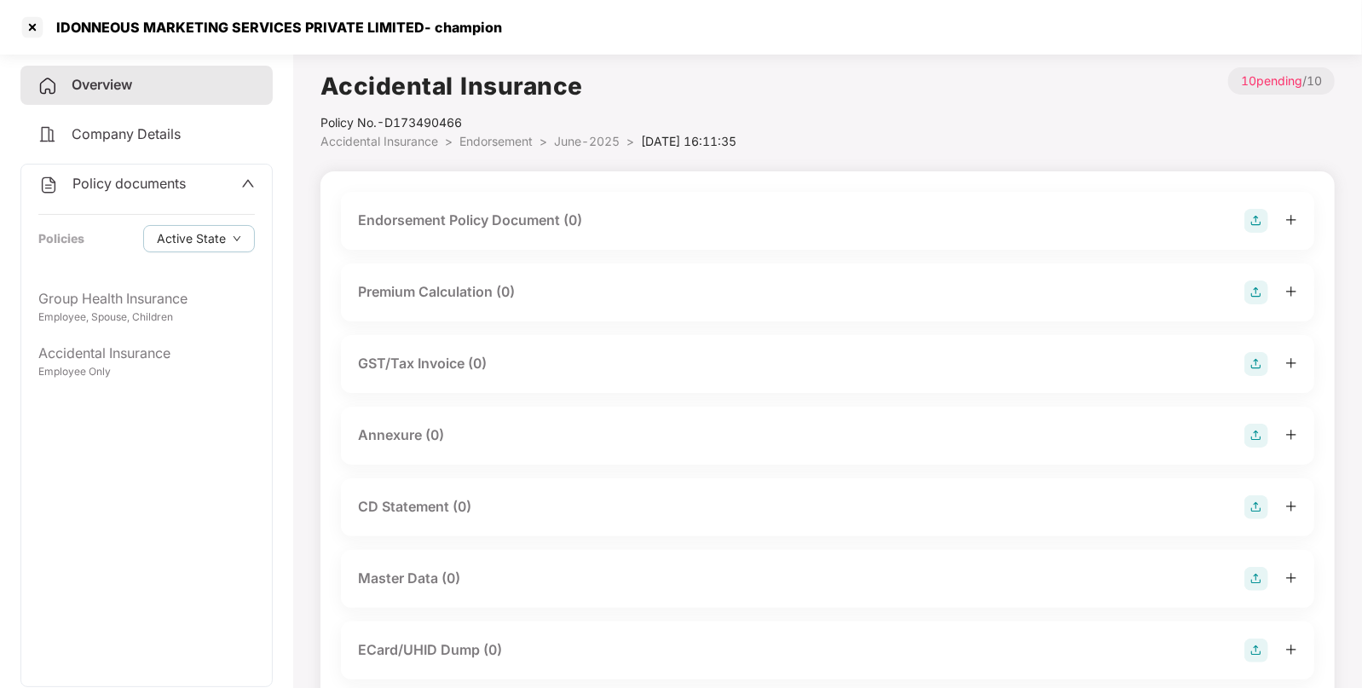
click at [1257, 221] on img at bounding box center [1257, 221] width 24 height 24
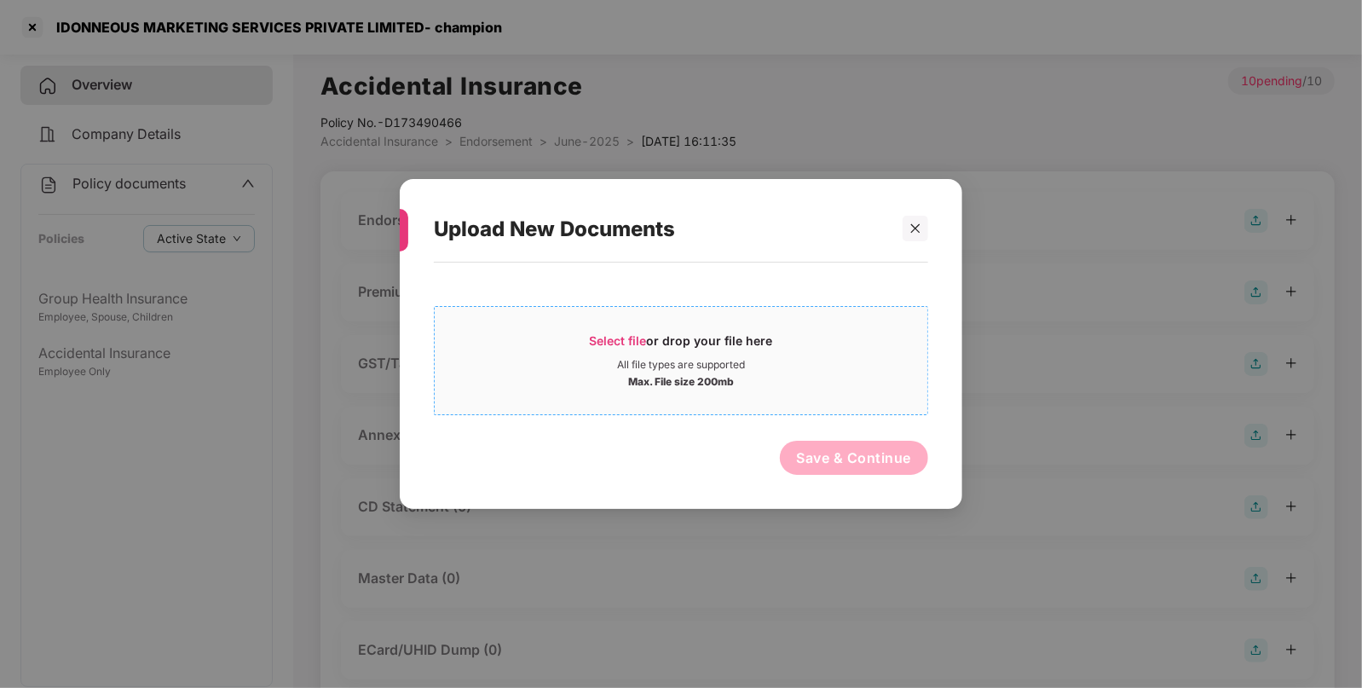
click at [645, 362] on div "All file types are supported" at bounding box center [681, 365] width 128 height 14
click at [924, 220] on div at bounding box center [916, 229] width 26 height 26
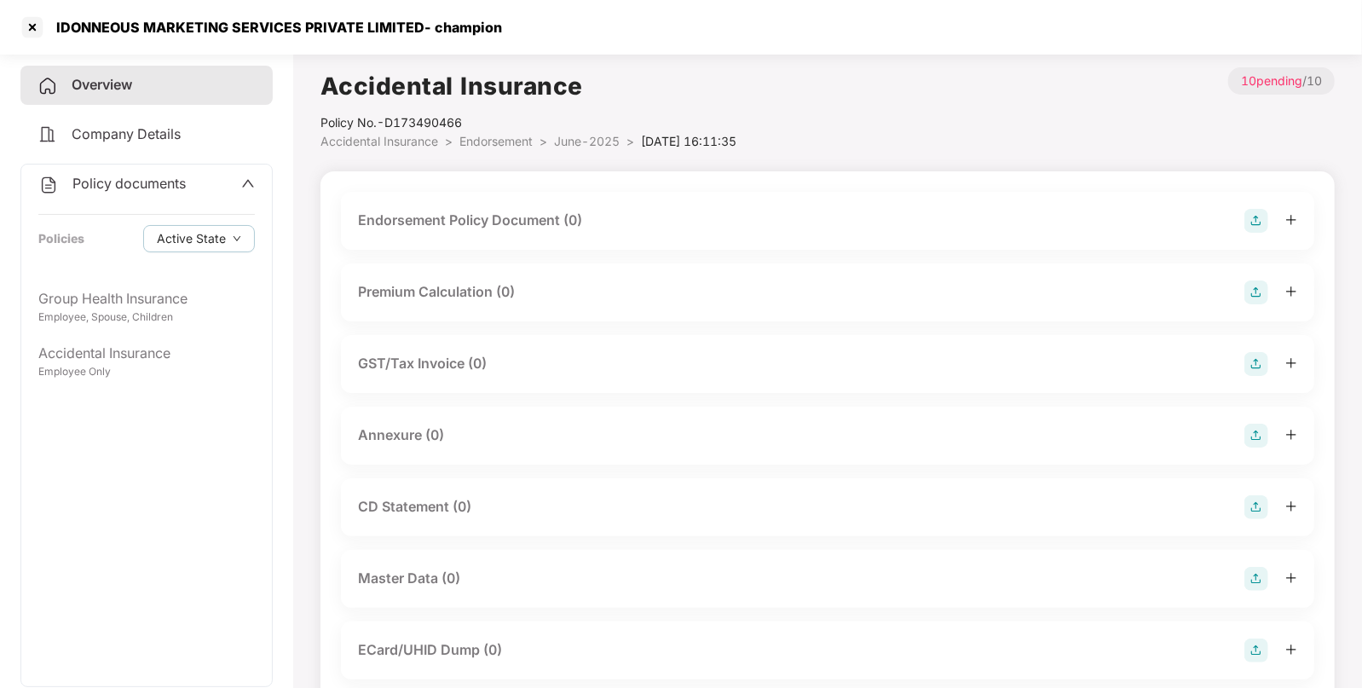
click at [517, 138] on span "Endorsement" at bounding box center [496, 141] width 73 height 14
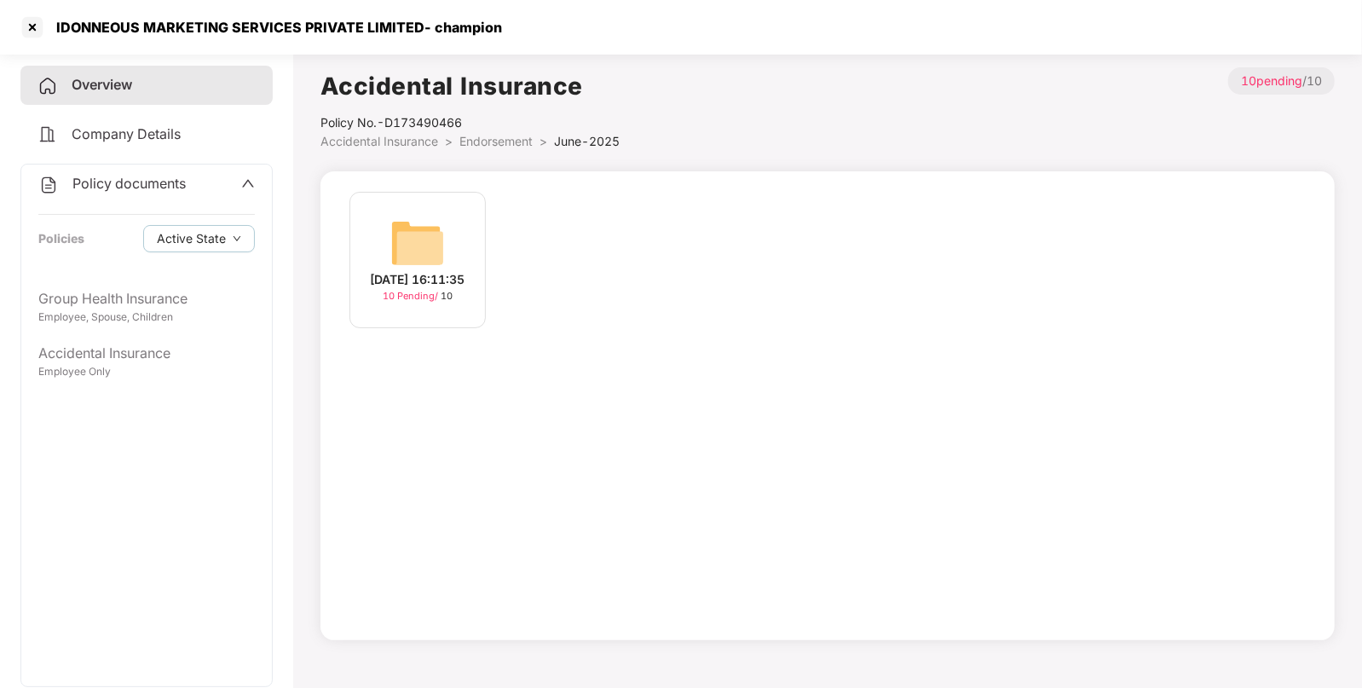
click at [436, 138] on span "Accidental Insurance" at bounding box center [380, 141] width 118 height 14
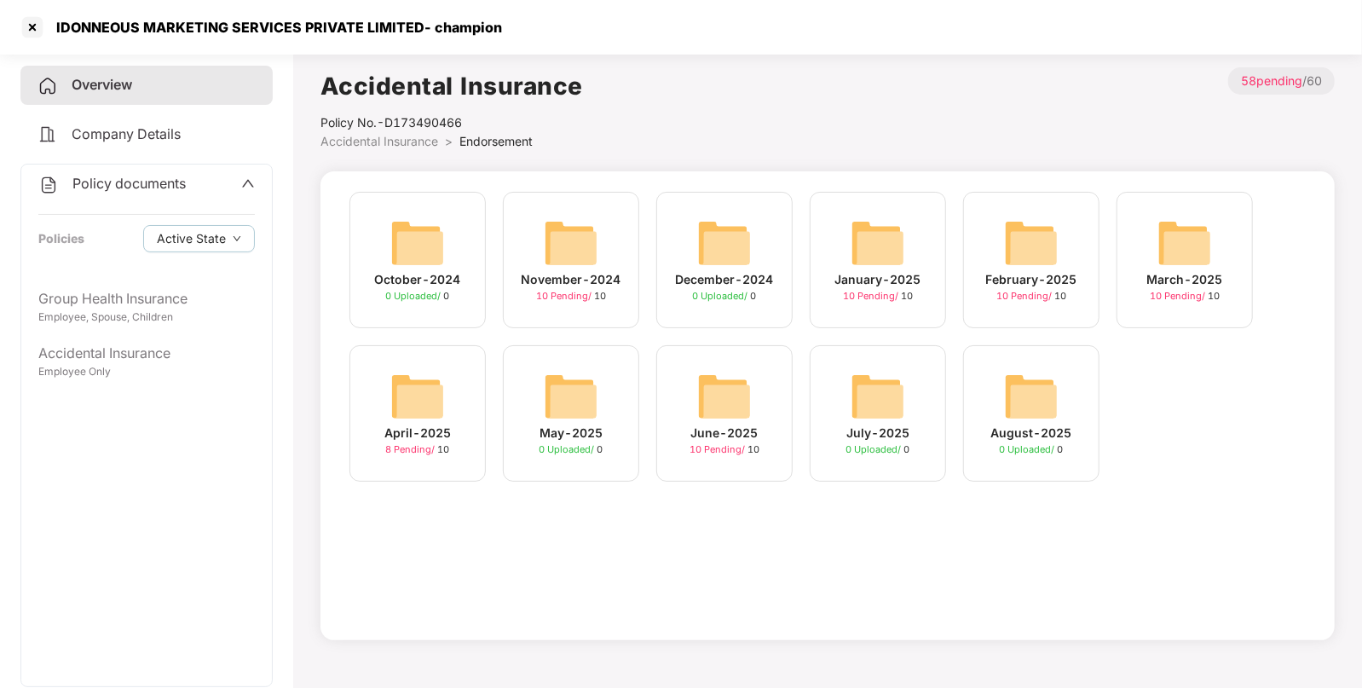
click at [899, 225] on img at bounding box center [878, 243] width 55 height 55
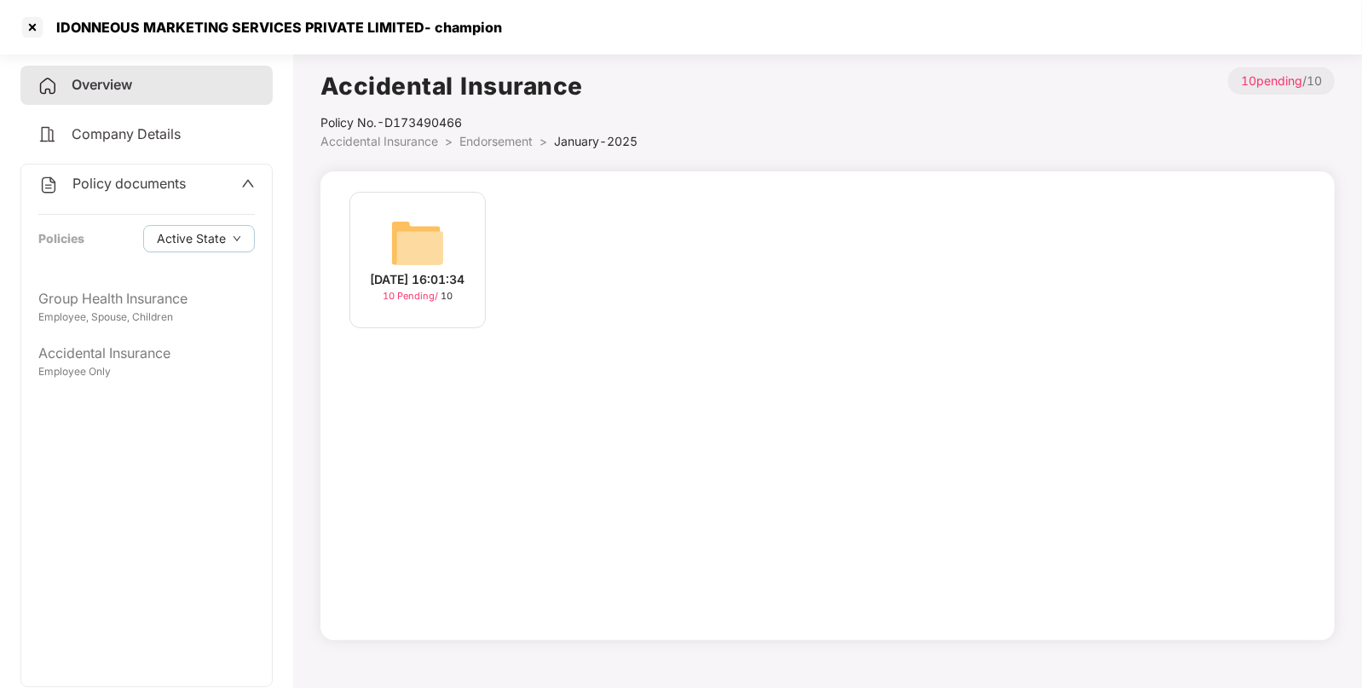
click at [495, 143] on span "Endorsement" at bounding box center [496, 141] width 73 height 14
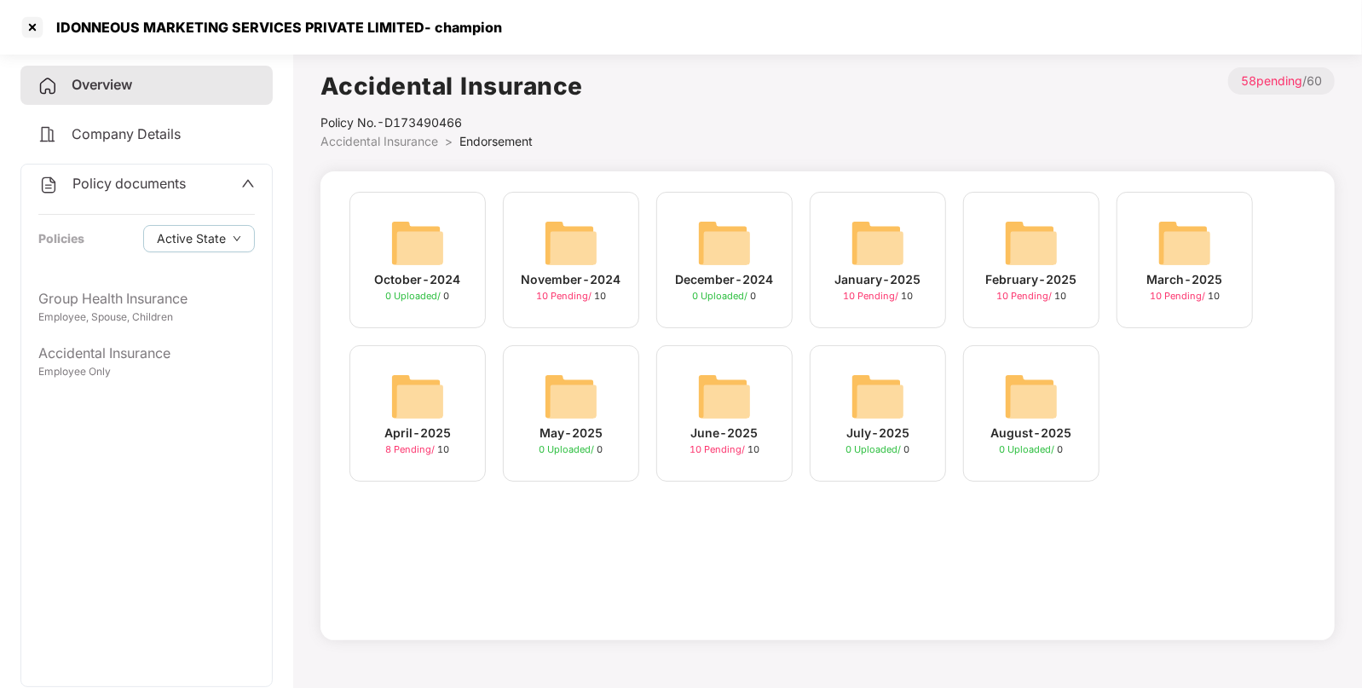
click at [557, 248] on img at bounding box center [571, 243] width 55 height 55
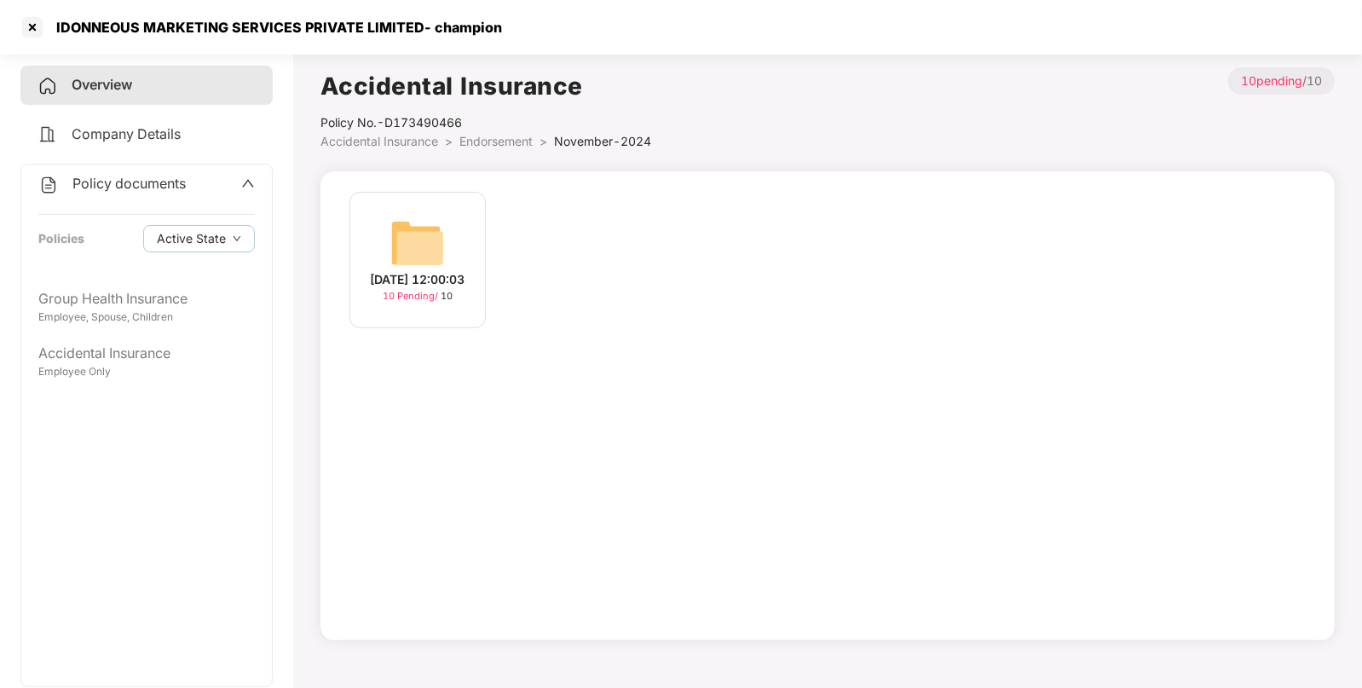
click at [446, 232] on div "[DATE] 12:00:03 10 Pending / 10" at bounding box center [418, 260] width 136 height 136
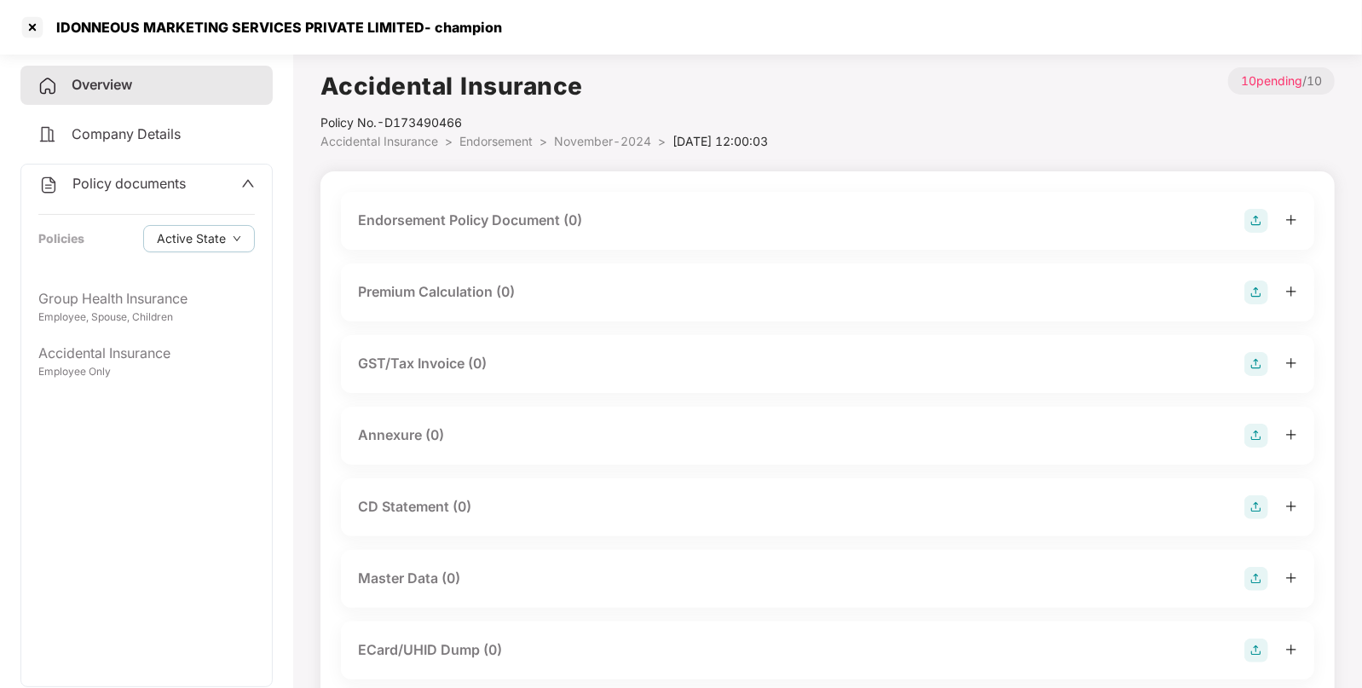
click at [1261, 213] on img at bounding box center [1257, 221] width 24 height 24
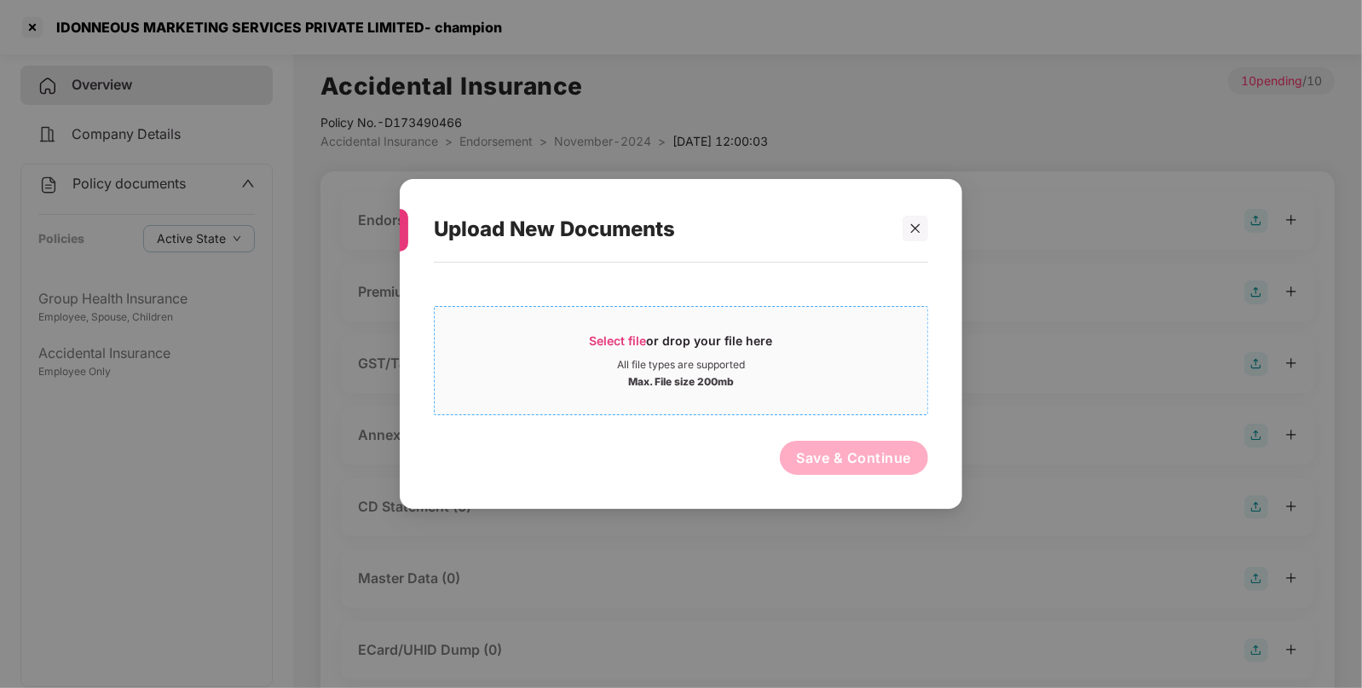
click at [602, 333] on span "Select file" at bounding box center [618, 340] width 57 height 14
click at [919, 231] on icon "close" at bounding box center [916, 229] width 12 height 12
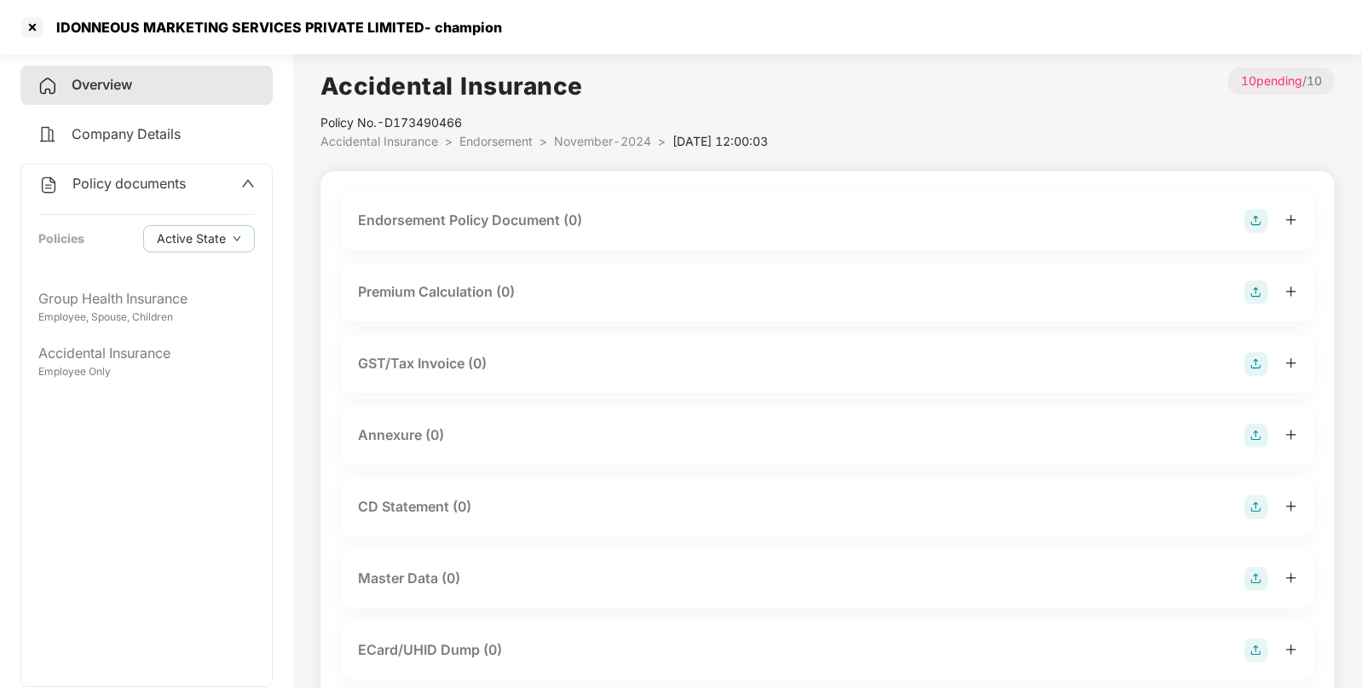
click at [516, 137] on span "Endorsement" at bounding box center [496, 141] width 73 height 14
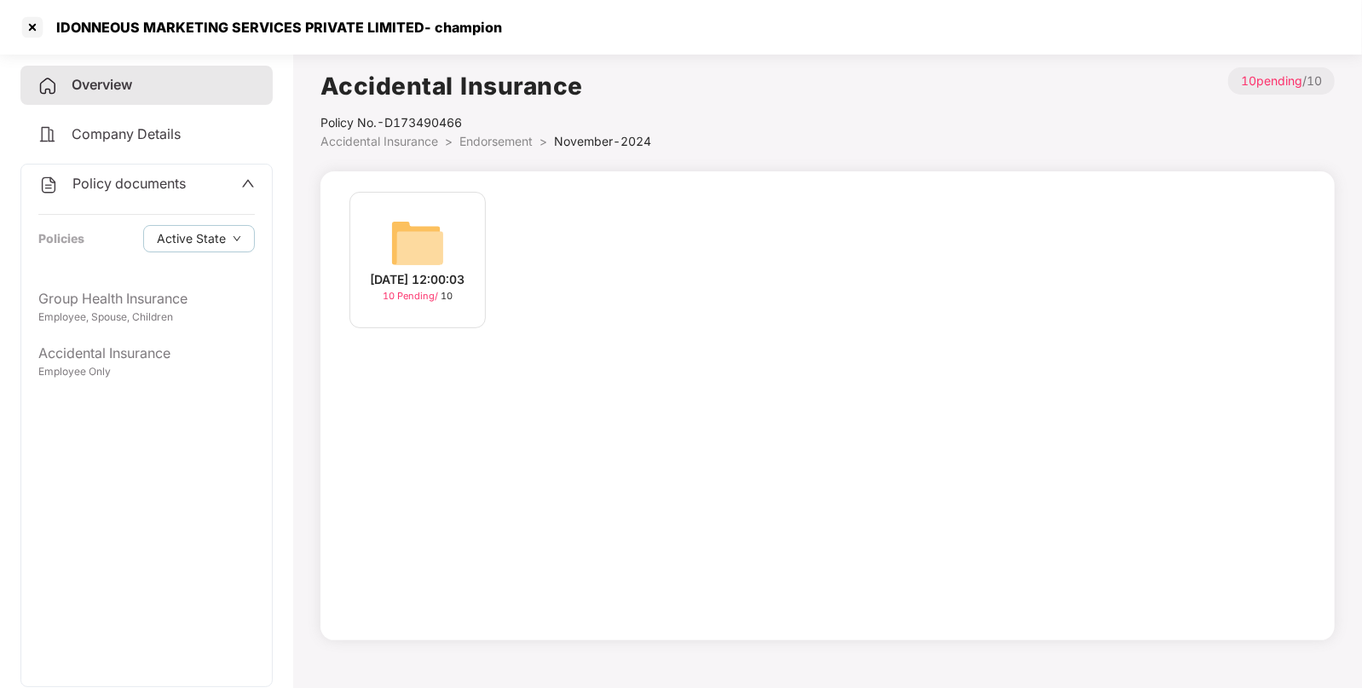
click at [424, 147] on span "Accidental Insurance" at bounding box center [380, 141] width 118 height 14
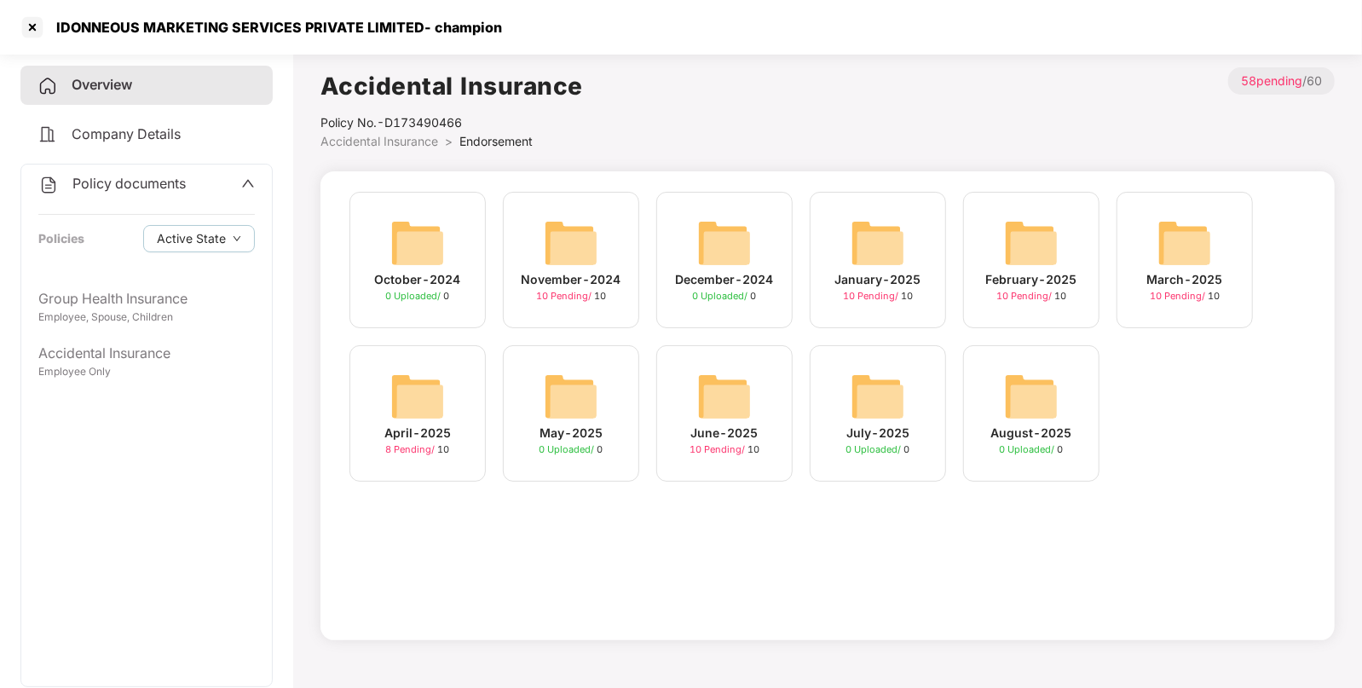
click at [582, 229] on img at bounding box center [571, 243] width 55 height 55
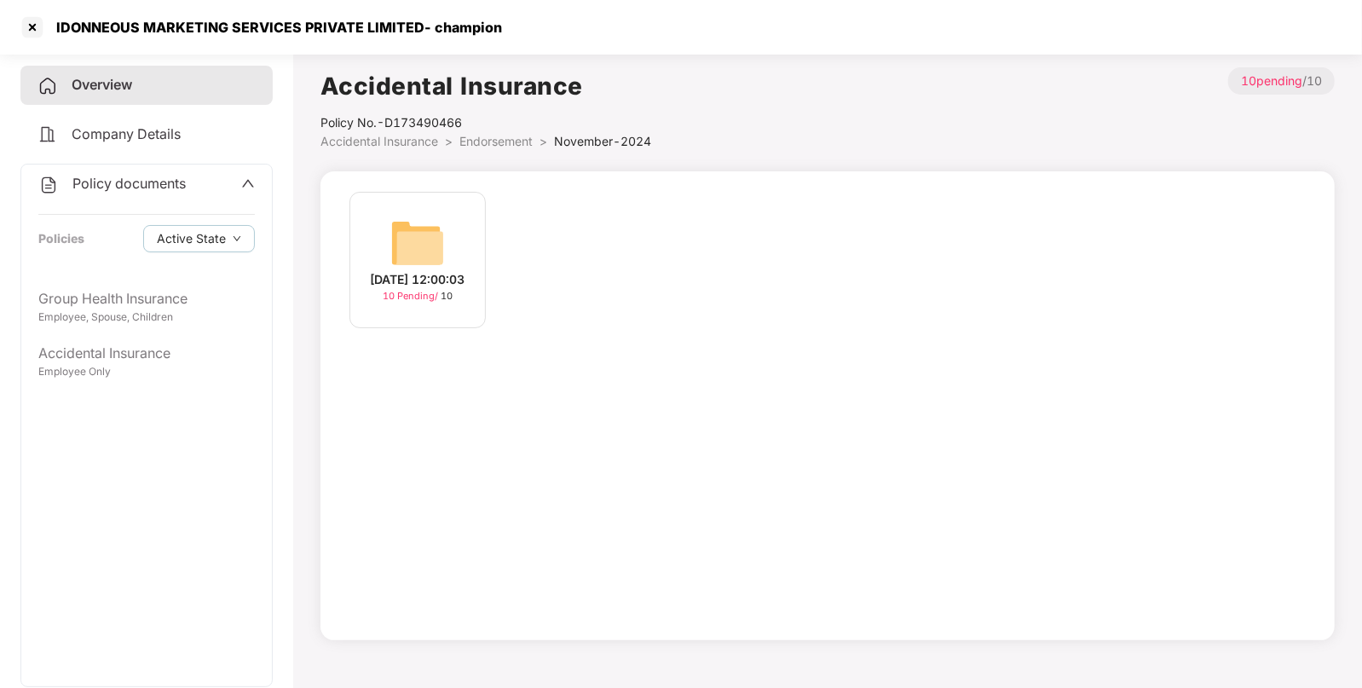
click at [422, 250] on img at bounding box center [417, 243] width 55 height 55
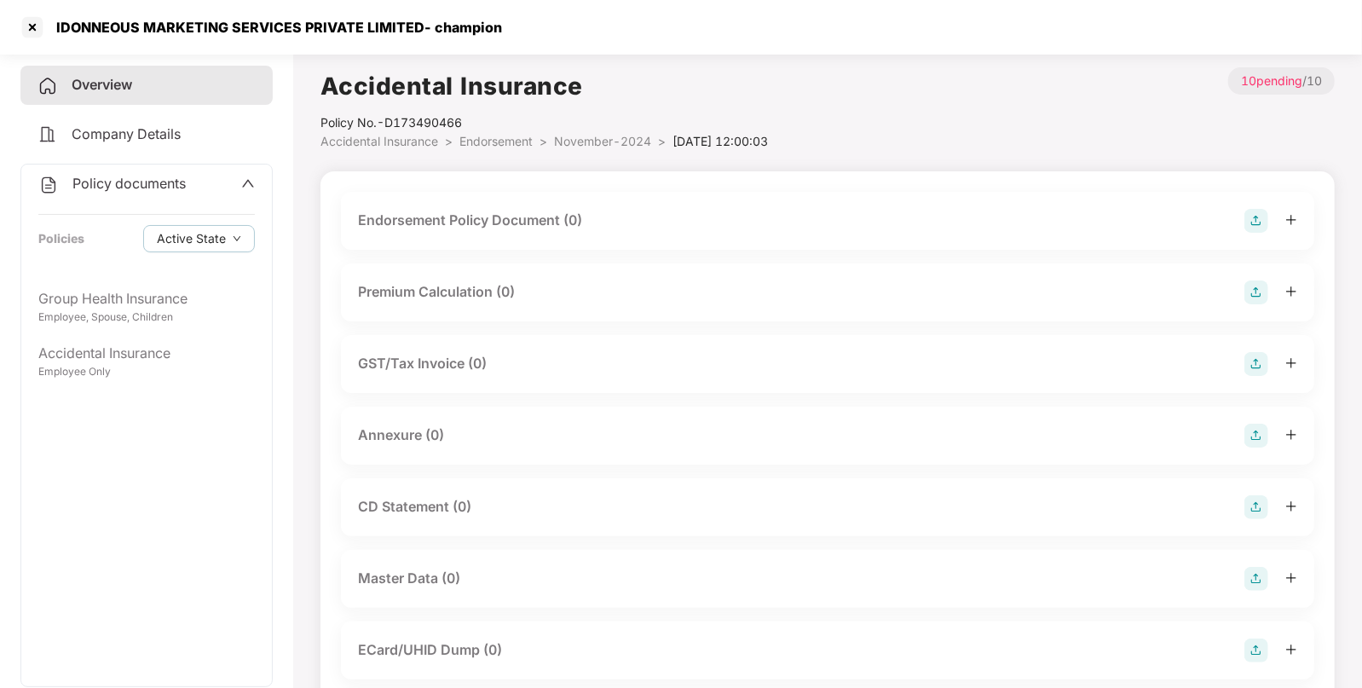
click at [1254, 223] on img at bounding box center [1257, 221] width 24 height 24
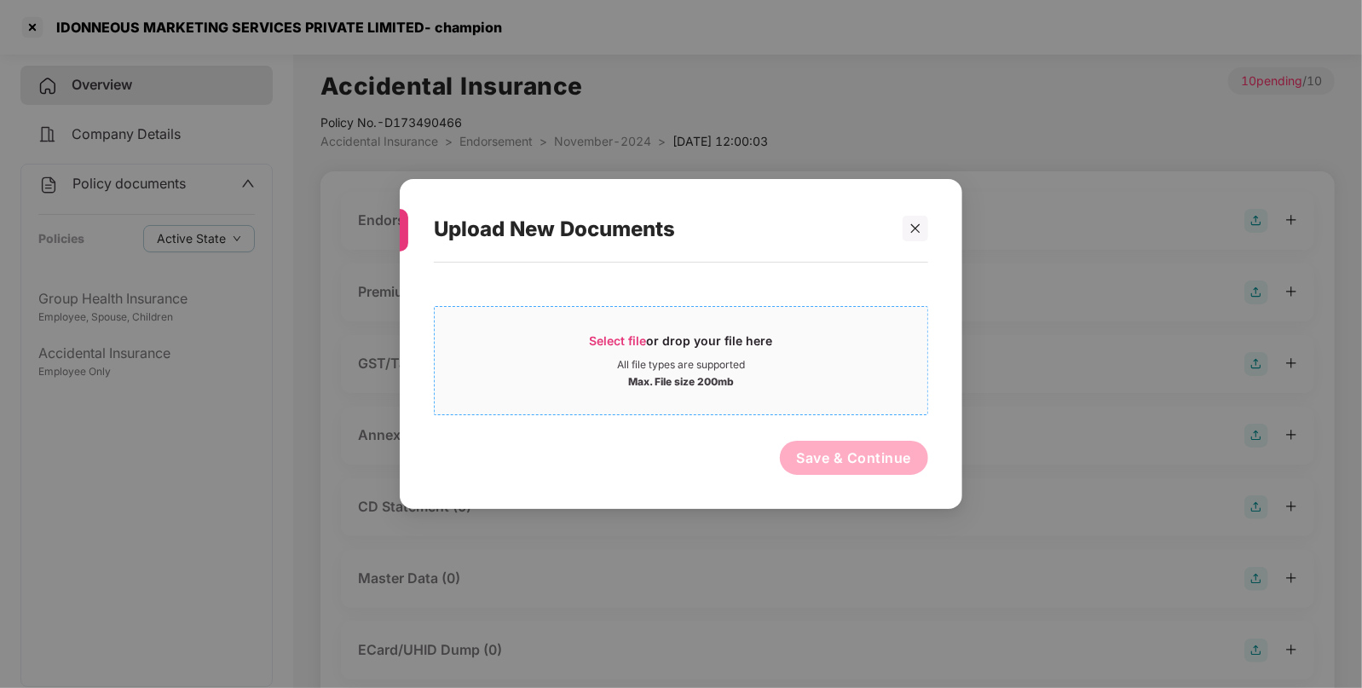
click at [637, 338] on span "Select file" at bounding box center [618, 340] width 57 height 14
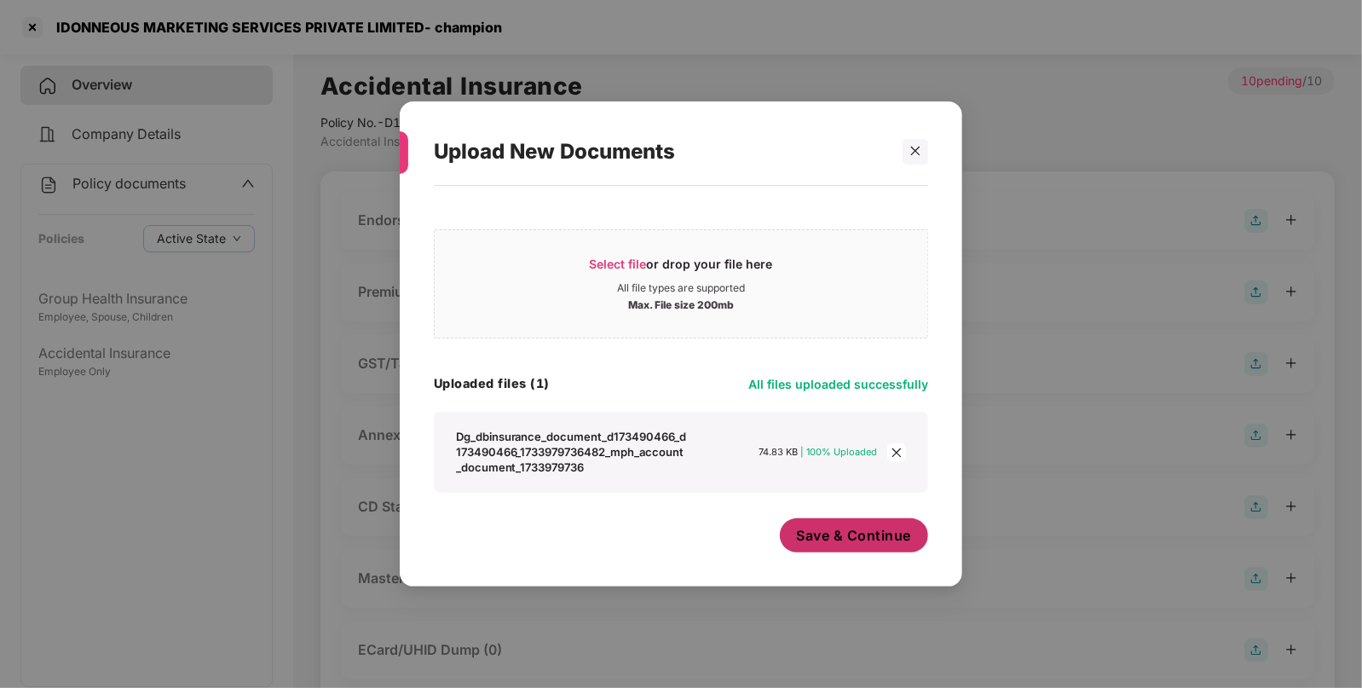
click at [873, 524] on button "Save & Continue" at bounding box center [854, 535] width 149 height 34
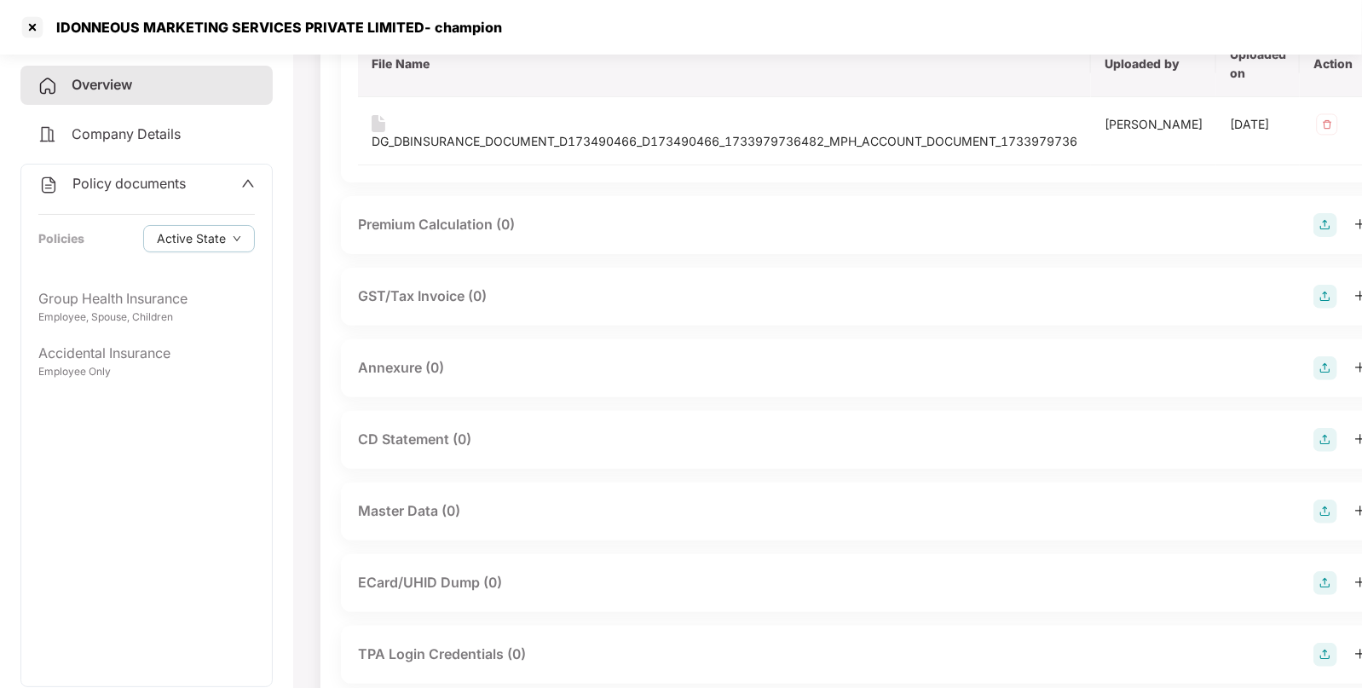
scroll to position [223, 0]
click at [1314, 448] on img at bounding box center [1326, 439] width 24 height 24
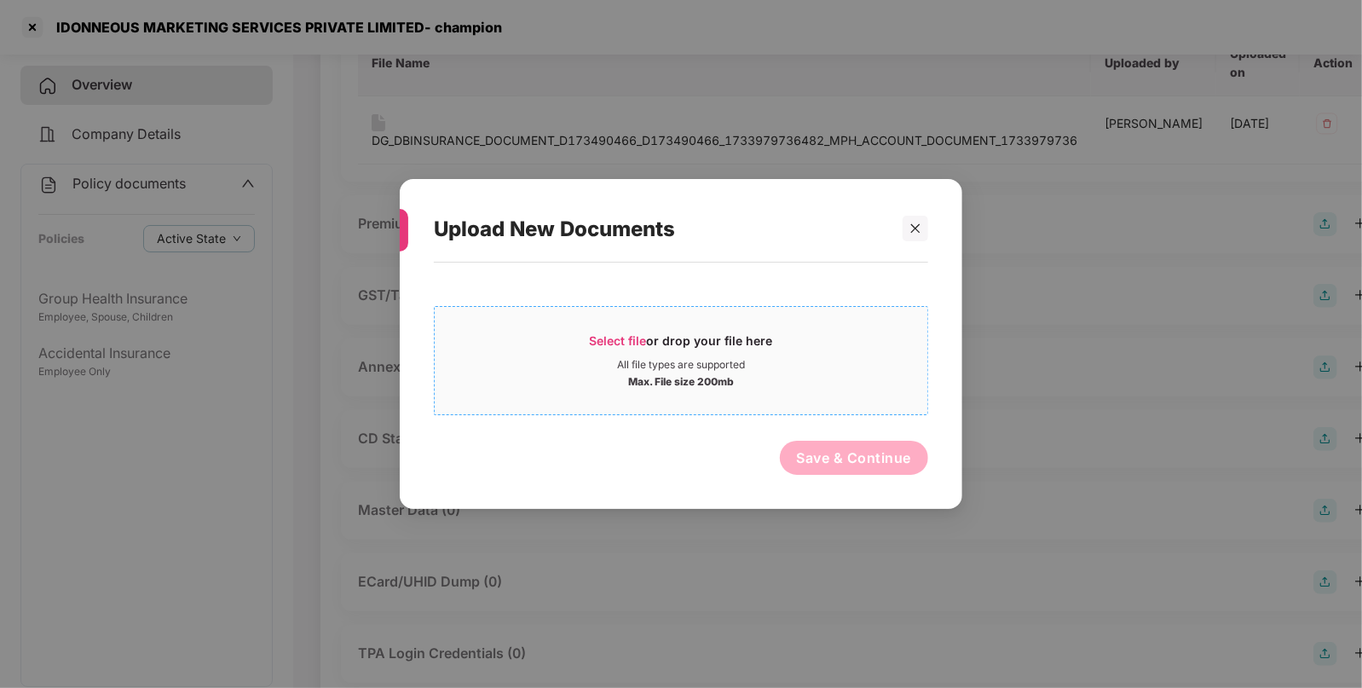
click at [610, 326] on span "Select file or drop your file here All file types are supported Max. File size …" at bounding box center [681, 361] width 493 height 82
click at [899, 233] on div at bounding box center [907, 229] width 41 height 26
click at [919, 229] on icon "close" at bounding box center [916, 229] width 12 height 12
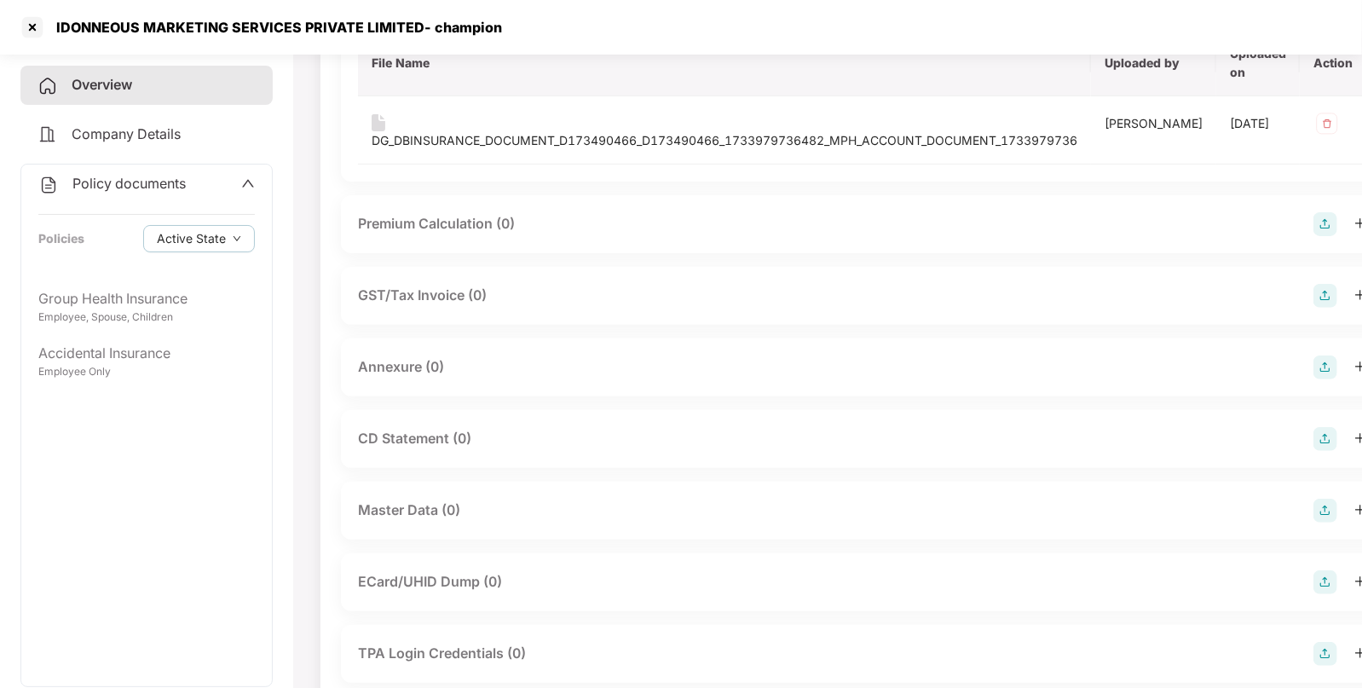
click at [1314, 508] on img at bounding box center [1326, 511] width 24 height 24
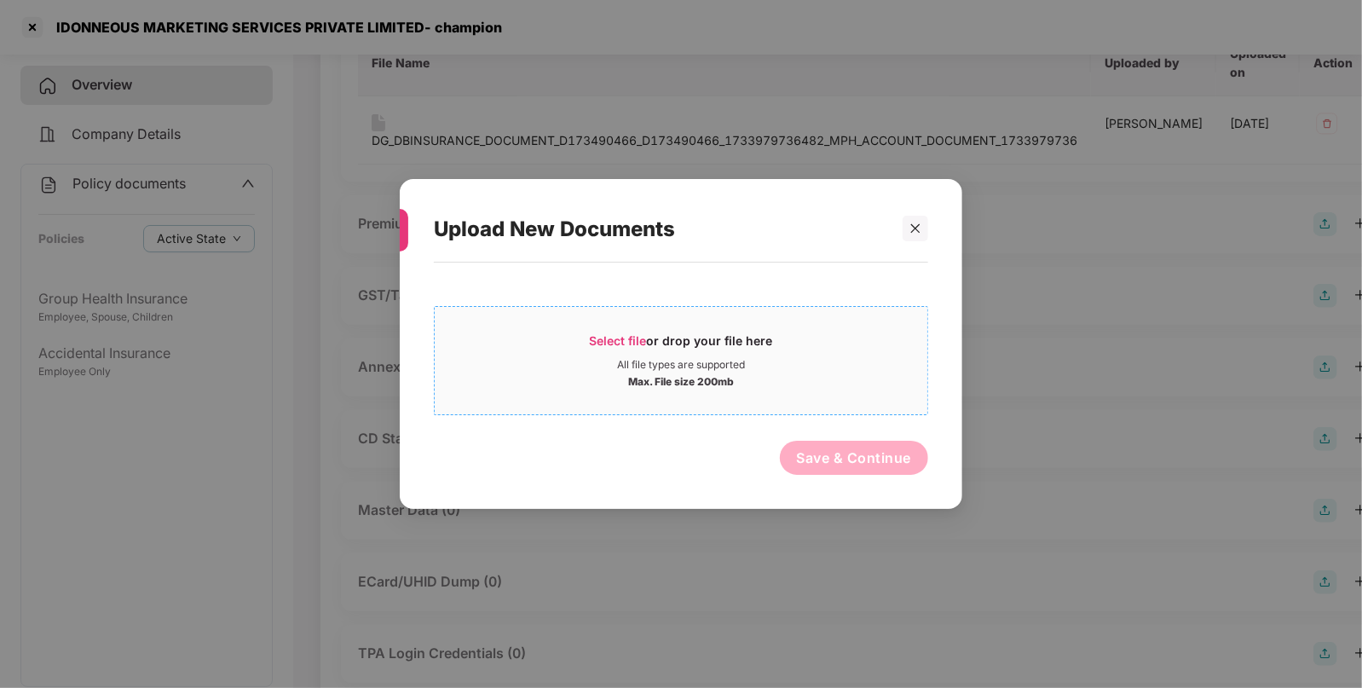
click at [634, 339] on span "Select file" at bounding box center [618, 340] width 57 height 14
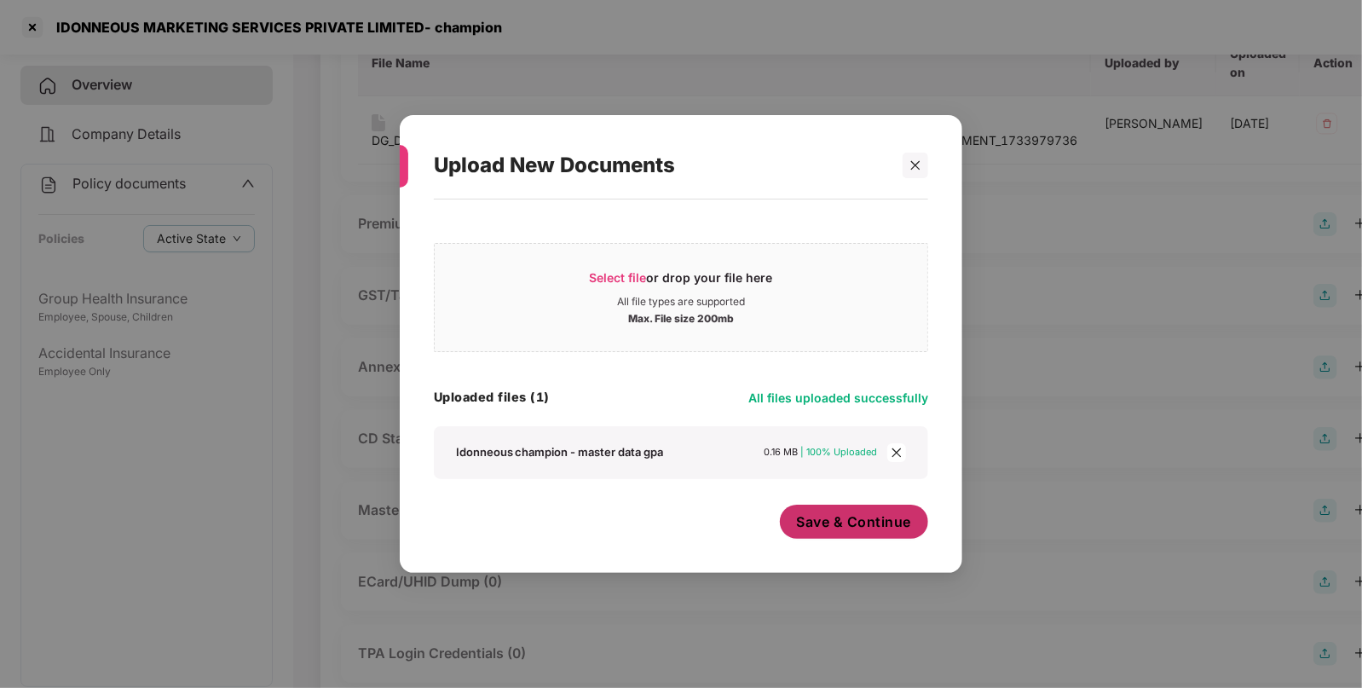
click at [895, 519] on span "Save & Continue" at bounding box center [854, 521] width 115 height 19
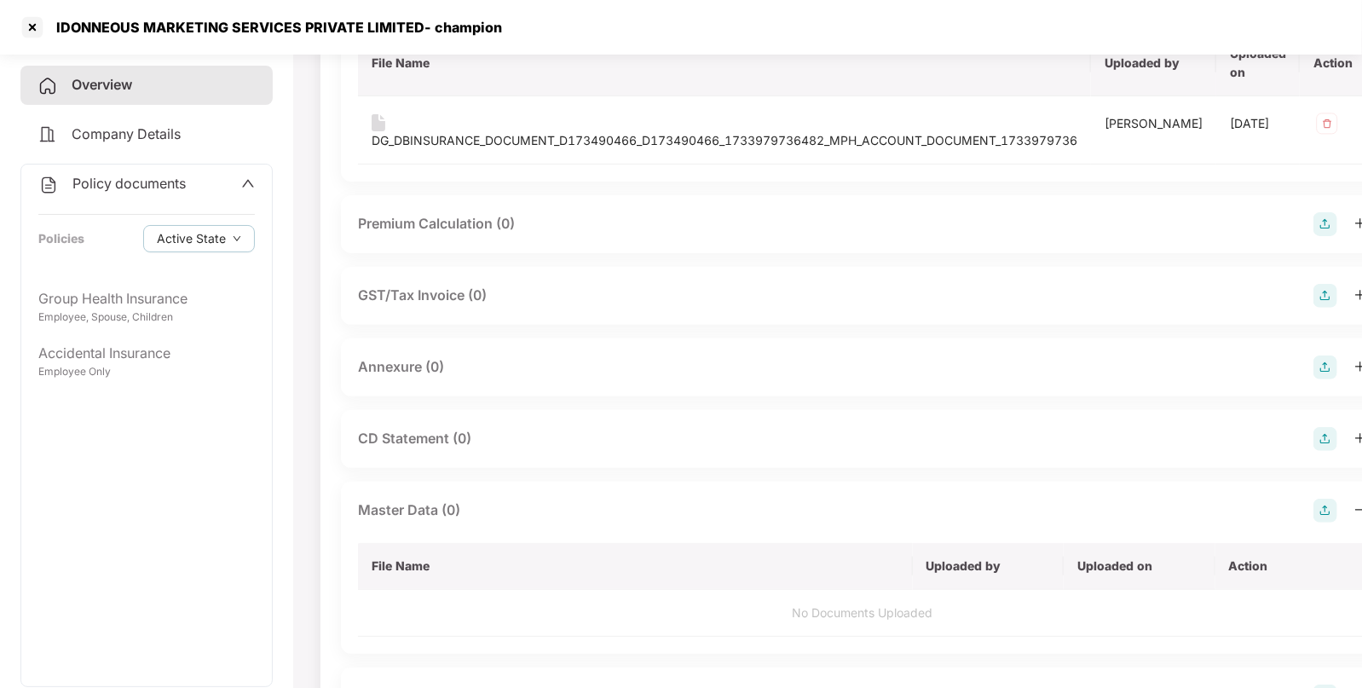
scroll to position [0, 0]
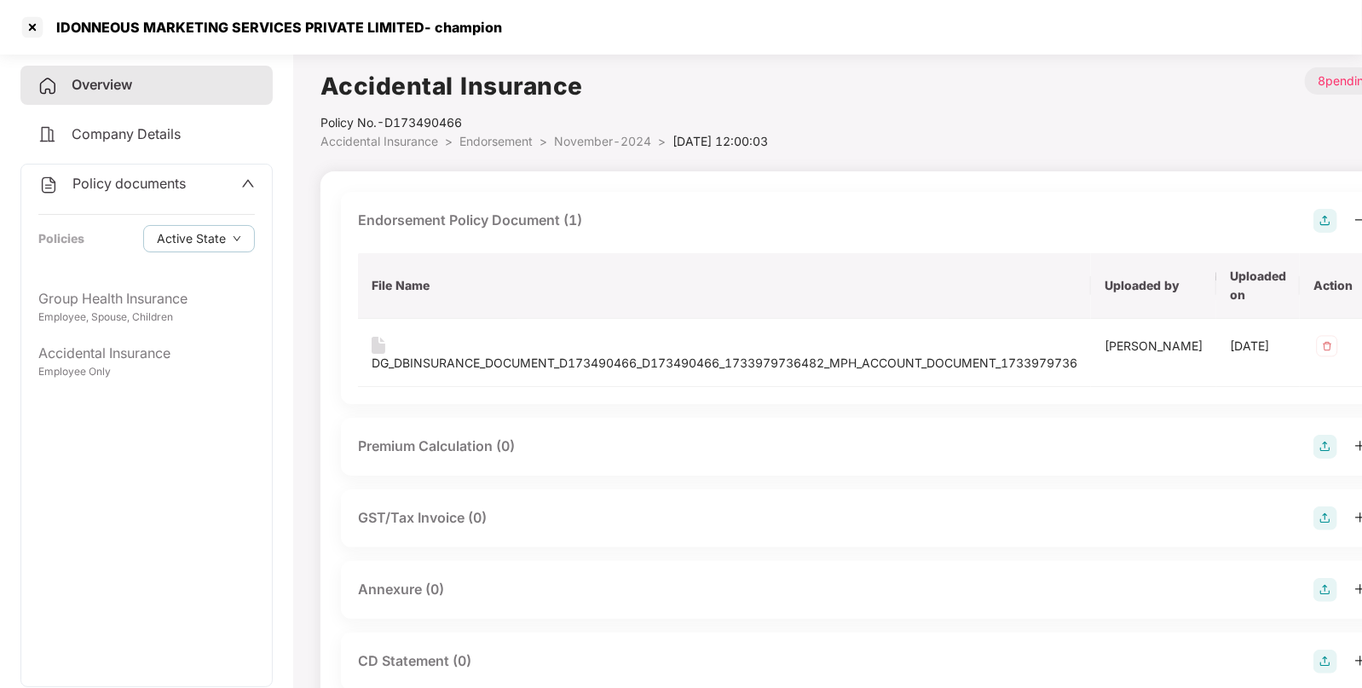
click at [581, 146] on span "November-2024" at bounding box center [602, 141] width 97 height 14
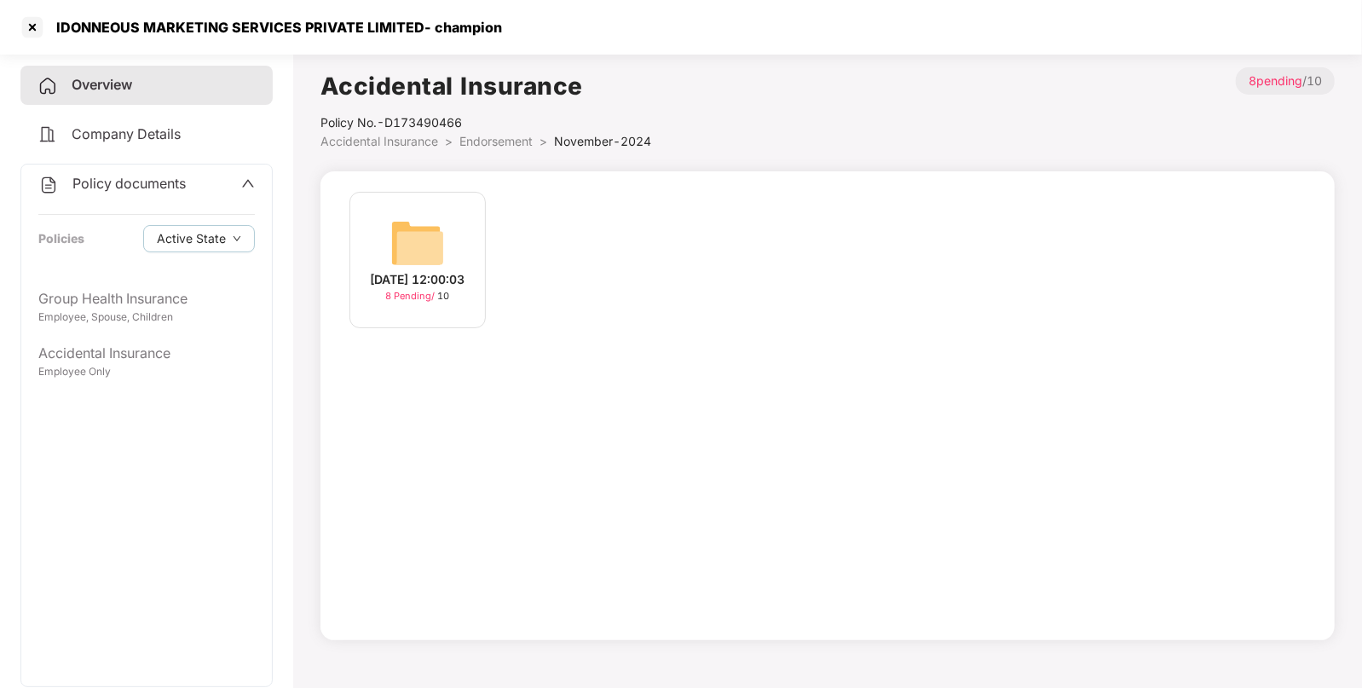
click at [521, 137] on span "Endorsement" at bounding box center [496, 141] width 73 height 14
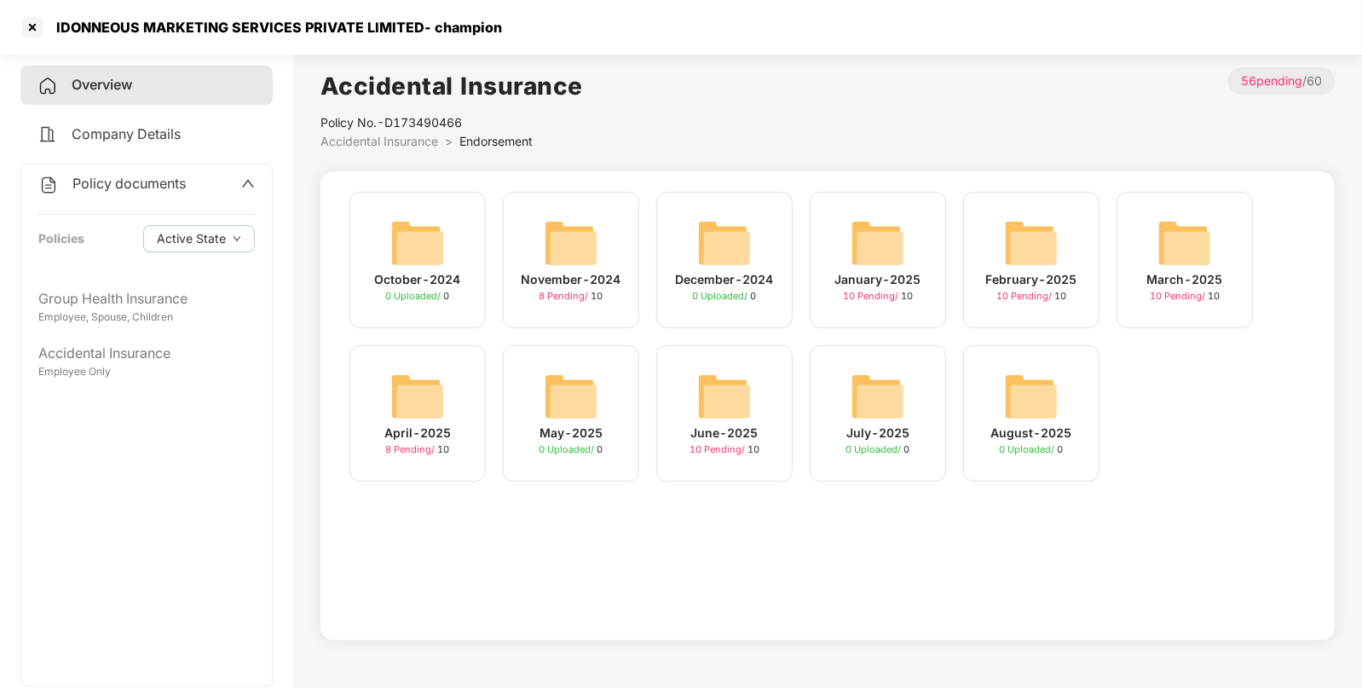
click at [876, 245] on img at bounding box center [878, 243] width 55 height 55
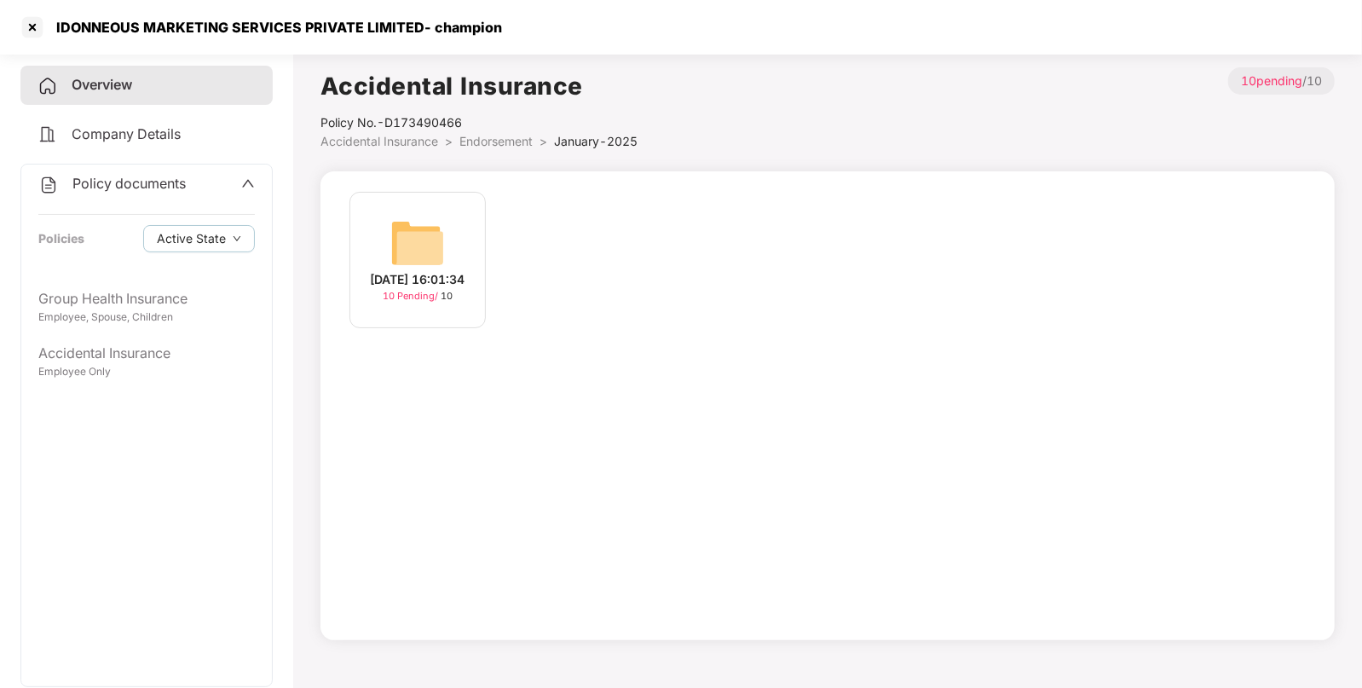
click at [425, 246] on img at bounding box center [417, 243] width 55 height 55
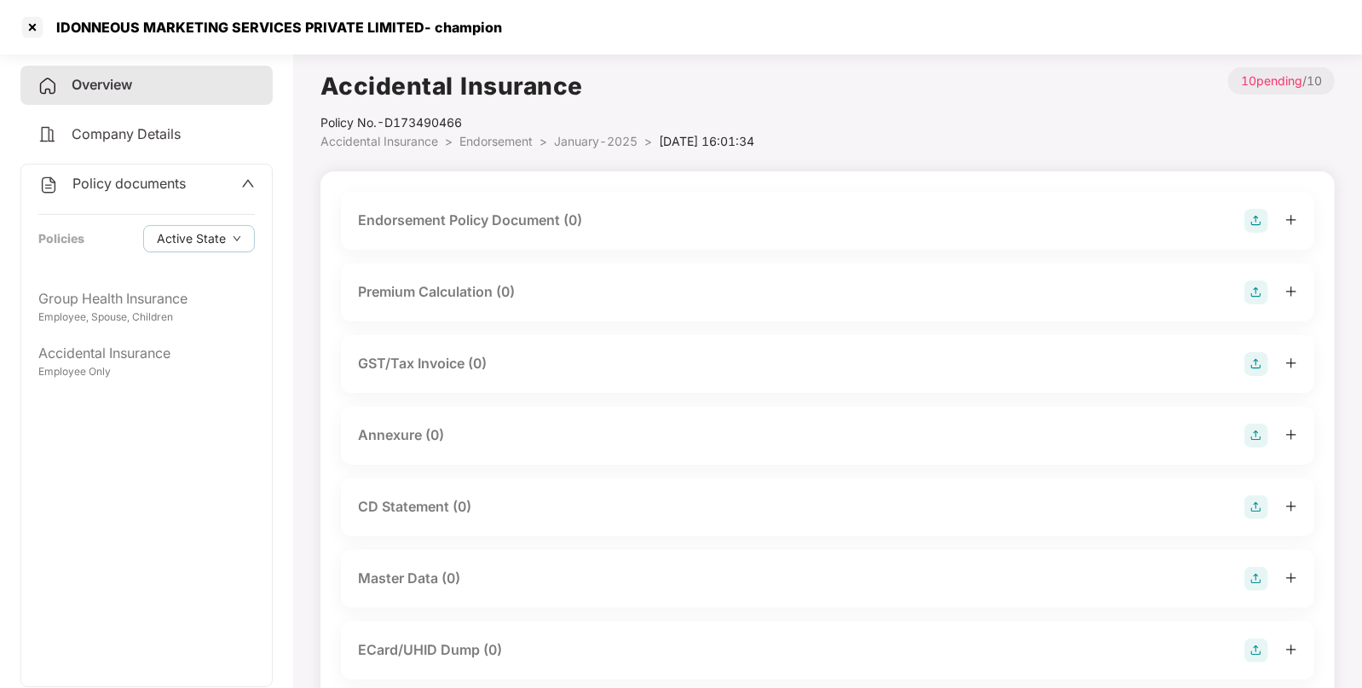
click at [1262, 223] on img at bounding box center [1257, 221] width 24 height 24
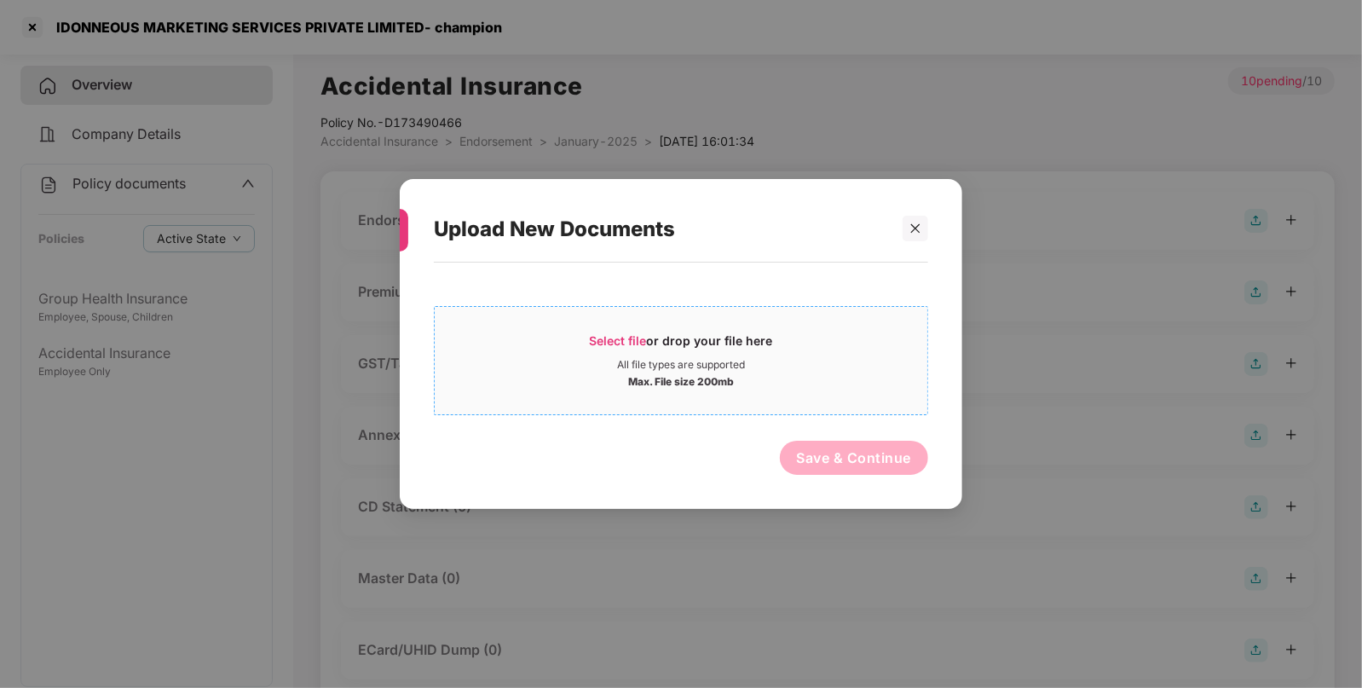
click at [610, 331] on span "Select file or drop your file here All file types are supported Max. File size …" at bounding box center [681, 361] width 493 height 82
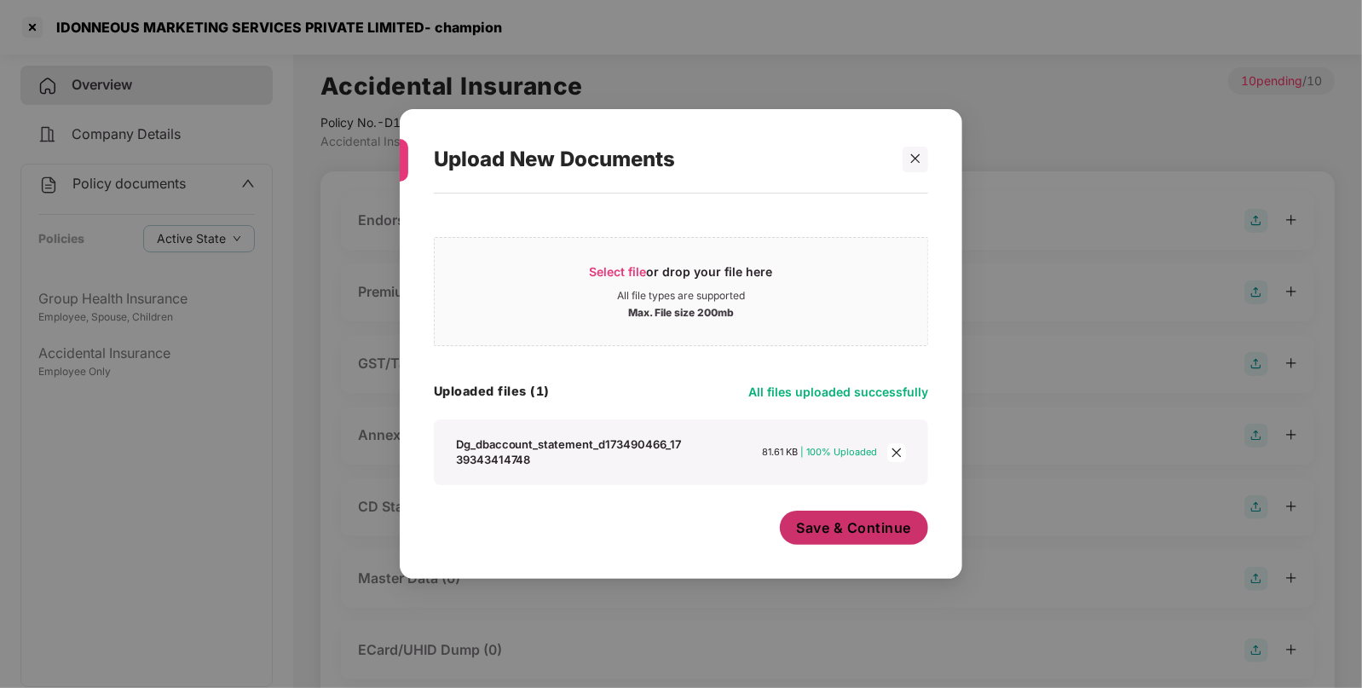
click at [869, 530] on span "Save & Continue" at bounding box center [854, 527] width 115 height 19
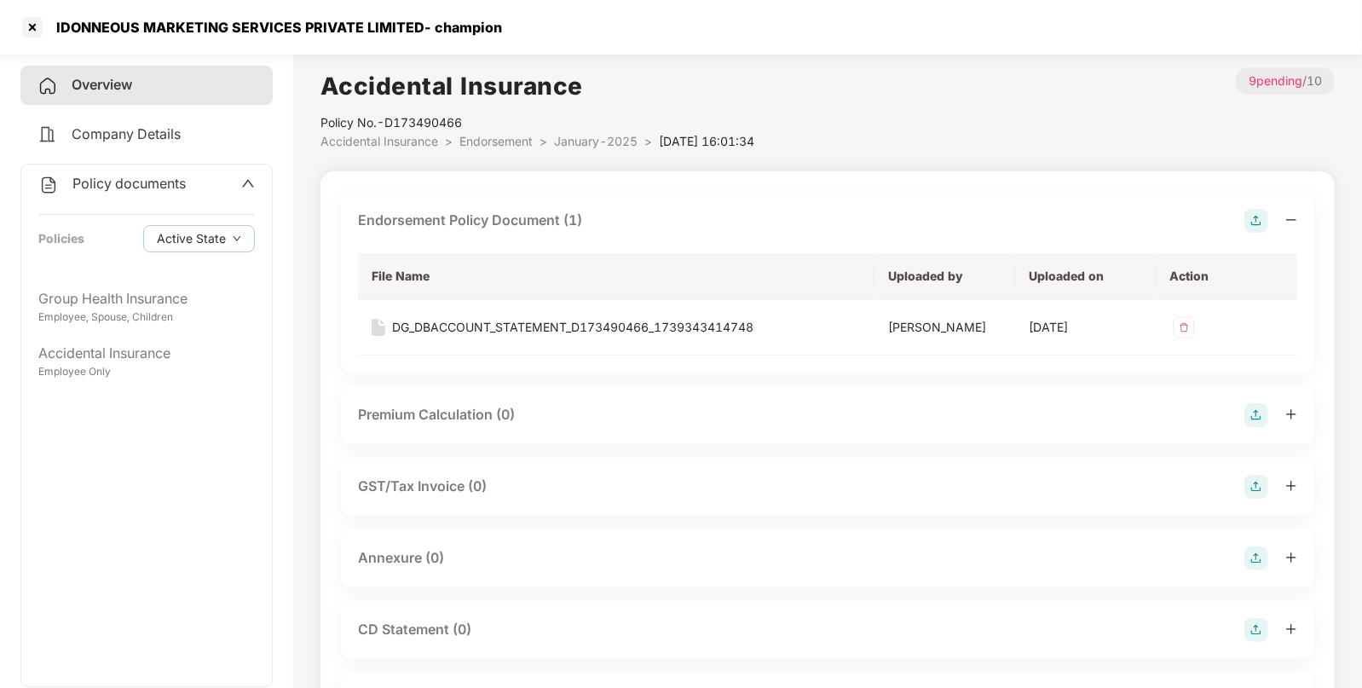
scroll to position [195, 0]
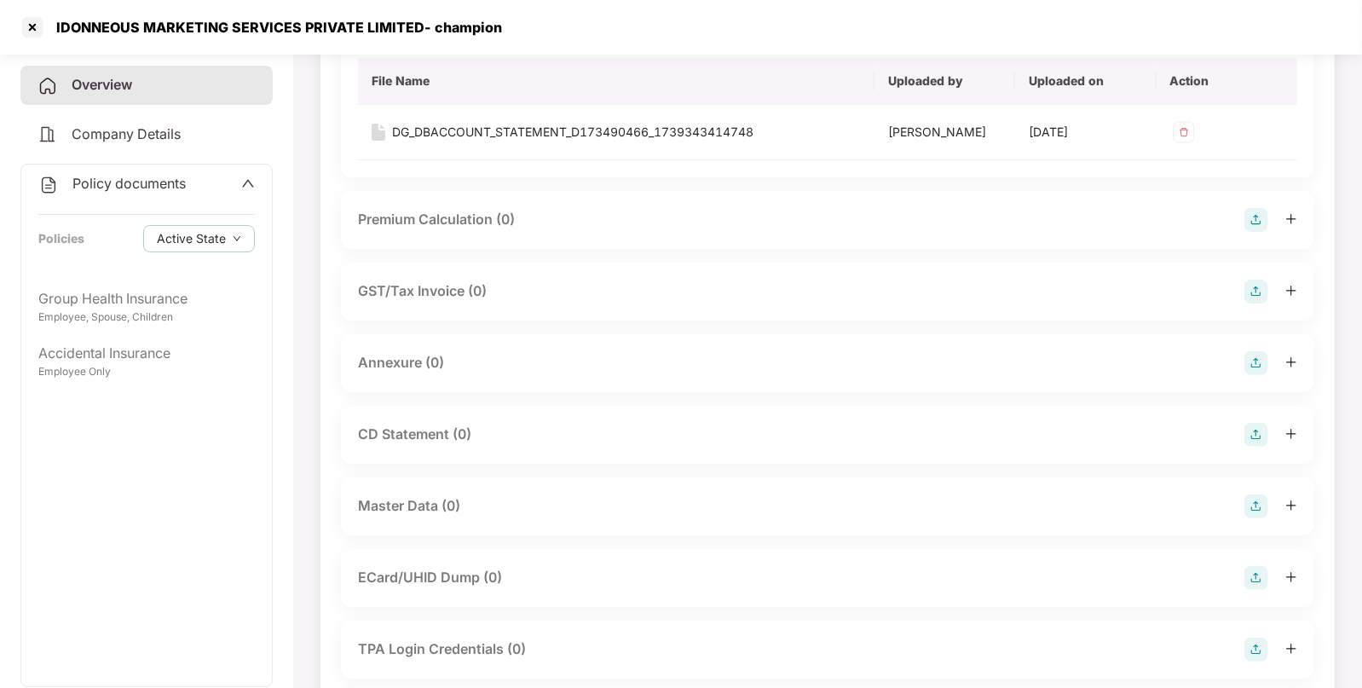
click at [1253, 503] on img at bounding box center [1257, 506] width 24 height 24
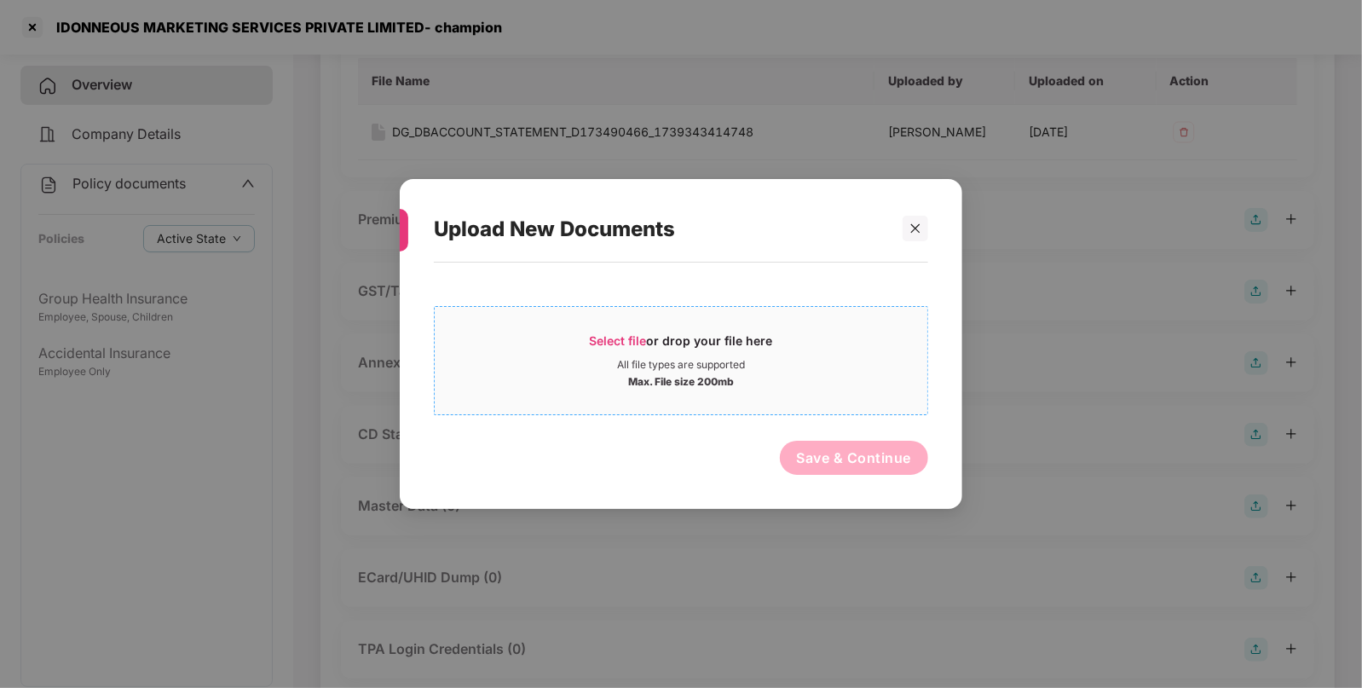
click at [610, 333] on span "Select file" at bounding box center [618, 340] width 57 height 14
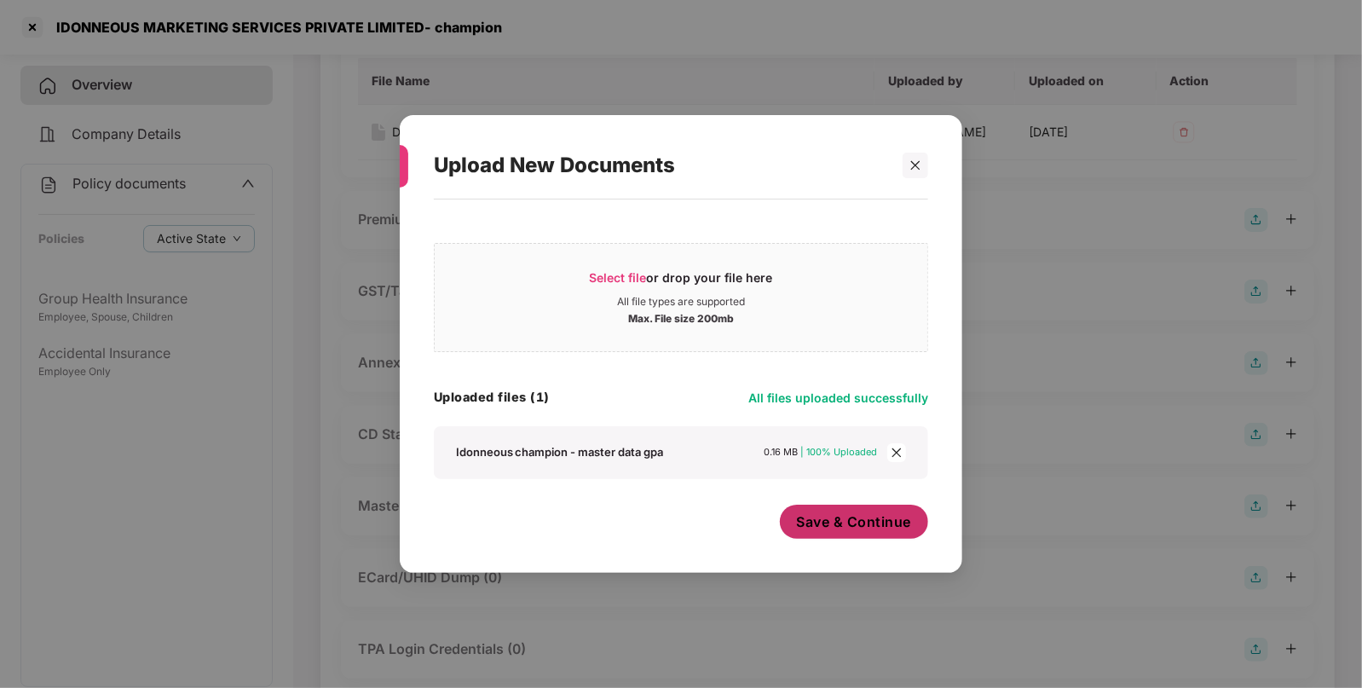
click at [849, 510] on button "Save & Continue" at bounding box center [854, 522] width 149 height 34
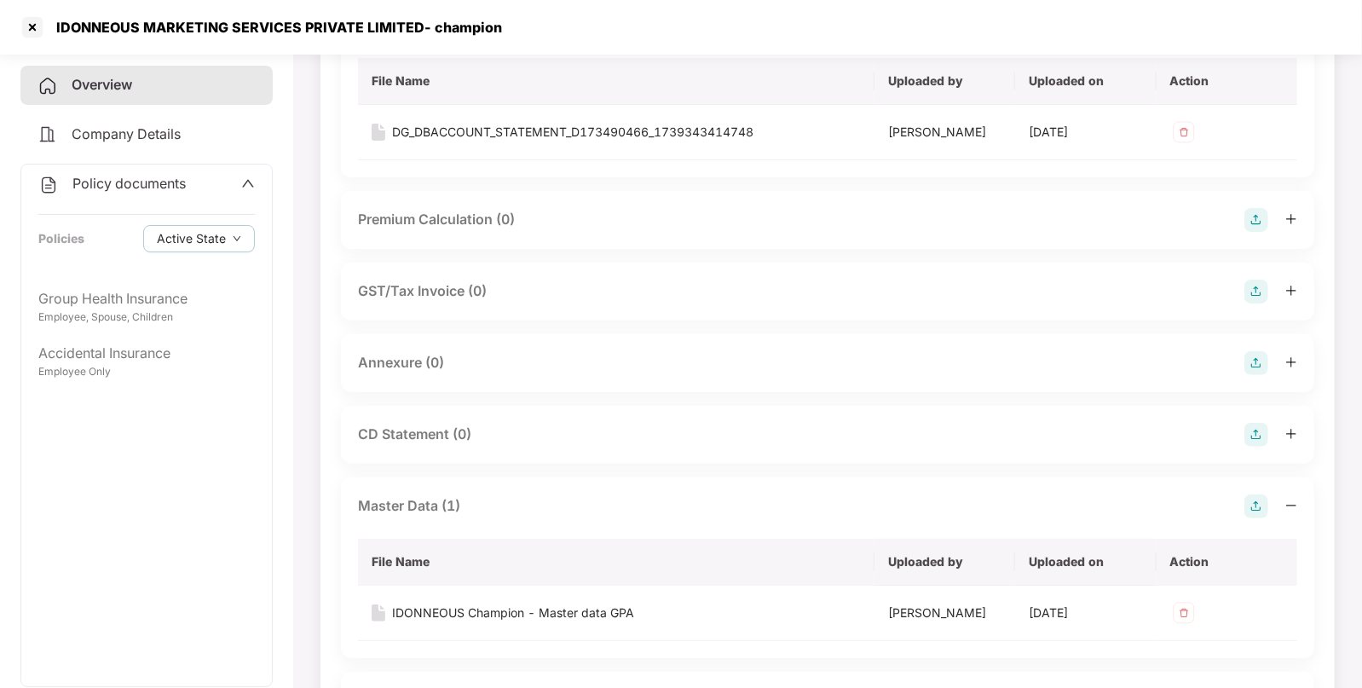
scroll to position [0, 0]
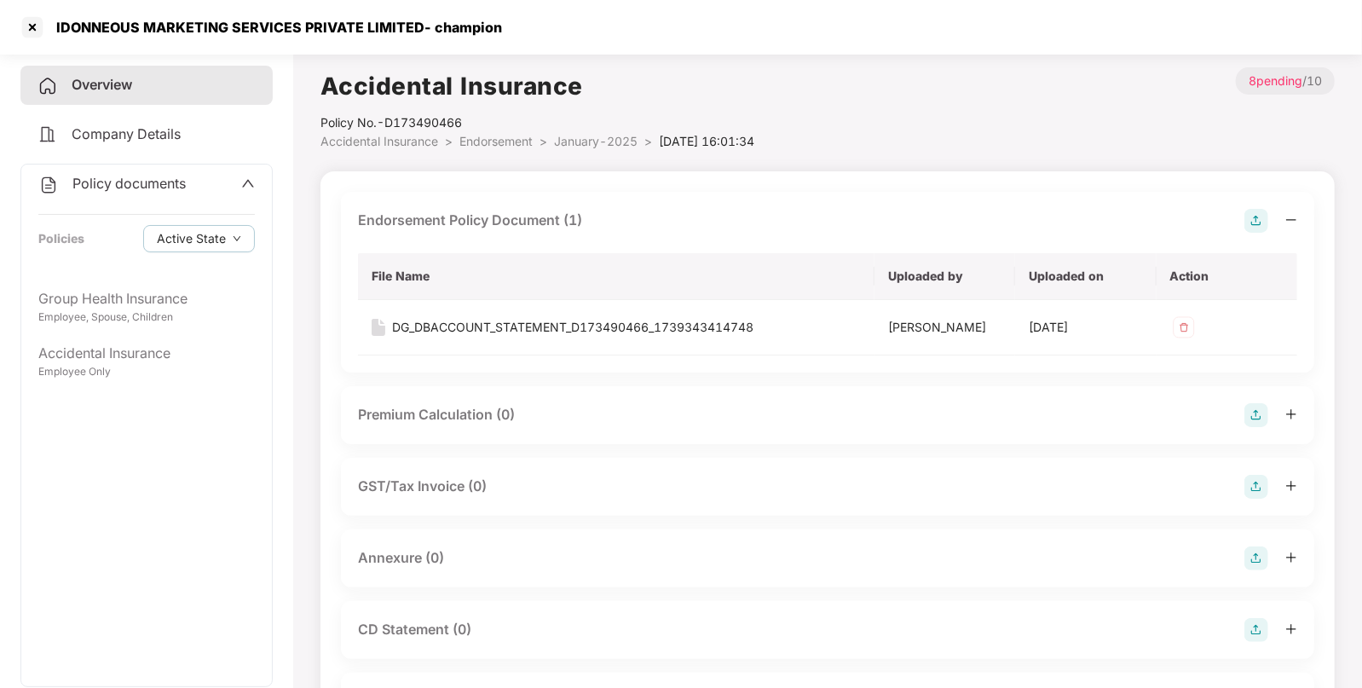
click at [512, 142] on span "Endorsement" at bounding box center [496, 141] width 73 height 14
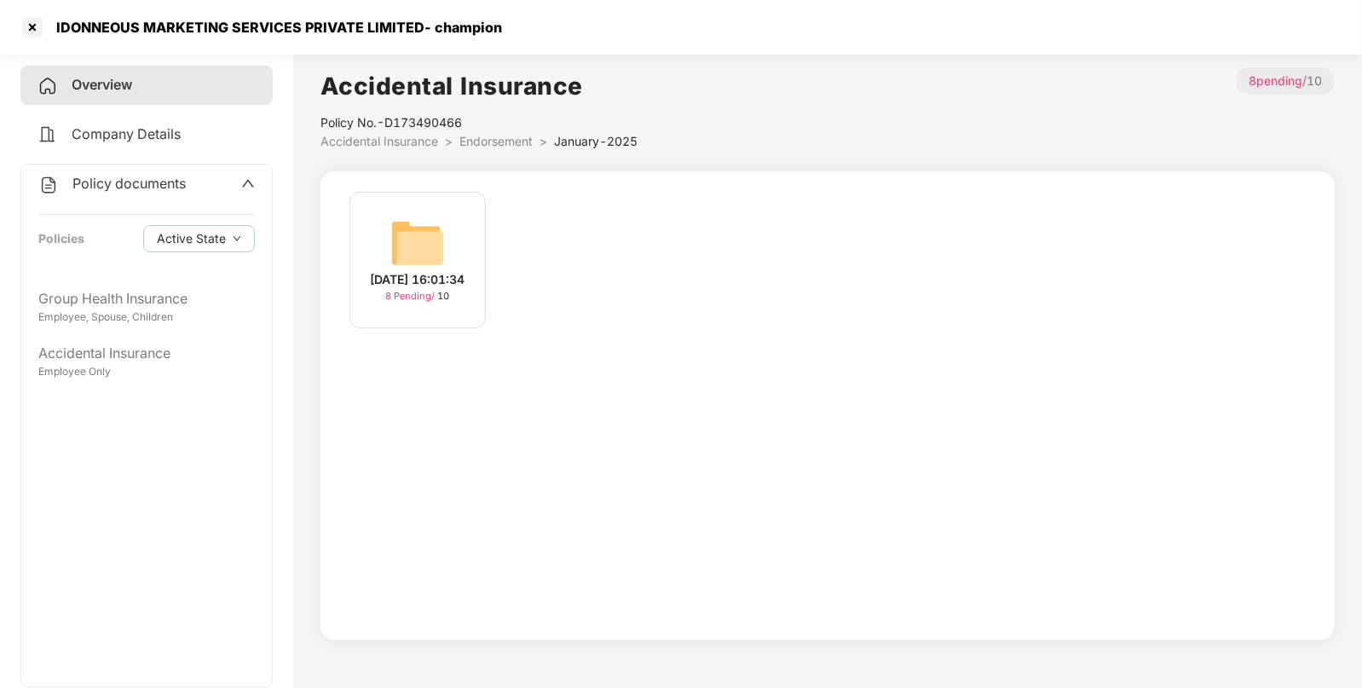
click at [503, 146] on span "Endorsement" at bounding box center [496, 141] width 73 height 14
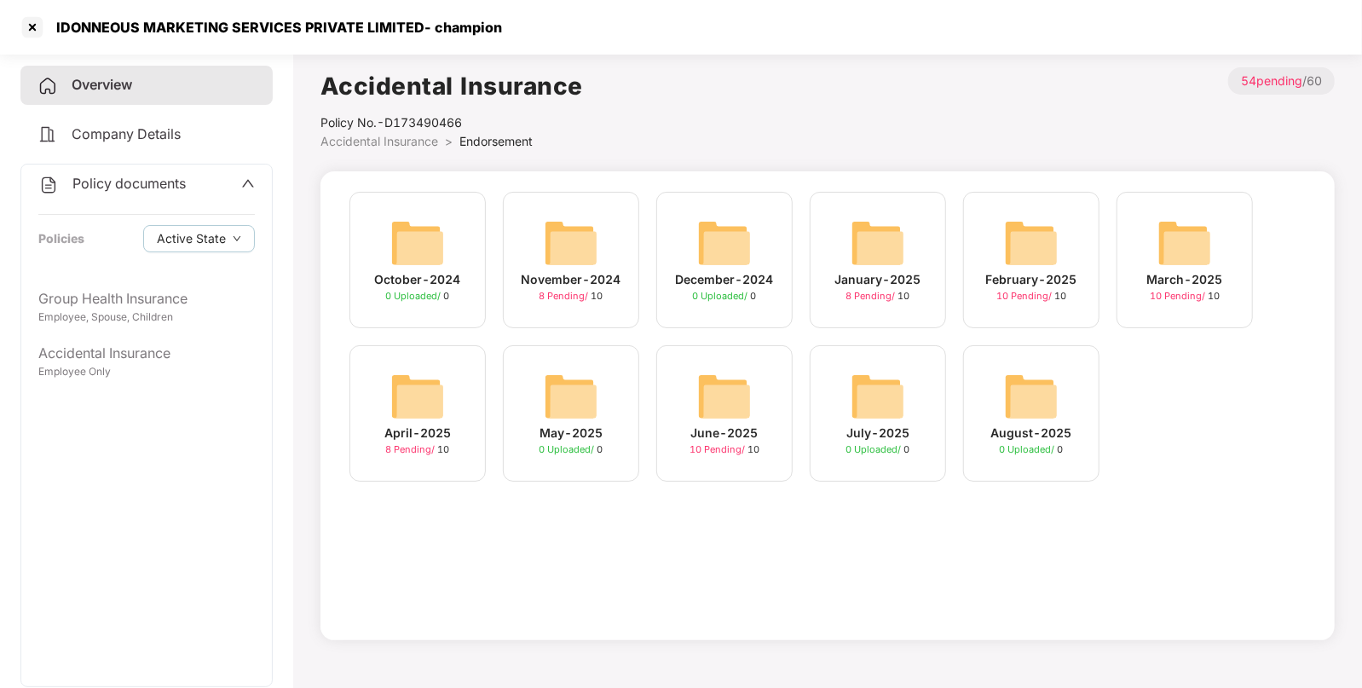
click at [1014, 264] on img at bounding box center [1031, 243] width 55 height 55
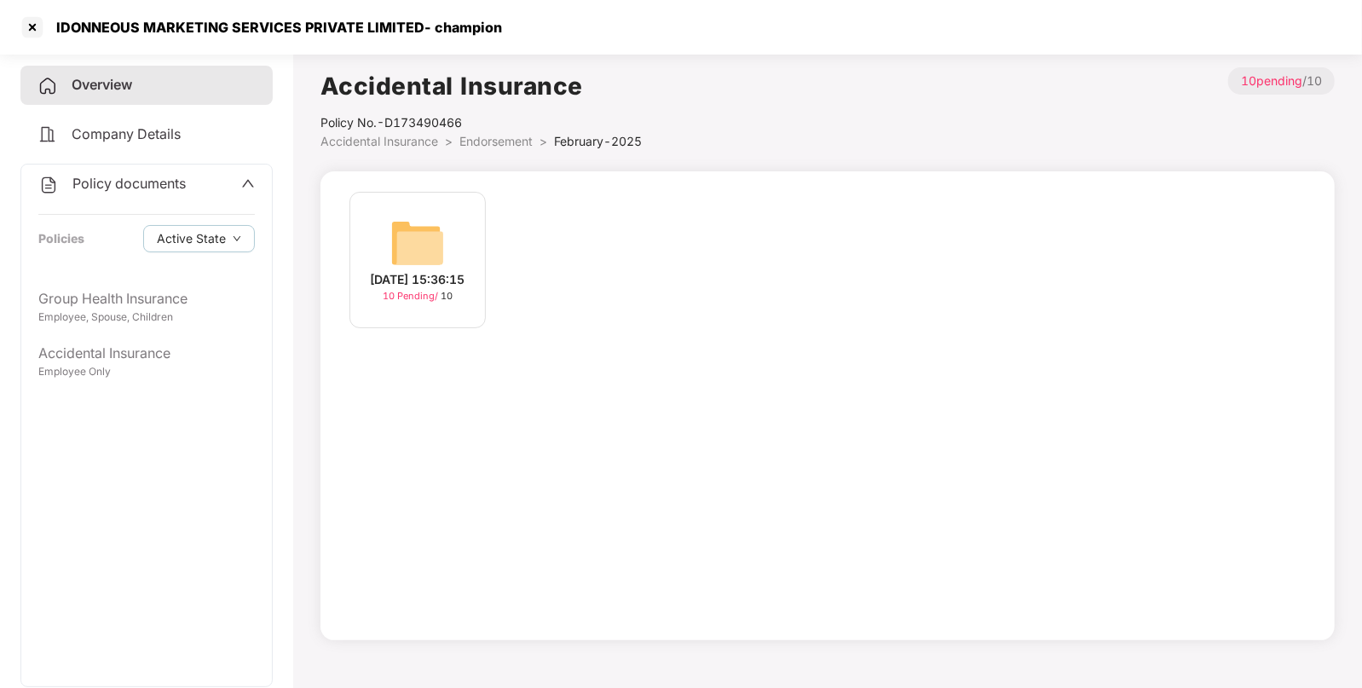
click at [414, 270] on div "[DATE] 15:36:15" at bounding box center [418, 279] width 95 height 19
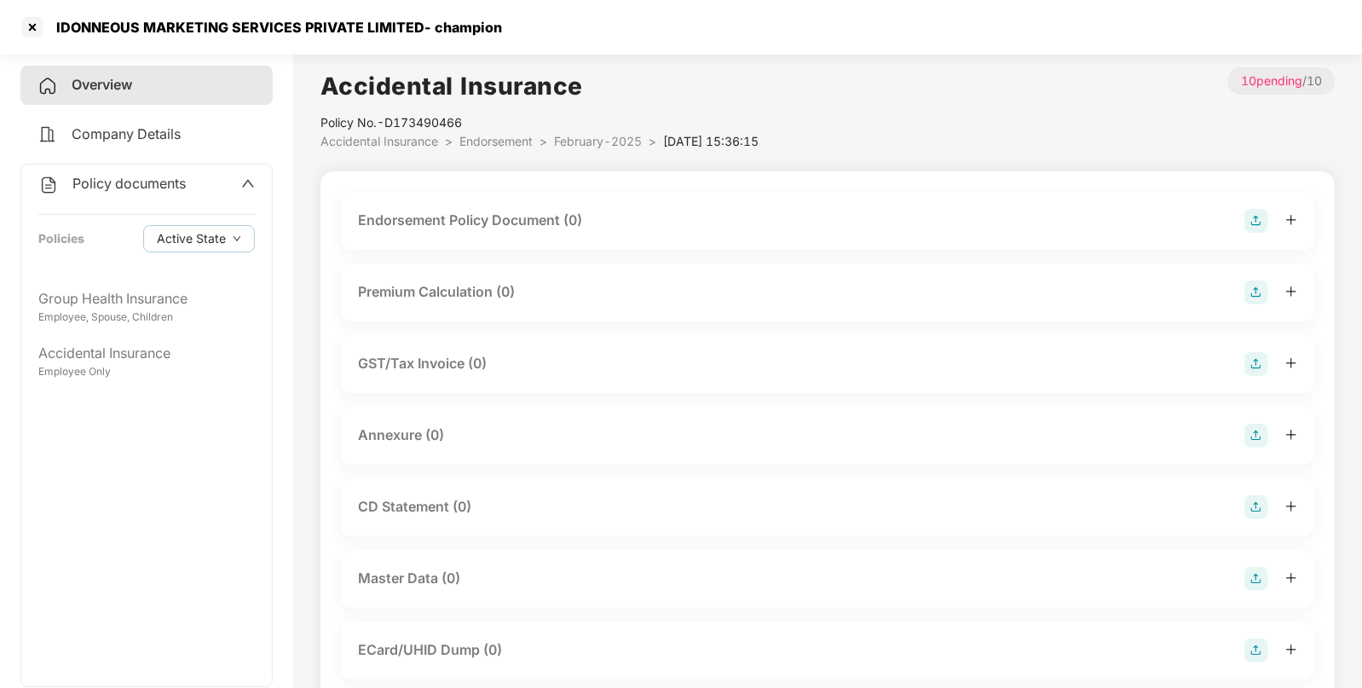
click at [1250, 215] on img at bounding box center [1257, 221] width 24 height 24
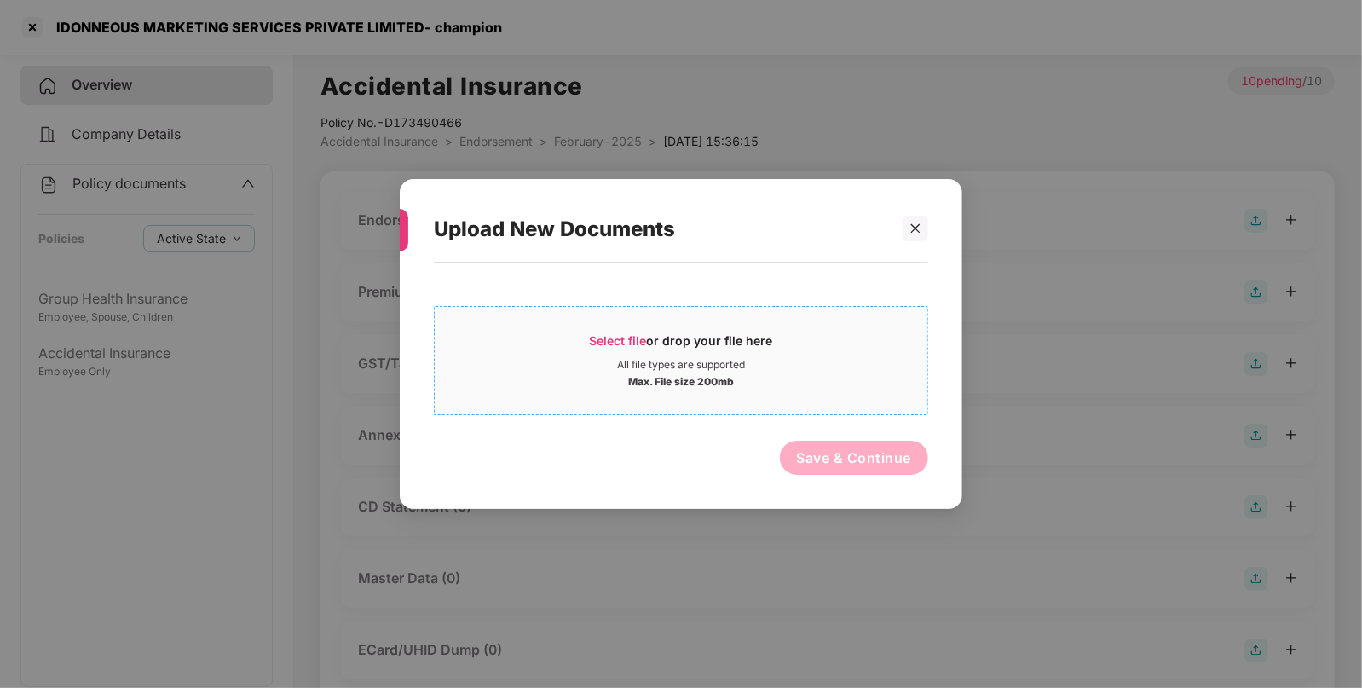
click at [612, 329] on span "Select file or drop your file here All file types are supported Max. File size …" at bounding box center [681, 361] width 493 height 82
click at [921, 223] on icon "close" at bounding box center [916, 229] width 12 height 12
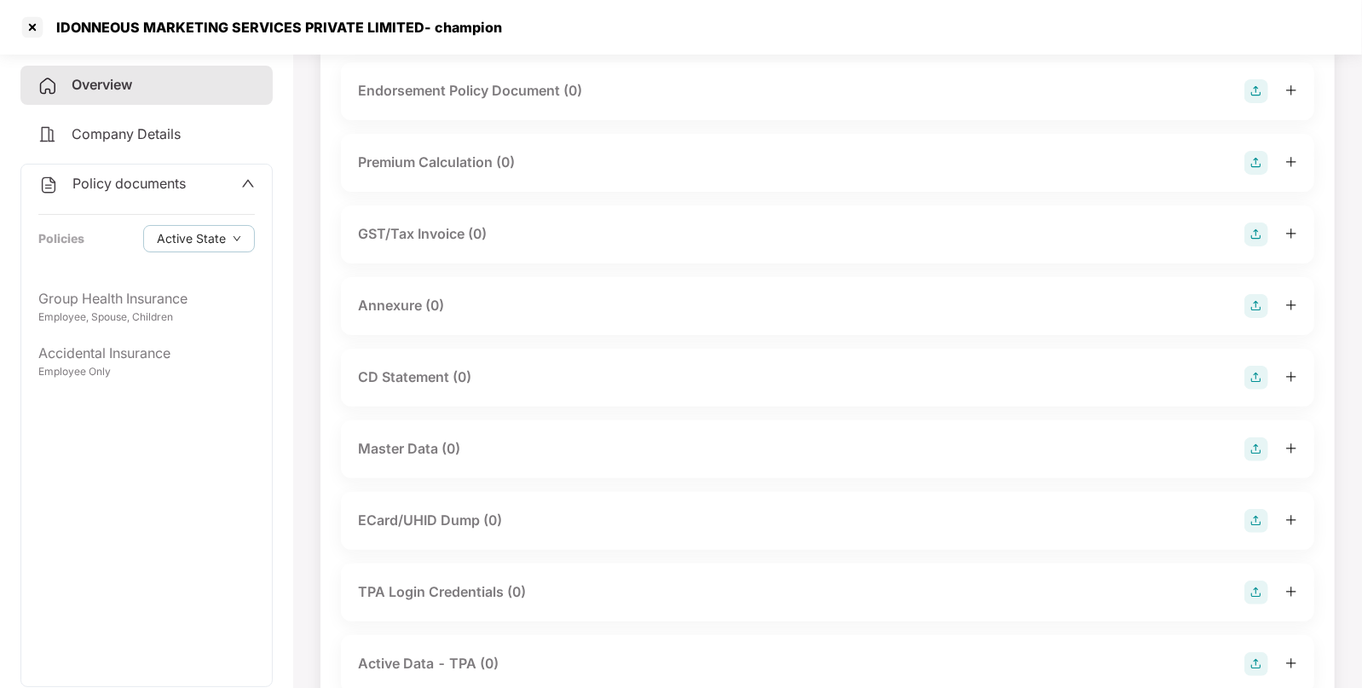
scroll to position [140, 0]
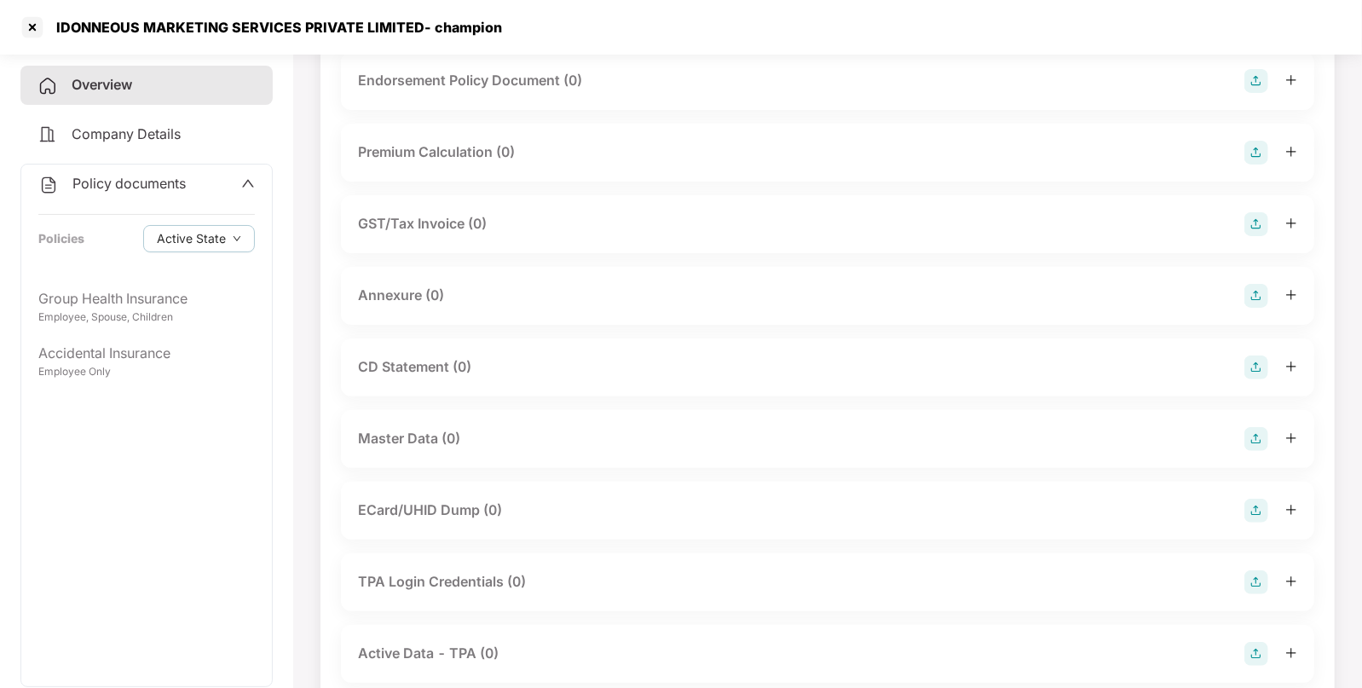
click at [1257, 435] on img at bounding box center [1257, 439] width 24 height 24
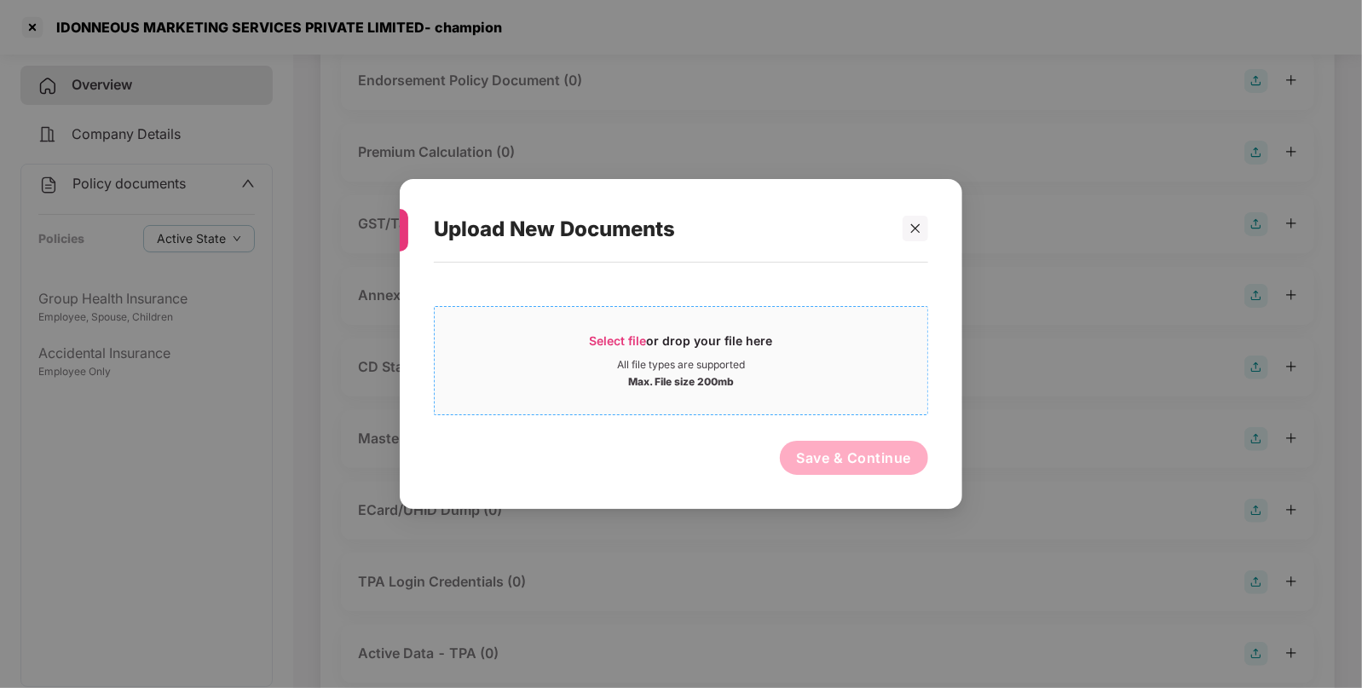
click at [610, 340] on span "Select file" at bounding box center [618, 340] width 57 height 14
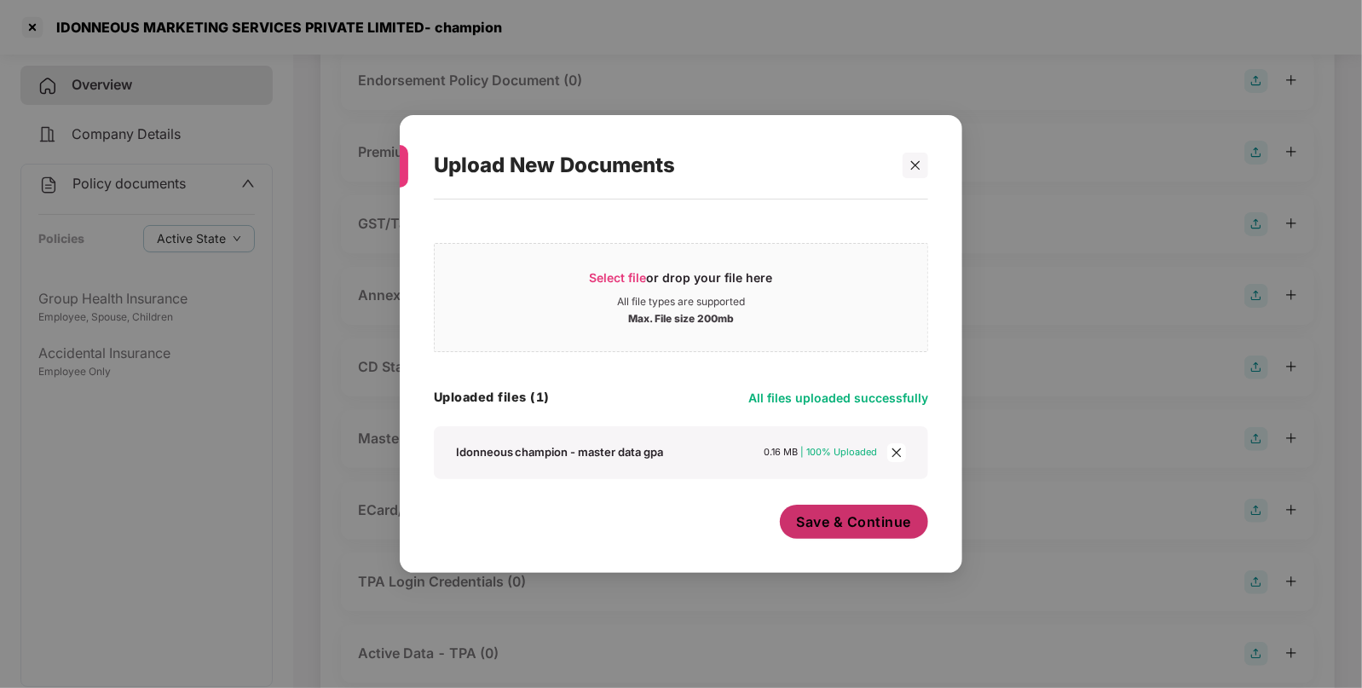
click at [814, 523] on span "Save & Continue" at bounding box center [854, 521] width 115 height 19
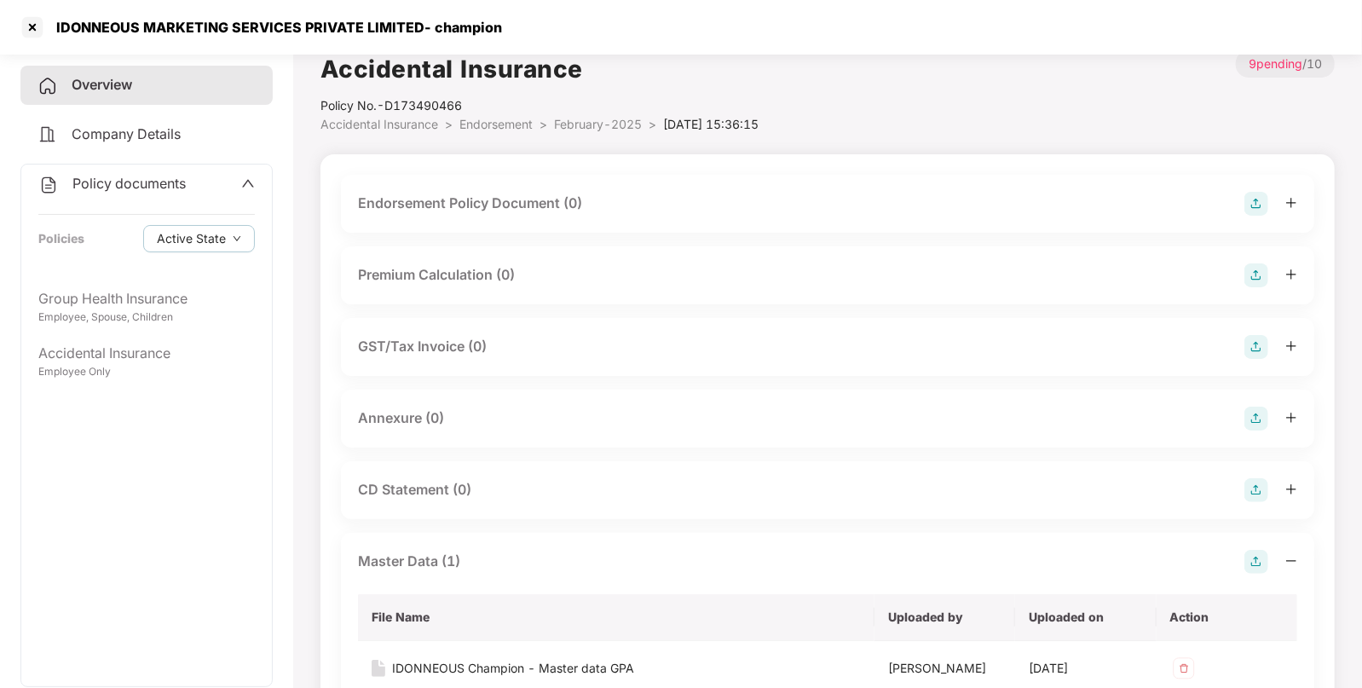
scroll to position [0, 0]
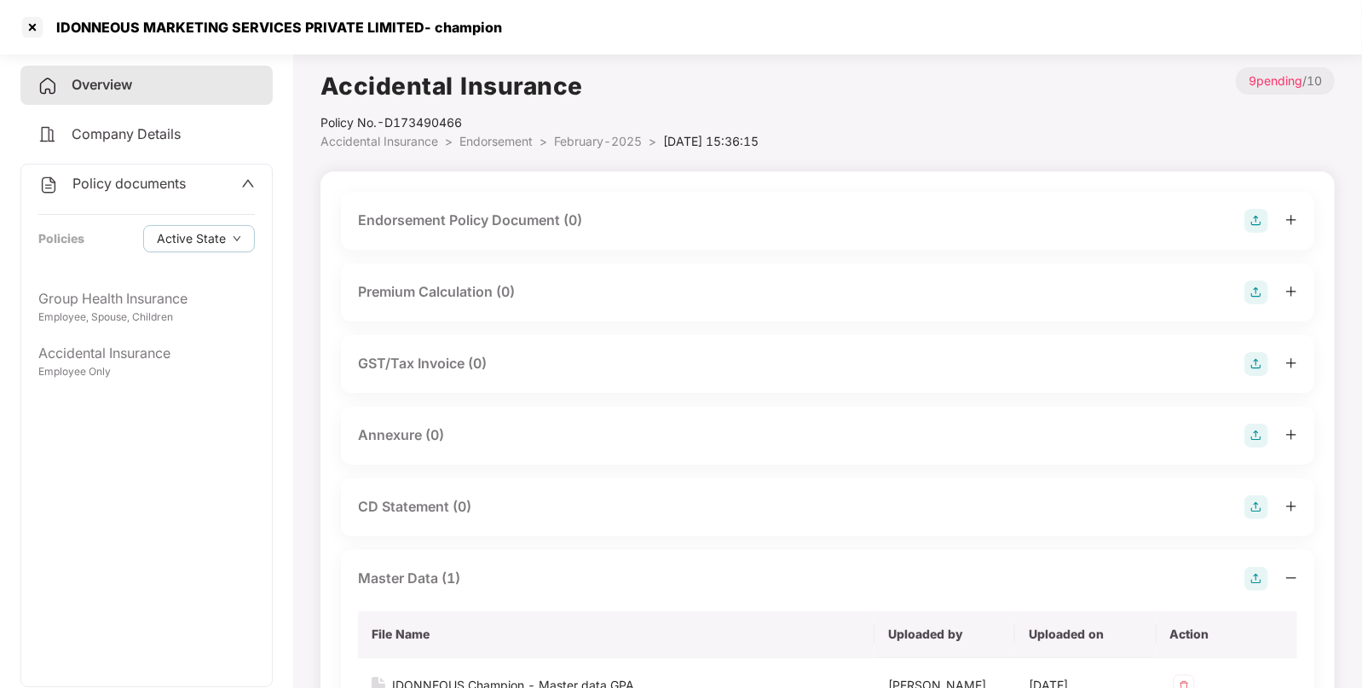
click at [1256, 214] on img at bounding box center [1257, 221] width 24 height 24
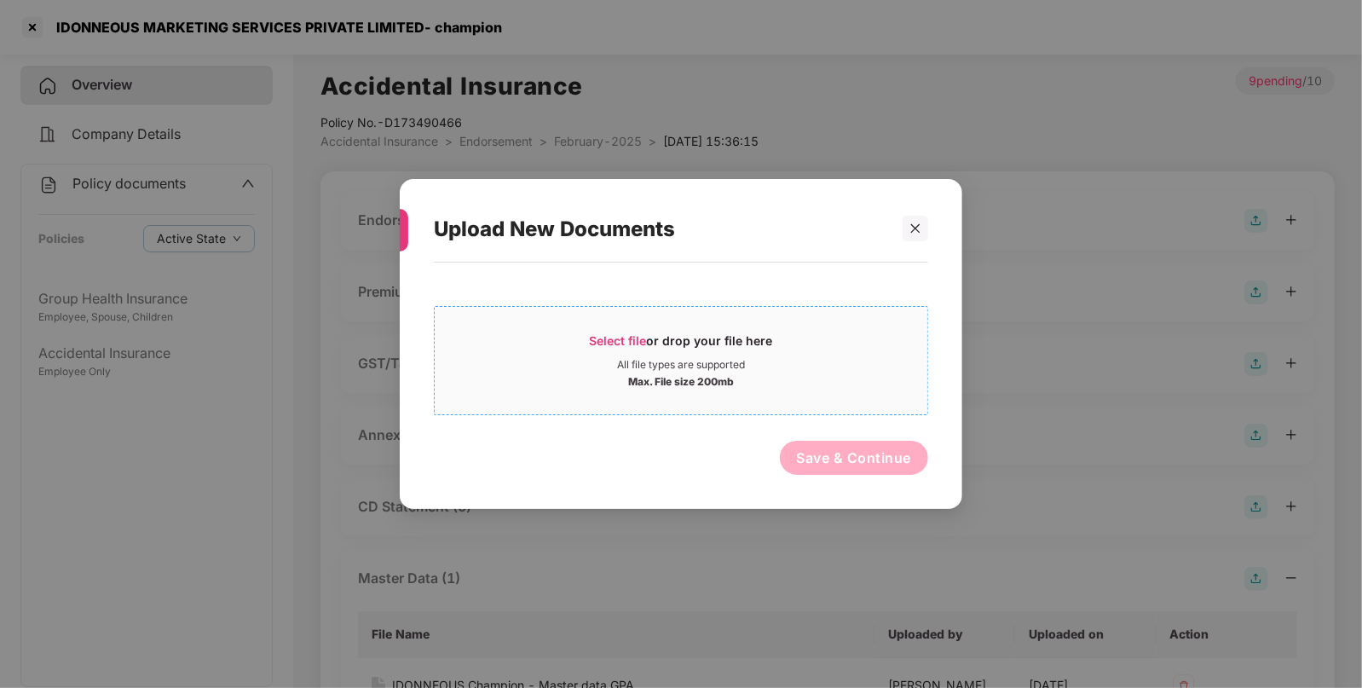
click at [635, 347] on span "Select file" at bounding box center [618, 340] width 57 height 14
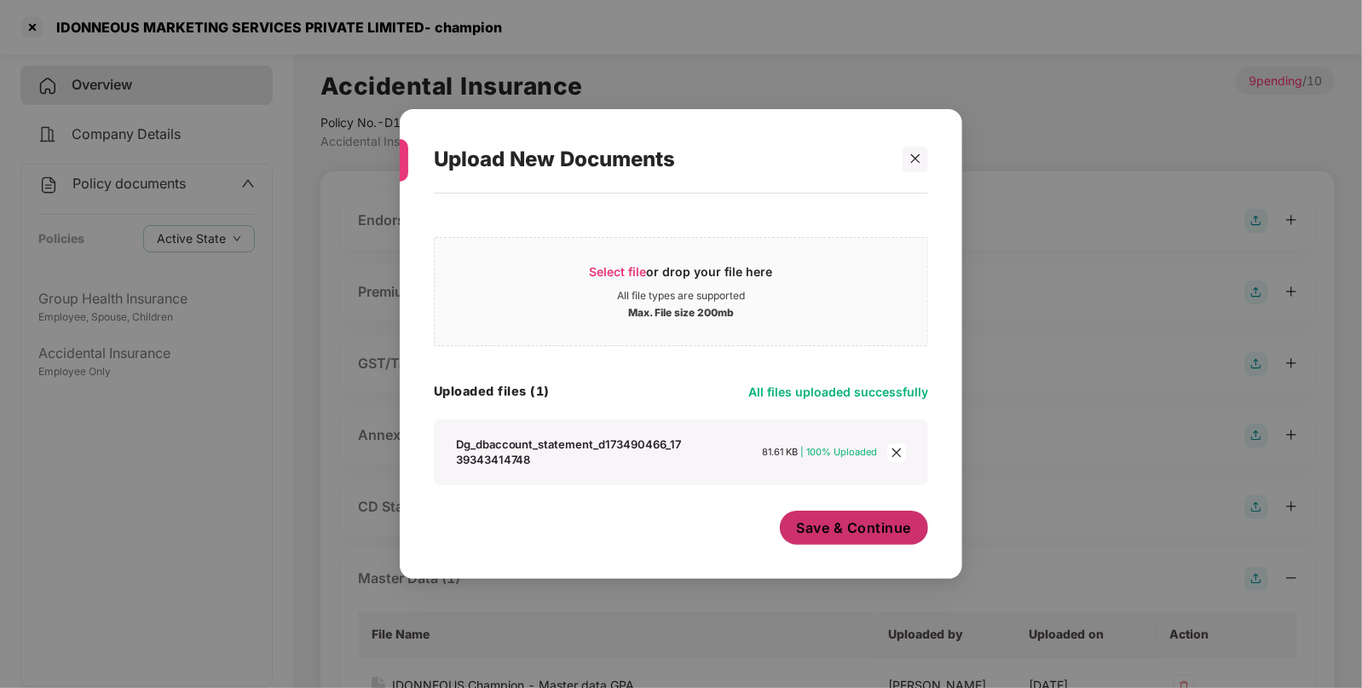
click at [864, 529] on span "Save & Continue" at bounding box center [854, 527] width 115 height 19
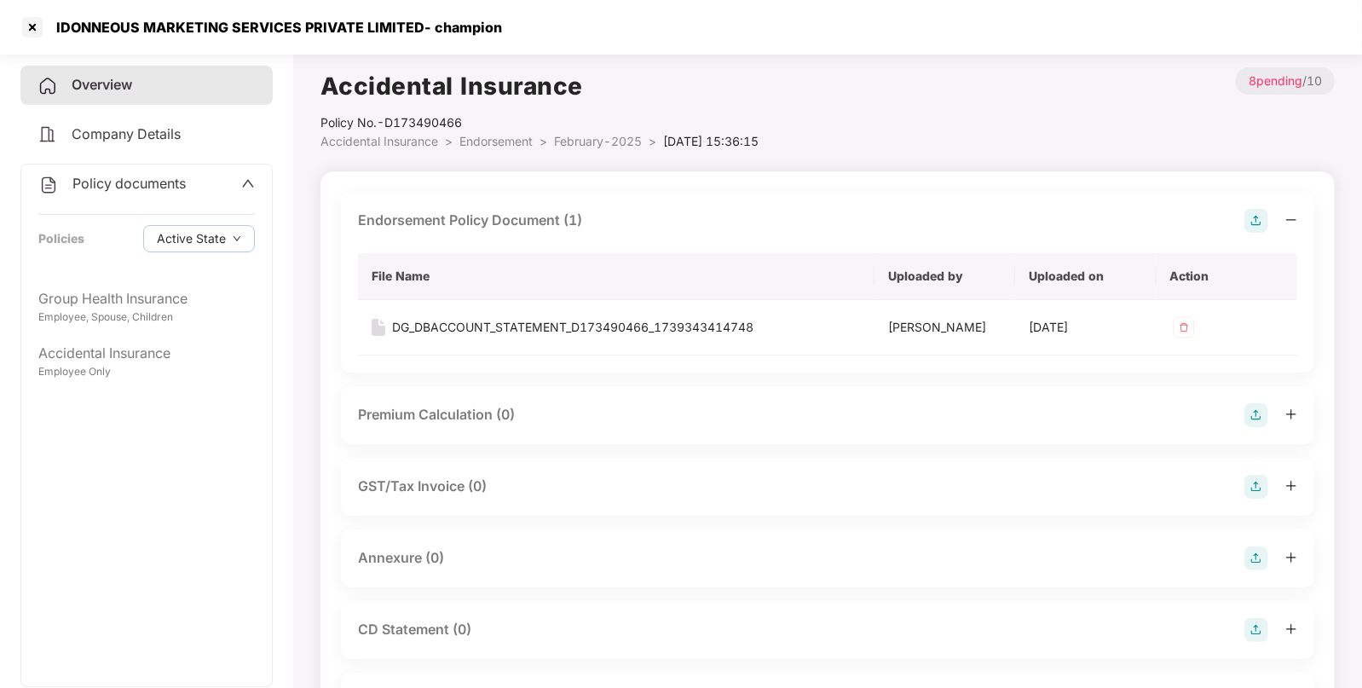
click at [516, 145] on span "Endorsement" at bounding box center [496, 141] width 73 height 14
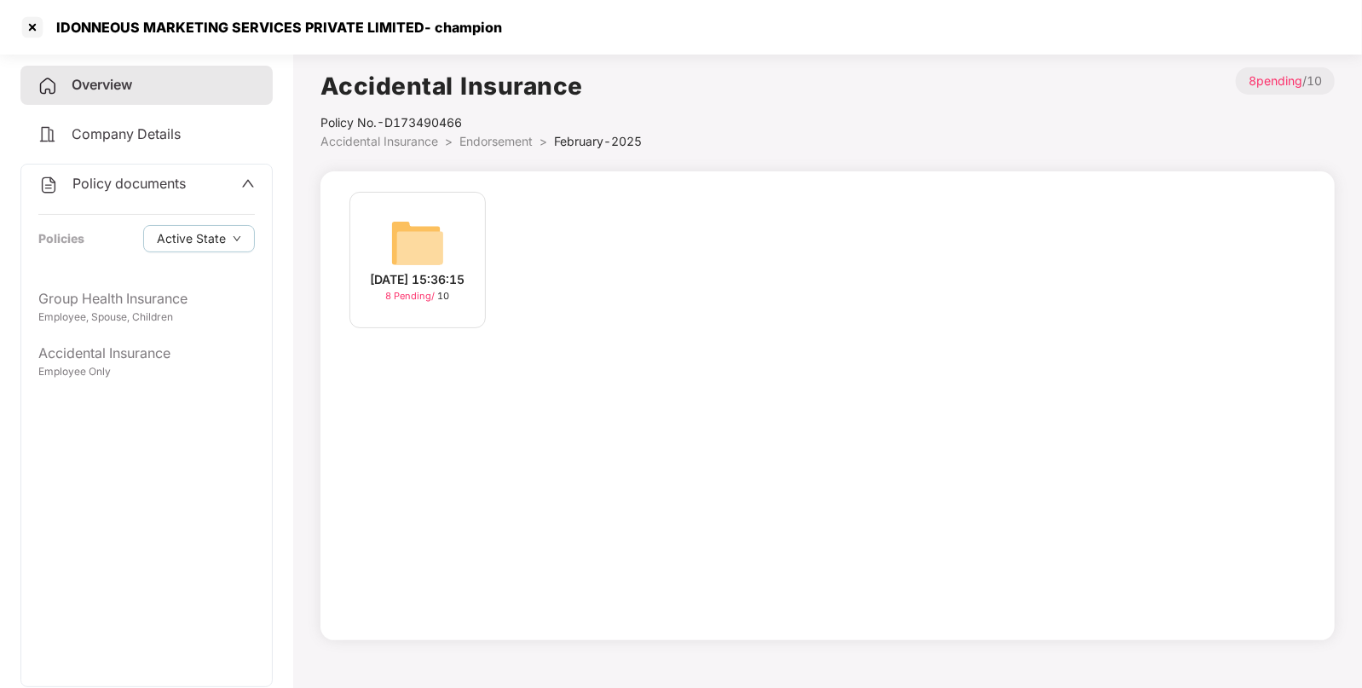
click at [464, 147] on span "Endorsement" at bounding box center [496, 141] width 73 height 14
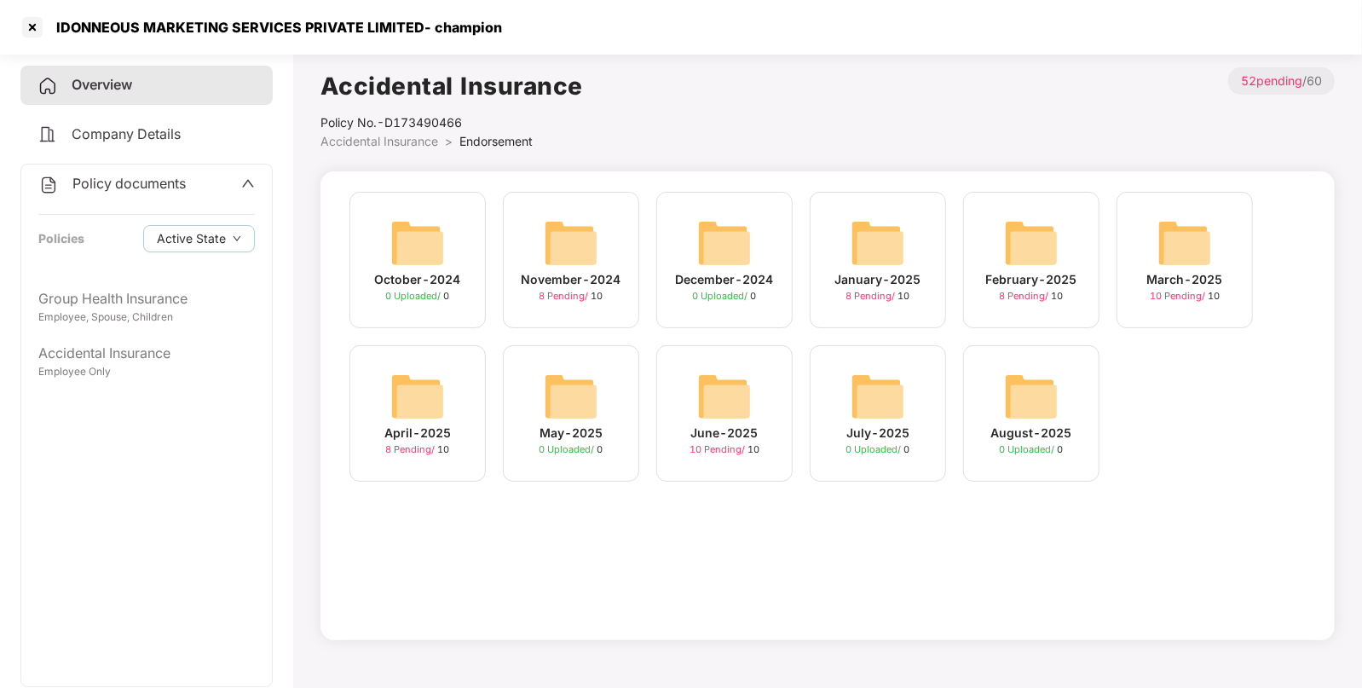
click at [1173, 246] on img at bounding box center [1185, 243] width 55 height 55
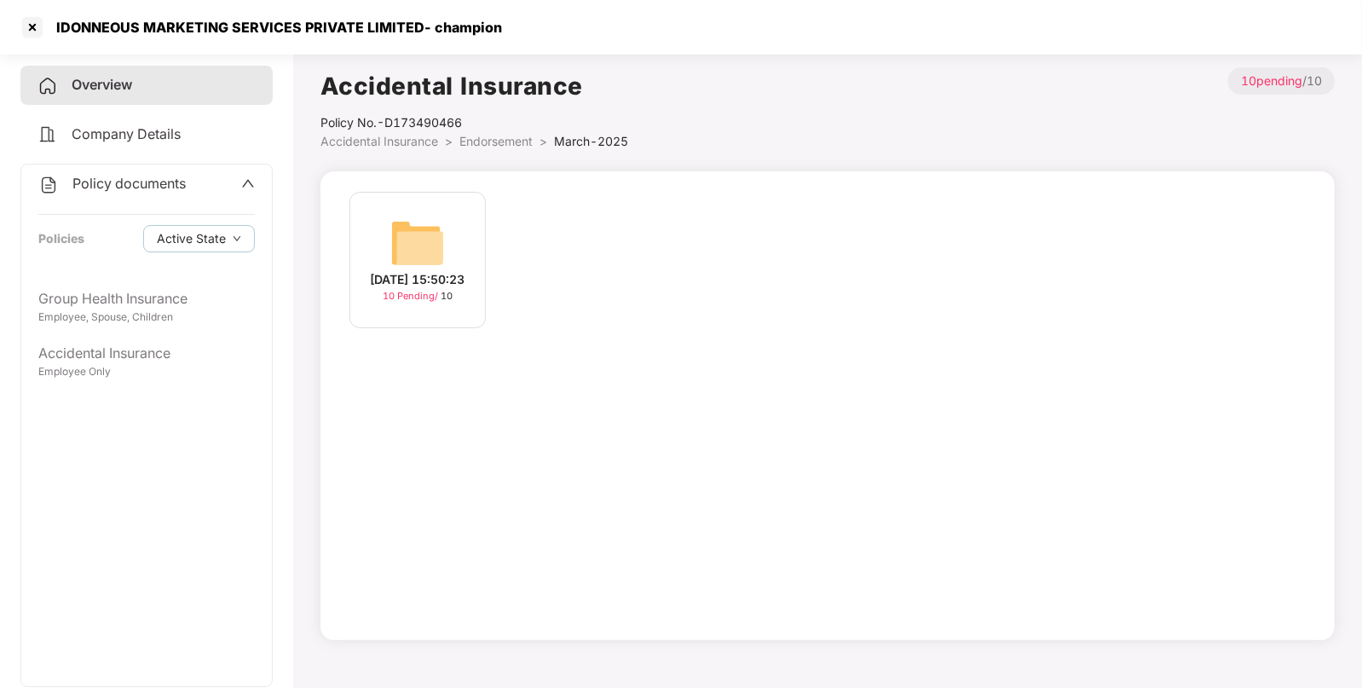
click at [438, 222] on img at bounding box center [417, 243] width 55 height 55
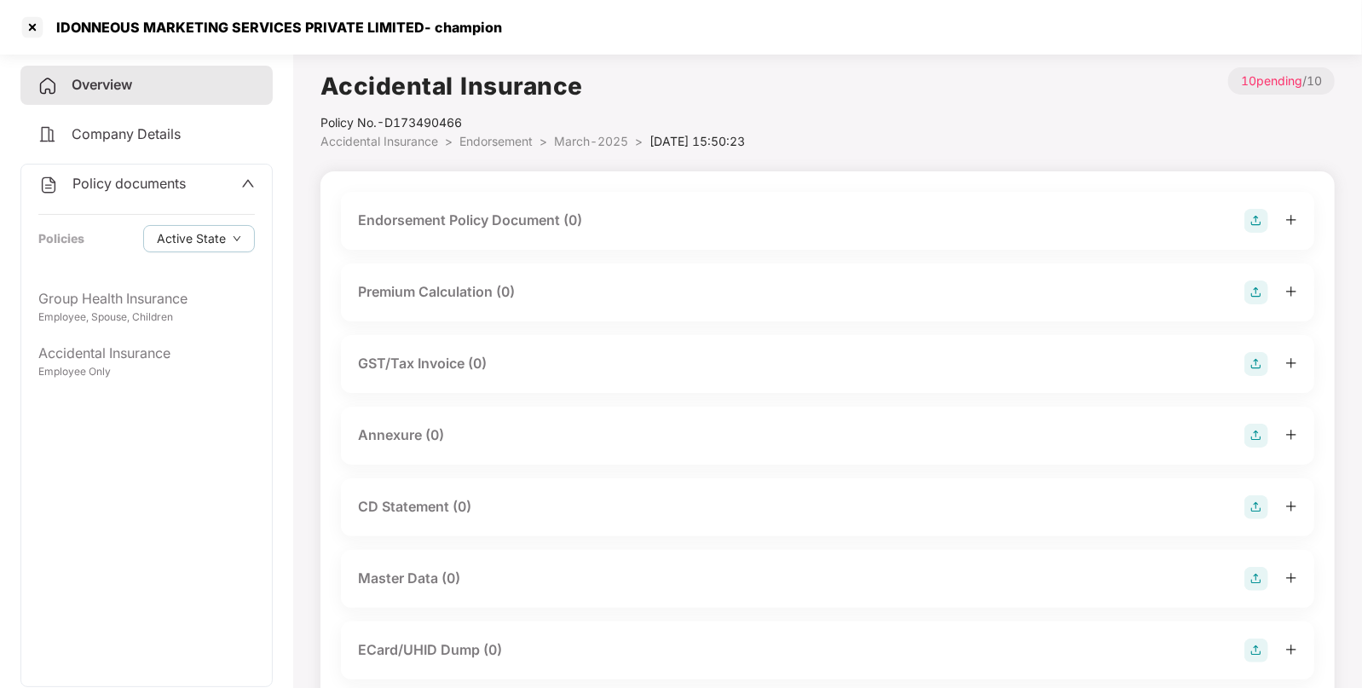
click at [1258, 207] on div "Endorsement Policy Document (0)" at bounding box center [828, 221] width 974 height 58
click at [1264, 230] on img at bounding box center [1257, 221] width 24 height 24
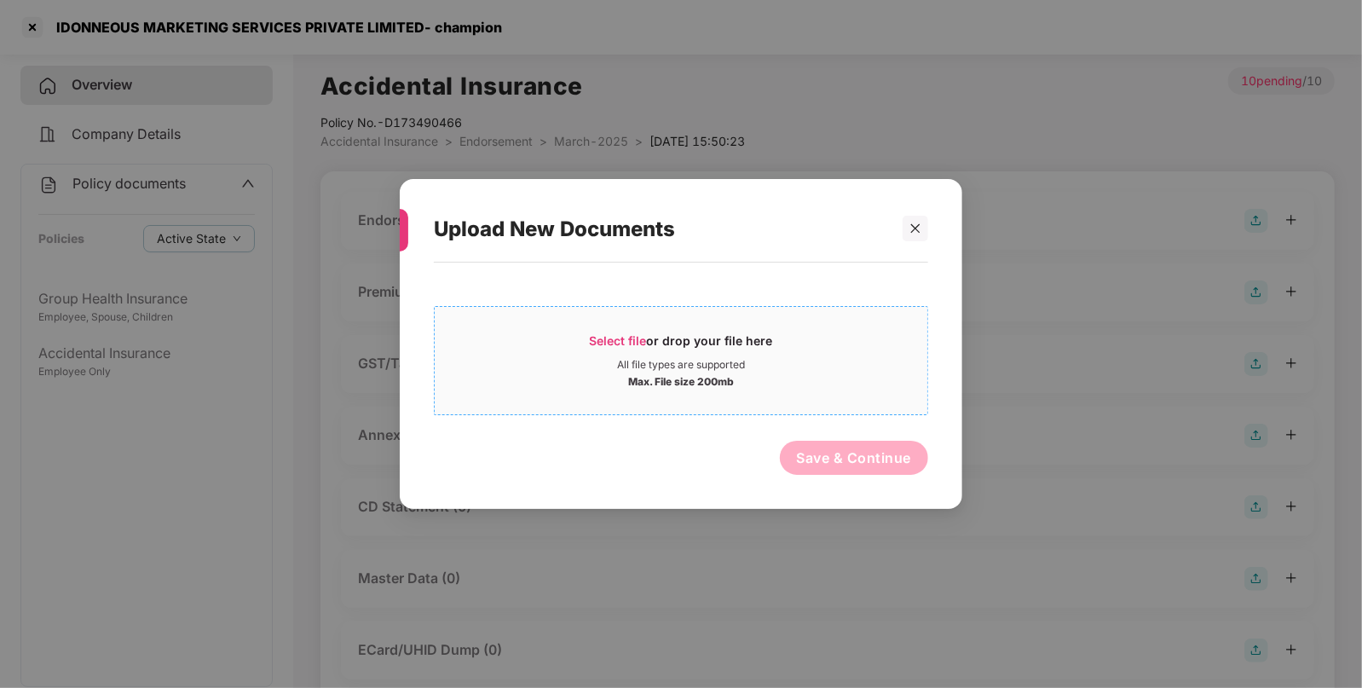
click at [648, 313] on div "Select file or drop your file here All file types are supported Max. File size …" at bounding box center [681, 360] width 494 height 109
click at [627, 337] on span "Select file" at bounding box center [618, 340] width 57 height 14
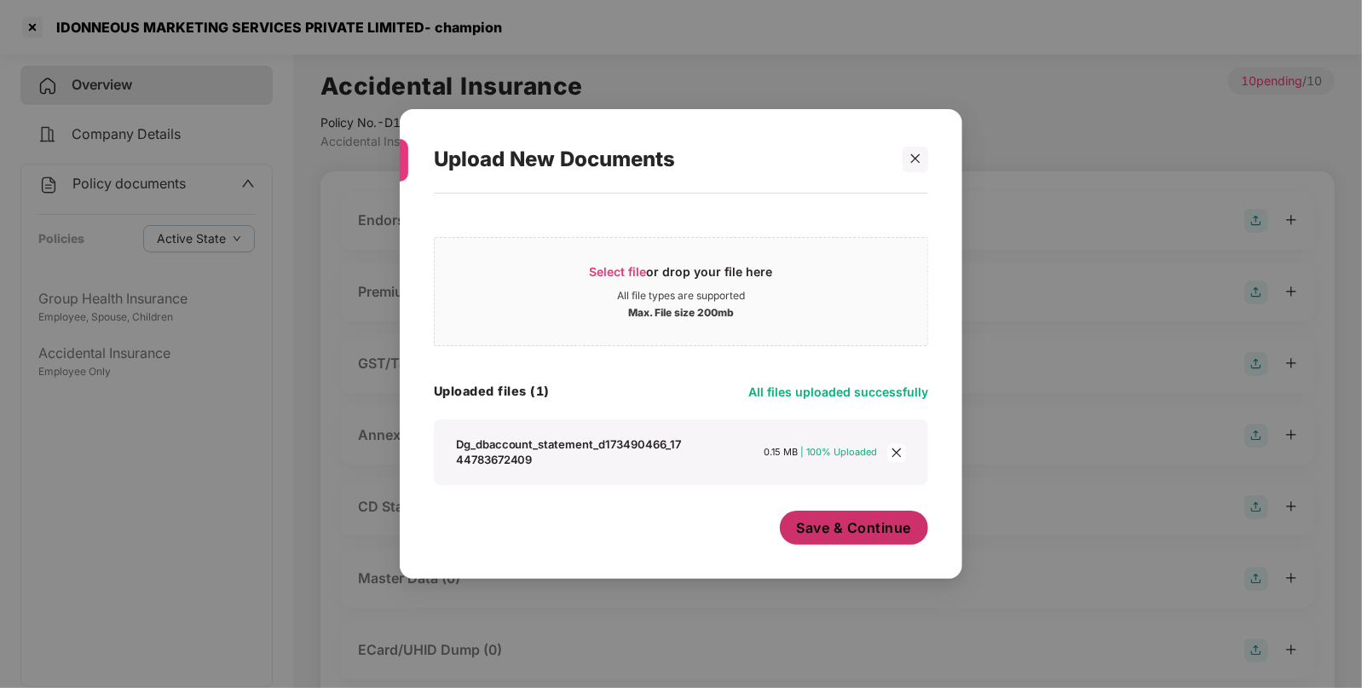
click at [853, 534] on span "Save & Continue" at bounding box center [854, 527] width 115 height 19
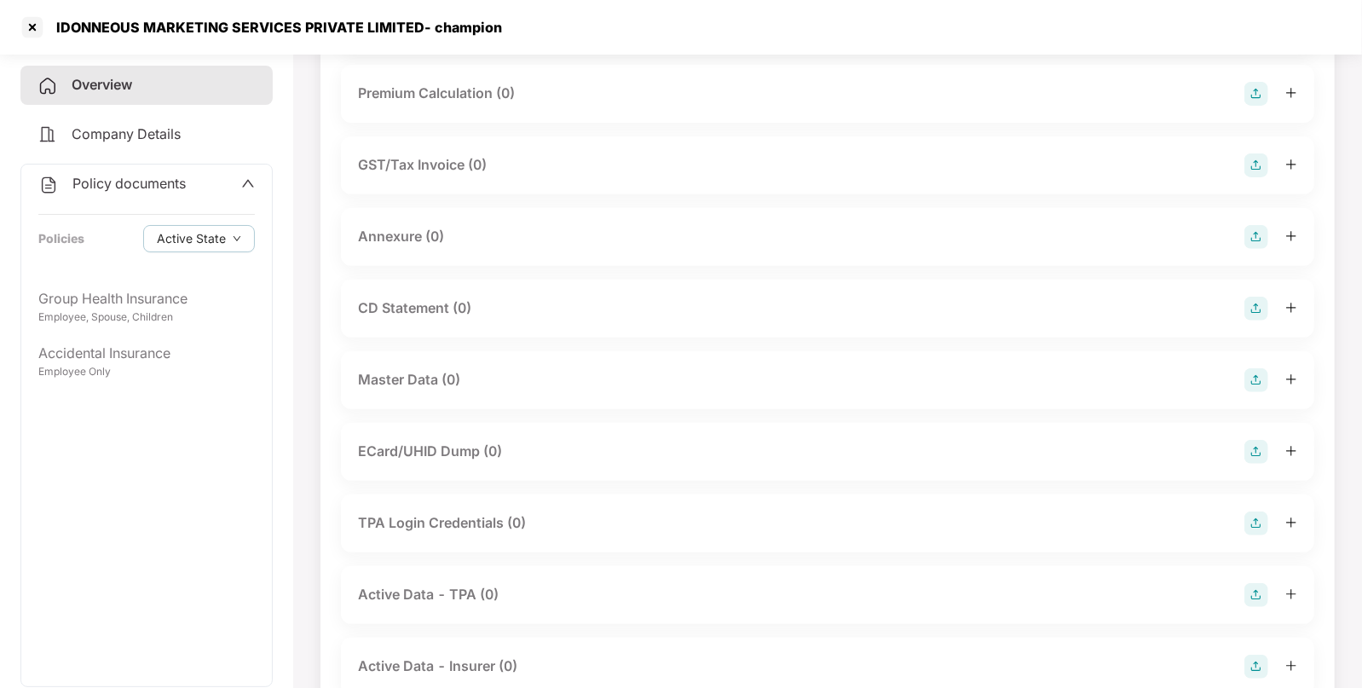
scroll to position [323, 0]
click at [1261, 376] on img at bounding box center [1257, 379] width 24 height 24
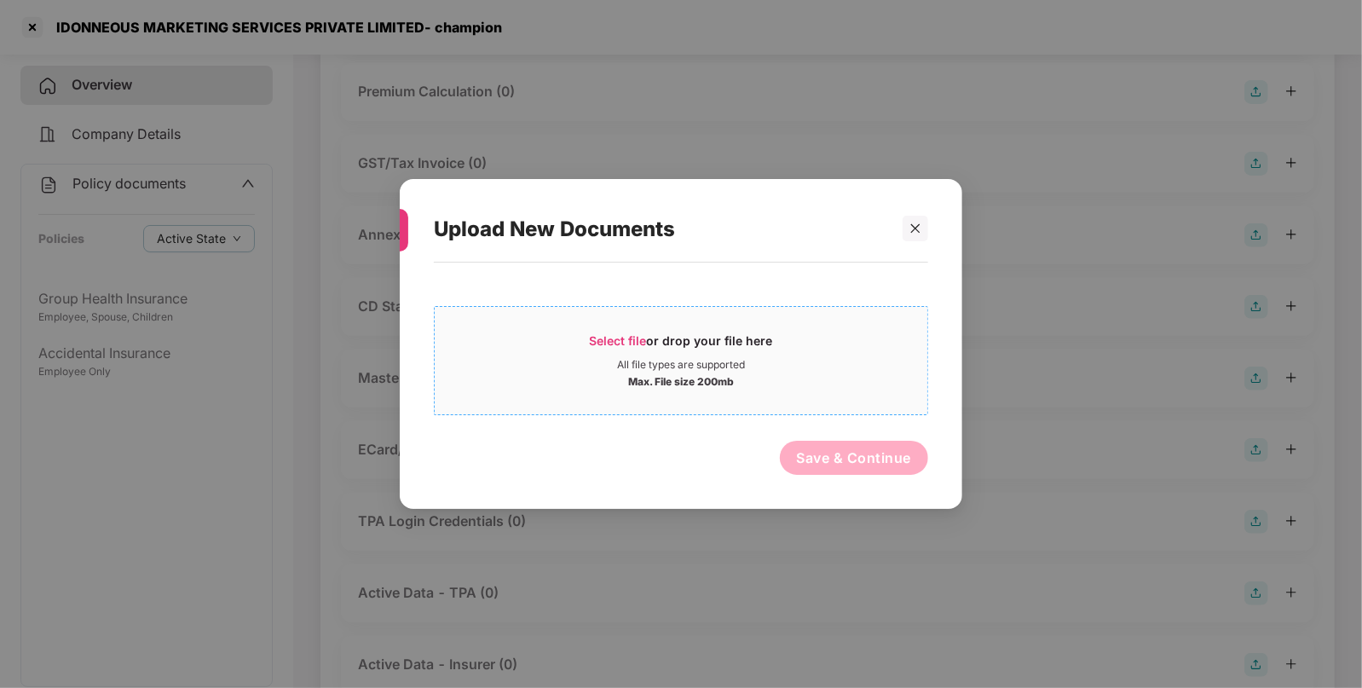
click at [610, 338] on span "Select file" at bounding box center [618, 340] width 57 height 14
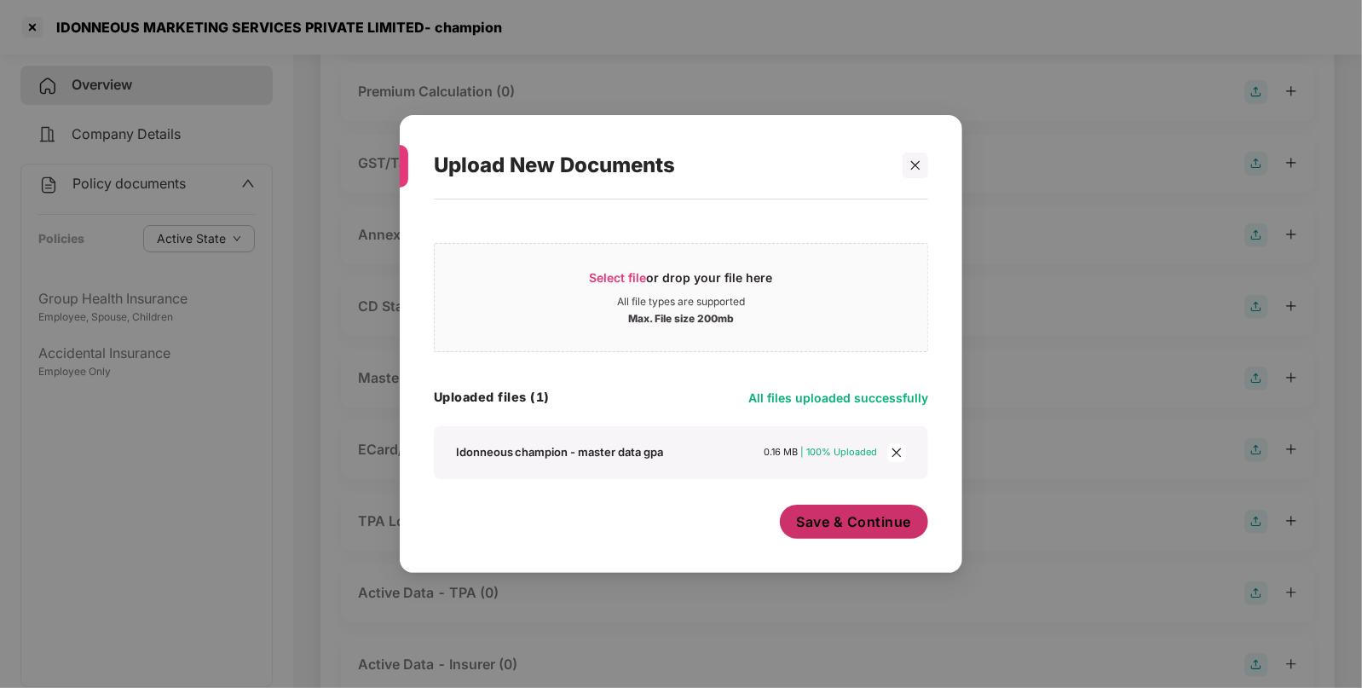
click at [841, 533] on button "Save & Continue" at bounding box center [854, 522] width 149 height 34
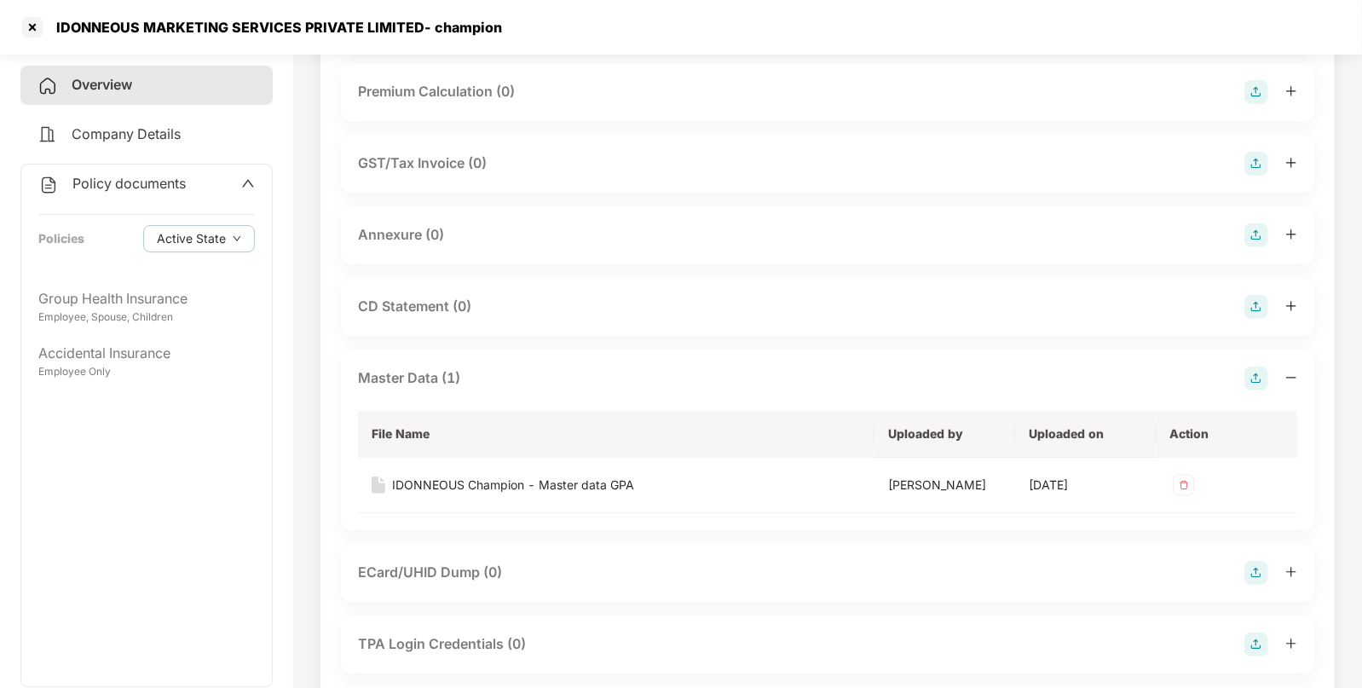
scroll to position [0, 0]
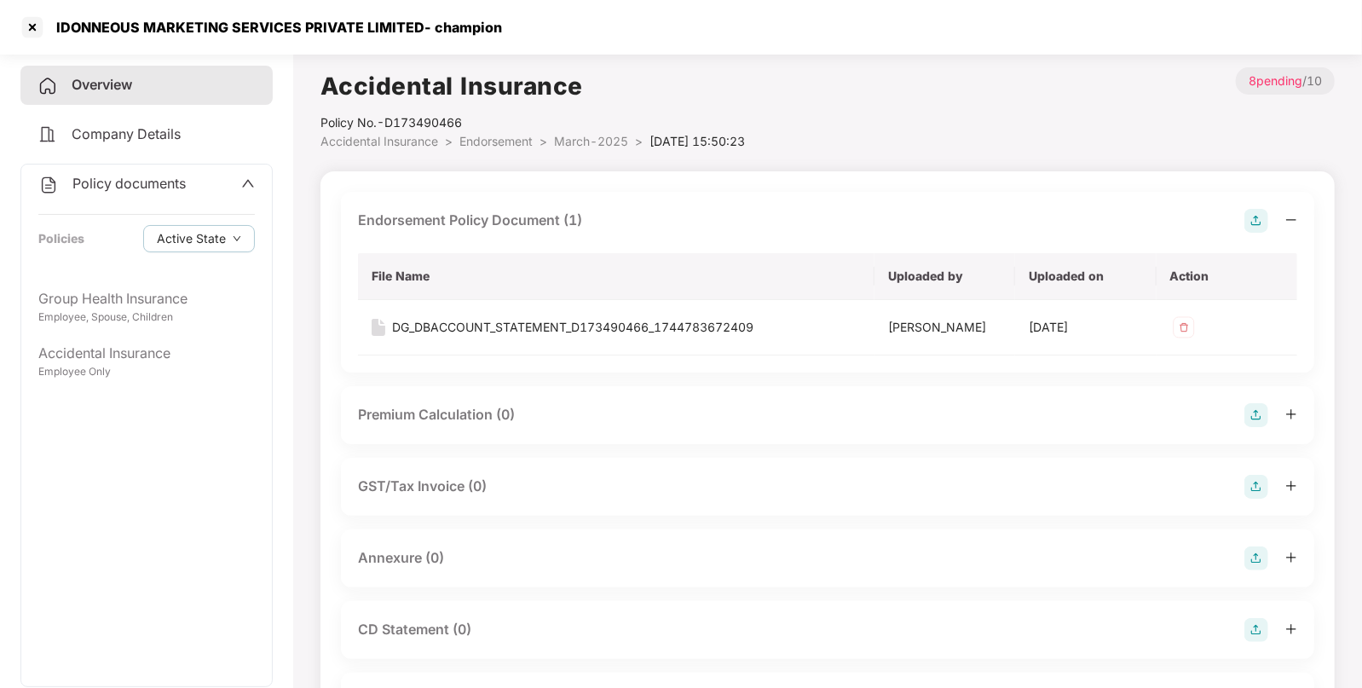
click at [515, 137] on span "Endorsement" at bounding box center [496, 141] width 73 height 14
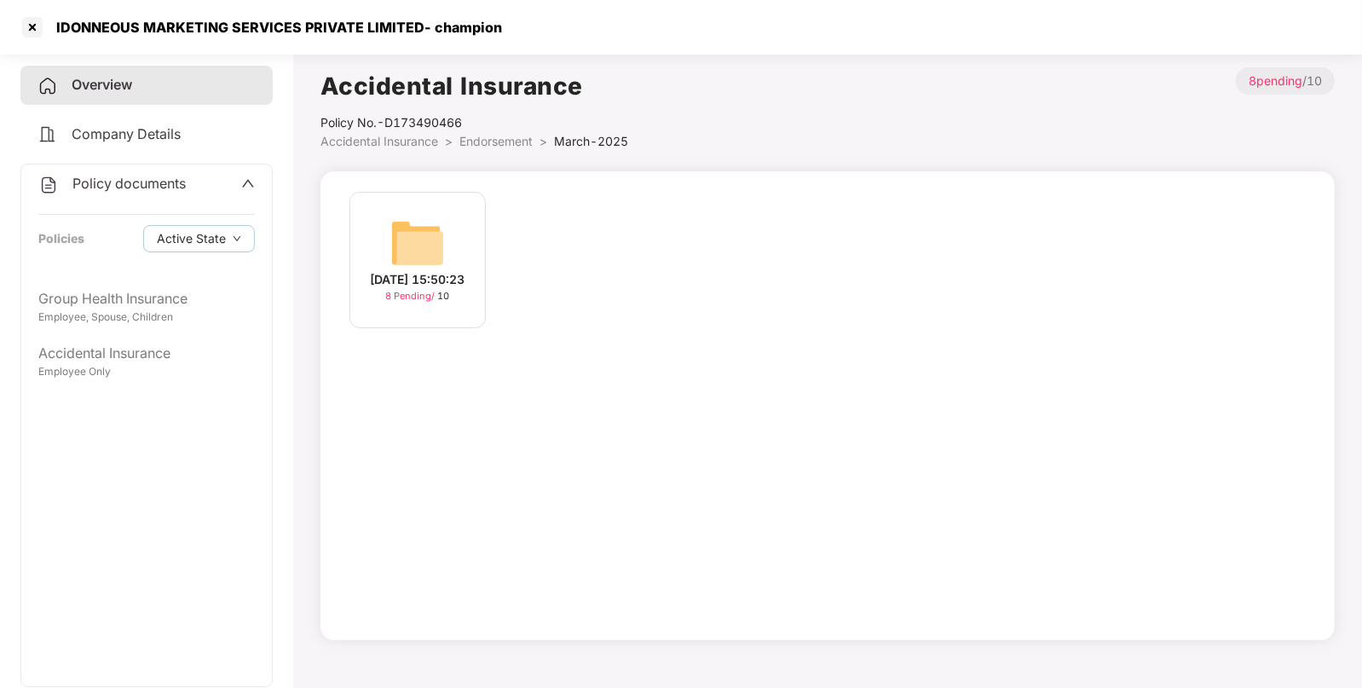
click at [478, 132] on li "Endorsement >" at bounding box center [507, 141] width 95 height 19
click at [477, 141] on span "Endorsement" at bounding box center [496, 141] width 73 height 14
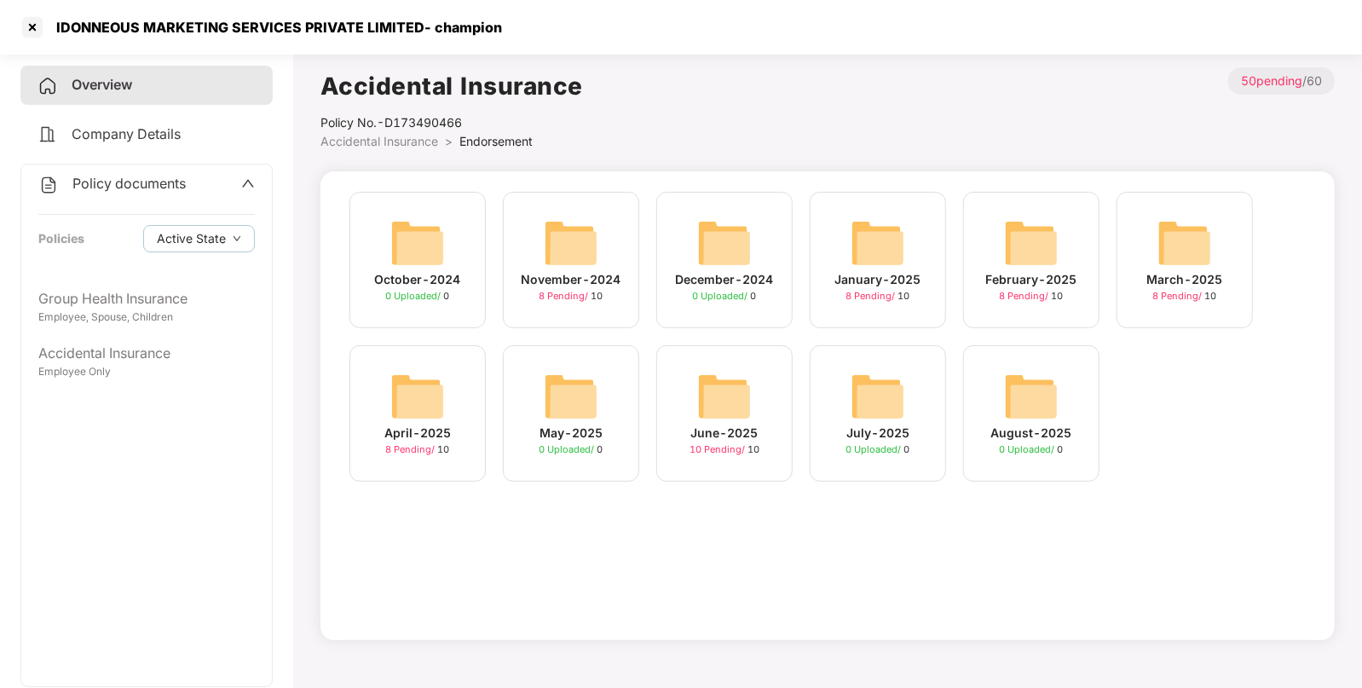
click at [725, 390] on img at bounding box center [724, 396] width 55 height 55
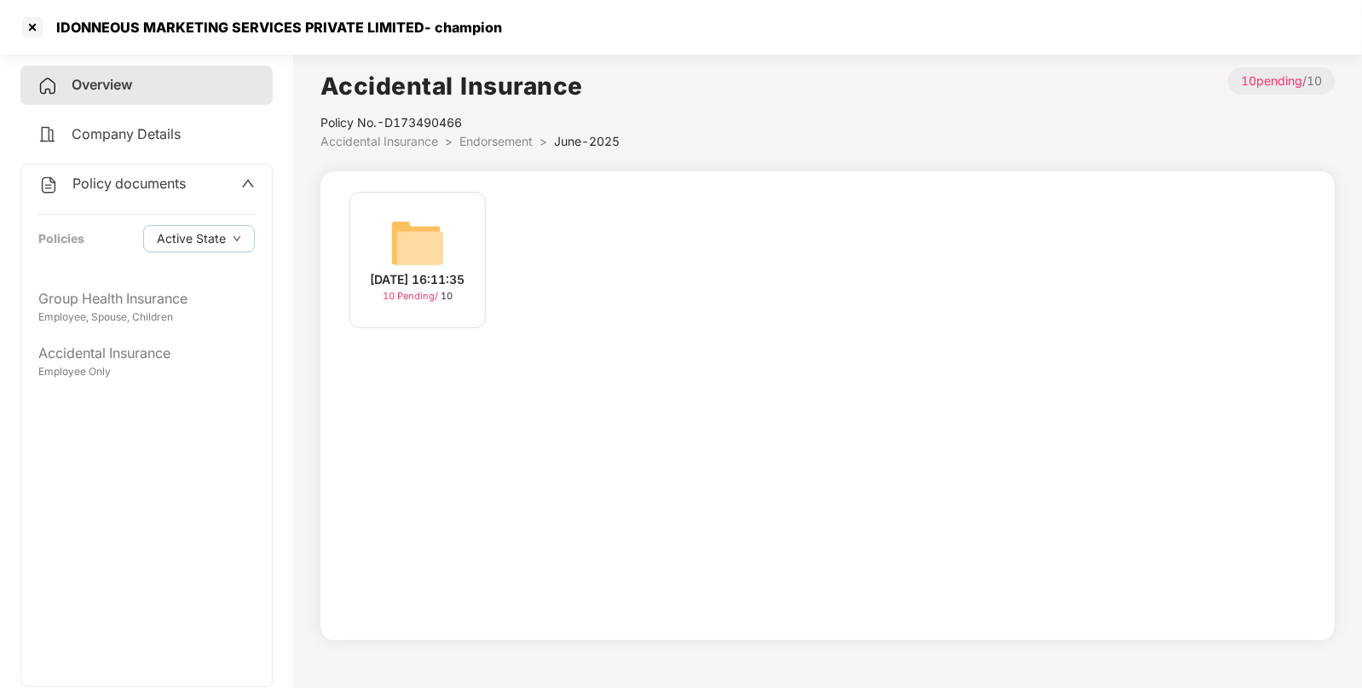
click at [409, 216] on img at bounding box center [417, 243] width 55 height 55
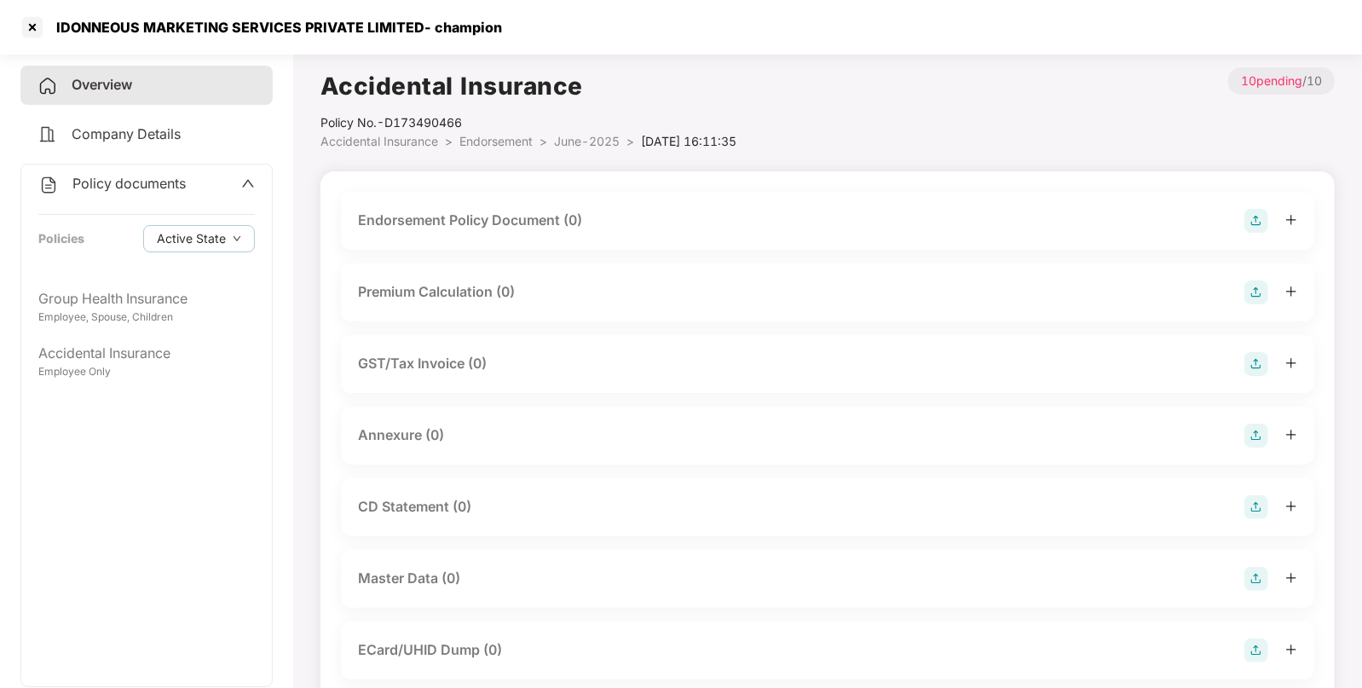
click at [1256, 219] on img at bounding box center [1257, 221] width 24 height 24
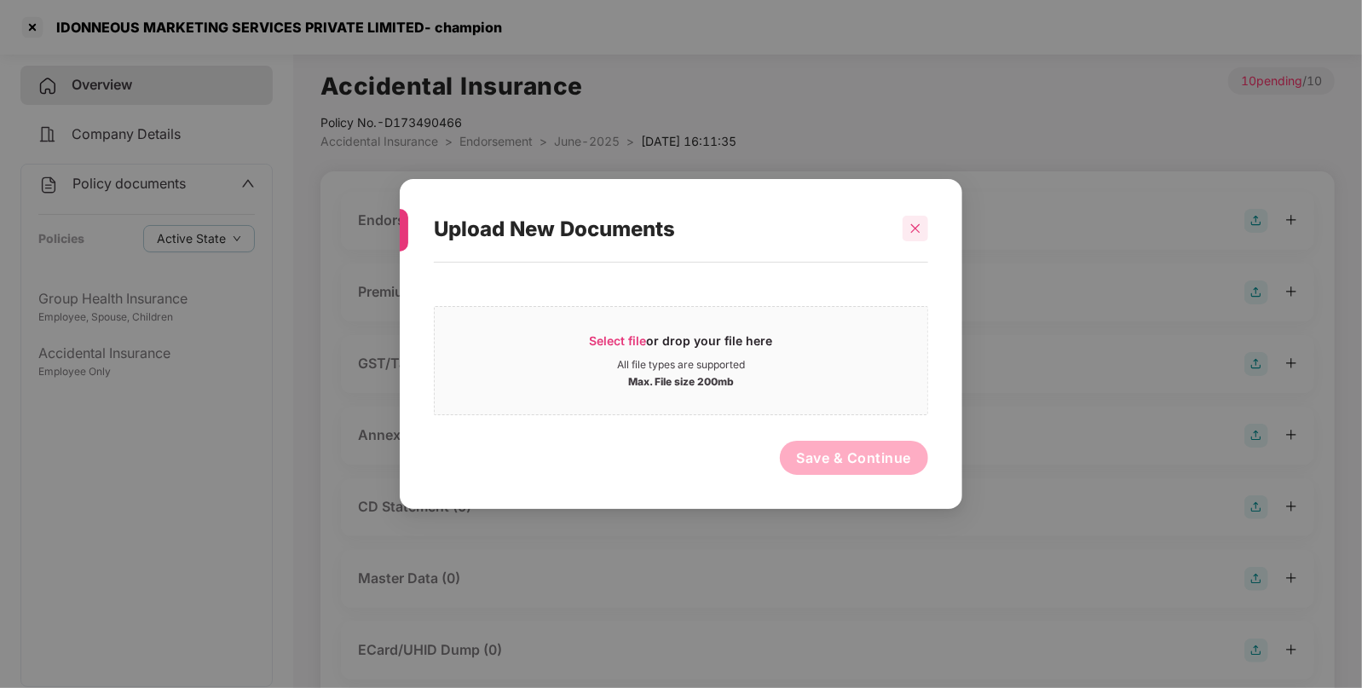
click at [911, 230] on icon "close" at bounding box center [916, 229] width 12 height 12
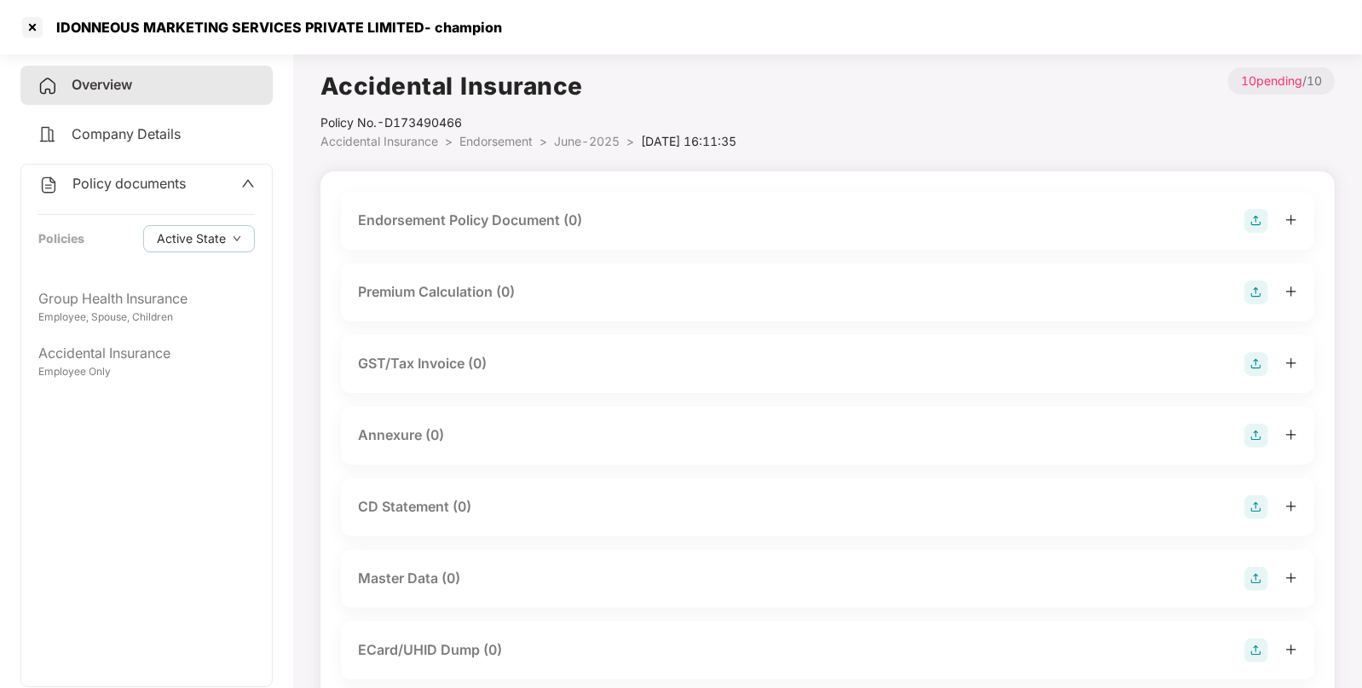
click at [81, 32] on div "IDONNEOUS MARKETING SERVICES PRIVATE LIMITED- champion" at bounding box center [274, 27] width 456 height 17
click at [26, 32] on div at bounding box center [32, 27] width 27 height 27
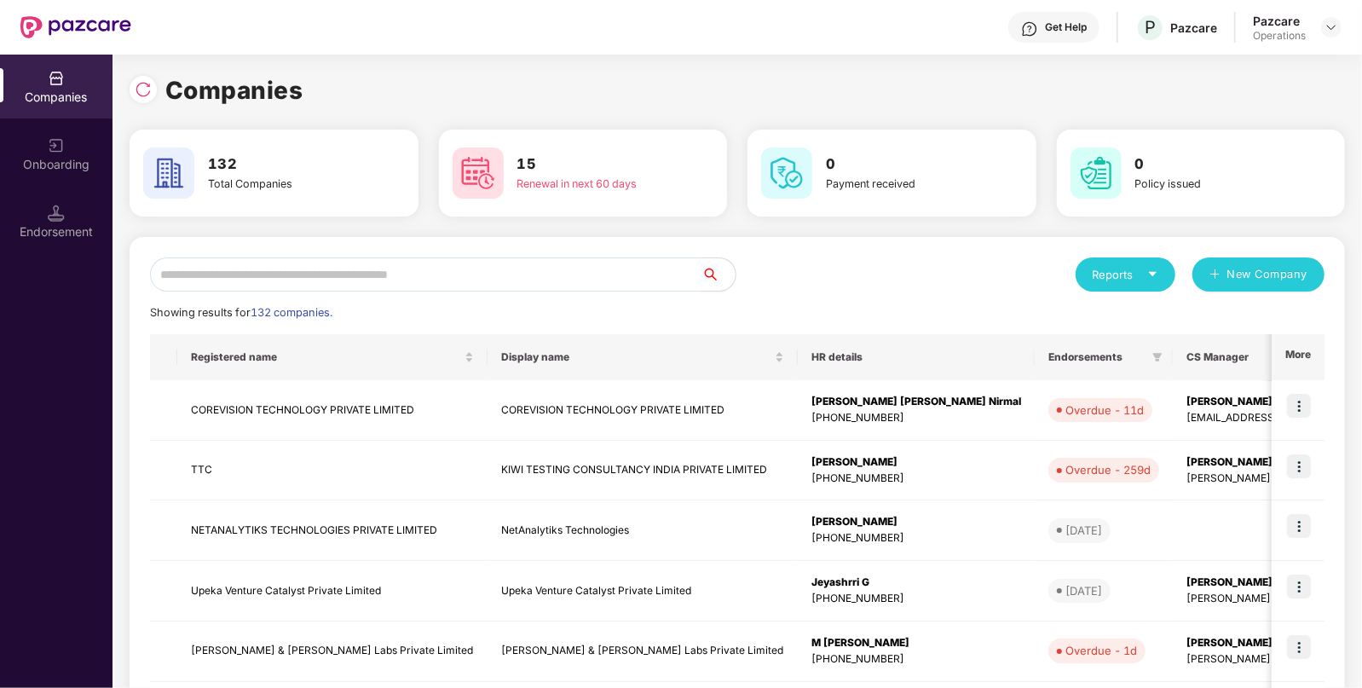
paste input "*********"
click at [425, 270] on input "text" at bounding box center [426, 274] width 552 height 34
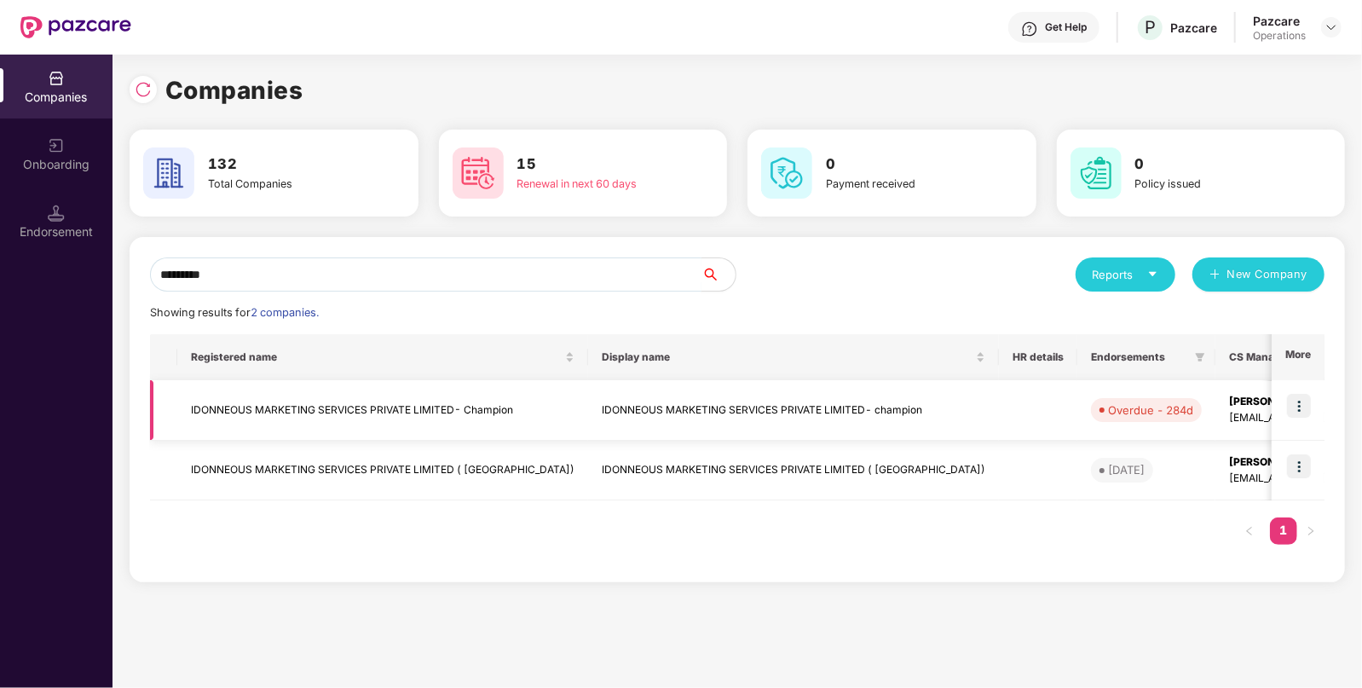
type input "*********"
click at [776, 409] on td "IDONNEOUS MARKETING SERVICES PRIVATE LIMITED- champion" at bounding box center [793, 410] width 411 height 61
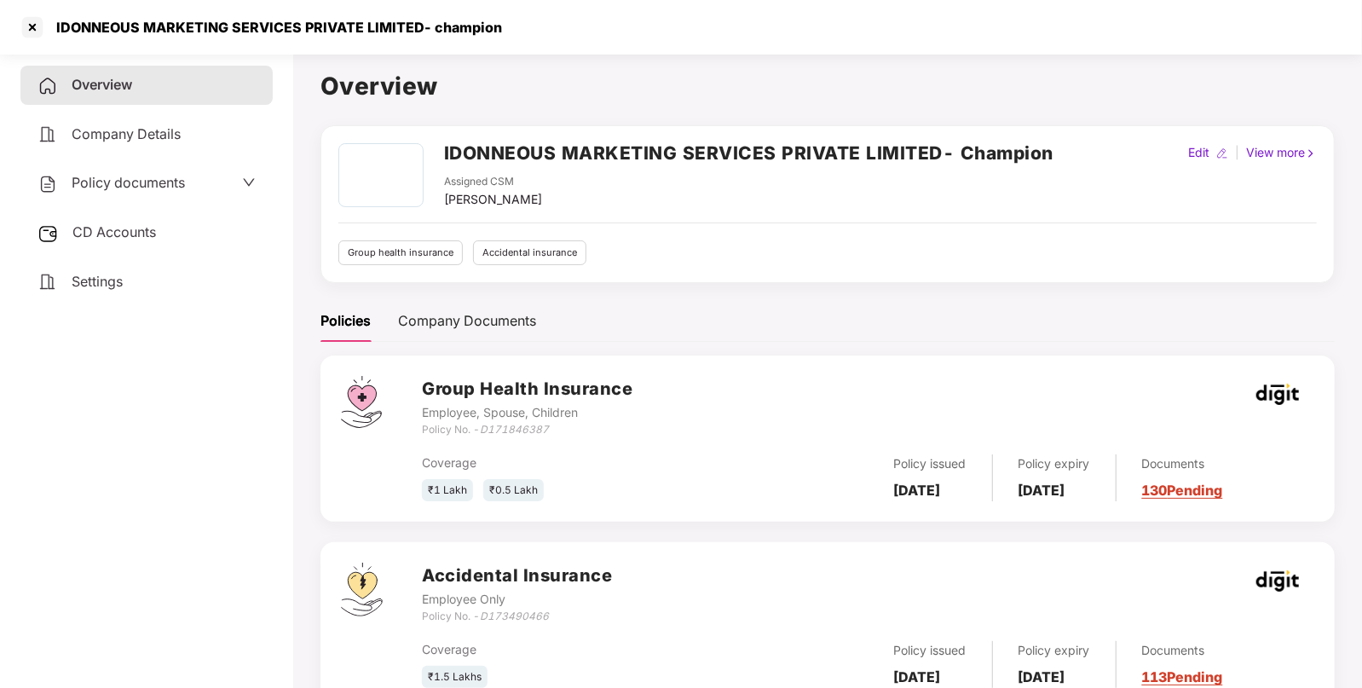
click at [115, 188] on span "Policy documents" at bounding box center [128, 182] width 113 height 17
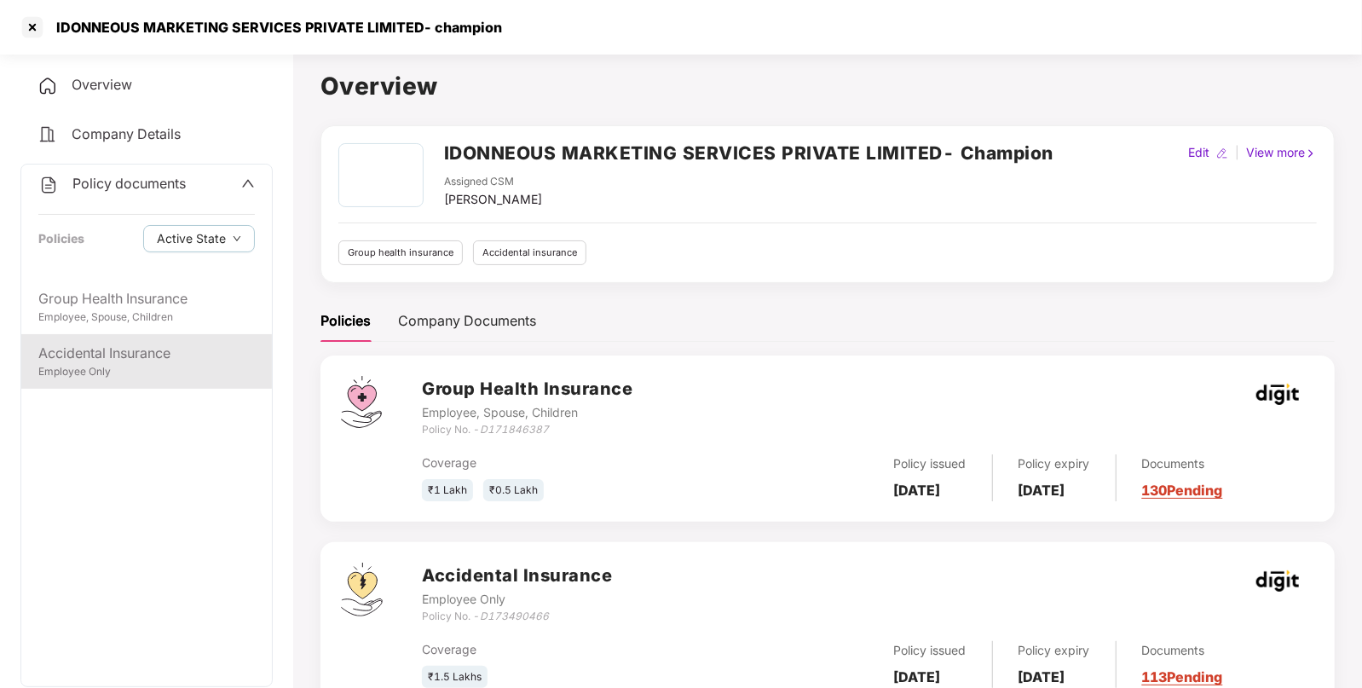
click at [107, 351] on div "Accidental Insurance" at bounding box center [146, 353] width 217 height 21
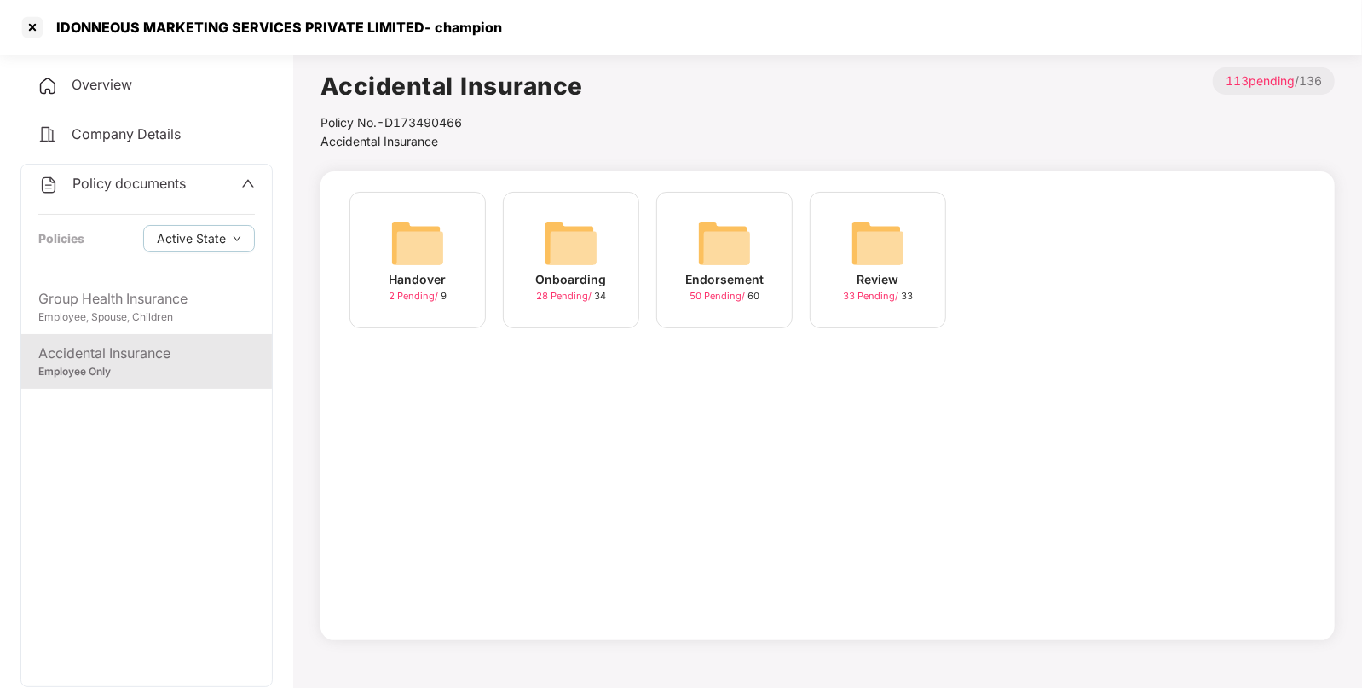
click at [737, 244] on img at bounding box center [724, 243] width 55 height 55
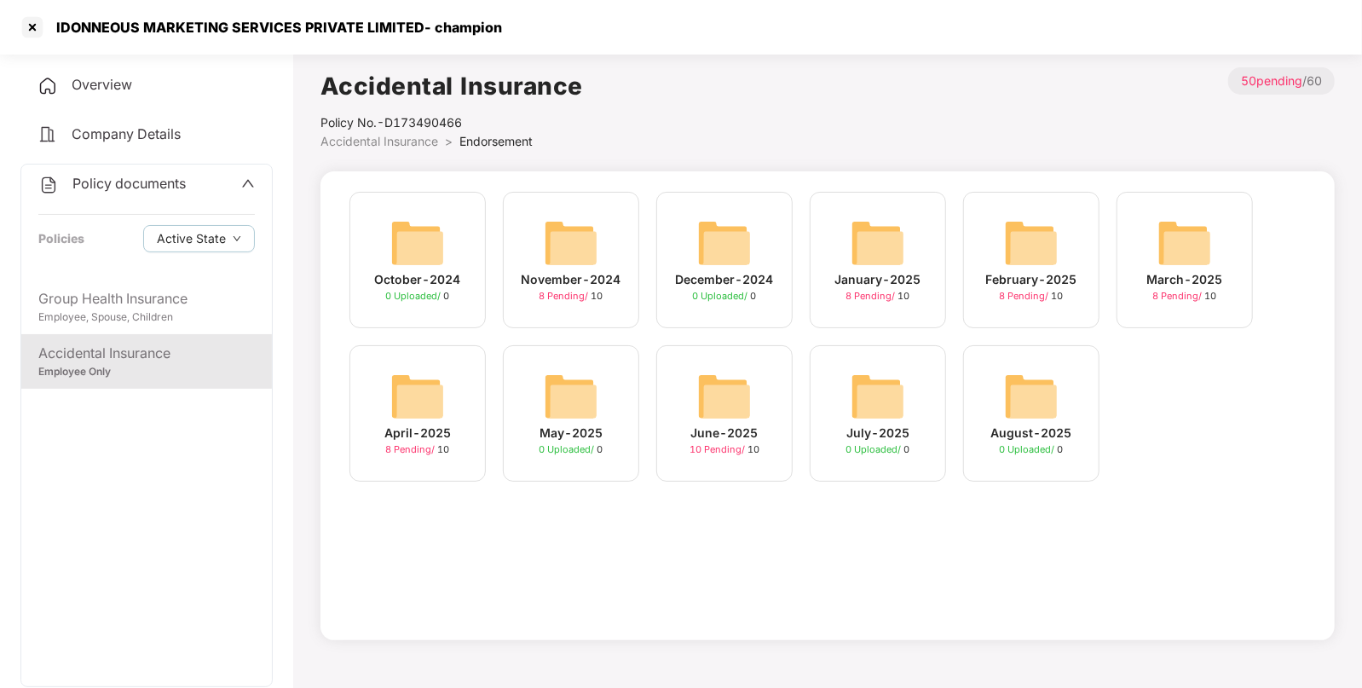
click at [565, 247] on img at bounding box center [571, 243] width 55 height 55
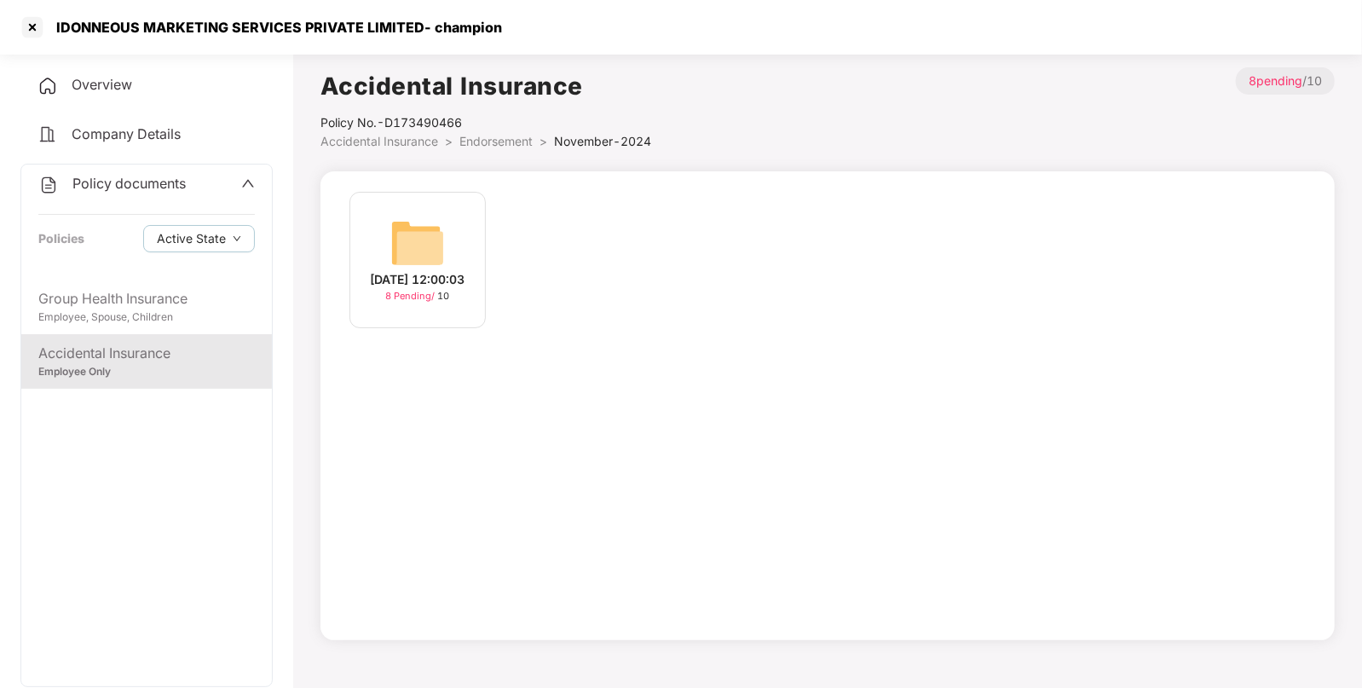
click at [494, 145] on span "Endorsement" at bounding box center [496, 141] width 73 height 14
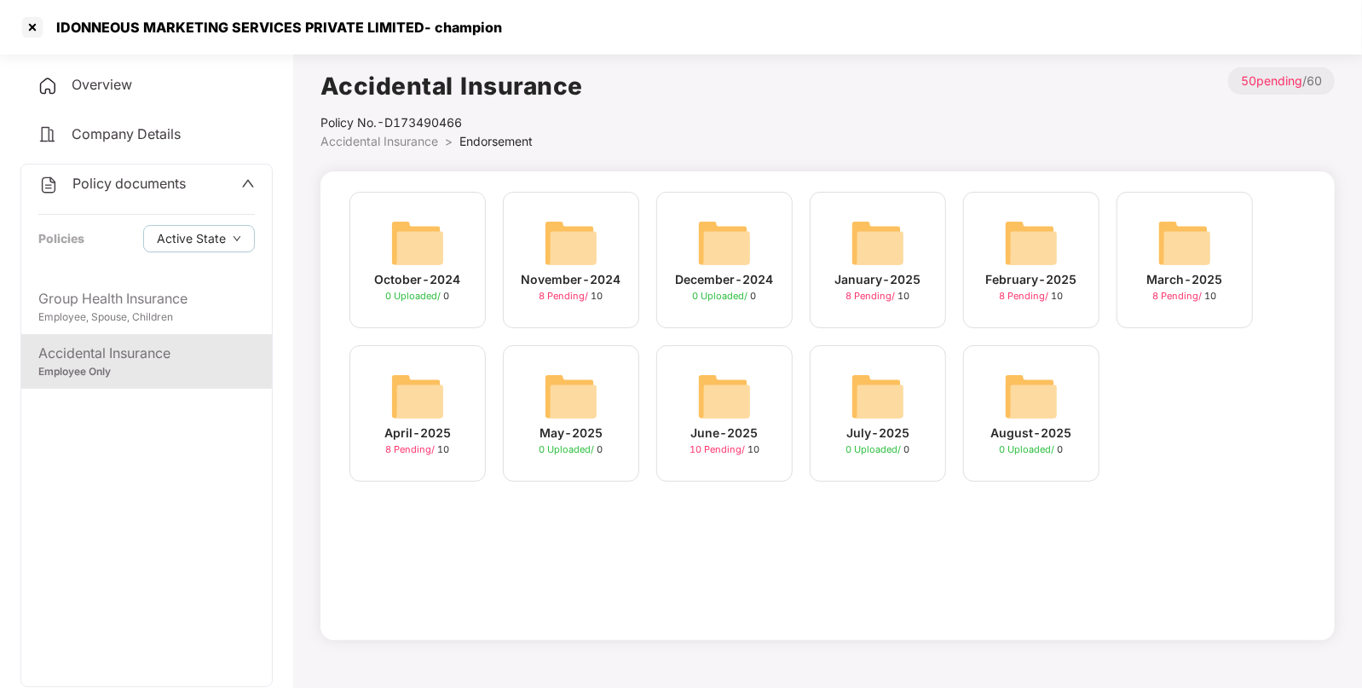
click at [714, 397] on img at bounding box center [724, 396] width 55 height 55
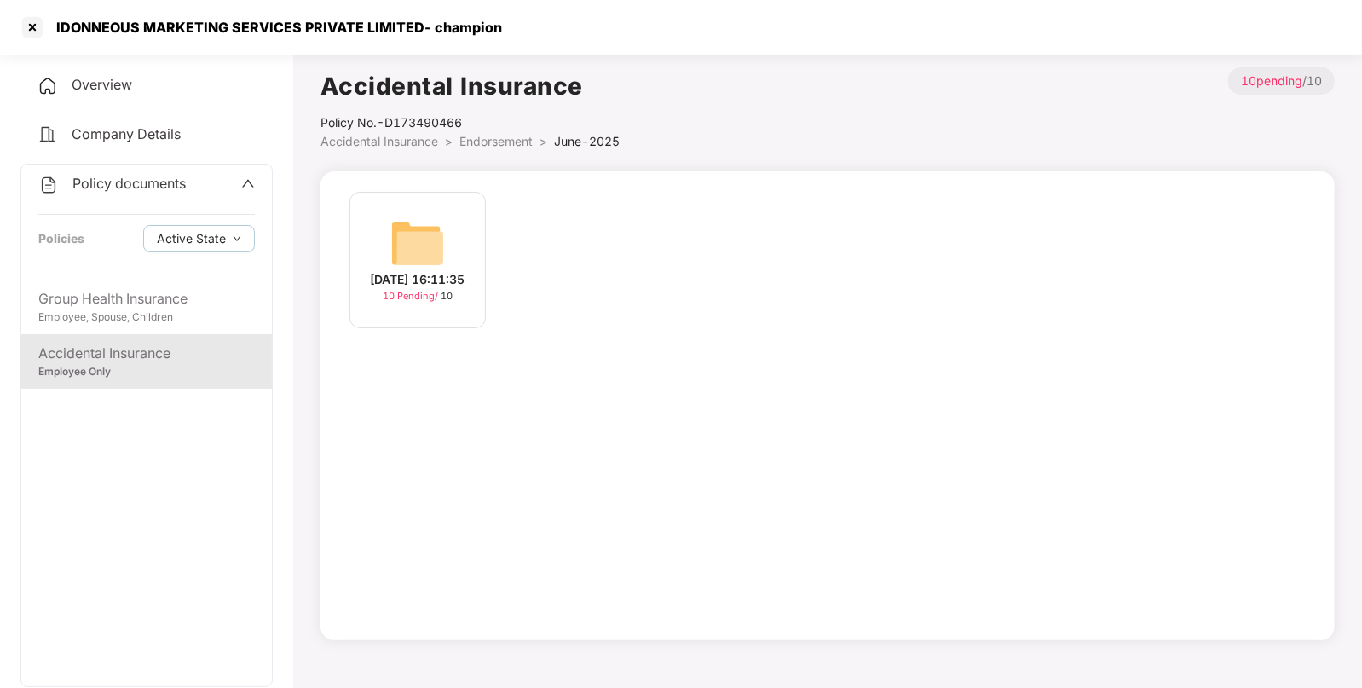
click at [454, 258] on div "[DATE] 16:11:35 10 Pending / 10" at bounding box center [418, 260] width 136 height 136
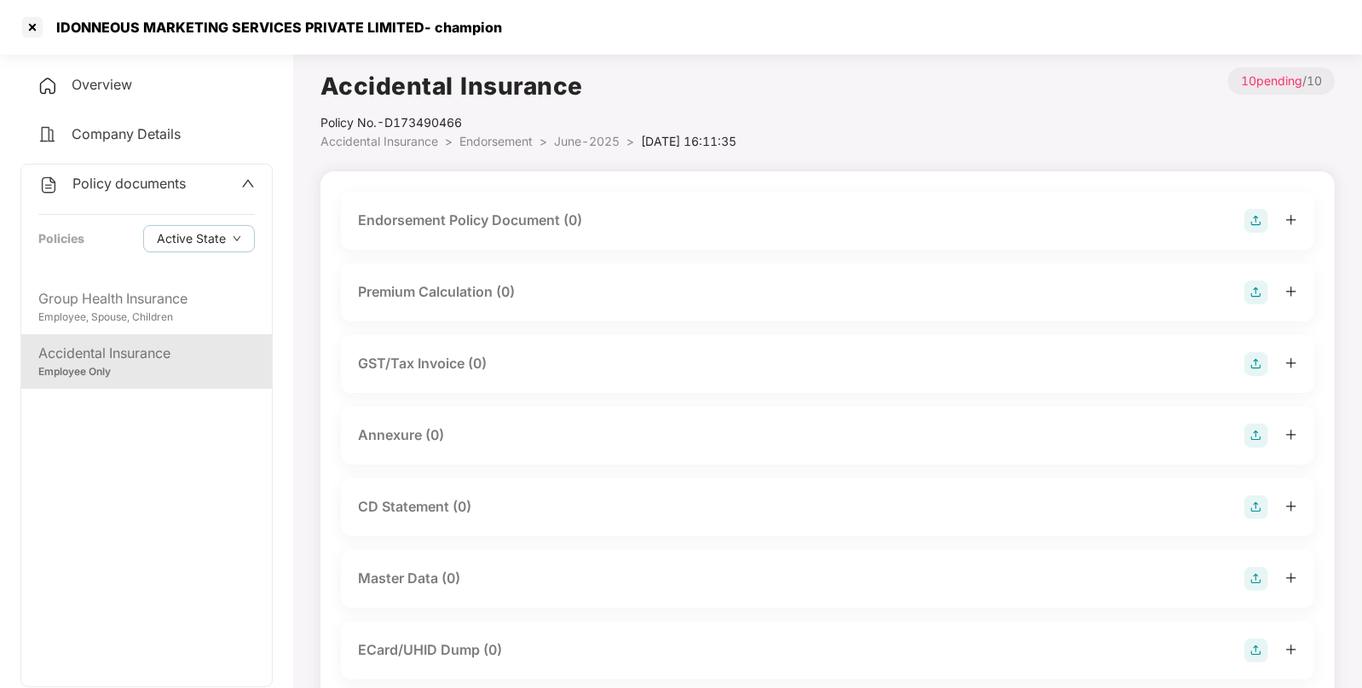
click at [1246, 221] on img at bounding box center [1257, 221] width 24 height 24
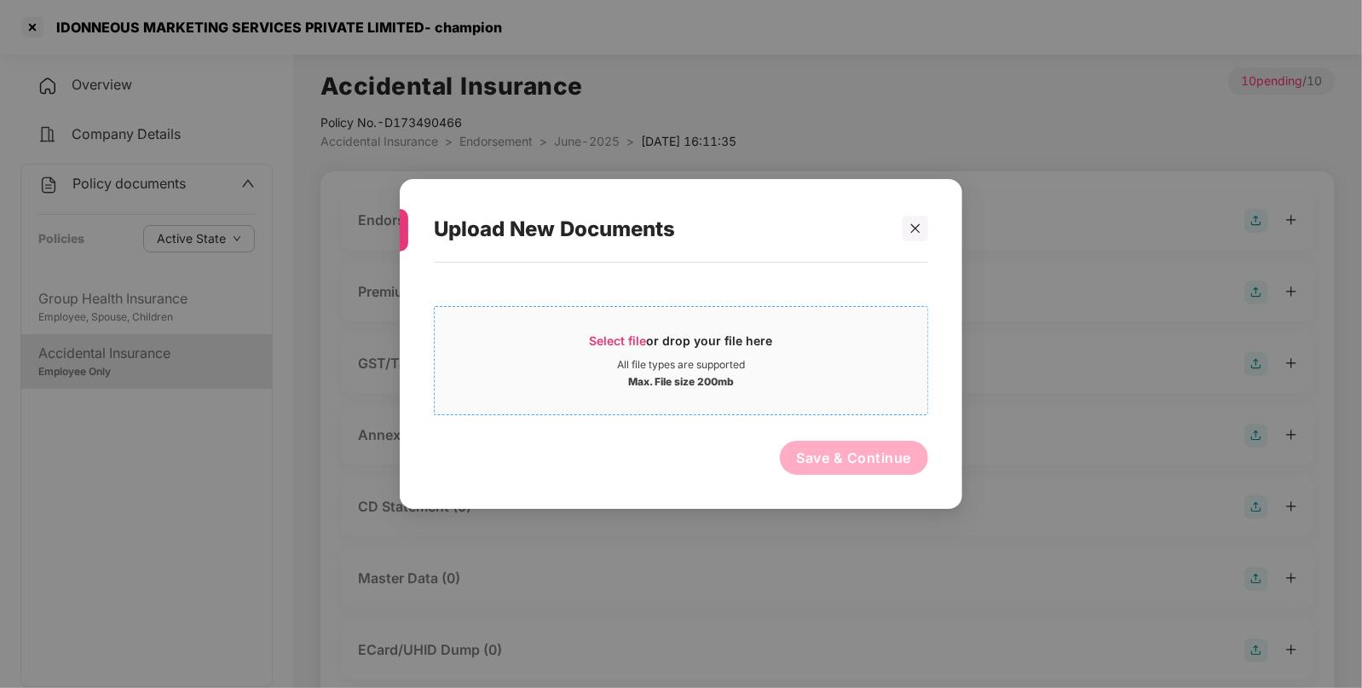
click at [598, 319] on div "Select file or drop your file here All file types are supported Max. File size …" at bounding box center [681, 360] width 494 height 109
click at [605, 332] on span "Select file or drop your file here All file types are supported Max. File size …" at bounding box center [681, 361] width 493 height 82
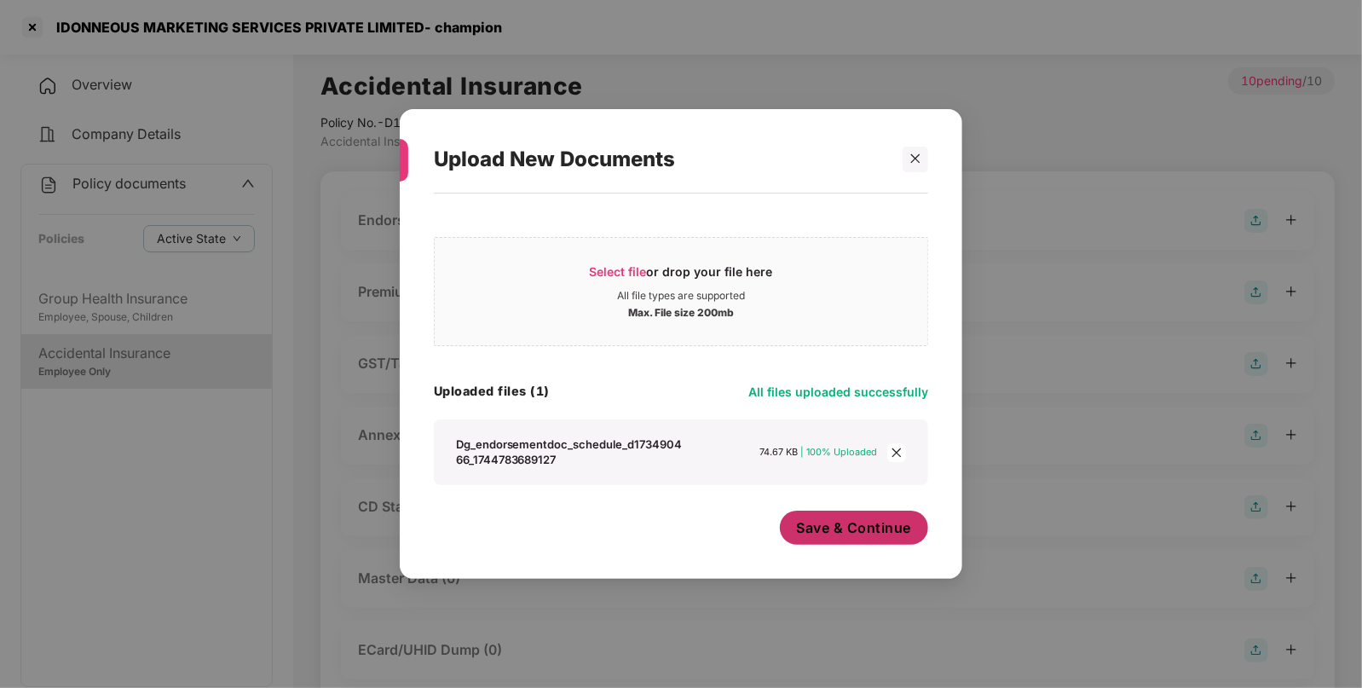
click at [913, 533] on button "Save & Continue" at bounding box center [854, 528] width 149 height 34
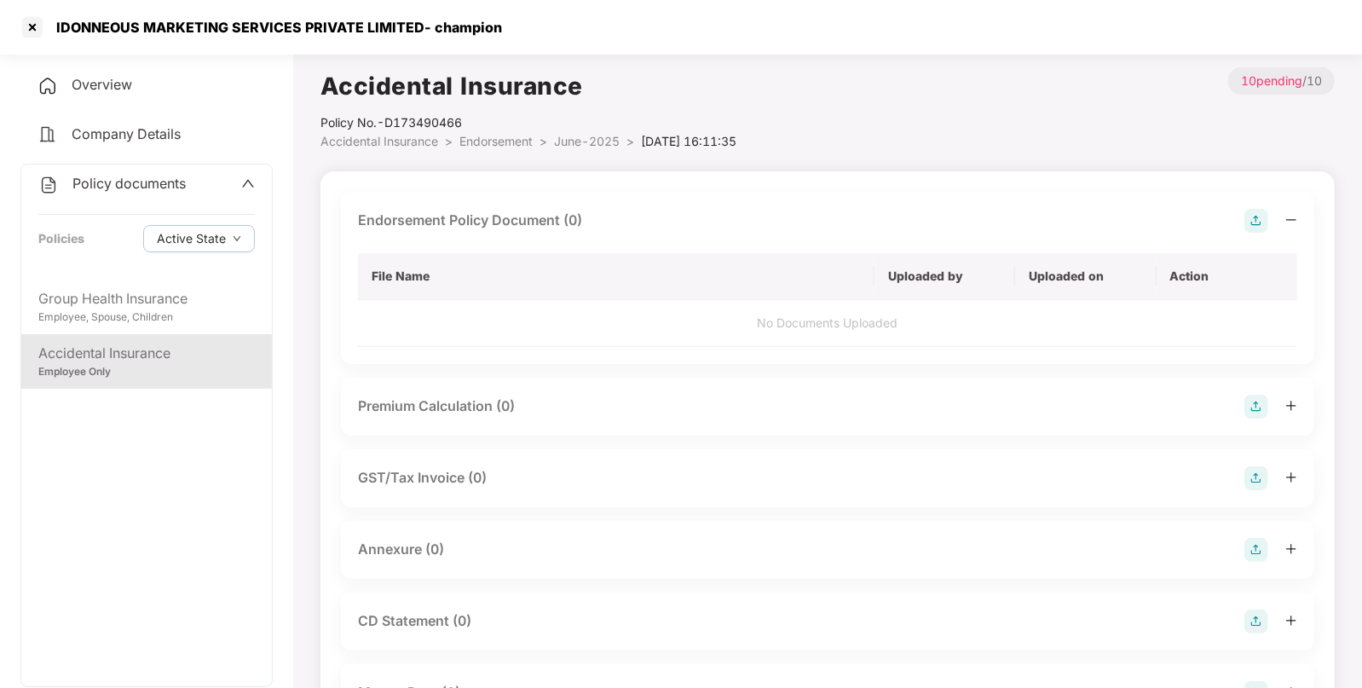
scroll to position [245, 0]
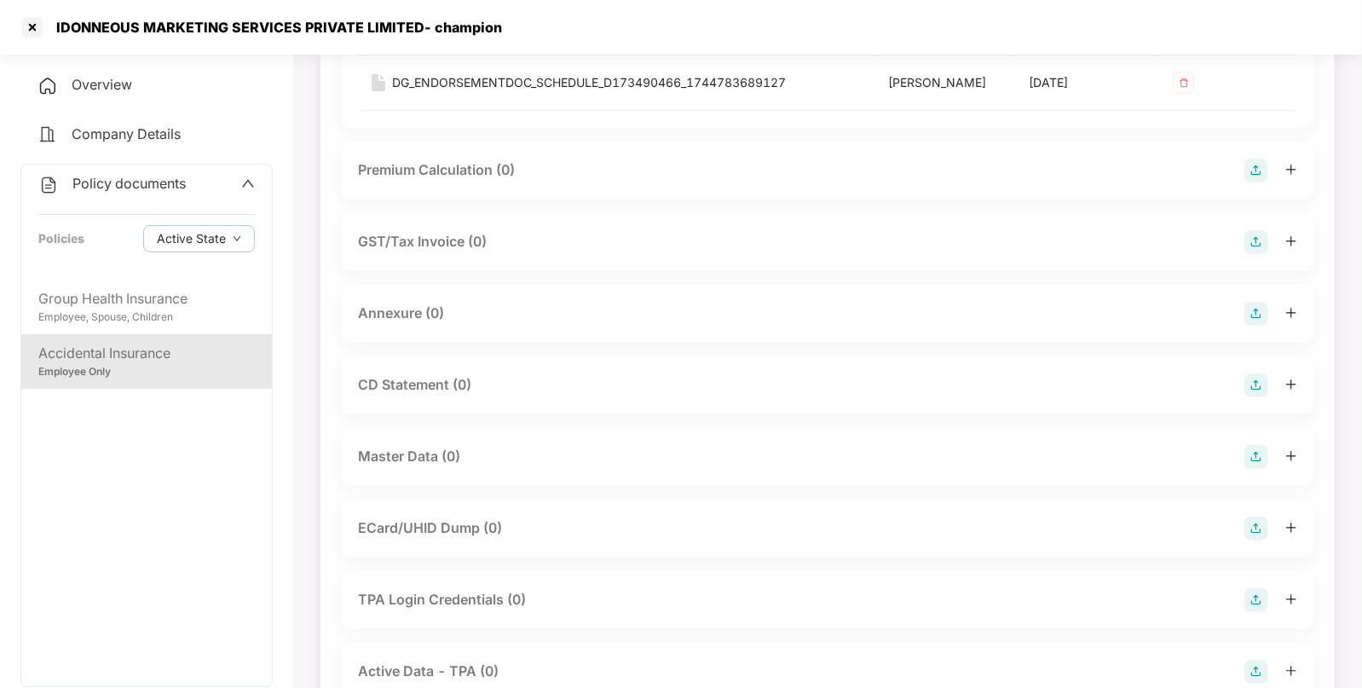
click at [1268, 452] on img at bounding box center [1257, 457] width 24 height 24
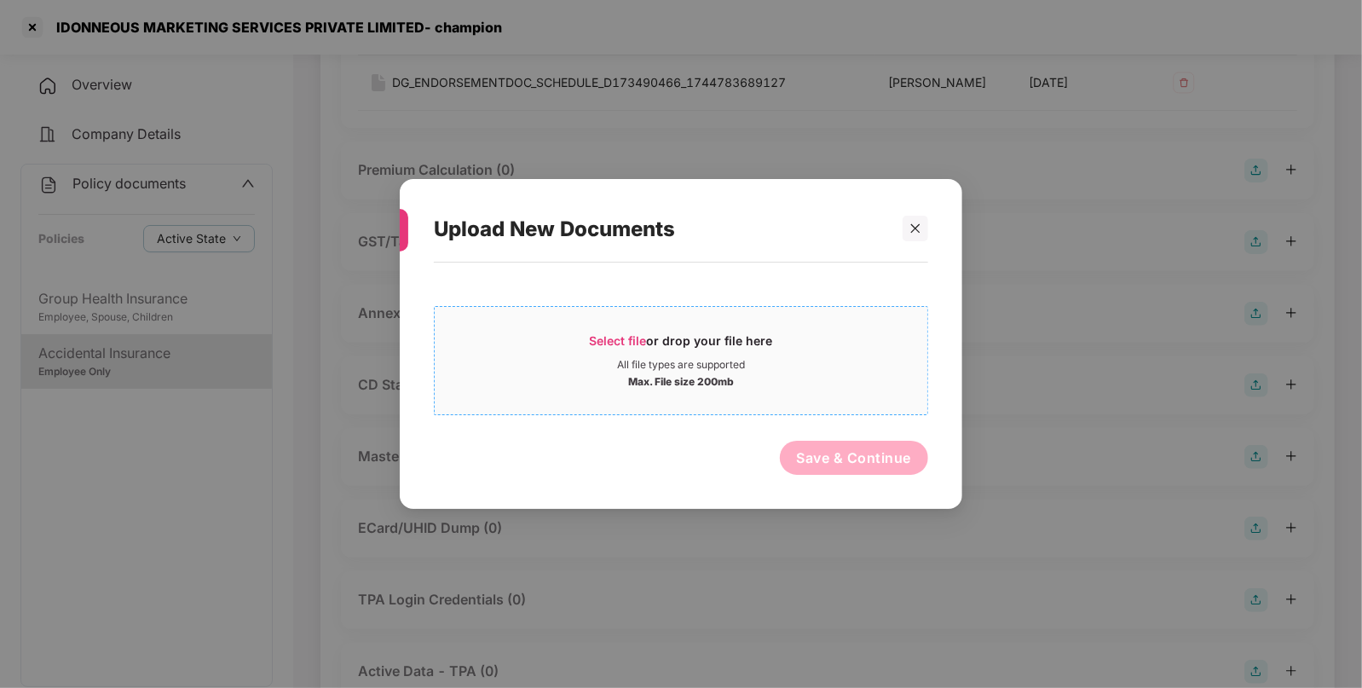
click at [621, 344] on span "Select file" at bounding box center [618, 340] width 57 height 14
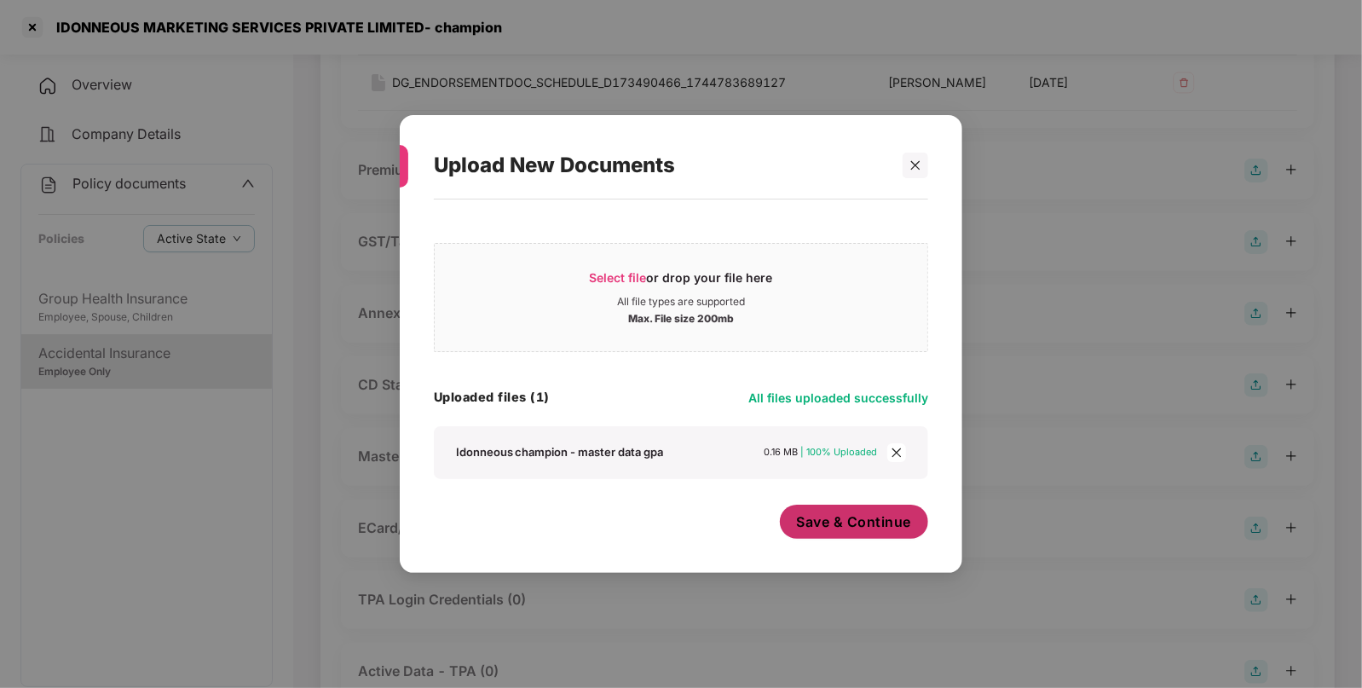
click at [823, 529] on span "Save & Continue" at bounding box center [854, 521] width 115 height 19
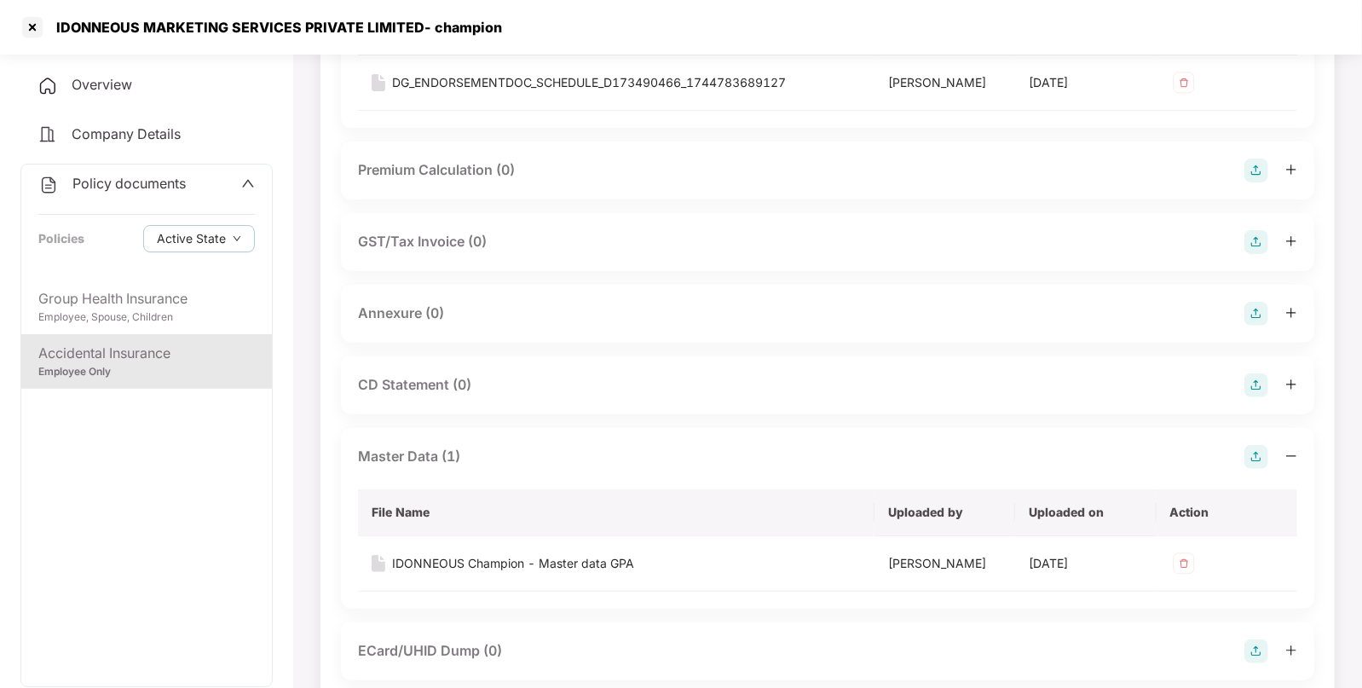
scroll to position [0, 0]
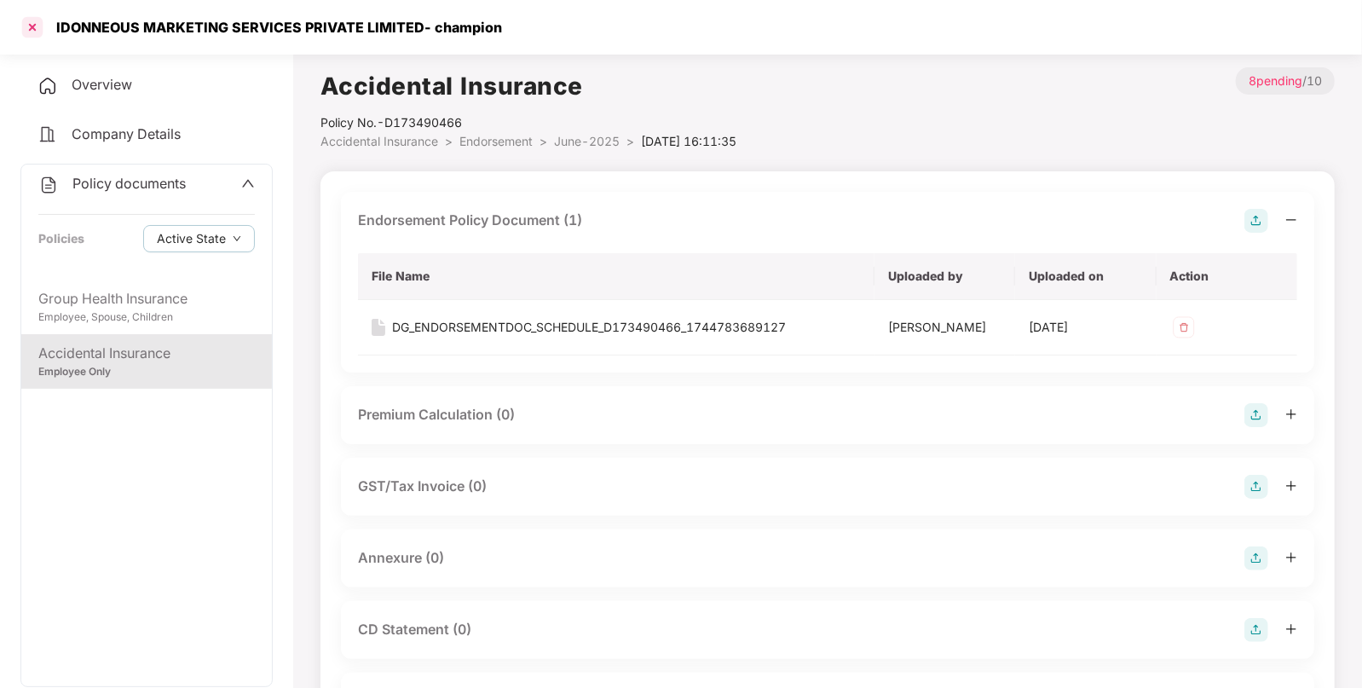
click at [27, 20] on div at bounding box center [32, 27] width 27 height 27
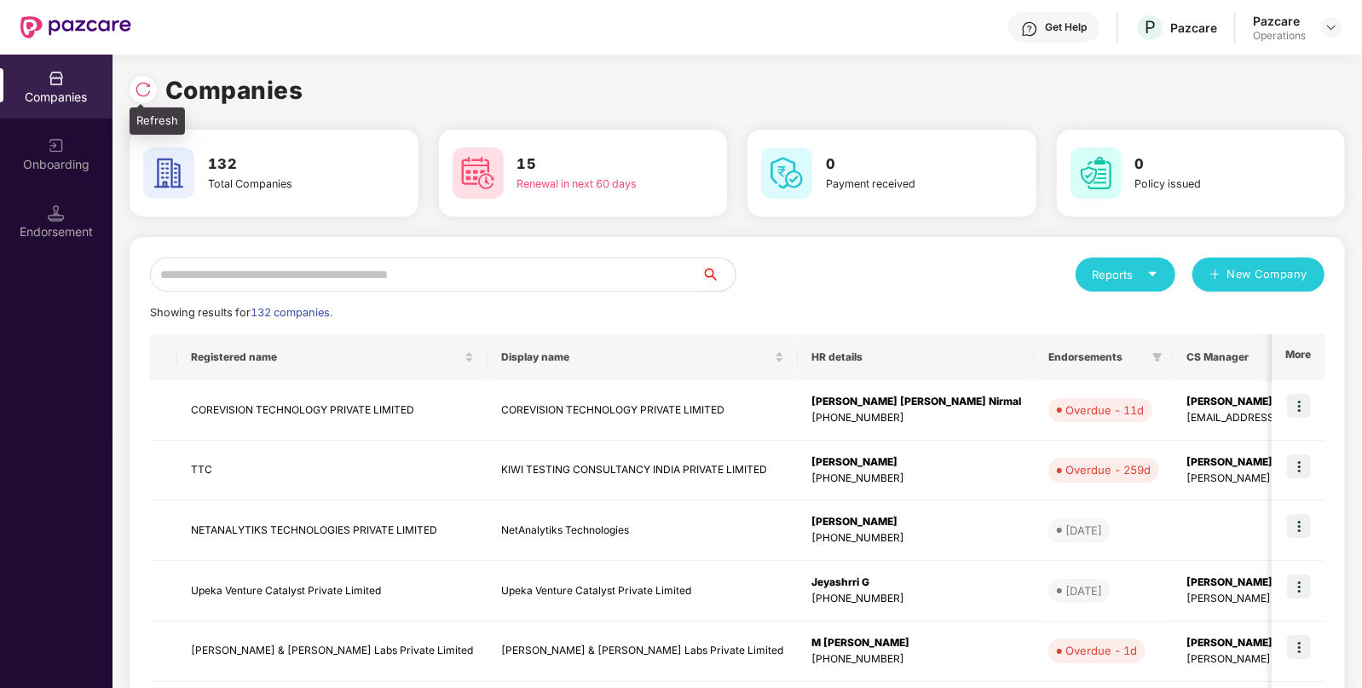
click at [141, 90] on img at bounding box center [143, 89] width 17 height 17
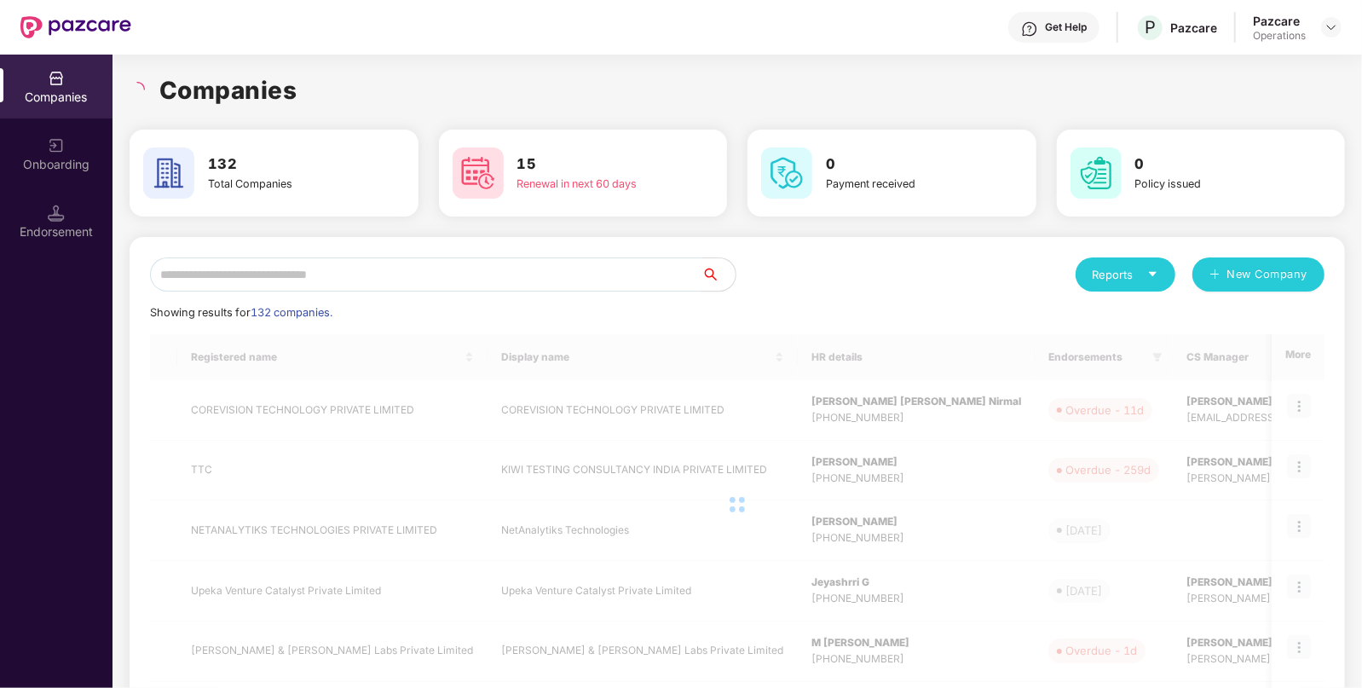
click at [358, 265] on input "text" at bounding box center [426, 274] width 552 height 34
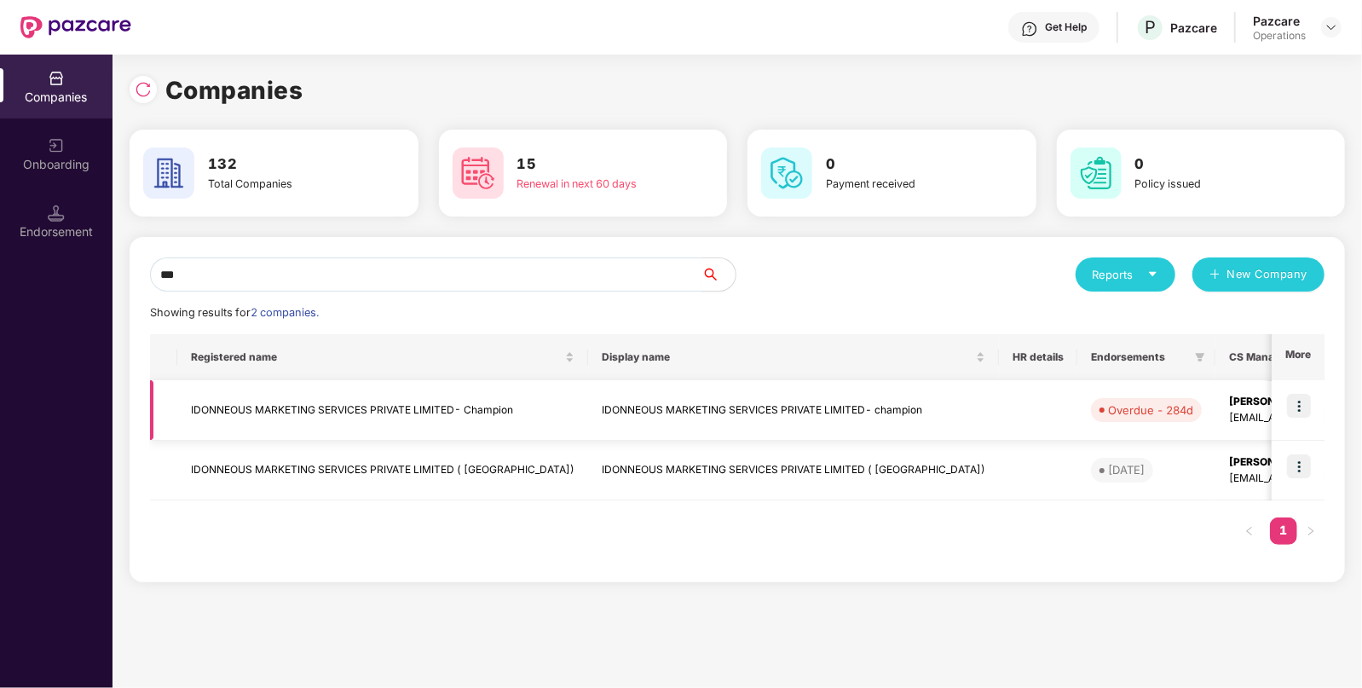
type input "***"
click at [477, 423] on td "IDONNEOUS MARKETING SERVICES PRIVATE LIMITED- Champion" at bounding box center [382, 410] width 411 height 61
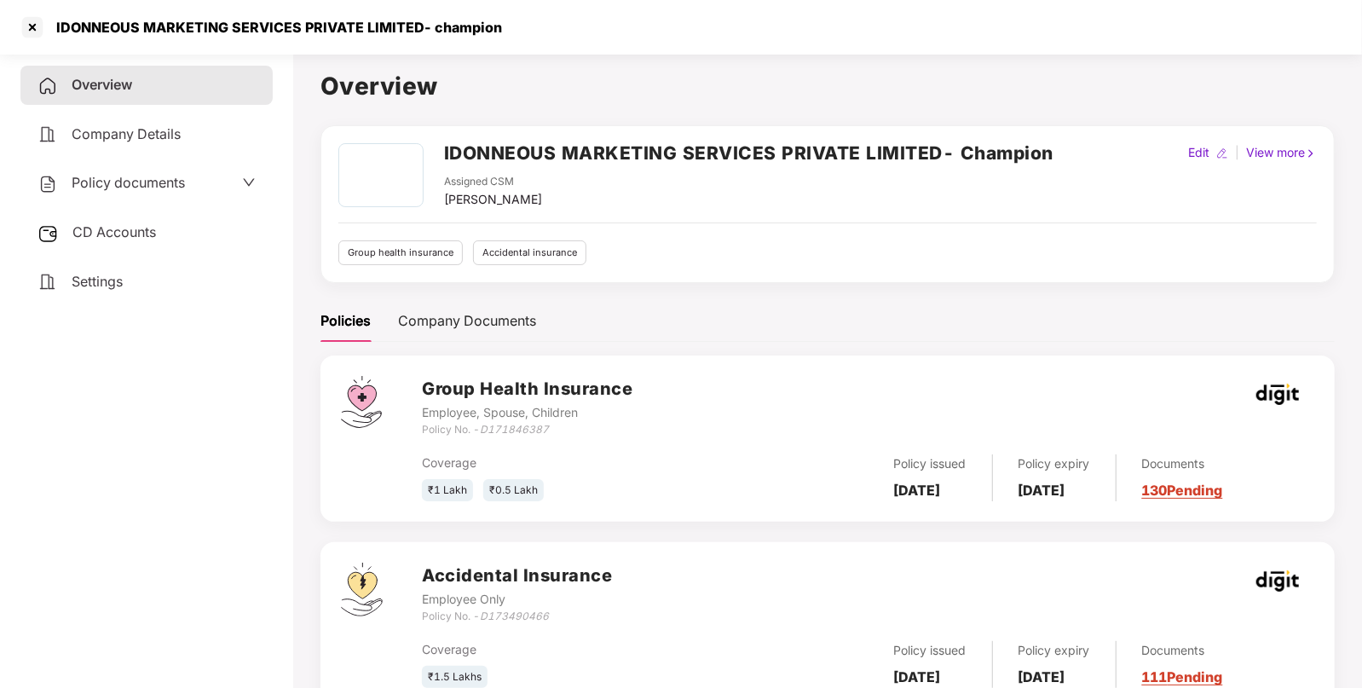
click at [150, 182] on span "Policy documents" at bounding box center [128, 182] width 113 height 17
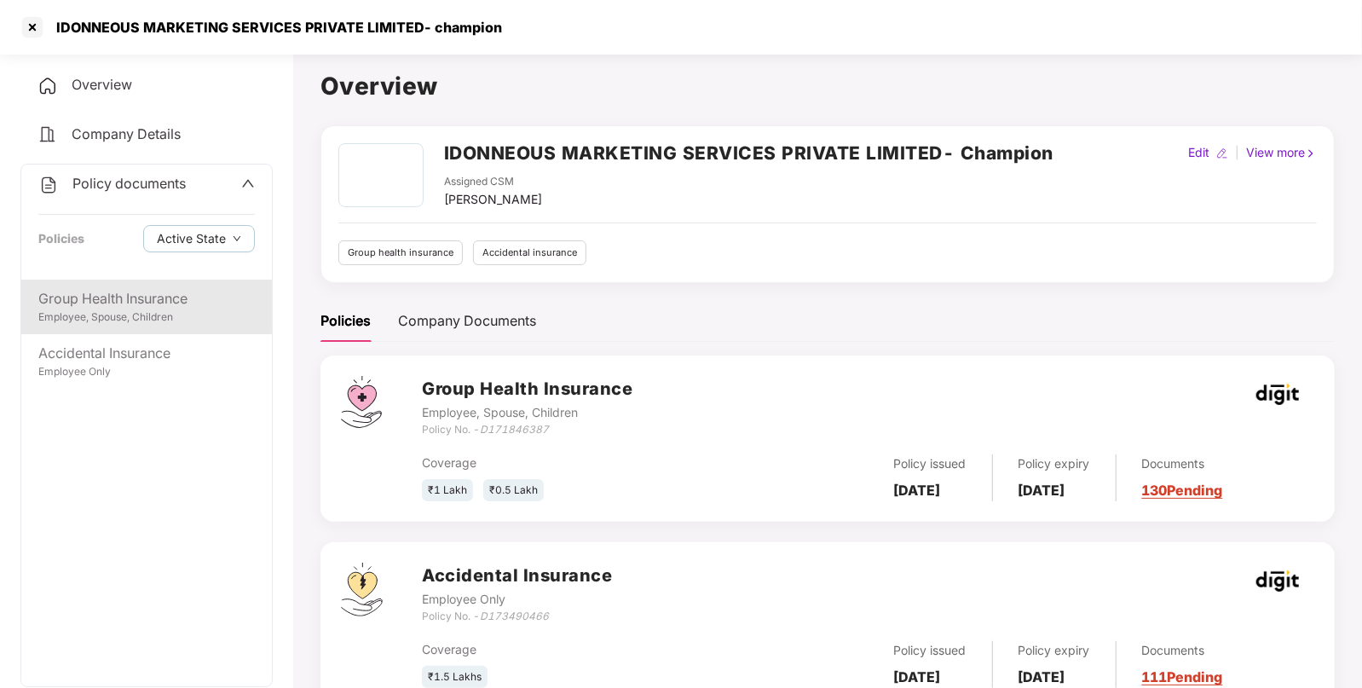
click at [133, 290] on div "Group Health Insurance" at bounding box center [146, 298] width 217 height 21
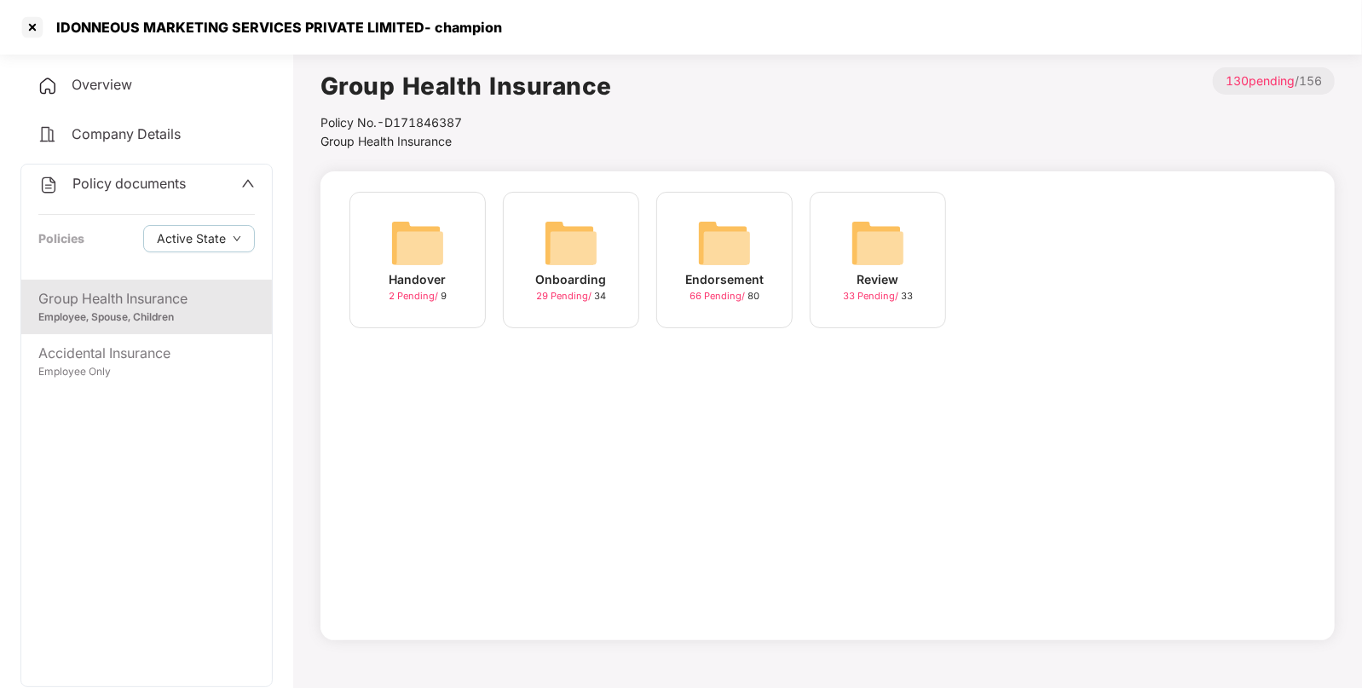
click at [715, 201] on div "Endorsement 66 Pending / 80" at bounding box center [724, 260] width 136 height 136
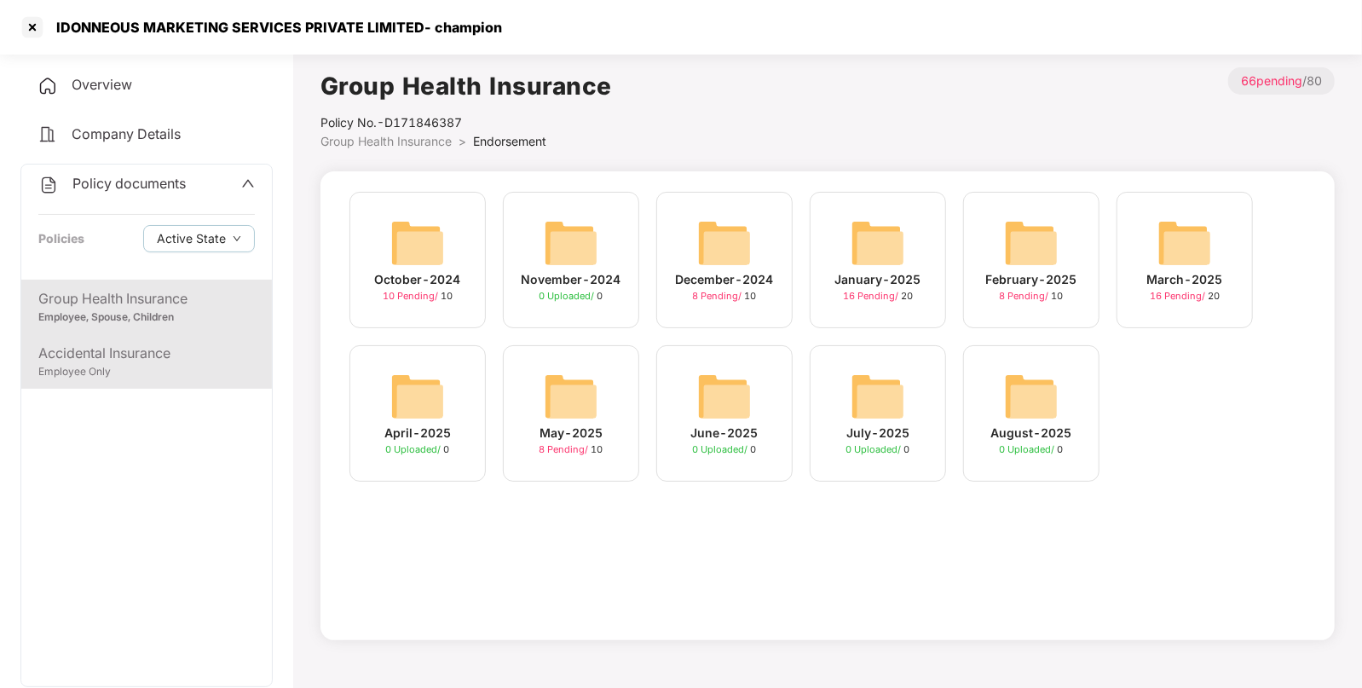
click at [141, 344] on div "Accidental Insurance" at bounding box center [146, 353] width 217 height 21
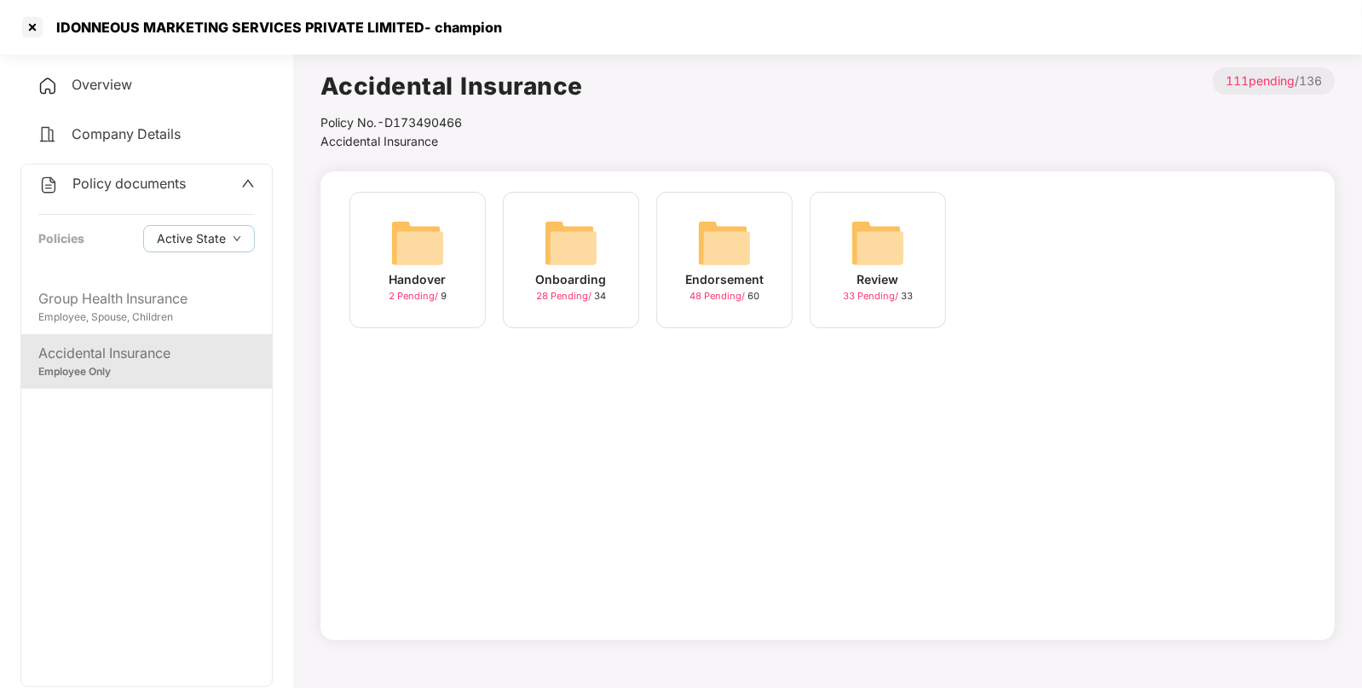
click at [734, 258] on img at bounding box center [724, 243] width 55 height 55
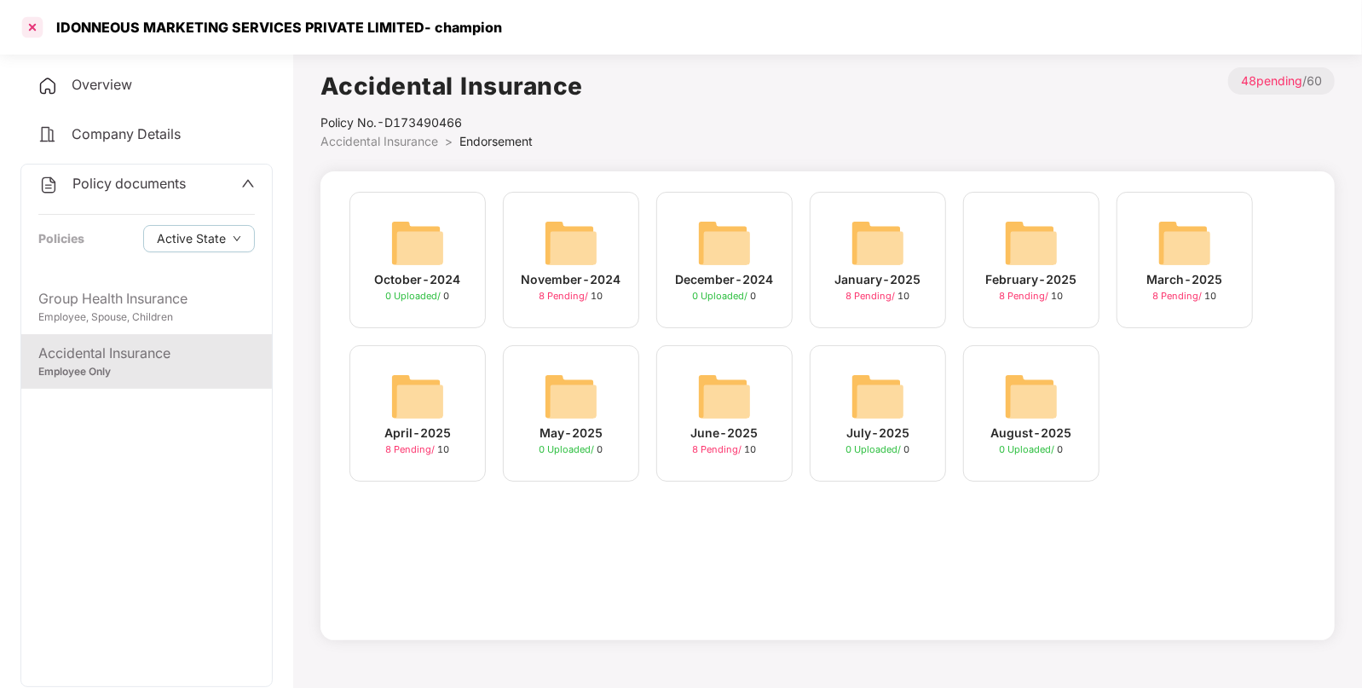
click at [32, 38] on div at bounding box center [32, 27] width 27 height 27
